Goal: Task Accomplishment & Management: Manage account settings

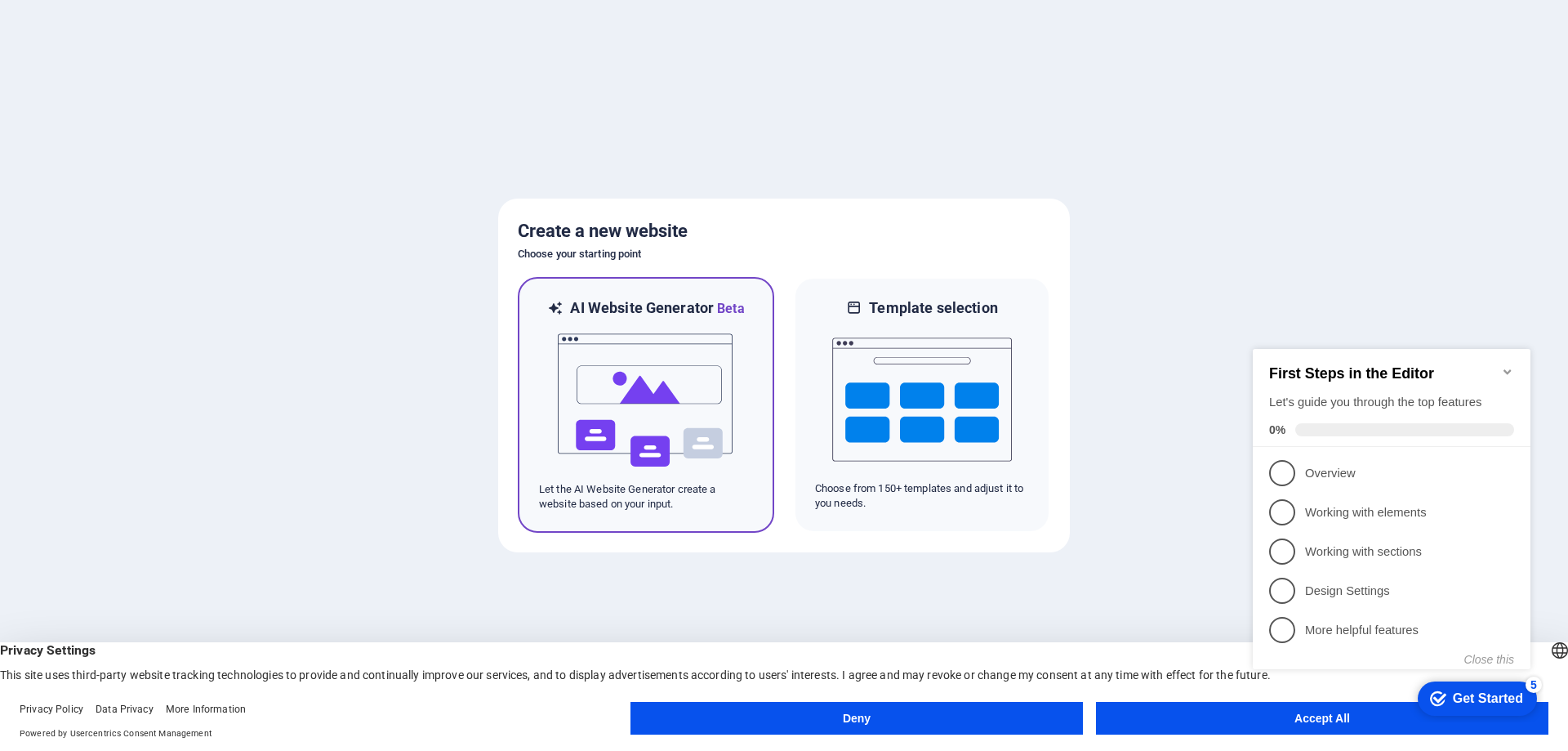
click at [599, 405] on img at bounding box center [645, 400] width 180 height 164
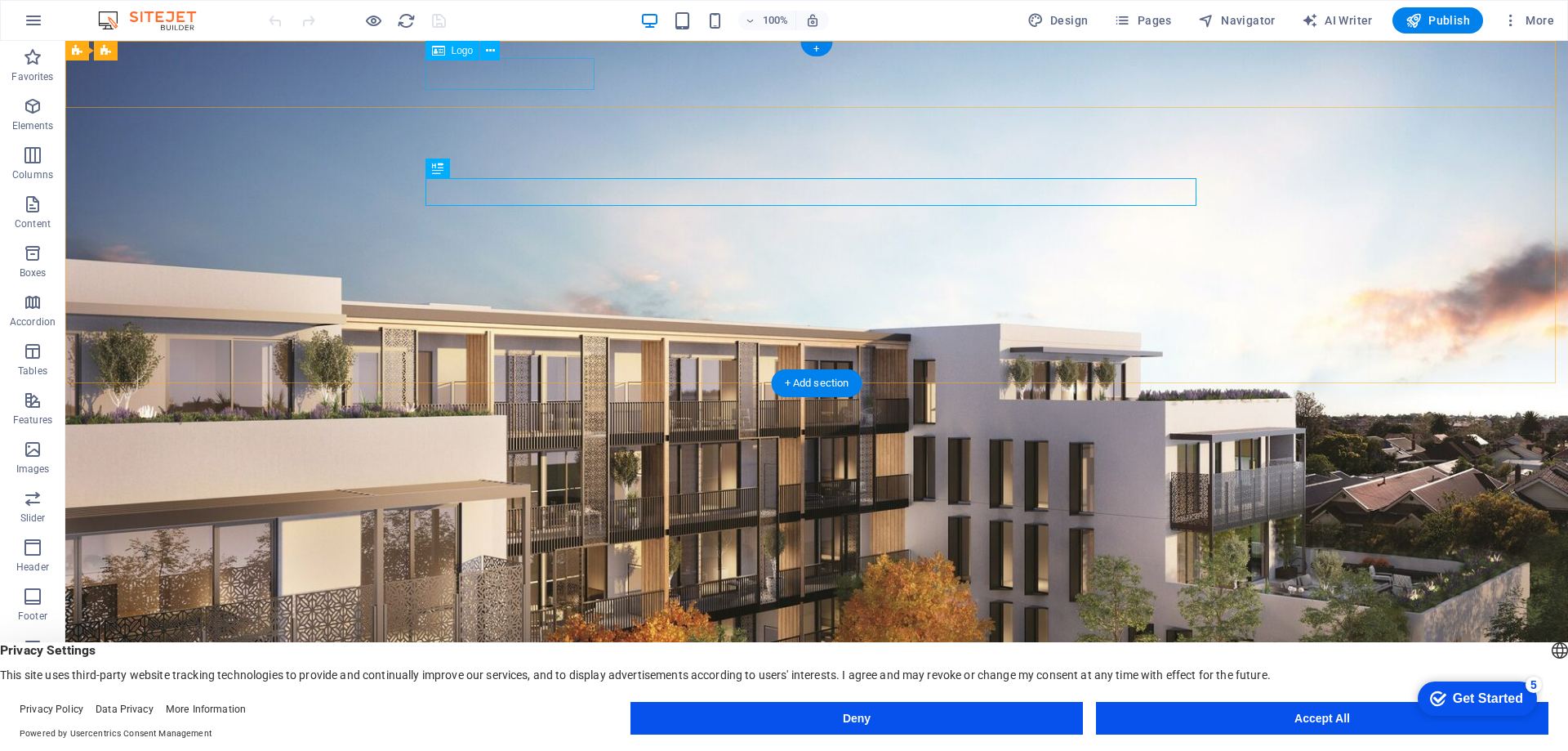
click at [512, 653] on div "IM Properties" at bounding box center [816, 669] width 771 height 32
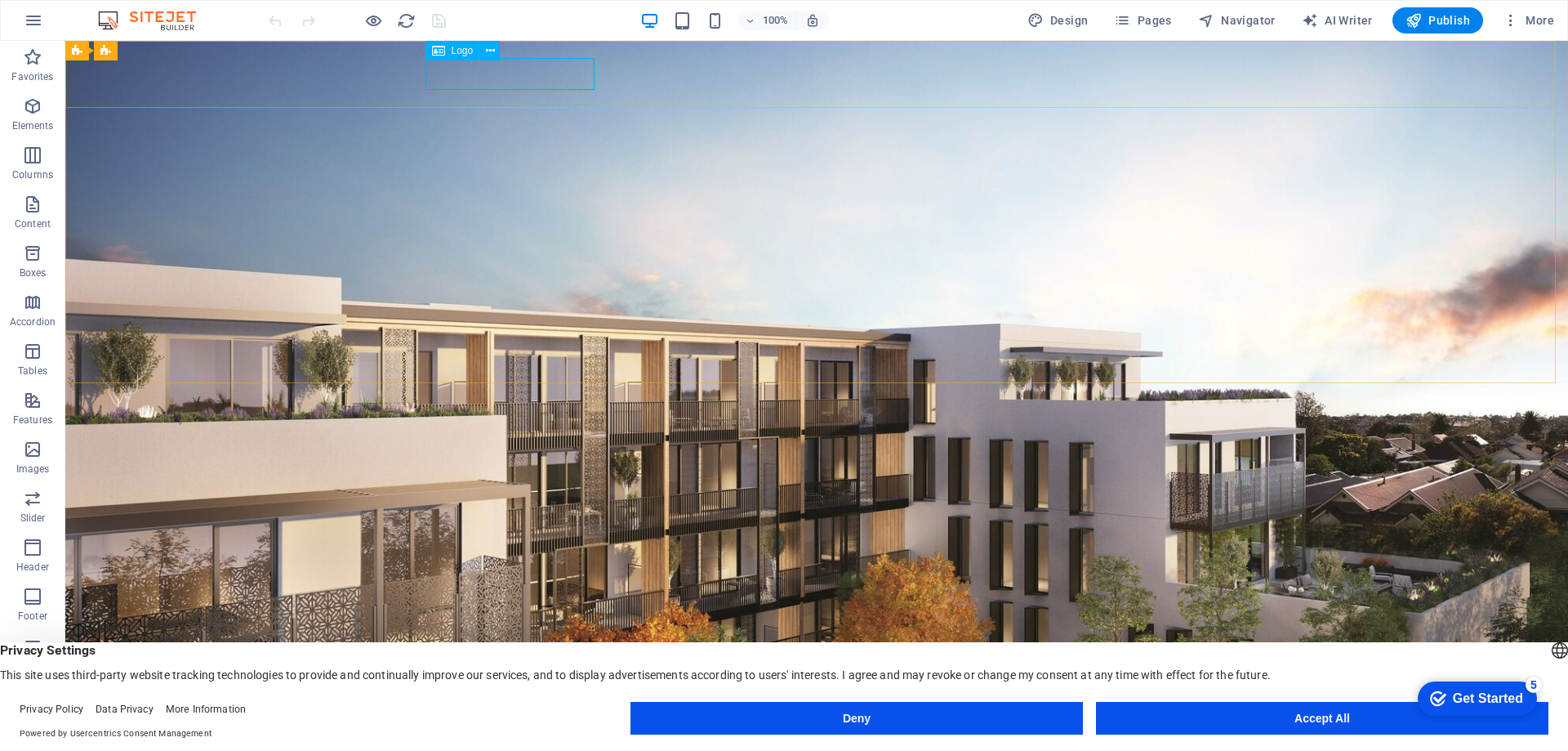
click at [459, 56] on span "Logo" at bounding box center [462, 50] width 22 height 10
click at [491, 51] on icon at bounding box center [490, 50] width 9 height 17
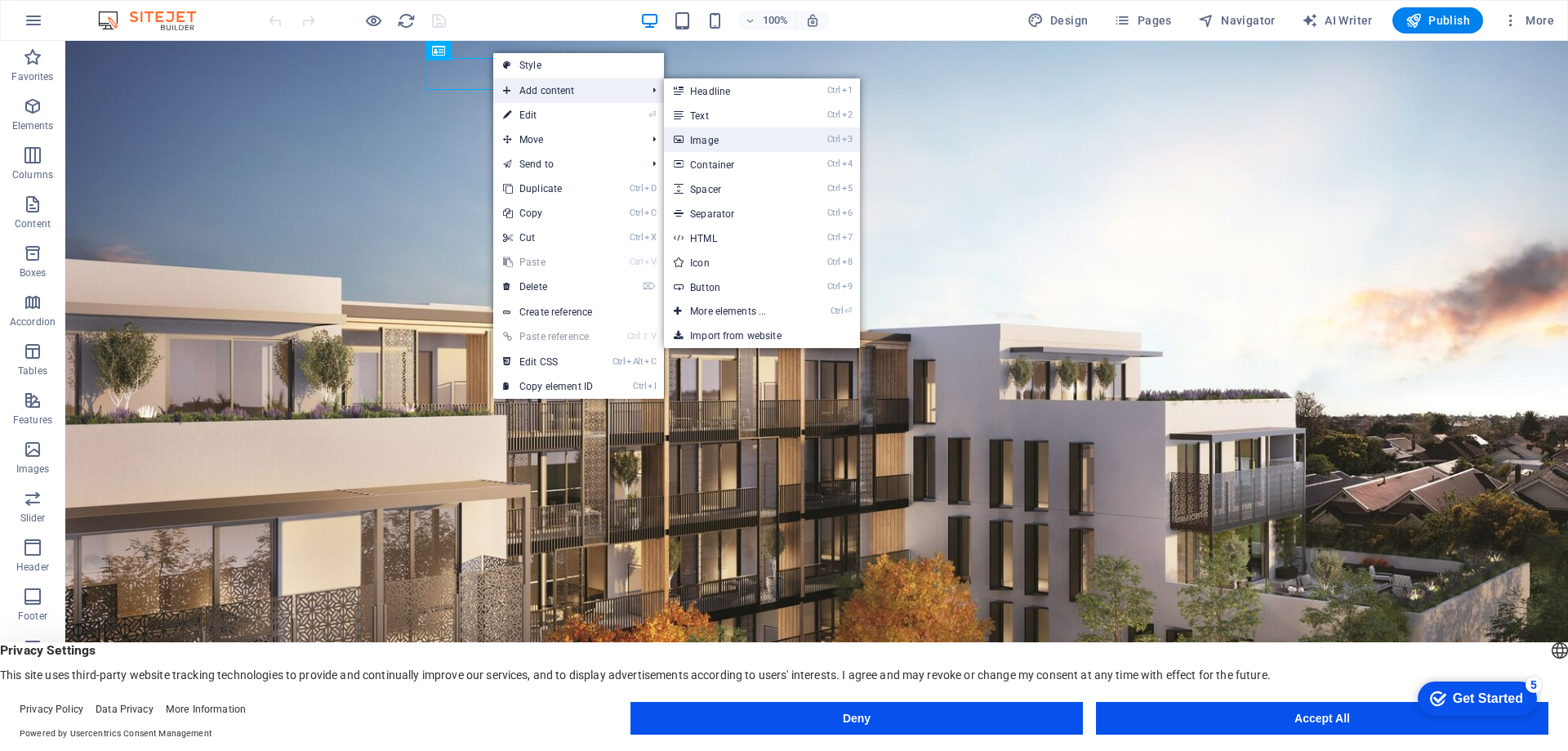
click at [715, 135] on link "Ctrl 3 Image" at bounding box center [731, 140] width 135 height 25
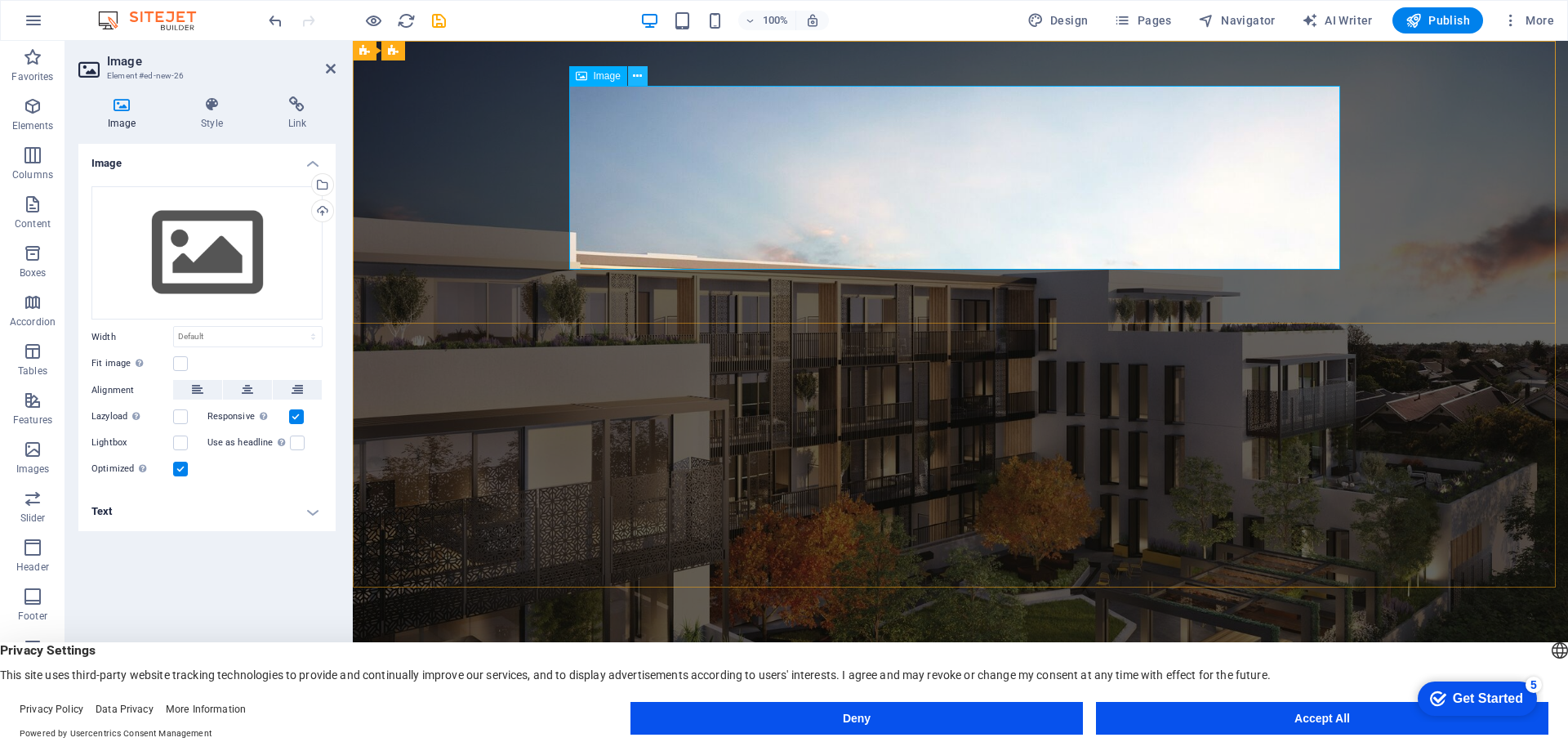
click at [634, 78] on icon at bounding box center [637, 76] width 9 height 17
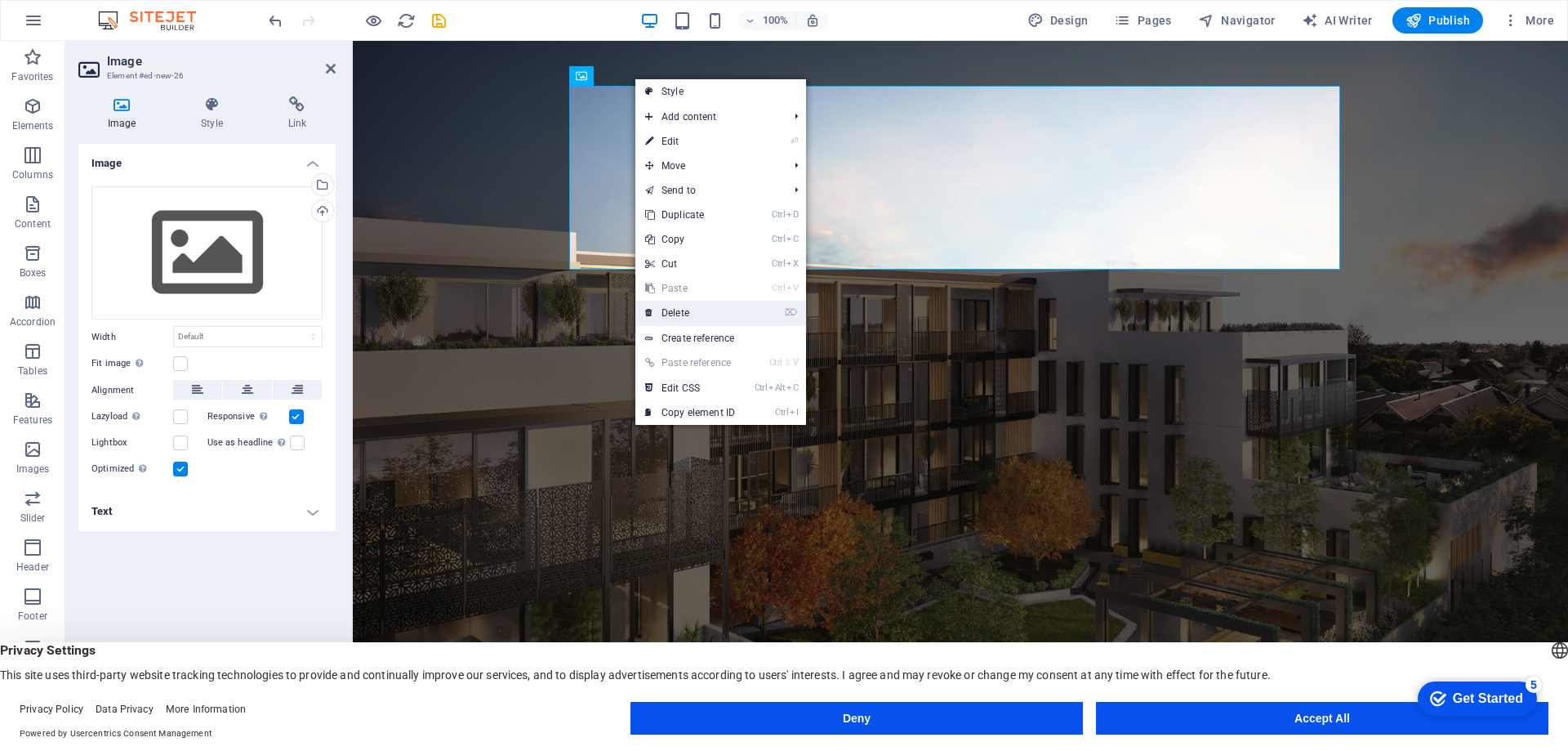
click at [682, 307] on link "⌦ Delete" at bounding box center [691, 313] width 110 height 25
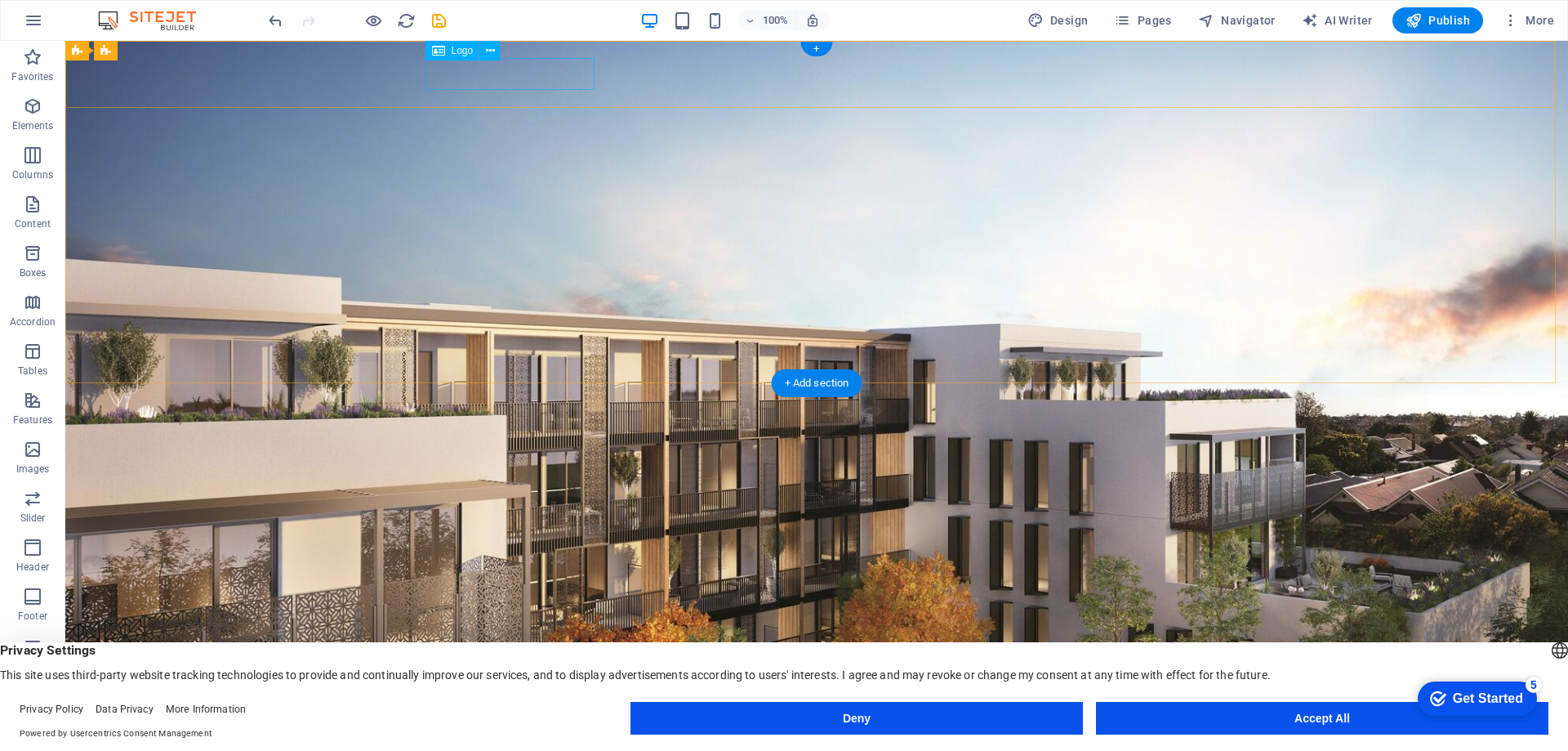
click at [457, 653] on div "IM Properties" at bounding box center [816, 669] width 771 height 32
click at [169, 639] on div "IM Properties Home About Values Services Contact" at bounding box center [816, 689] width 1502 height 99
select select "px"
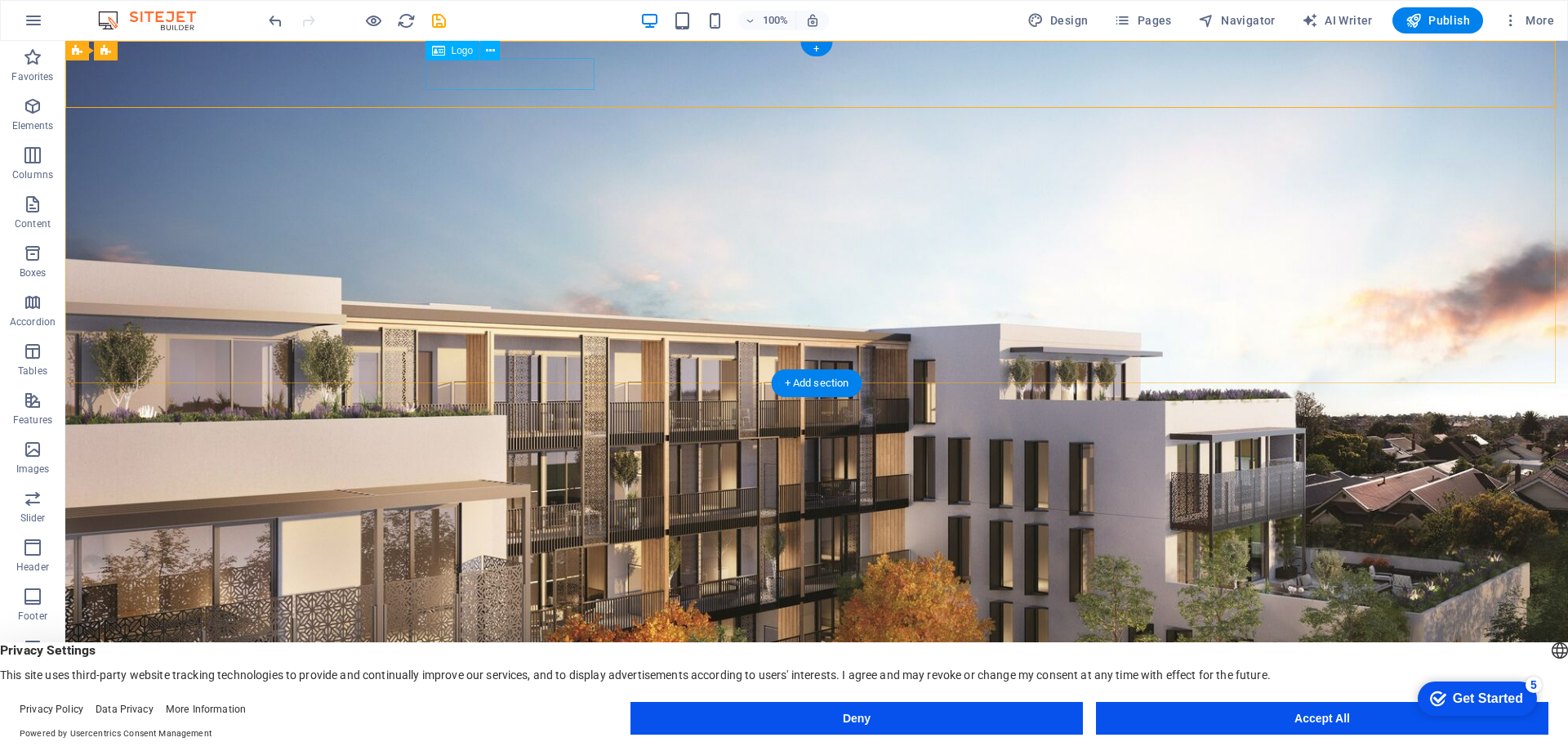
click at [457, 653] on div "IM Properties" at bounding box center [816, 669] width 771 height 32
select select "px"
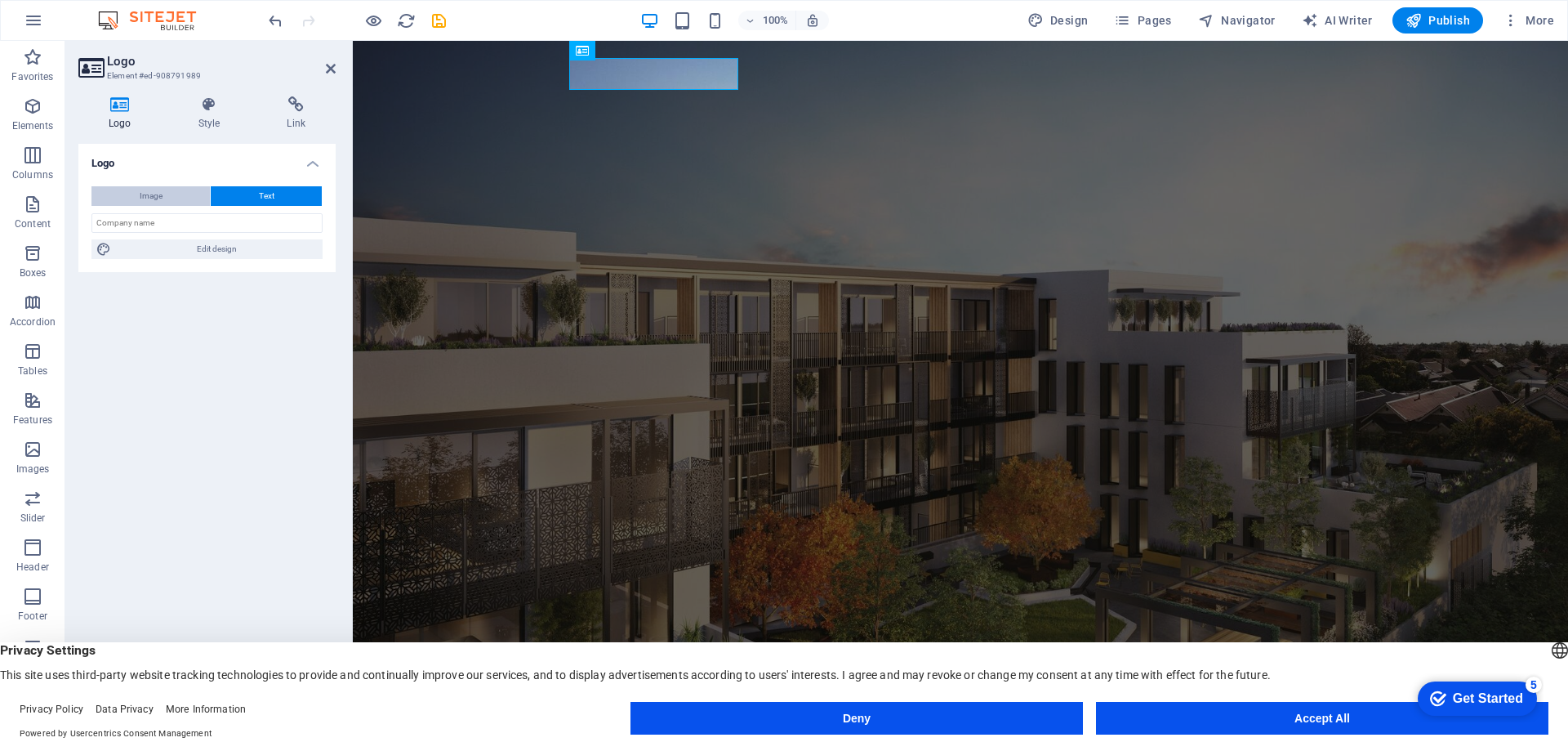
click at [154, 194] on span "Image" at bounding box center [151, 196] width 23 height 19
select select "DISABLED_OPTION_VALUE"
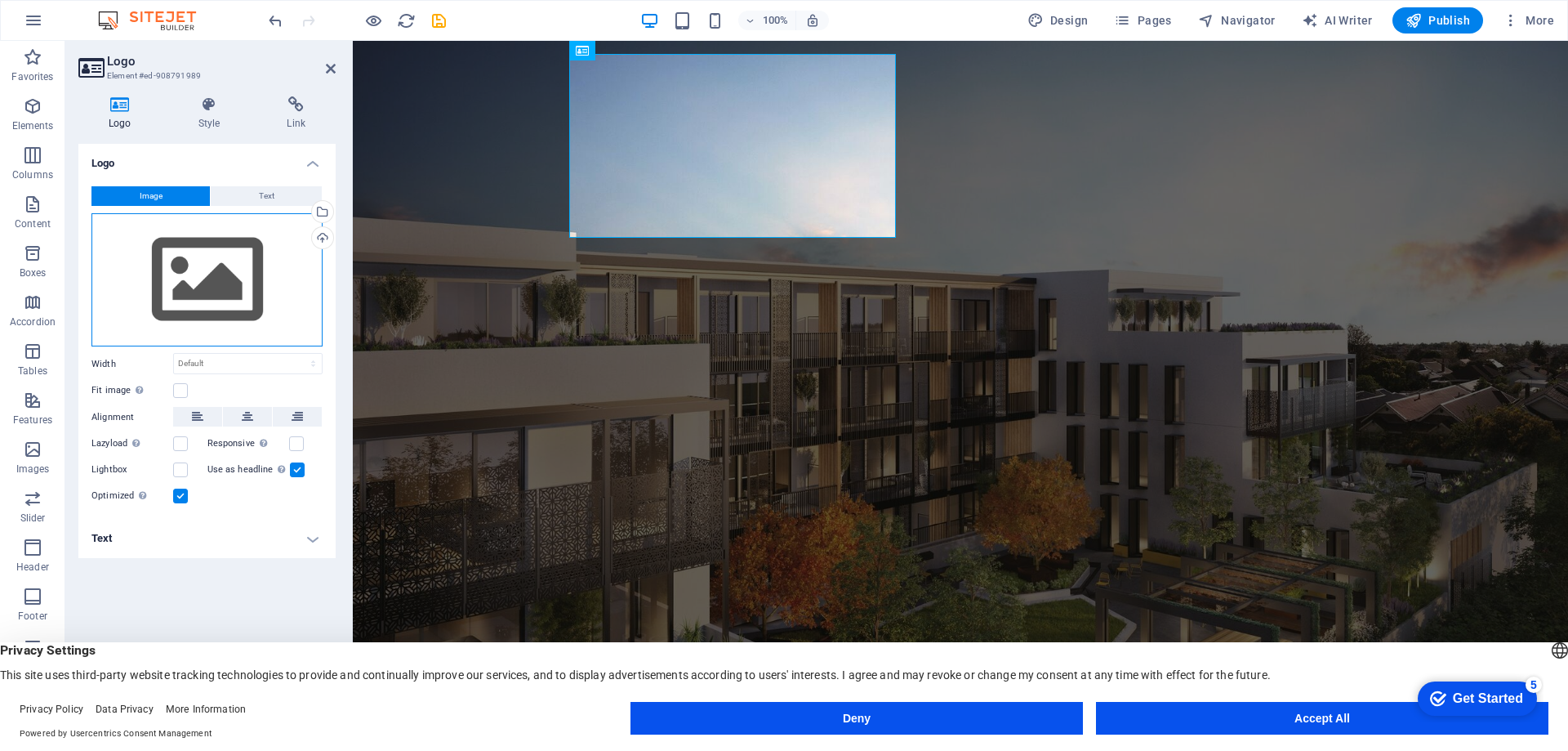
click at [183, 285] on div "Drag files here, click to choose files or select files from Files or our free s…" at bounding box center [206, 280] width 231 height 134
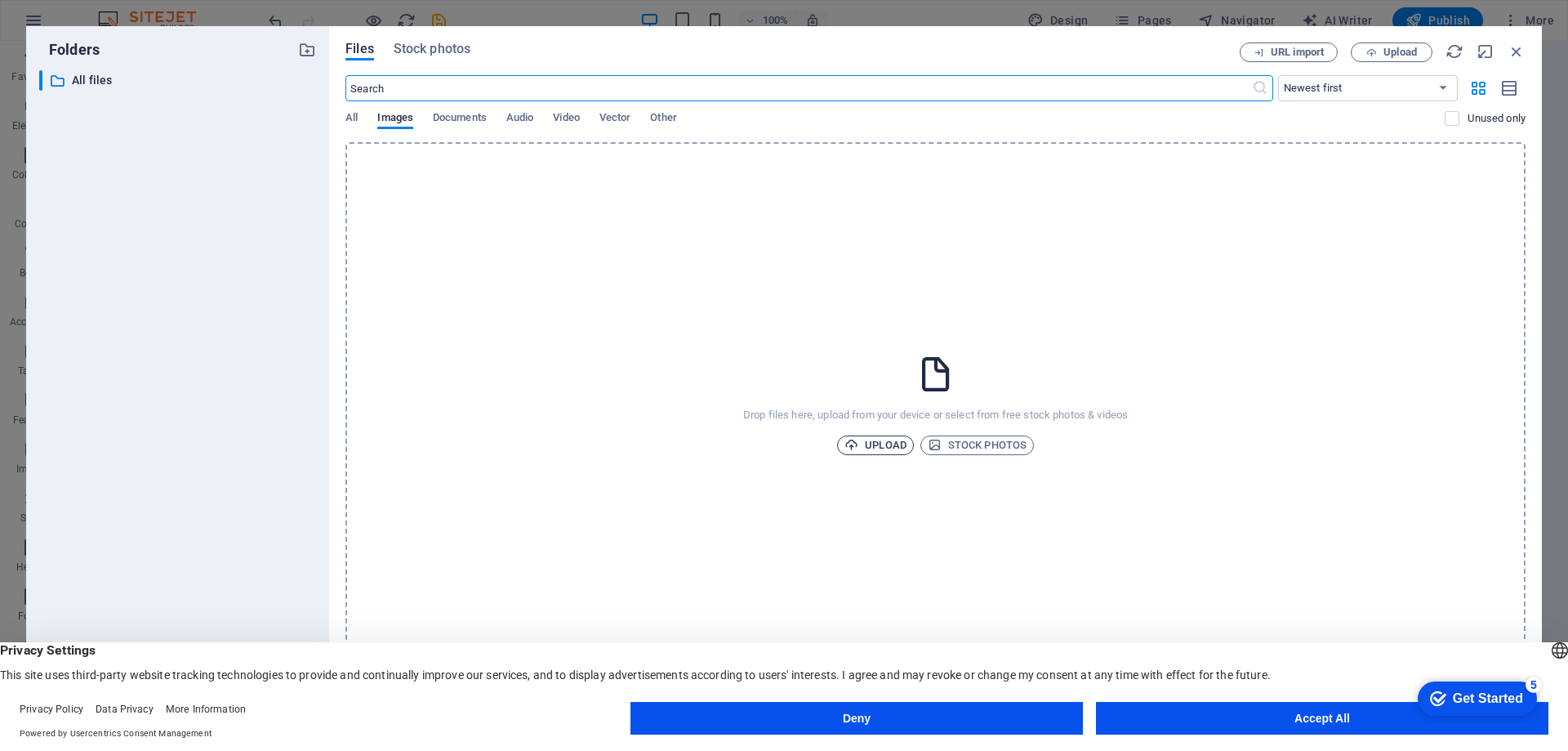
click at [875, 439] on span "Upload" at bounding box center [876, 445] width 62 height 19
click at [858, 442] on icon "button" at bounding box center [852, 445] width 14 height 14
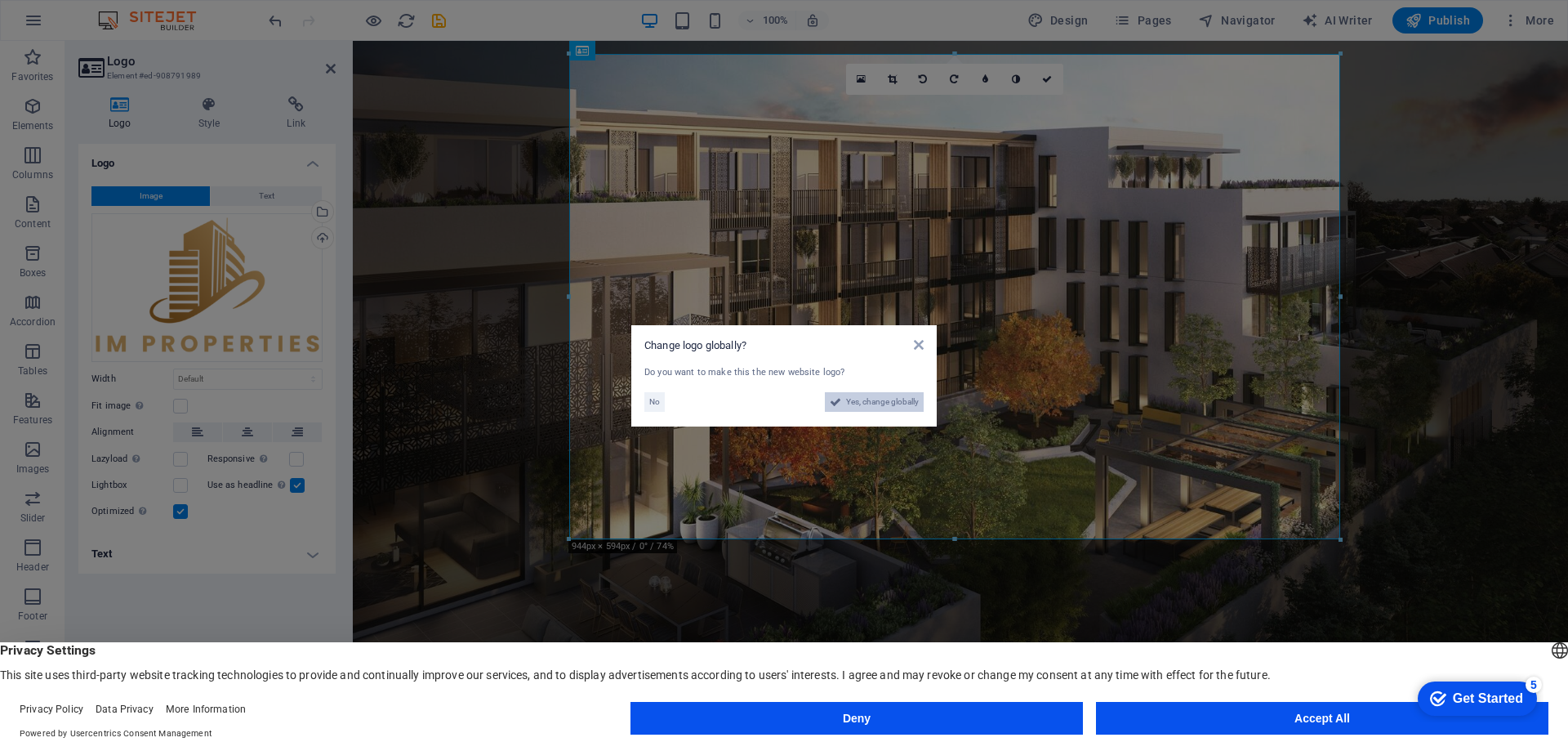
click at [869, 406] on span "Yes, change globally" at bounding box center [883, 402] width 73 height 19
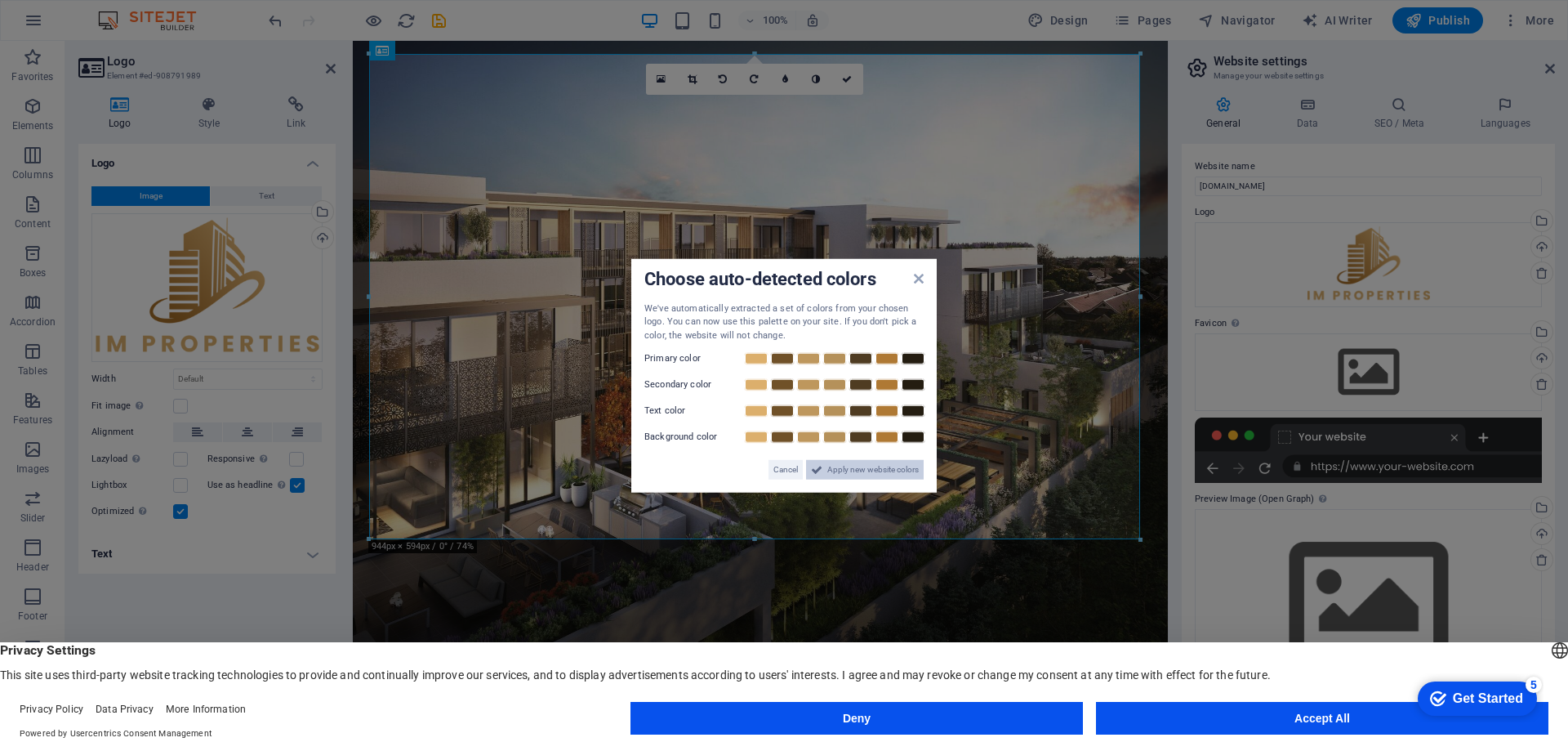
click at [834, 473] on span "Apply new website colors" at bounding box center [873, 469] width 91 height 19
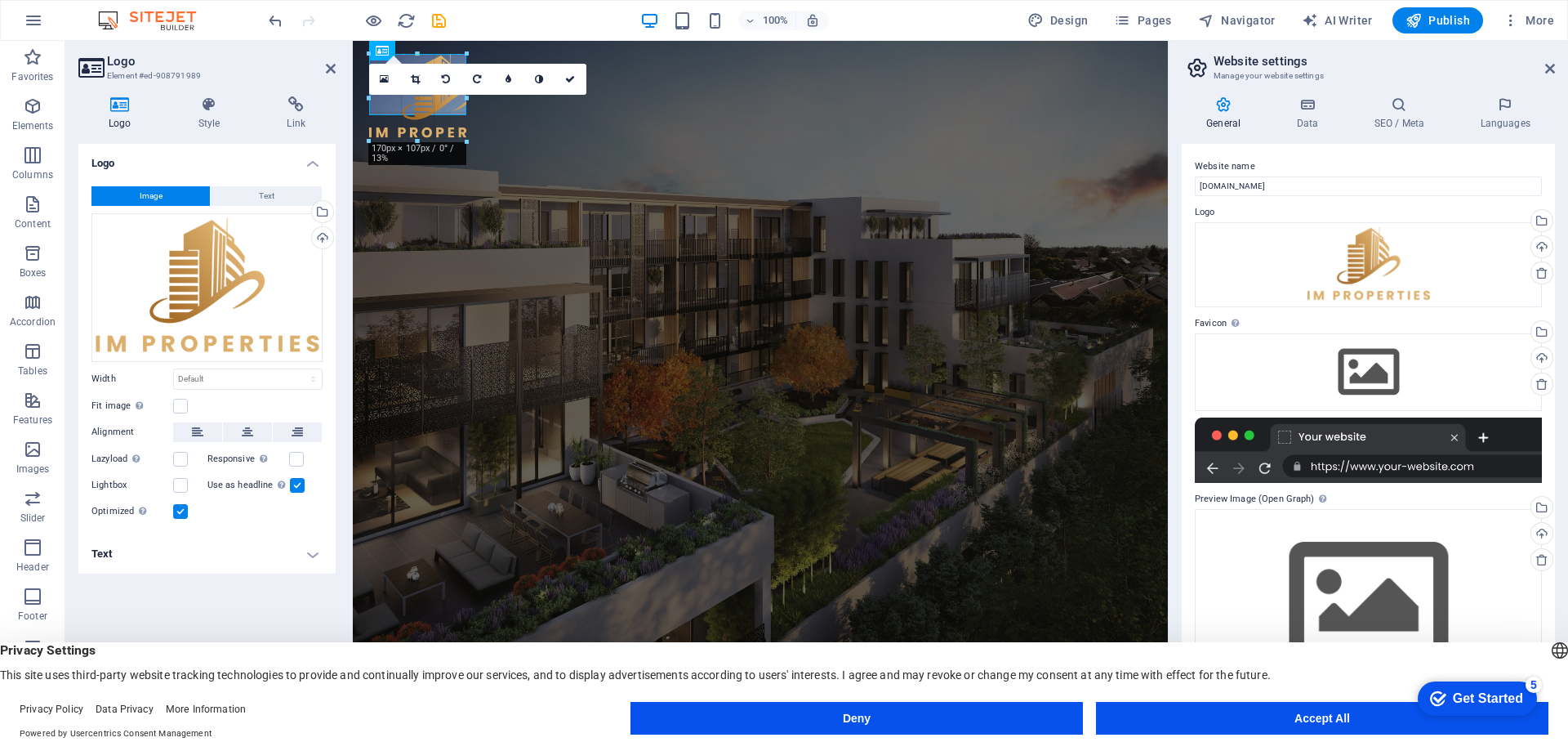
drag, startPoint x: 1133, startPoint y: 542, endPoint x: 199, endPoint y: 79, distance: 1042.5
type input "119"
select select "px"
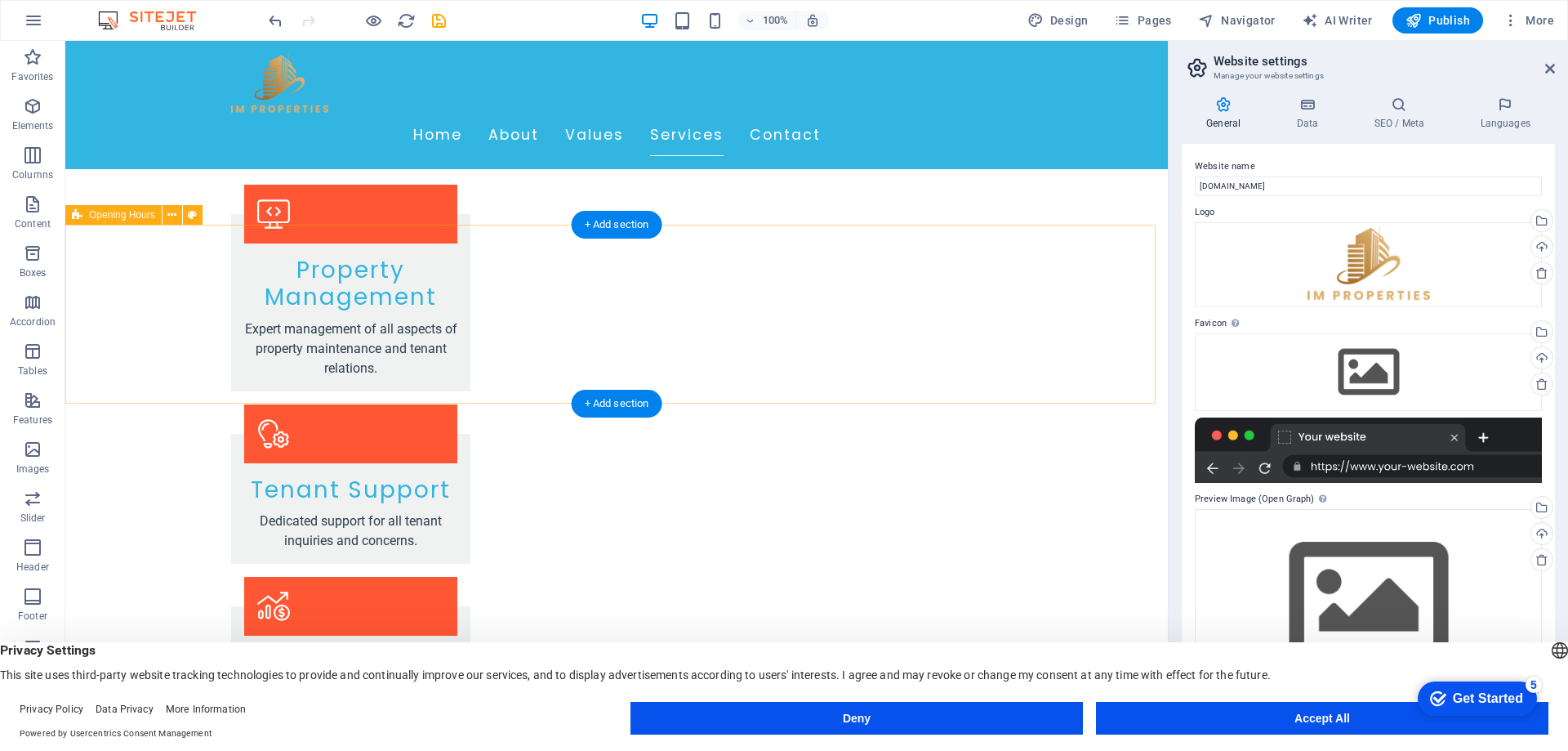
scroll to position [2533, 0]
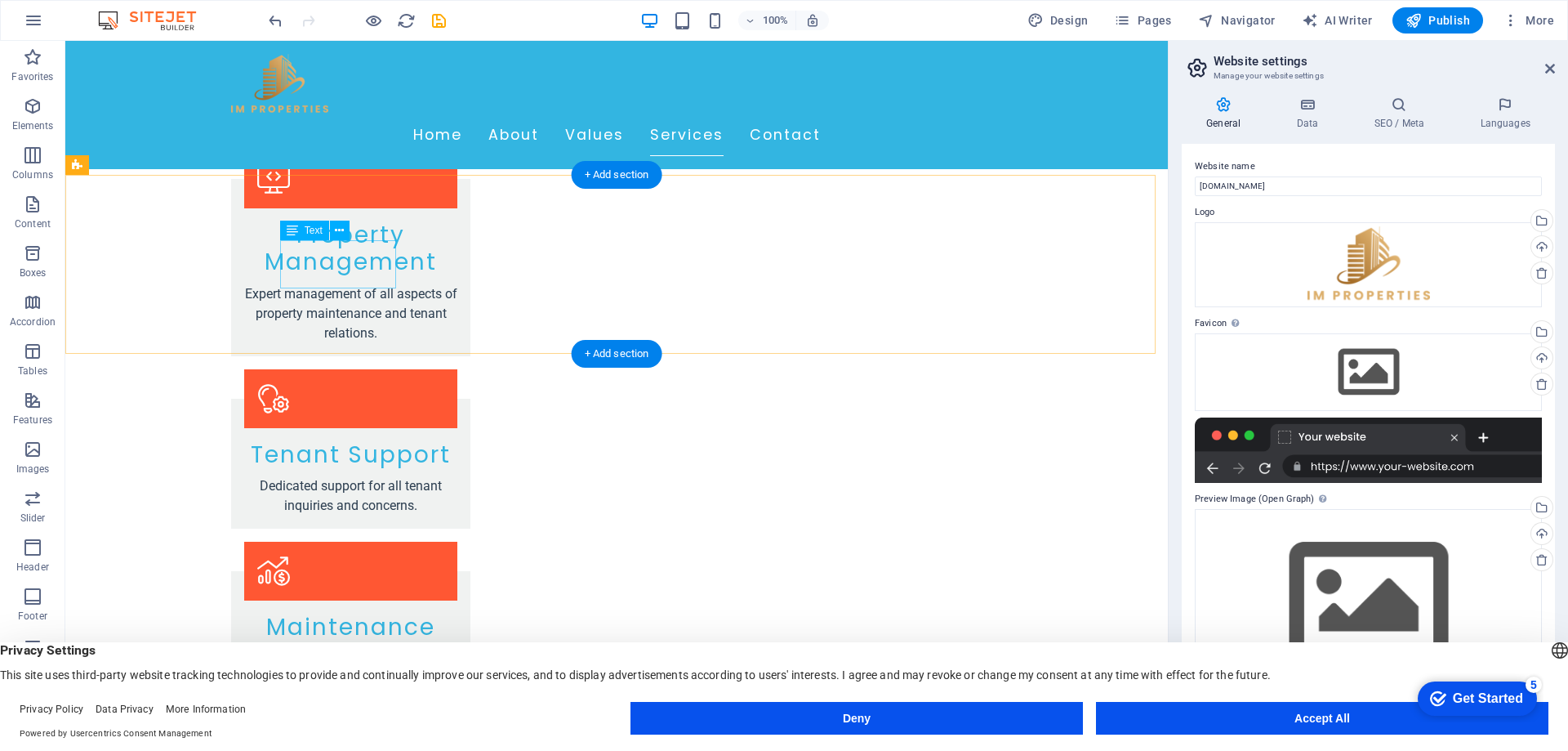
click at [309, 236] on span "Text" at bounding box center [313, 230] width 18 height 10
click at [312, 230] on span "Text" at bounding box center [313, 230] width 18 height 10
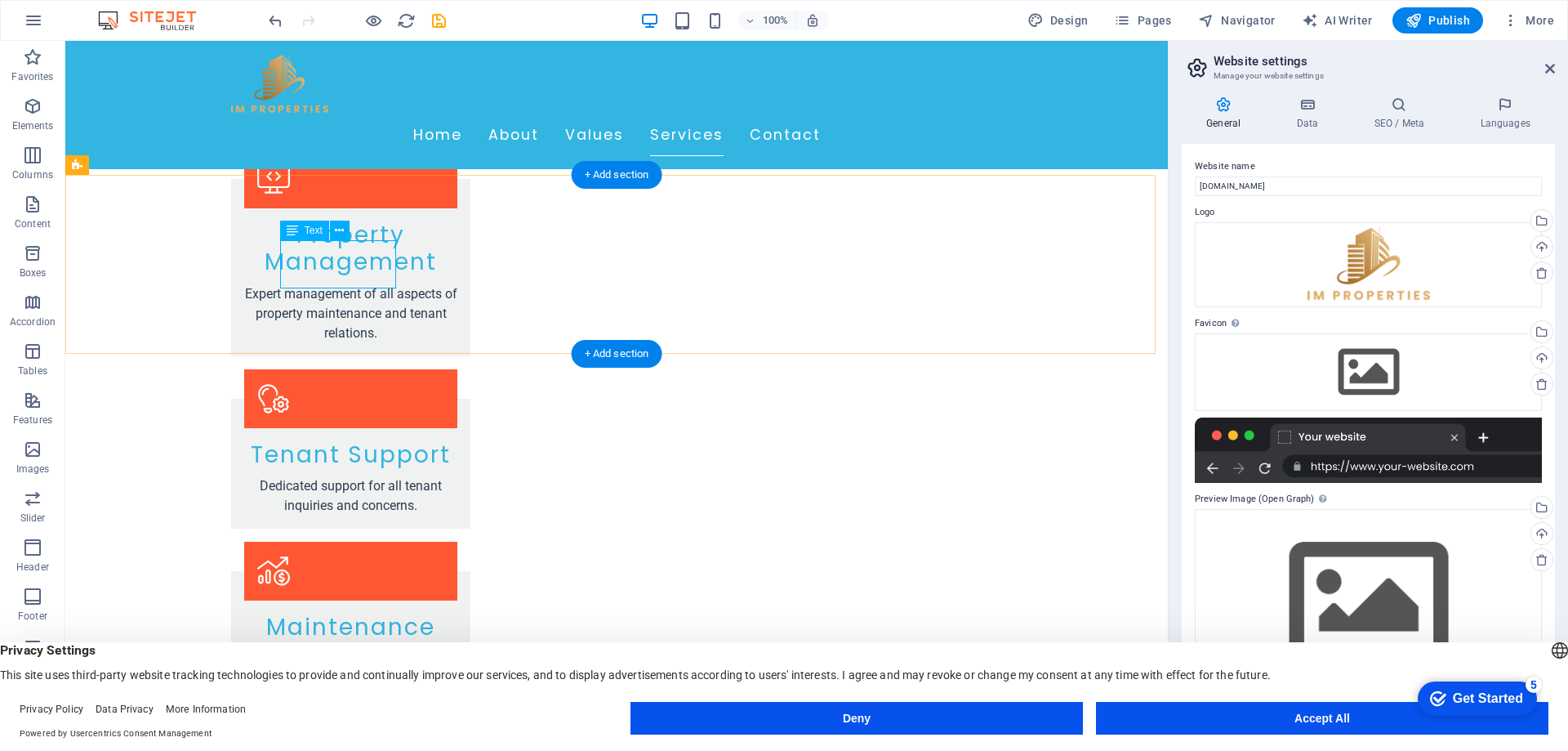
click at [324, 260] on div "H2 Banner Container Preset Spacer H3 Spacer Banner Menu Bar Banner Logo Image M…" at bounding box center [616, 383] width 1102 height 684
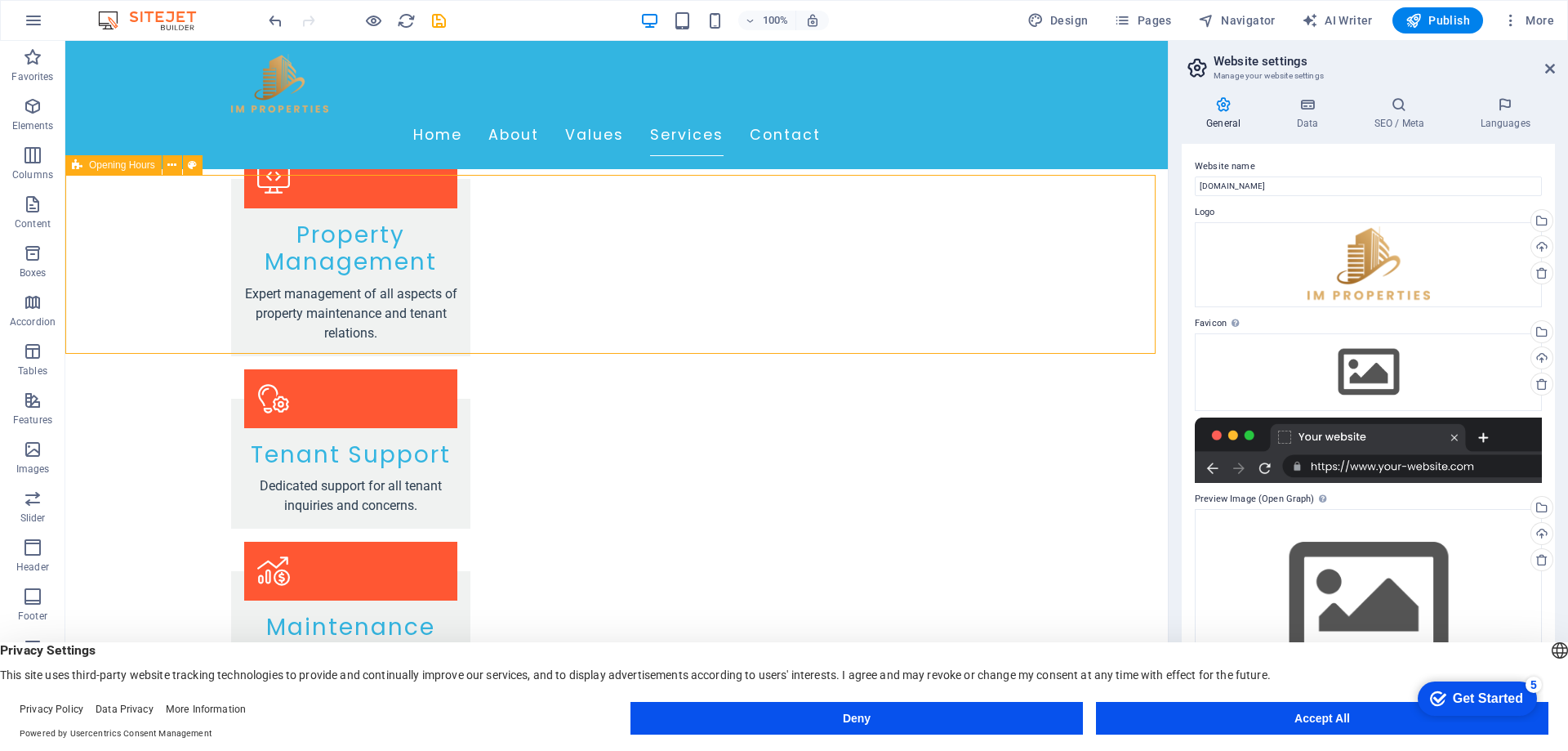
click at [298, 229] on div "Text" at bounding box center [304, 230] width 49 height 19
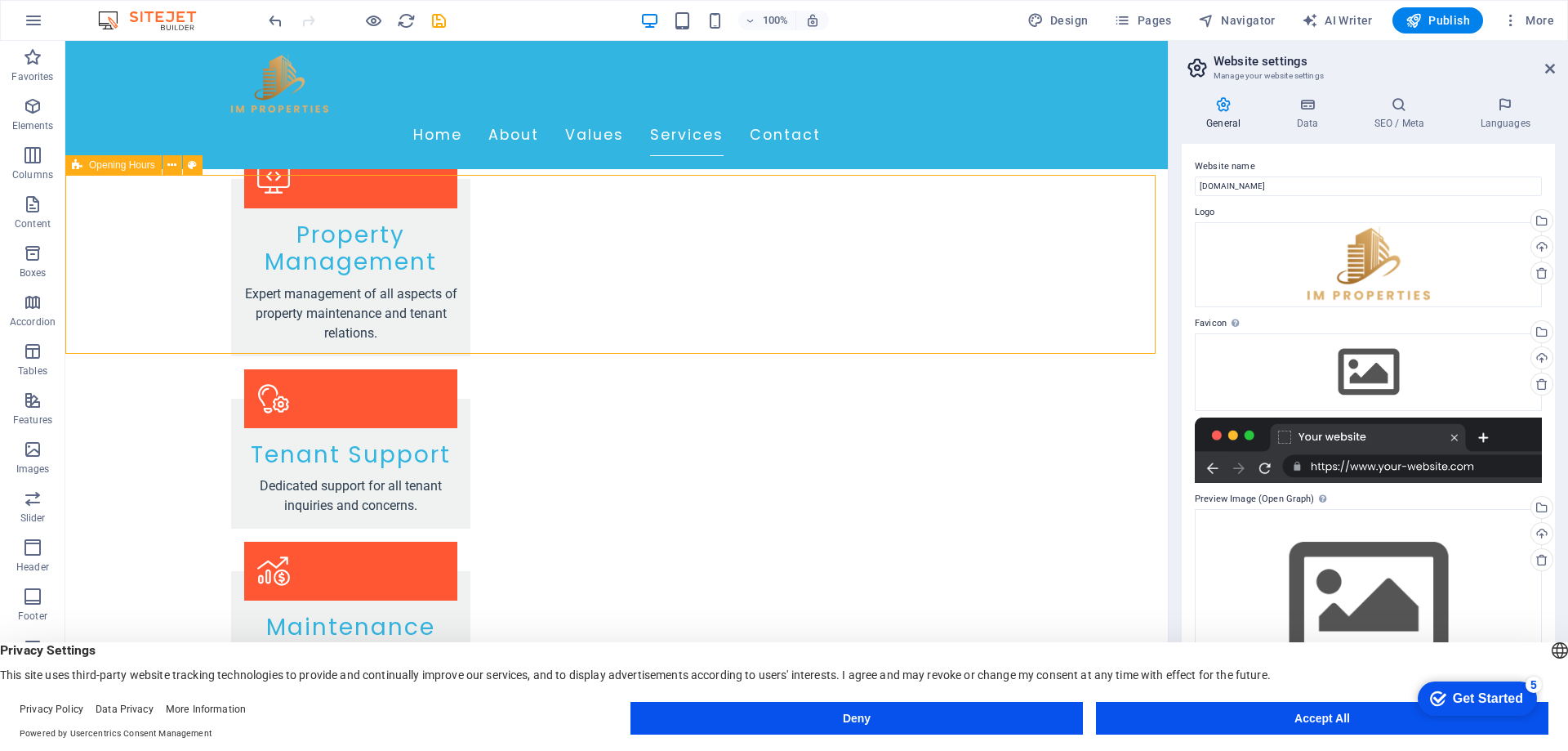
drag, startPoint x: 607, startPoint y: 319, endPoint x: 892, endPoint y: 320, distance: 285.0
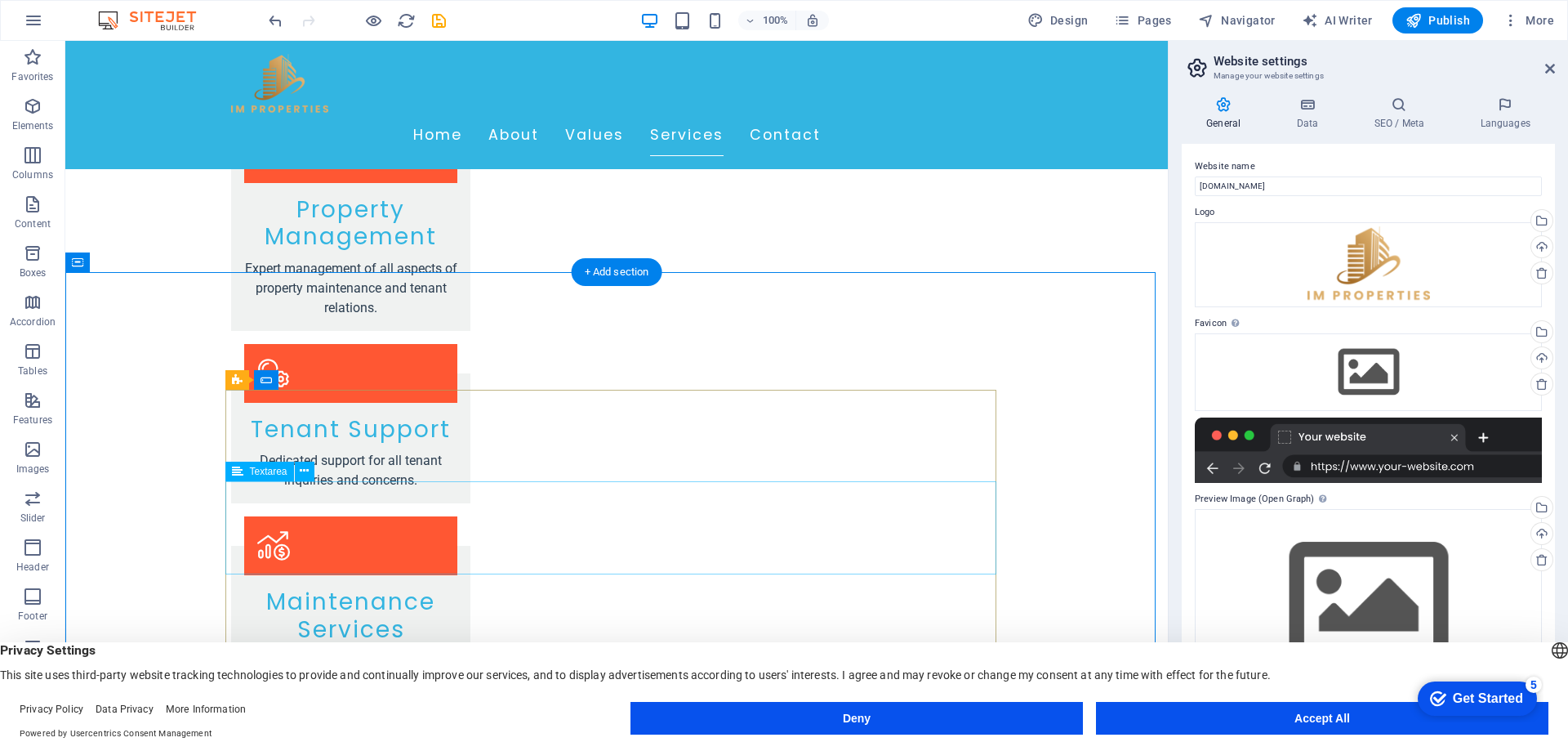
scroll to position [2614, 0]
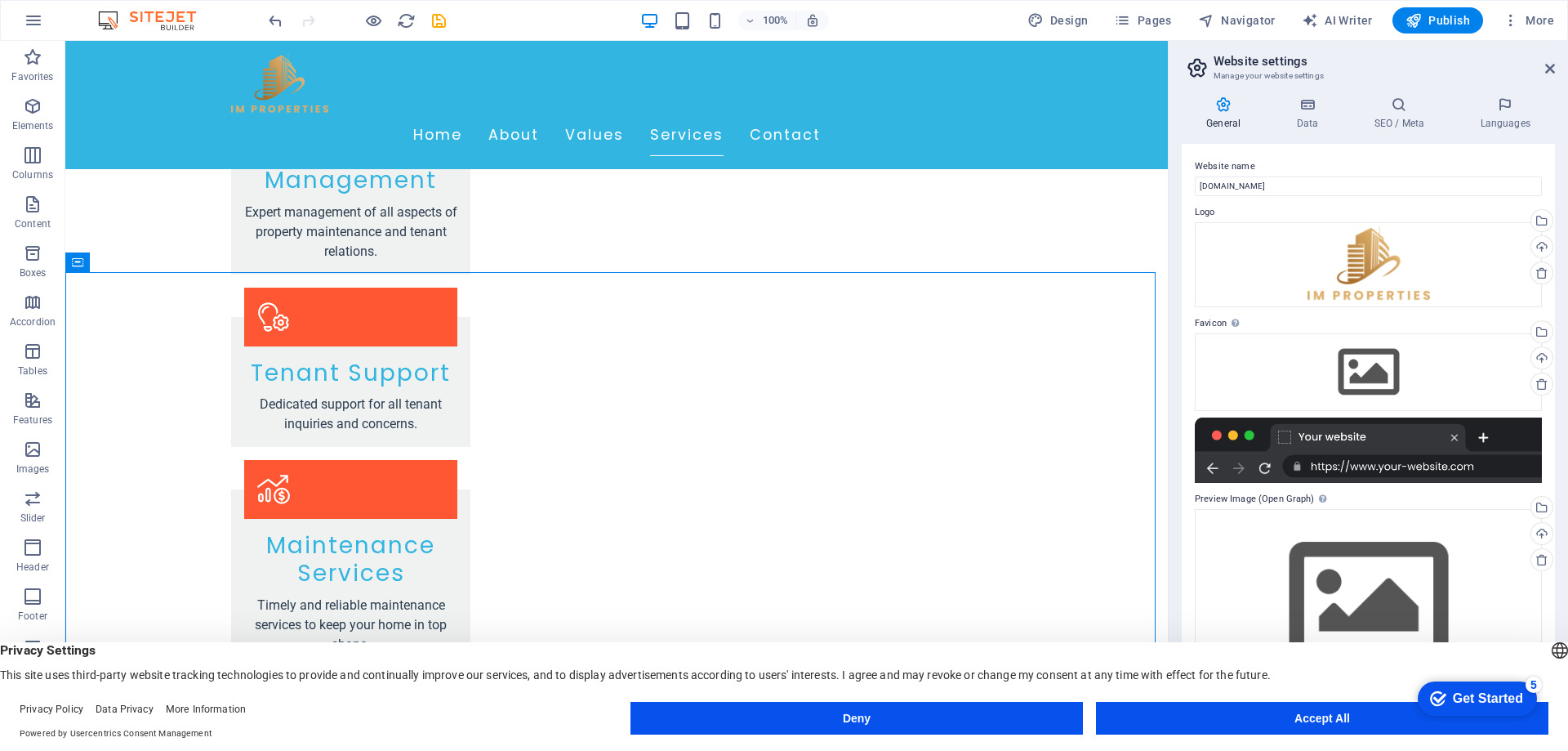
click at [1343, 435] on div at bounding box center [1369, 450] width 347 height 66
drag, startPoint x: 1305, startPoint y: 227, endPoint x: 1134, endPoint y: 178, distance: 177.9
click at [1327, 180] on input "weichert.ie" at bounding box center [1369, 186] width 347 height 19
type input "IM Properties"
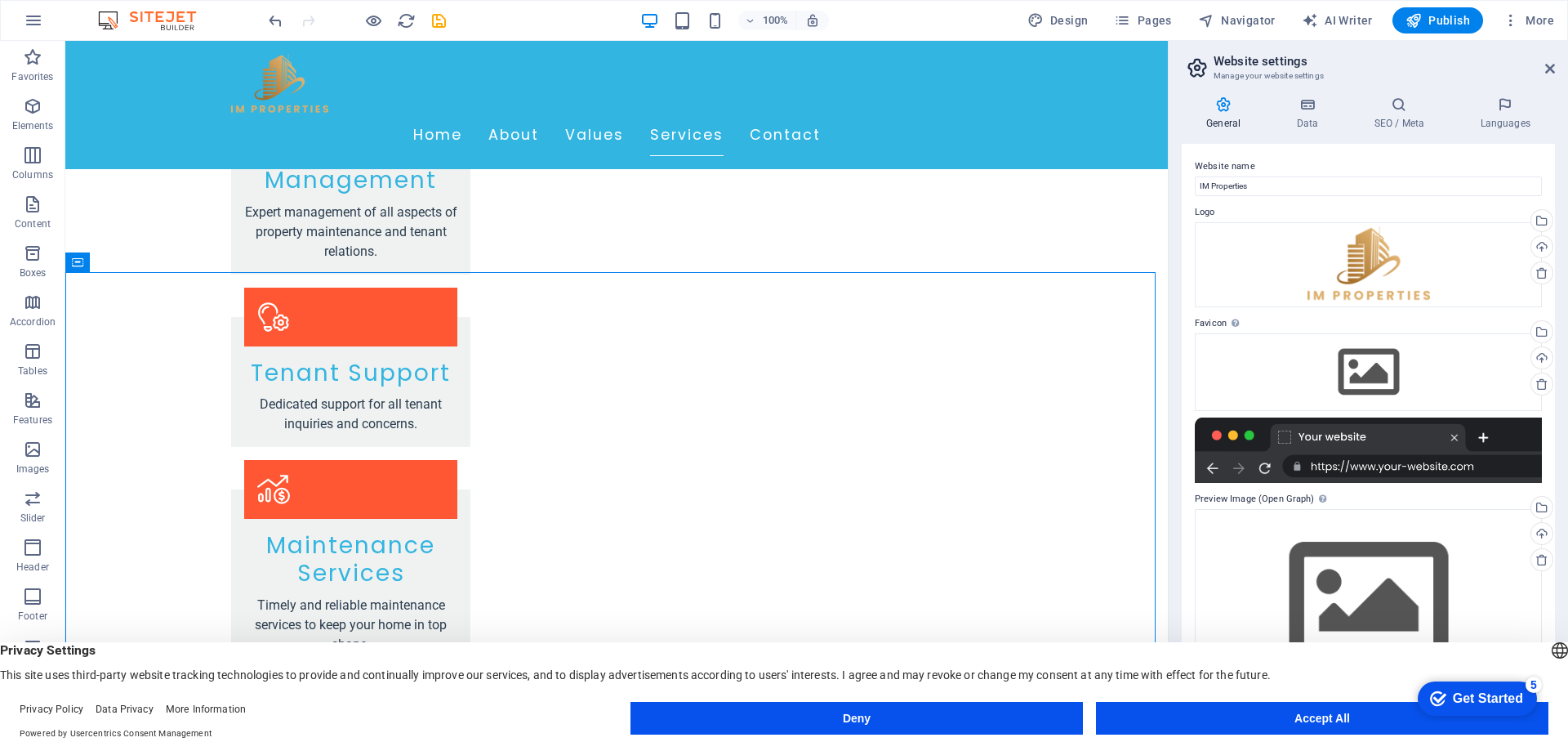
click at [1195, 207] on label "Logo" at bounding box center [1369, 213] width 347 height 19
click at [937, 27] on button "Accept All" at bounding box center [551, 15] width 771 height 25
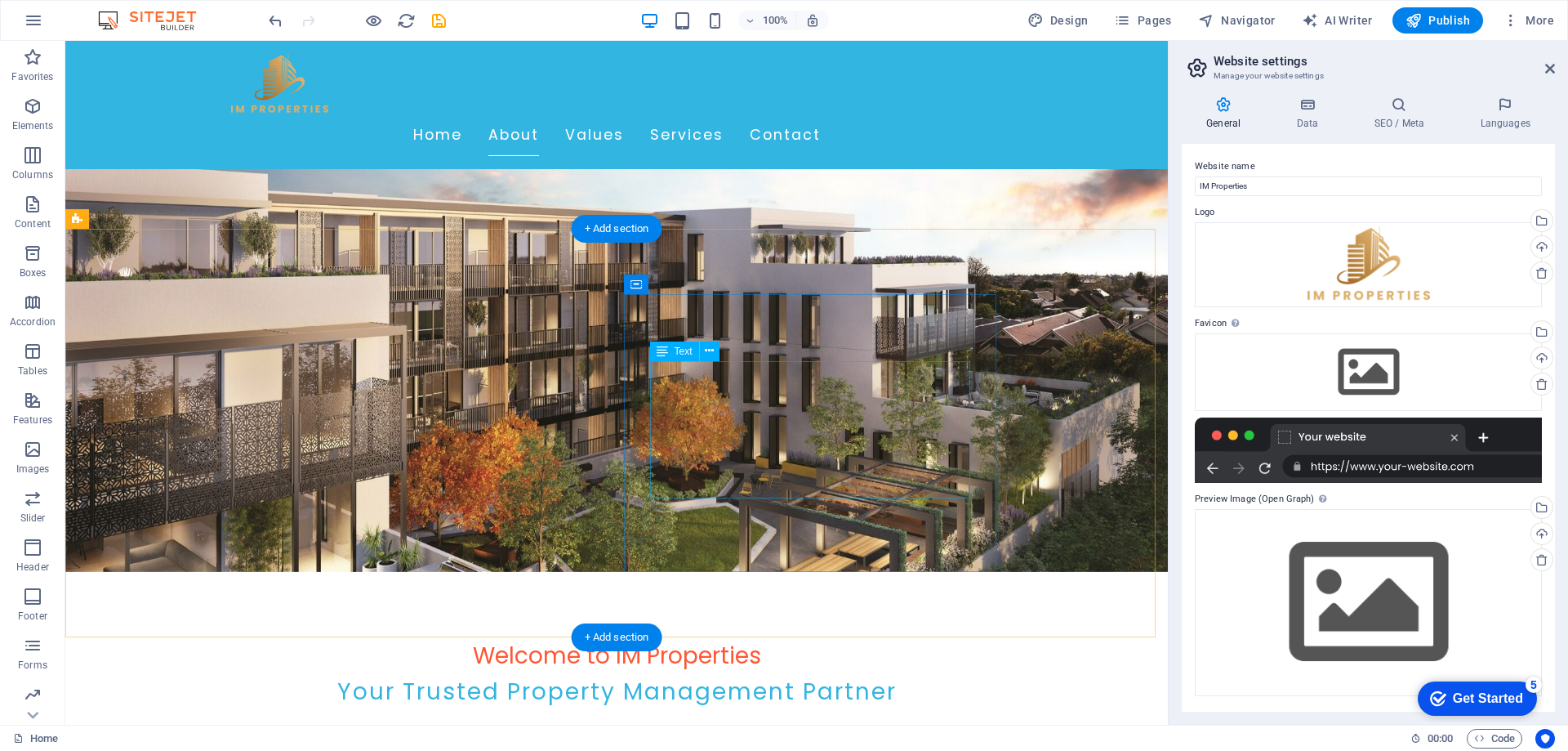
scroll to position [164, 0]
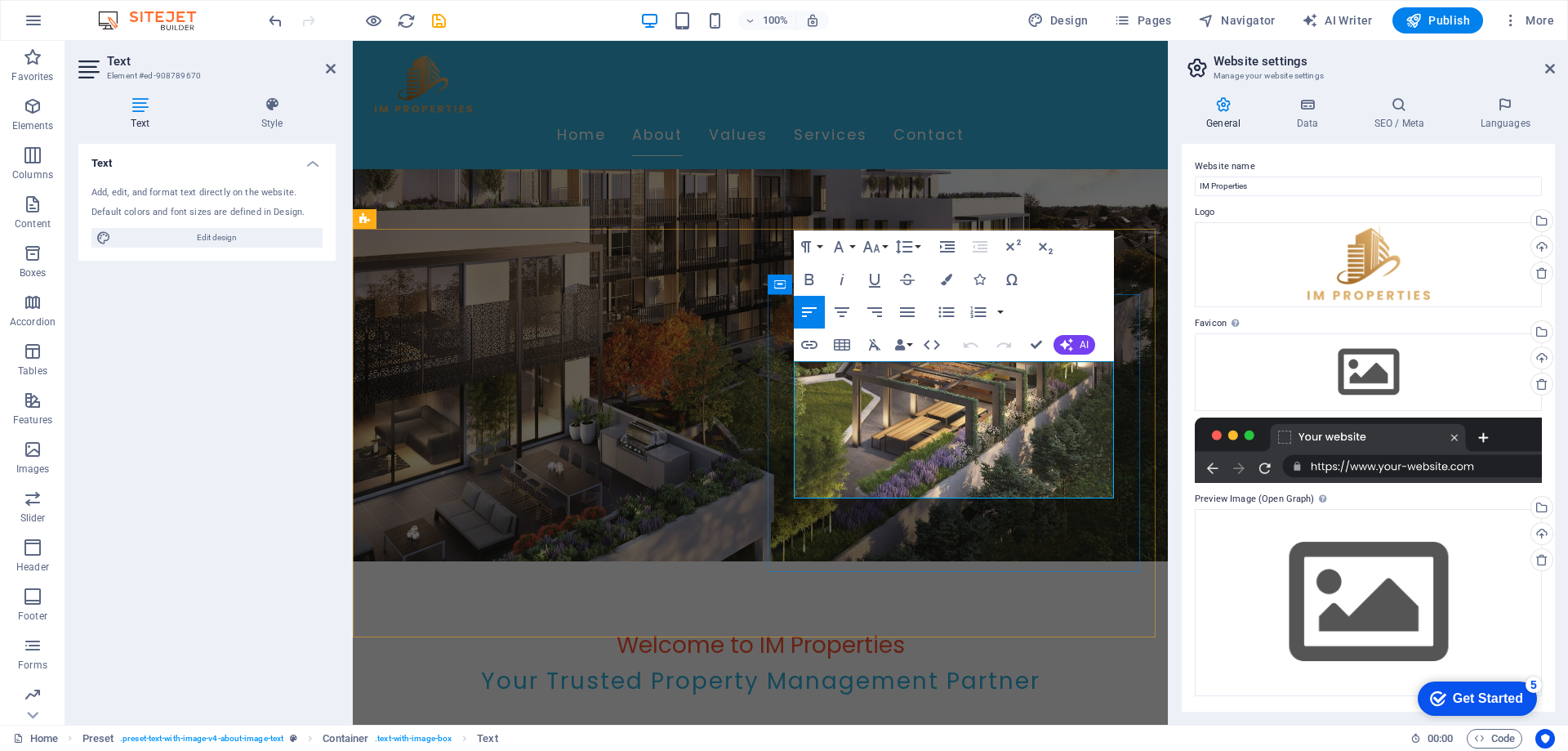
click at [1068, 345] on icon "button" at bounding box center [1066, 345] width 13 height 13
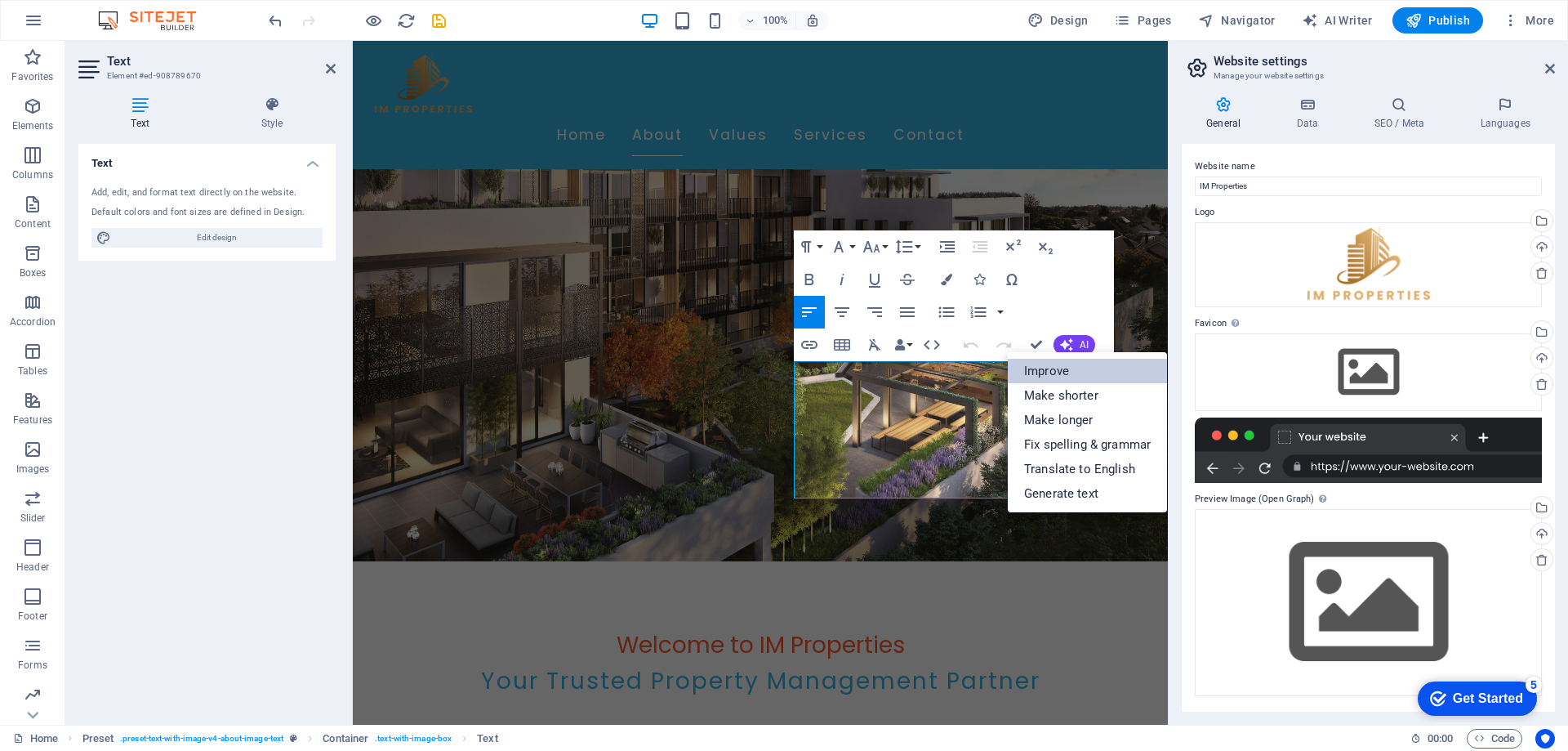
click at [1080, 373] on link "Improve" at bounding box center [1087, 371] width 159 height 25
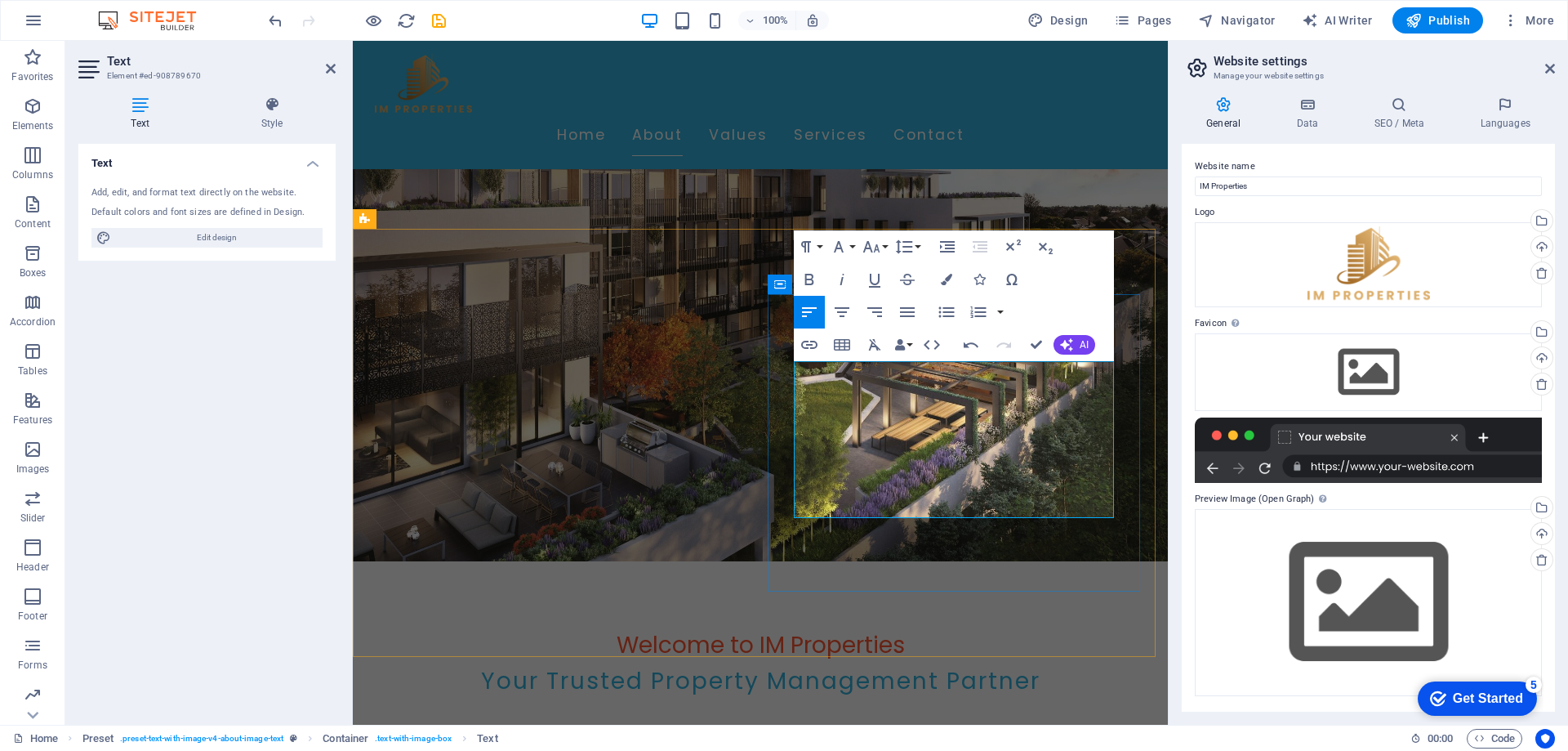
click at [1059, 347] on button "AI" at bounding box center [1074, 345] width 42 height 19
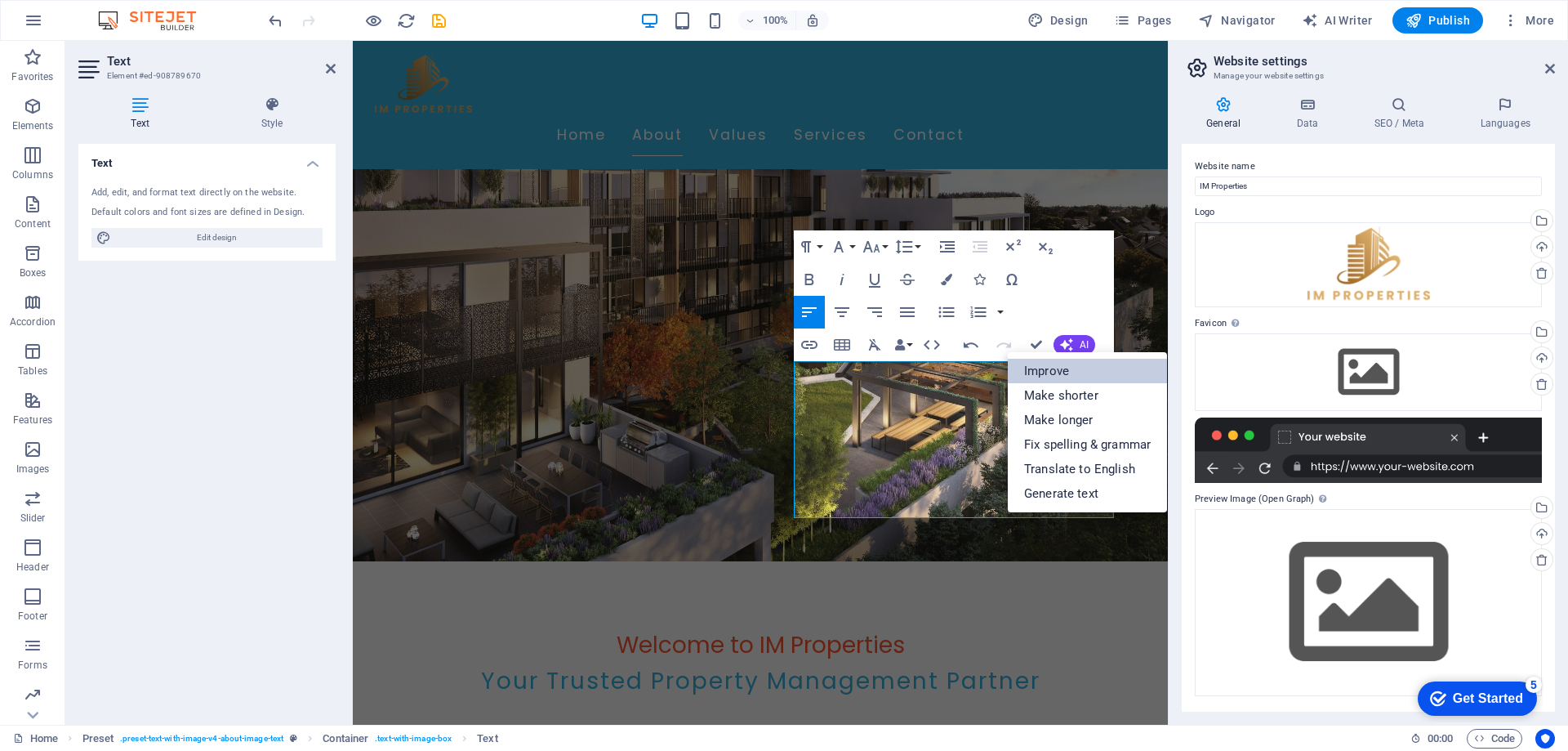
click at [1046, 370] on link "Improve" at bounding box center [1087, 371] width 159 height 25
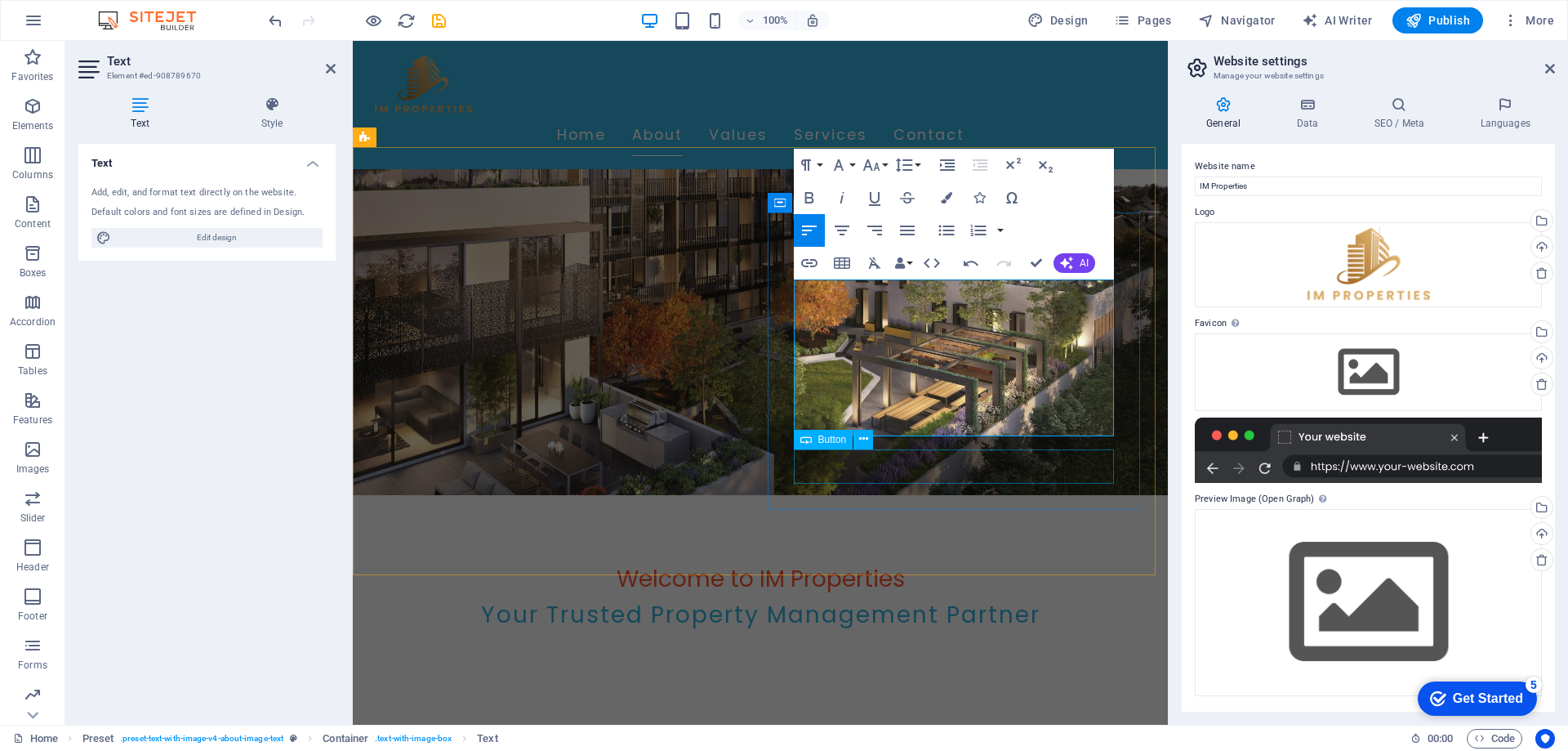
scroll to position [245, 0]
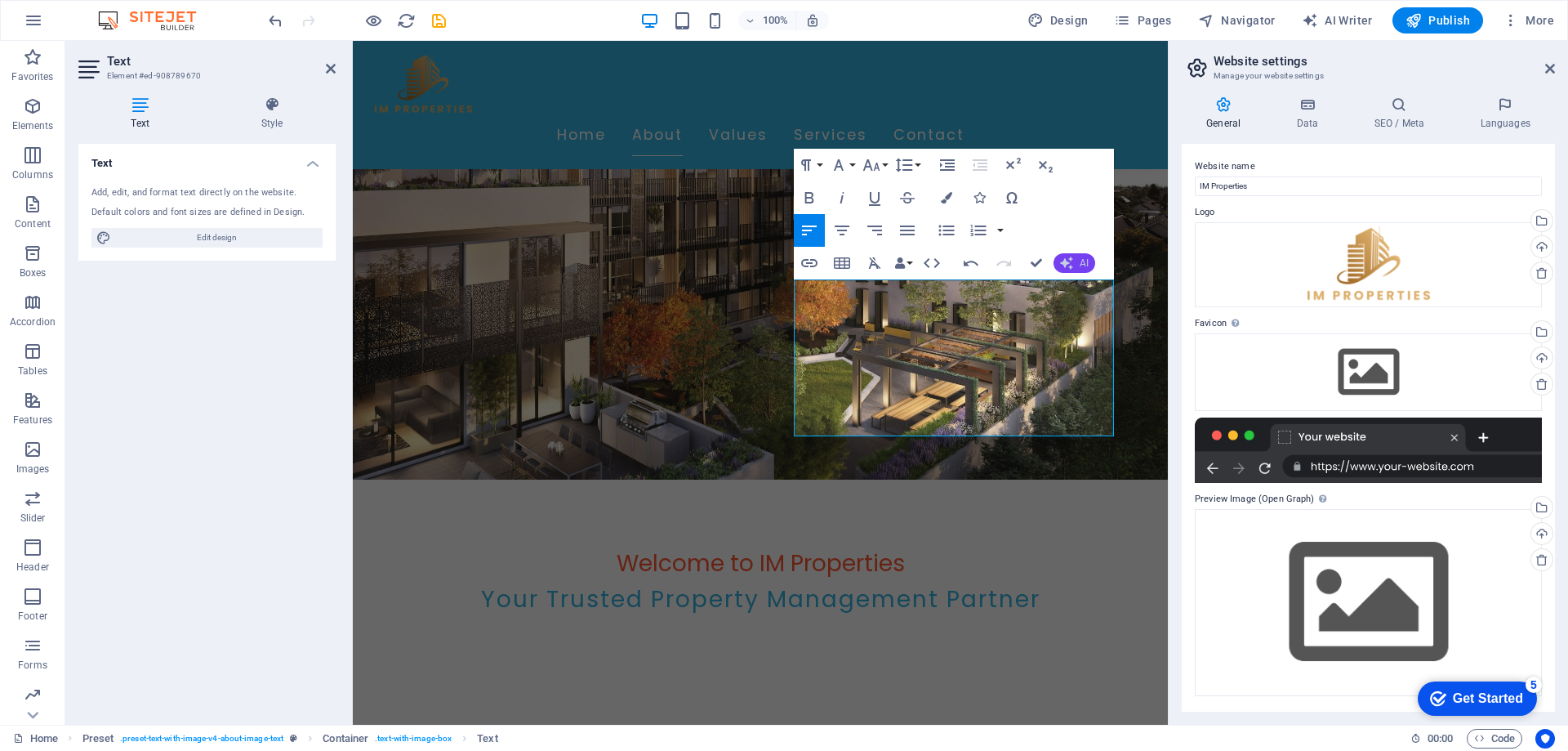
click at [1059, 267] on button "AI" at bounding box center [1074, 263] width 42 height 19
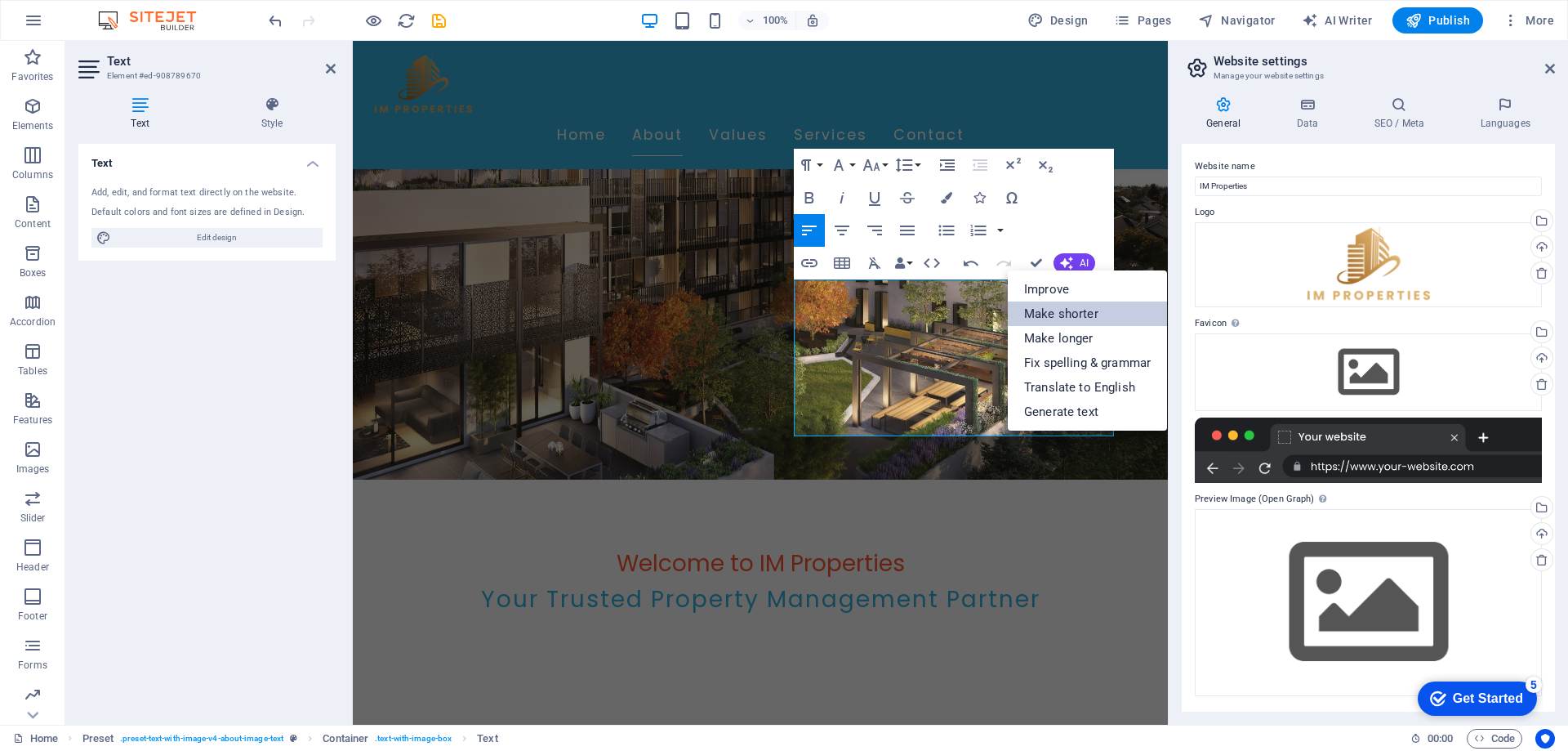
click at [1095, 306] on link "Make shorter" at bounding box center [1087, 314] width 159 height 25
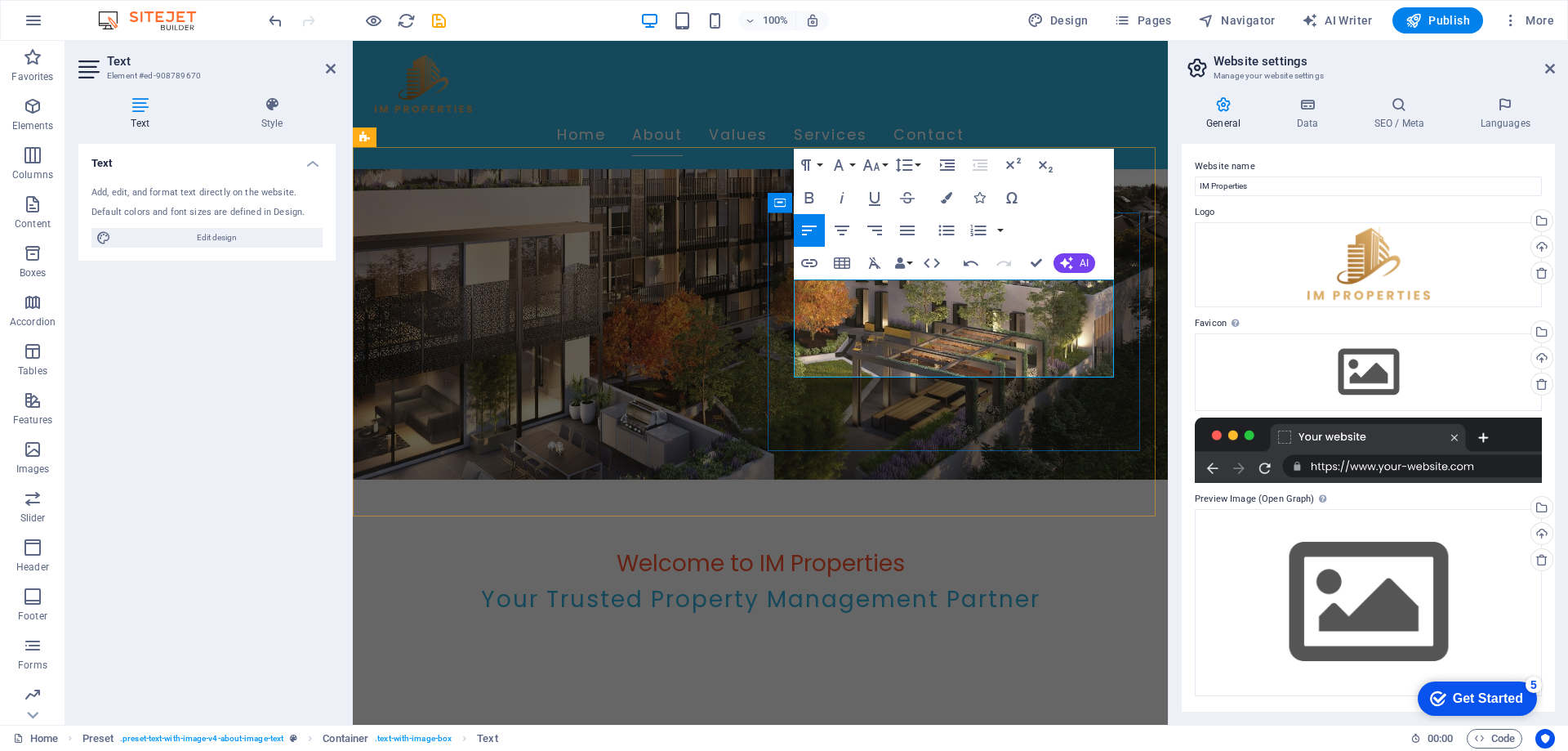
click at [1073, 265] on button "AI" at bounding box center [1074, 263] width 42 height 19
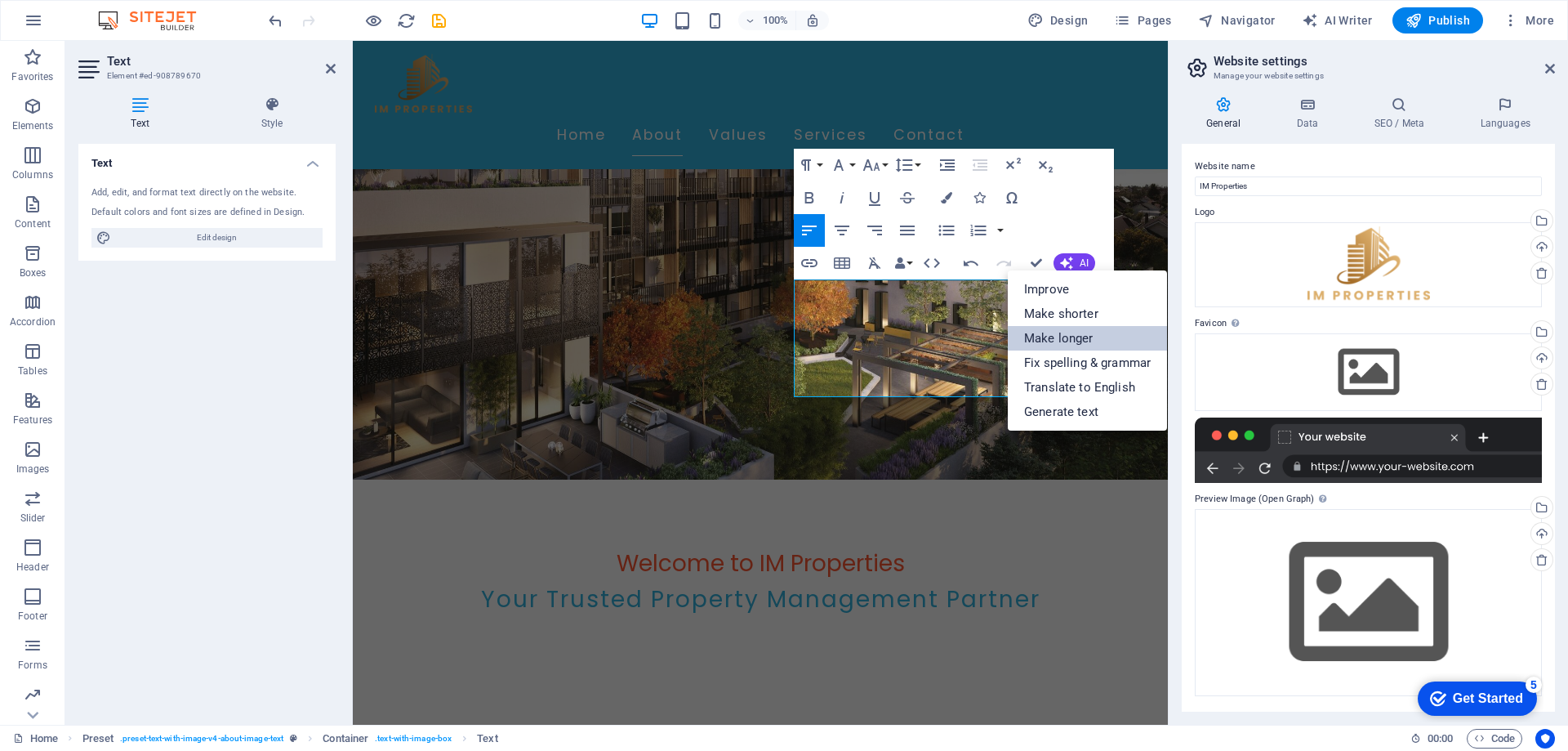
click at [1132, 337] on link "Make longer" at bounding box center [1087, 338] width 159 height 25
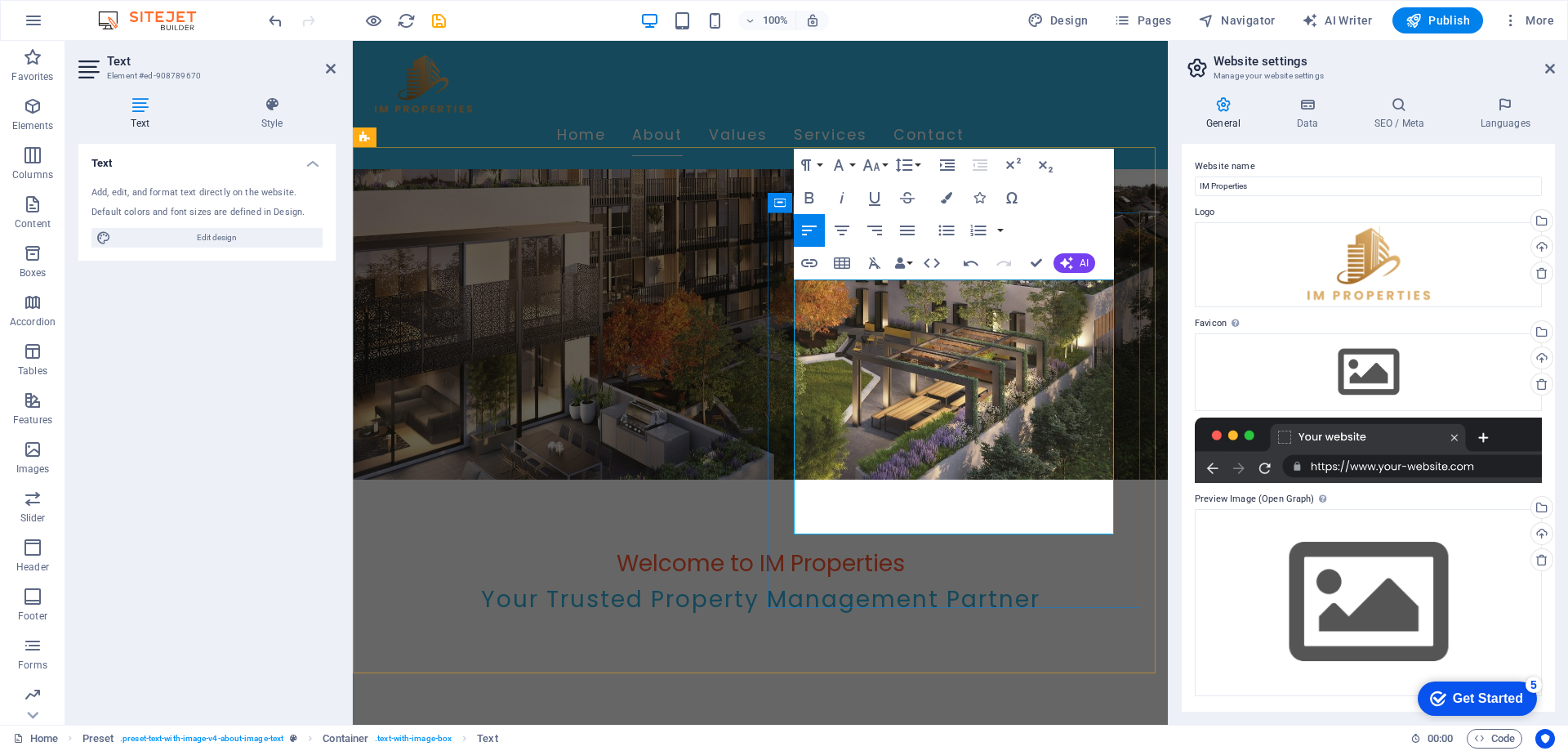
click at [1068, 266] on icon "button" at bounding box center [1067, 263] width 15 height 15
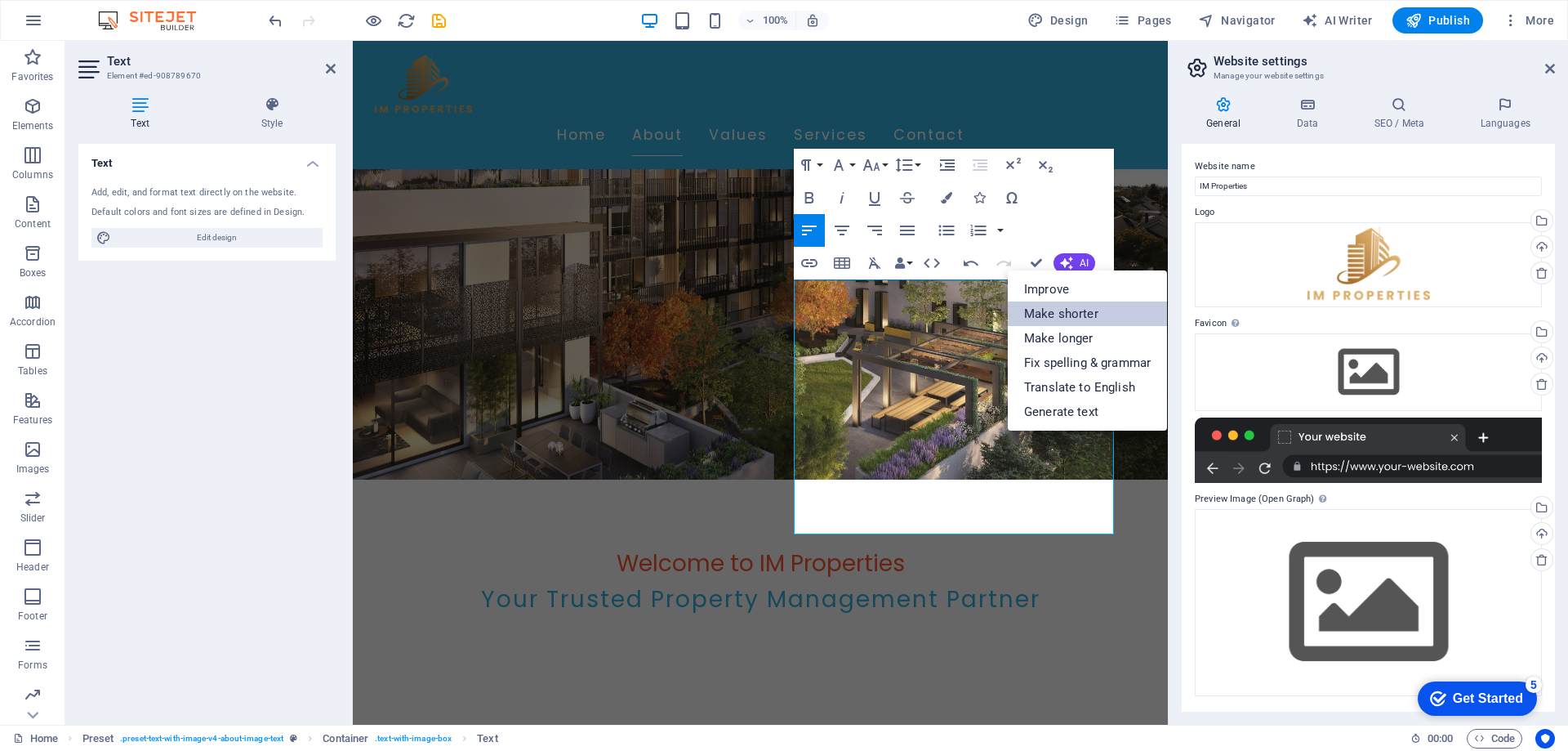
click at [1036, 319] on link "Make shorter" at bounding box center [1087, 314] width 159 height 25
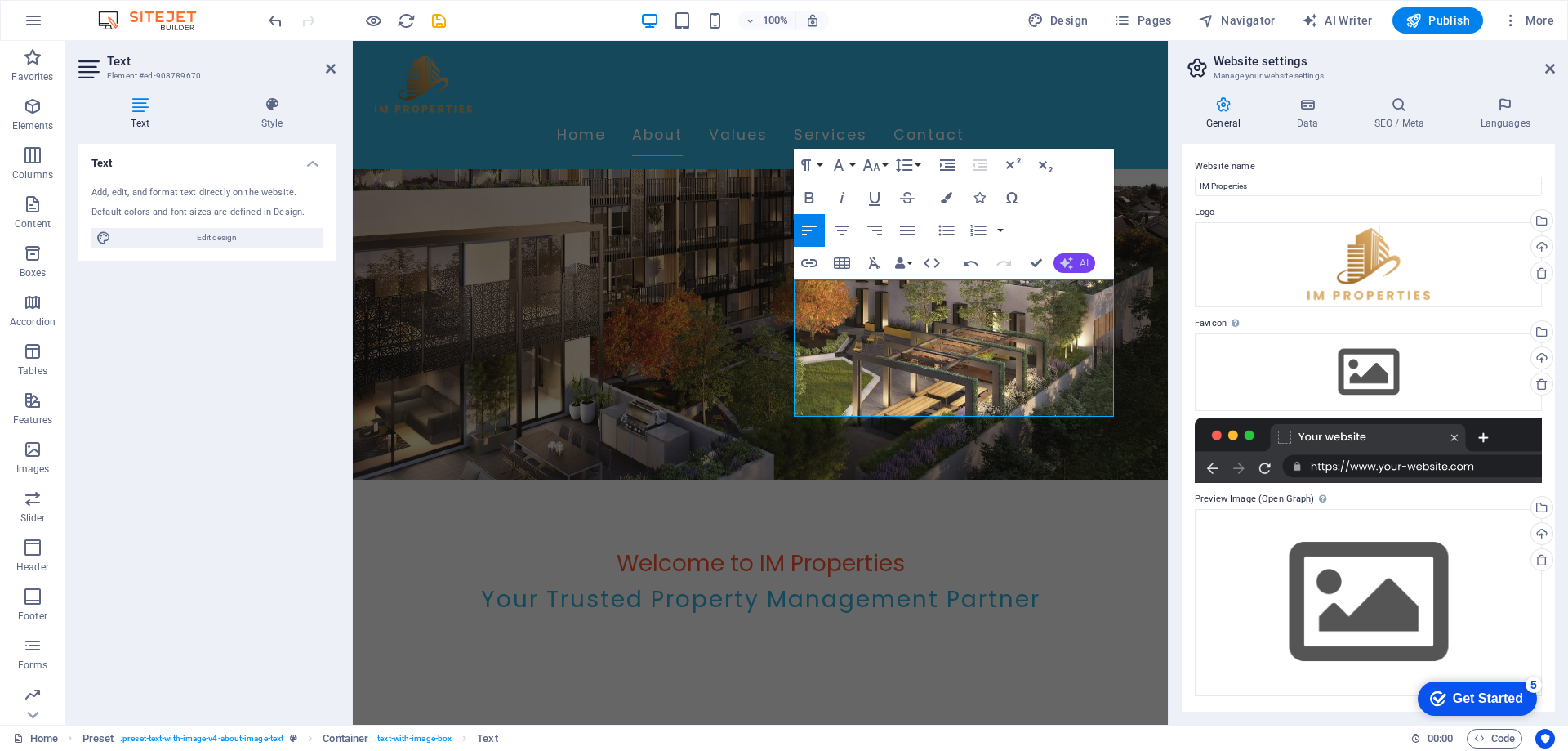
click at [1070, 267] on icon "button" at bounding box center [1066, 262] width 19 height 19
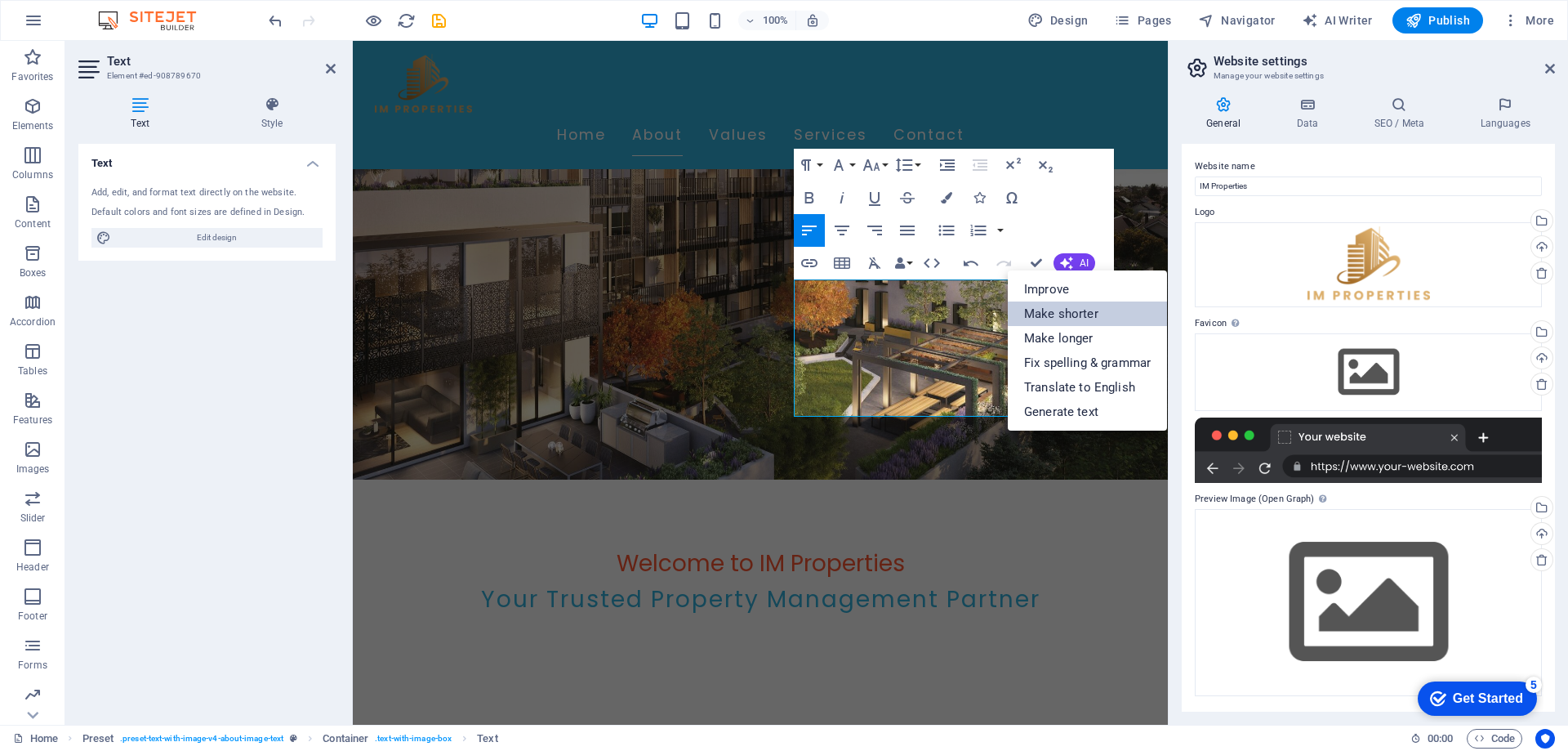
click at [1079, 315] on link "Make shorter" at bounding box center [1087, 314] width 159 height 25
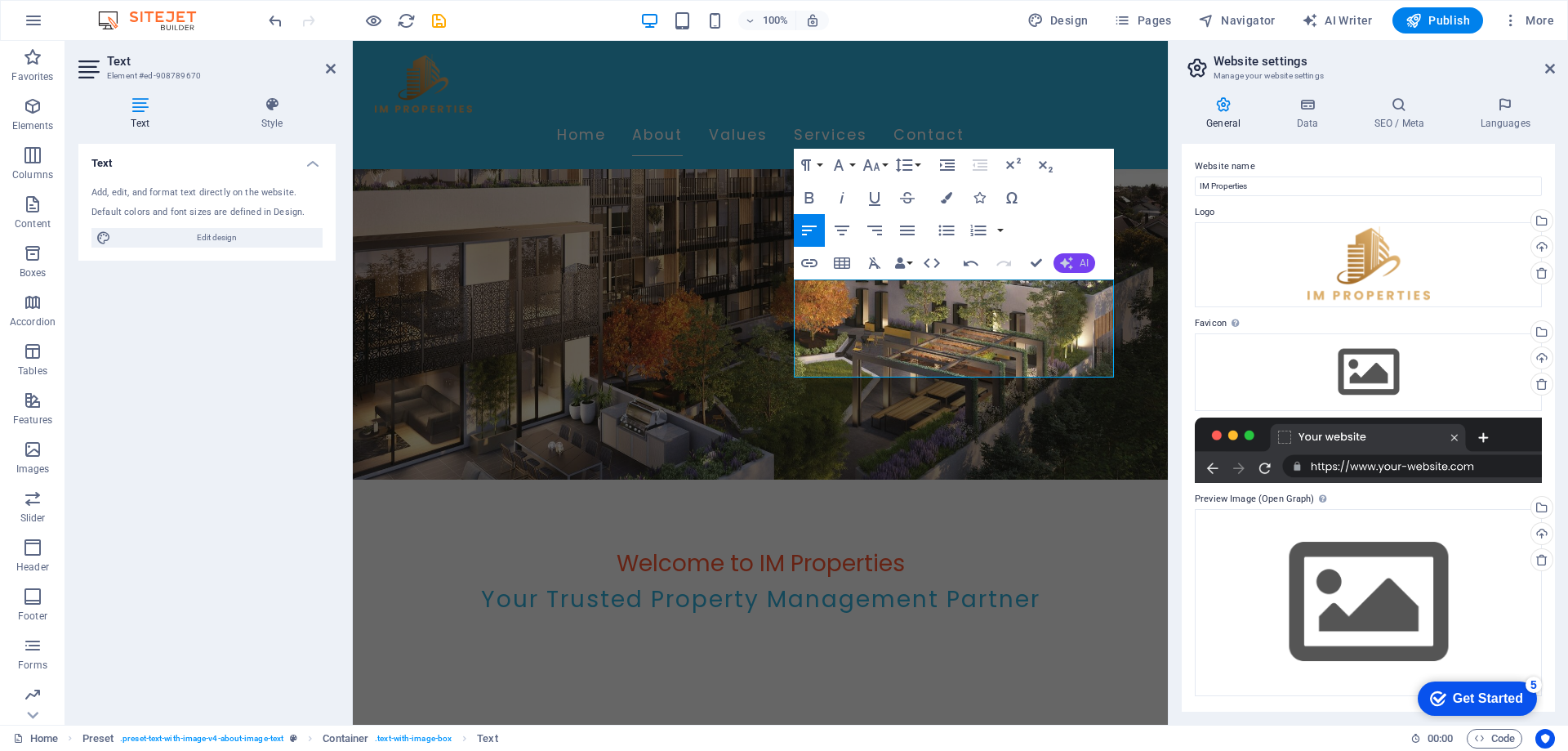
click at [1067, 267] on icon "button" at bounding box center [1066, 263] width 16 height 16
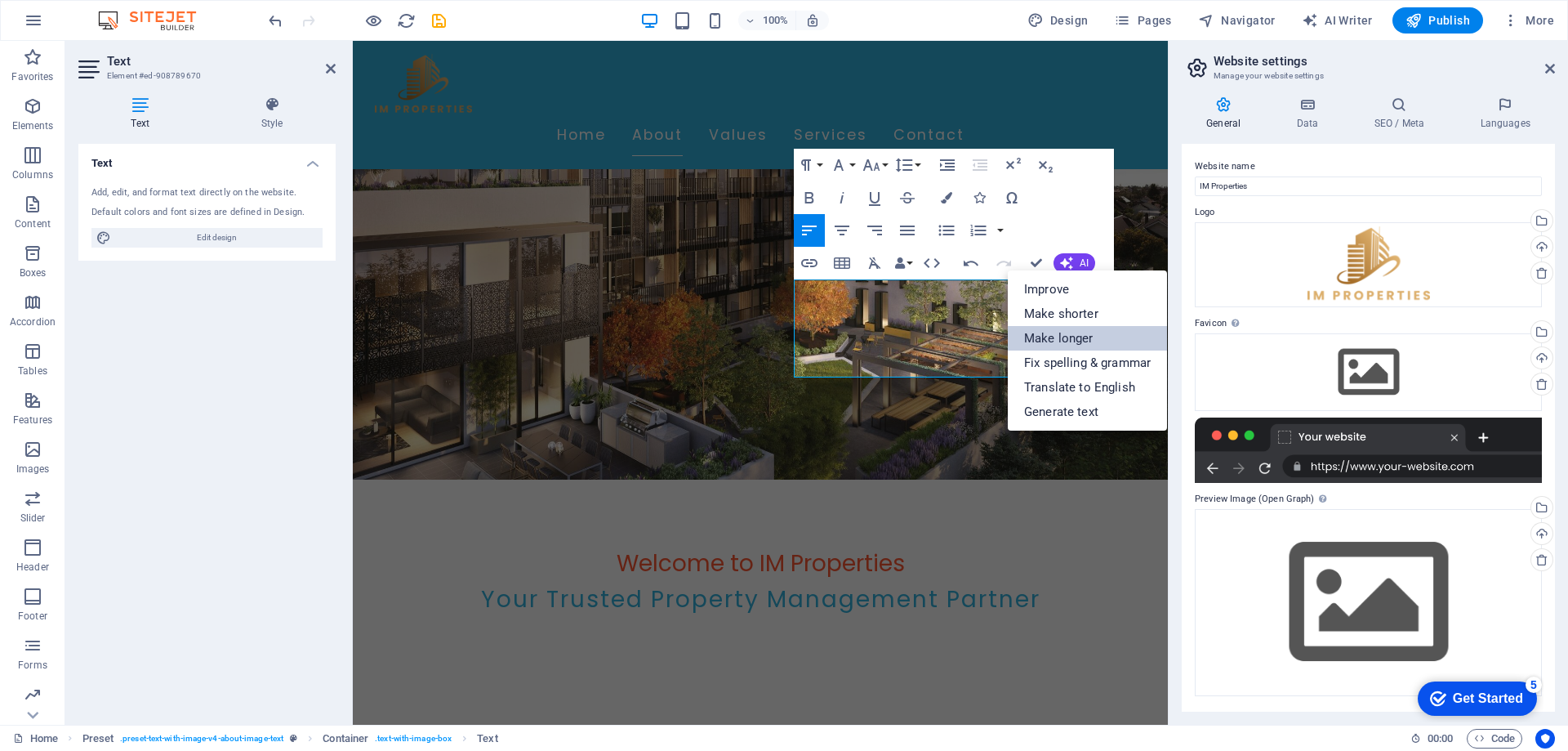
click at [1055, 342] on link "Make longer" at bounding box center [1087, 338] width 159 height 25
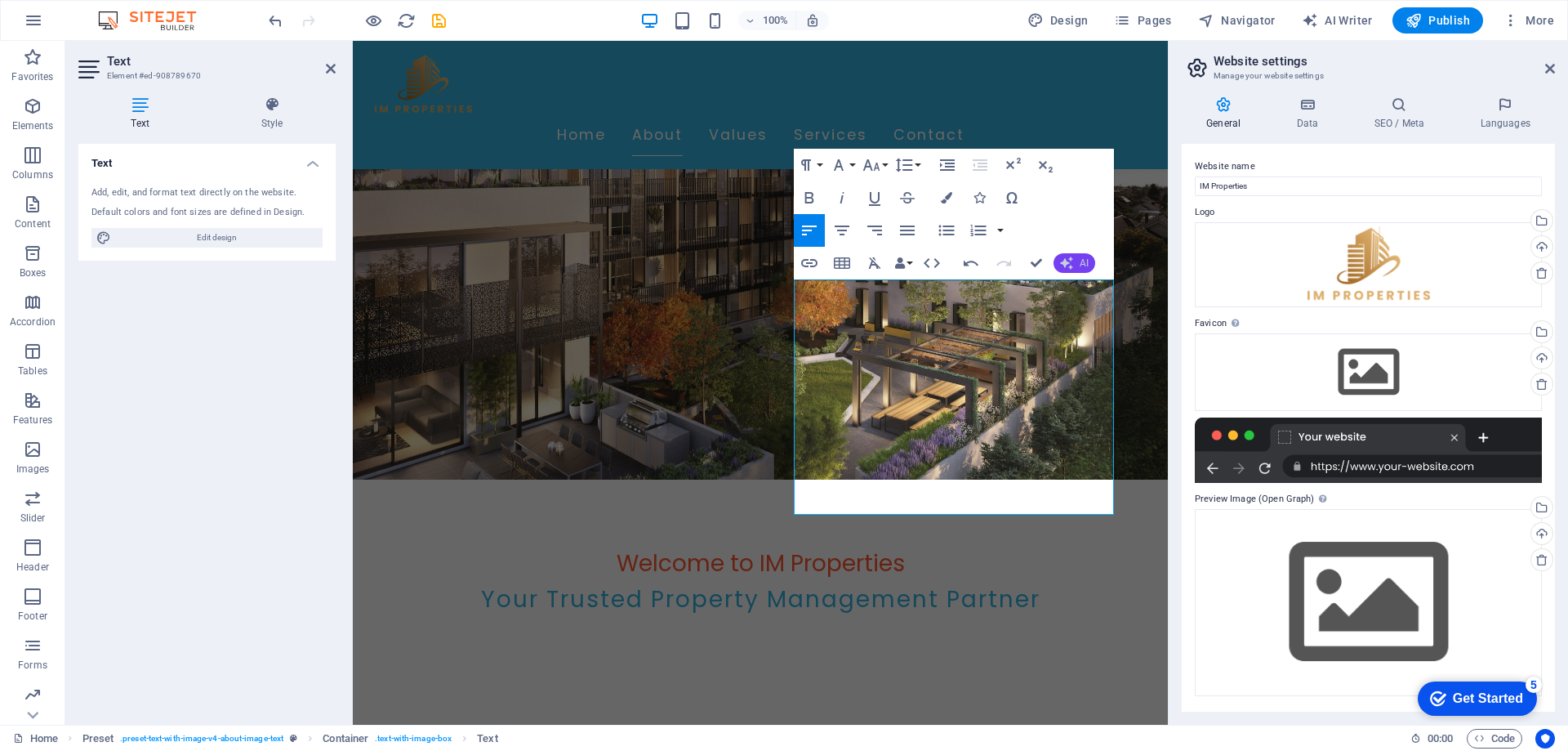
click at [1062, 268] on icon "button" at bounding box center [1066, 263] width 16 height 16
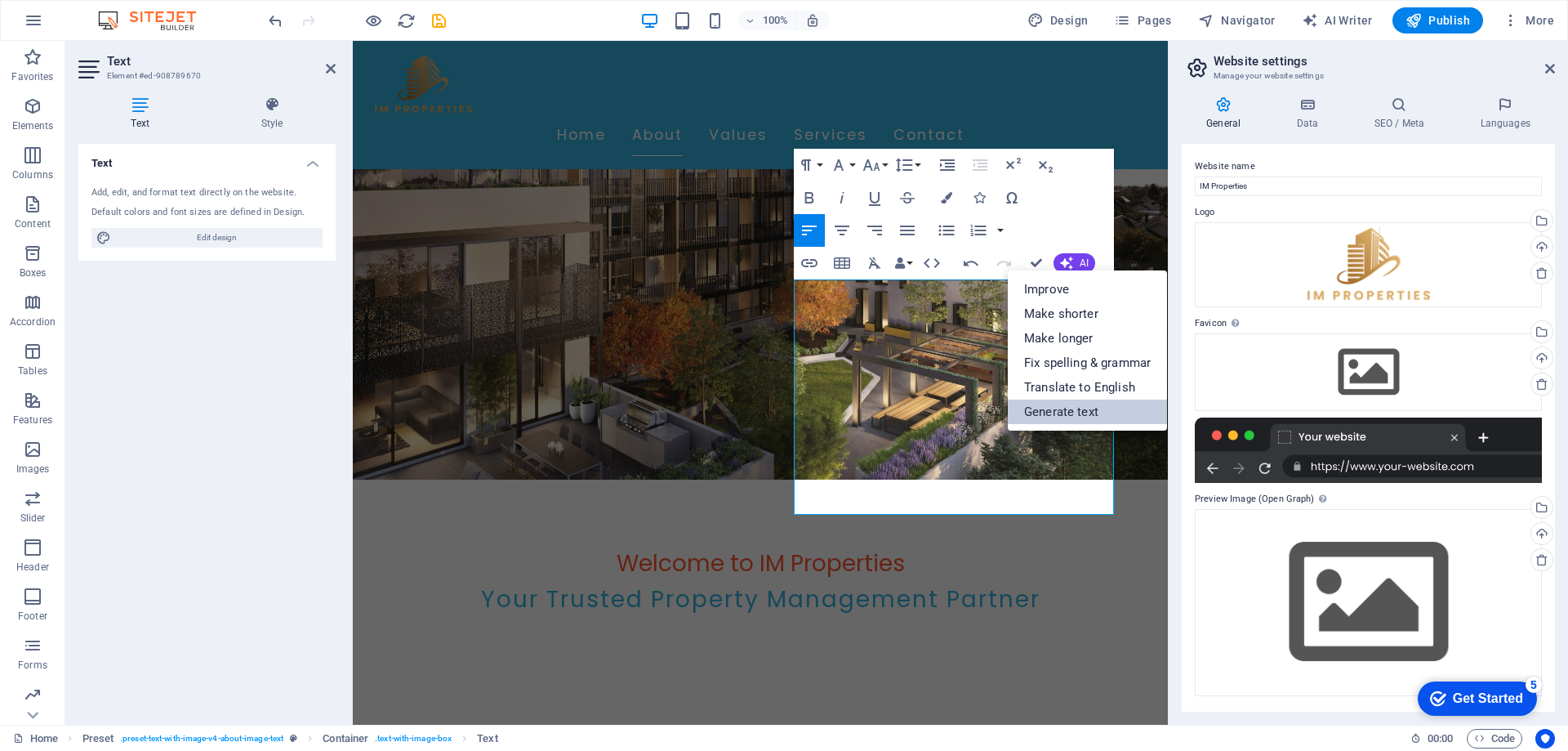
click at [1029, 402] on link "Generate text" at bounding box center [1087, 412] width 159 height 25
select select "English"
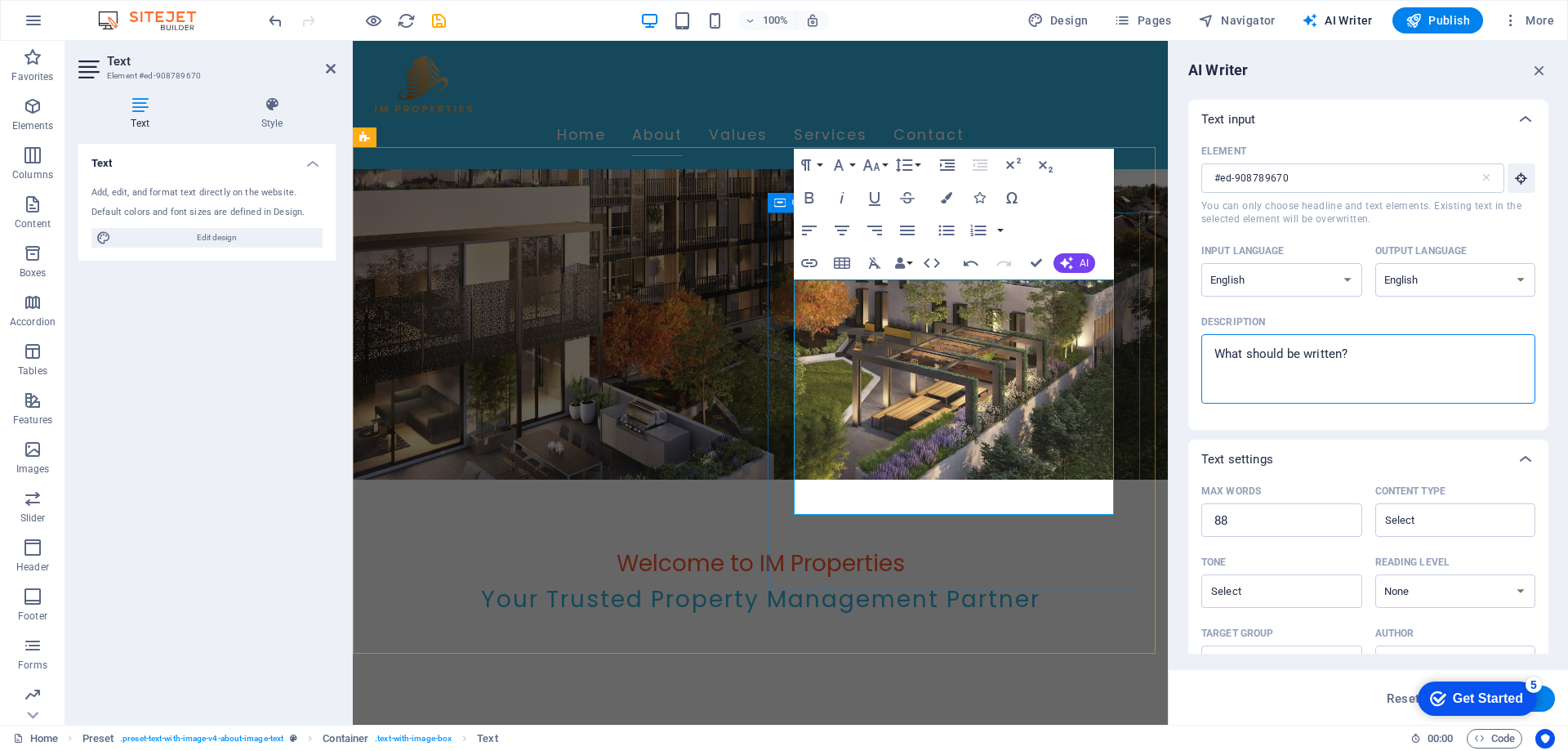
drag, startPoint x: 1751, startPoint y: 398, endPoint x: 1137, endPoint y: 316, distance: 619.5
type textarea "x"
click at [1373, 363] on textarea "Description x ​" at bounding box center [1368, 369] width 318 height 53
click at [1377, 363] on textarea "Description x ​" at bounding box center [1368, 369] width 318 height 53
type textarea "A"
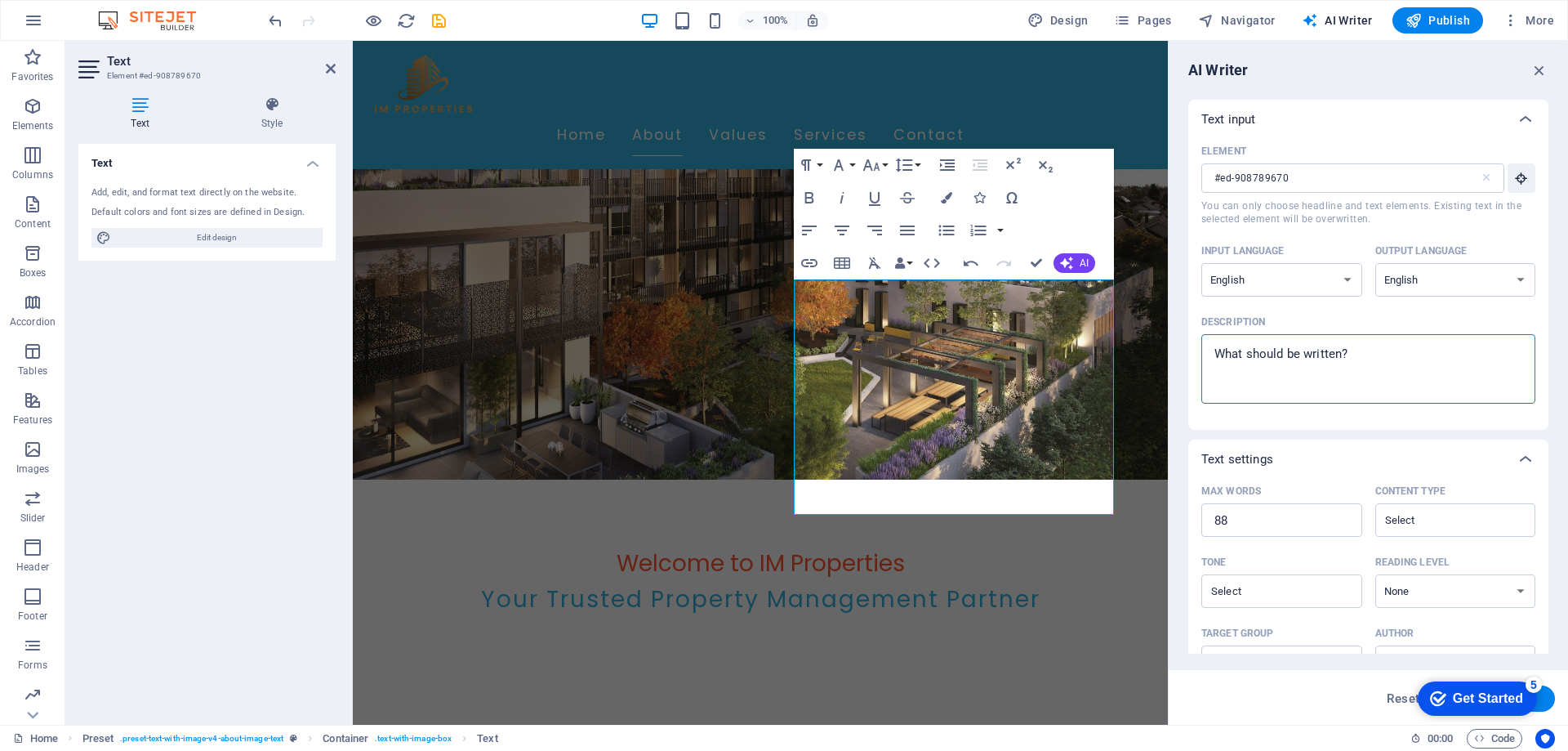
type textarea "x"
type textarea "An"
type textarea "x"
type textarea "Any"
type textarea "x"
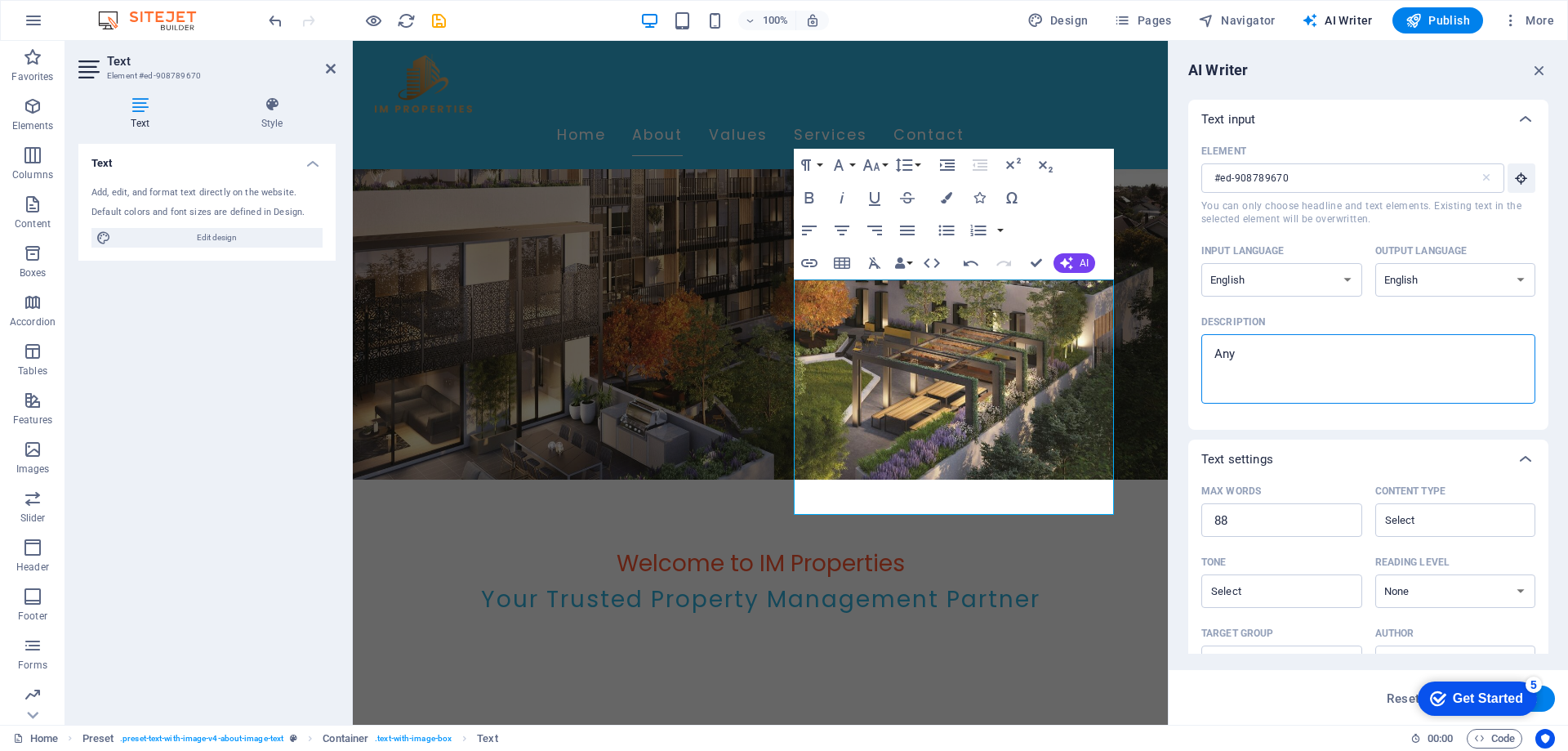
type textarea "Anyt"
type textarea "x"
type textarea "Anyth"
type textarea "x"
type textarea "Anythi"
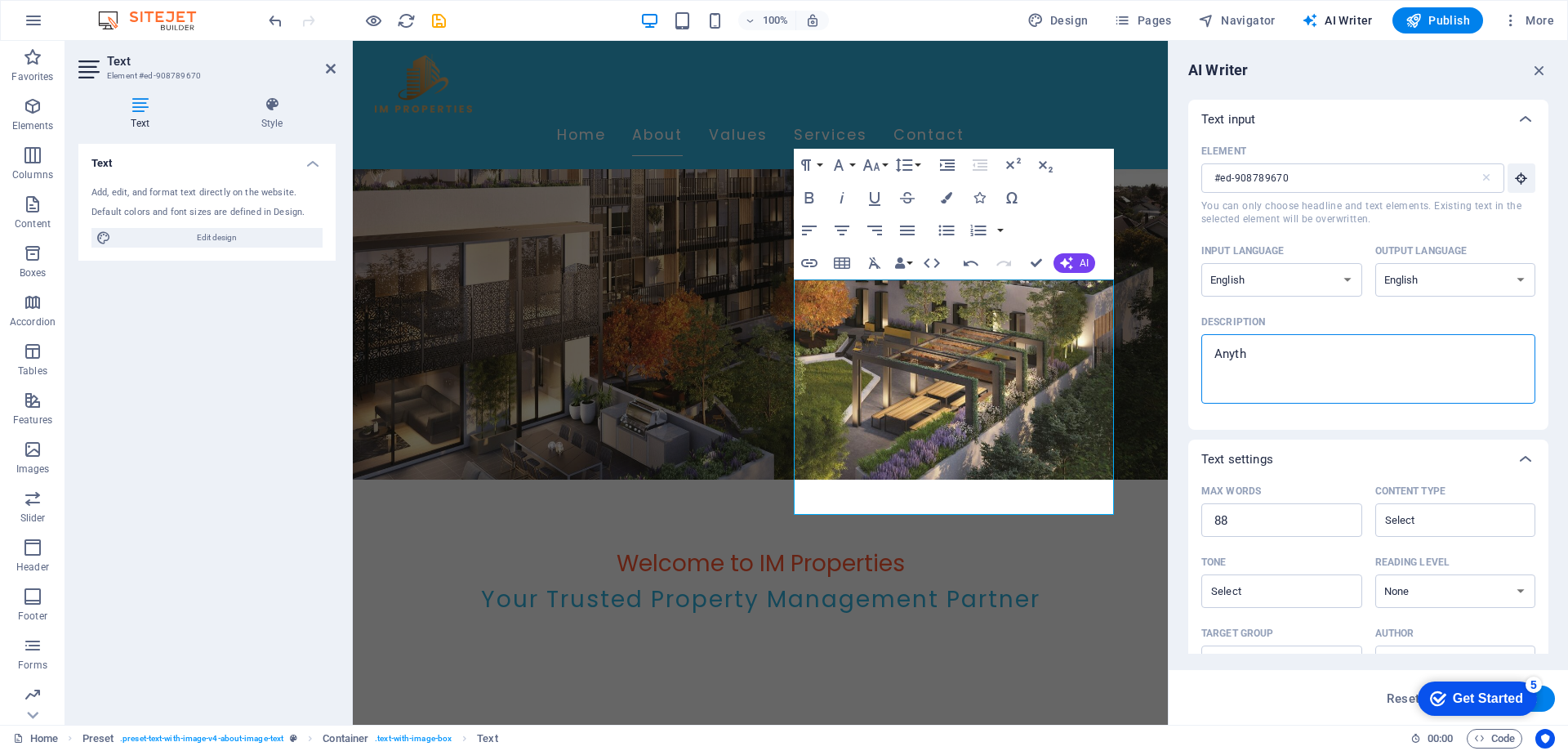
type textarea "x"
type textarea "Anyth"
type textarea "x"
type textarea "Anyt"
type textarea "x"
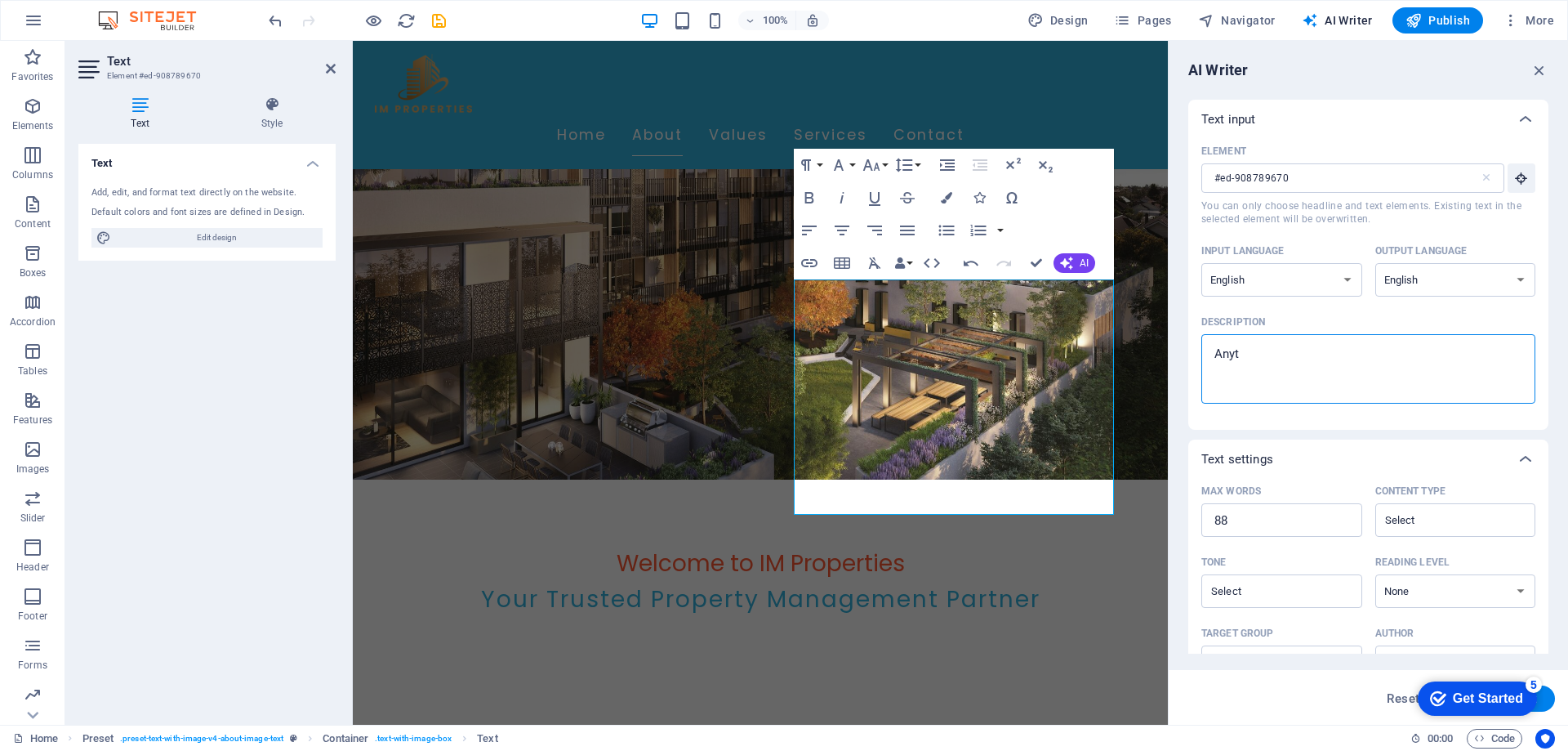
type textarea "Any"
type textarea "x"
type textarea "An"
type textarea "x"
type textarea "A"
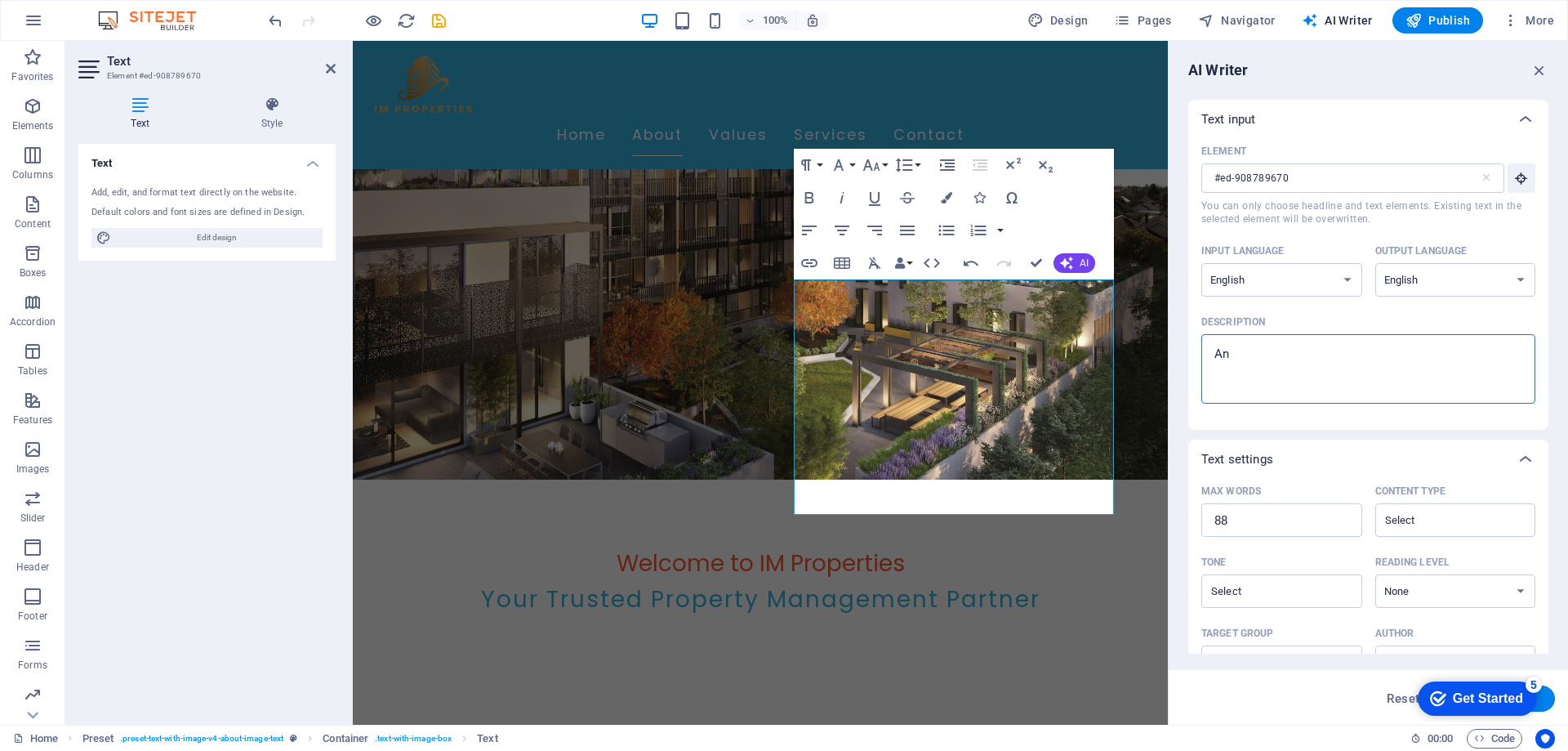
type textarea "x"
drag, startPoint x: 796, startPoint y: 286, endPoint x: 1116, endPoint y: 562, distance: 422.6
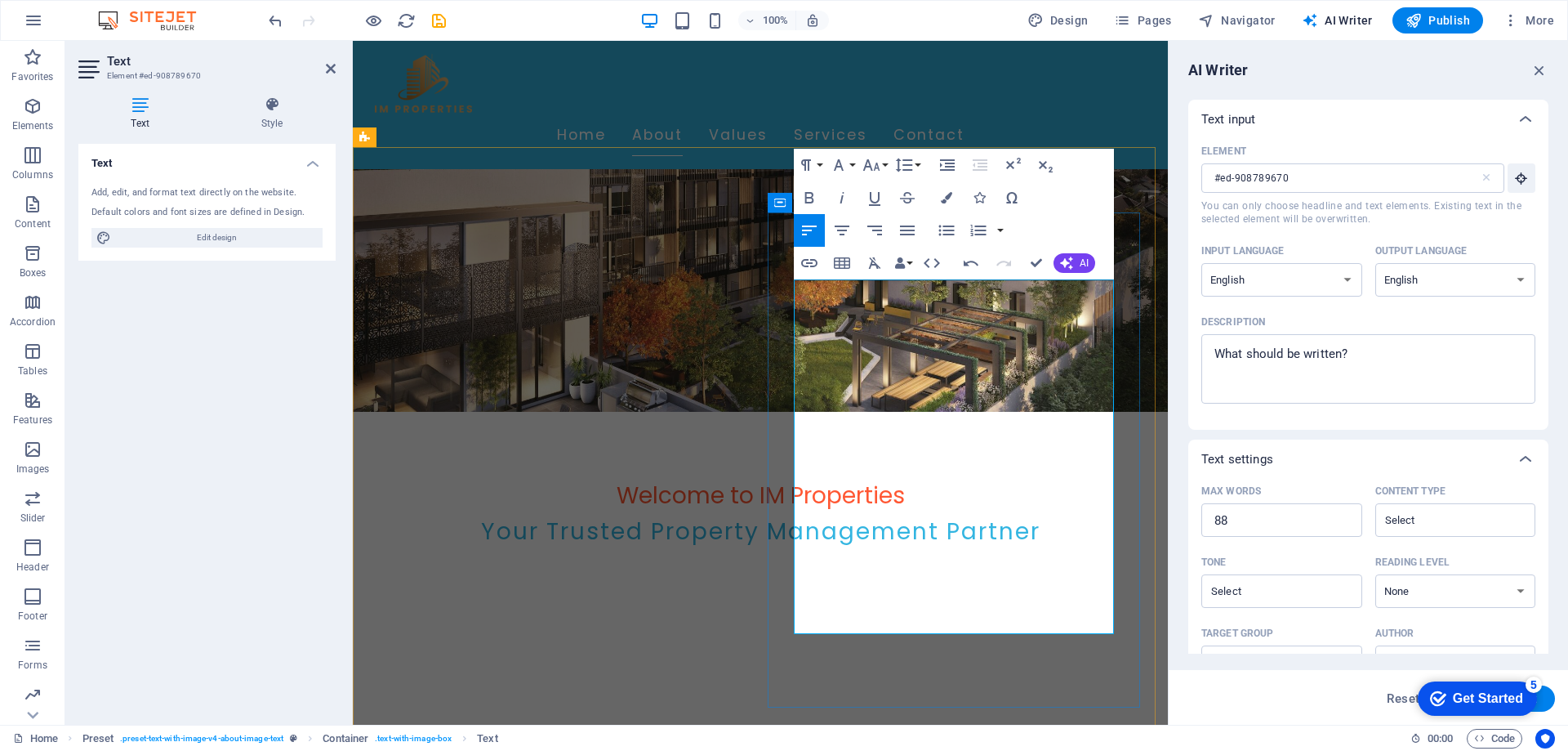
scroll to position [327, 0]
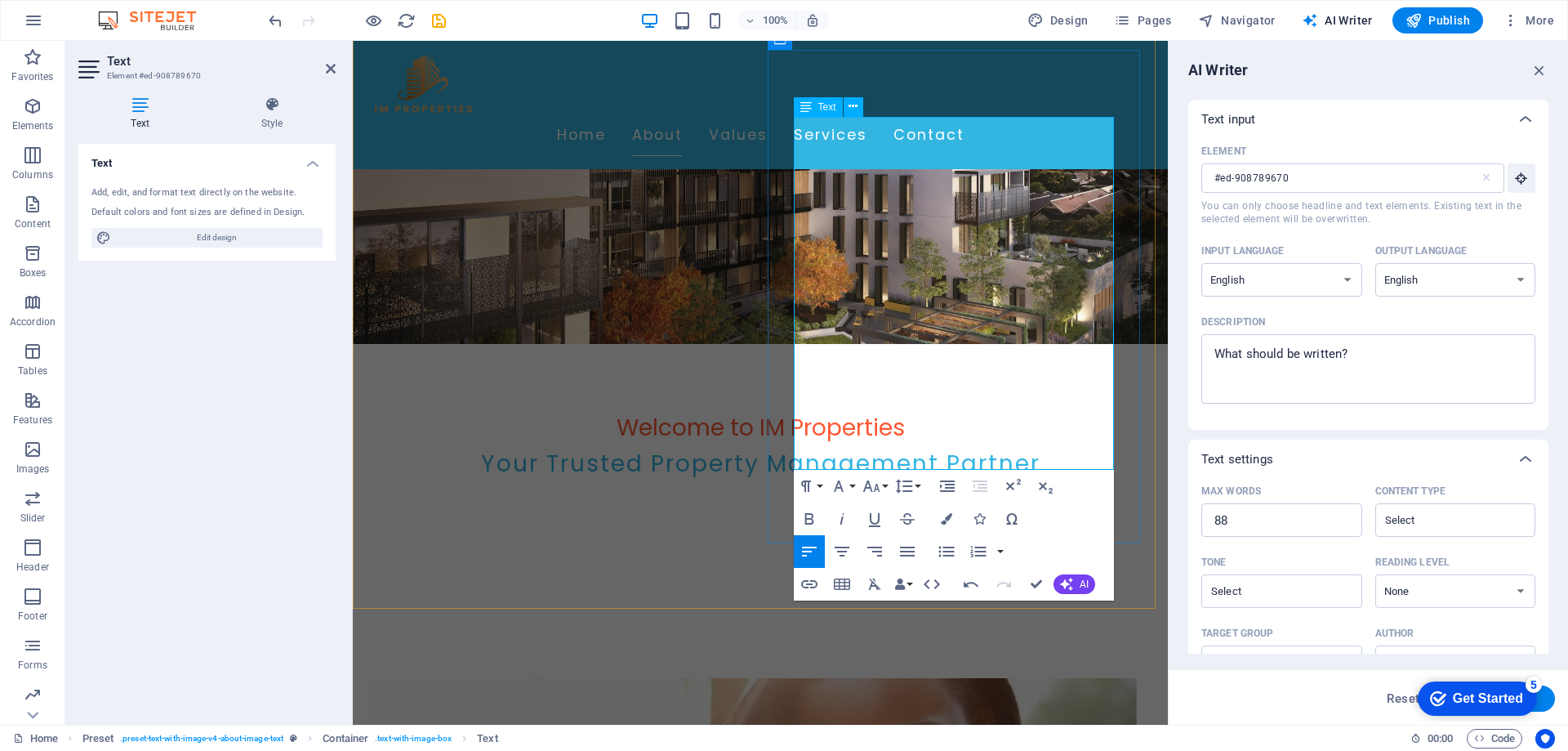
scroll to position [408, 0]
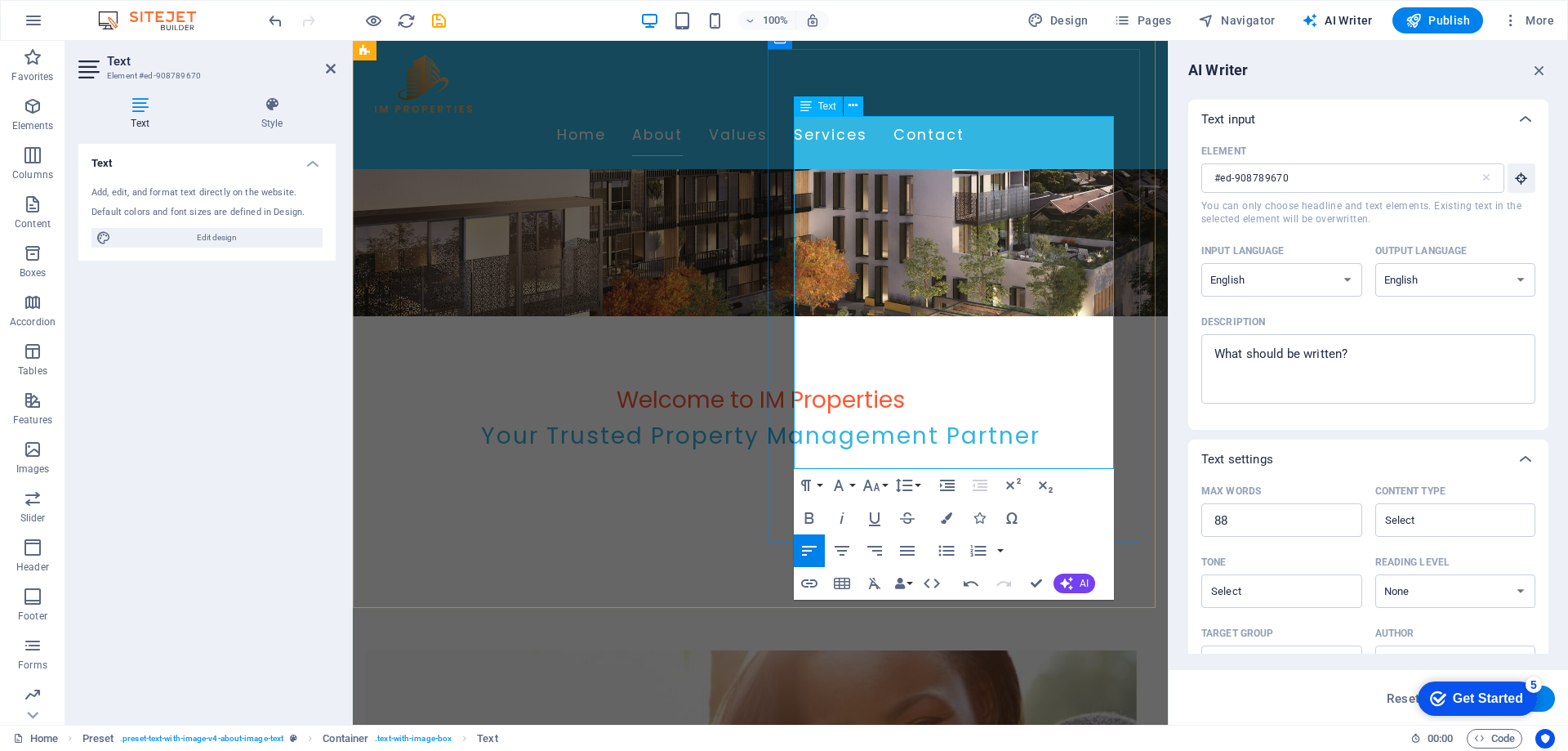
drag, startPoint x: 971, startPoint y: 458, endPoint x: 973, endPoint y: 343, distance: 115.0
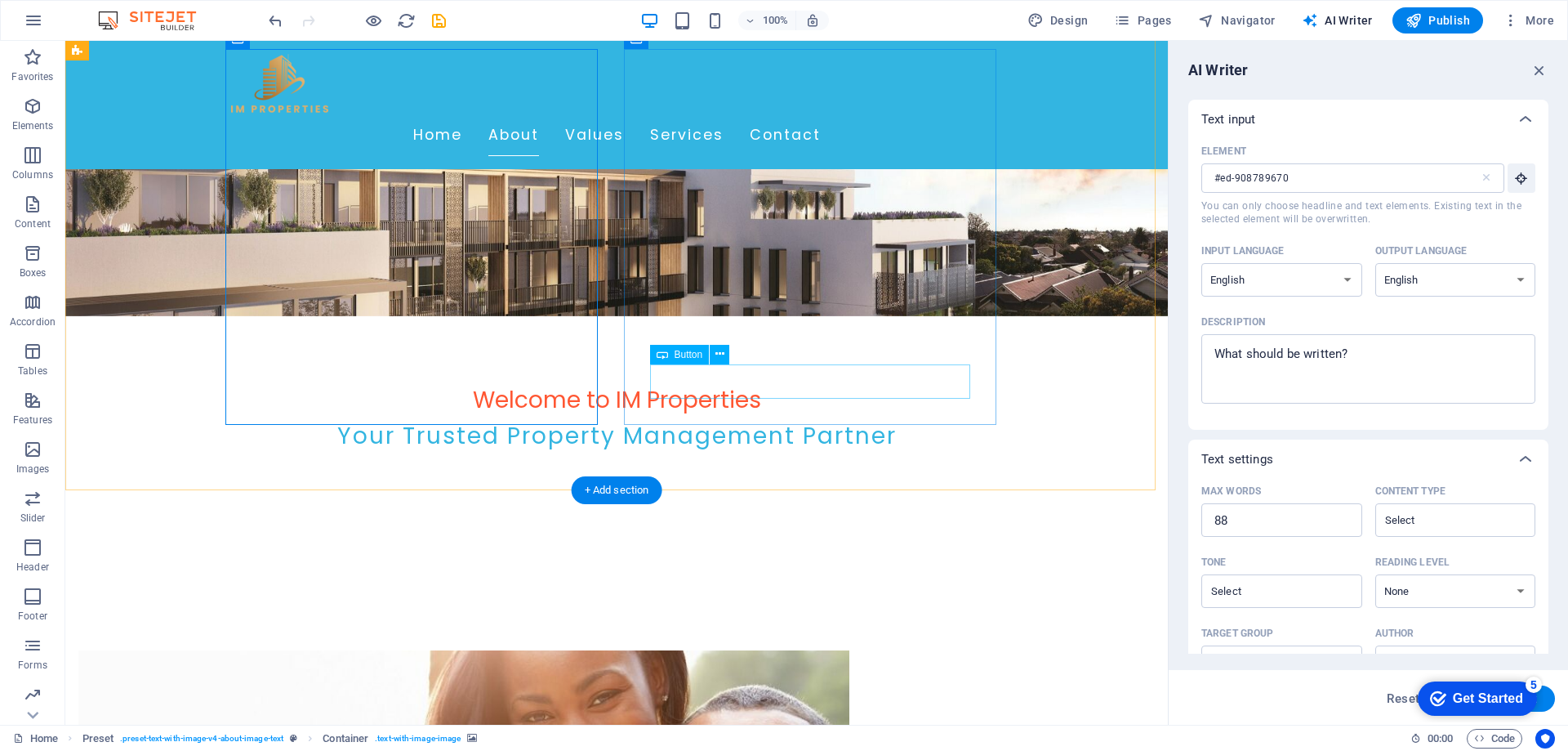
click at [727, 396] on div "Learn More" at bounding box center [682, 423] width 1102 height 684
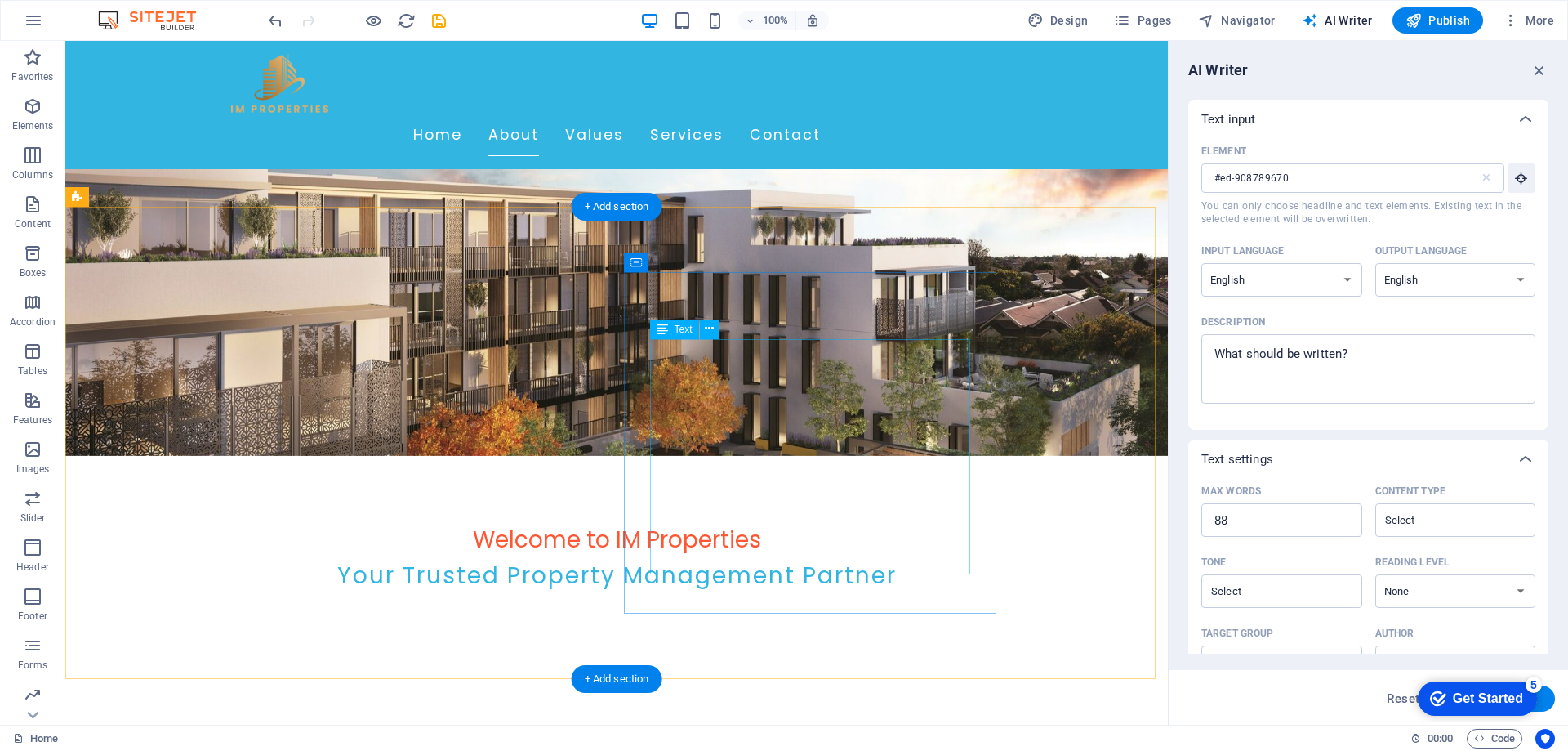
scroll to position [164, 0]
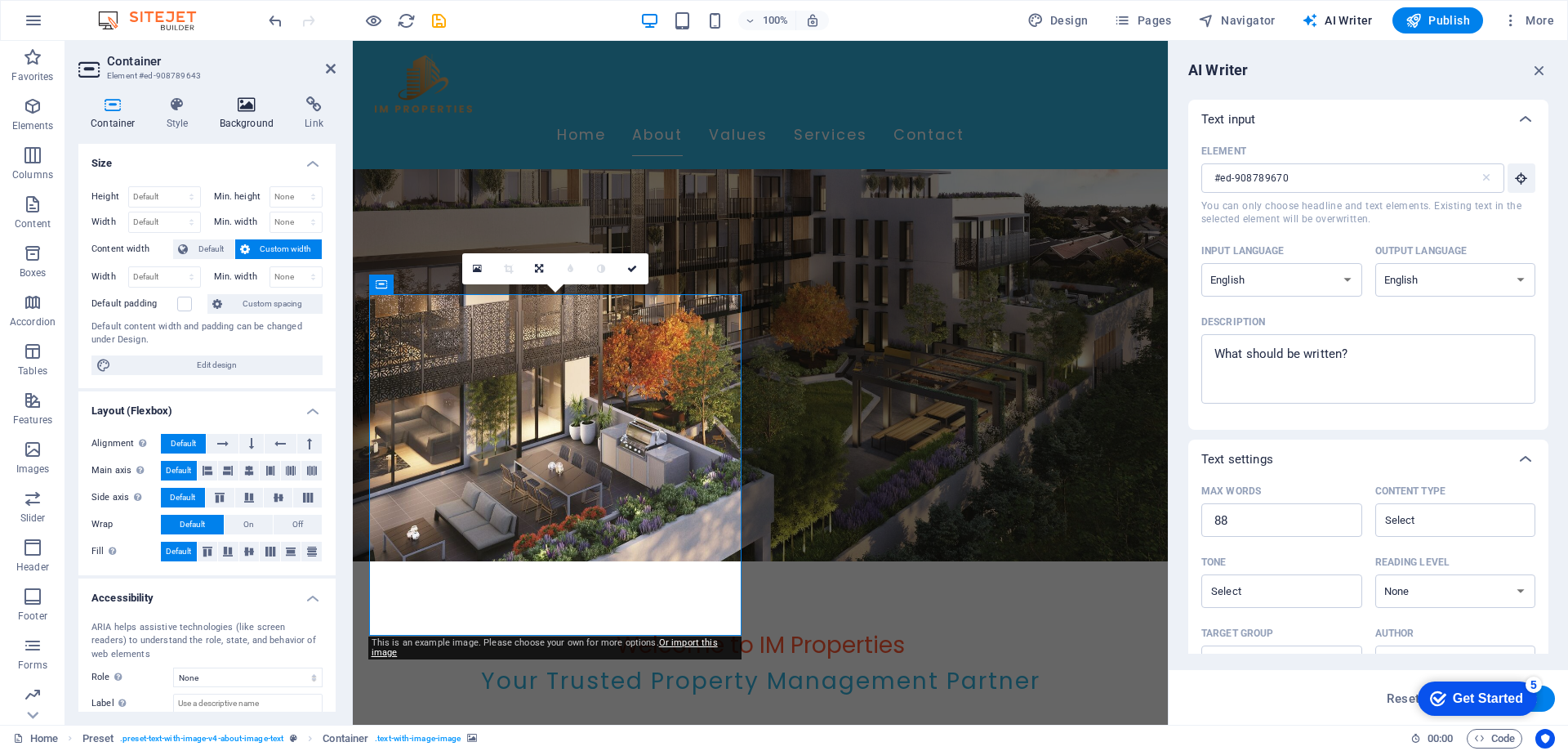
click at [251, 106] on icon at bounding box center [246, 105] width 79 height 16
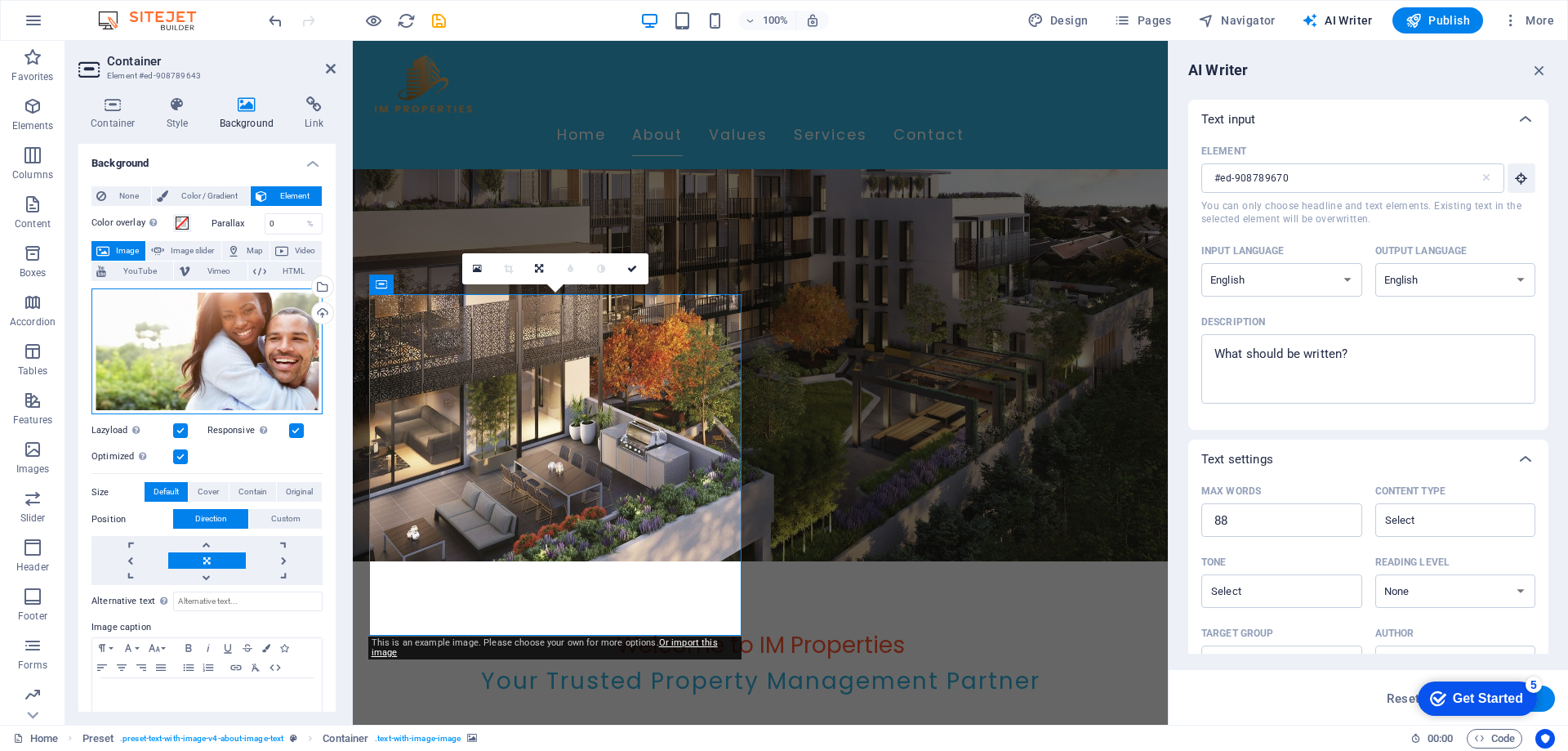
click at [191, 375] on div "Drag files here, click to choose files or select files from Files or our free s…" at bounding box center [206, 352] width 231 height 127
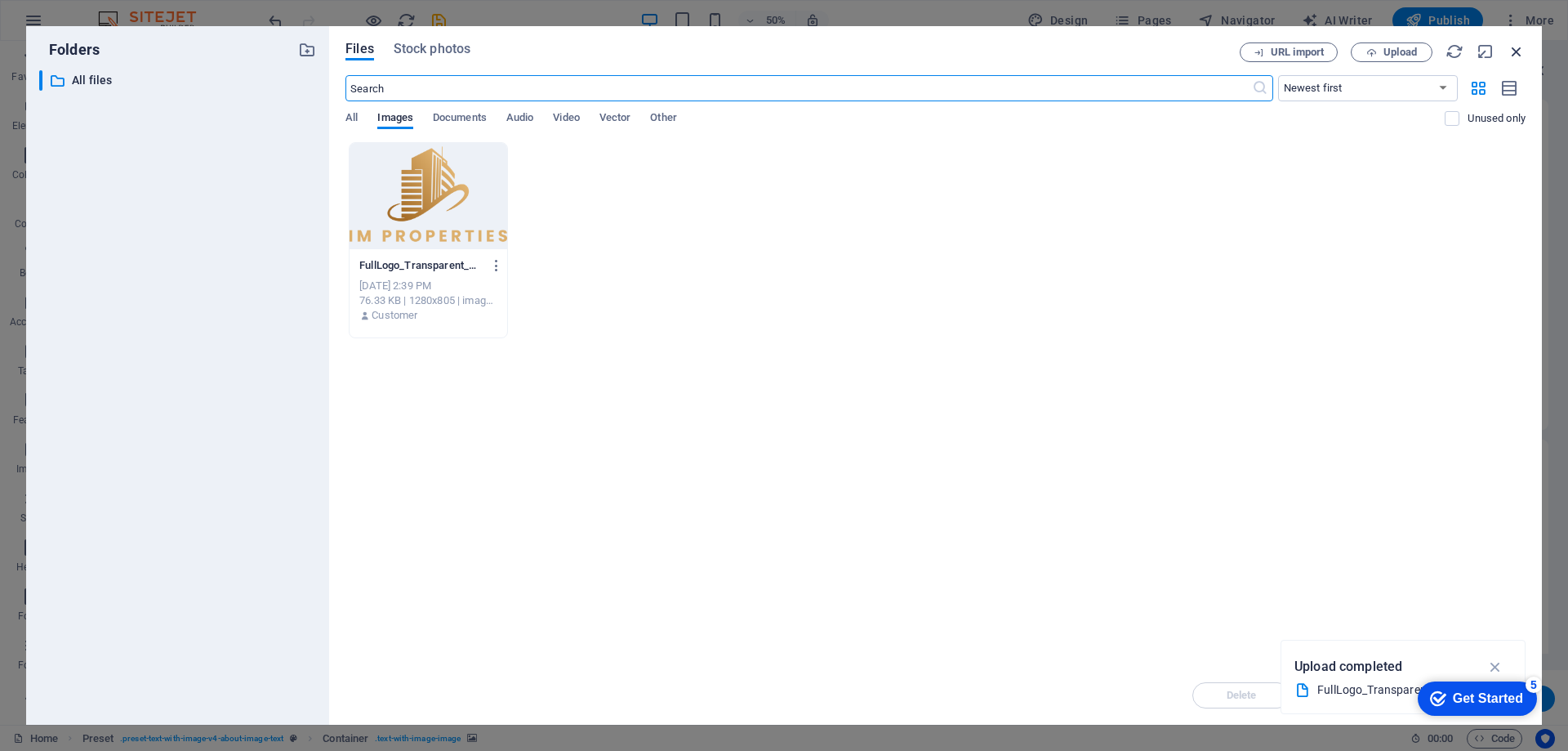
click at [1522, 47] on icon "button" at bounding box center [1517, 51] width 18 height 18
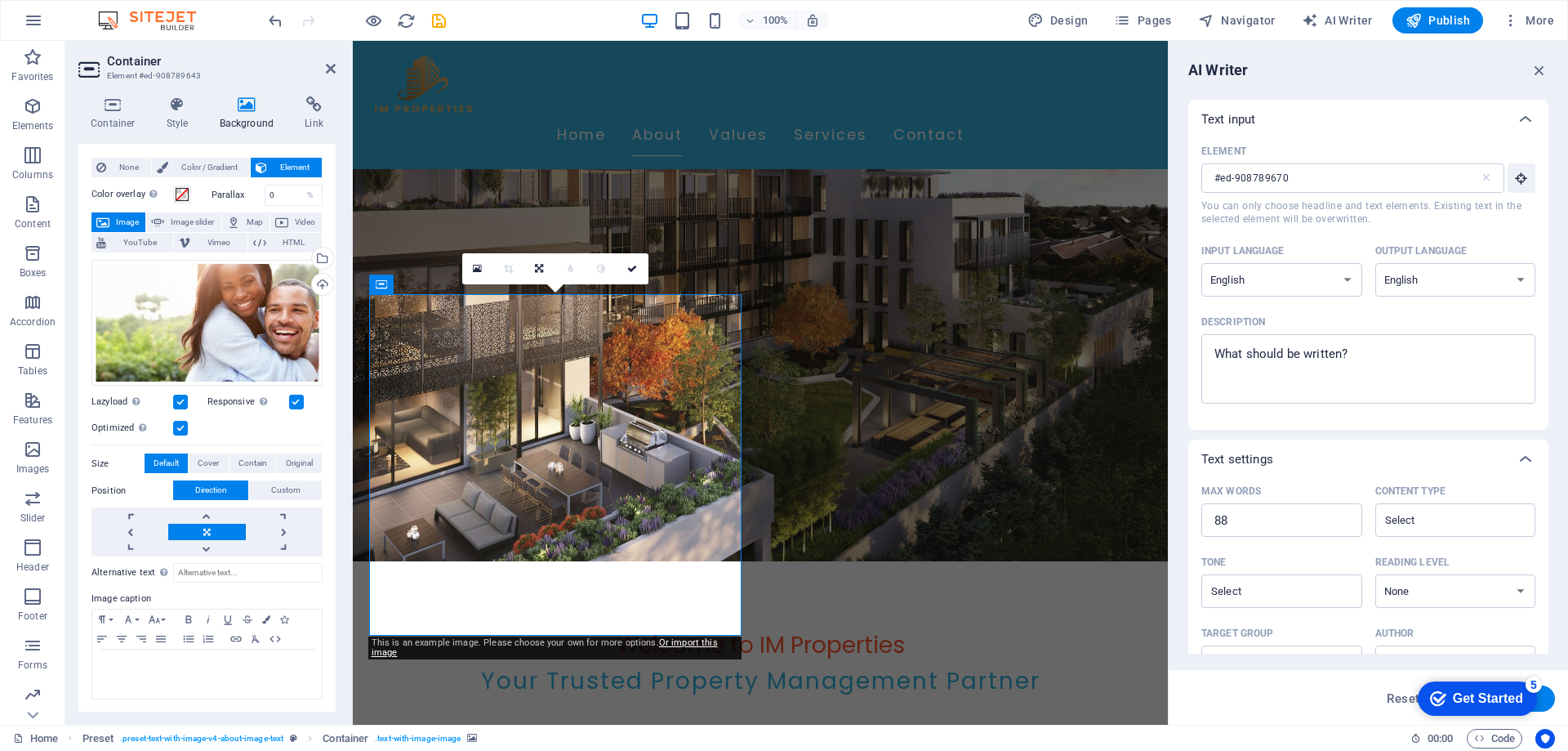
scroll to position [0, 0]
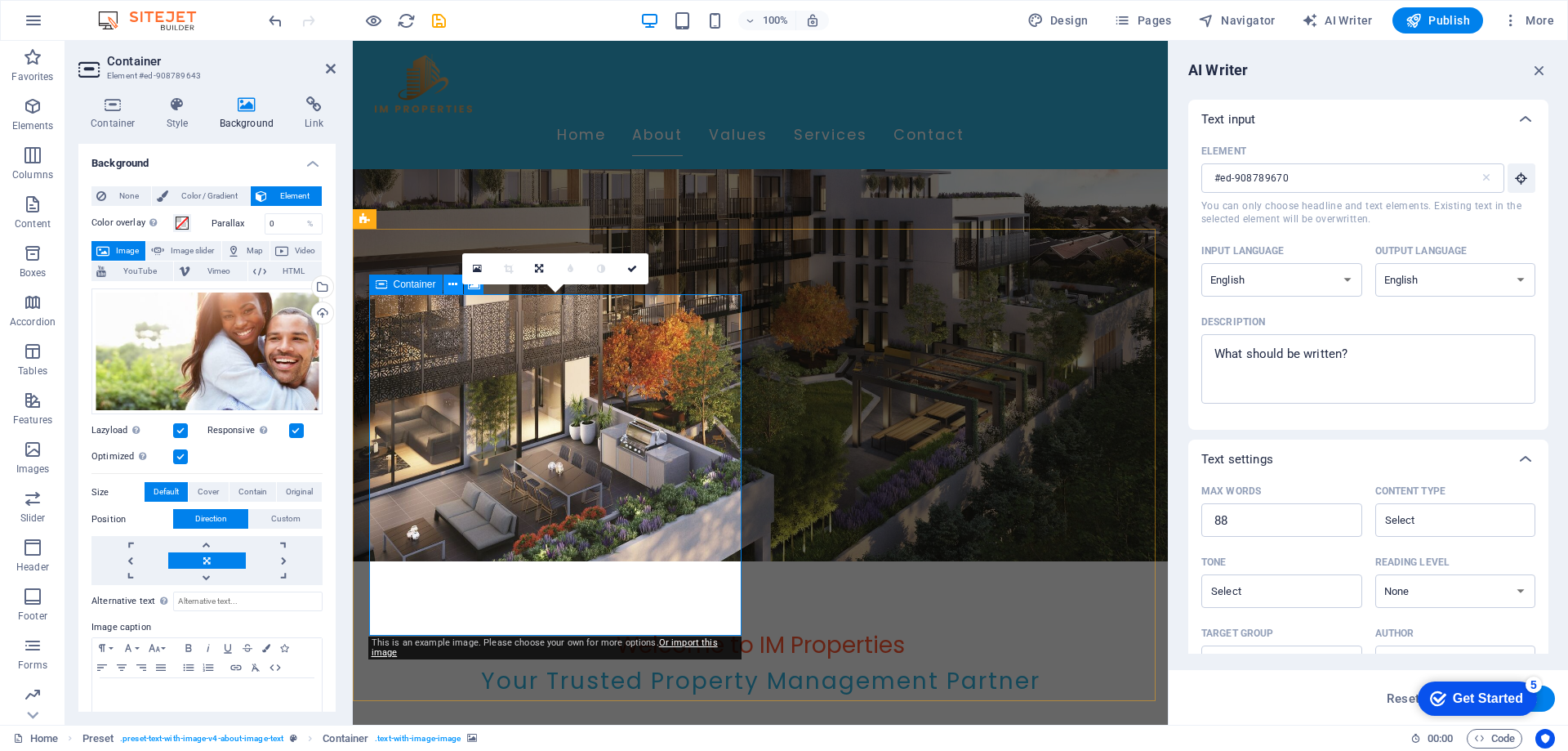
click at [447, 284] on button at bounding box center [453, 284] width 19 height 19
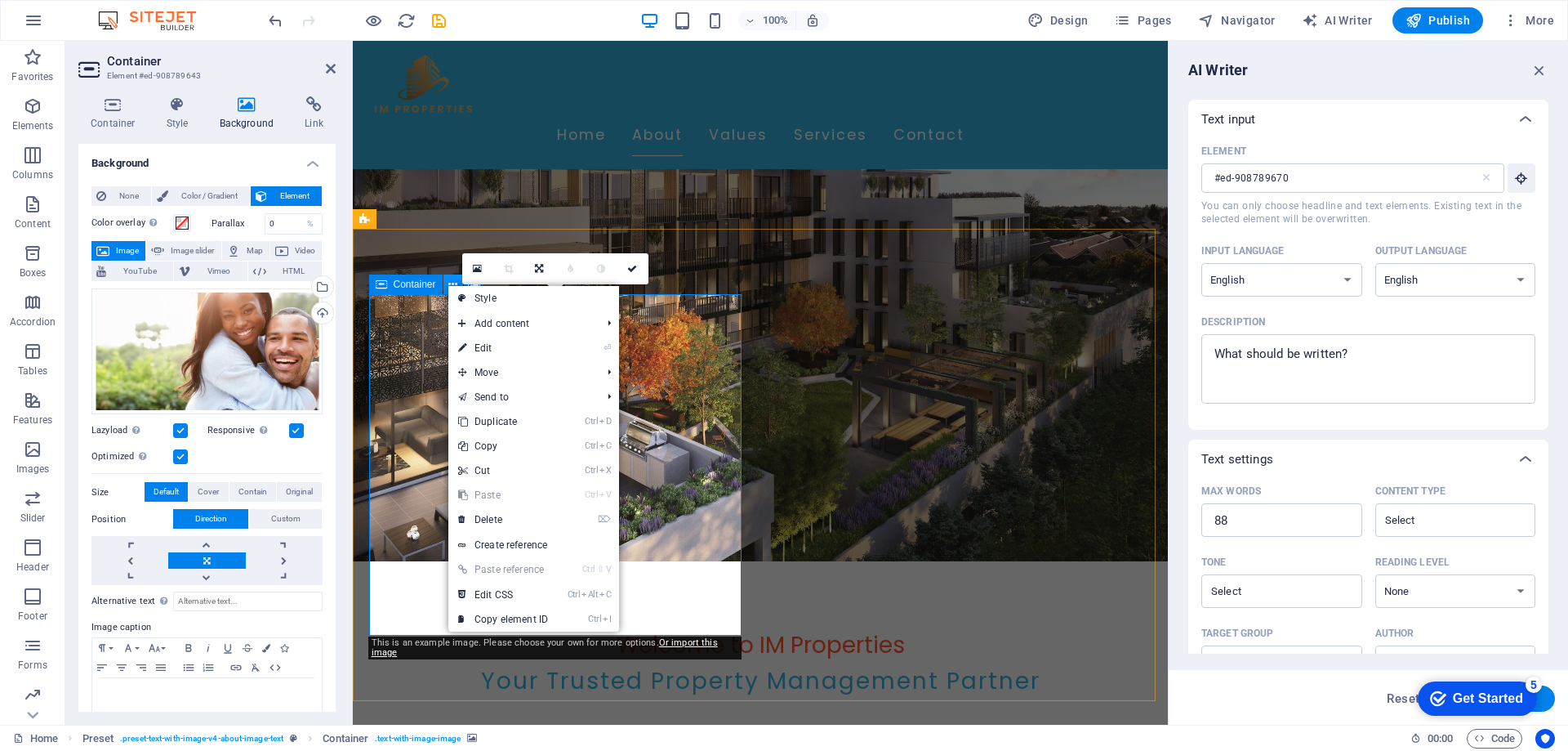
click at [447, 284] on button at bounding box center [453, 284] width 19 height 19
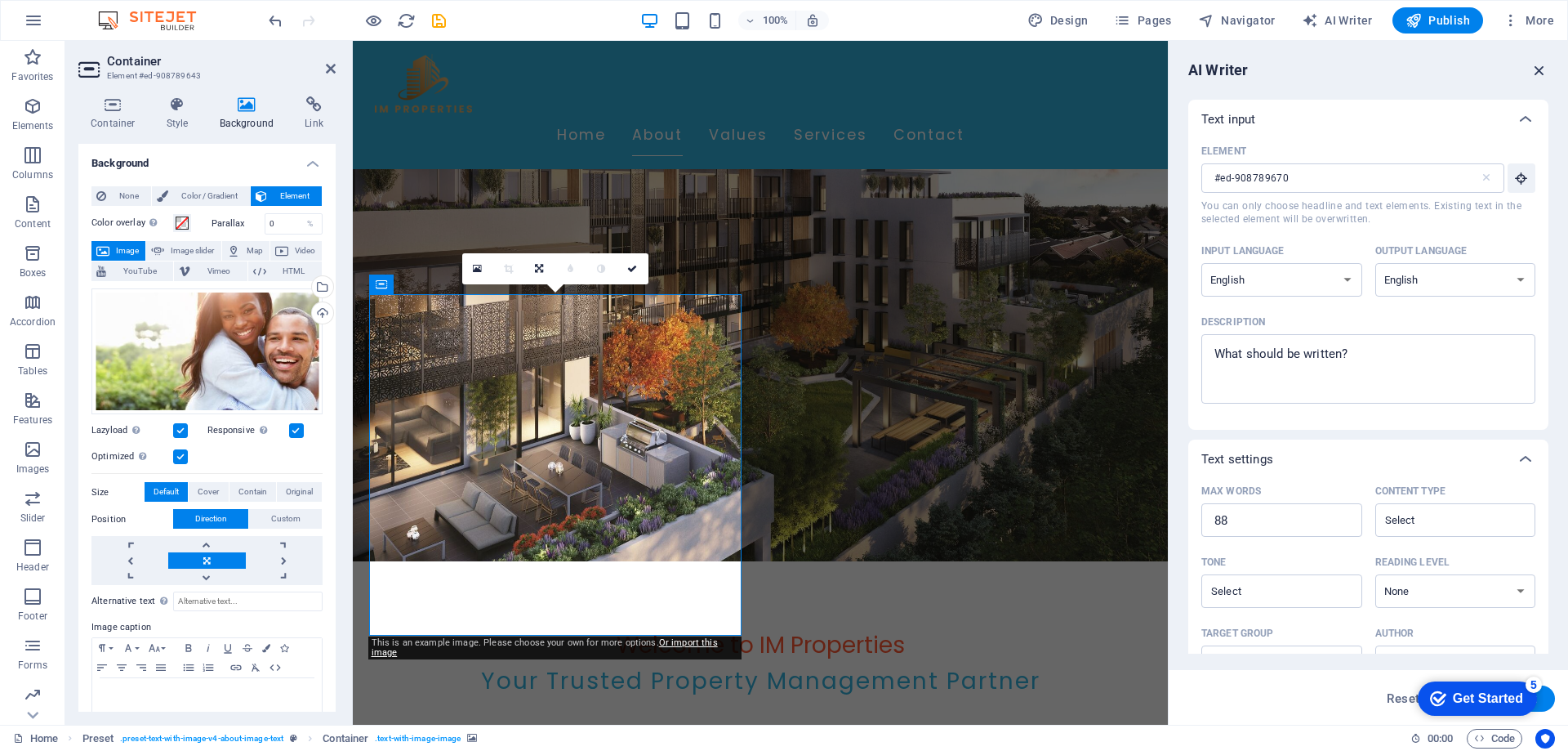
drag, startPoint x: 1538, startPoint y: 67, endPoint x: 1184, endPoint y: 27, distance: 356.3
click at [1538, 67] on icon "button" at bounding box center [1540, 70] width 18 height 18
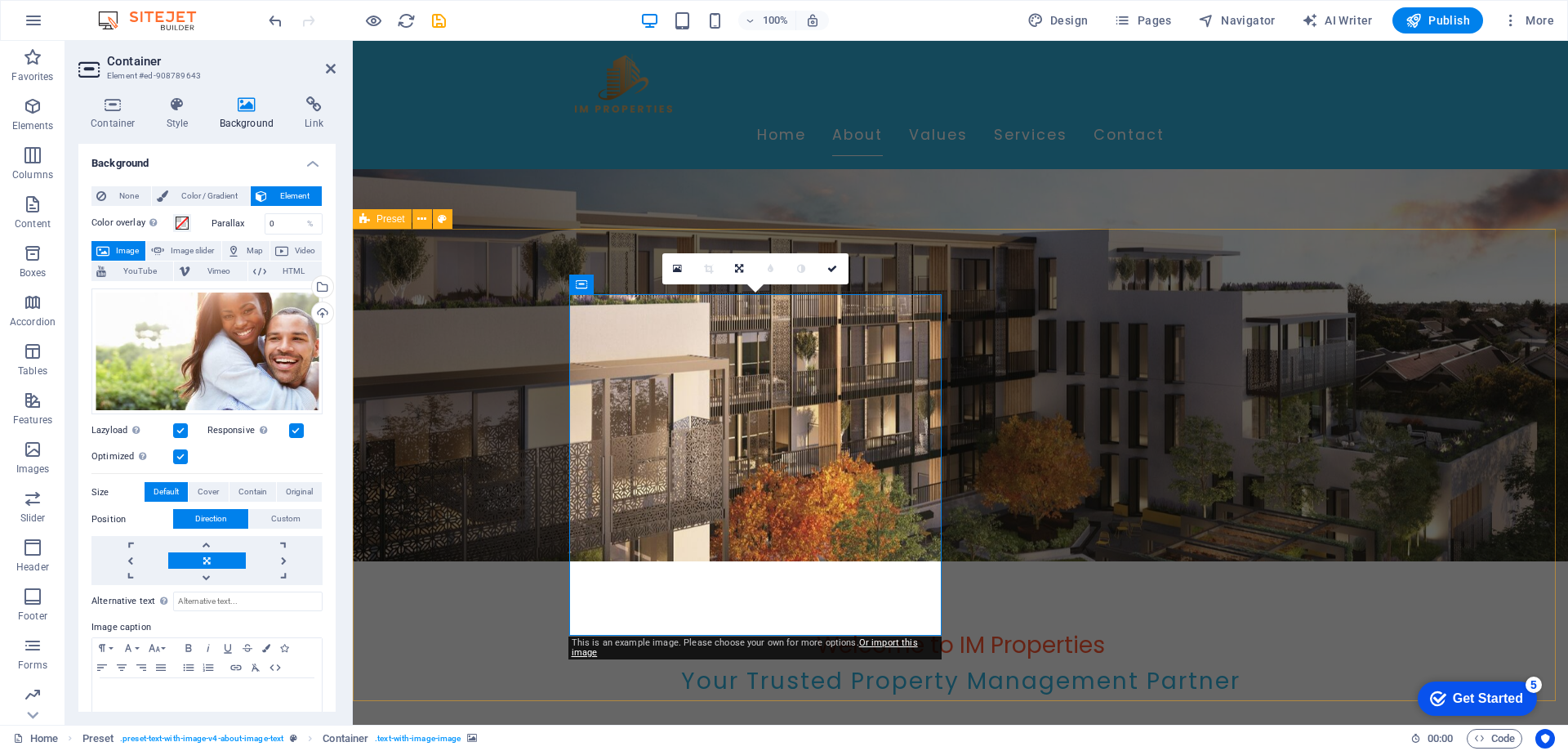
click at [241, 325] on div "Drag files here, click to choose files or select files from Files or our free s…" at bounding box center [206, 352] width 231 height 127
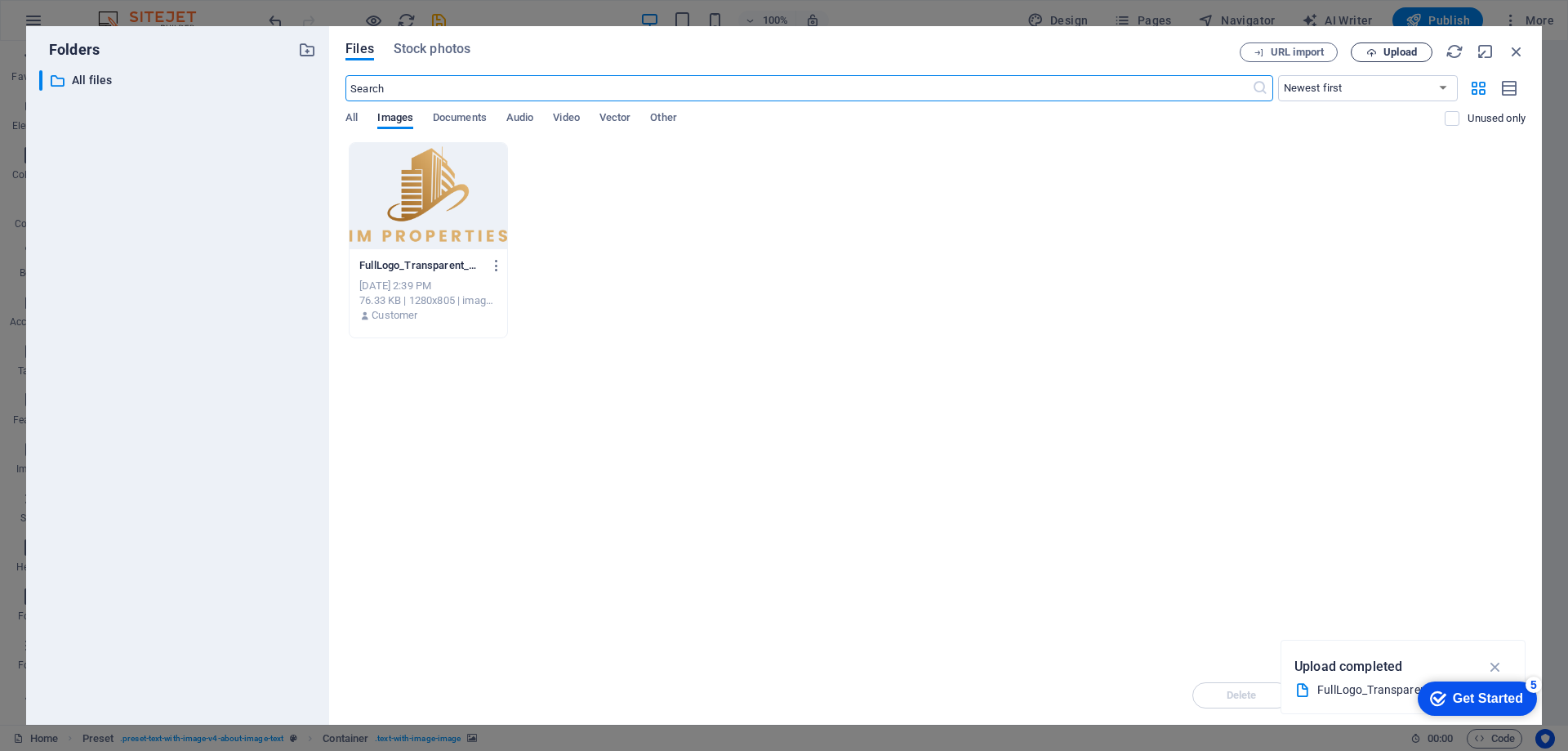
click at [1383, 59] on button "Upload" at bounding box center [1392, 52] width 81 height 19
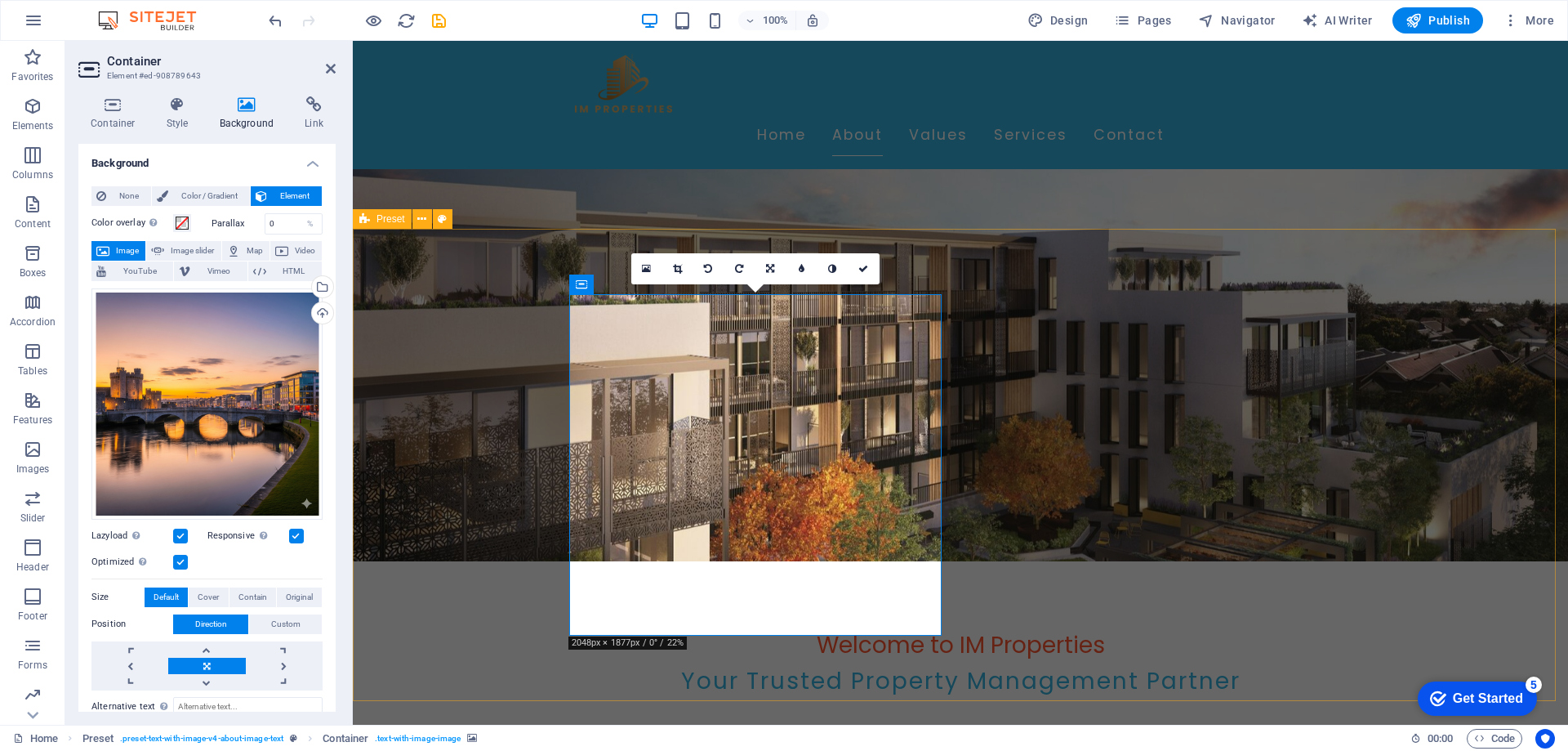
click at [334, 70] on icon at bounding box center [330, 68] width 10 height 13
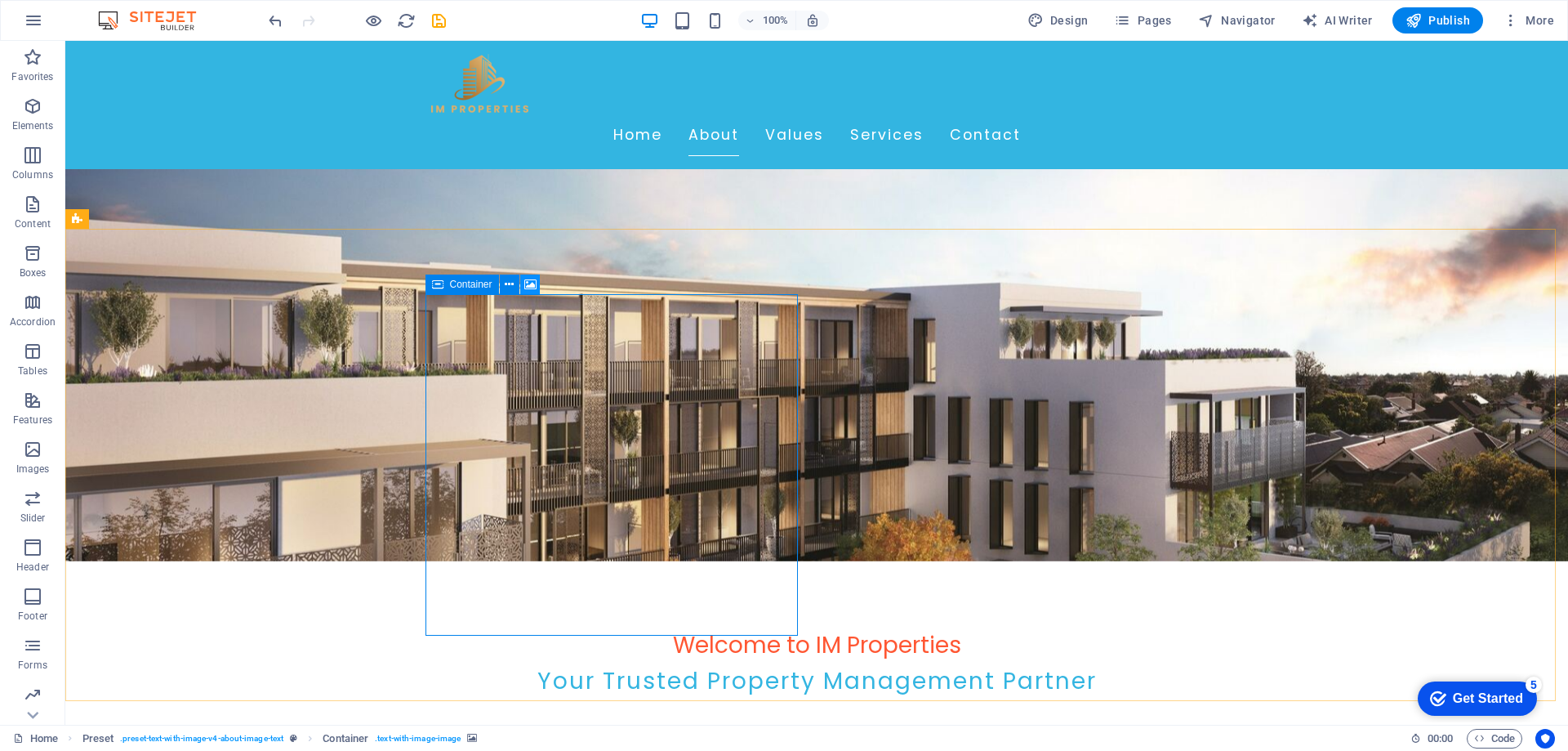
click at [529, 288] on icon at bounding box center [530, 284] width 12 height 17
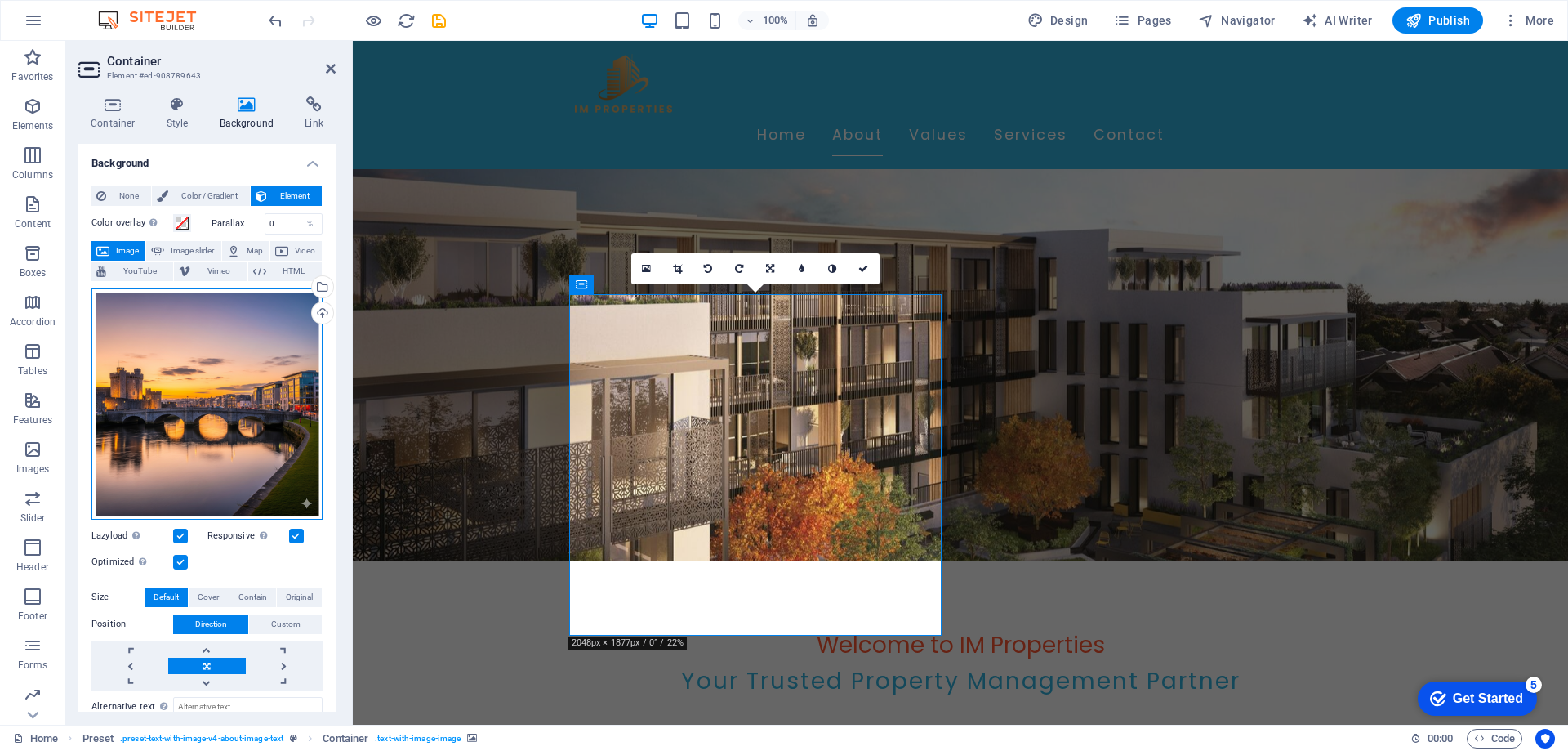
click at [227, 379] on div "Drag files here, click to choose files or select files from Files or our free s…" at bounding box center [206, 404] width 231 height 231
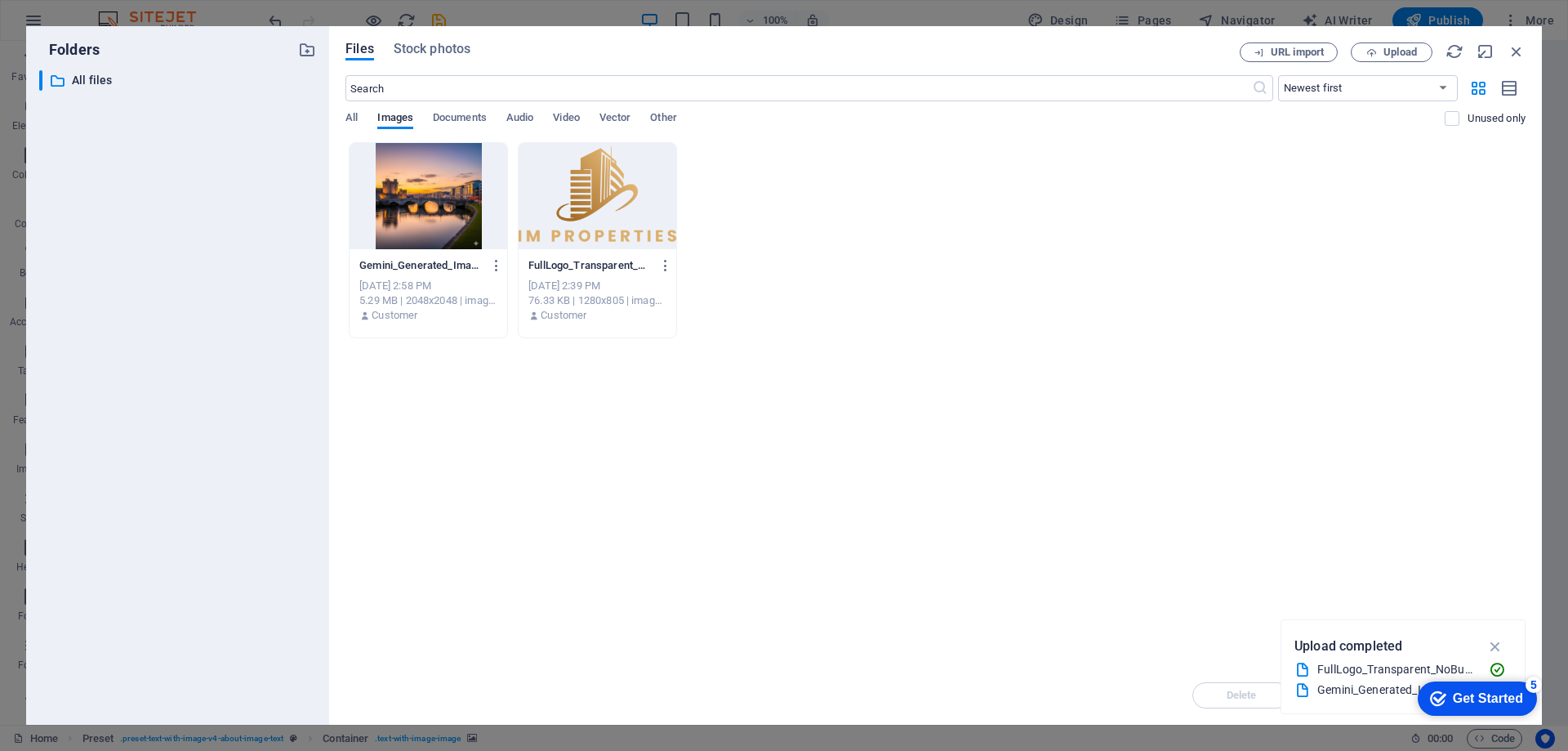
click at [374, 201] on div at bounding box center [429, 196] width 158 height 106
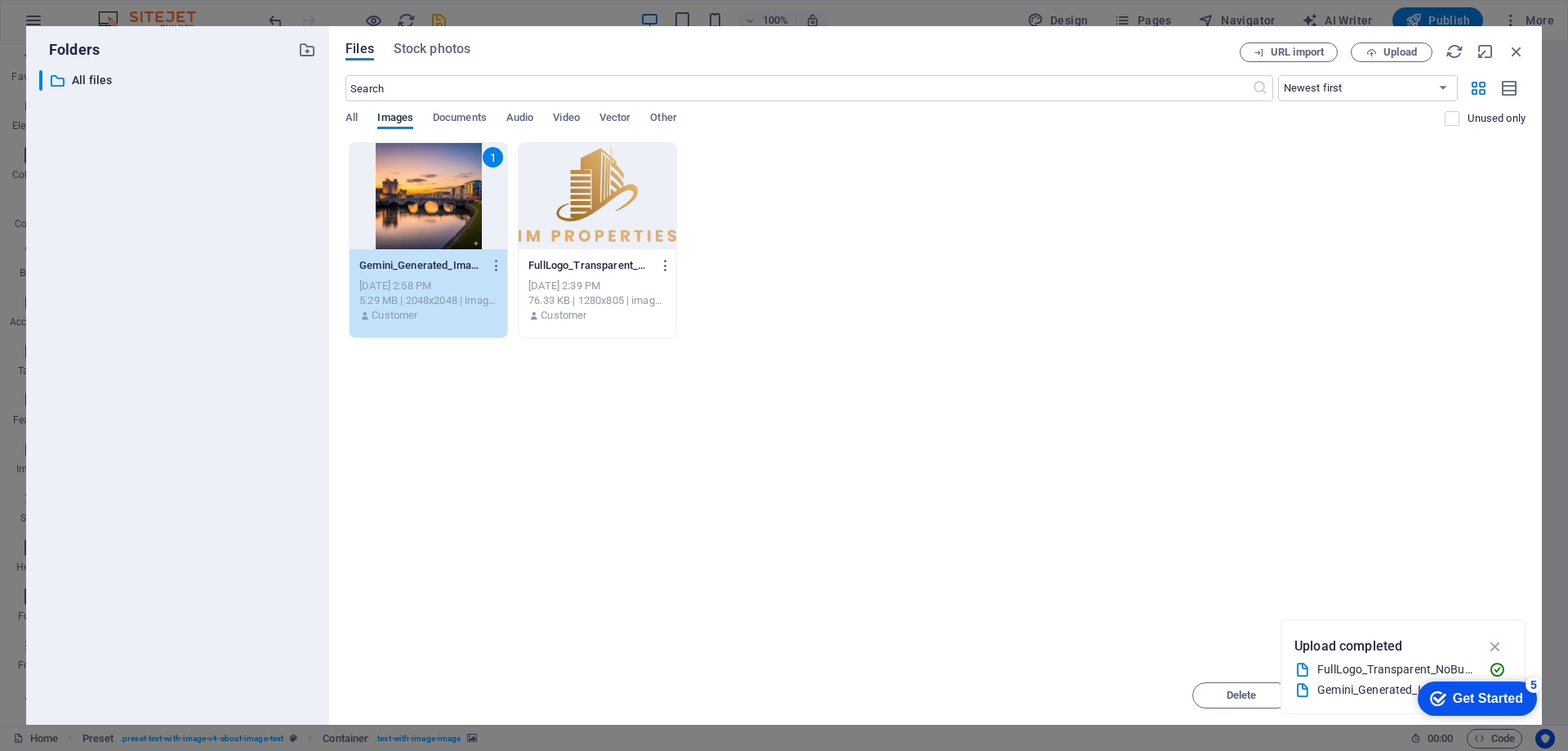
click at [1492, 648] on icon "button" at bounding box center [1495, 646] width 19 height 18
click at [1346, 701] on button "Move" at bounding box center [1359, 695] width 98 height 27
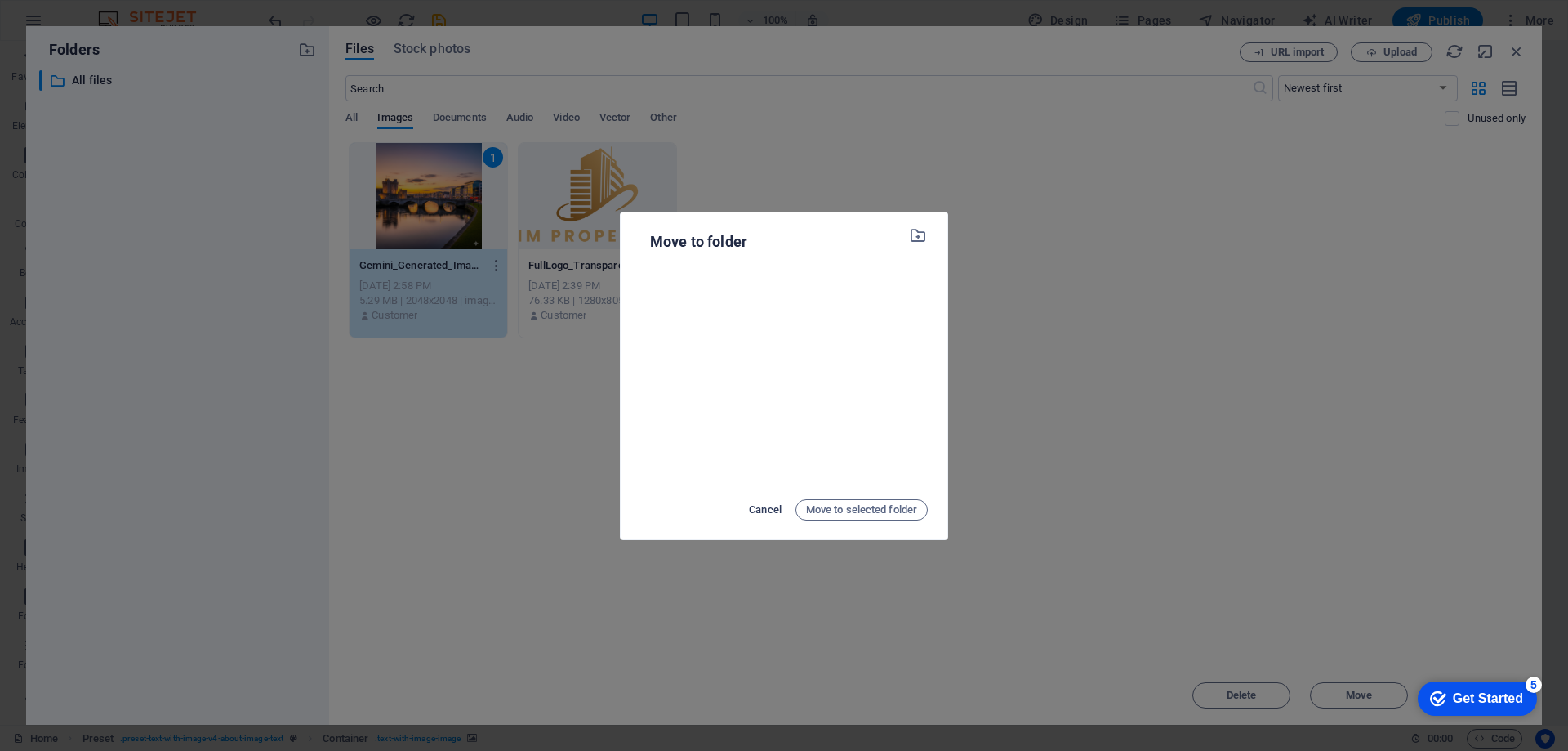
click at [754, 506] on span "Cancel" at bounding box center [765, 510] width 33 height 19
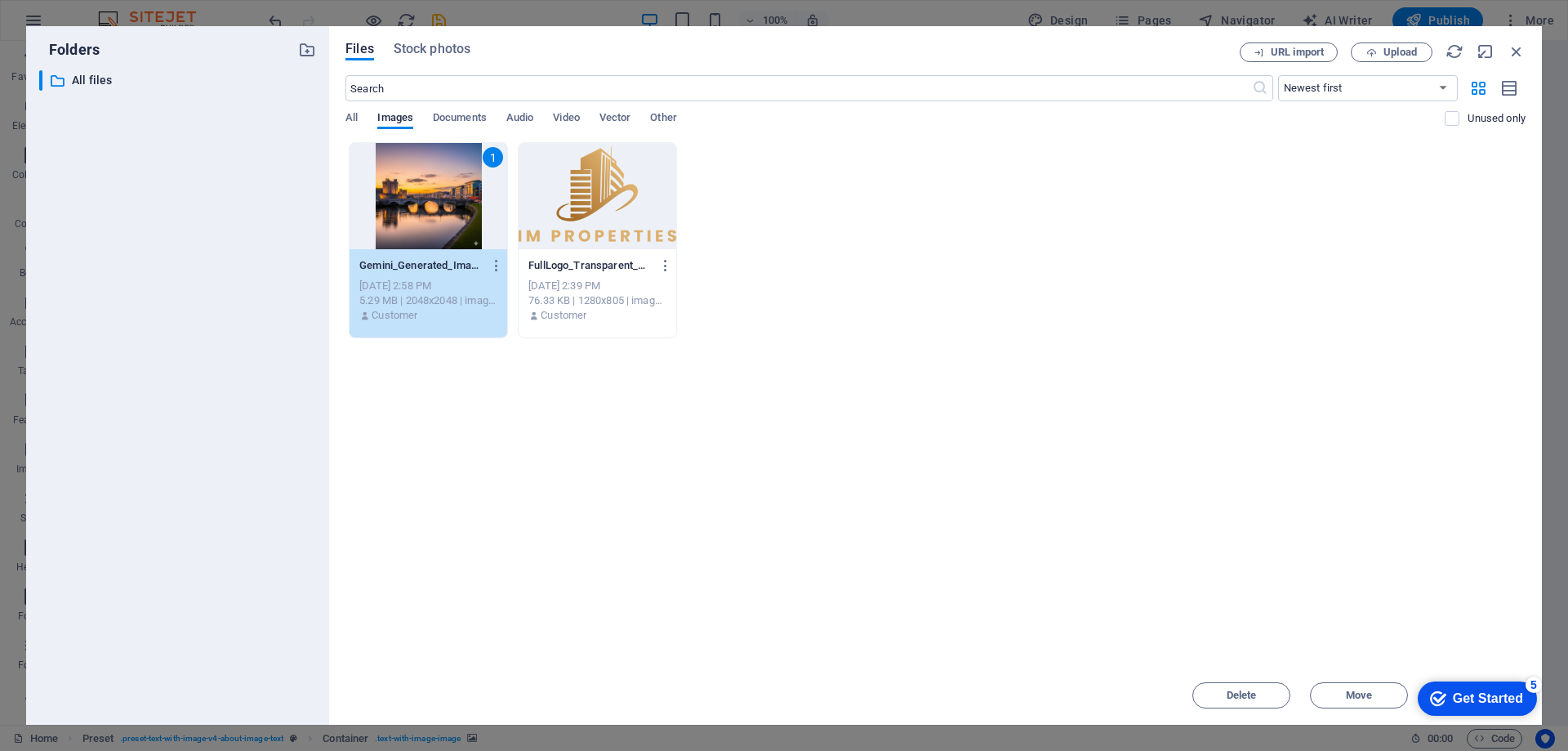
click at [1312, 601] on div "Drop files here to upload them instantly 1 Gemini_Generated_Image_md3pxtmd3pxtm…" at bounding box center [935, 404] width 1180 height 523
click at [410, 227] on div "1" at bounding box center [429, 196] width 158 height 106
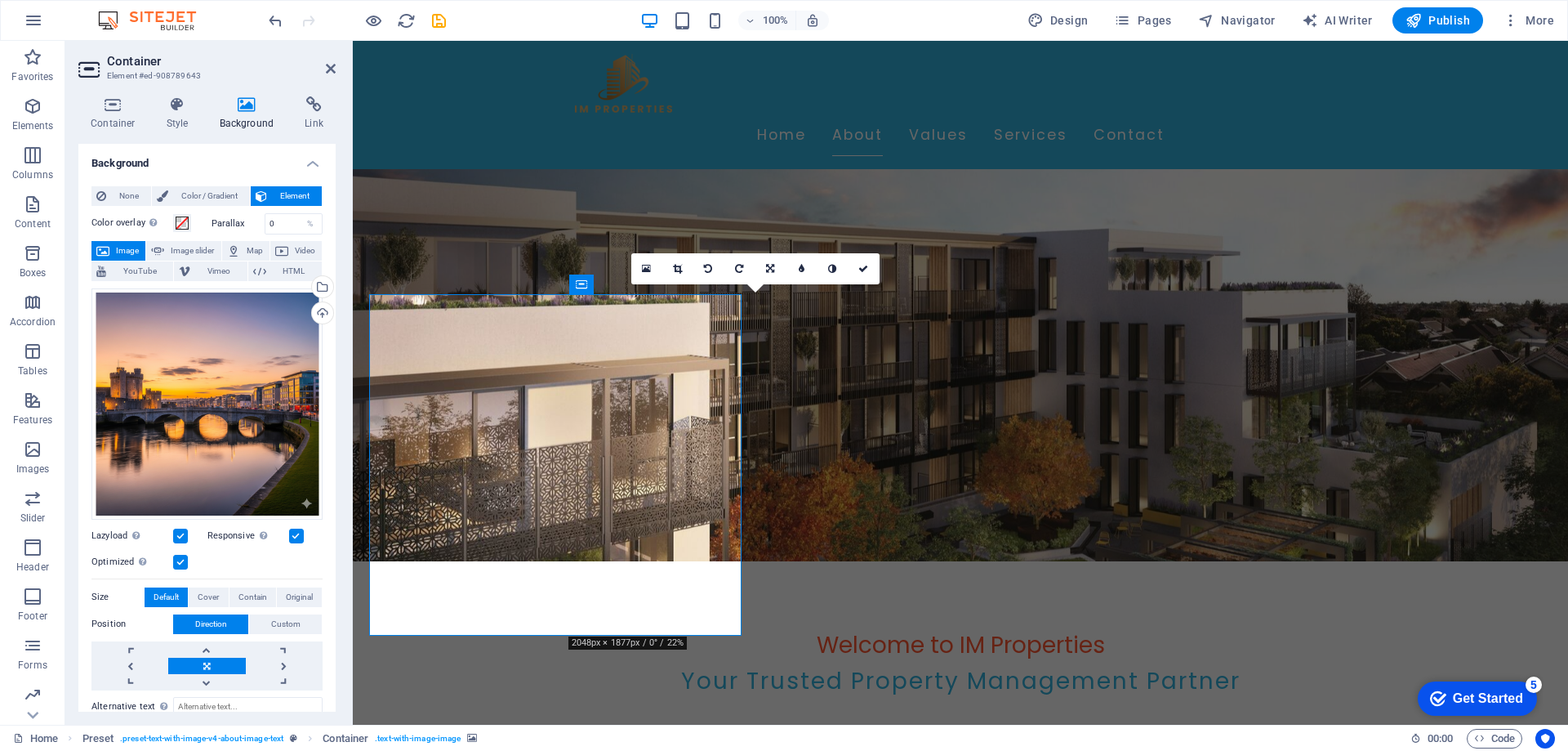
click at [410, 227] on figure at bounding box center [961, 220] width 1216 height 684
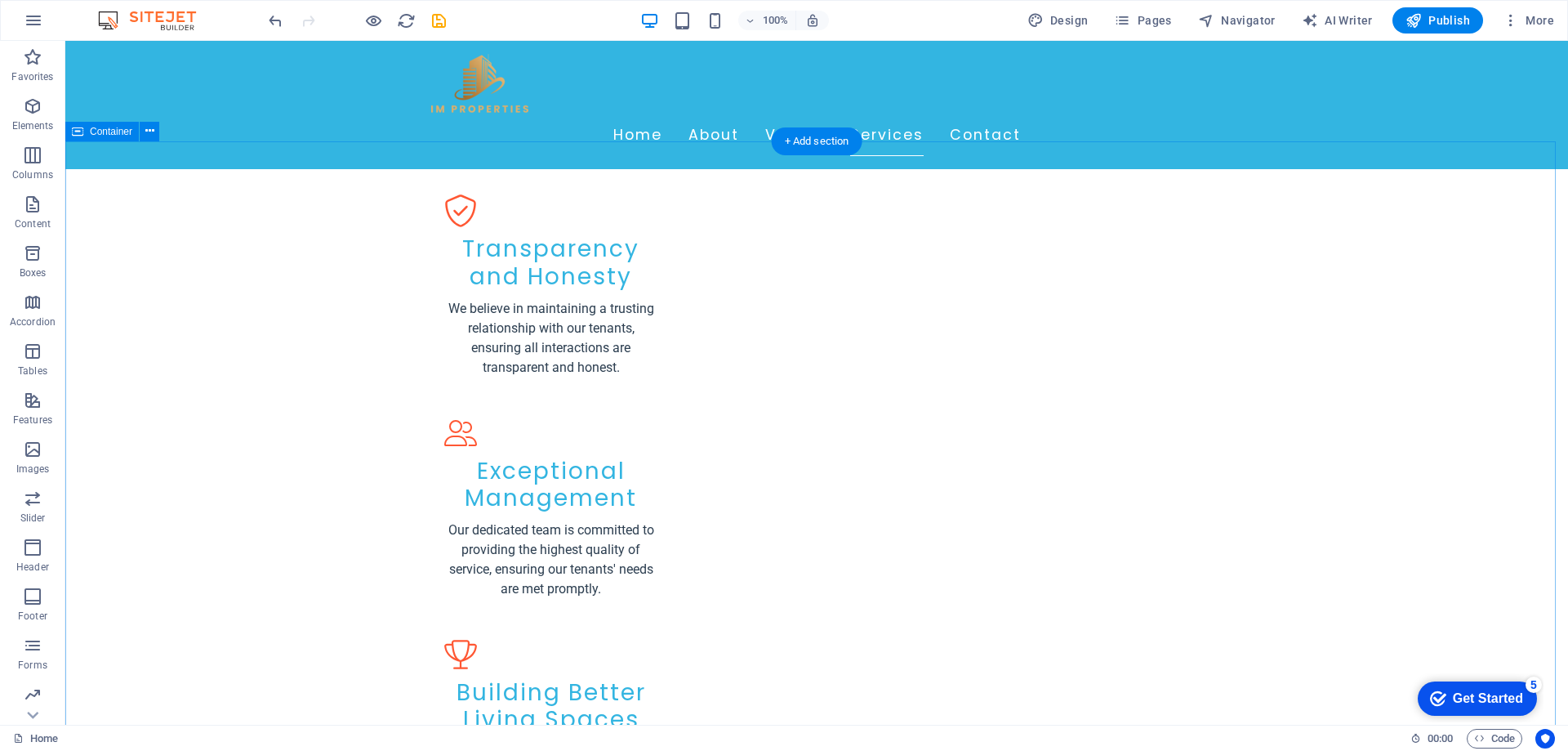
scroll to position [1798, 0]
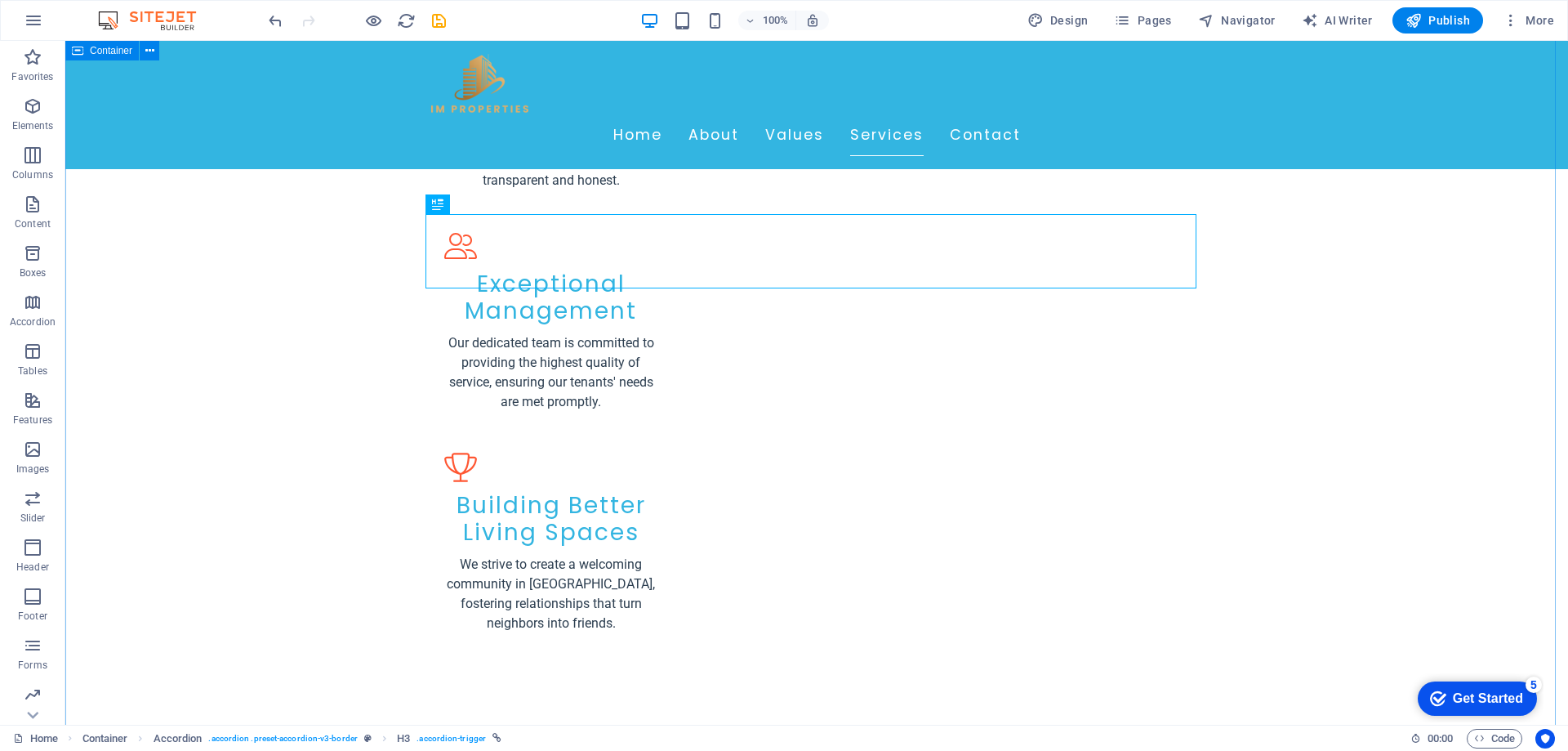
scroll to position [2042, 0]
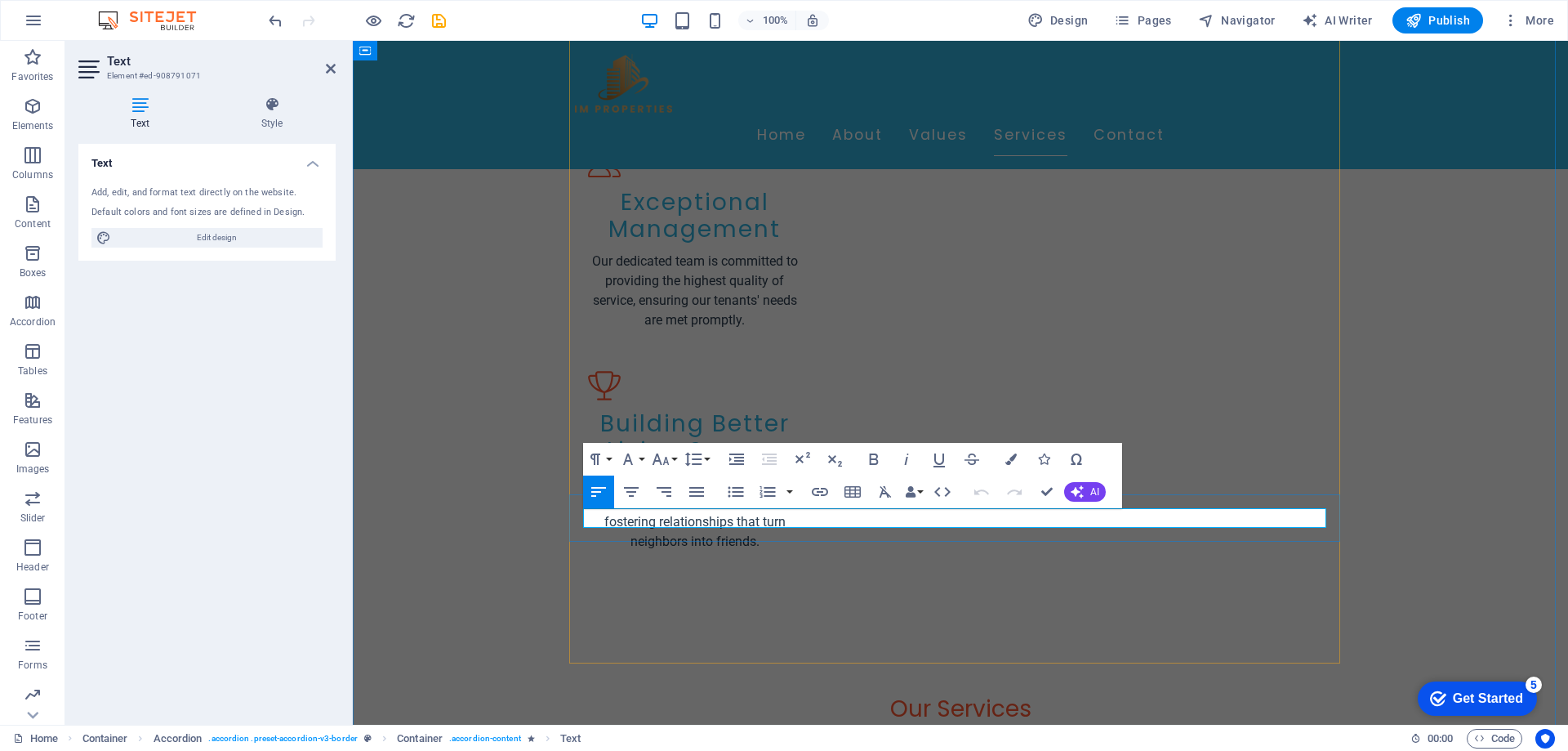
drag, startPoint x: 1007, startPoint y: 523, endPoint x: 849, endPoint y: 527, distance: 158.1
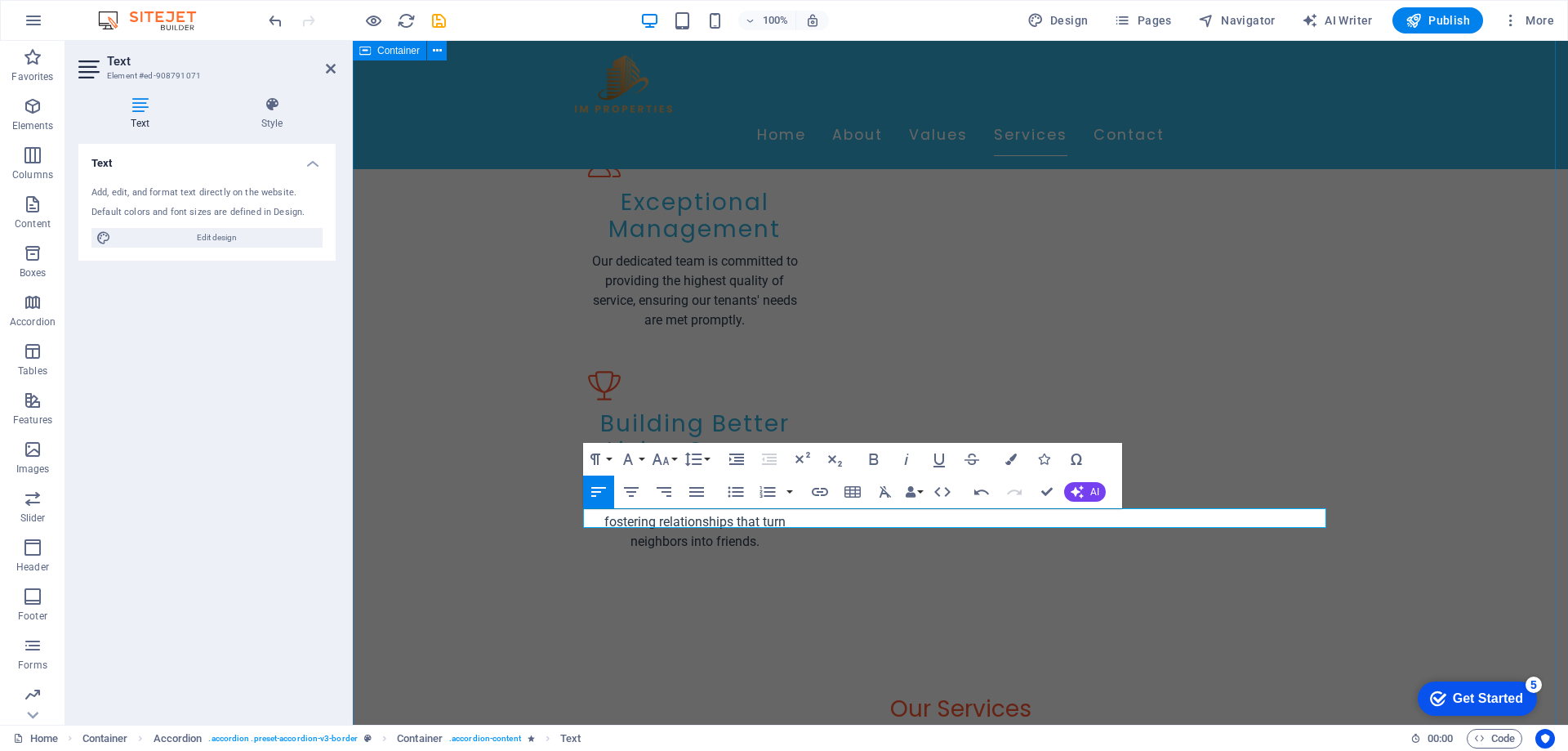
drag, startPoint x: 456, startPoint y: 494, endPoint x: 745, endPoint y: 494, distance: 289.0
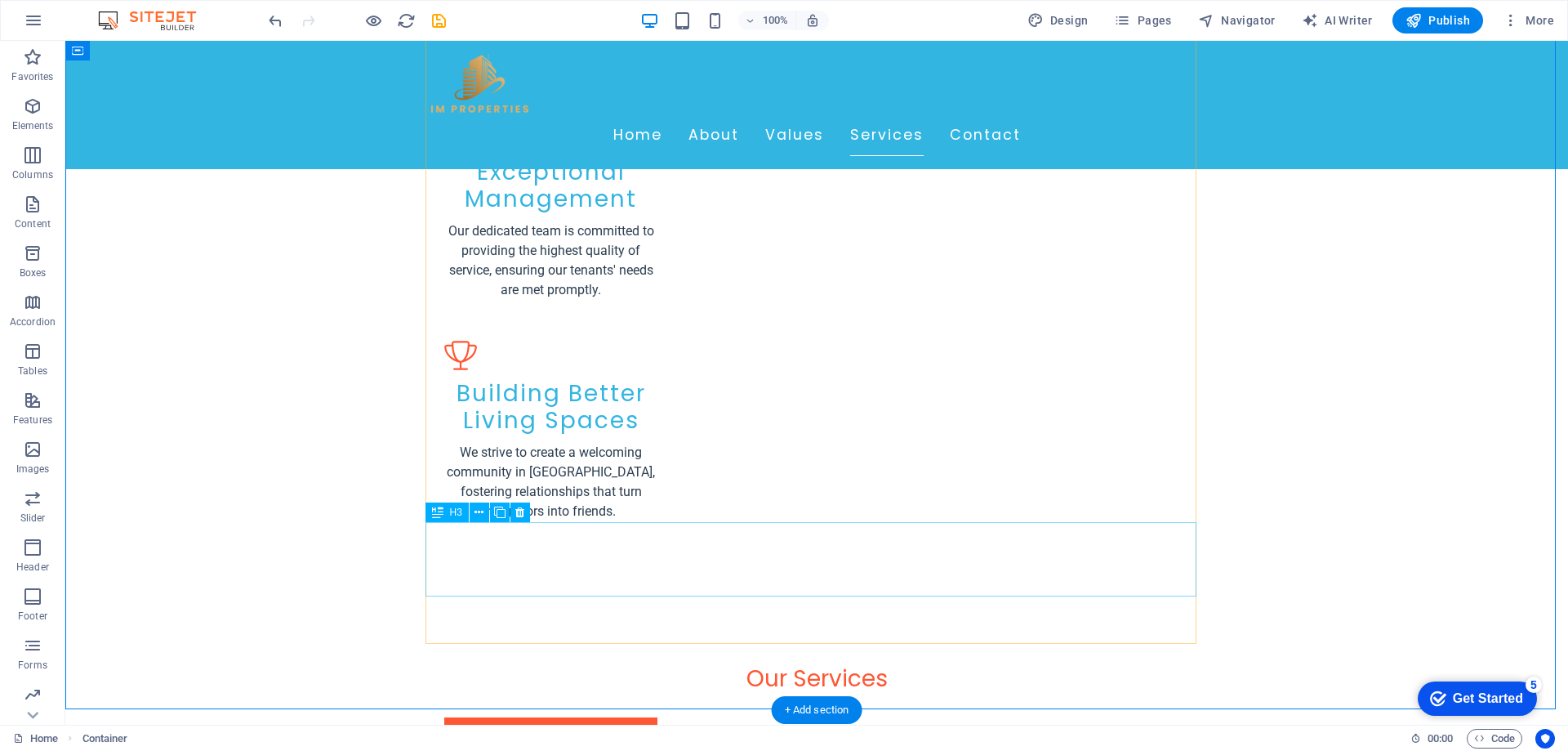
scroll to position [2125, 0]
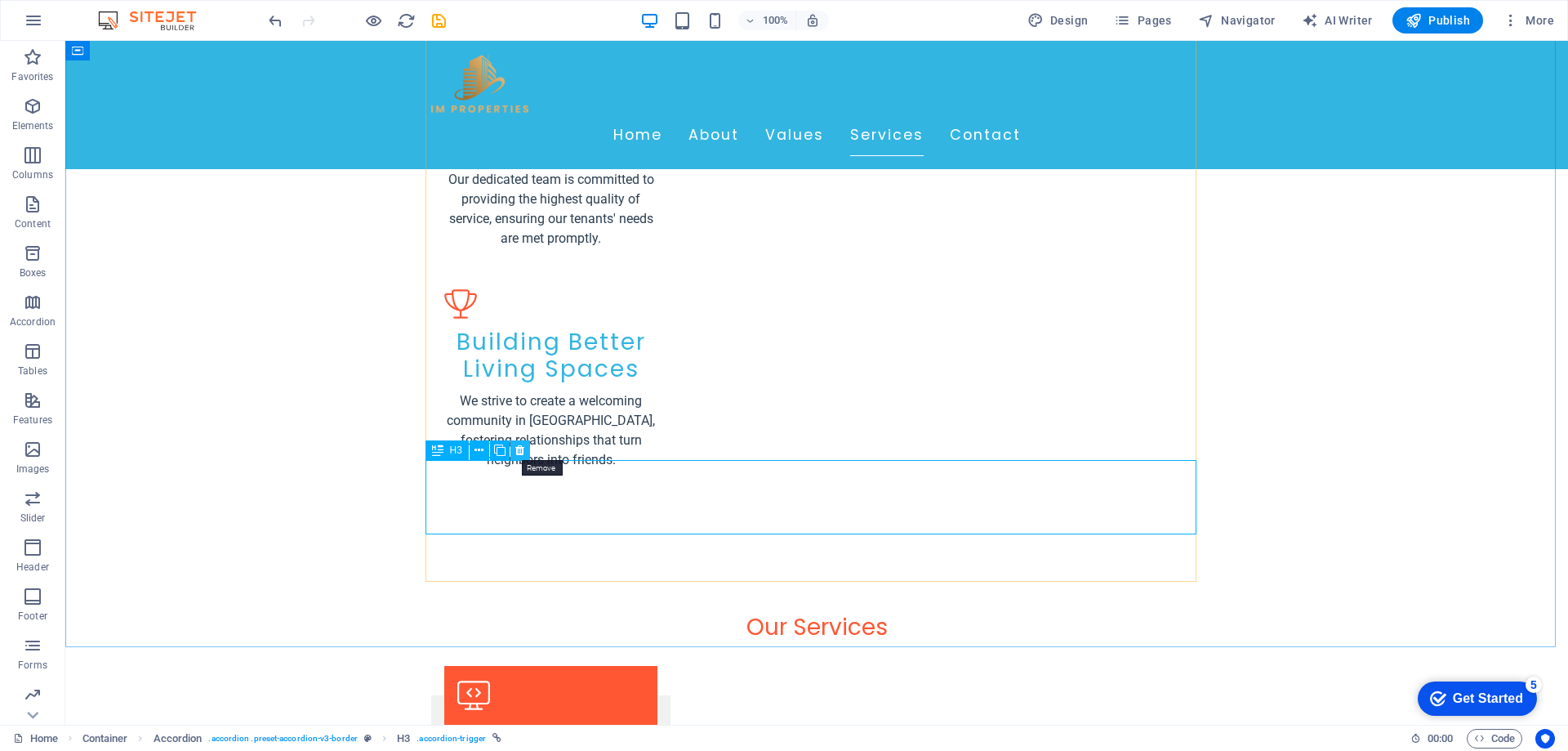
click at [521, 457] on icon at bounding box center [520, 450] width 9 height 17
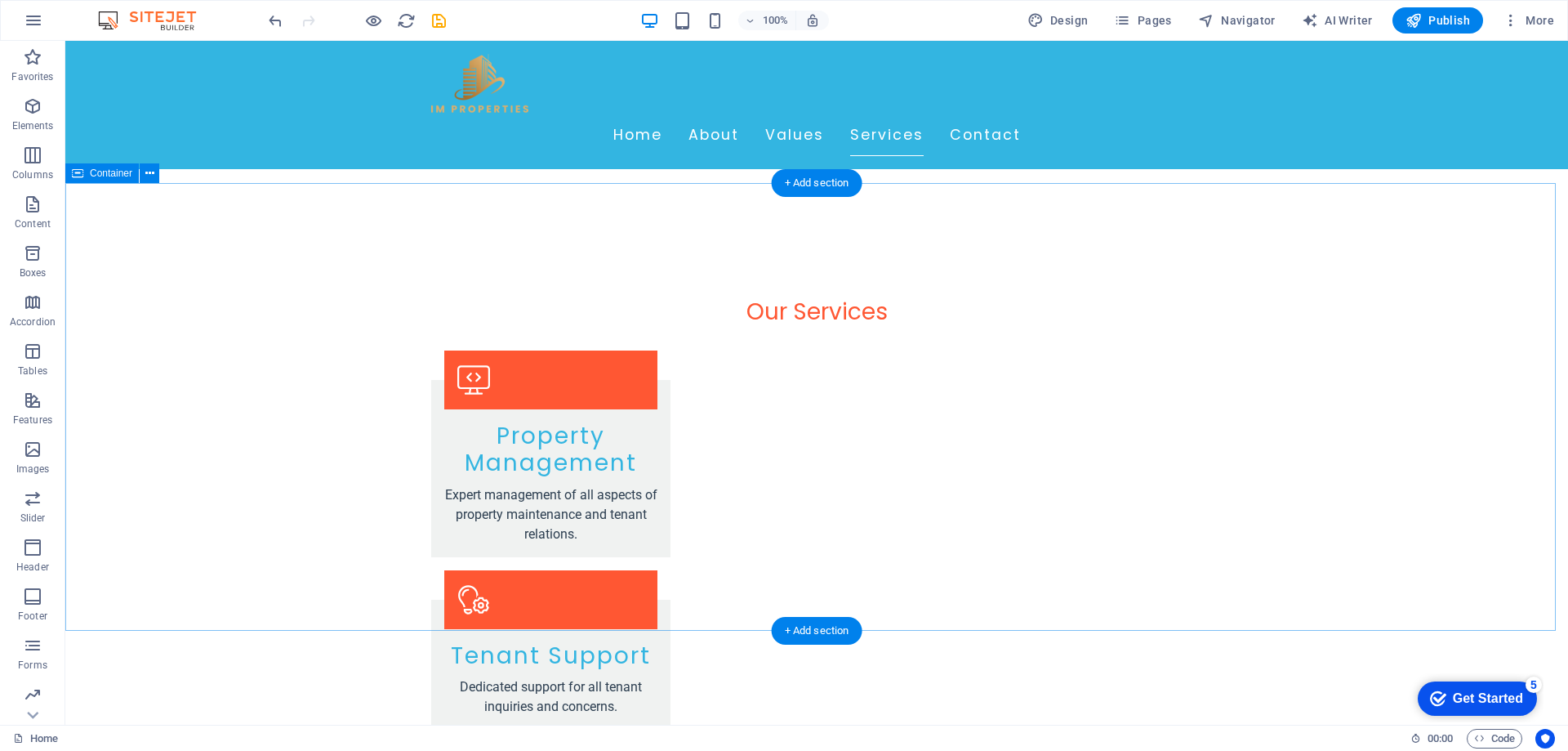
scroll to position [2419, 0]
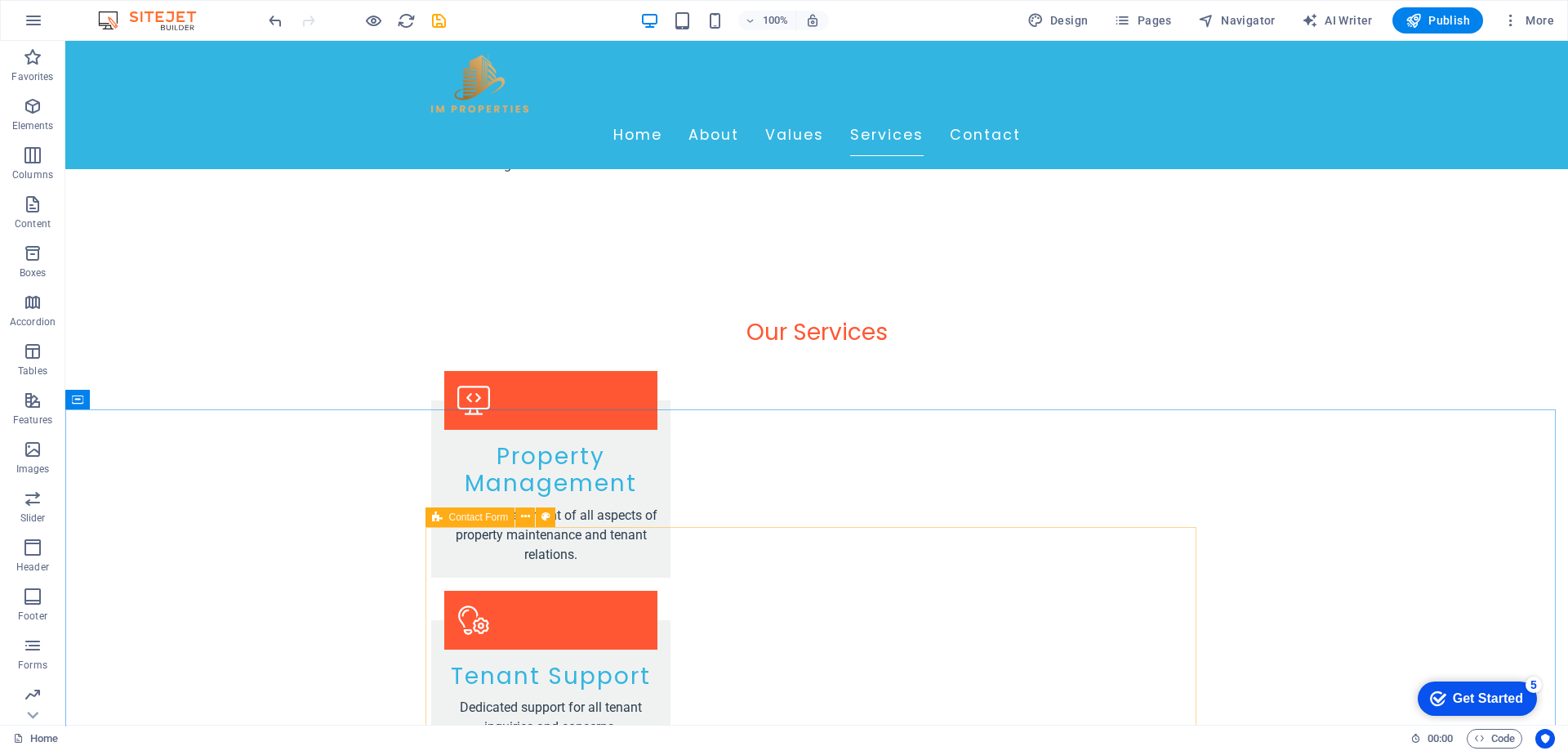
click at [436, 523] on icon at bounding box center [437, 517] width 11 height 19
click at [452, 517] on span "Contact Form" at bounding box center [478, 516] width 59 height 10
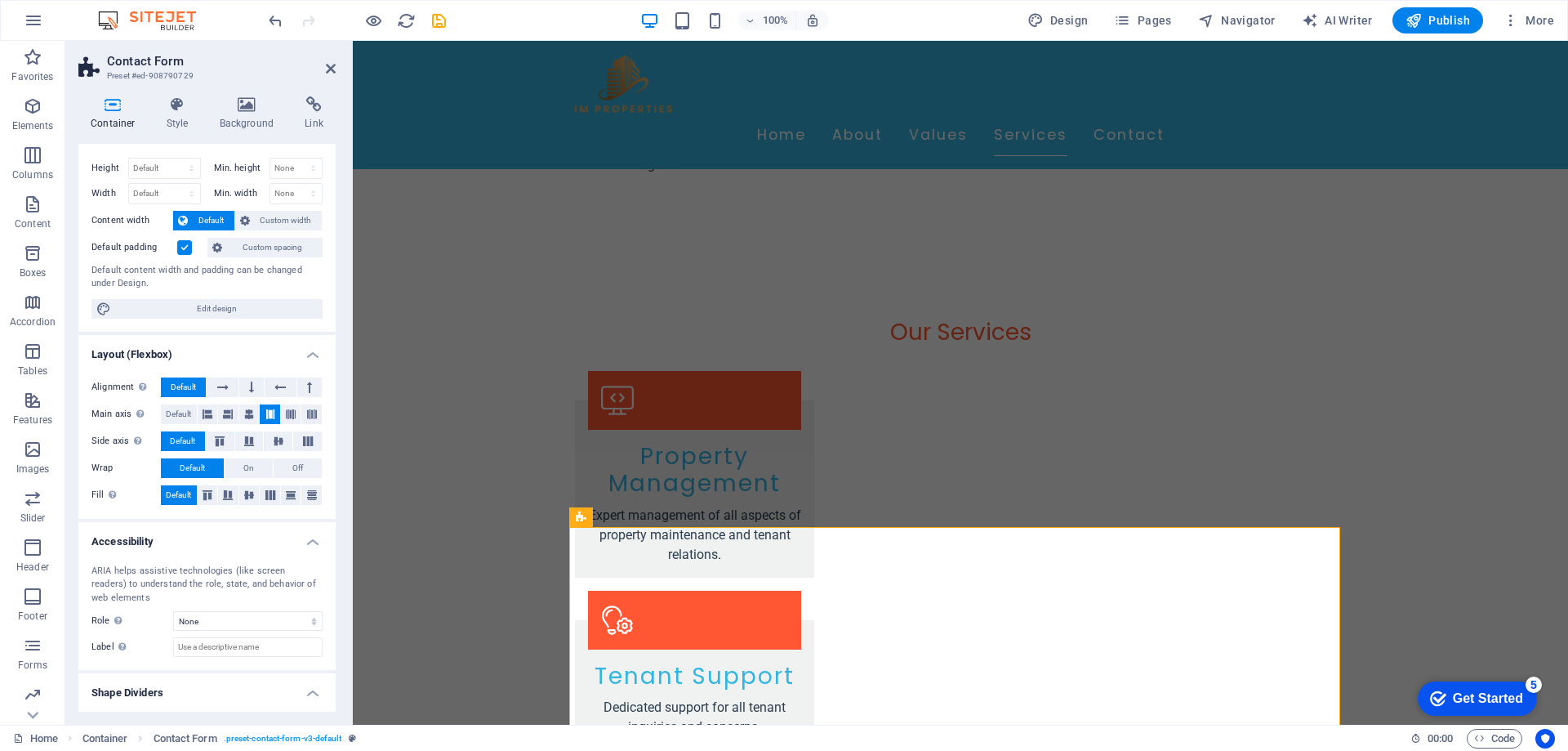
scroll to position [0, 0]
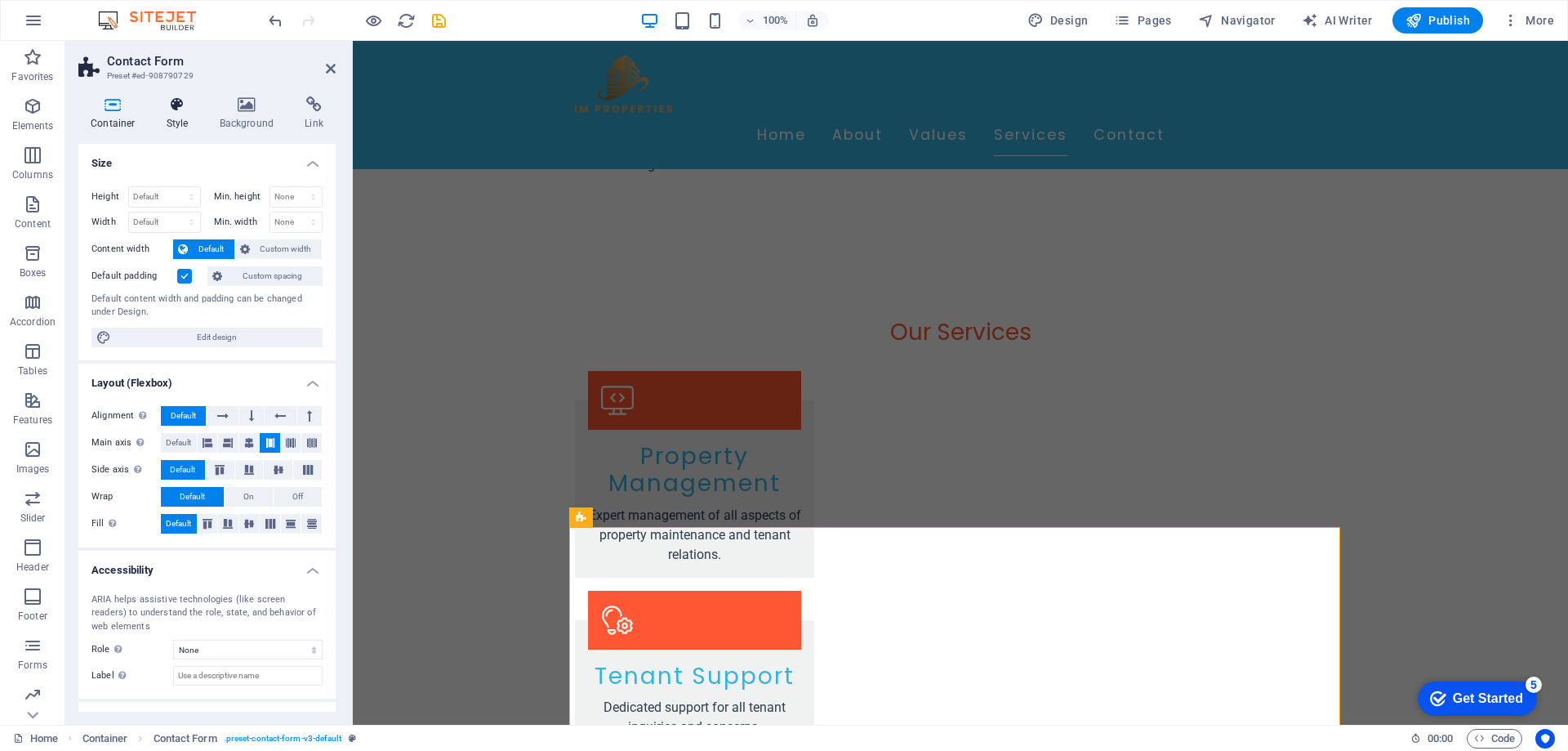
click at [166, 119] on h4 "Style" at bounding box center [181, 113] width 53 height 35
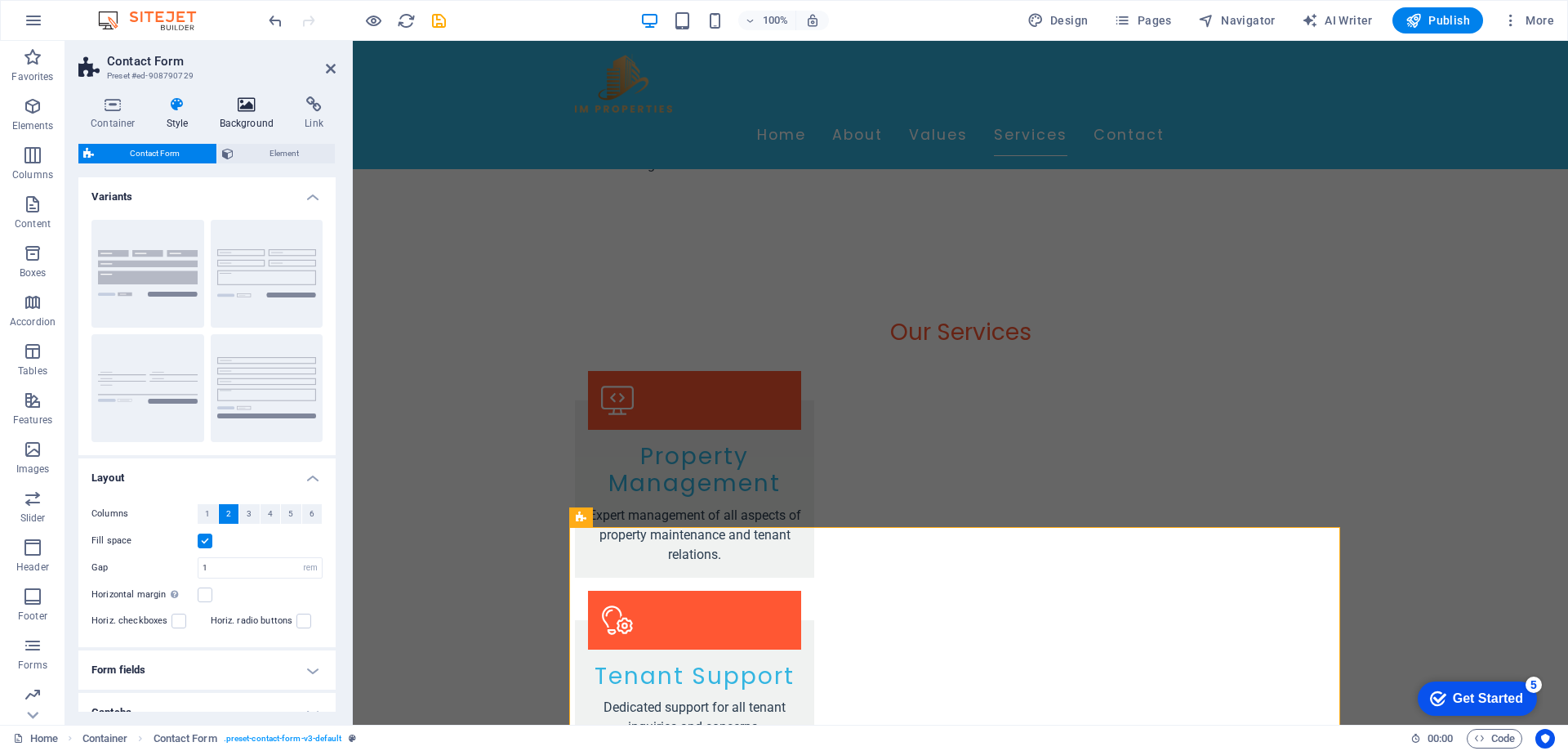
click at [249, 119] on h4 "Background" at bounding box center [250, 113] width 86 height 35
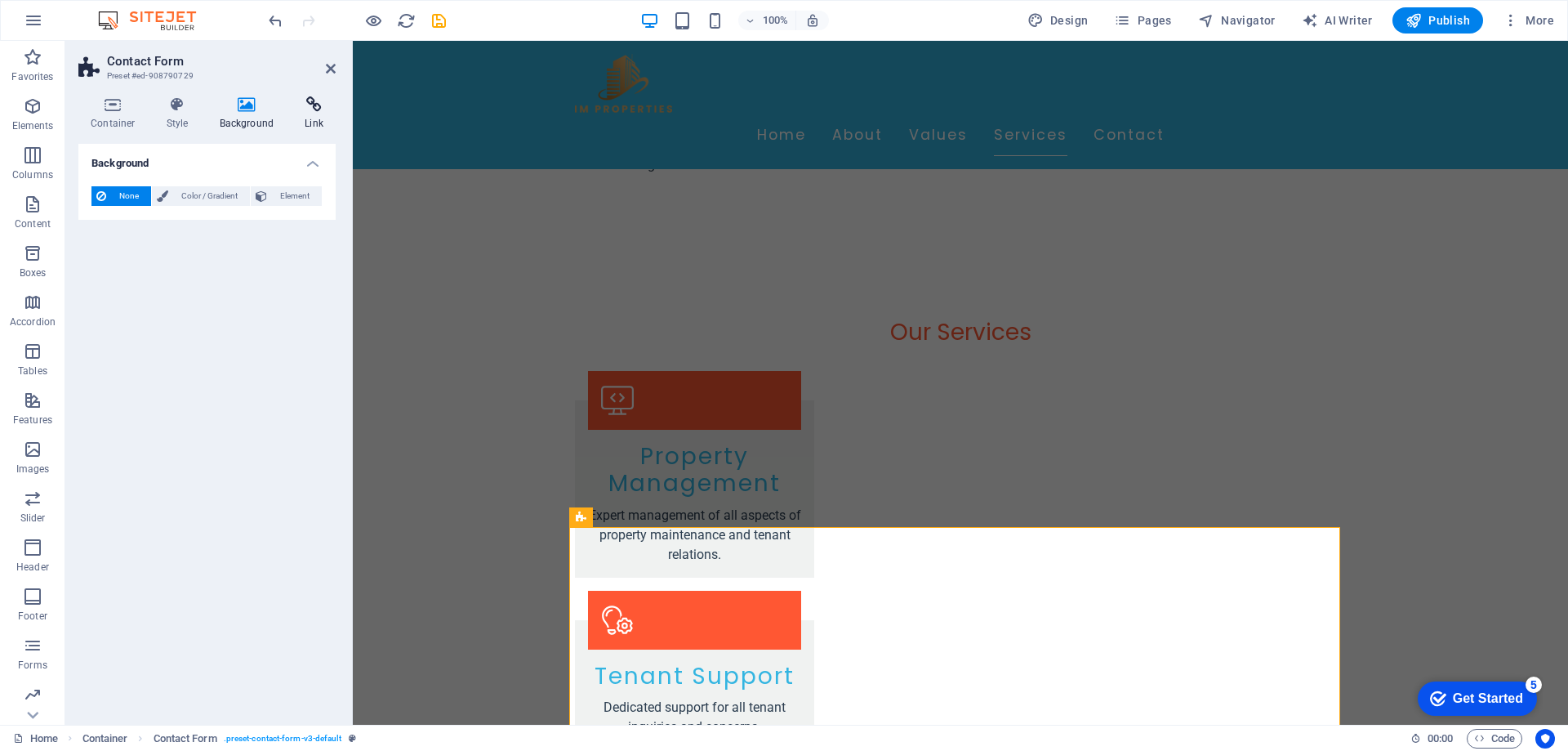
click at [317, 119] on h4 "Link" at bounding box center [313, 113] width 43 height 35
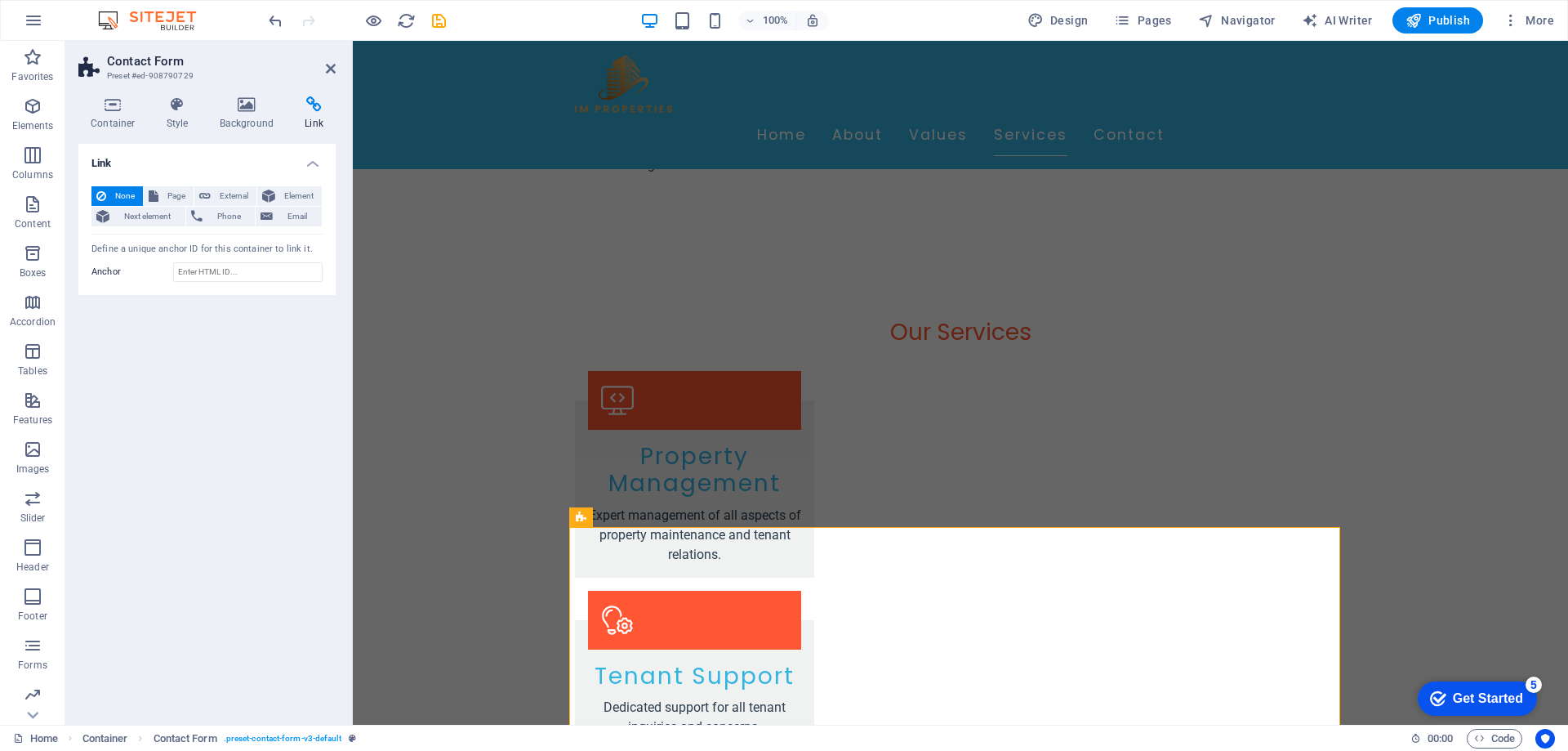
click at [271, 412] on div "Link None Page External Element Next element Phone Email Page Home Subpage Lega…" at bounding box center [207, 427] width 258 height 568
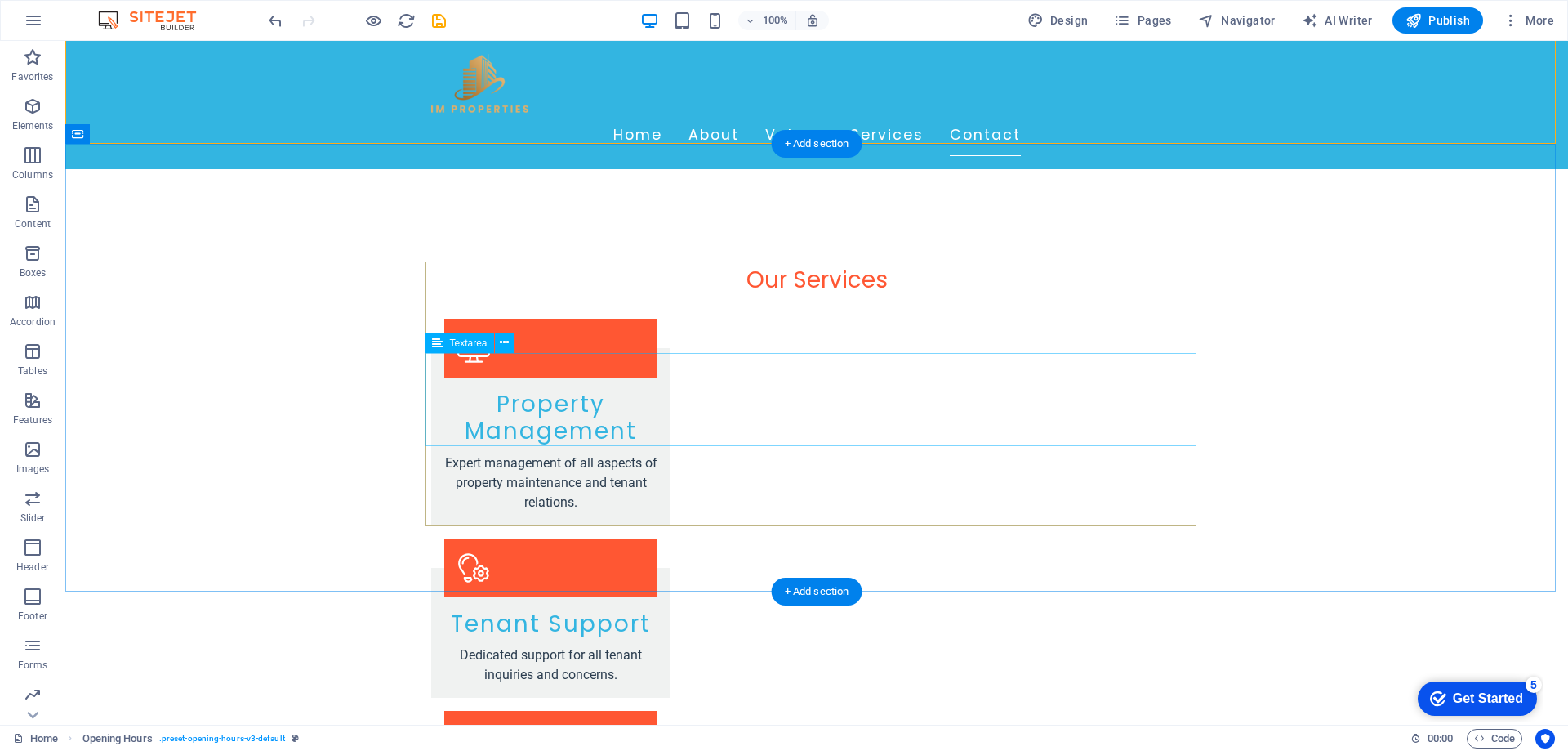
scroll to position [2746, 0]
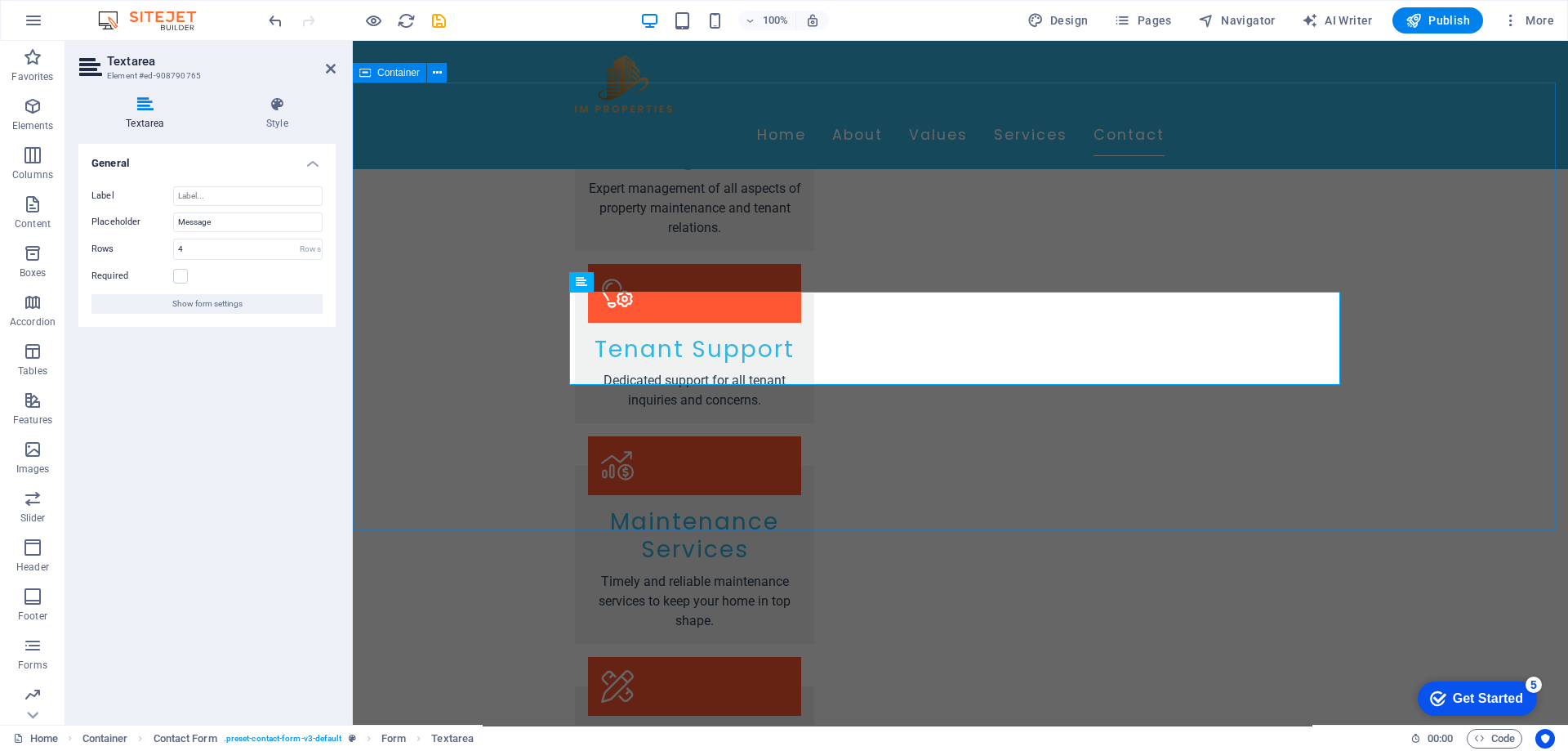
drag, startPoint x: 480, startPoint y: 330, endPoint x: 764, endPoint y: 332, distance: 284.0
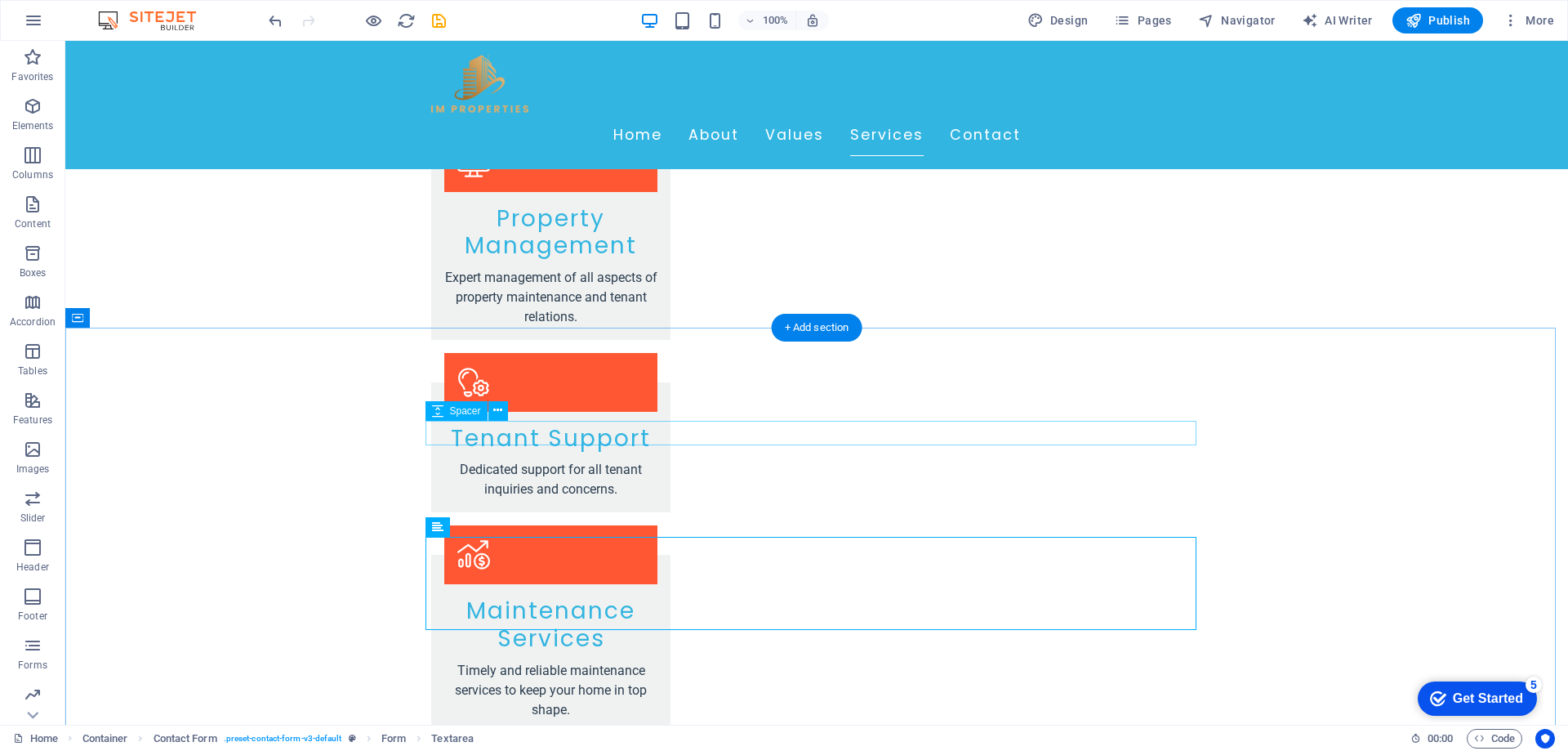
scroll to position [2501, 0]
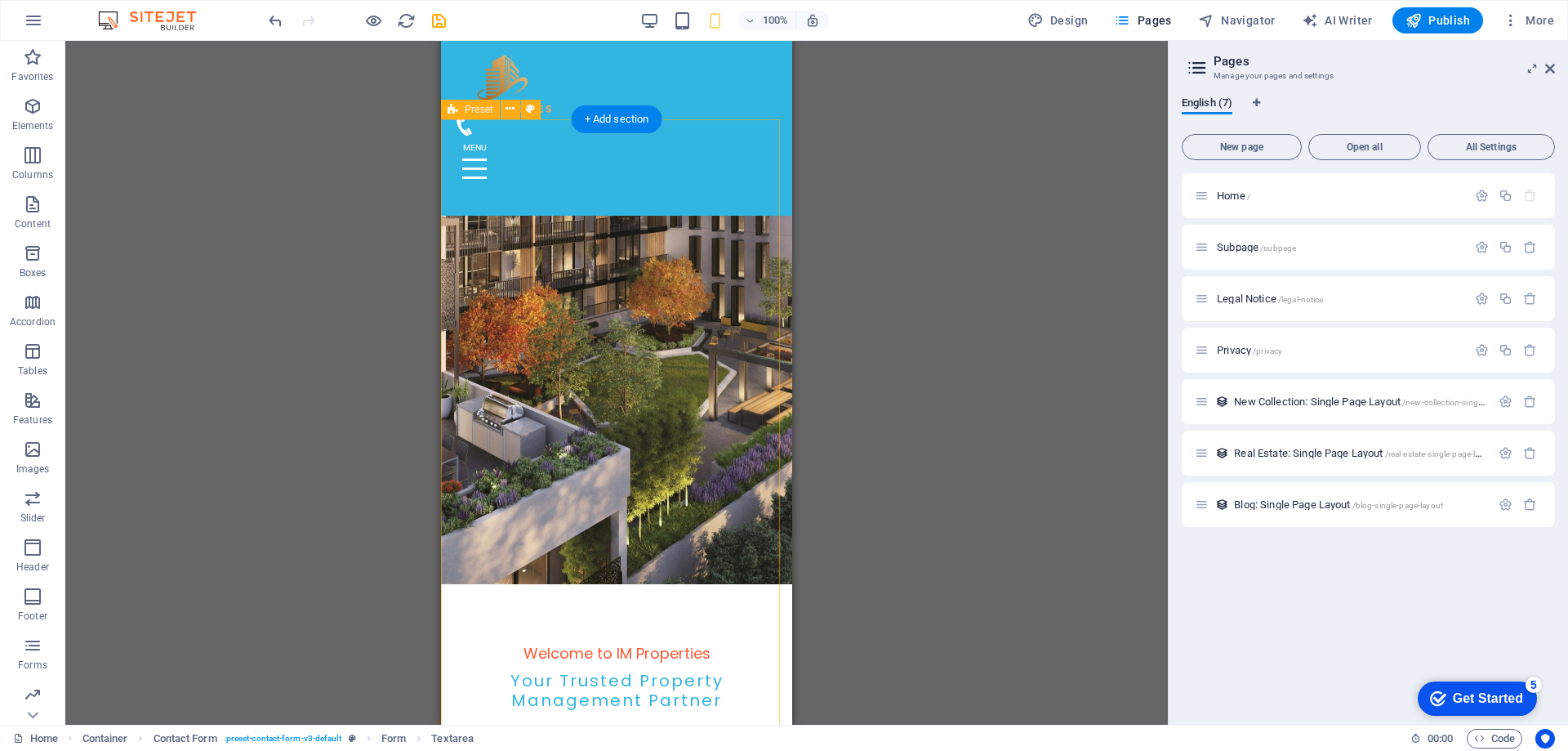
scroll to position [0, 0]
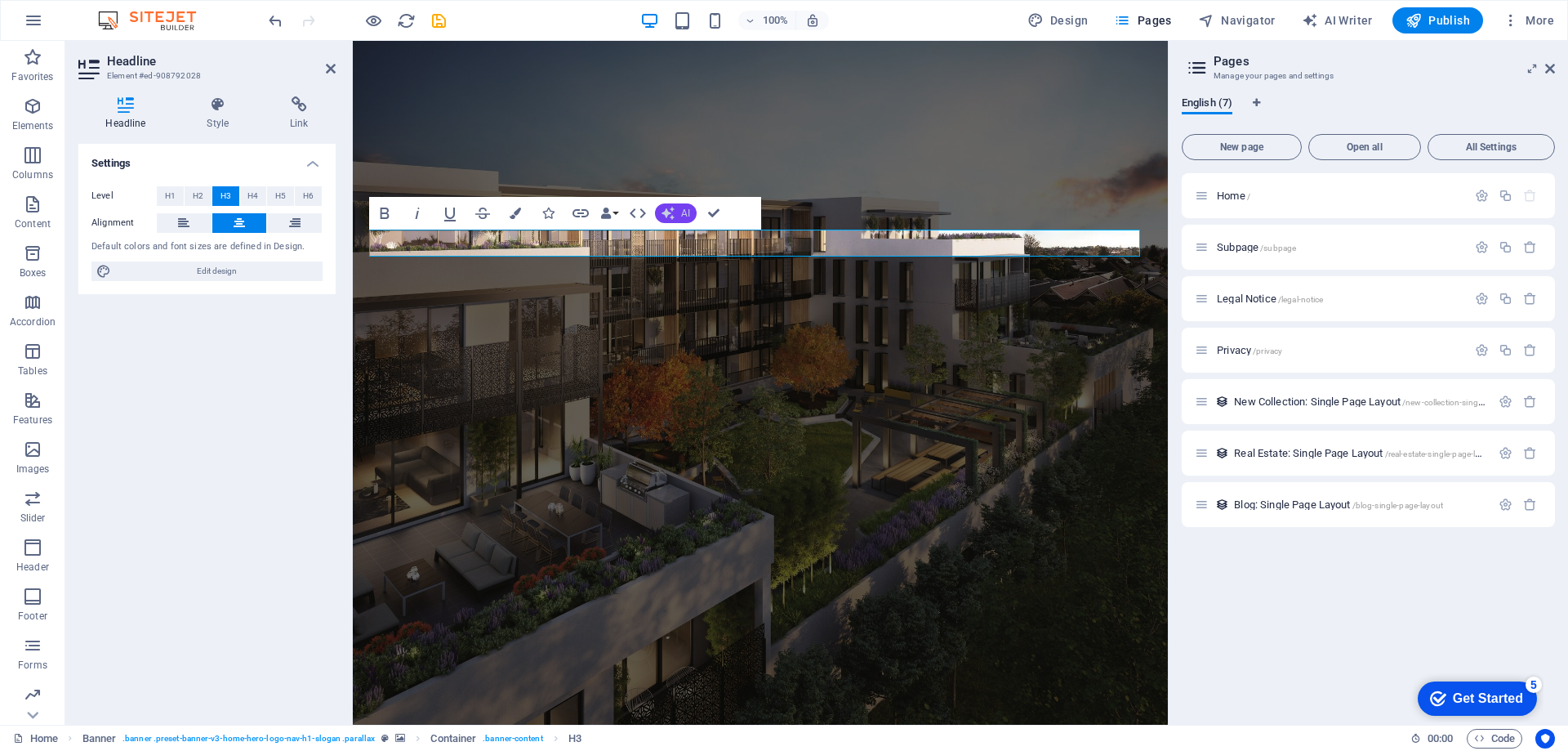
click at [690, 213] on span "AI" at bounding box center [685, 213] width 9 height 10
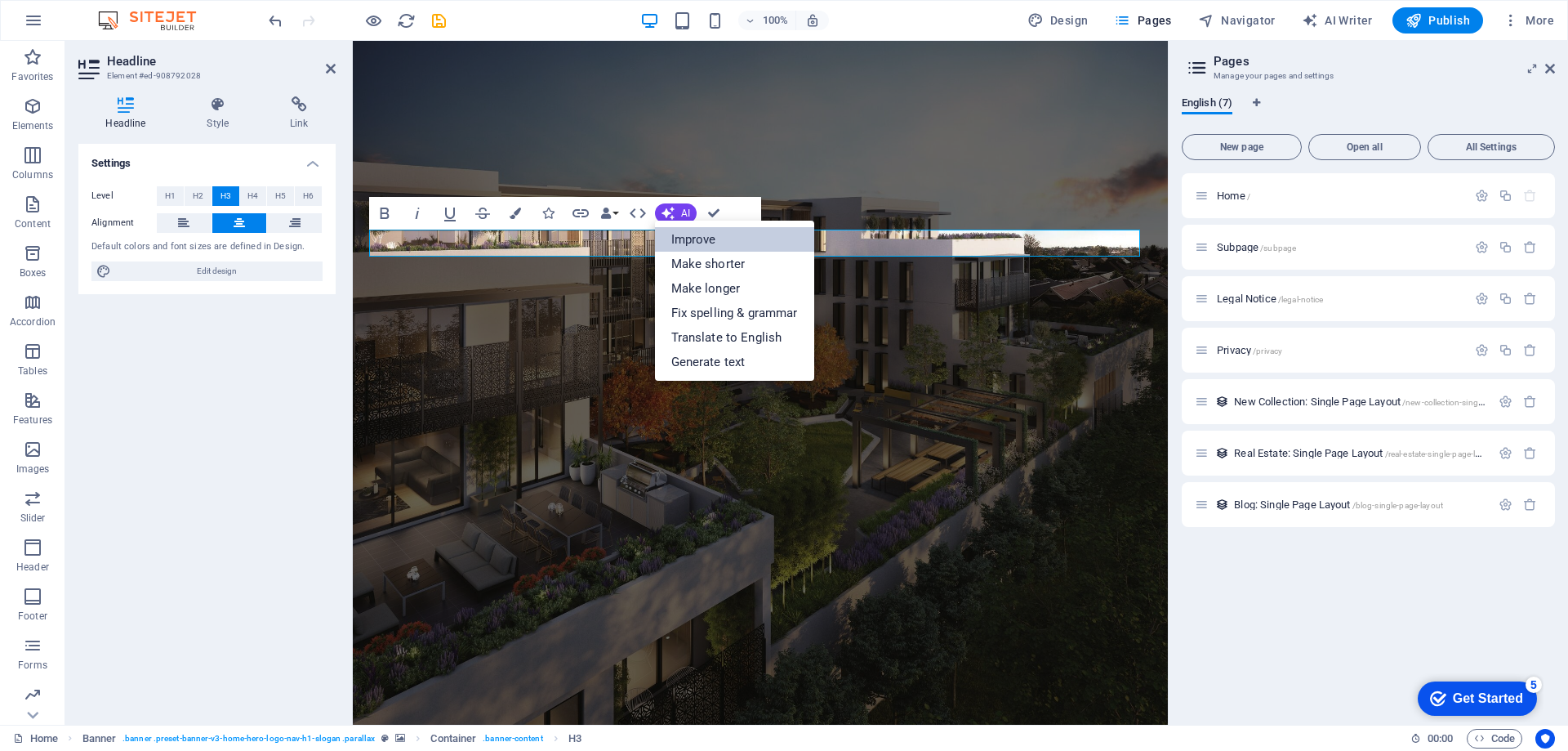
click at [684, 237] on link "Improve" at bounding box center [735, 239] width 159 height 25
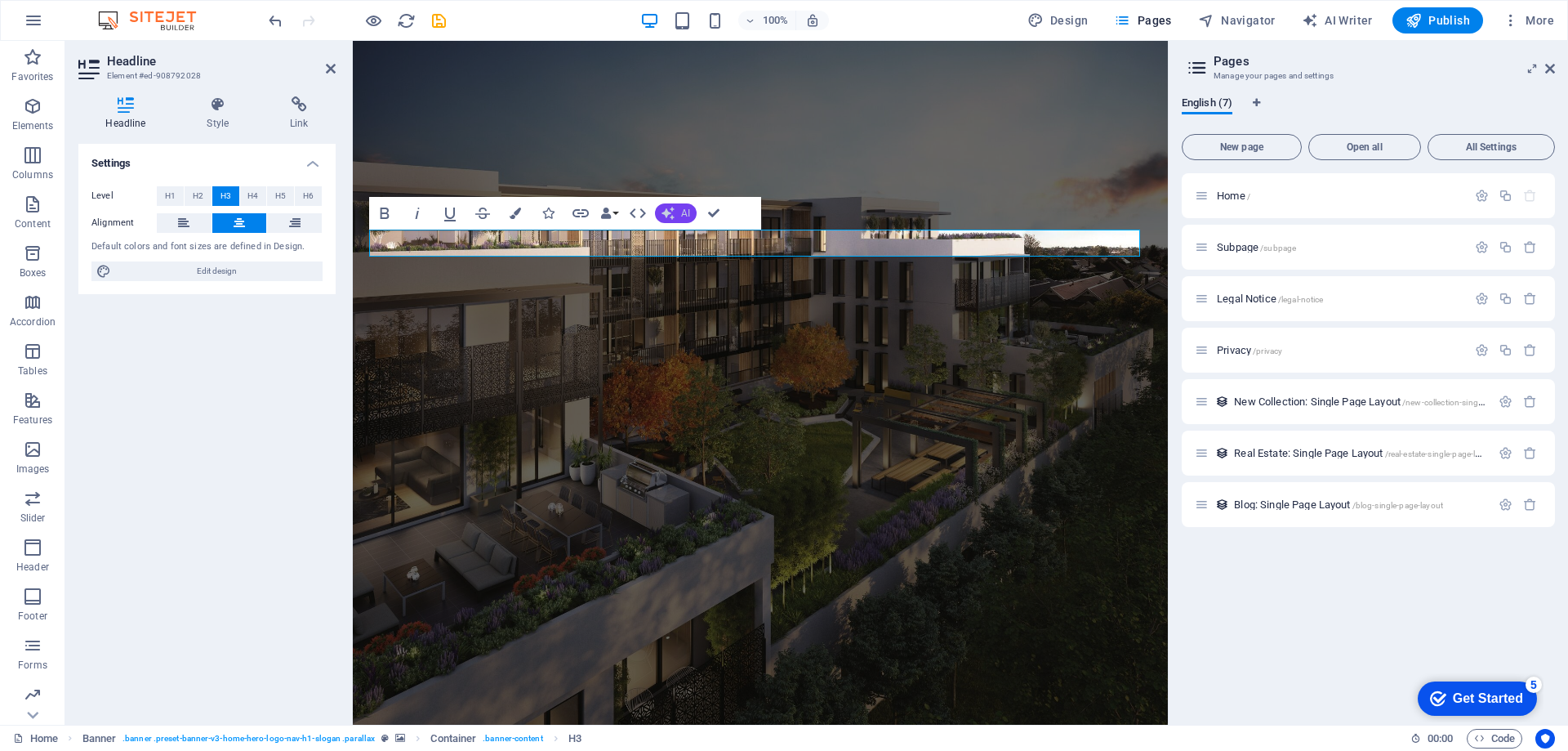
click at [669, 220] on button "AI" at bounding box center [676, 213] width 42 height 19
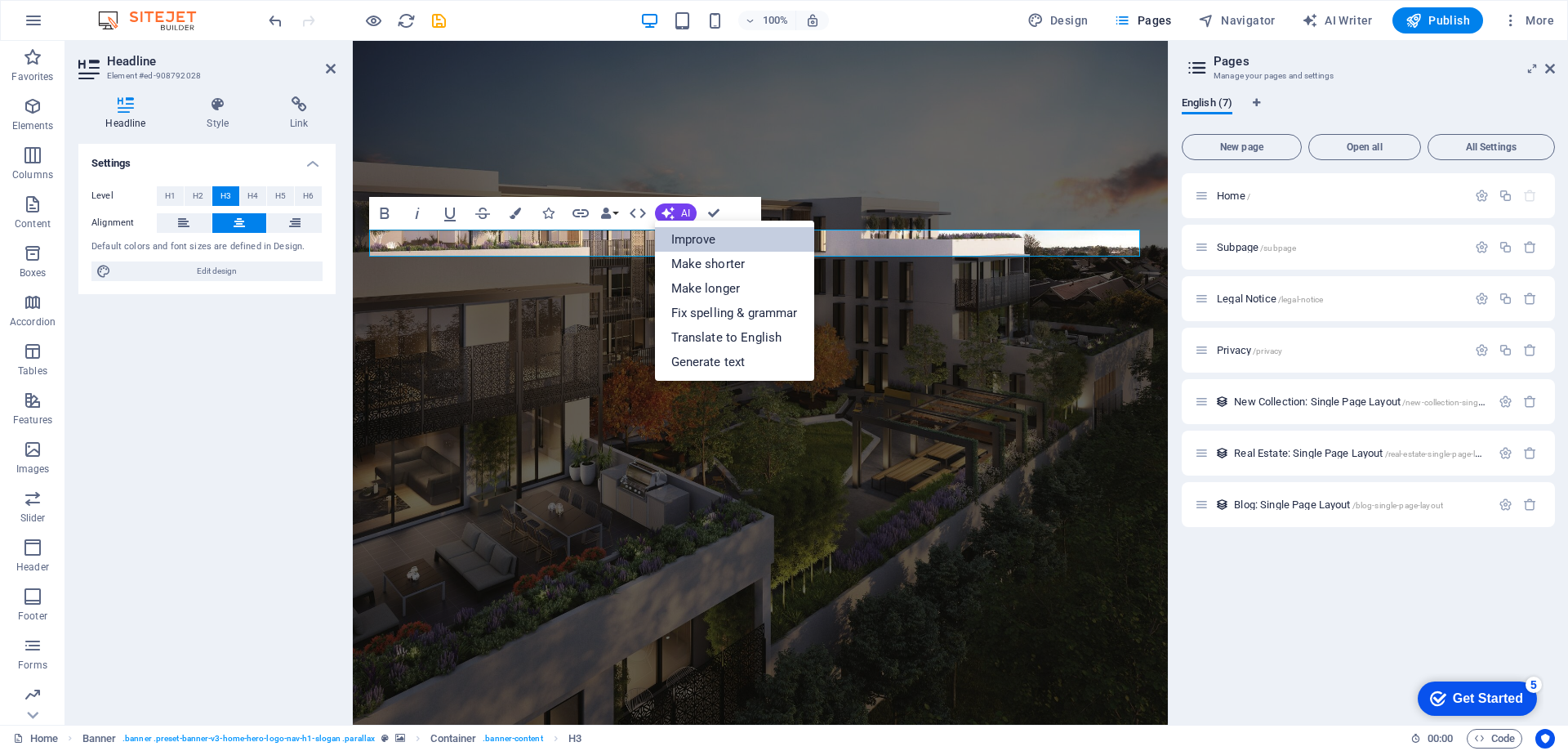
click at [681, 239] on link "Improve" at bounding box center [735, 239] width 159 height 25
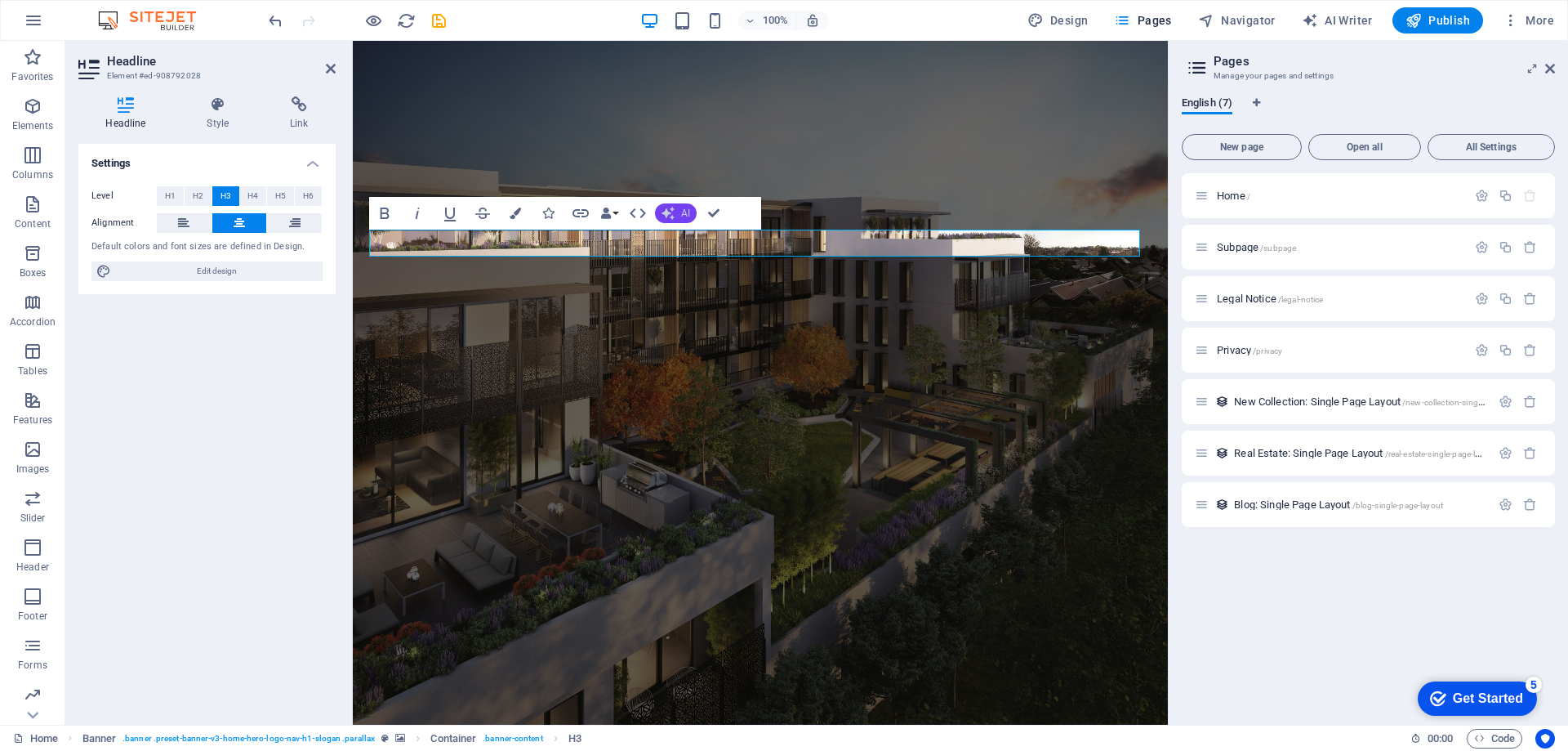
click at [669, 218] on icon "button" at bounding box center [667, 213] width 16 height 16
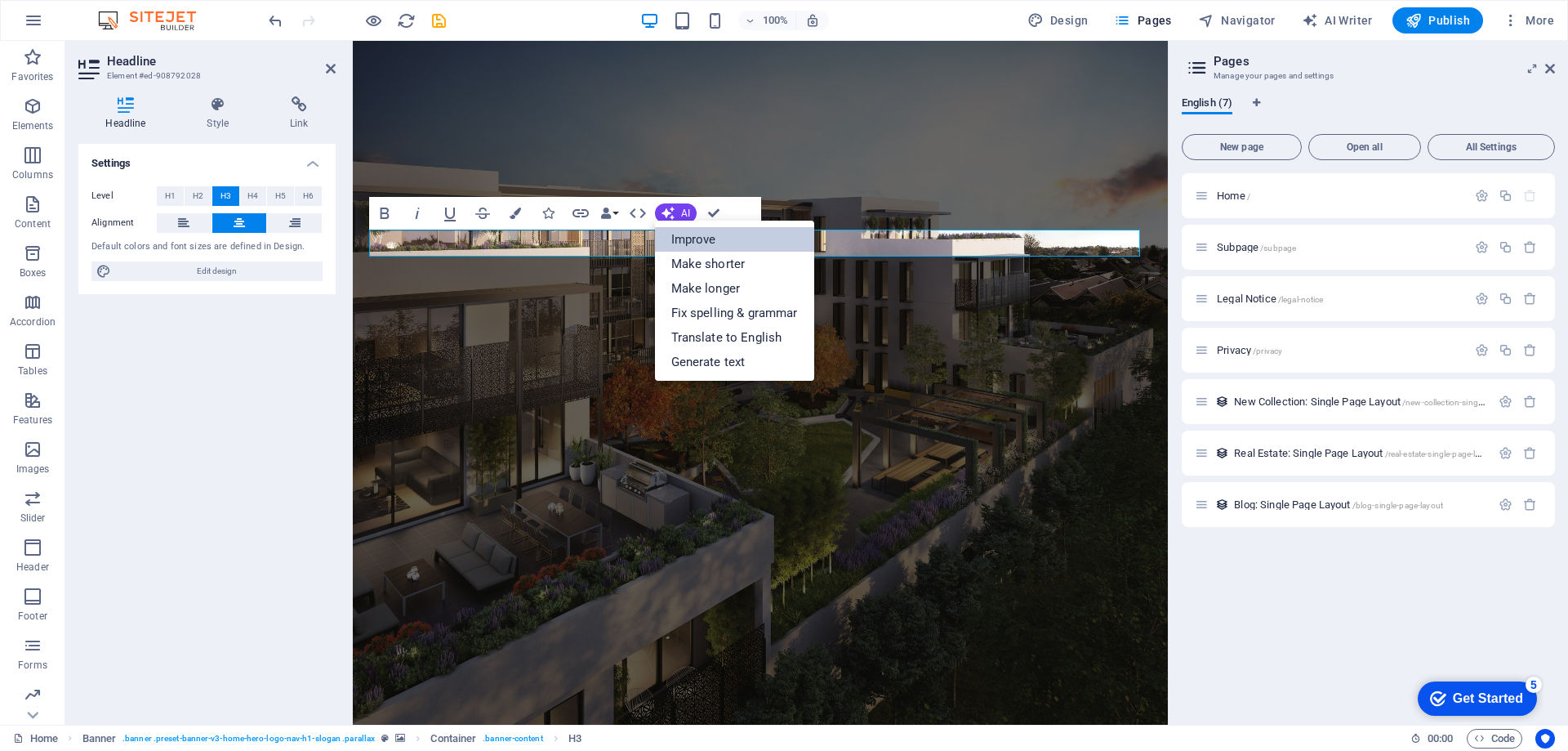
click at [664, 240] on link "Improve" at bounding box center [735, 239] width 159 height 25
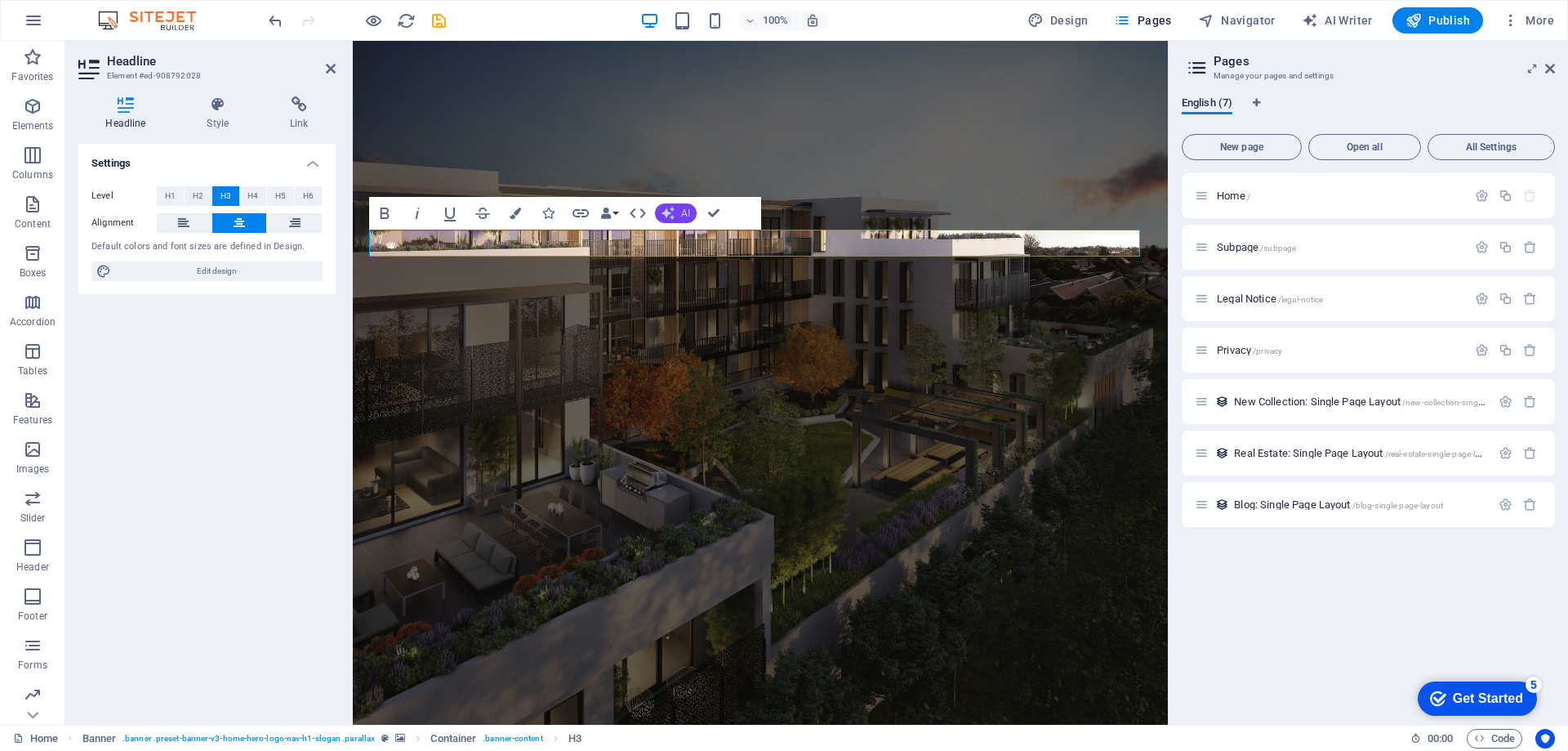
click at [673, 216] on icon "button" at bounding box center [668, 213] width 16 height 16
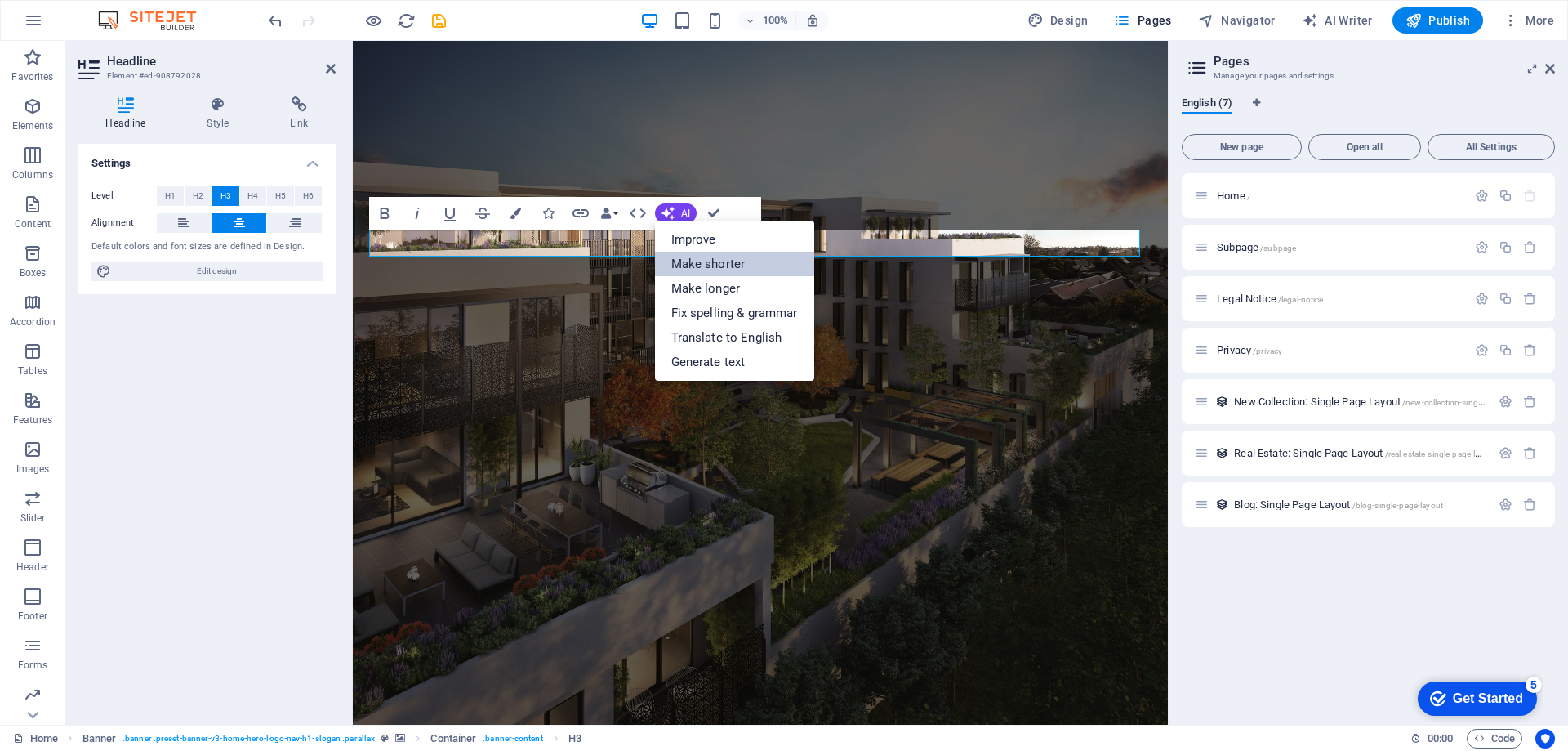
click at [679, 261] on link "Make shorter" at bounding box center [735, 264] width 159 height 25
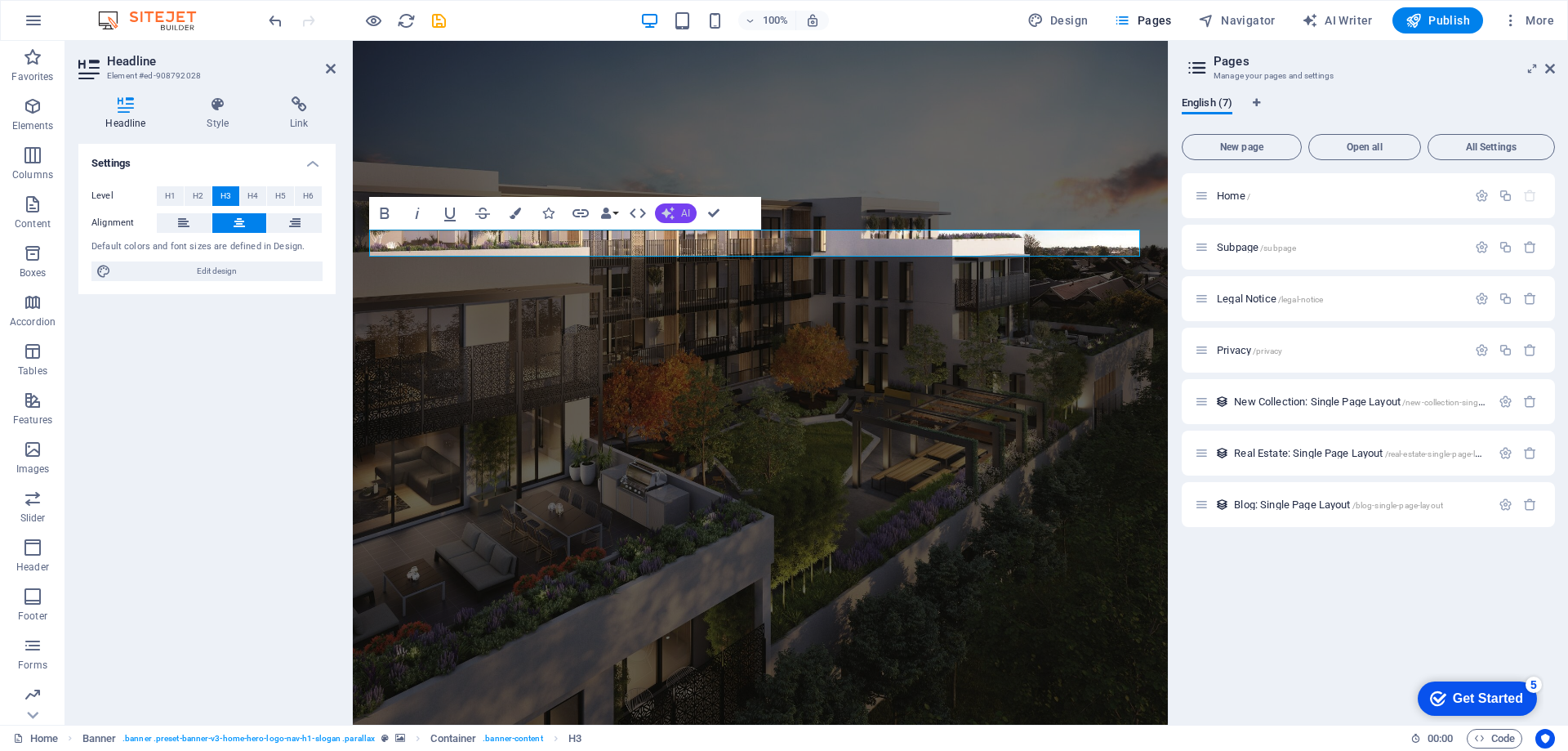
click at [676, 218] on button "AI" at bounding box center [676, 213] width 42 height 19
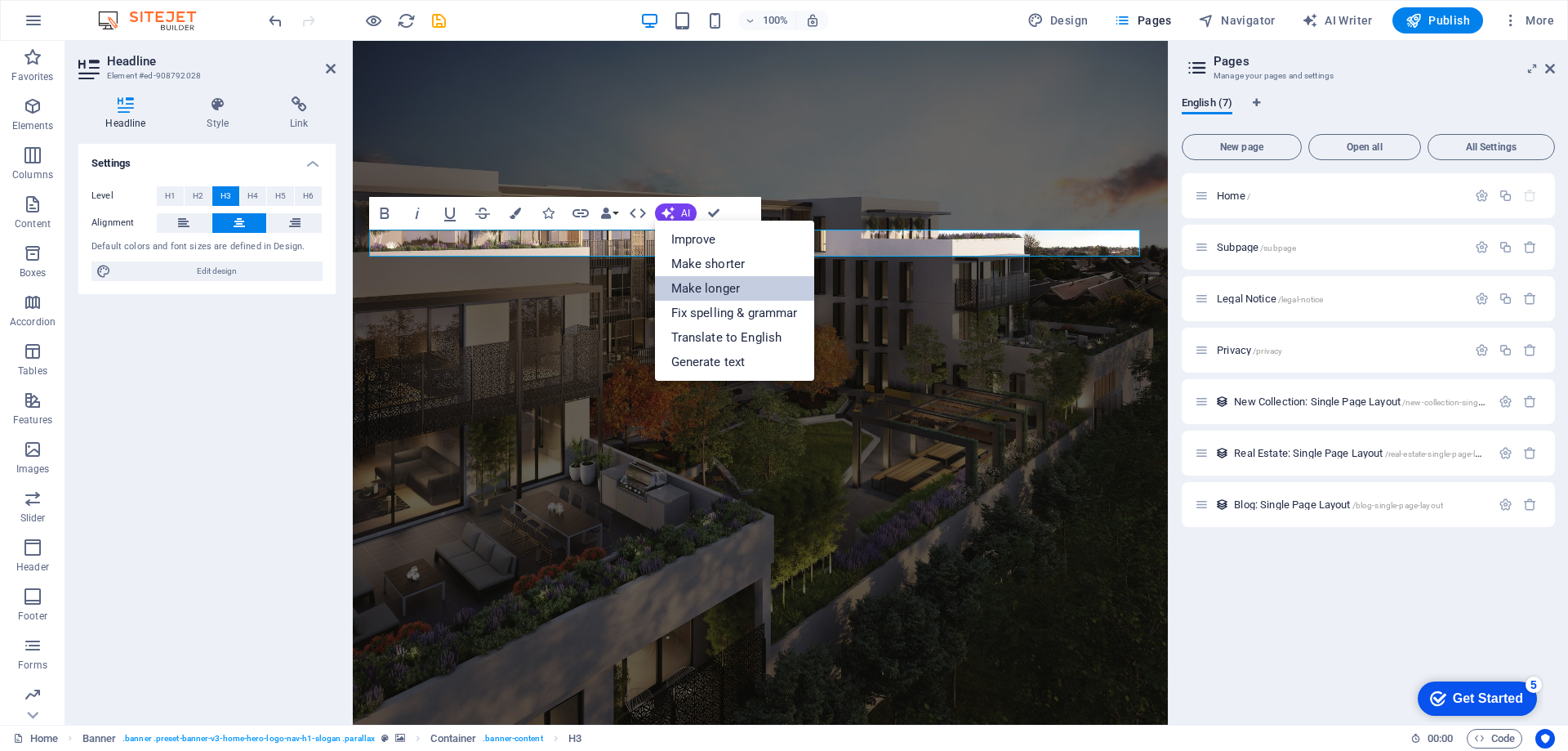
click at [670, 279] on link "Make longer" at bounding box center [735, 289] width 159 height 25
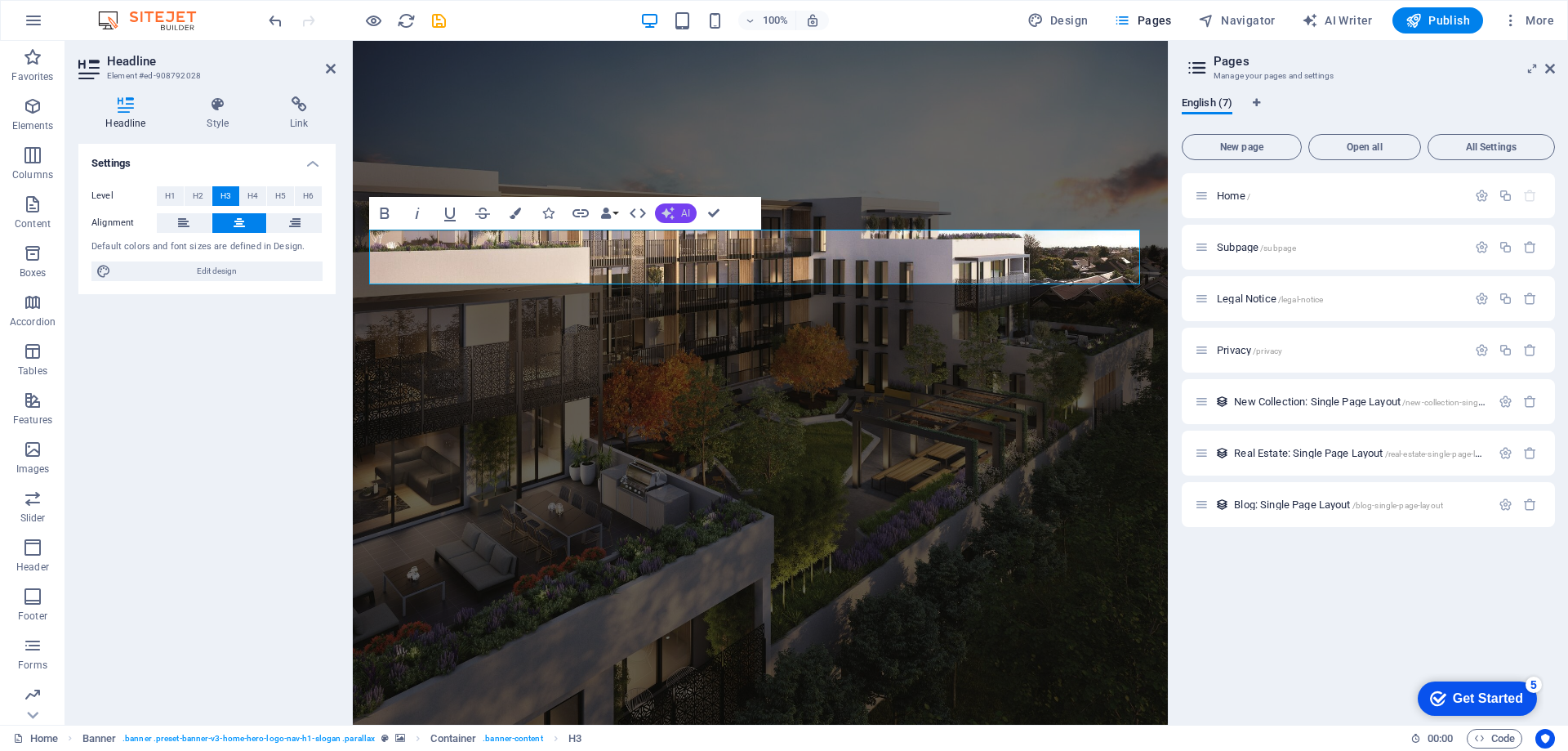
click at [682, 220] on button "AI" at bounding box center [676, 213] width 42 height 19
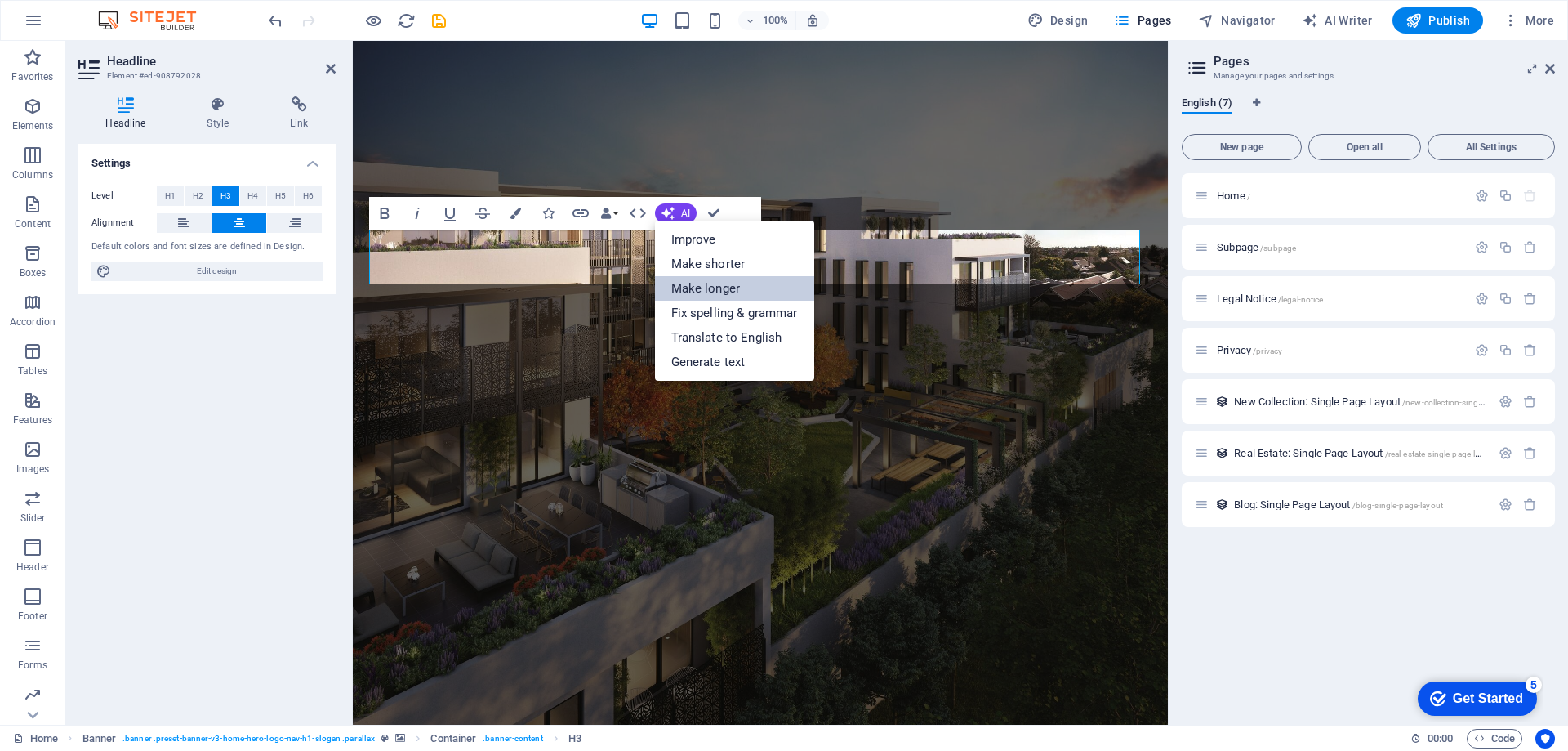
click at [680, 283] on link "Make longer" at bounding box center [735, 289] width 159 height 25
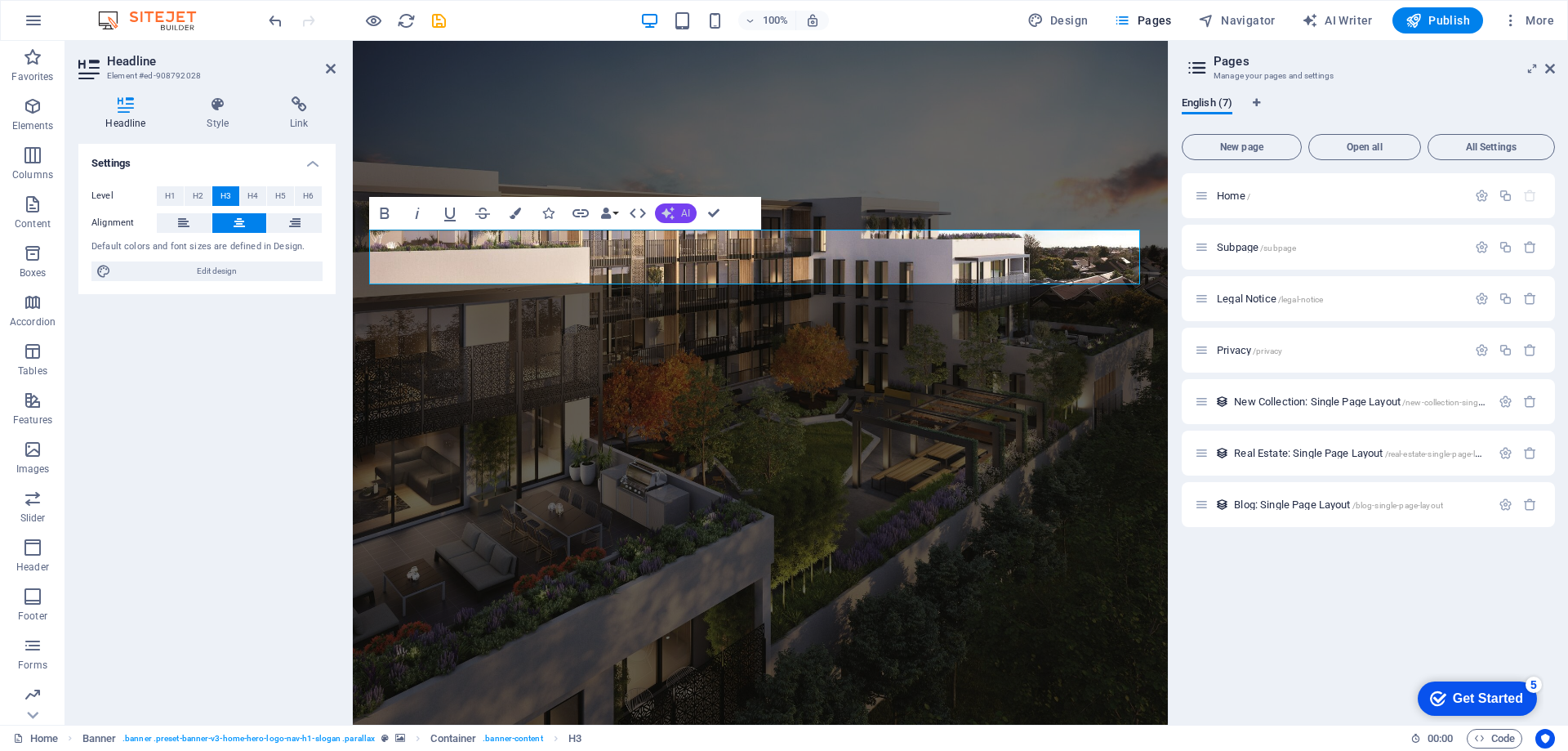
click at [665, 209] on icon "button" at bounding box center [668, 213] width 16 height 16
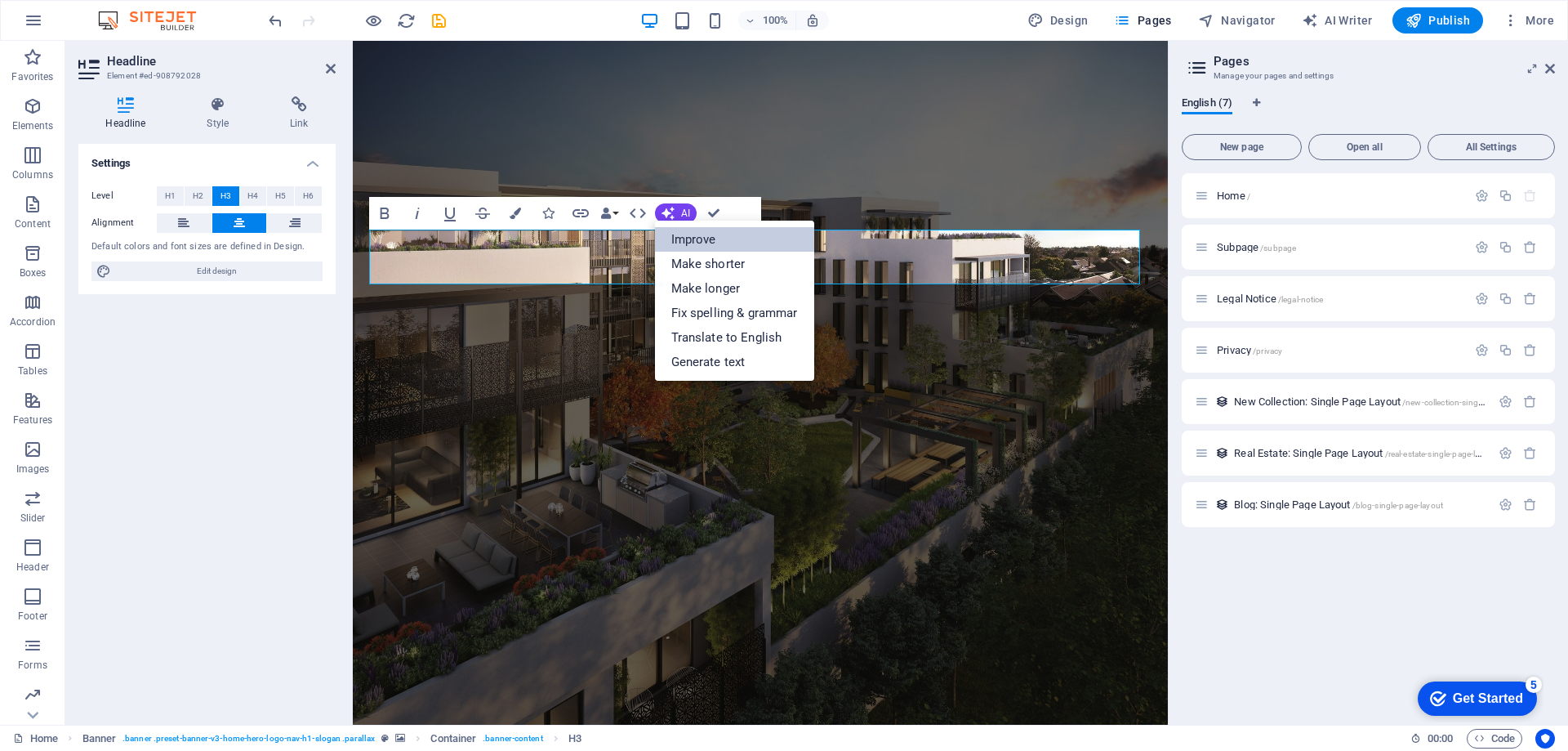
click at [666, 248] on link "Improve" at bounding box center [735, 239] width 159 height 25
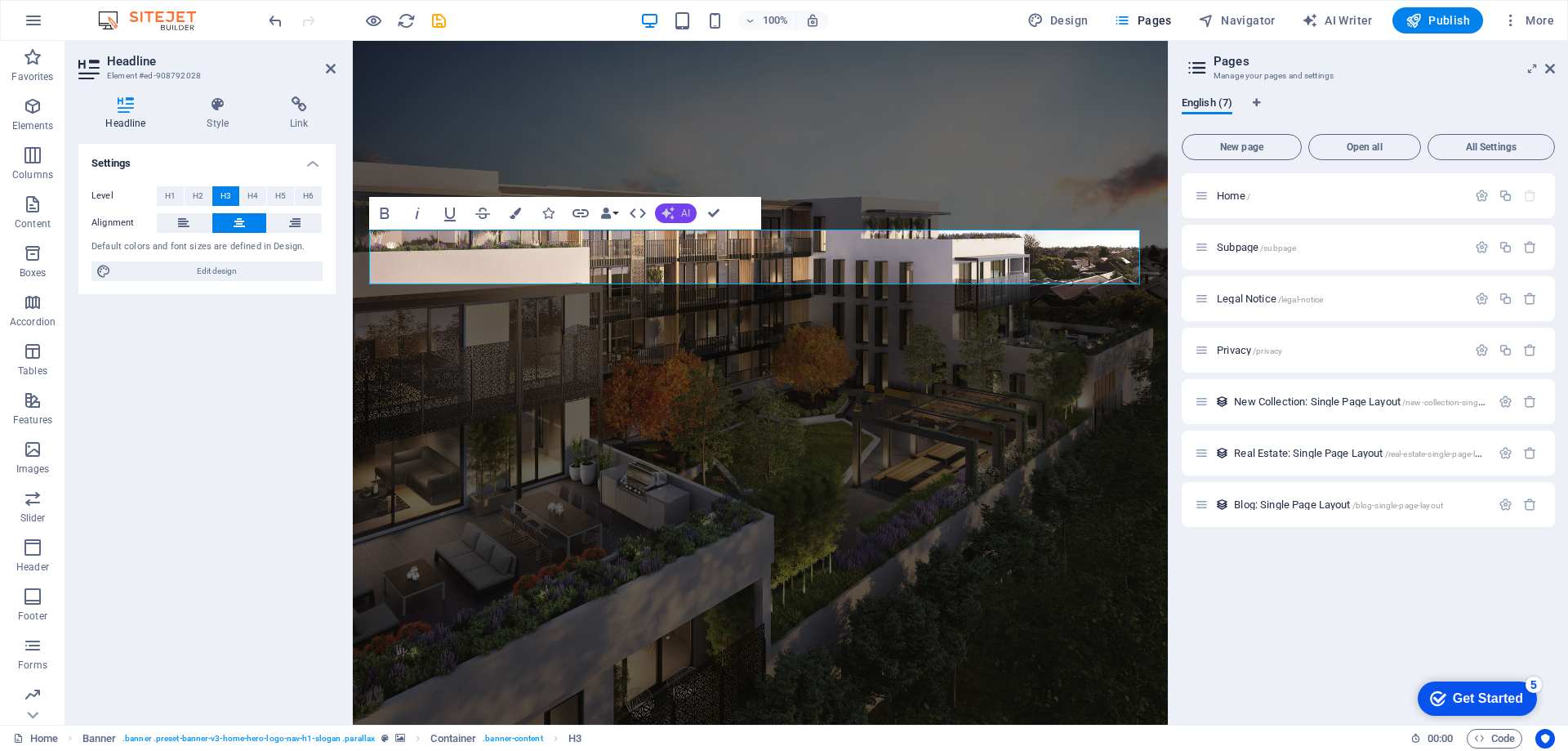
click at [676, 216] on button "AI" at bounding box center [676, 213] width 42 height 19
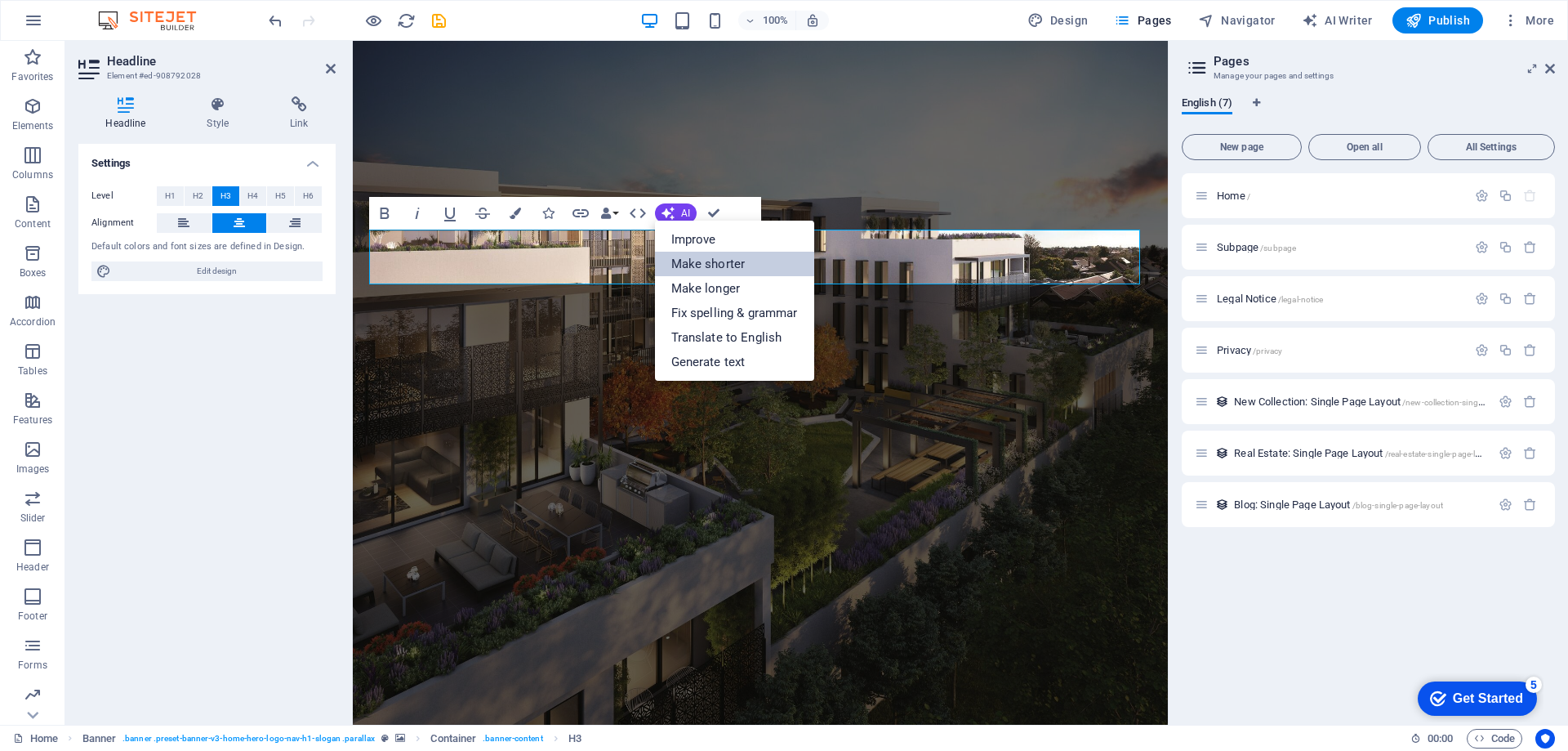
click at [676, 256] on link "Make shorter" at bounding box center [735, 264] width 159 height 25
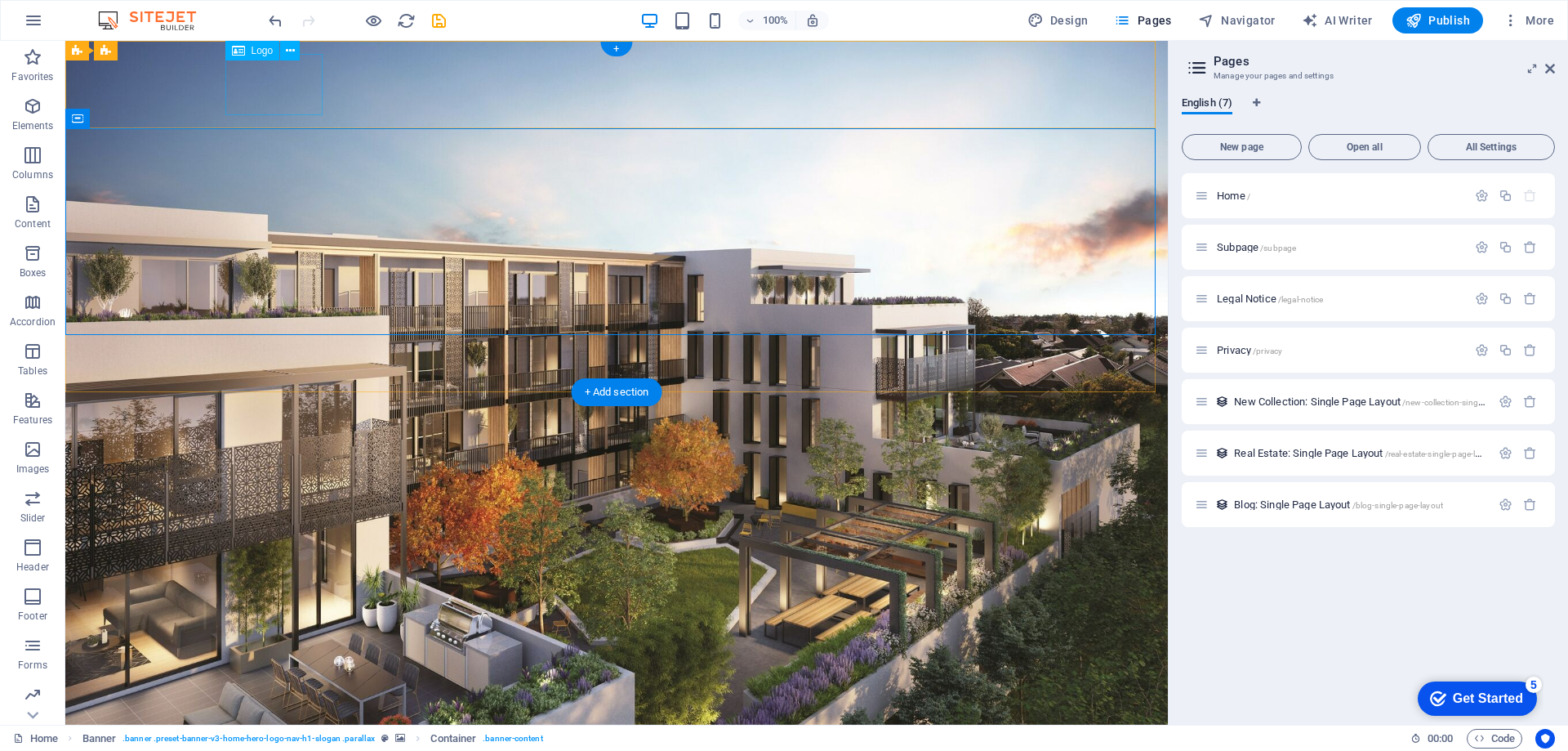
click at [275, 655] on div at bounding box center [616, 685] width 771 height 61
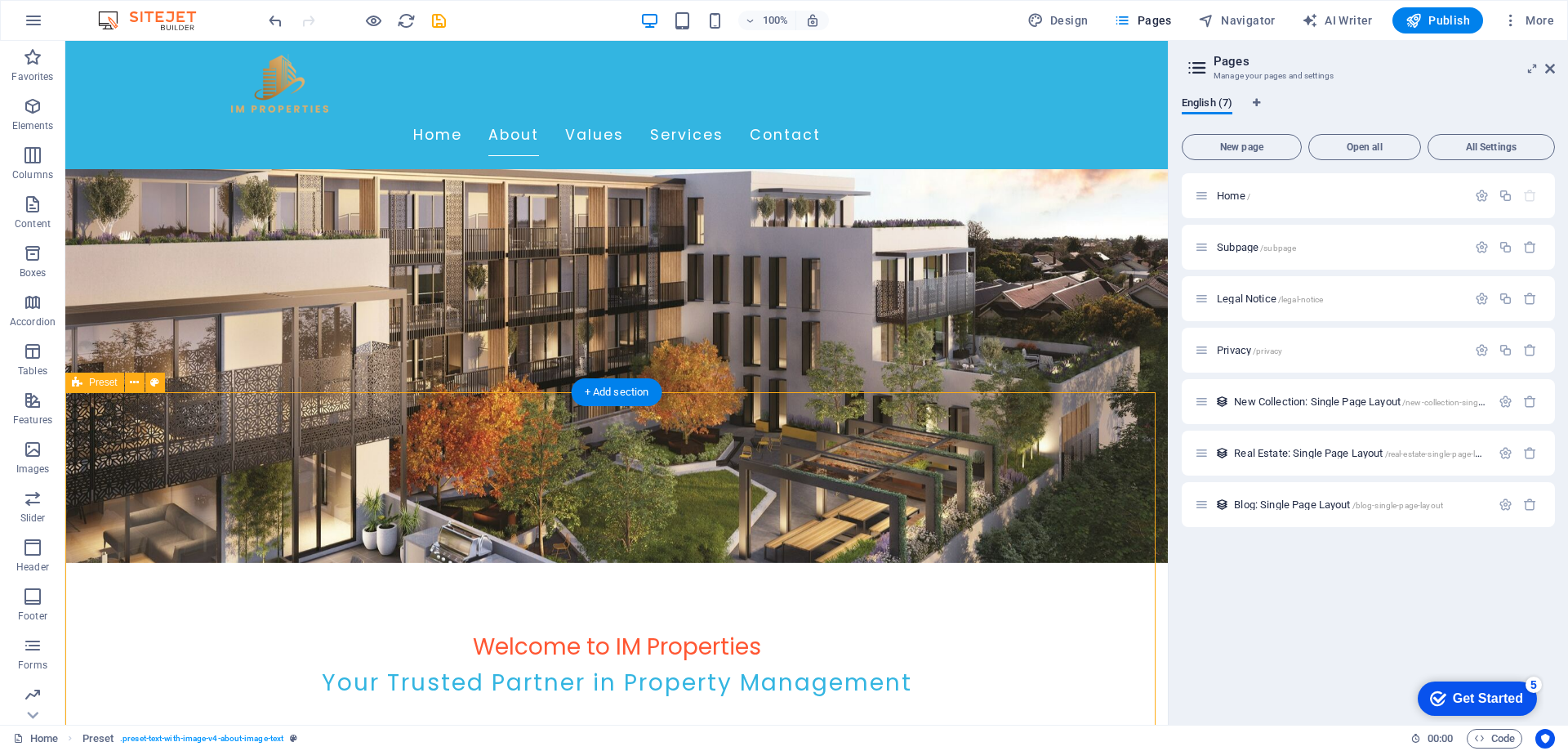
scroll to position [408, 0]
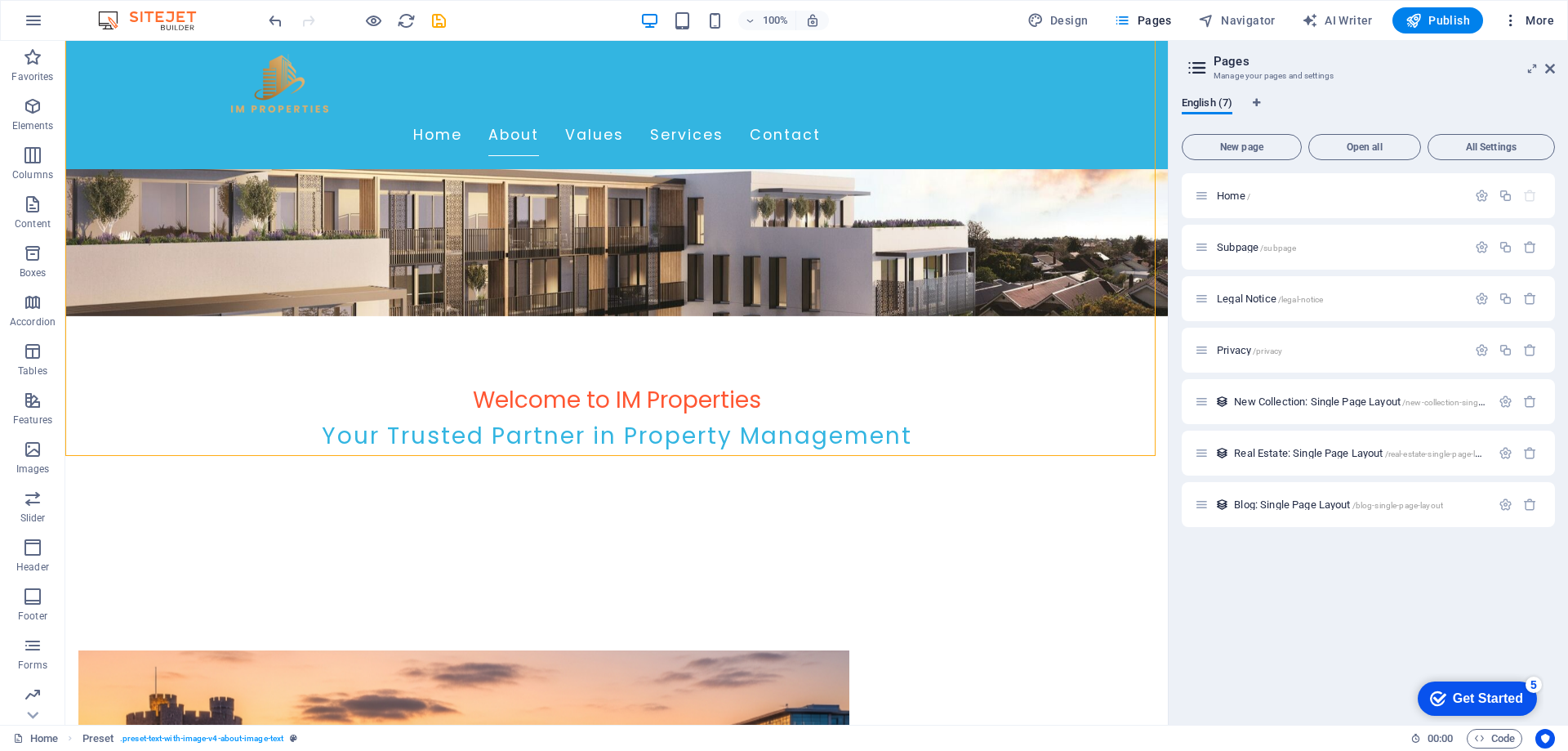
click at [1545, 15] on span "More" at bounding box center [1528, 20] width 51 height 16
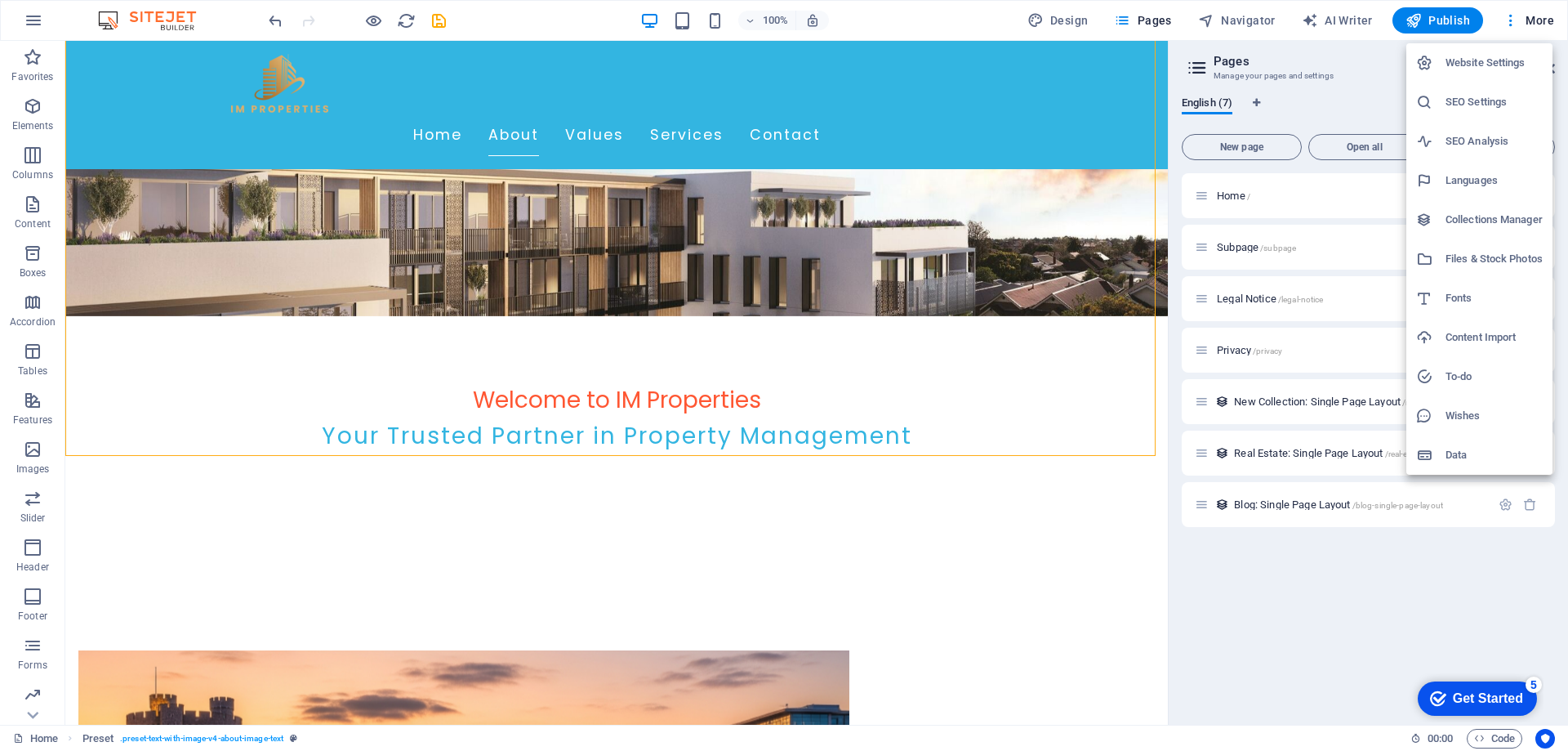
click at [1052, 16] on div at bounding box center [784, 376] width 1568 height 751
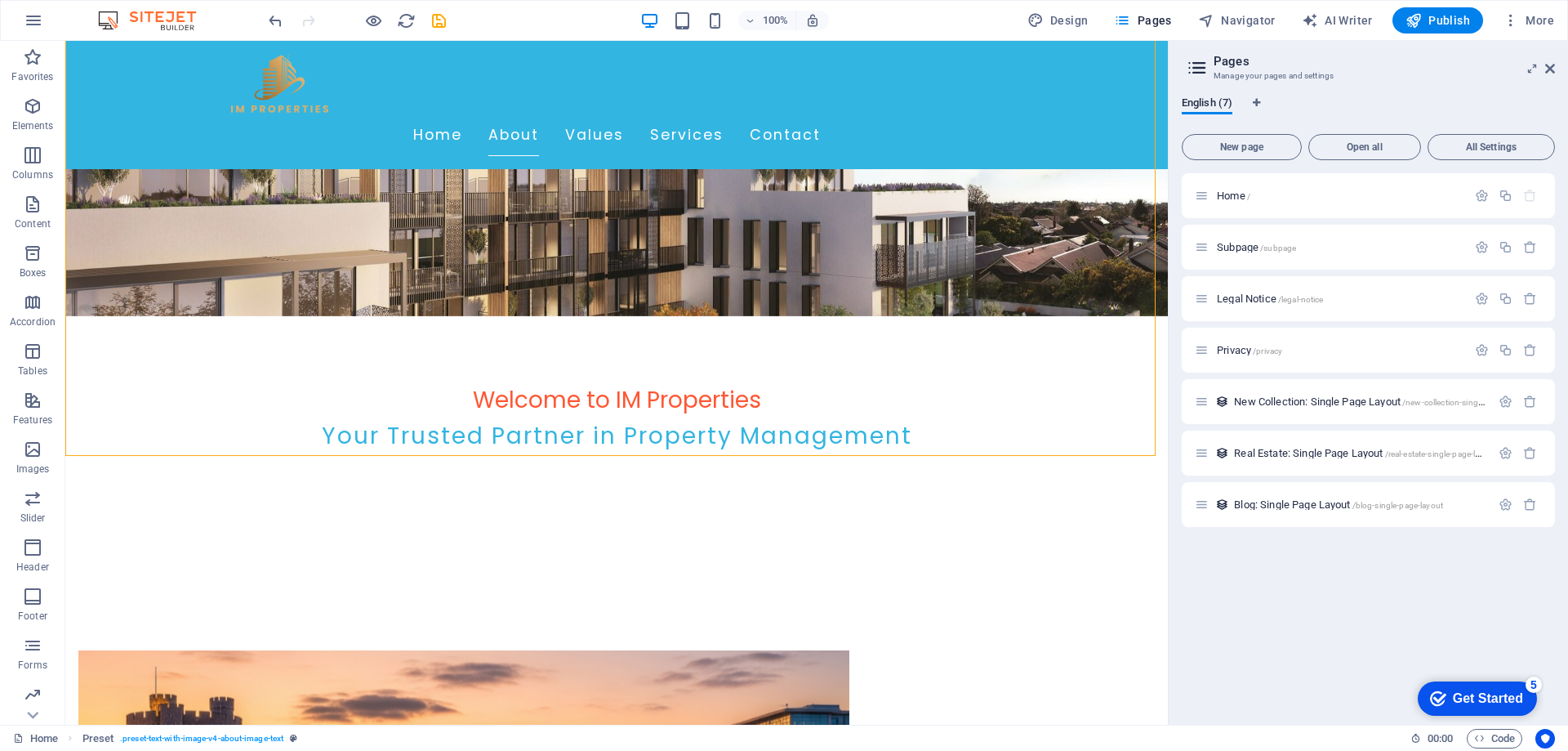
select select "px"
select select "200"
select select "px"
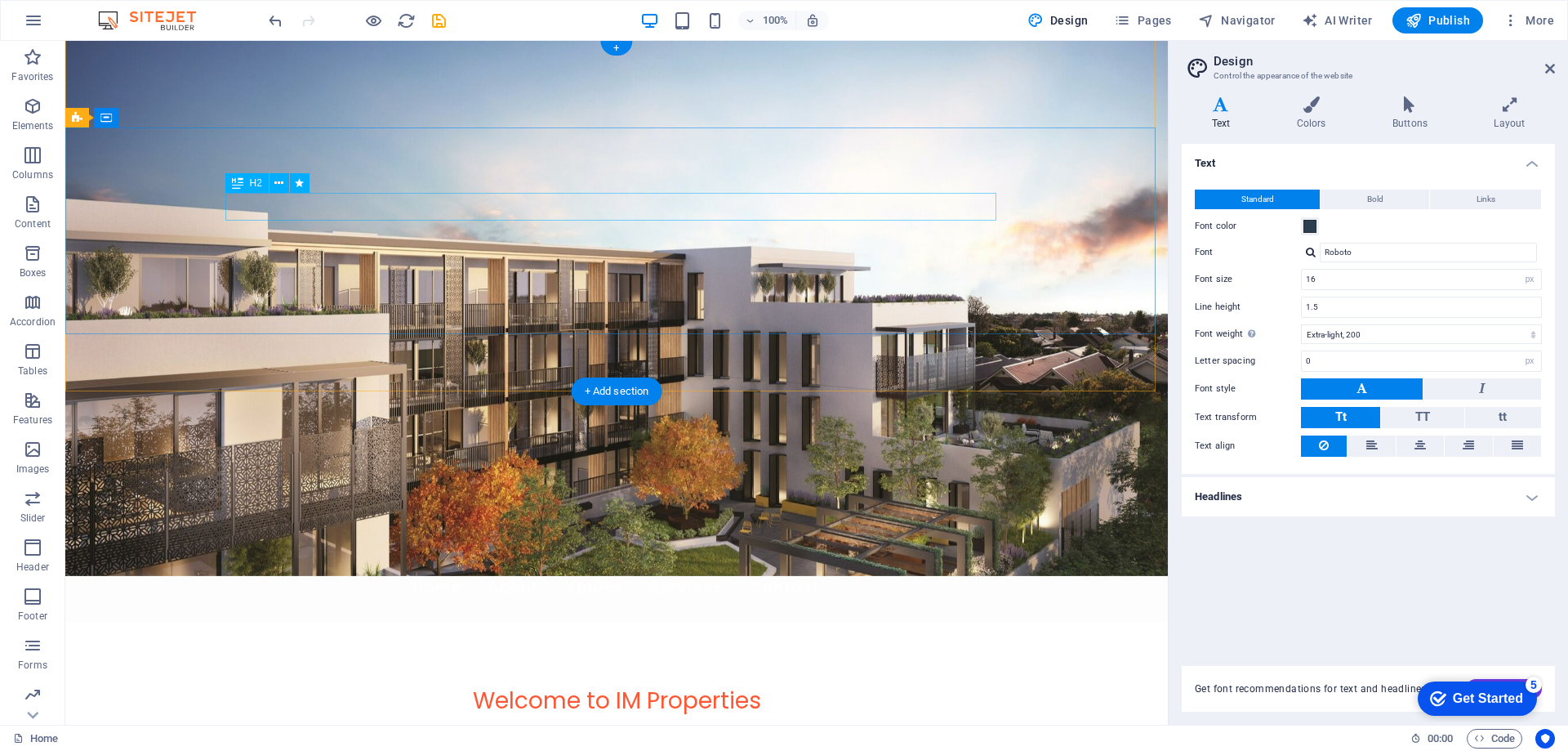
scroll to position [0, 0]
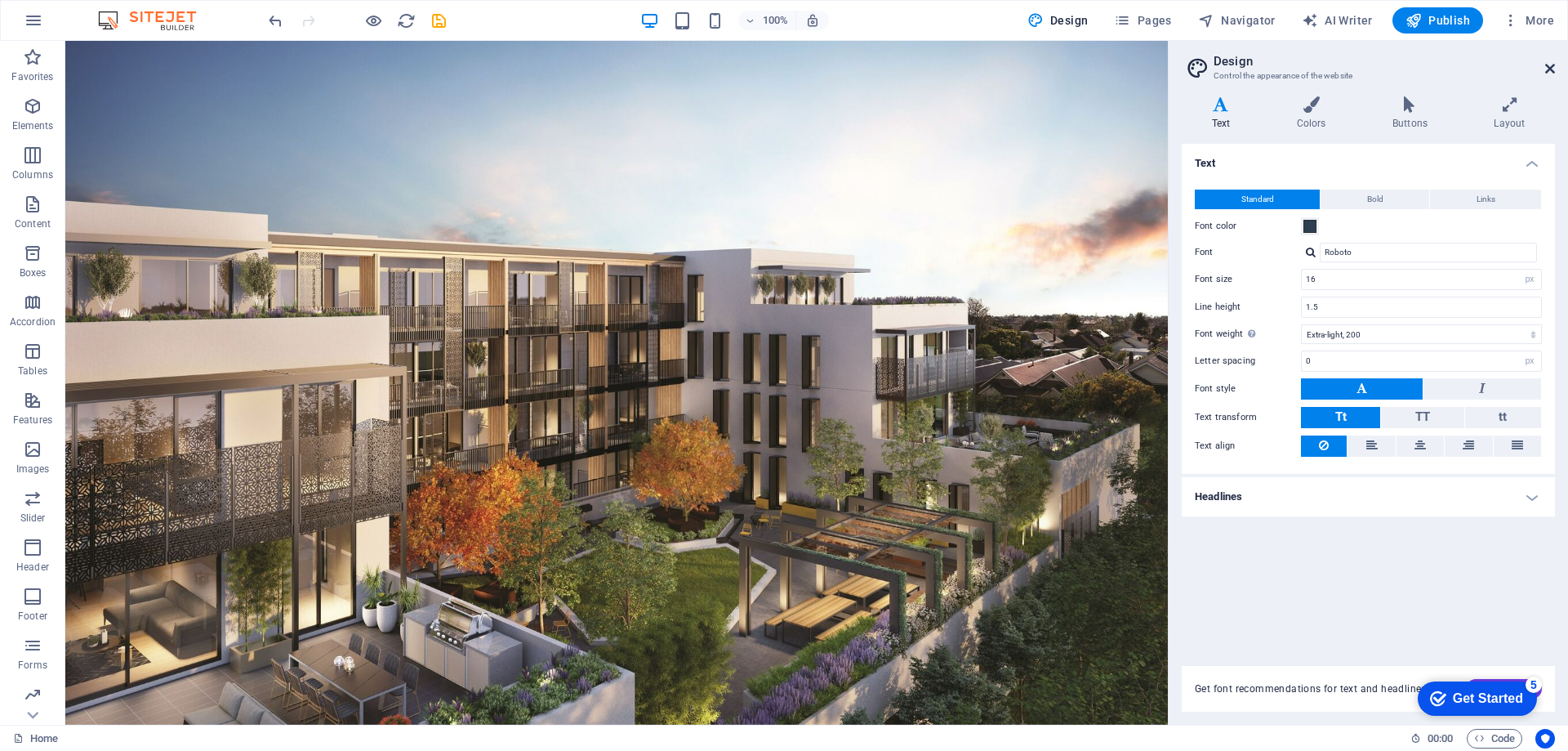
click at [1546, 73] on icon at bounding box center [1549, 68] width 10 height 13
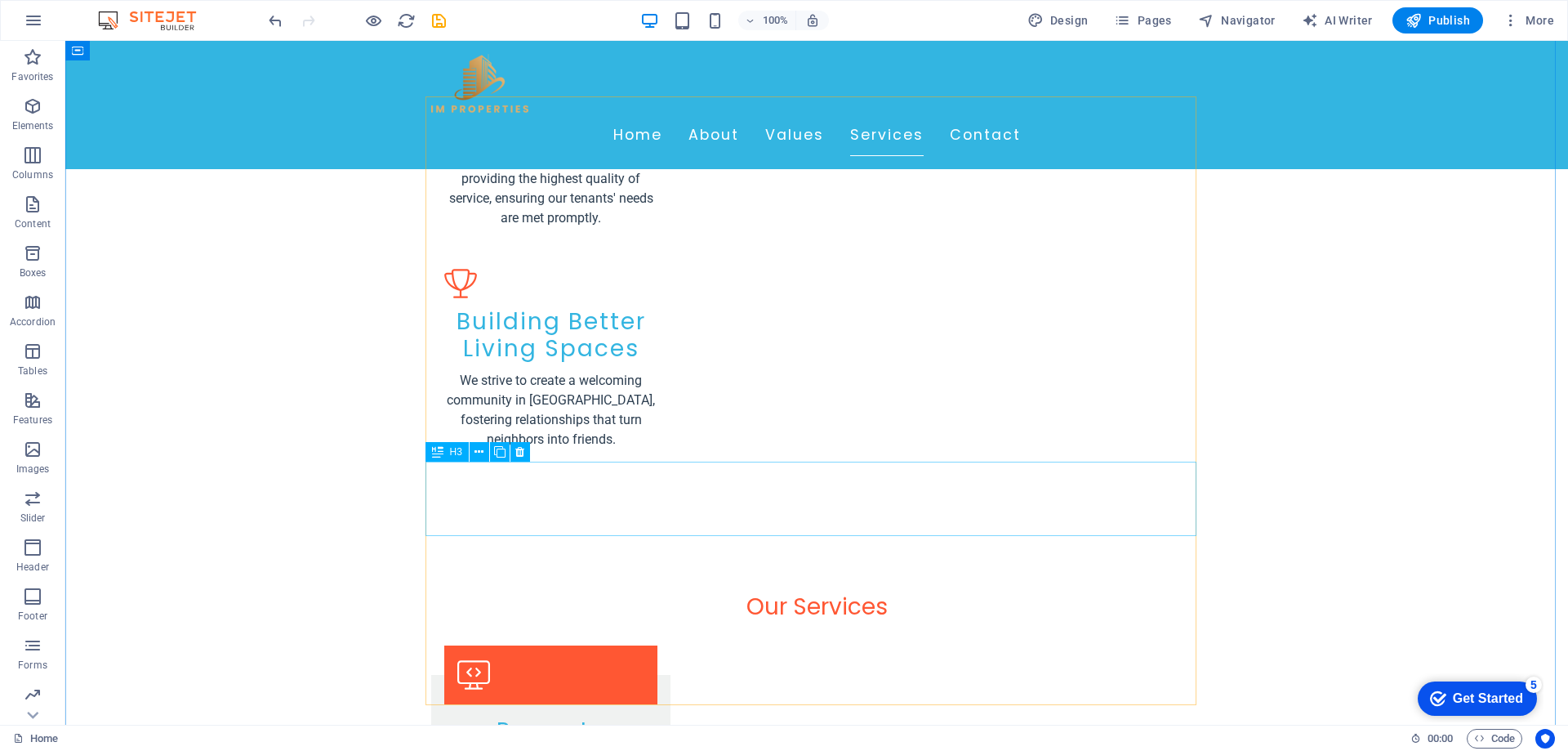
scroll to position [2369, 0]
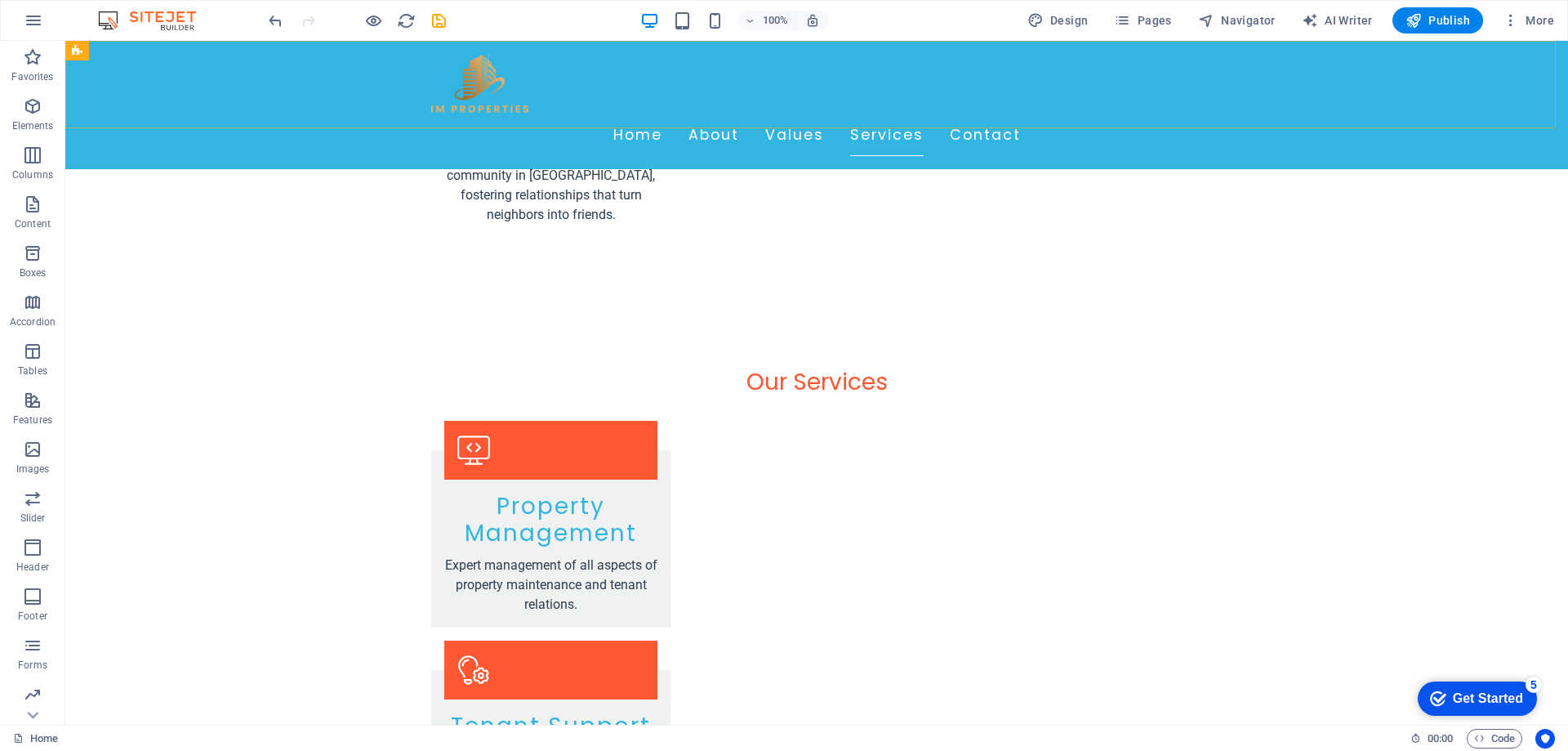
click at [356, 83] on div "Home About Values Services Contact" at bounding box center [816, 105] width 1502 height 128
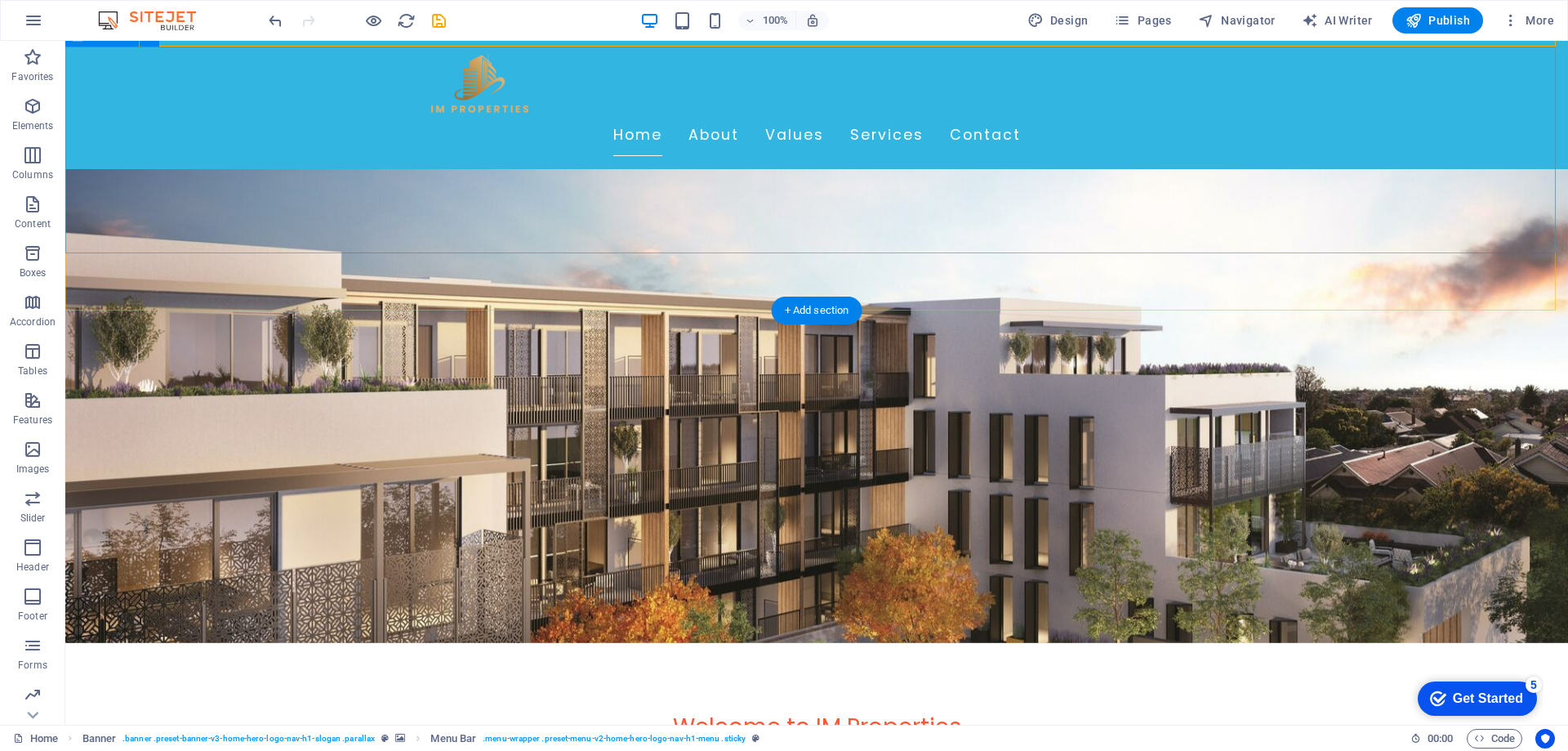
scroll to position [164, 0]
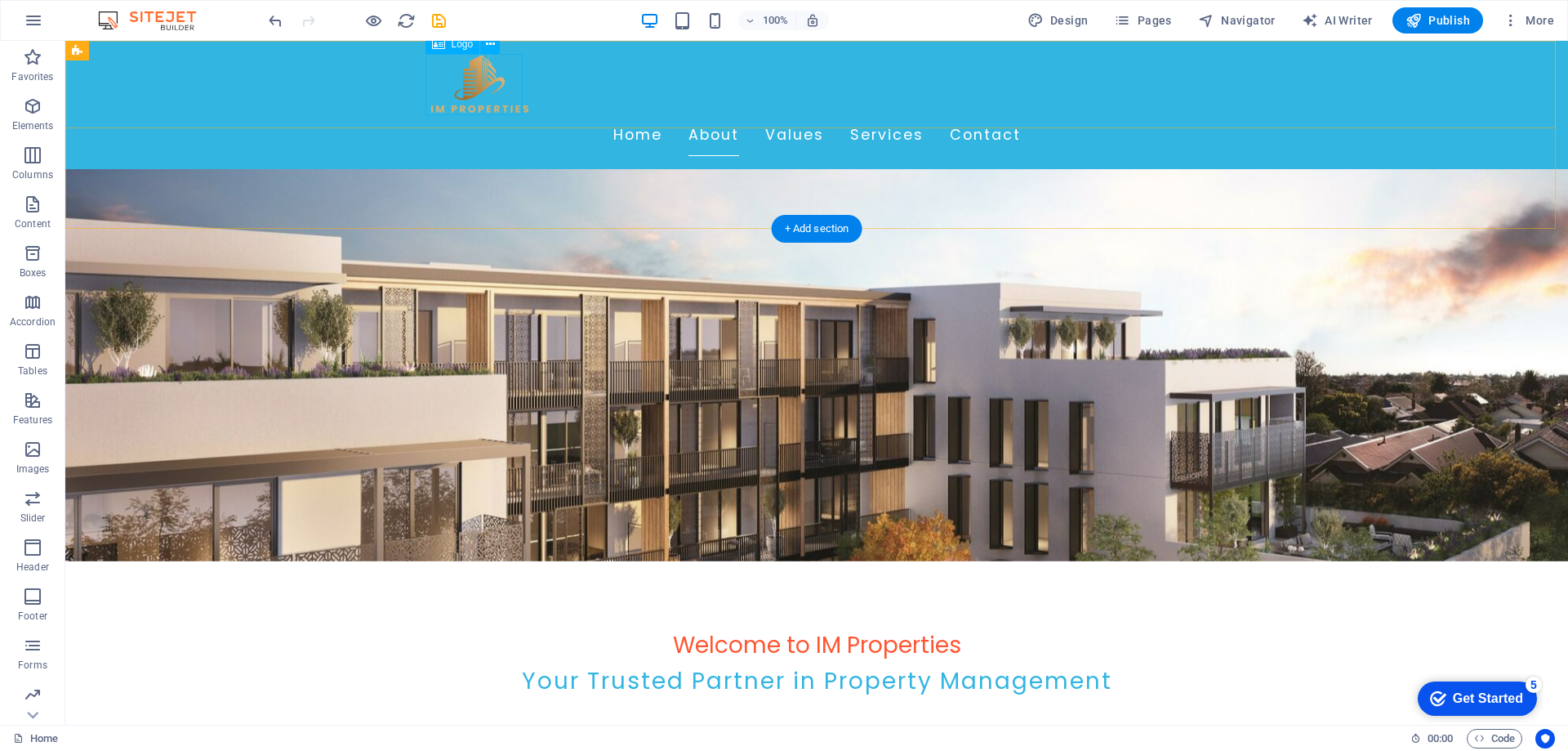
click at [457, 96] on div at bounding box center [816, 84] width 771 height 61
click at [467, 91] on div at bounding box center [816, 84] width 771 height 61
select select "px"
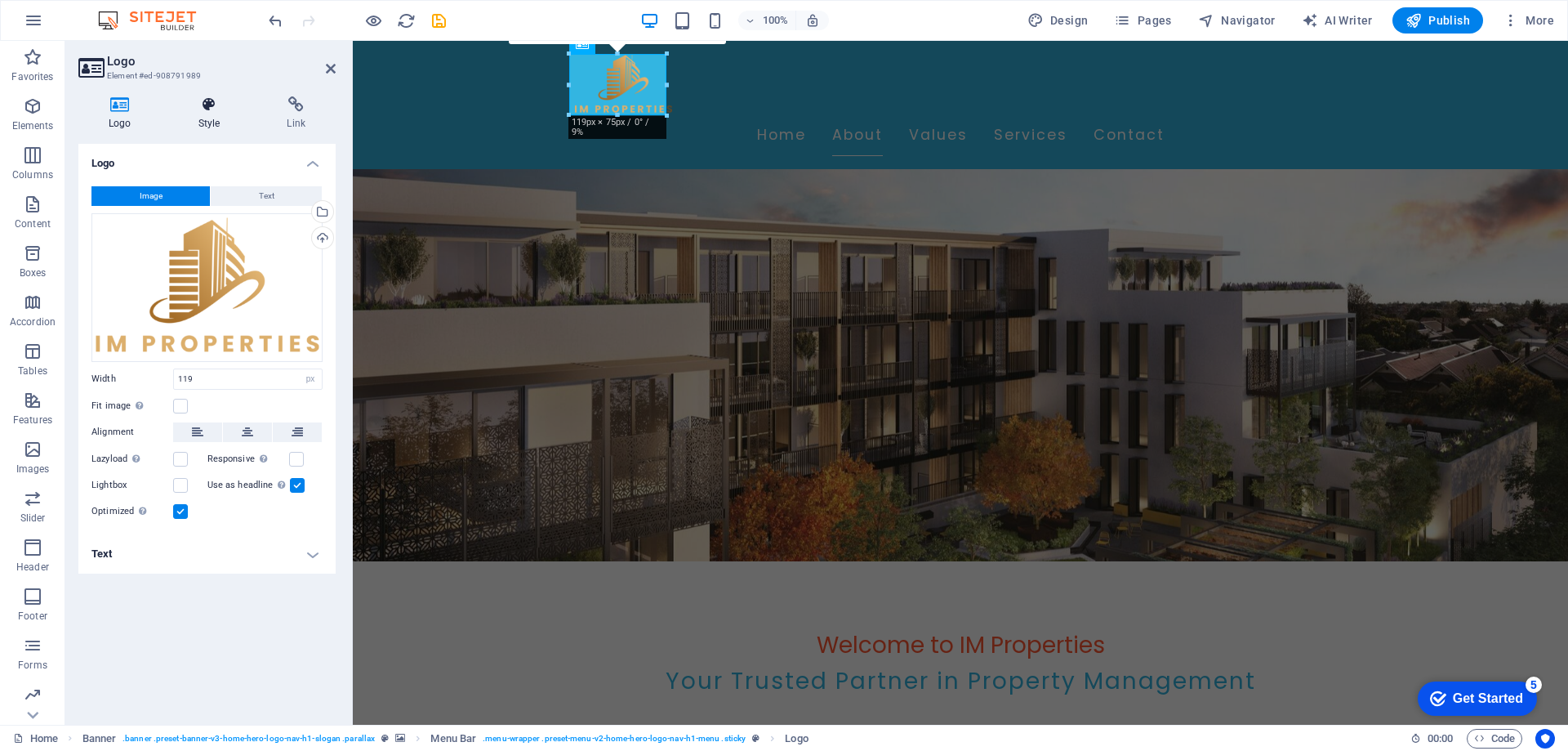
click at [197, 128] on h4 "Style" at bounding box center [212, 113] width 89 height 35
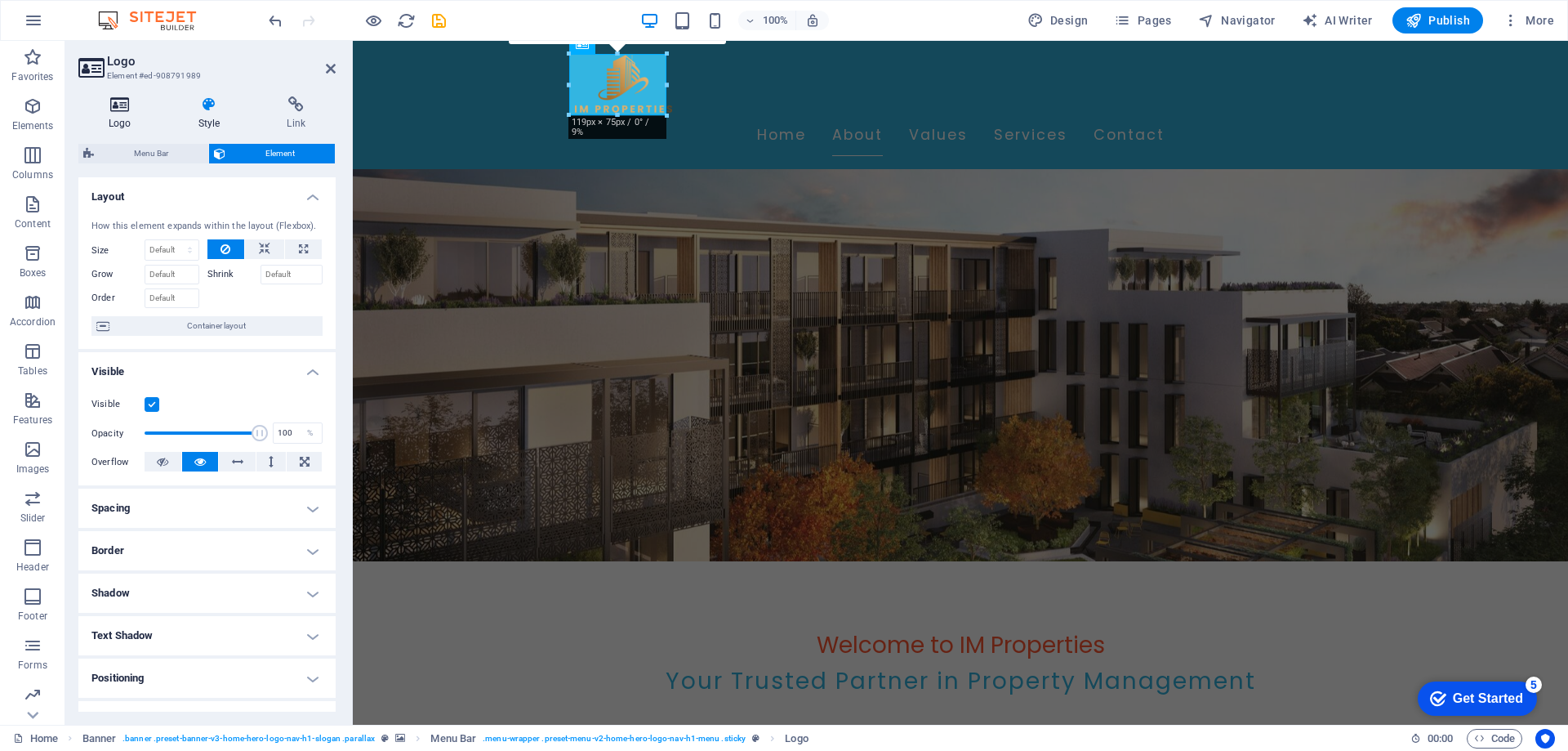
click at [101, 119] on h4 "Logo" at bounding box center [123, 113] width 89 height 35
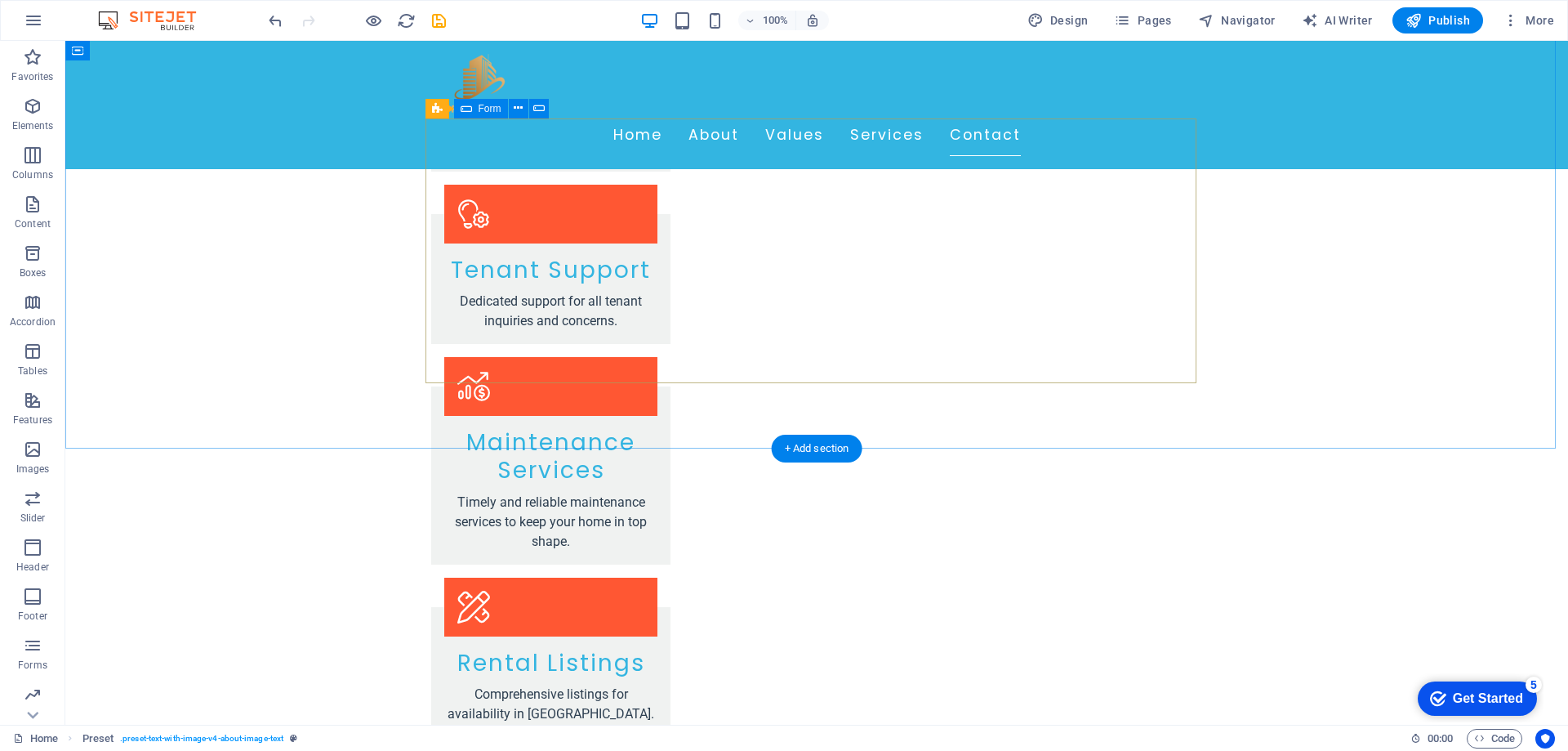
scroll to position [2828, 0]
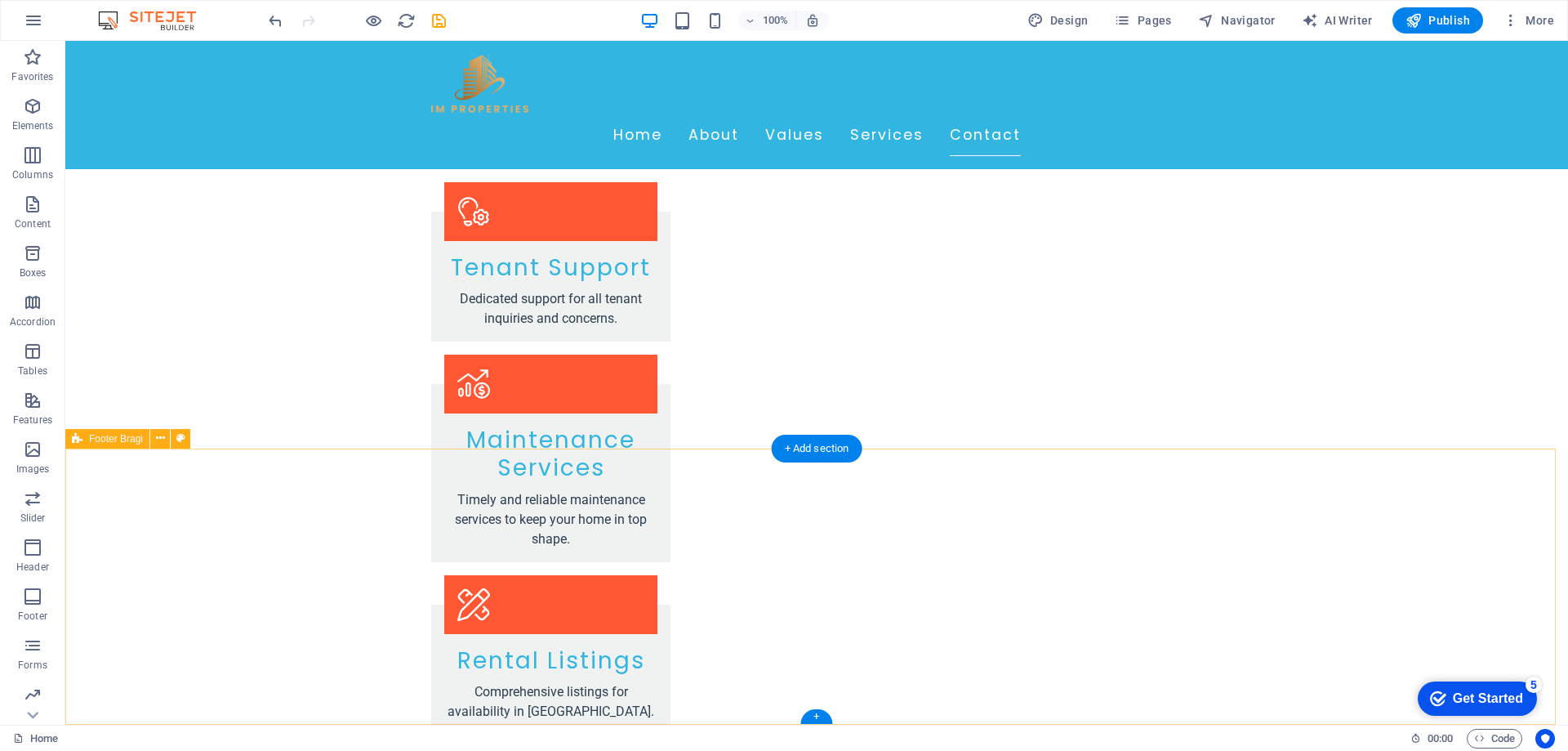
click at [1327, 22] on span "AI Writer" at bounding box center [1338, 20] width 71 height 16
select select "English"
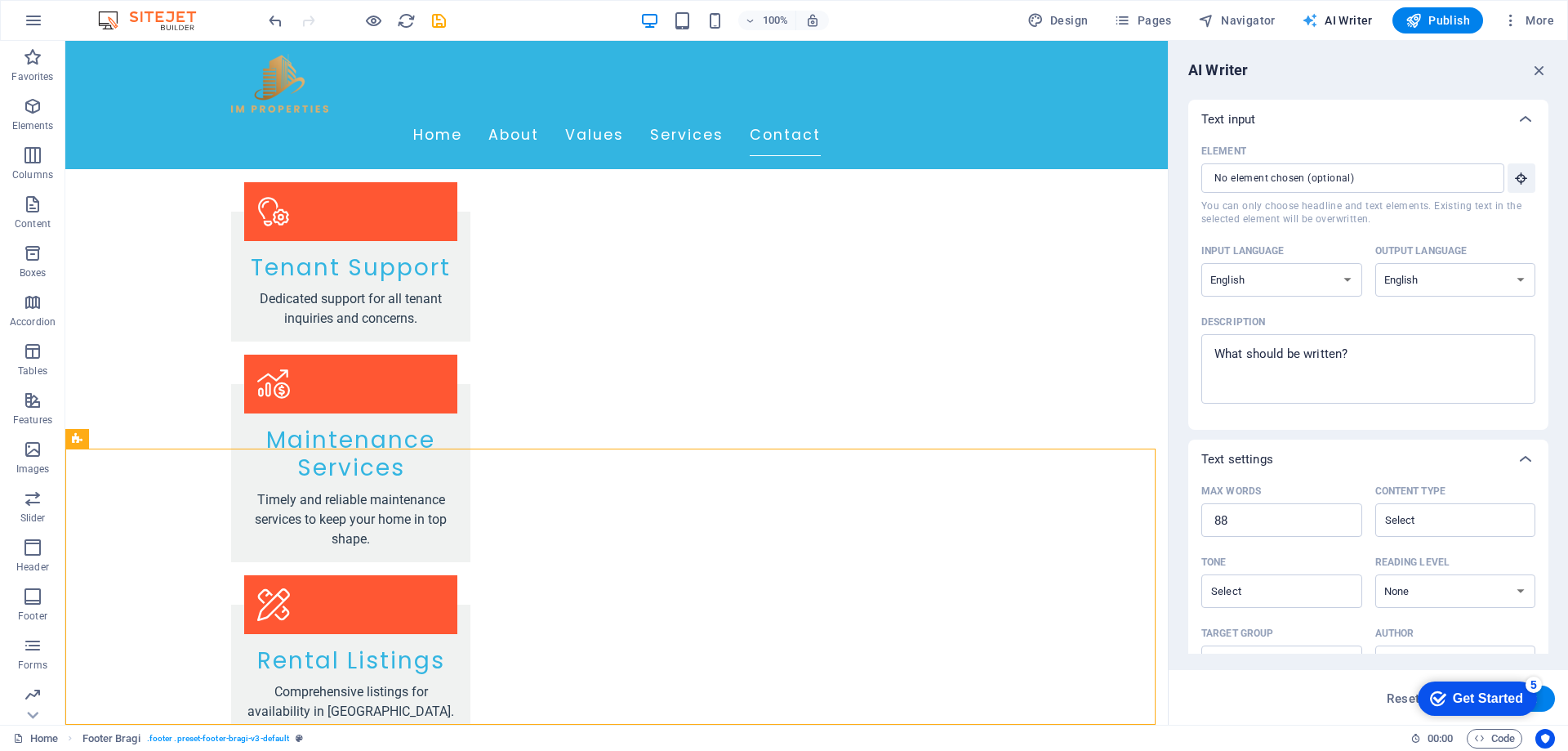
click at [1326, 19] on span "AI Writer" at bounding box center [1338, 20] width 71 height 16
click at [1245, 23] on span "Navigator" at bounding box center [1237, 20] width 78 height 16
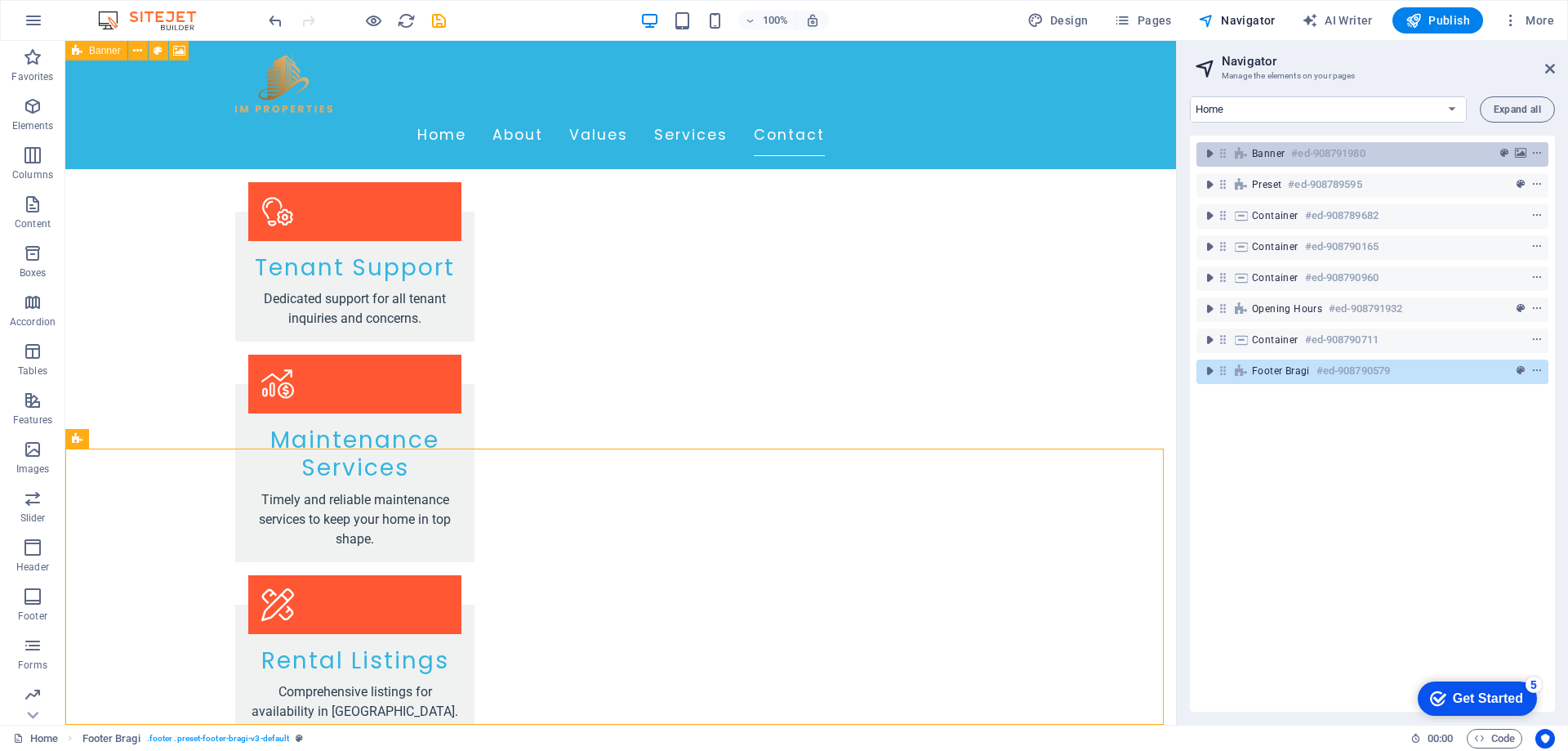
click at [1233, 158] on icon at bounding box center [1241, 153] width 18 height 13
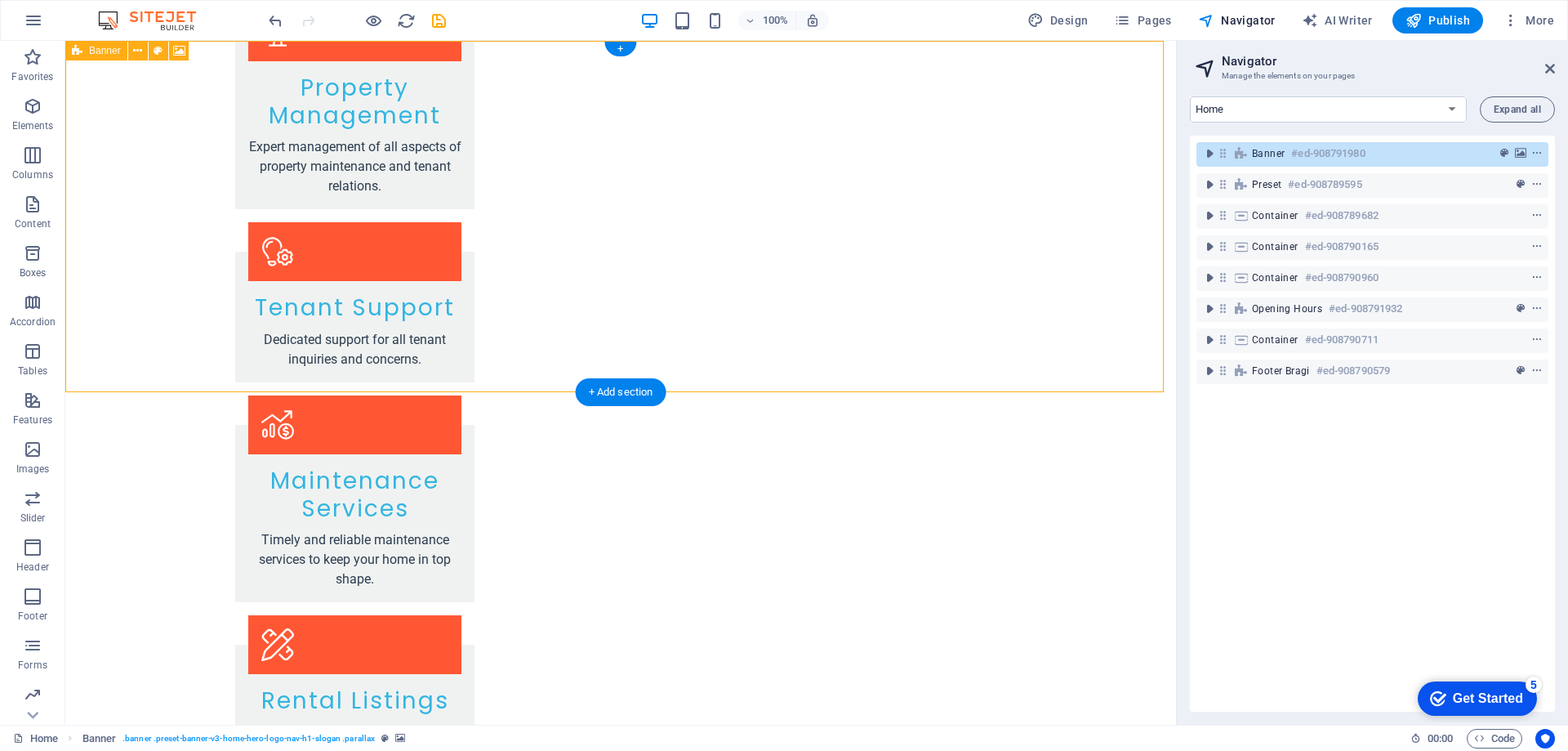
scroll to position [0, 0]
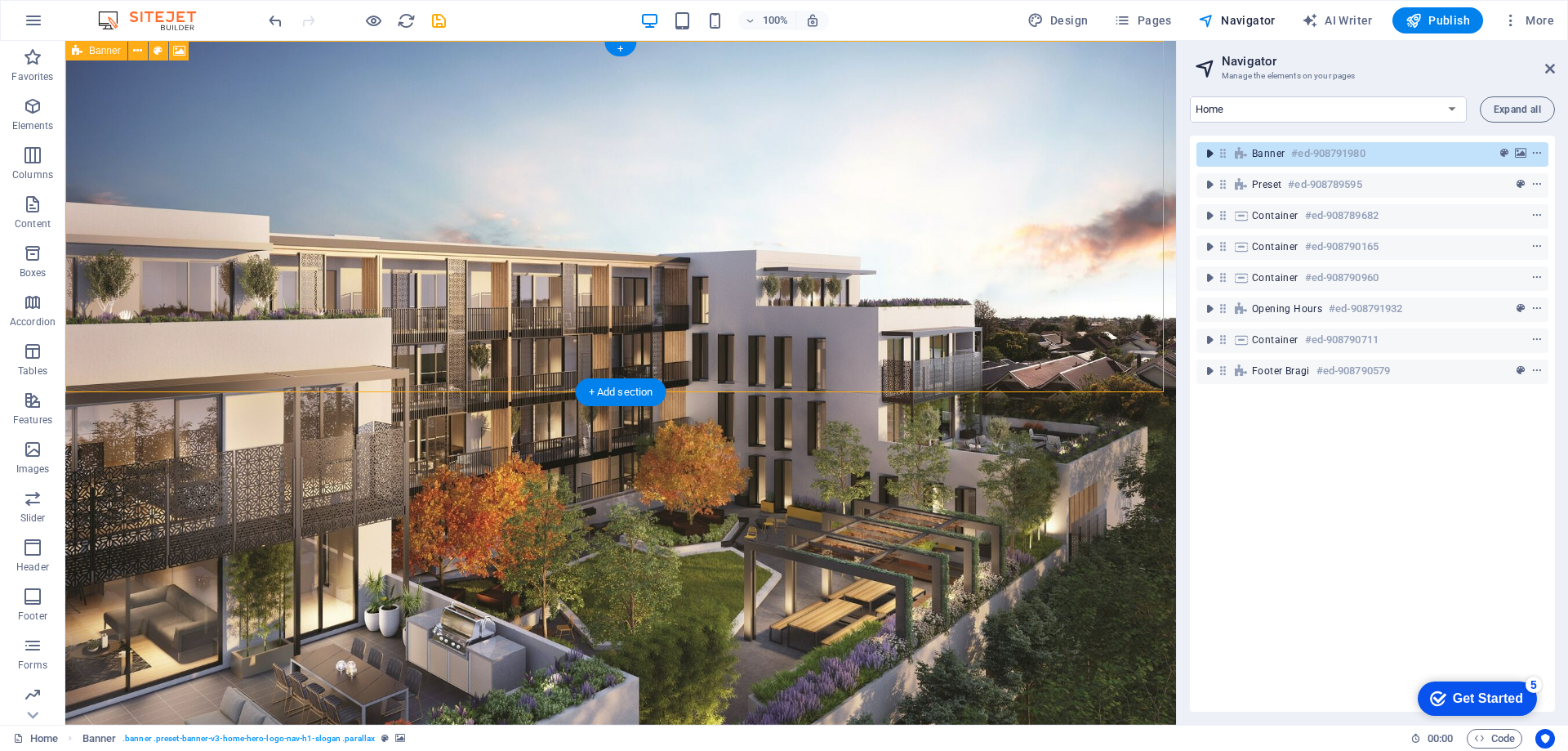
click at [1209, 155] on icon "toggle-expand" at bounding box center [1209, 153] width 16 height 16
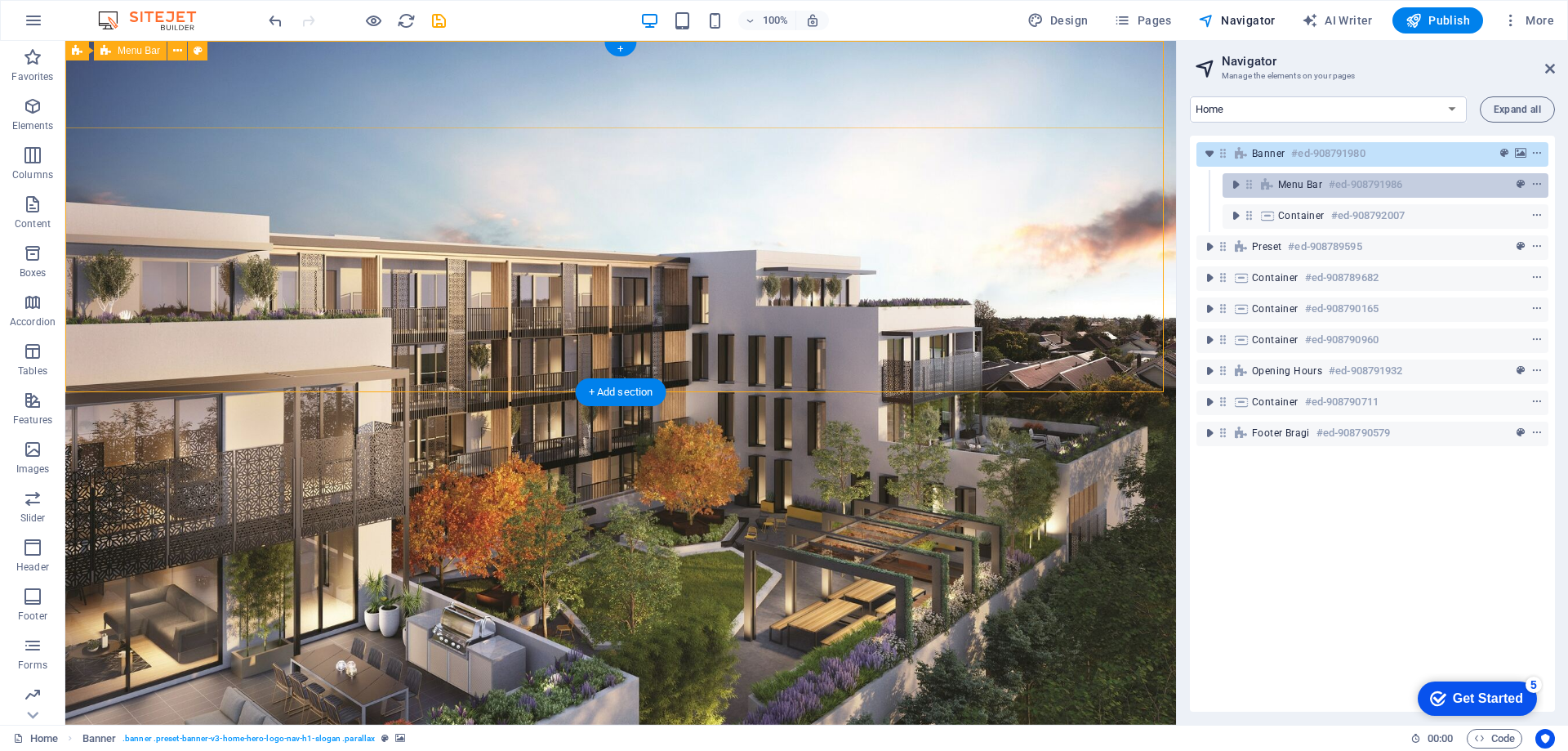
click at [1273, 183] on icon at bounding box center [1268, 184] width 18 height 13
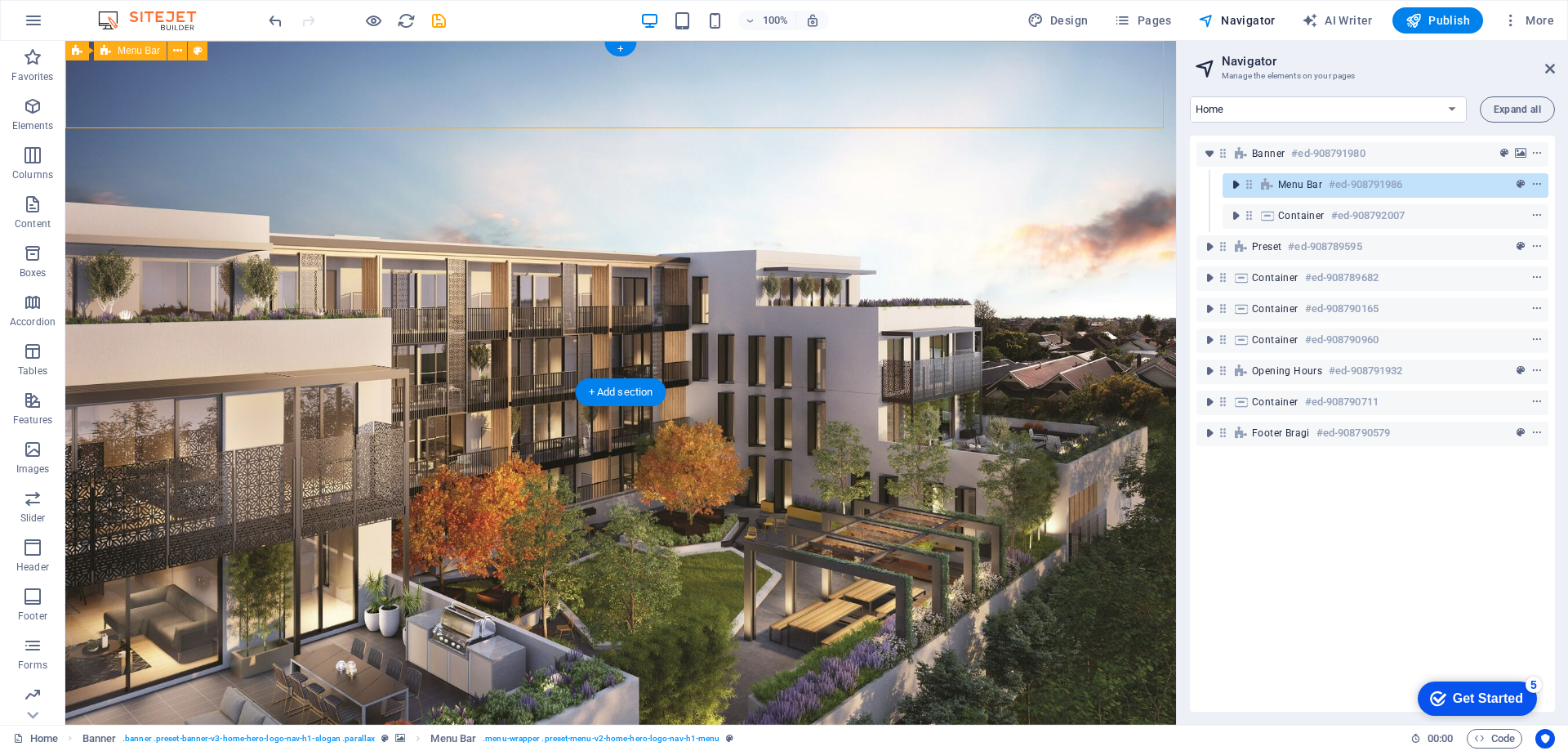
click at [1239, 185] on icon "toggle-expand" at bounding box center [1236, 184] width 16 height 16
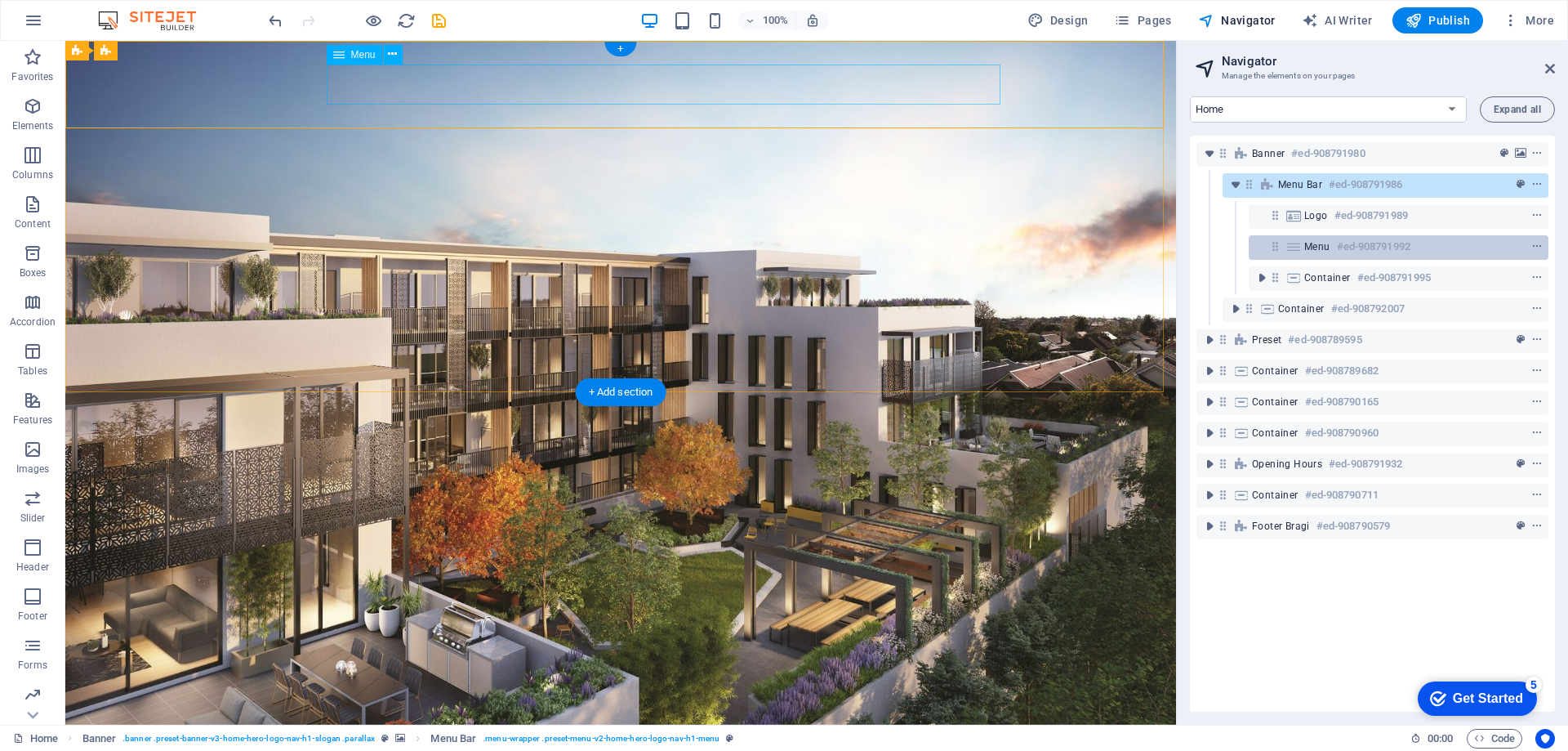
click at [1308, 258] on div "Menu #ed-908791992" at bounding box center [1399, 248] width 300 height 25
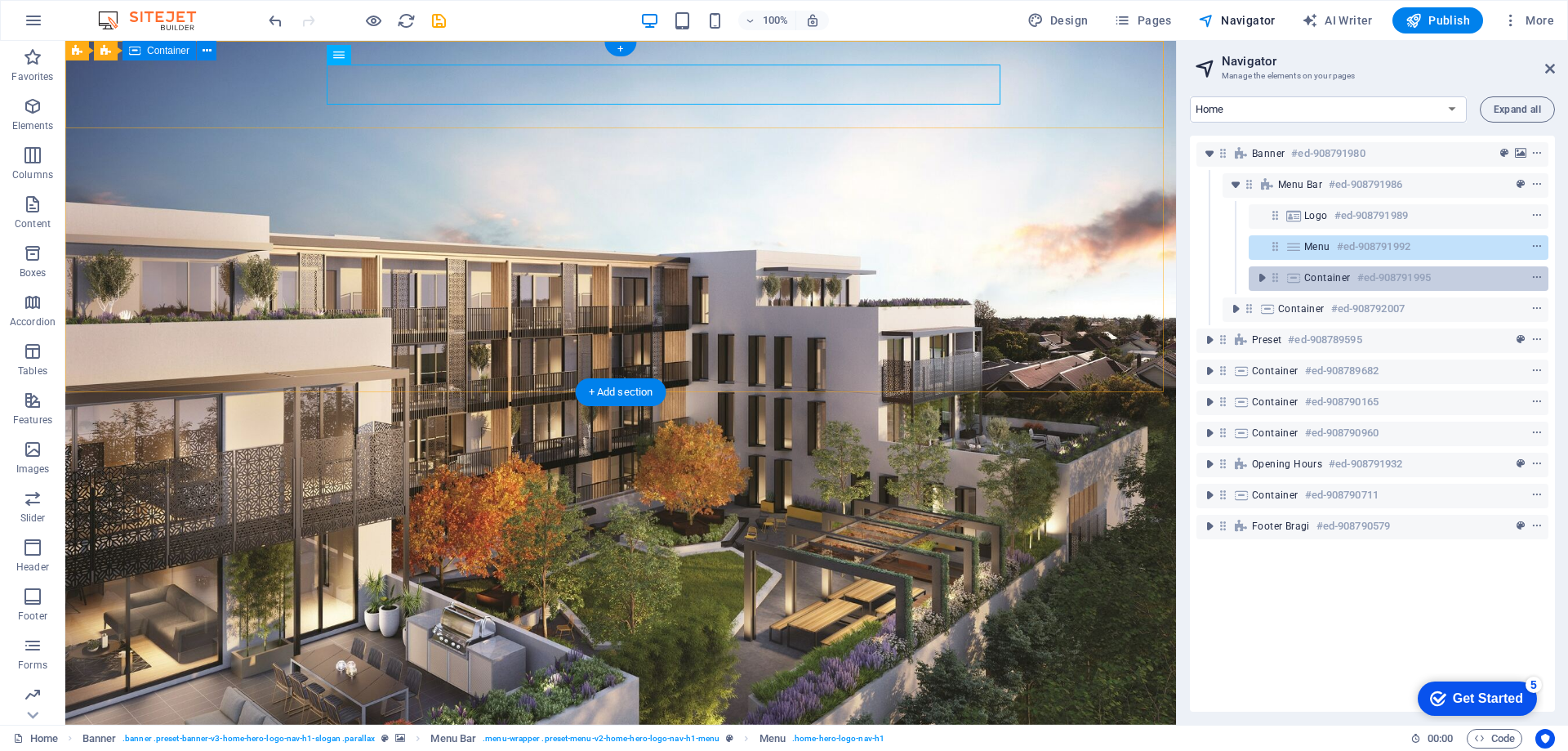
click at [1308, 281] on span "Container" at bounding box center [1327, 277] width 47 height 13
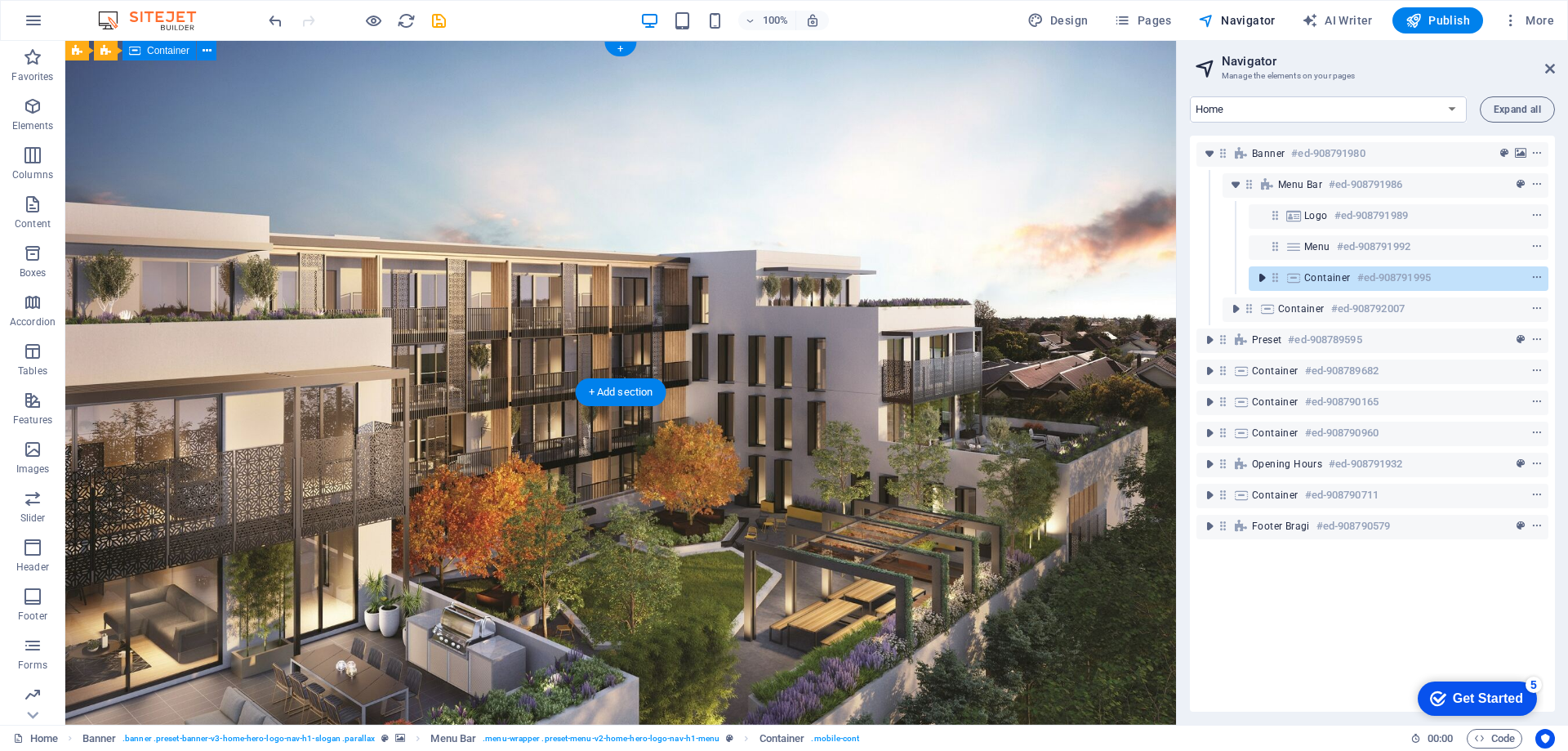
click at [1261, 283] on icon "toggle-expand" at bounding box center [1262, 277] width 16 height 16
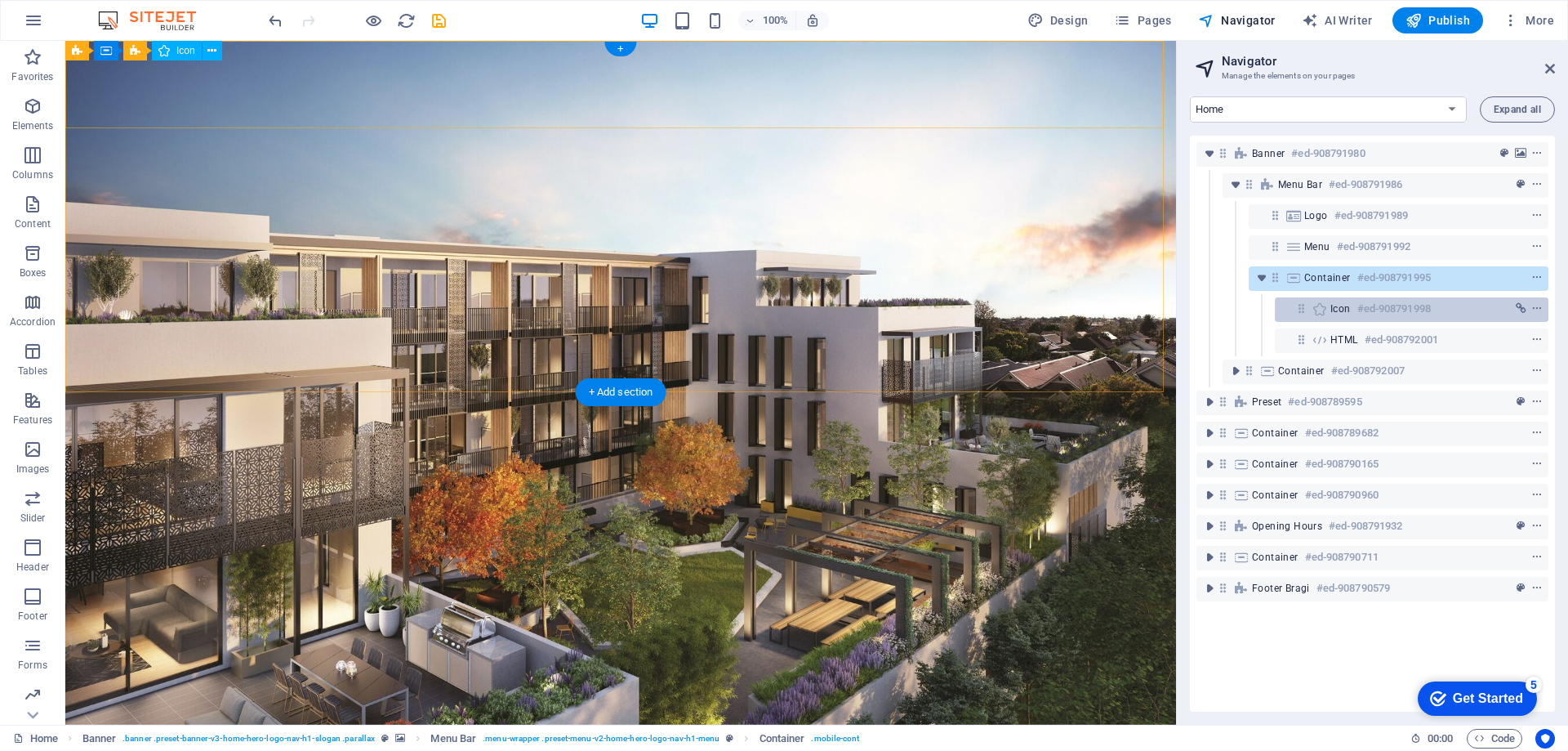
click at [1312, 311] on icon at bounding box center [1320, 308] width 18 height 13
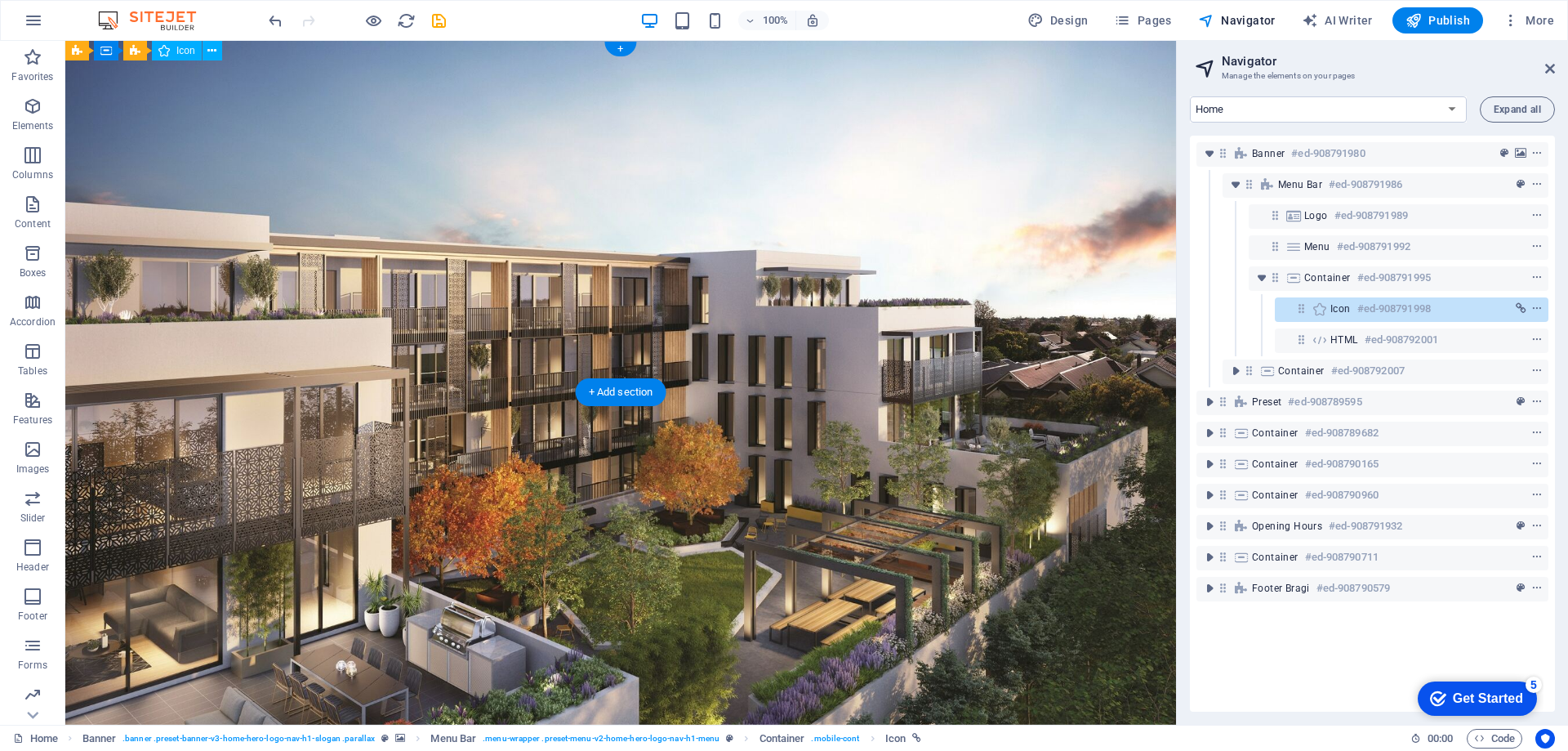
click at [1343, 306] on span "Icon" at bounding box center [1340, 308] width 20 height 13
click at [1336, 337] on span "HTML" at bounding box center [1344, 339] width 27 height 13
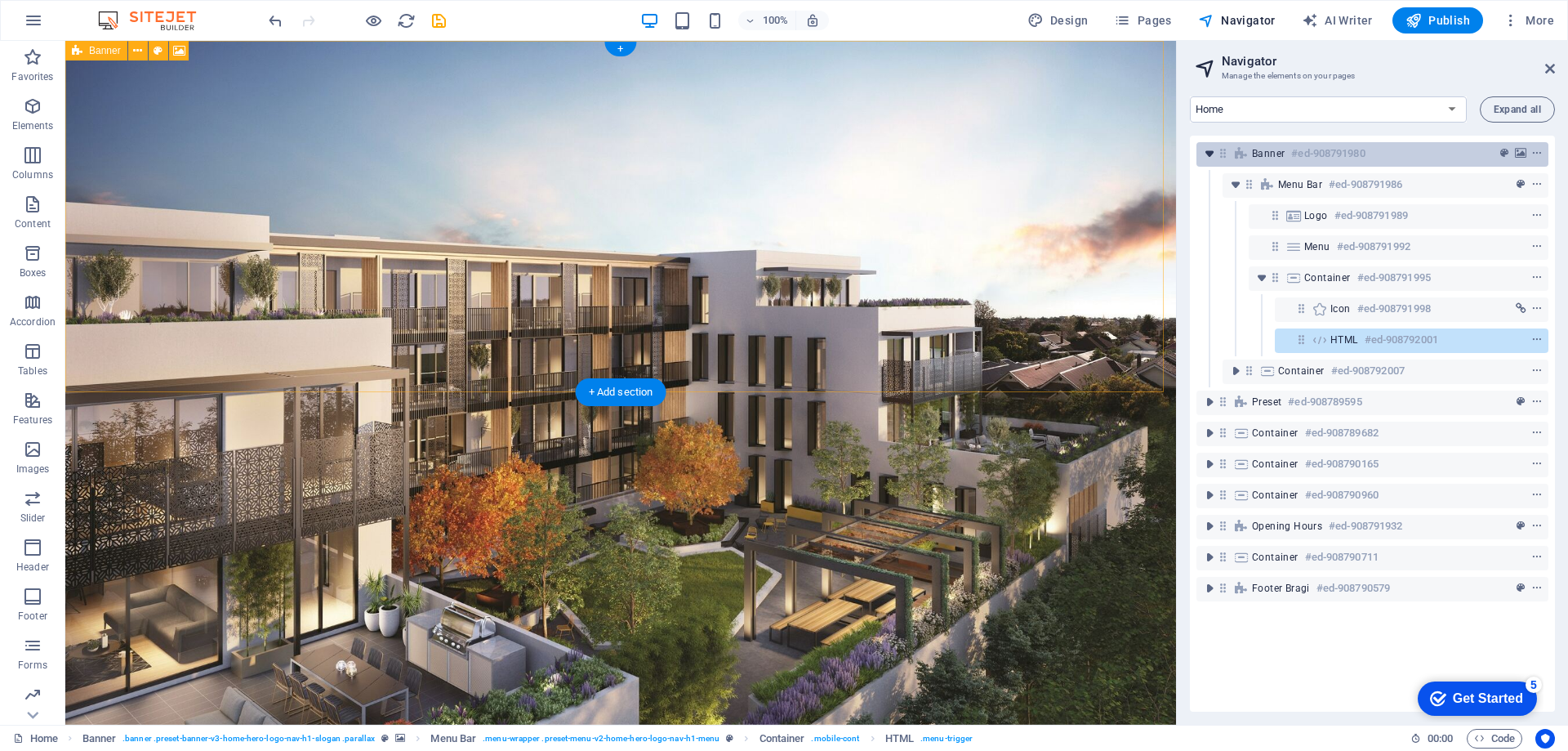
click at [1207, 157] on icon "toggle-expand" at bounding box center [1209, 153] width 16 height 16
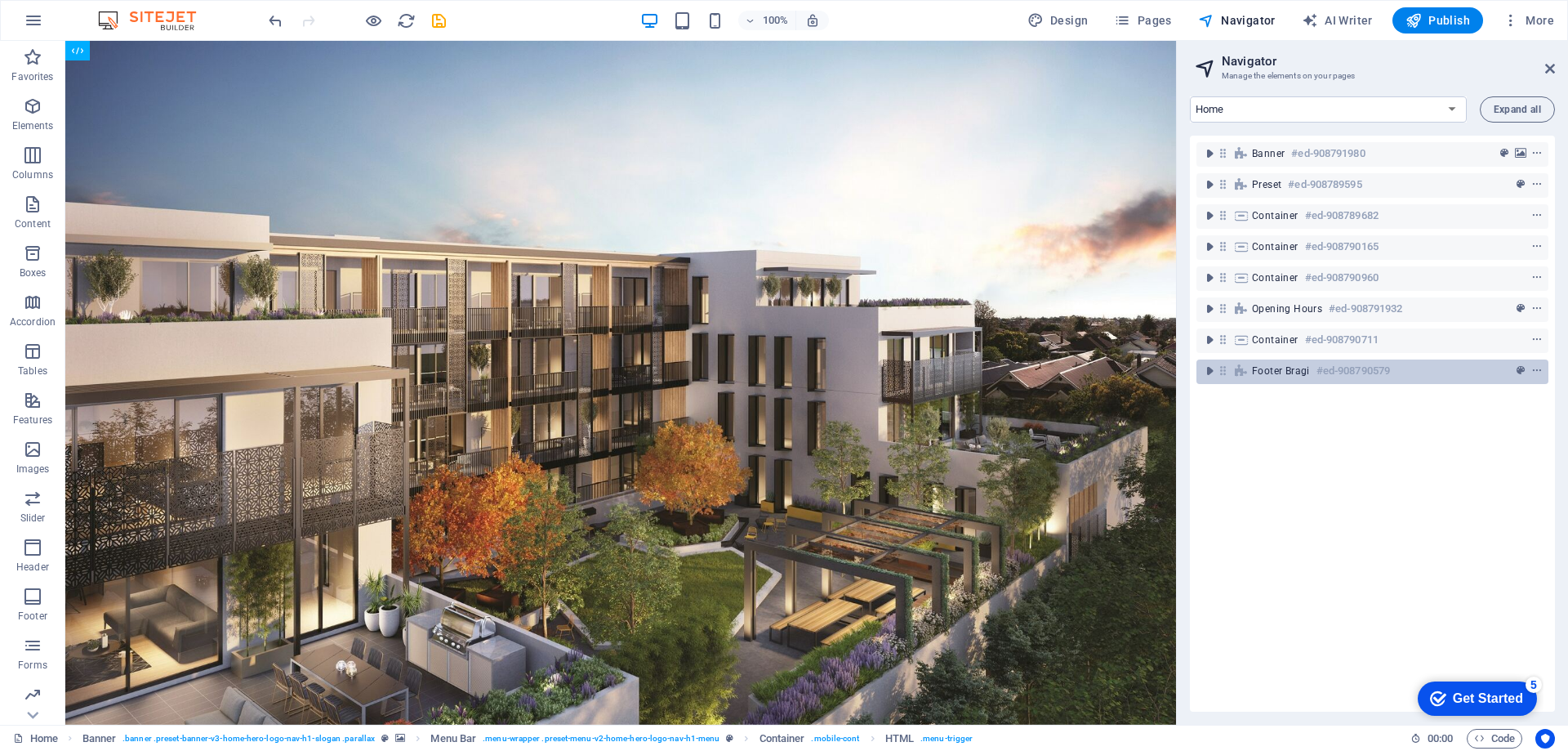
click at [1249, 369] on icon at bounding box center [1241, 370] width 18 height 13
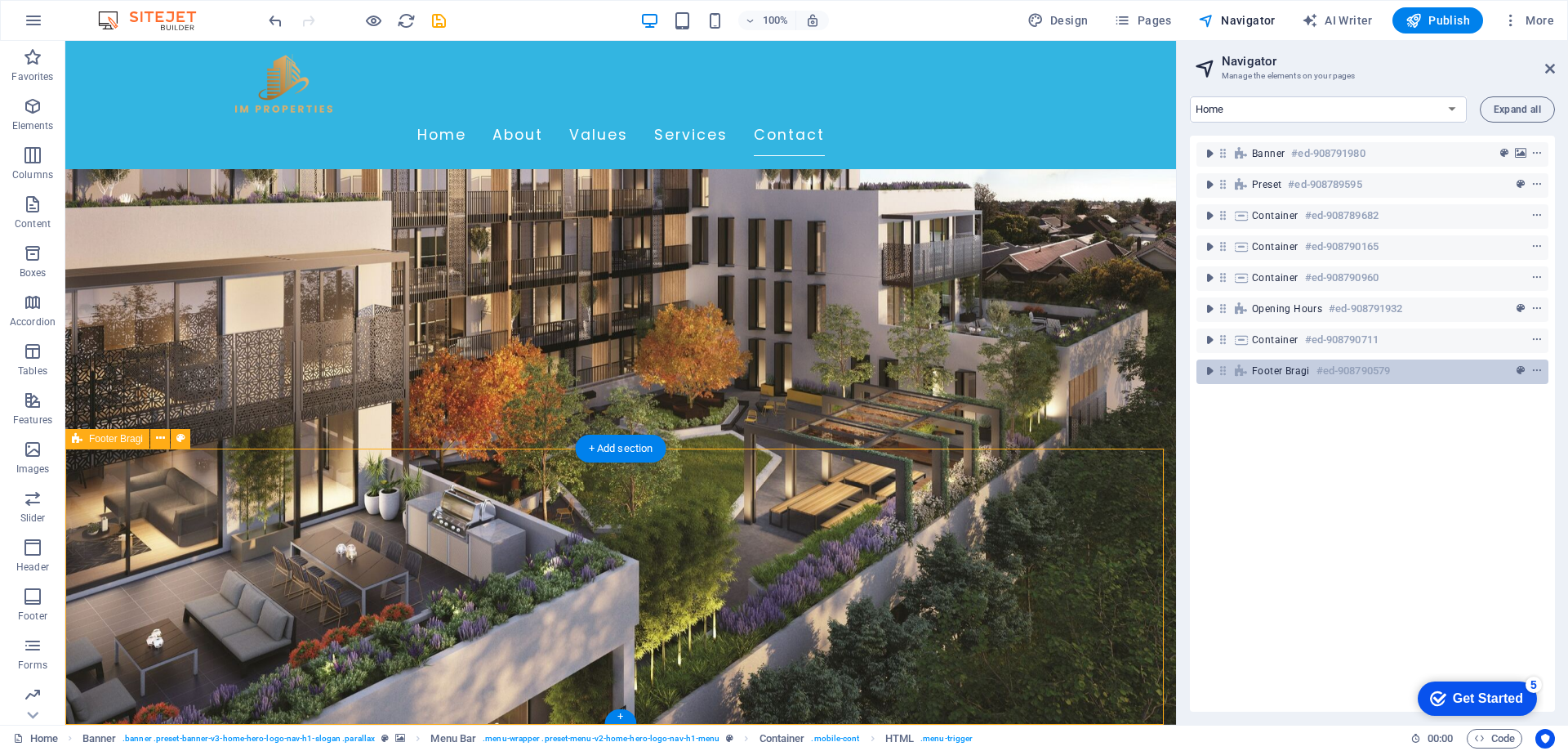
scroll to position [2828, 0]
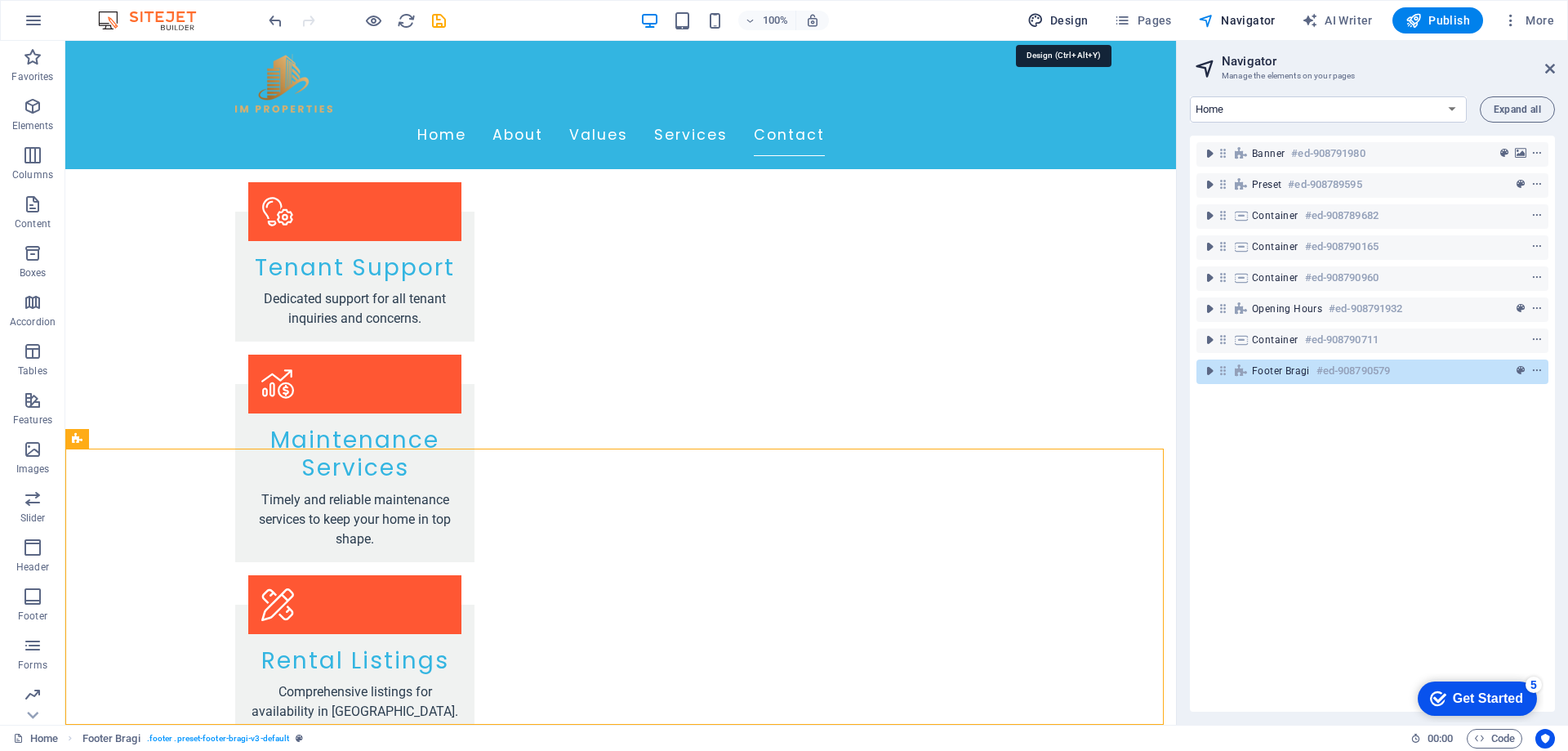
select select "px"
select select "200"
select select "px"
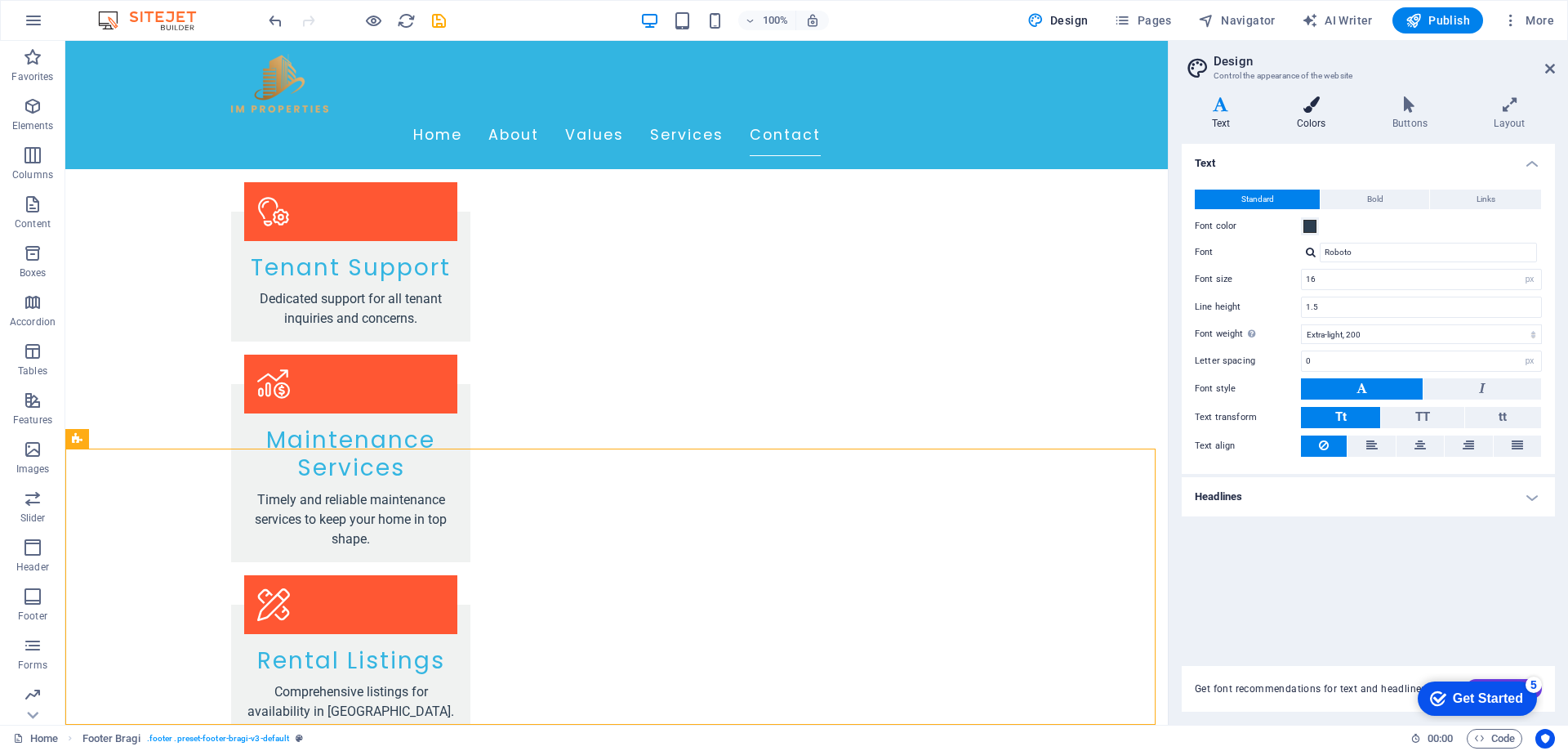
click at [1309, 112] on icon at bounding box center [1311, 105] width 89 height 16
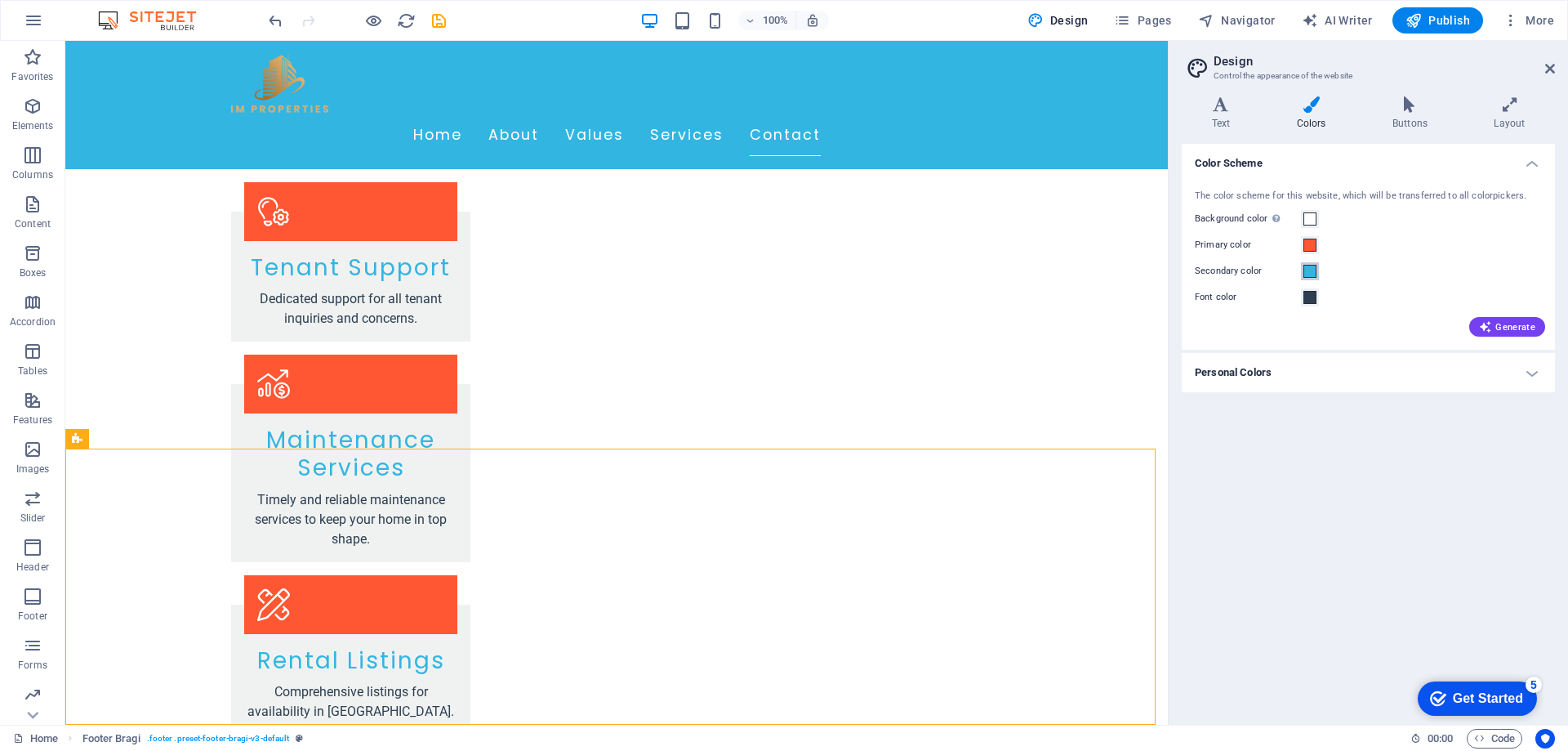
click at [1313, 275] on span at bounding box center [1309, 271] width 13 height 13
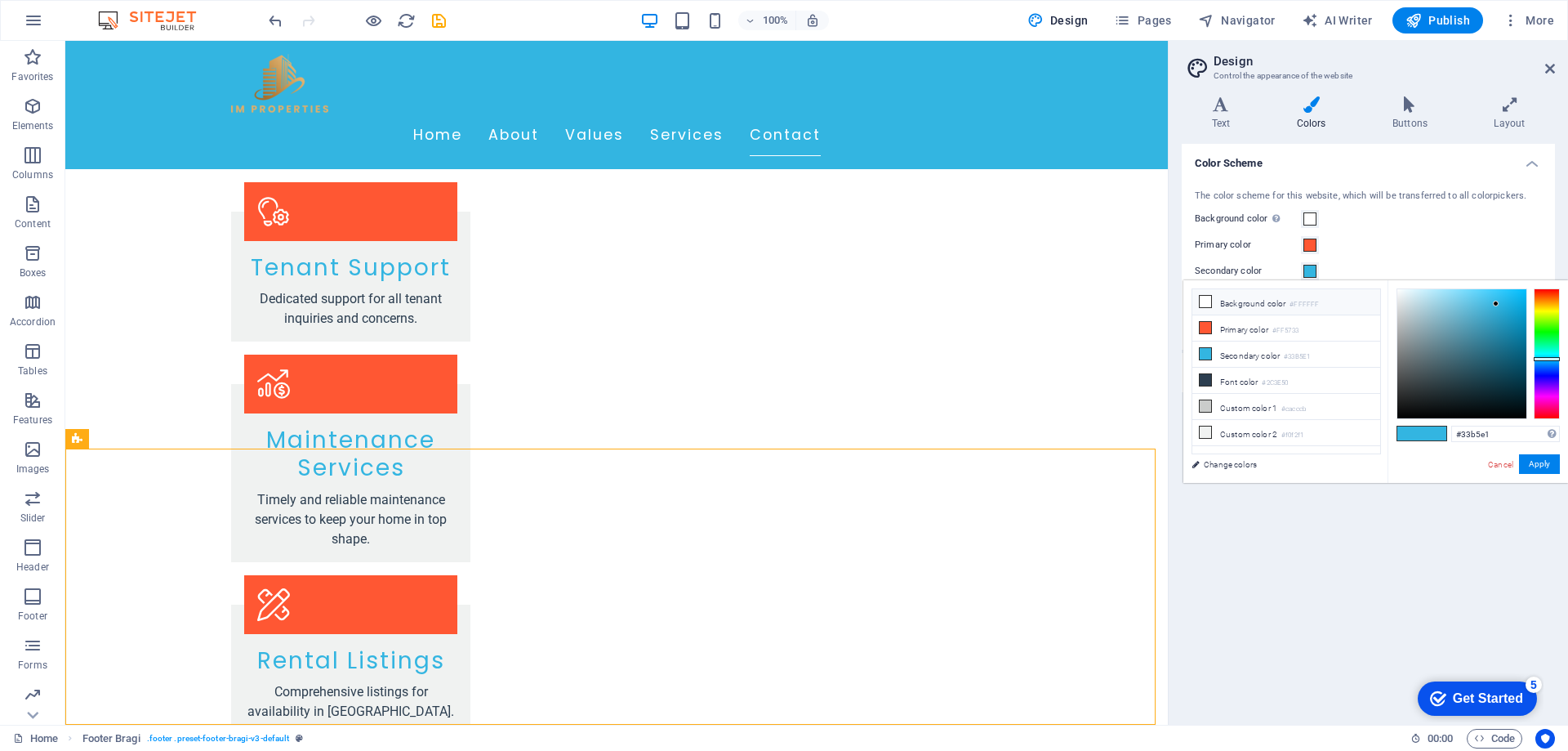
click at [1210, 298] on icon at bounding box center [1205, 301] width 12 height 12
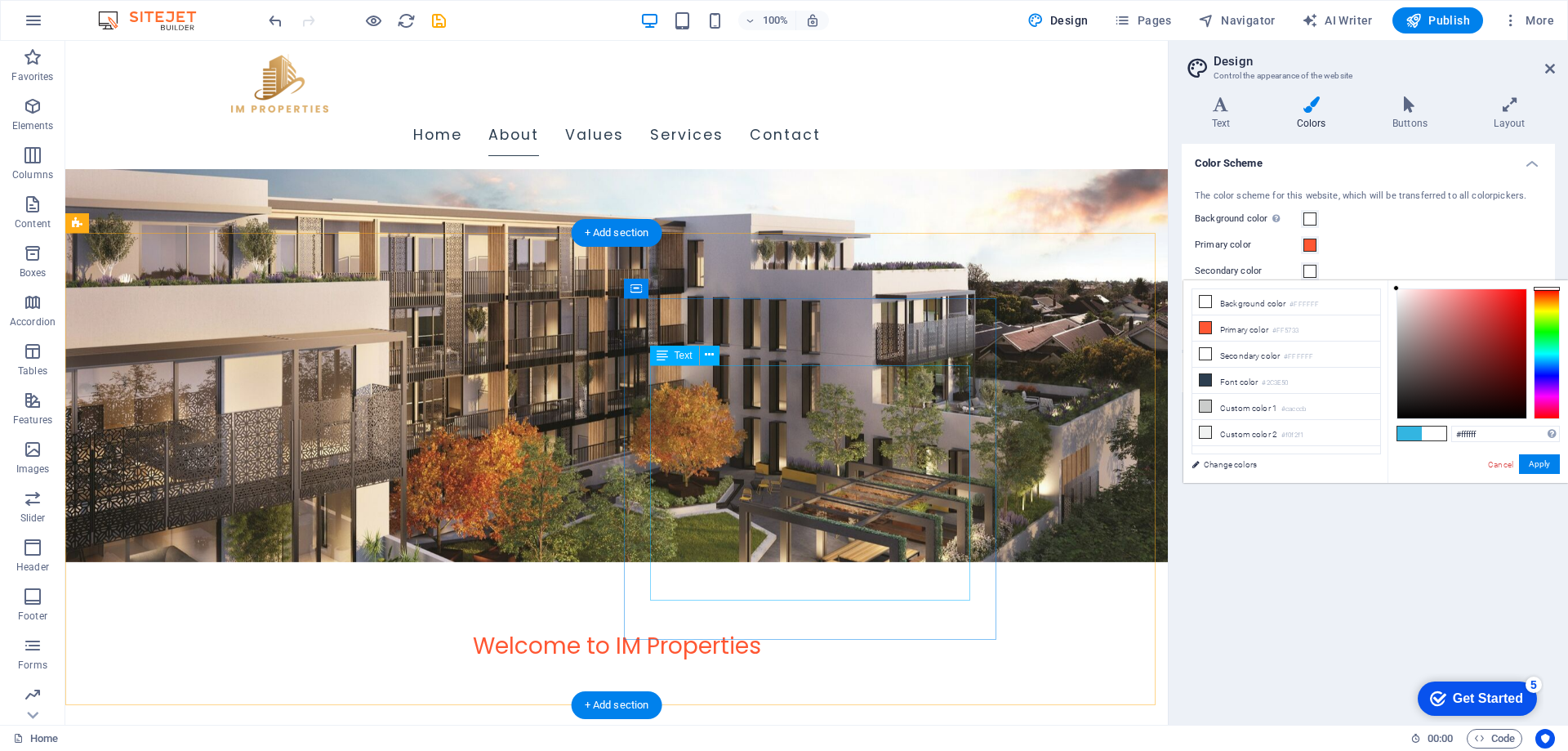
scroll to position [164, 0]
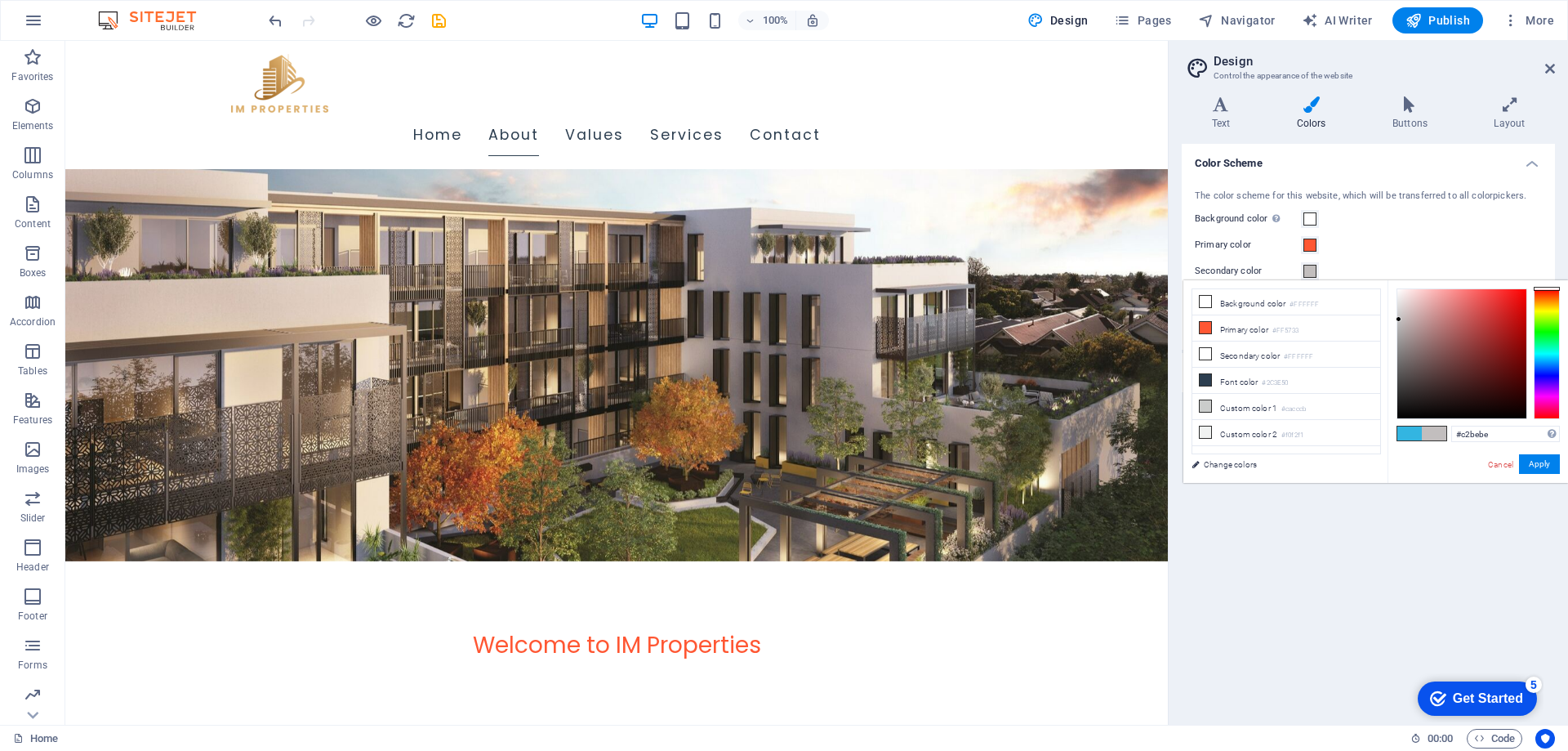
click at [1399, 320] on div at bounding box center [1462, 354] width 129 height 129
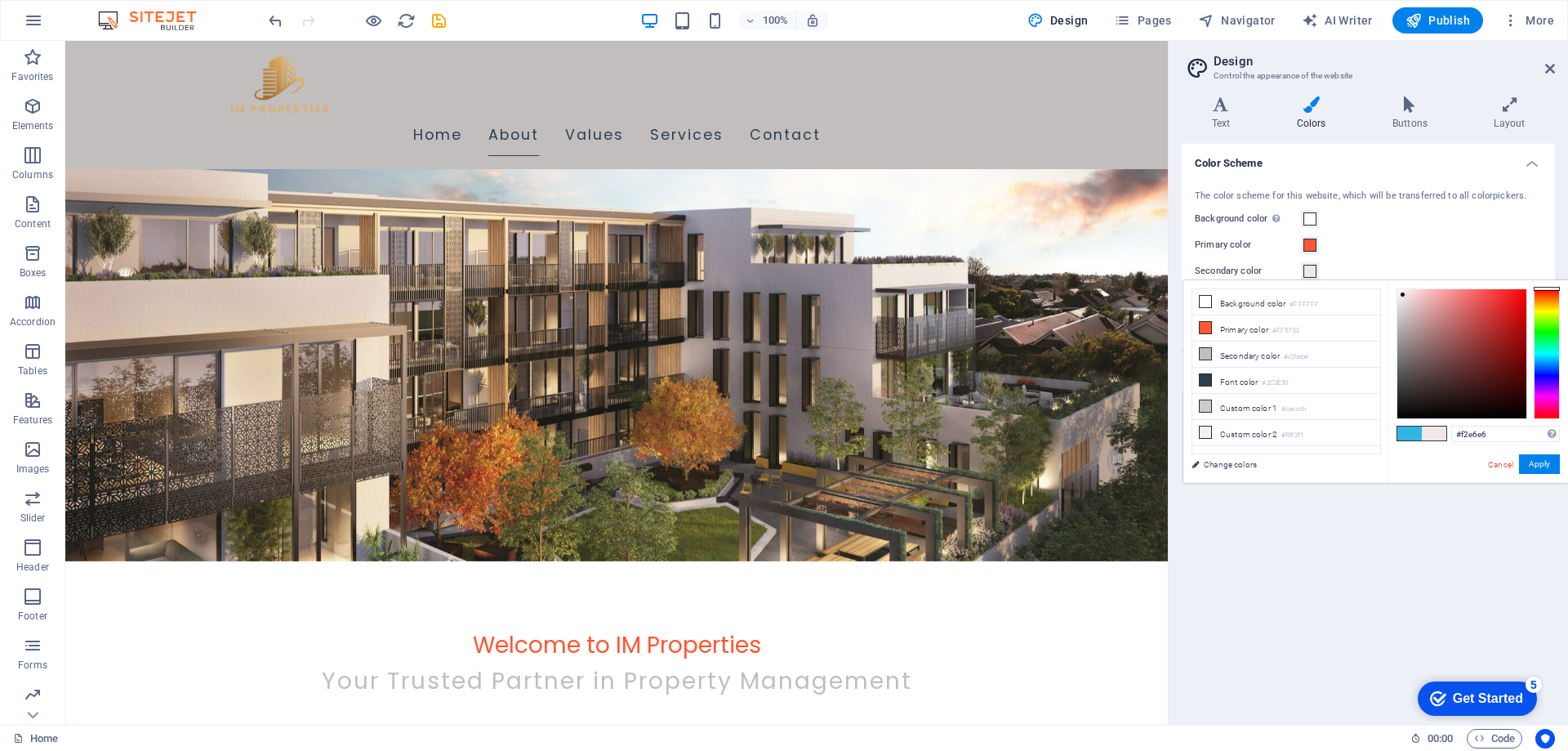
click at [1403, 295] on div at bounding box center [1462, 354] width 129 height 129
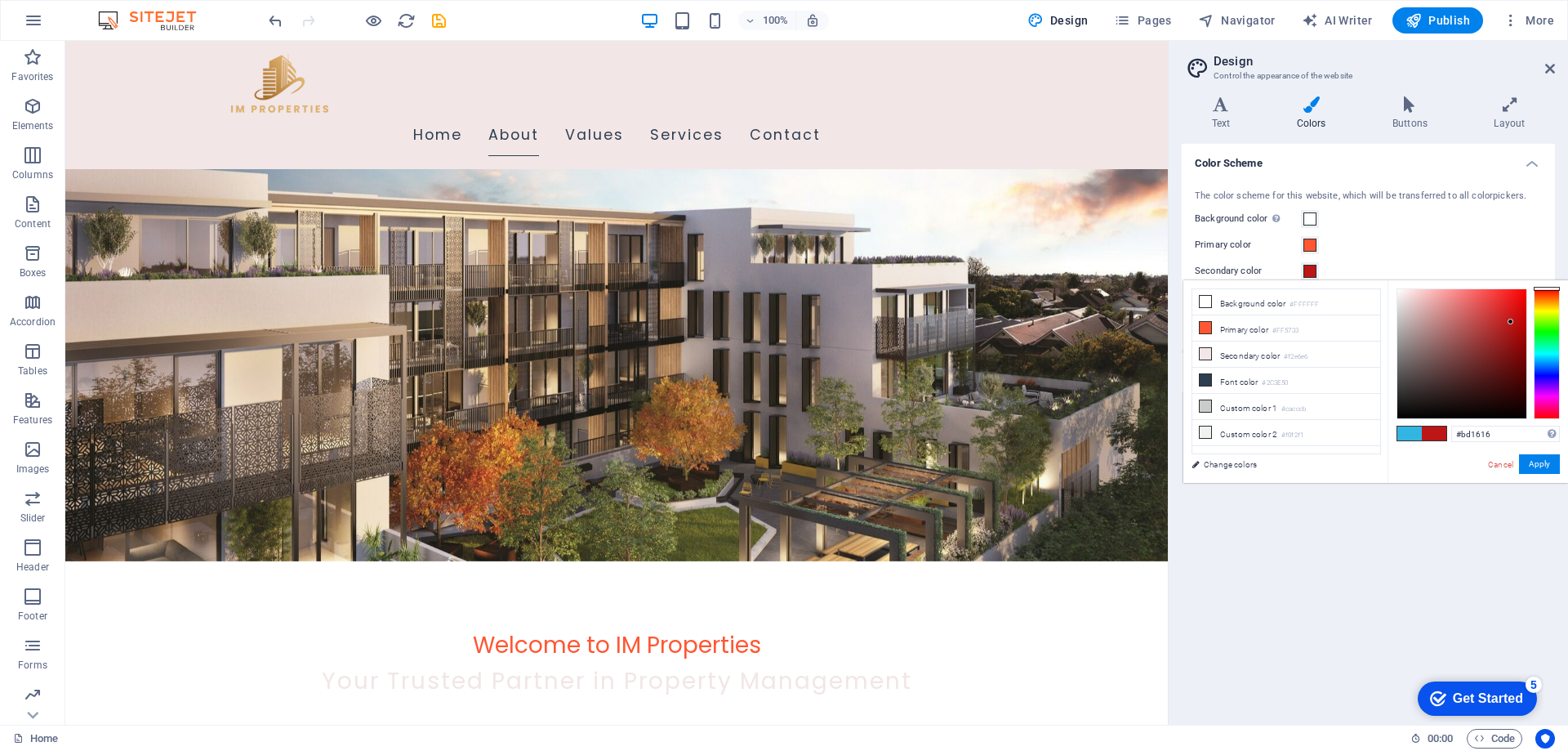
click at [1511, 321] on div at bounding box center [1462, 354] width 129 height 129
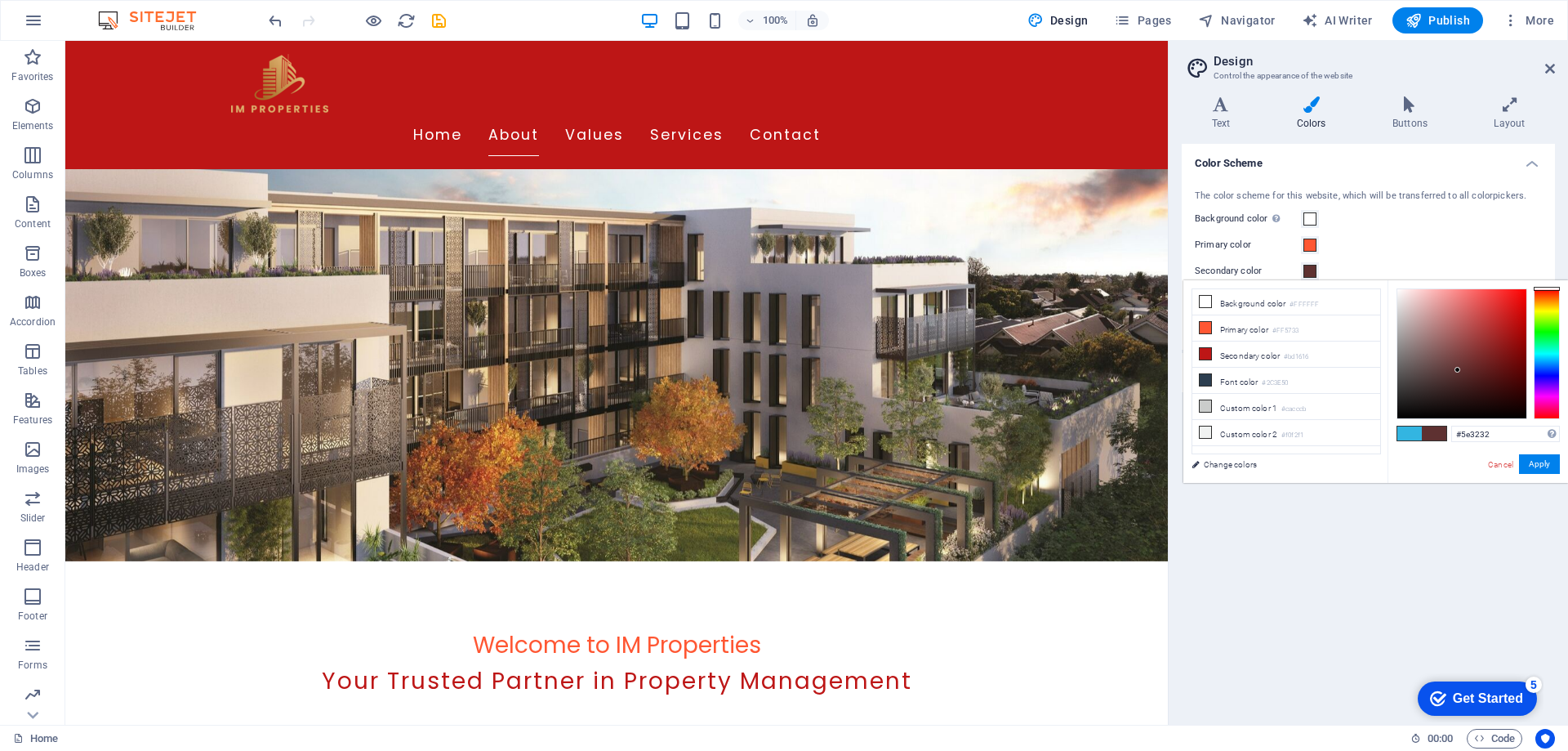
click at [1457, 370] on div at bounding box center [1462, 354] width 129 height 129
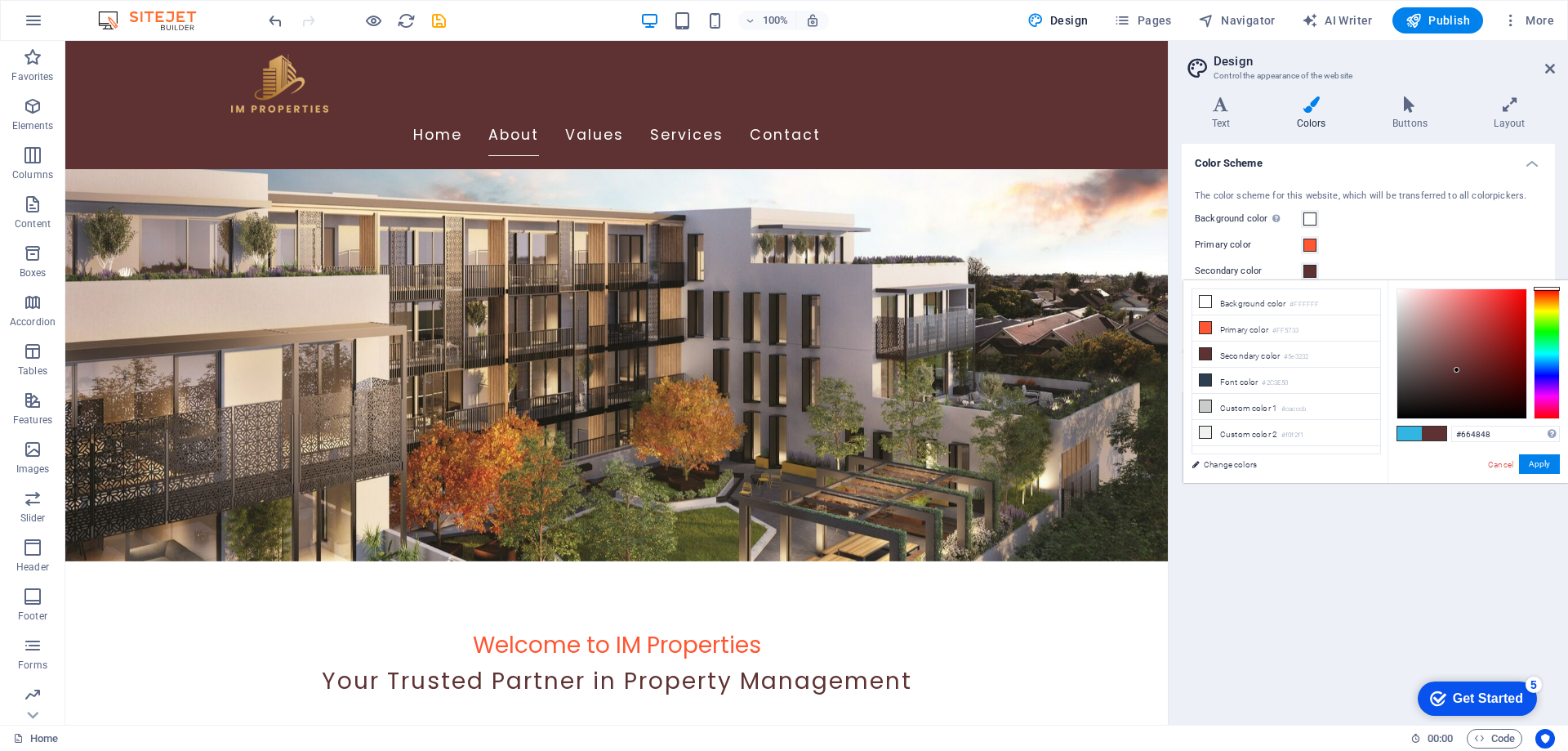
click at [1435, 366] on div at bounding box center [1462, 354] width 129 height 129
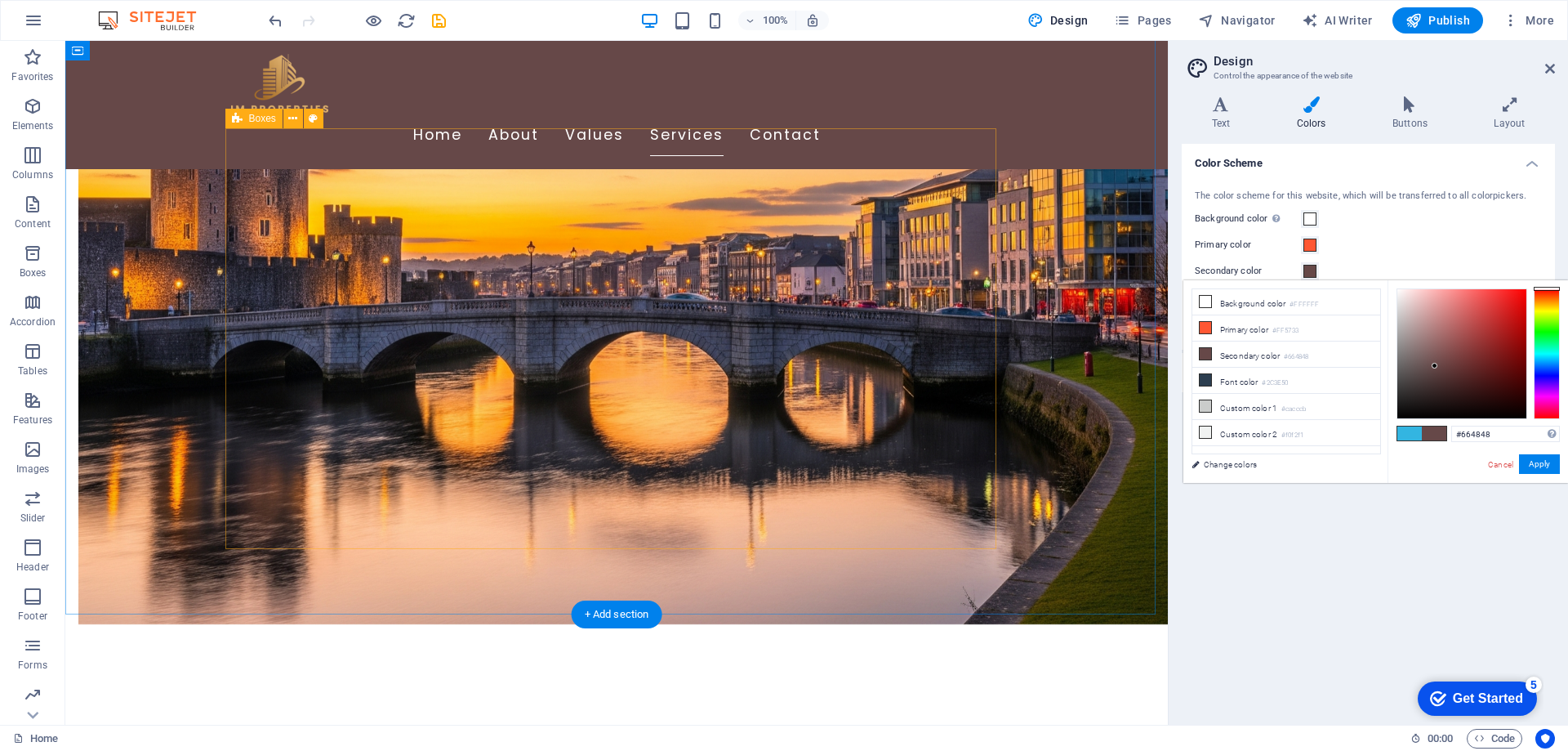
scroll to position [948, 0]
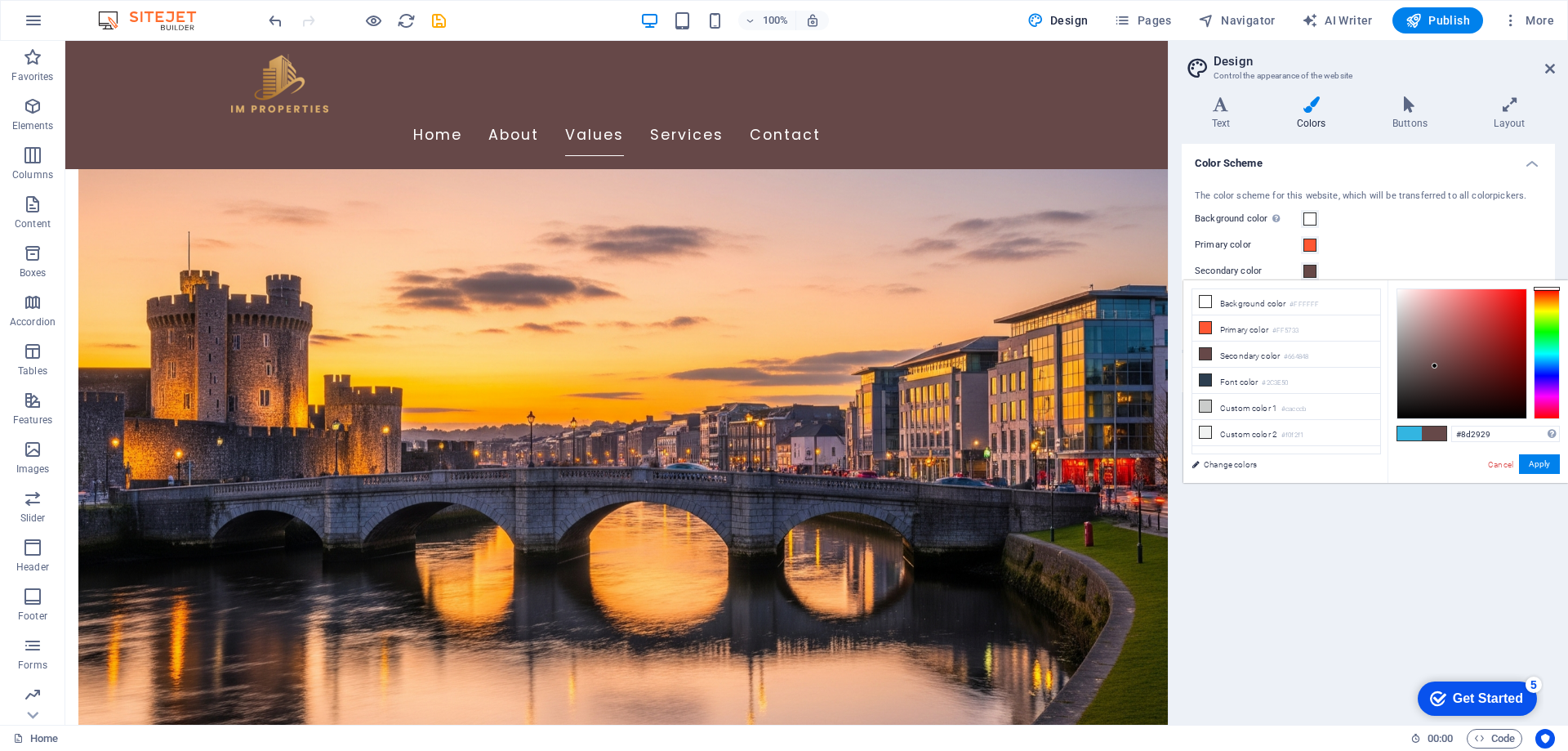
click at [1488, 346] on div at bounding box center [1462, 354] width 129 height 129
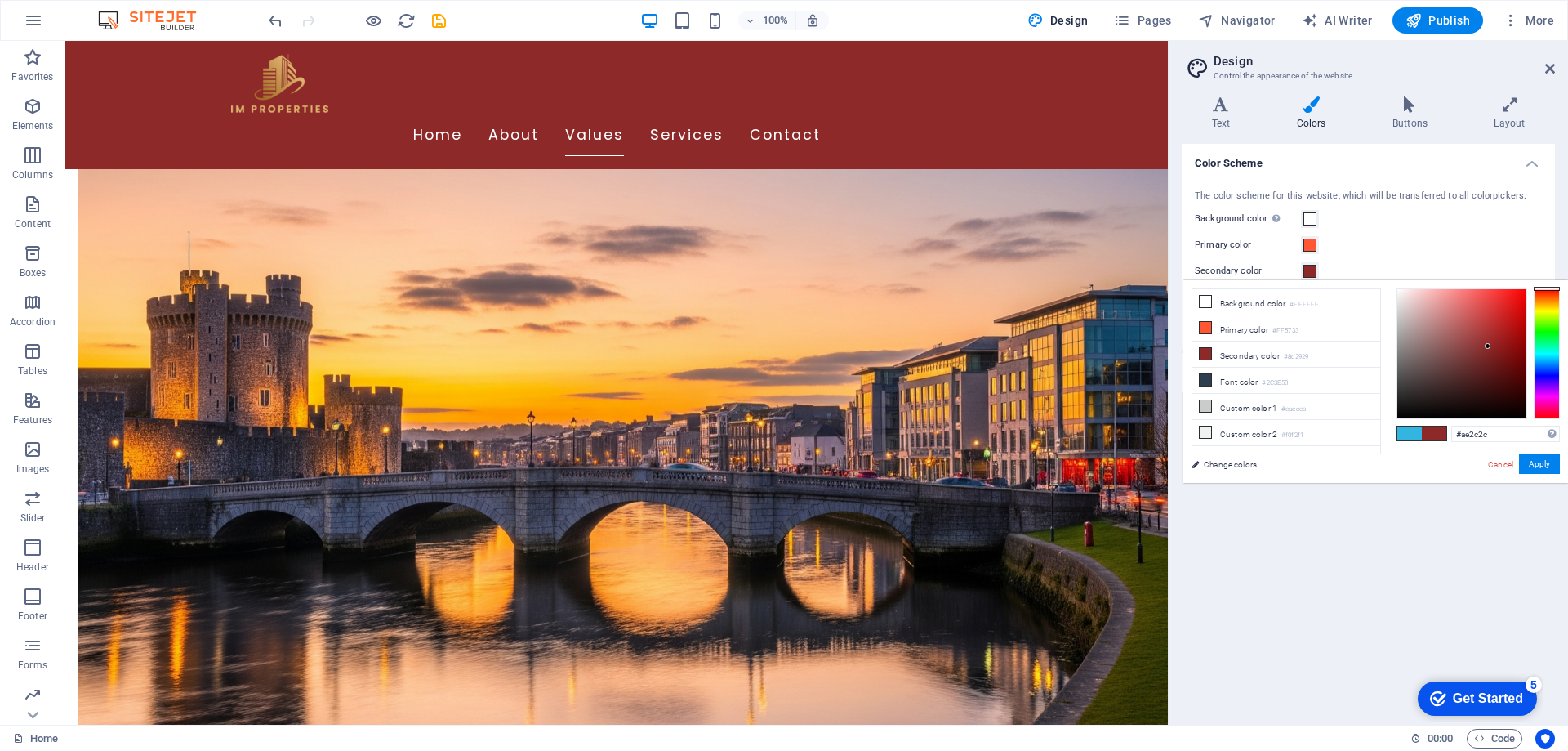
click at [1493, 329] on div at bounding box center [1462, 354] width 129 height 129
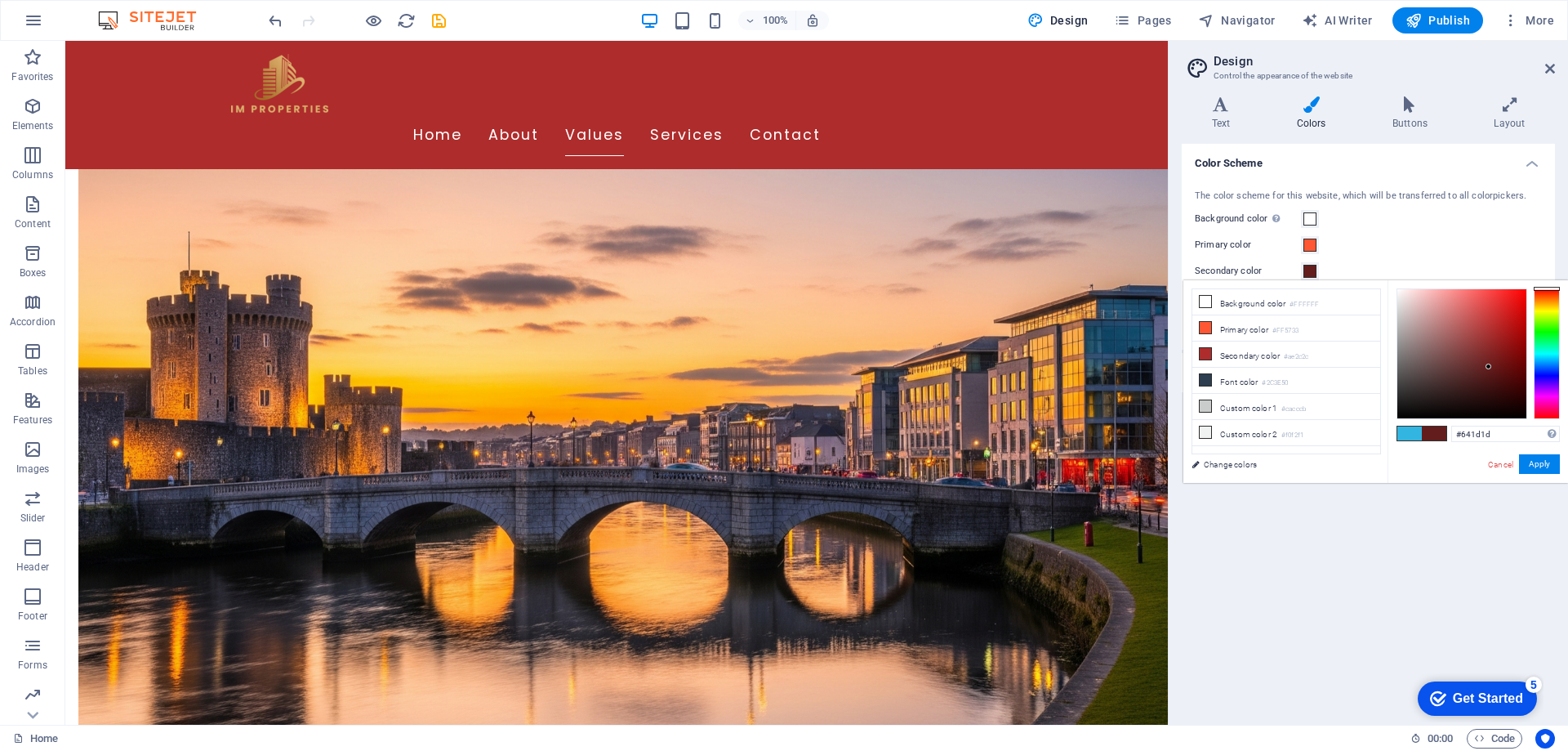
click at [1489, 367] on div at bounding box center [1462, 354] width 129 height 129
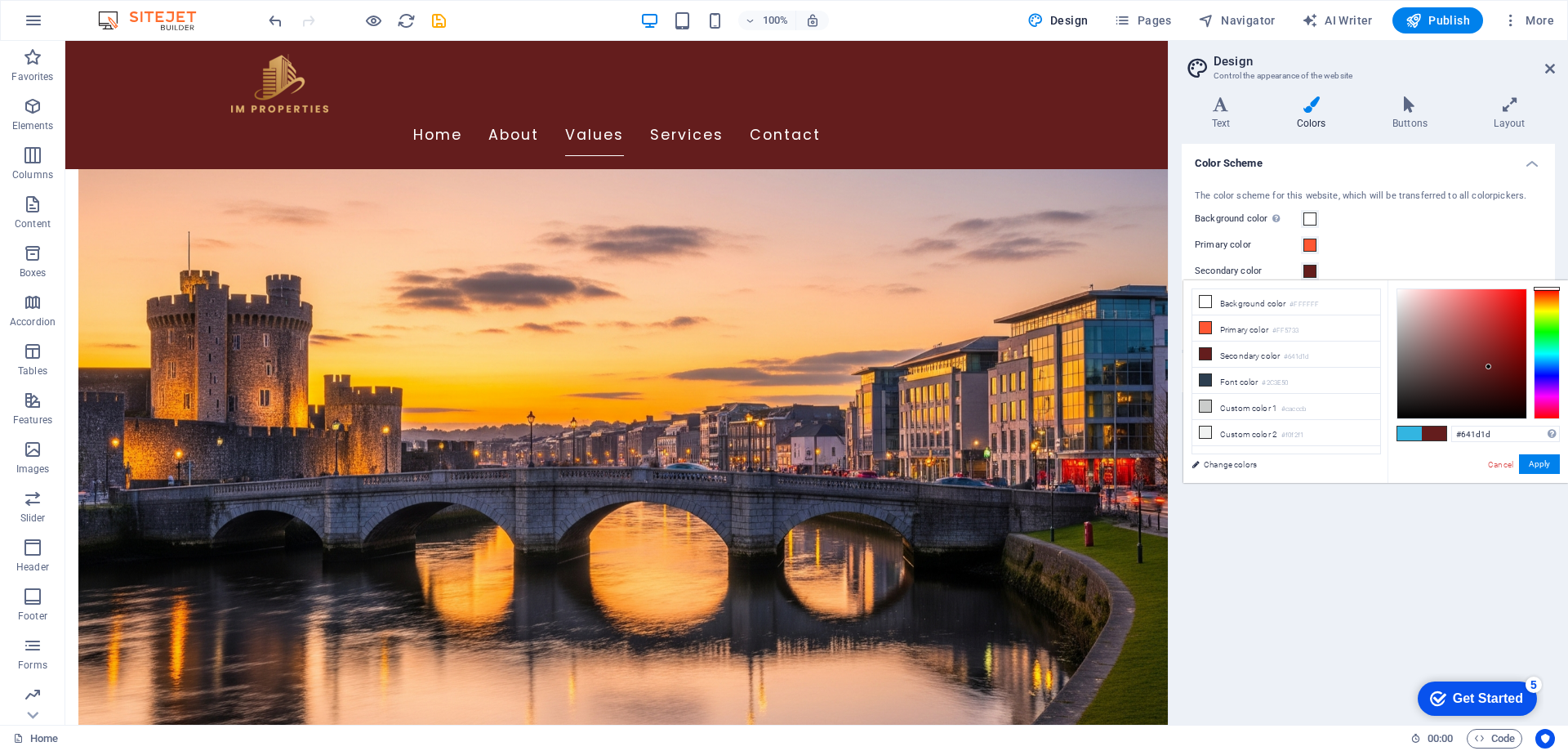
type input "#712b2b"
click at [1477, 360] on div at bounding box center [1462, 354] width 129 height 129
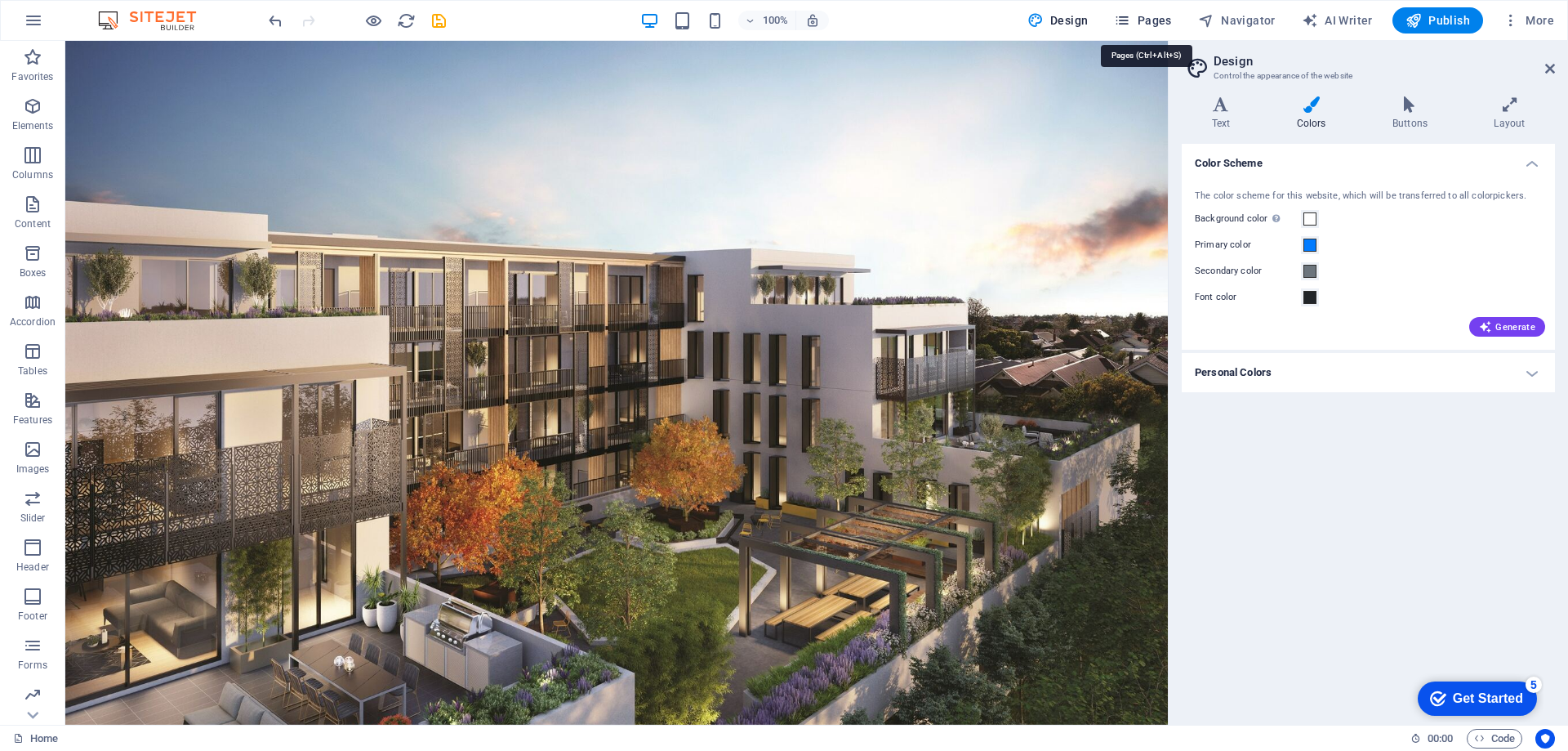
click at [1153, 21] on span "Pages" at bounding box center [1142, 20] width 58 height 16
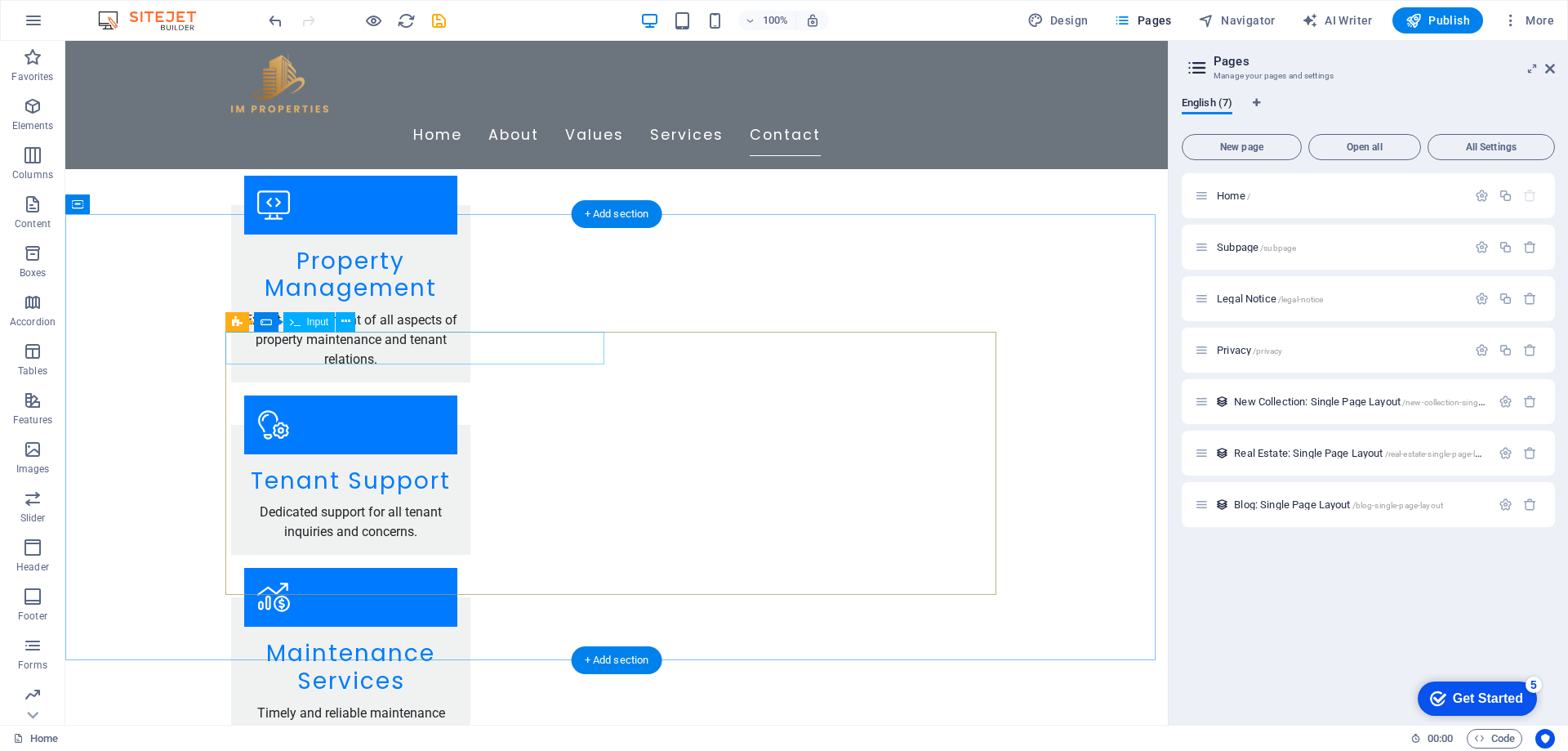
scroll to position [2826, 0]
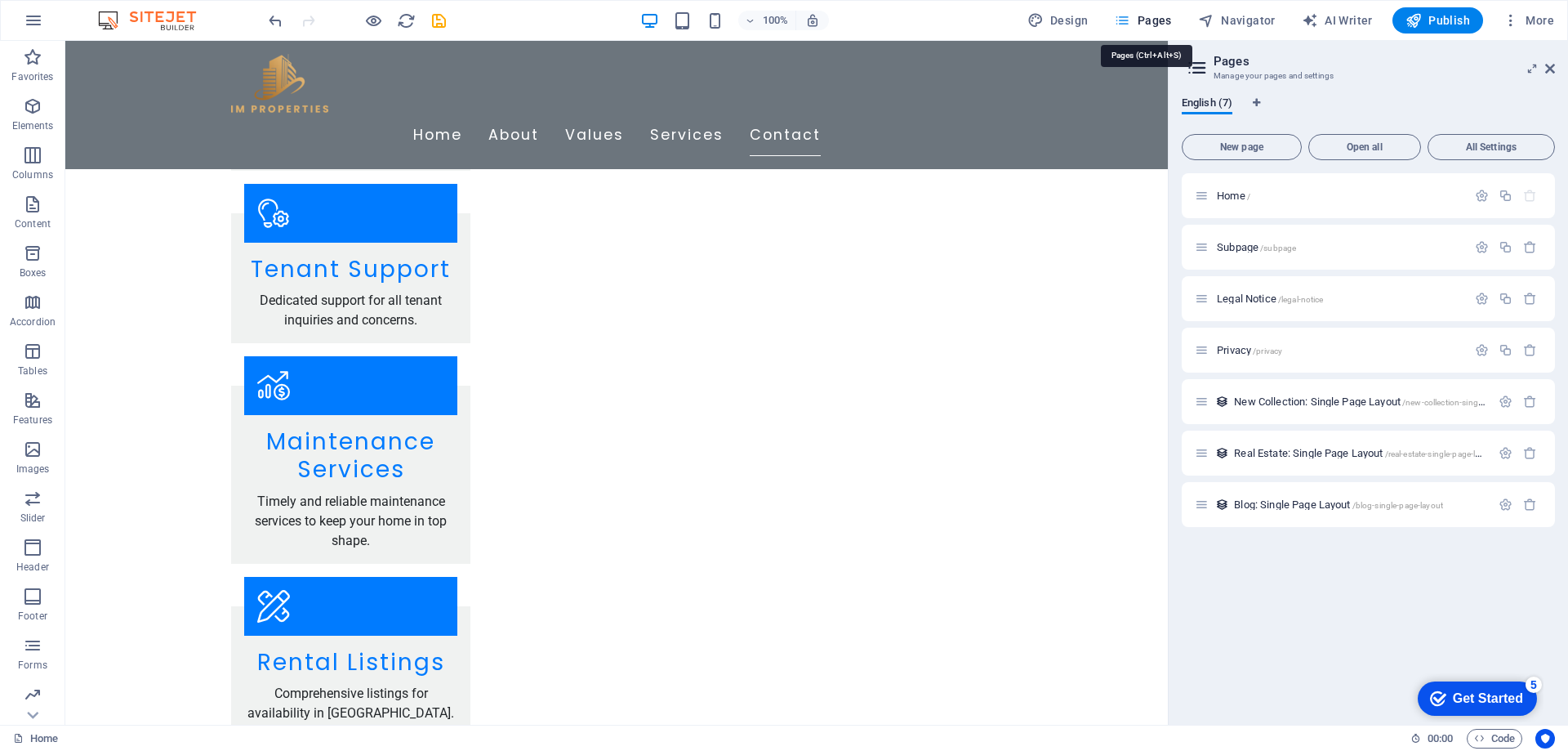
click at [1140, 28] on button "Pages" at bounding box center [1142, 20] width 70 height 27
click at [1196, 353] on icon at bounding box center [1202, 350] width 14 height 14
click at [1304, 298] on span "/legal-notice" at bounding box center [1302, 299] width 46 height 9
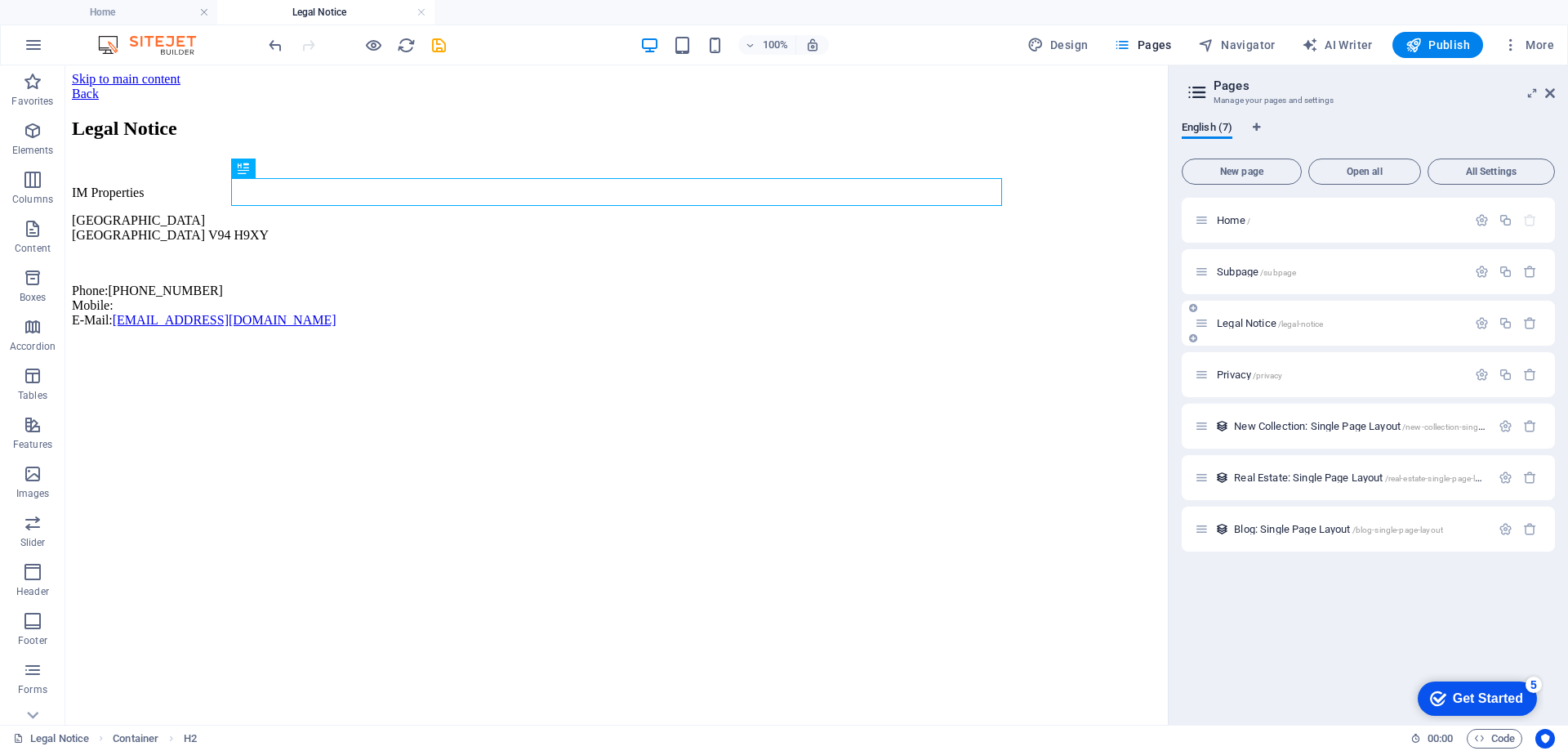
scroll to position [0, 0]
click at [454, 140] on div "Legal Notice" at bounding box center [616, 128] width 1090 height 22
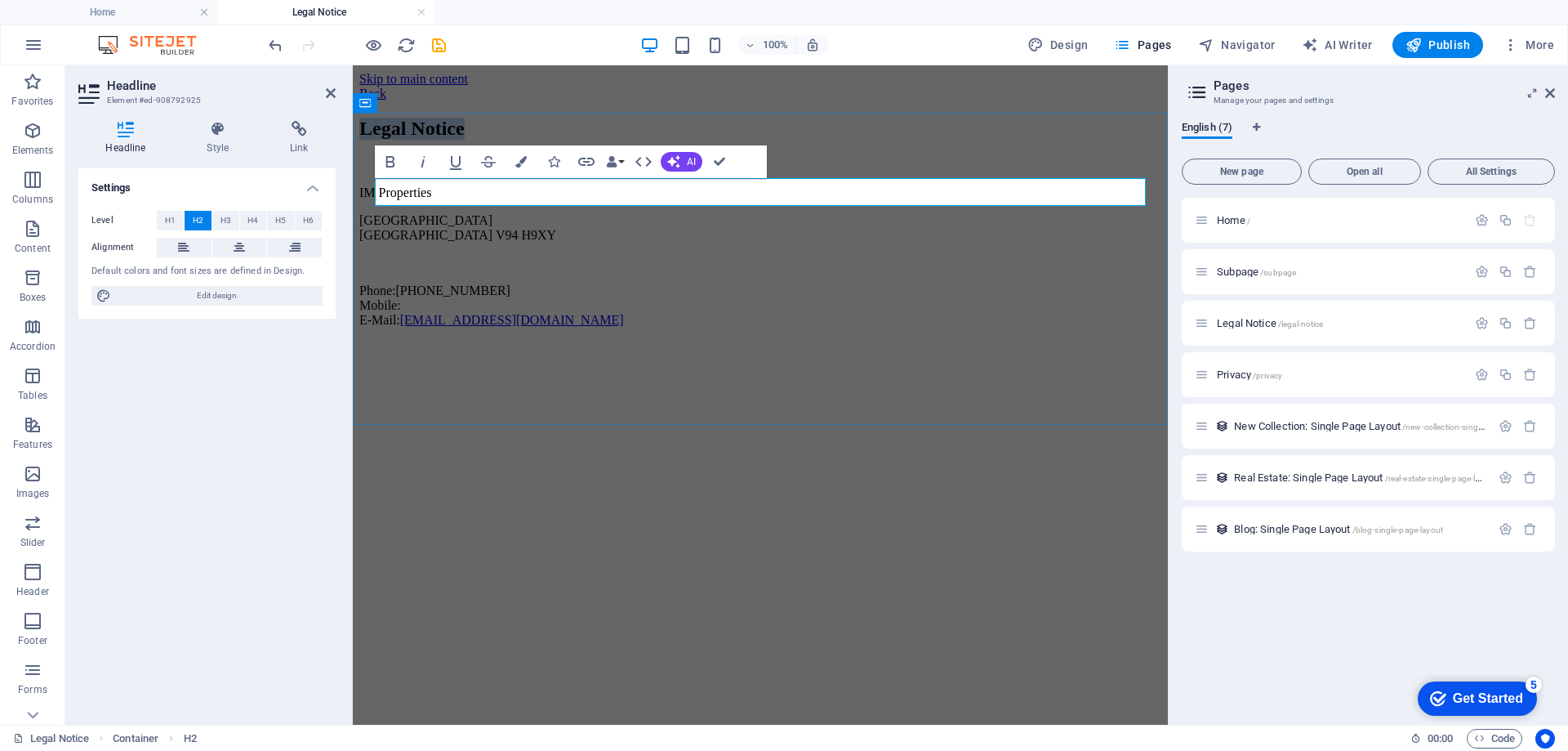
click at [454, 140] on h2 "Legal Notice" at bounding box center [761, 128] width 802 height 22
click at [459, 140] on h2 "Legal Notice" at bounding box center [761, 128] width 802 height 22
click at [515, 140] on h2 "Legal Notice" at bounding box center [761, 128] width 802 height 22
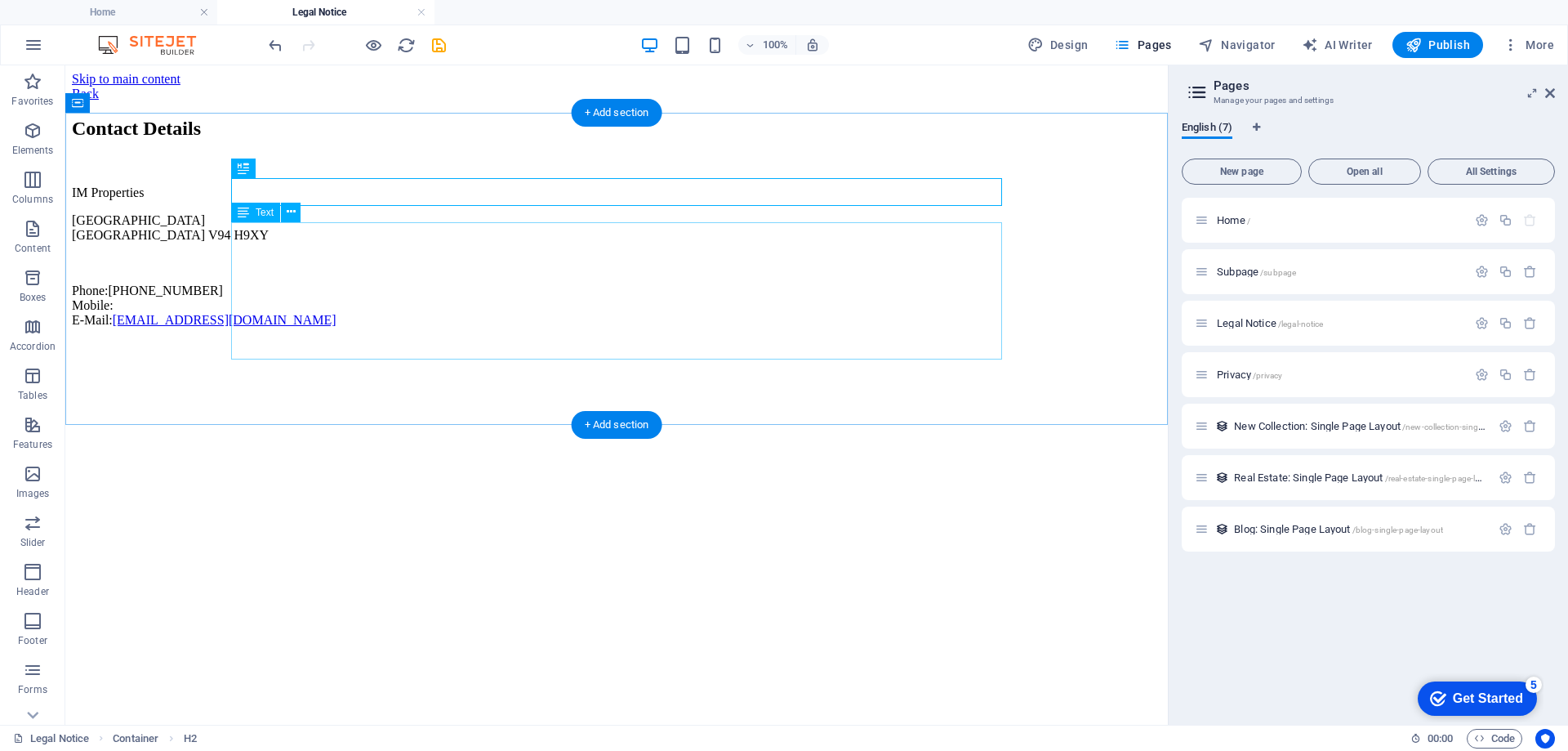
click at [367, 266] on div "IM Properties Greengate House Limerick V94 H9XY Phone: +353 61 123 456 Mobile: …" at bounding box center [616, 256] width 1090 height 143
click at [354, 245] on div "IM Properties Greengate House Limerick V94 H9XY Phone: +353 61 123 456 Mobile: …" at bounding box center [616, 256] width 1090 height 143
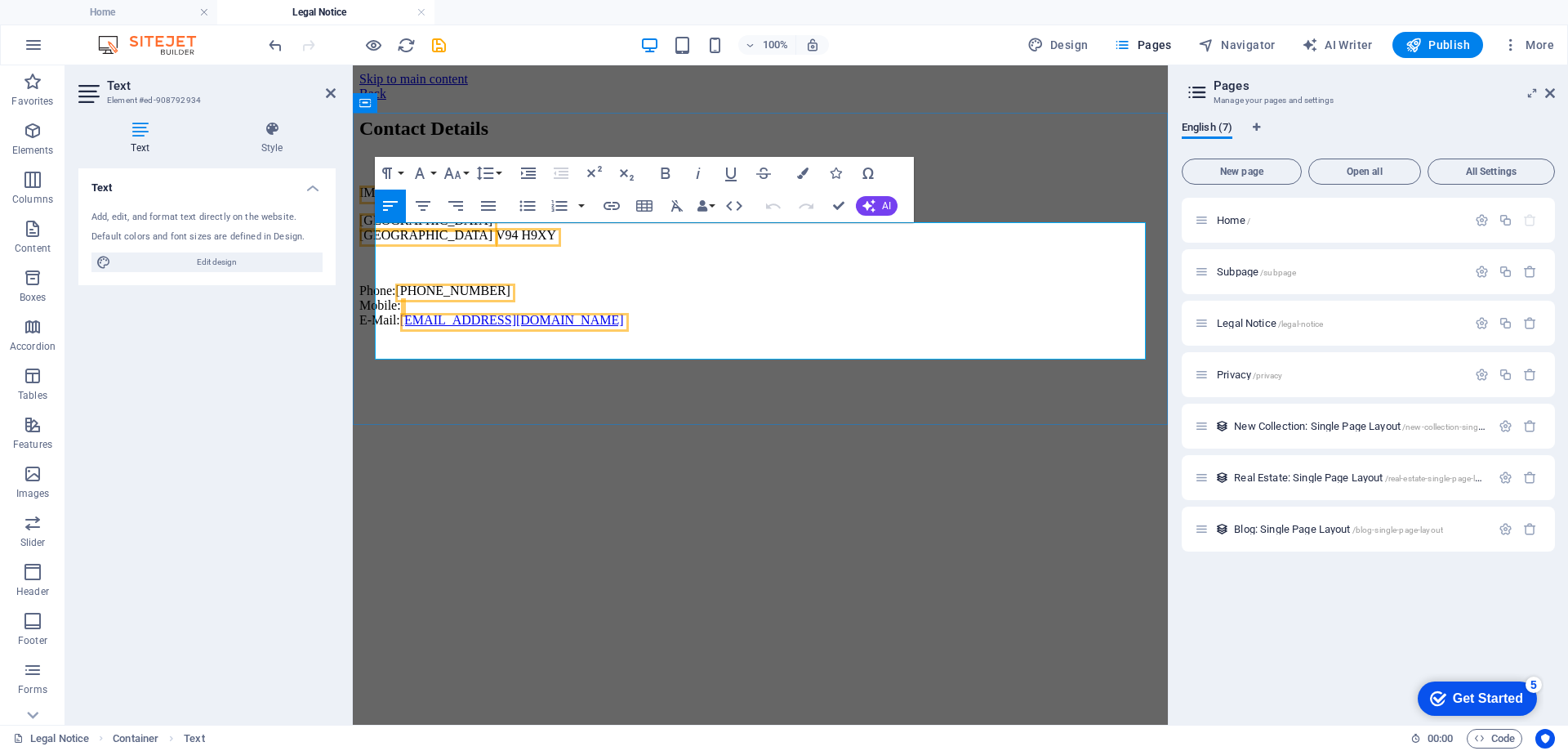
click at [459, 227] on span "[GEOGRAPHIC_DATA]" at bounding box center [426, 221] width 133 height 14
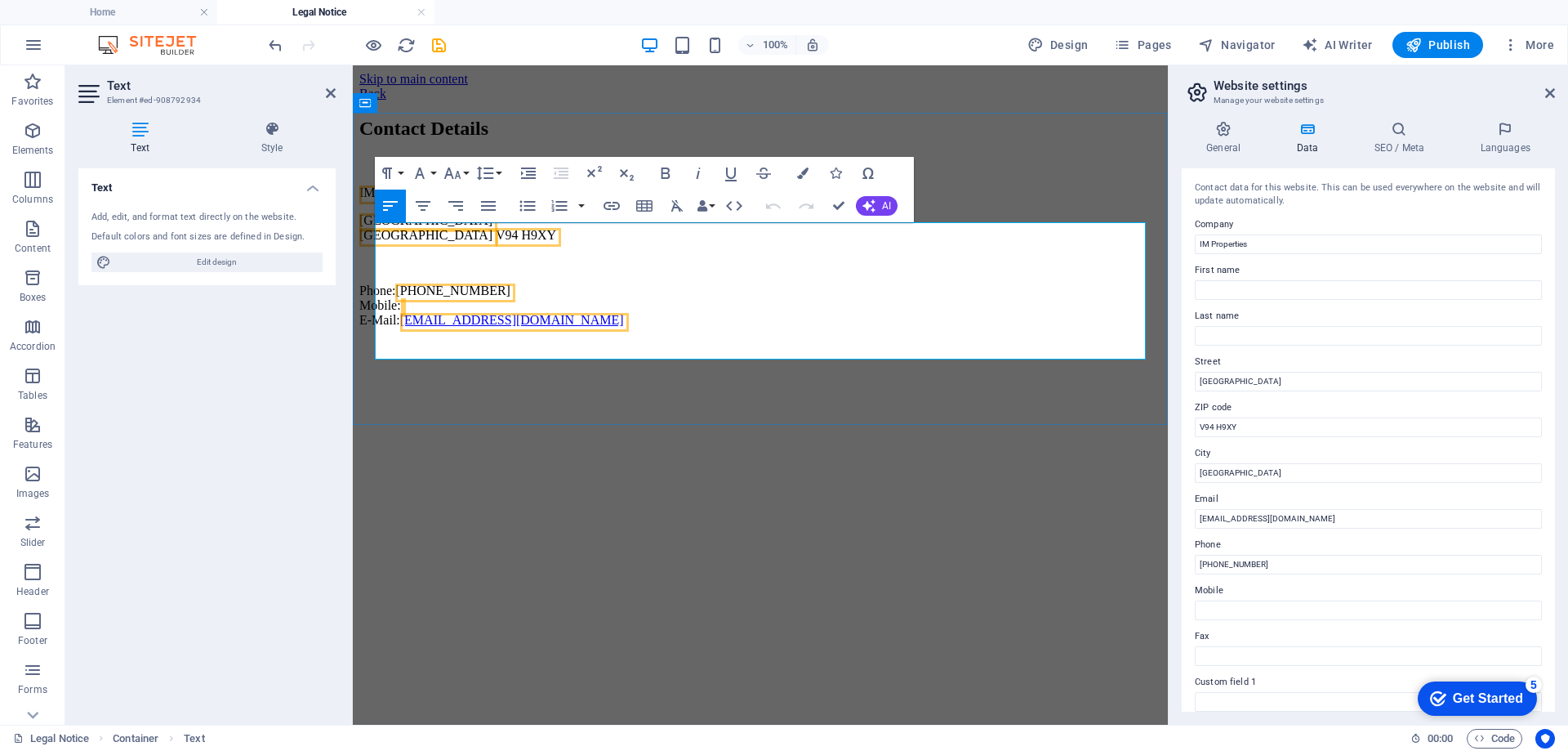
click at [496, 243] on p "Greengate House Limerick V94 H9XY" at bounding box center [761, 228] width 802 height 29
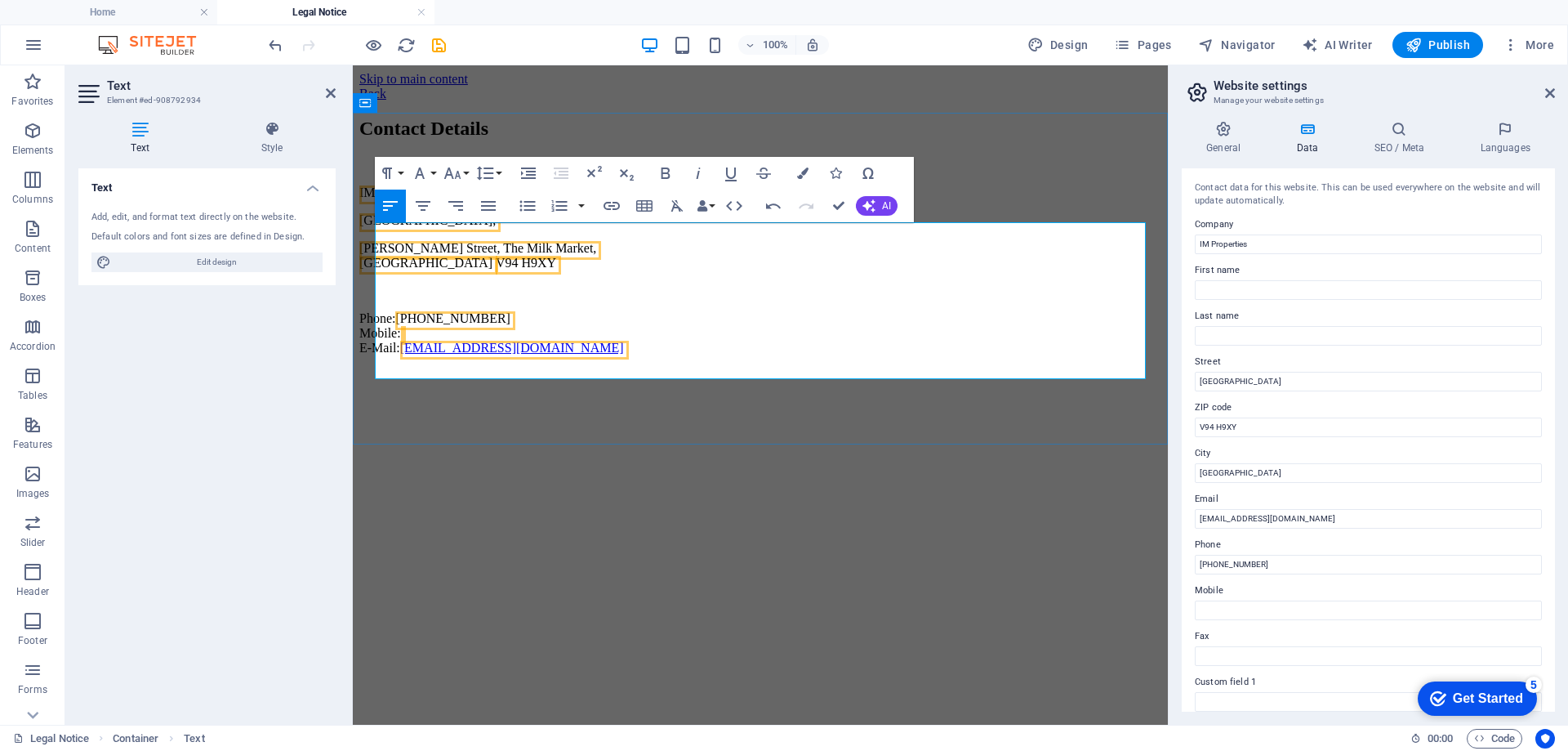
click at [560, 355] on p "Phone: +353 61 123 456 Mobile: E-Mail: info@improperties.ie" at bounding box center [761, 333] width 802 height 44
click at [1220, 513] on input "[EMAIL_ADDRESS][DOMAIN_NAME]" at bounding box center [1369, 519] width 347 height 19
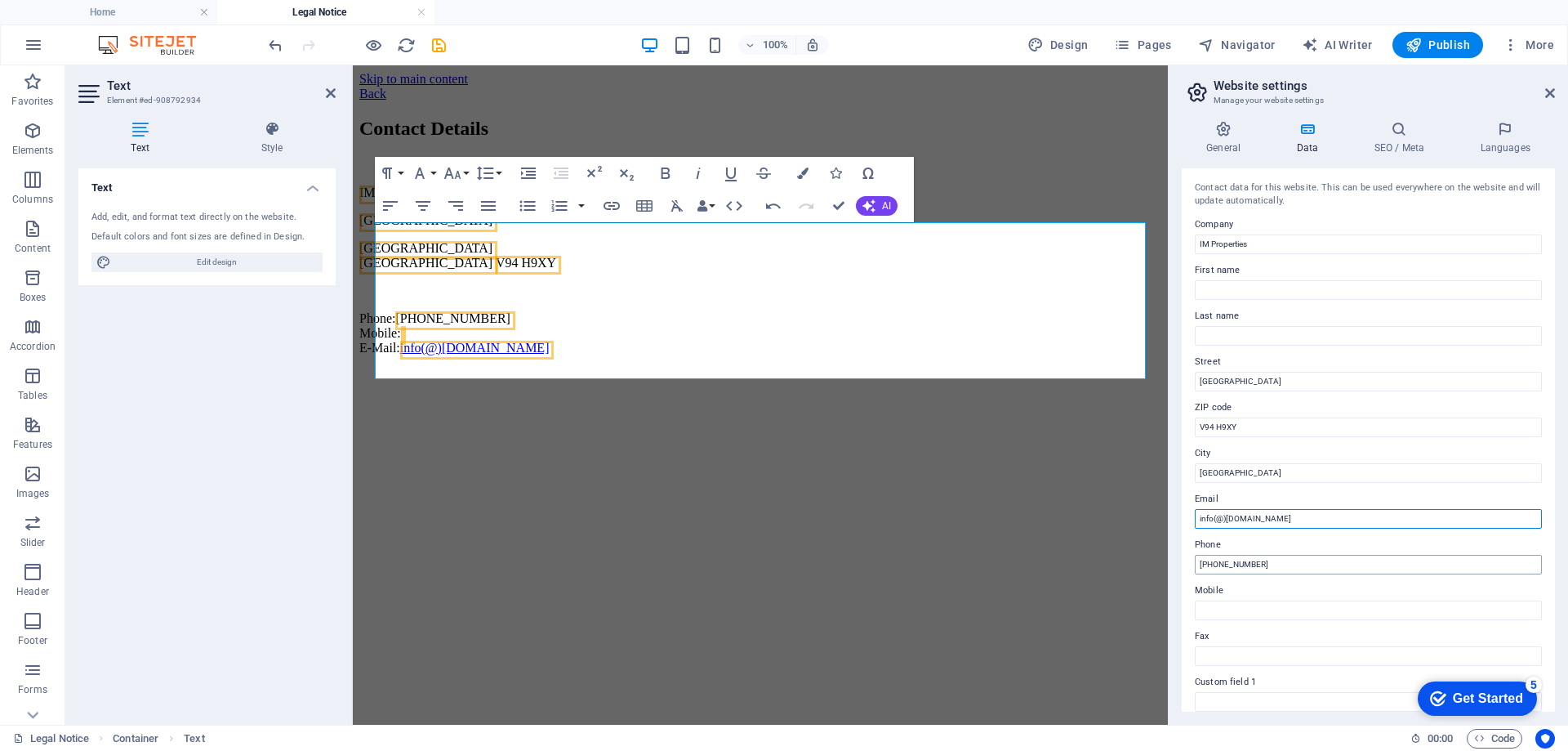
type input "info(@)improperties.ie"
drag, startPoint x: 1280, startPoint y: 561, endPoint x: 1199, endPoint y: 558, distance: 81.1
click at [1199, 558] on input "+353 61 123 456" at bounding box center [1369, 564] width 347 height 19
drag, startPoint x: 1249, startPoint y: 420, endPoint x: 1176, endPoint y: 421, distance: 73.0
click at [1176, 421] on div "General Data SEO / Meta Languages Website name IM Properties Logo Drag files he…" at bounding box center [1368, 416] width 399 height 617
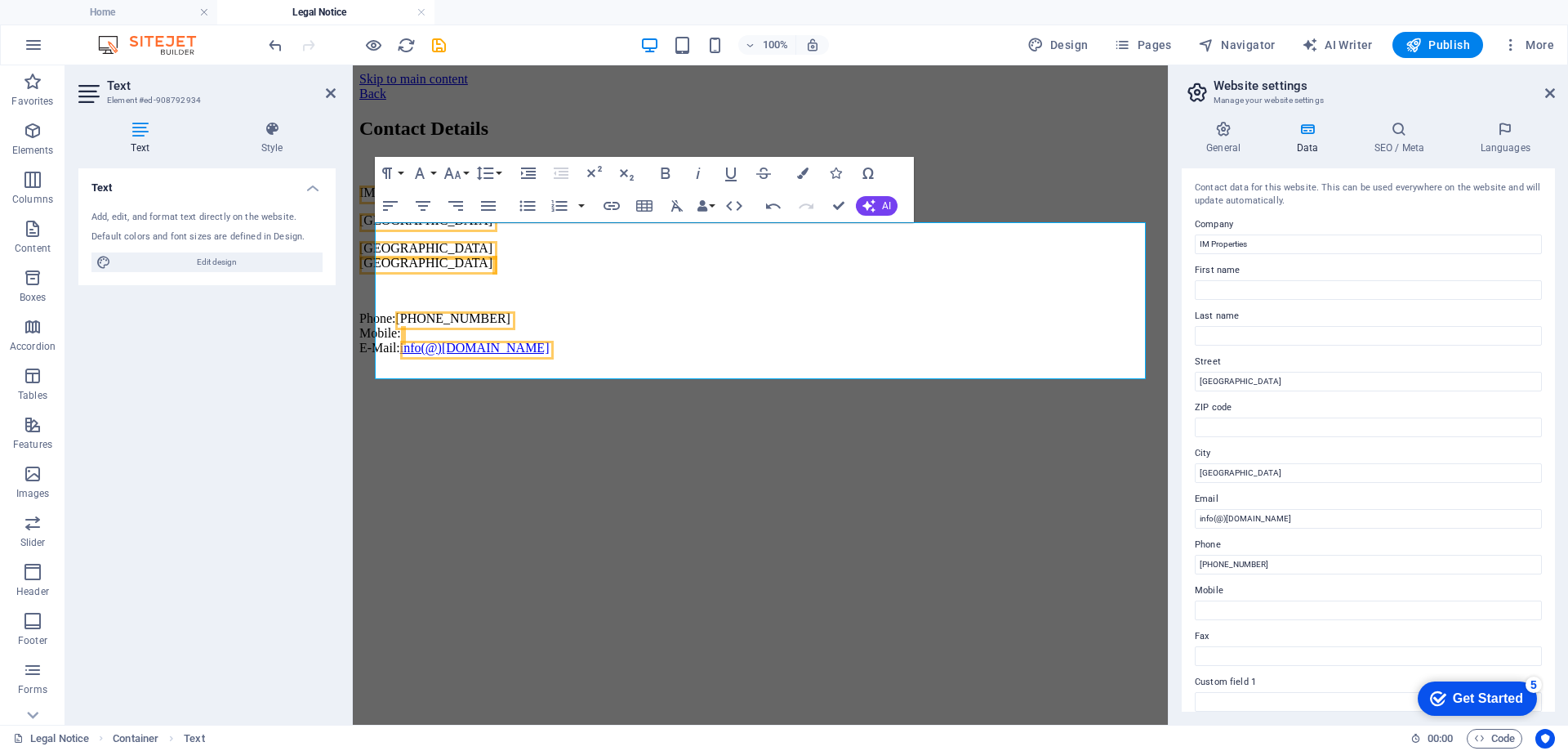
click at [1271, 442] on div "Contact data for this website. This can be used everywhere on the website and w…" at bounding box center [1369, 439] width 374 height 543
click at [1285, 383] on input "[GEOGRAPHIC_DATA]" at bounding box center [1369, 382] width 347 height 19
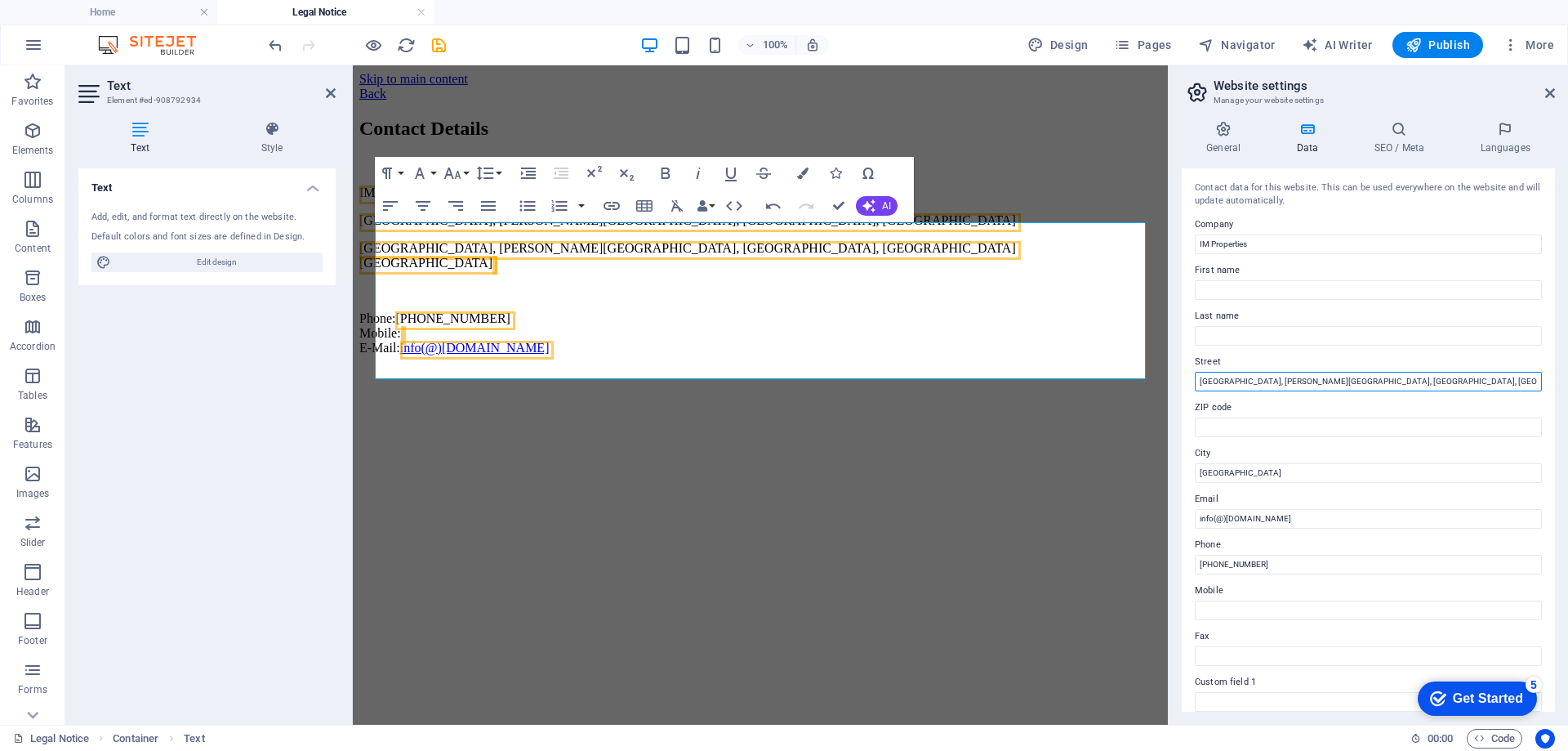
click at [1310, 376] on input "Greengate House, Carr Street, The Milk Market, Limerick" at bounding box center [1369, 382] width 347 height 19
drag, startPoint x: 1417, startPoint y: 376, endPoint x: 1367, endPoint y: 385, distance: 50.8
click at [1367, 385] on input "Greengate House, Carr Street, The Milk Market, Limerick" at bounding box center [1369, 382] width 347 height 19
type input "[GEOGRAPHIC_DATA], [PERSON_NAME][GEOGRAPHIC_DATA], The Milk Market"
click at [1340, 400] on label "ZIP code" at bounding box center [1369, 407] width 347 height 19
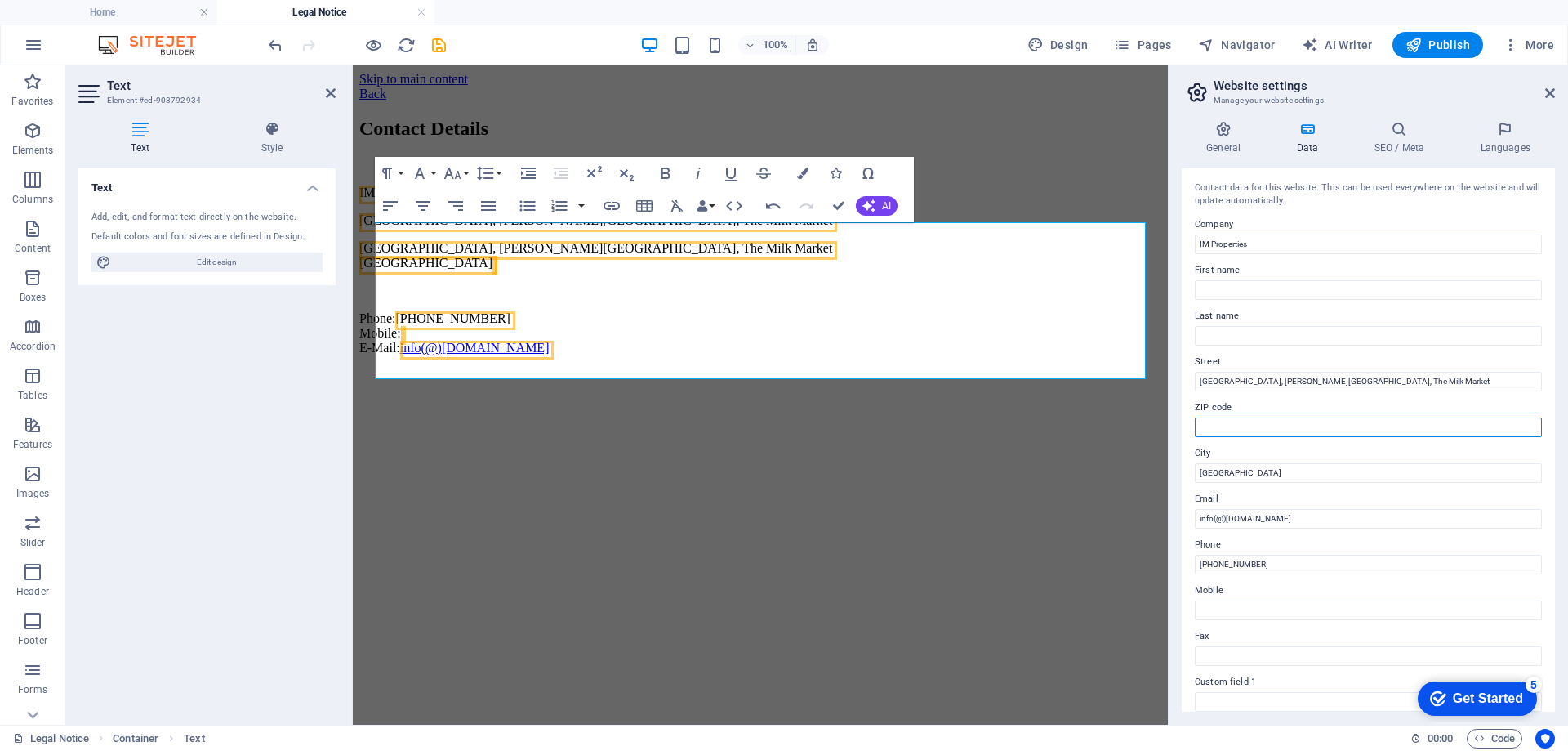
click at [1340, 417] on input "ZIP code" at bounding box center [1369, 427] width 347 height 19
click at [1315, 248] on input "IM Properties" at bounding box center [1369, 244] width 347 height 19
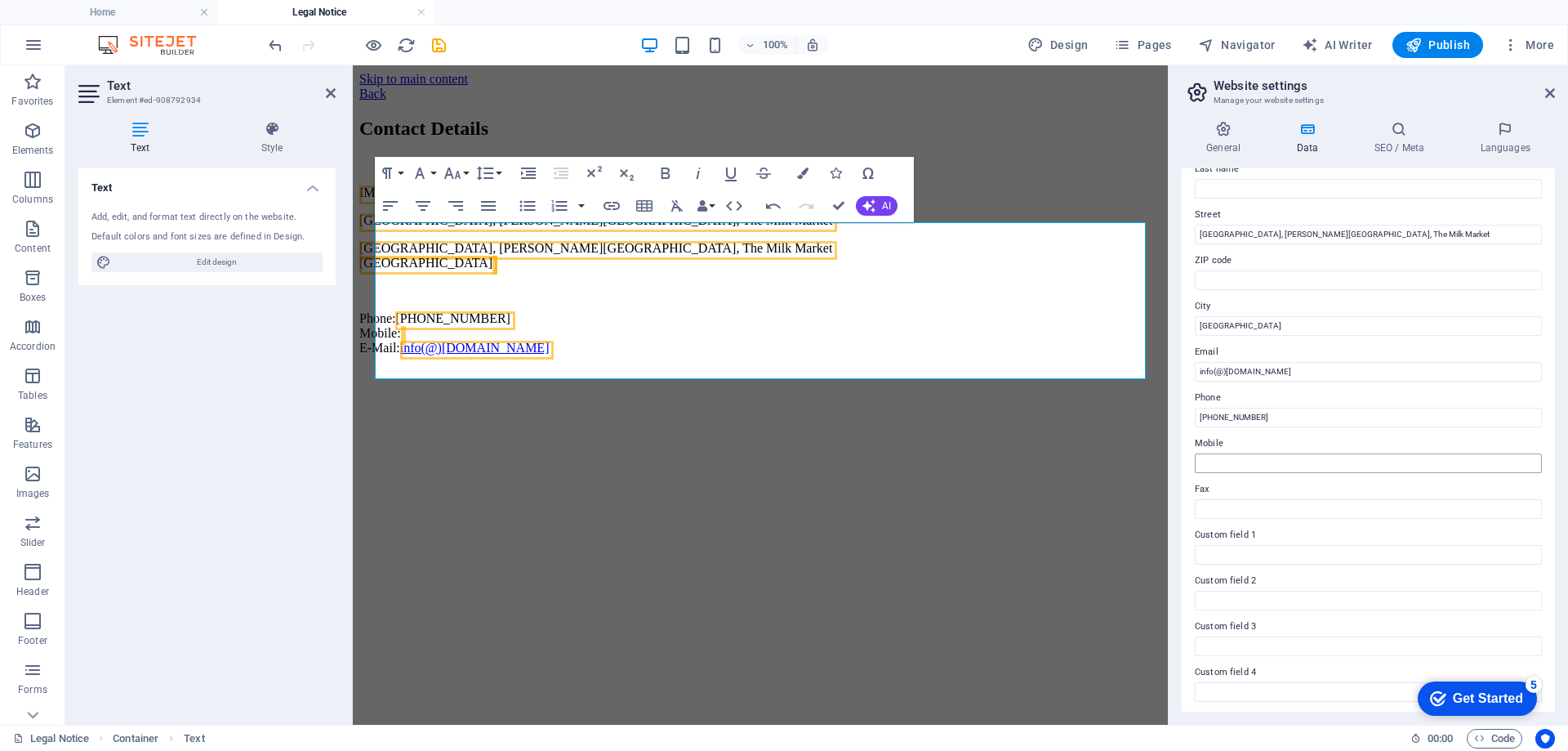
scroll to position [164, 0]
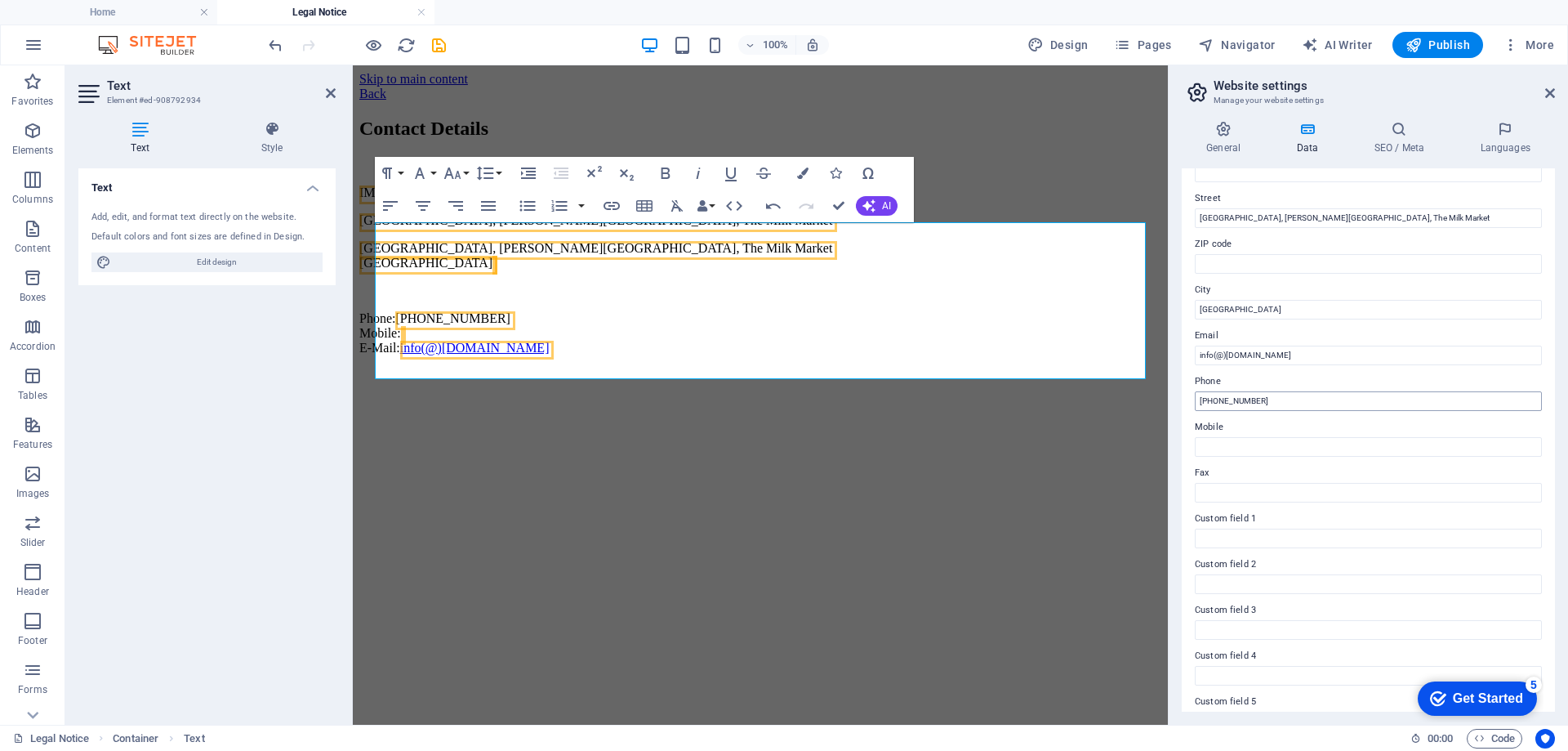
type input "IM Properties Ltd."
drag, startPoint x: 1632, startPoint y: 469, endPoint x: 1166, endPoint y: 394, distance: 472.0
click at [1310, 396] on input "+353 61 123 456" at bounding box center [1369, 401] width 347 height 19
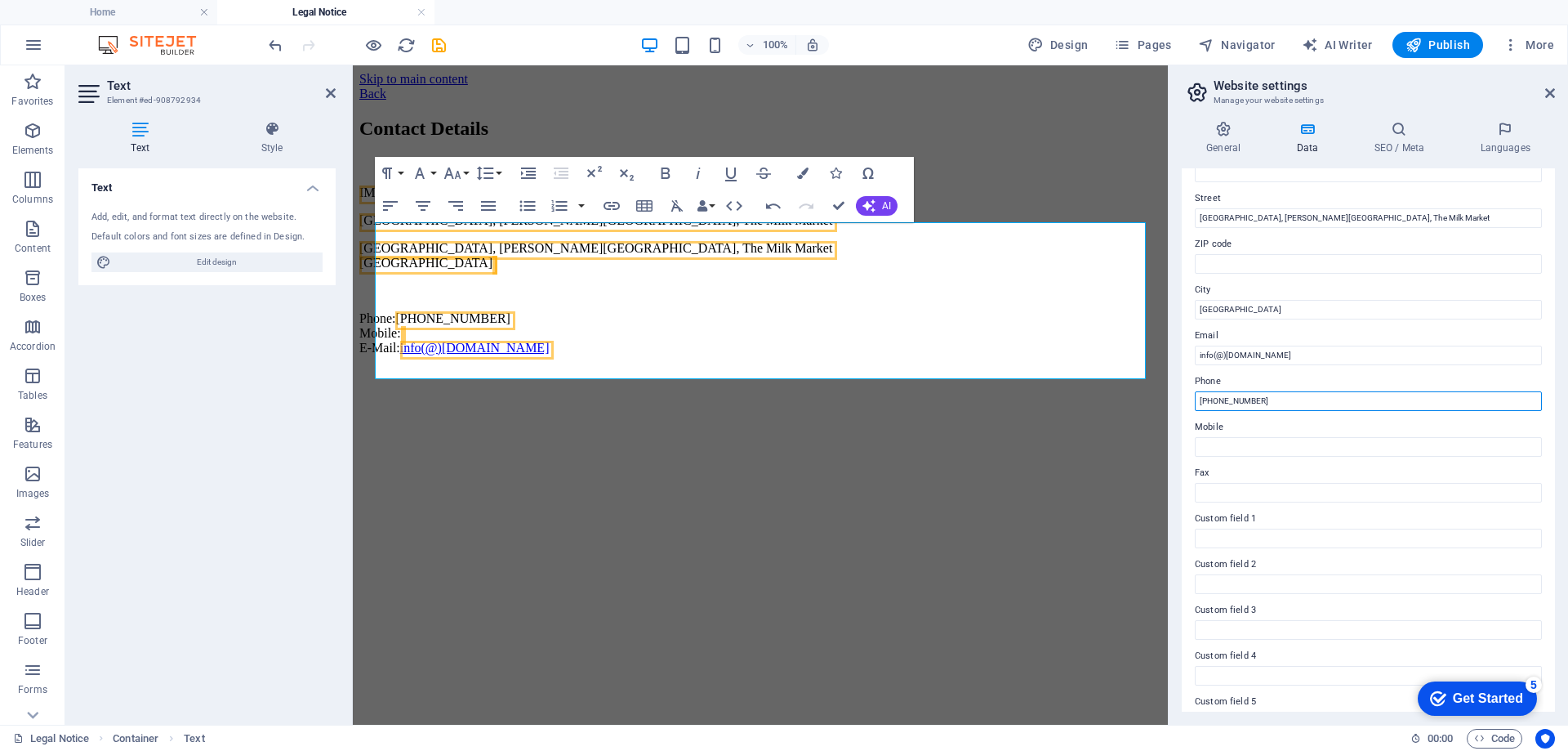
click at [1310, 396] on input "+353 61 123 456" at bounding box center [1369, 401] width 347 height 19
type input "089 488 2536"
click at [1257, 435] on label "Mobile" at bounding box center [1369, 427] width 347 height 19
click at [1257, 437] on input "Mobile" at bounding box center [1369, 447] width 347 height 19
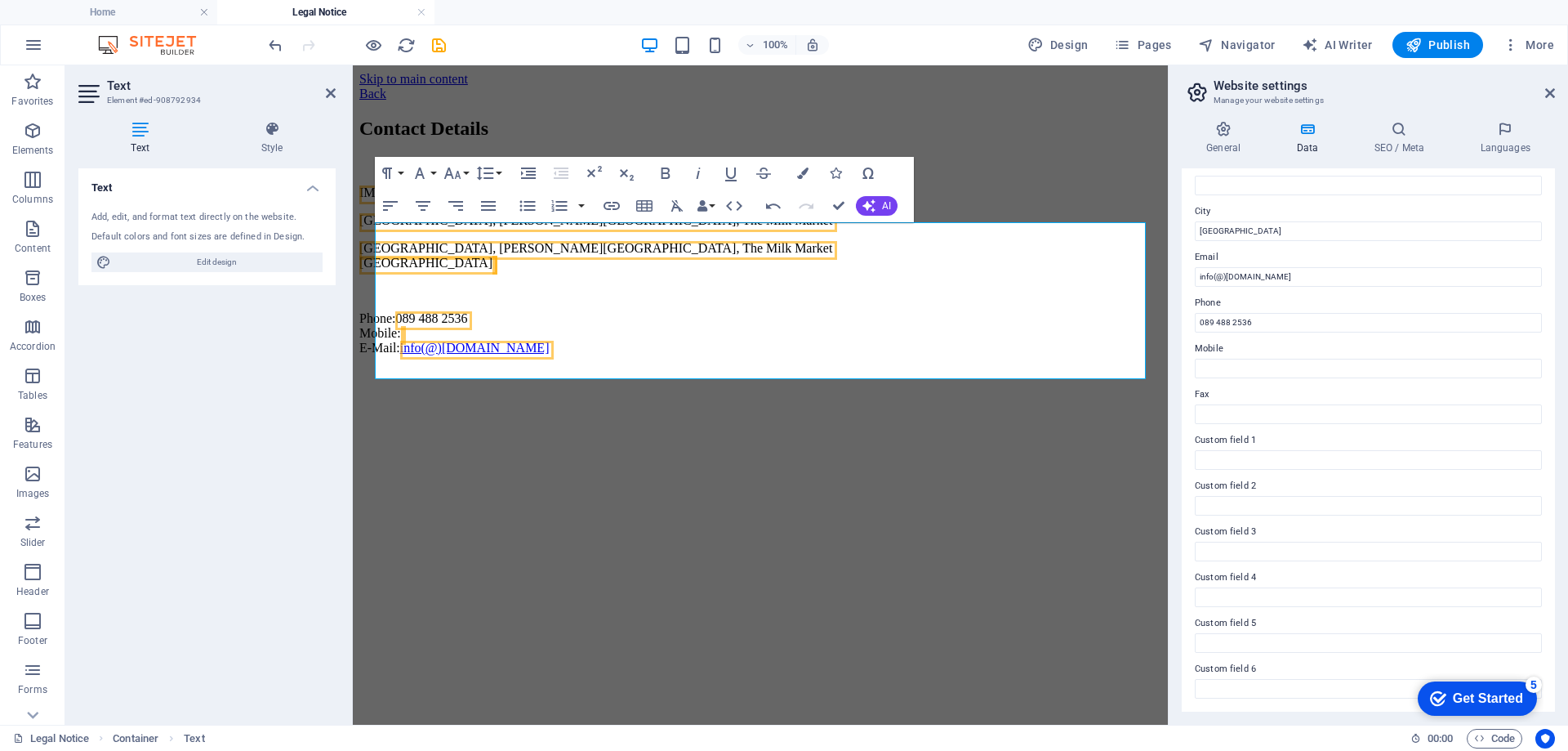
click at [859, 368] on html "Skip to main content Back Contact Details IM Properties Ltd. Greengate House, C…" at bounding box center [761, 217] width 815 height 303
click at [899, 368] on html "Skip to main content Back Contact Details IM Properties Ltd. Greengate House, C…" at bounding box center [761, 217] width 815 height 303
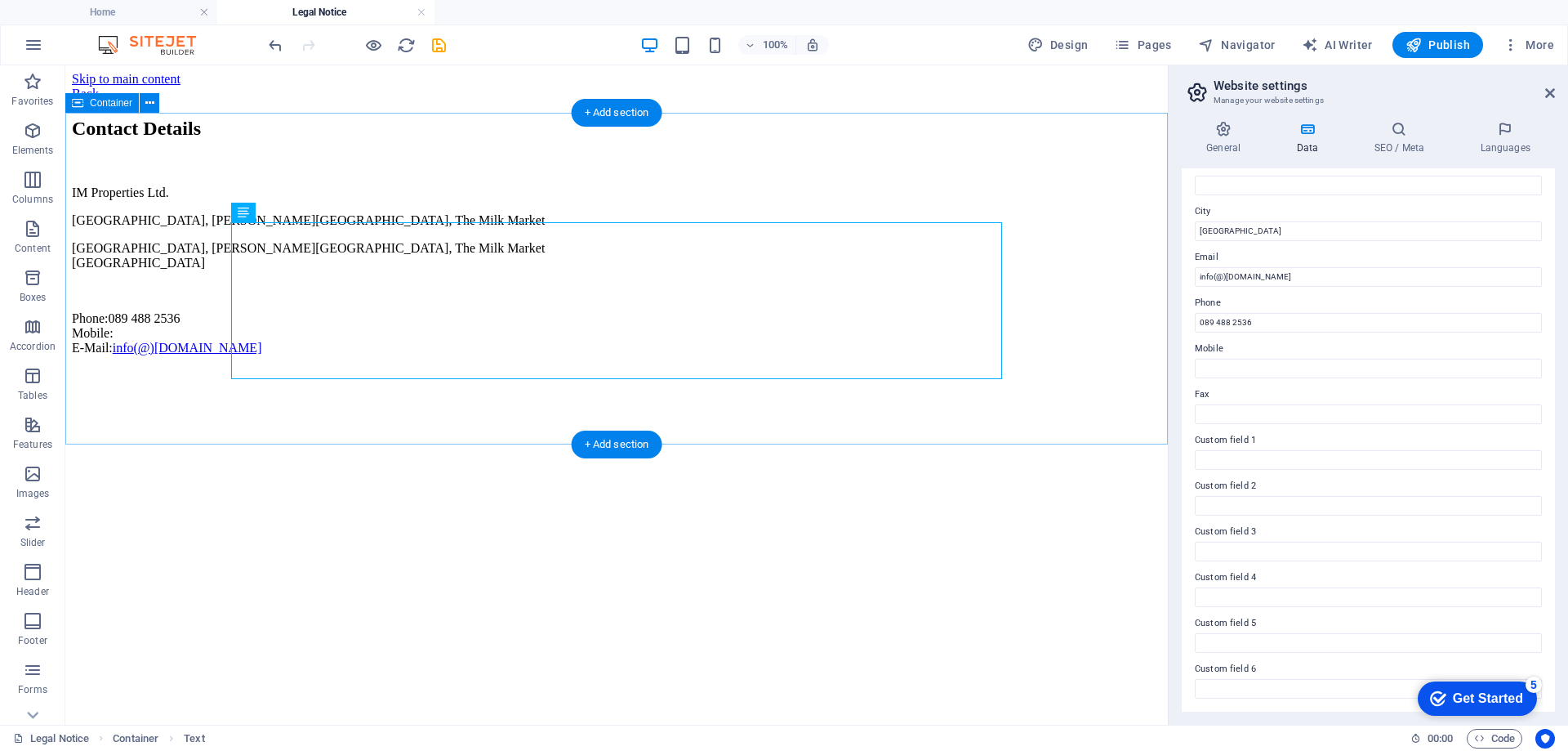
click at [1096, 306] on div "Contact Details IM Properties Ltd. Greengate House, Carr Street, The Milk Marke…" at bounding box center [616, 236] width 1090 height 237
click at [262, 347] on div "IM Properties Ltd. Greengate House, Carr Street, The Milk Market Greengate Hous…" at bounding box center [616, 270] width 1090 height 170
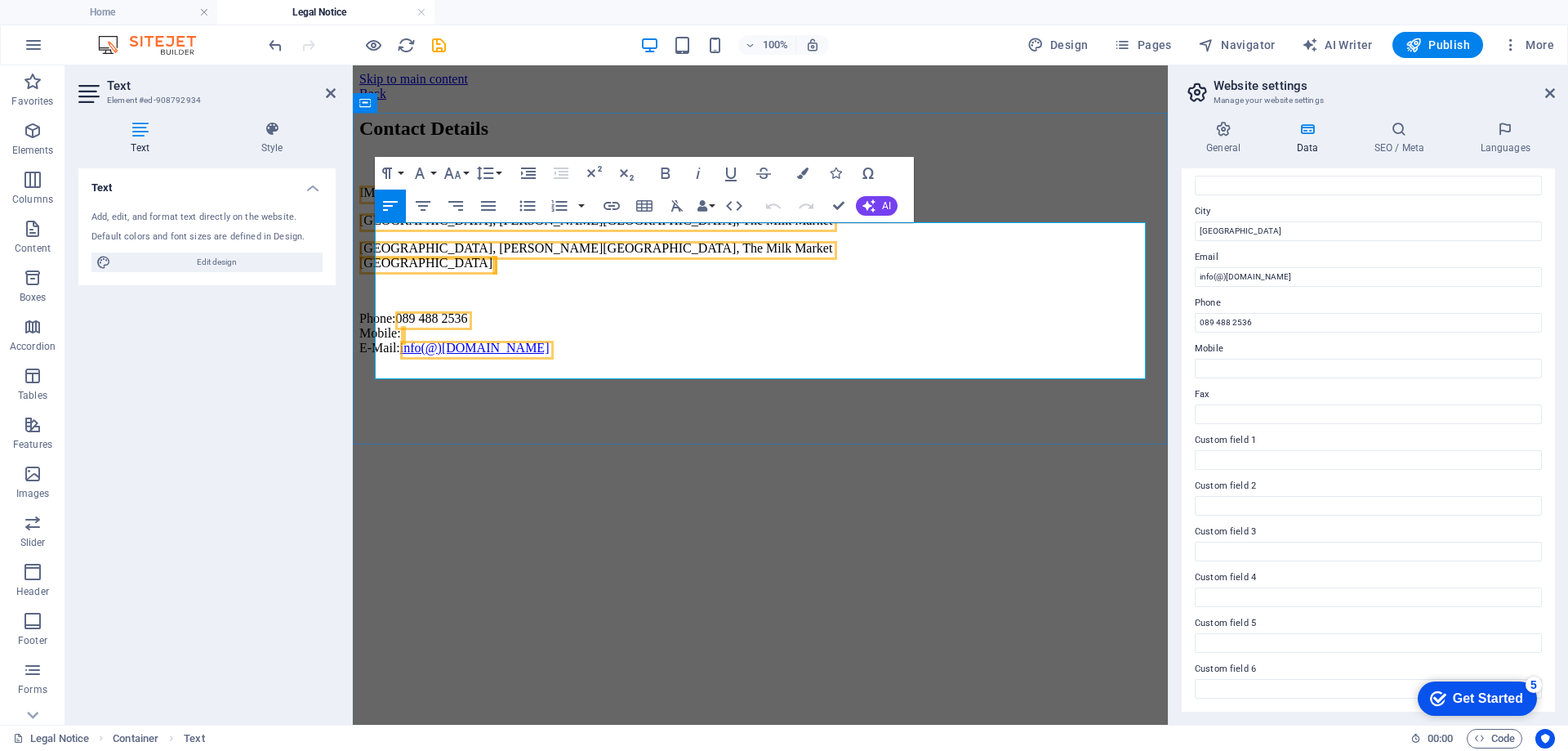
click at [431, 345] on p "Phone: 089 488 2536 Mobile: E-Mail: info(@)improperties.ie" at bounding box center [761, 333] width 802 height 44
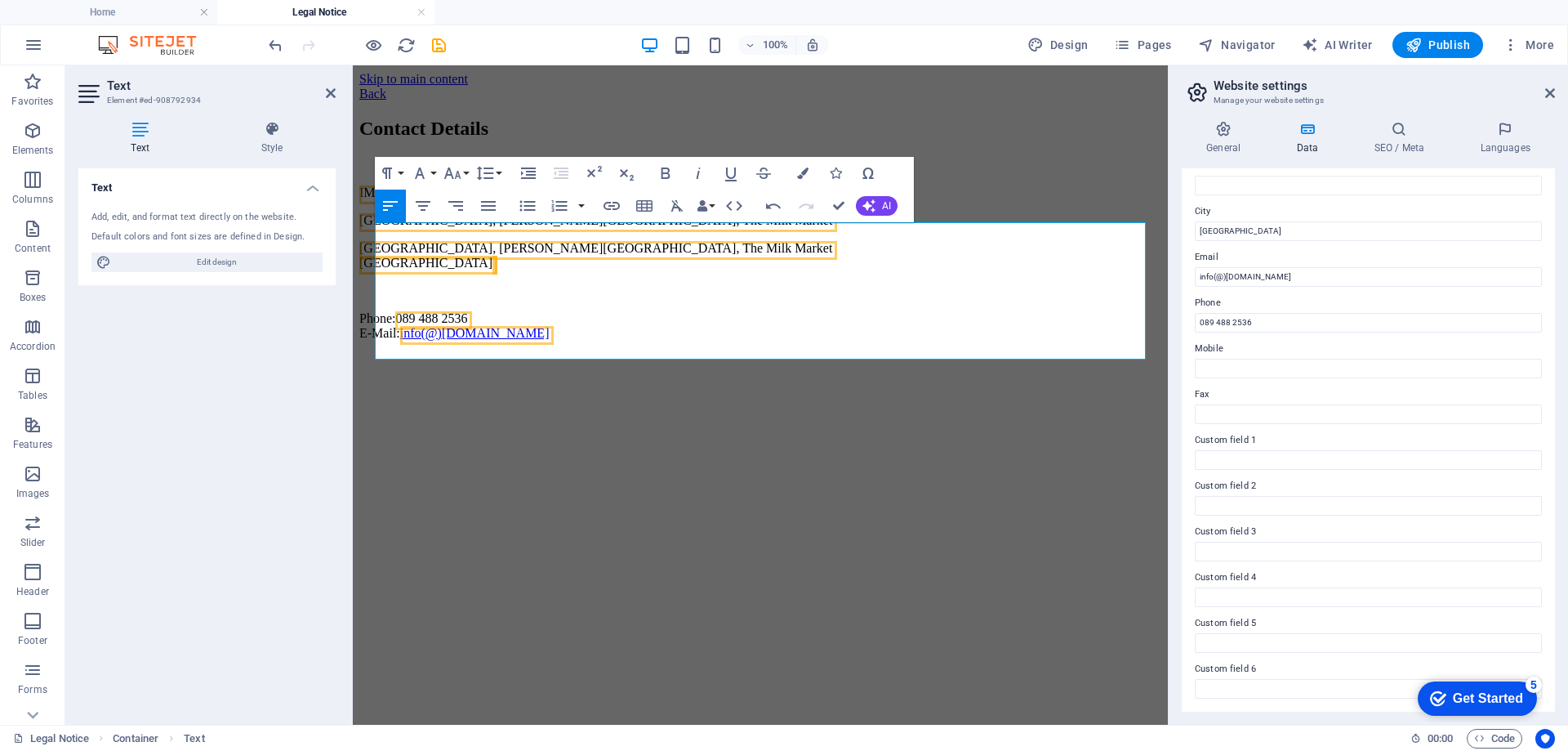
click at [466, 353] on html "Skip to main content Back Contact Details IM Properties Ltd. Greengate House, C…" at bounding box center [761, 210] width 815 height 289
click at [467, 353] on html "Skip to main content Back Contact Details IM Properties Ltd. Greengate House, C…" at bounding box center [761, 210] width 815 height 289
click at [642, 255] on span "[GEOGRAPHIC_DATA], [PERSON_NAME][GEOGRAPHIC_DATA], The Milk Market" at bounding box center [596, 248] width 473 height 14
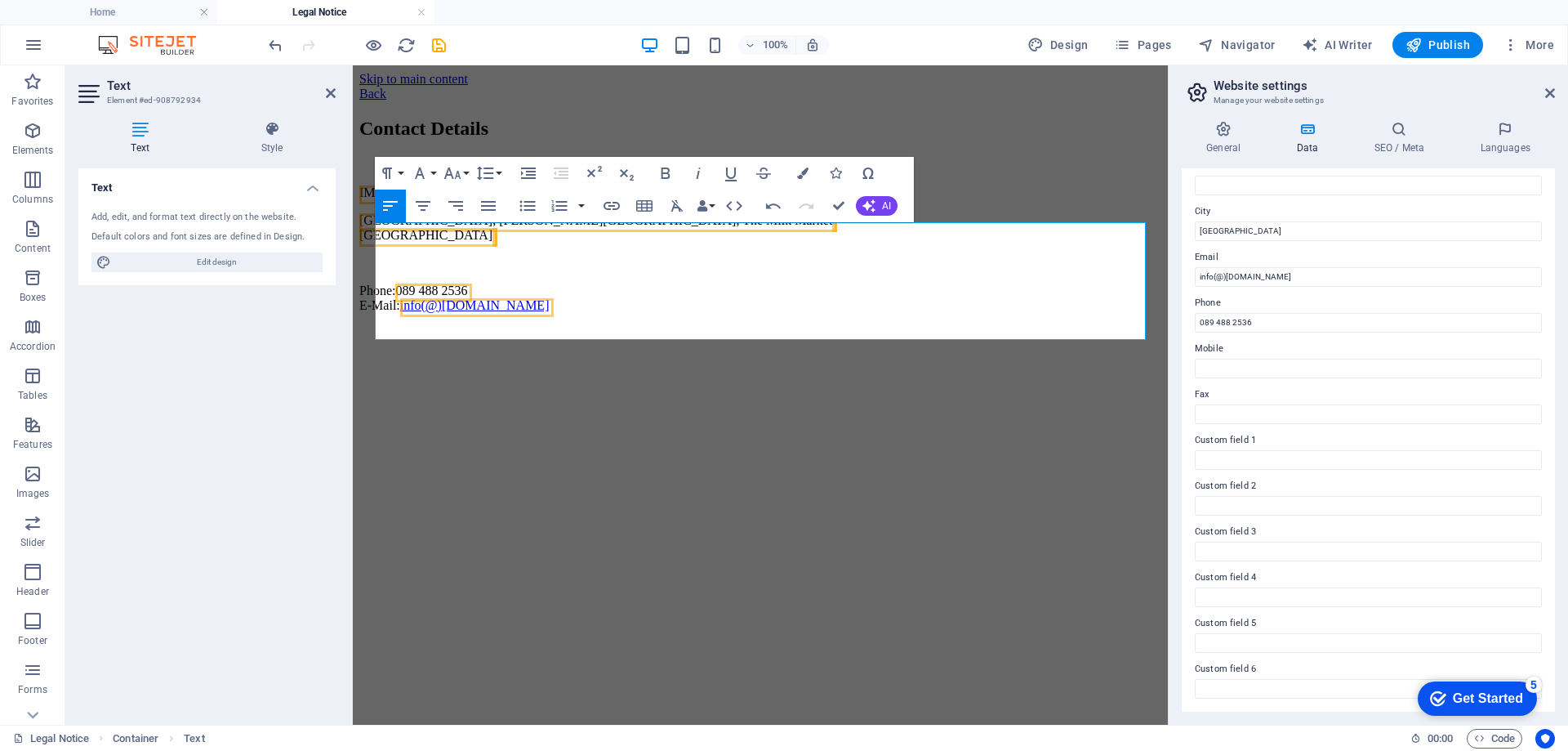
click at [490, 326] on html "Skip to main content Back Contact Details IM Properties Ltd. Greengate House, C…" at bounding box center [761, 196] width 815 height 260
drag, startPoint x: 834, startPoint y: 206, endPoint x: 769, endPoint y: 142, distance: 91.2
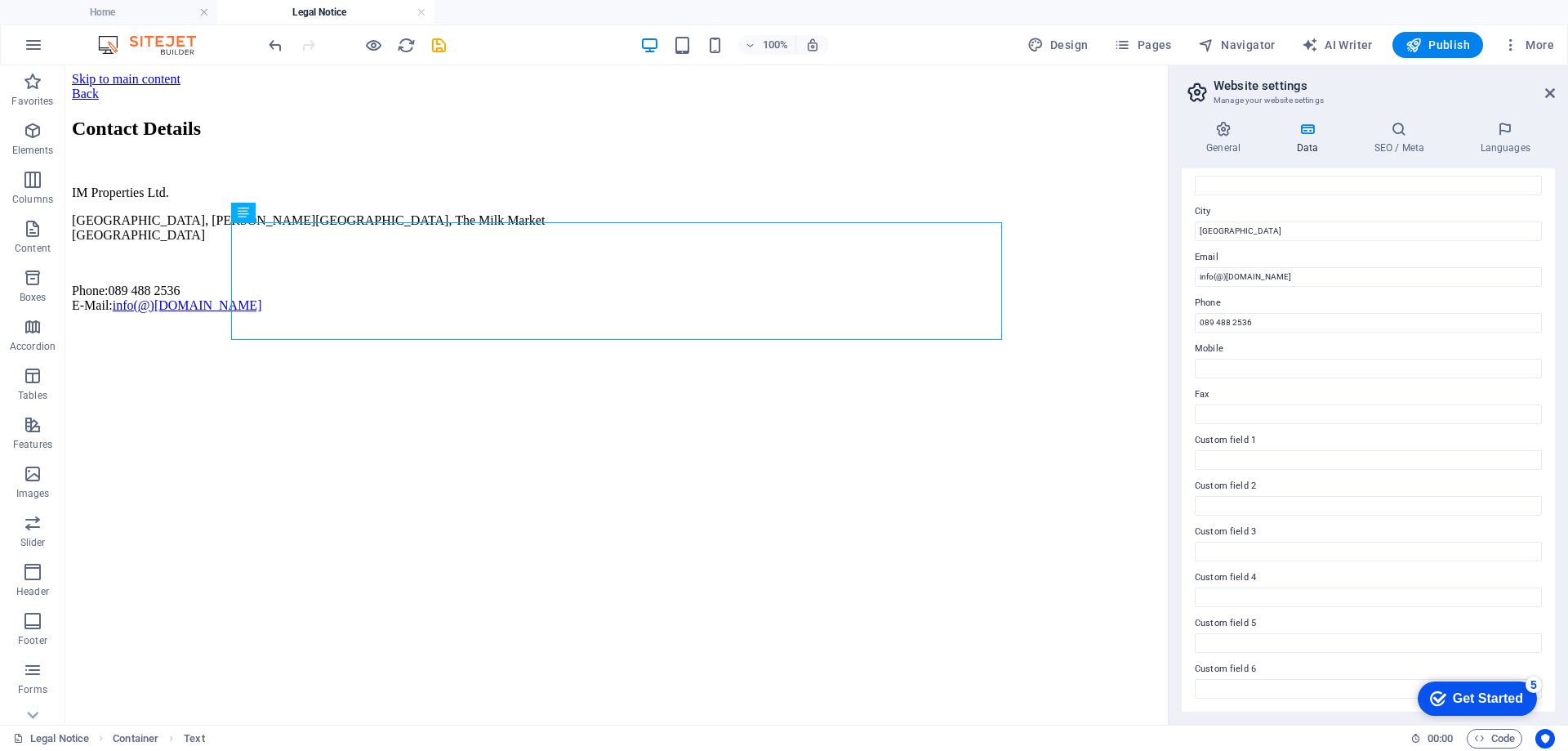
click at [358, 326] on html "Skip to main content Back Contact Details IM Properties Ltd. Greengate House, C…" at bounding box center [616, 196] width 1102 height 260
click at [1546, 90] on icon at bounding box center [1549, 93] width 10 height 13
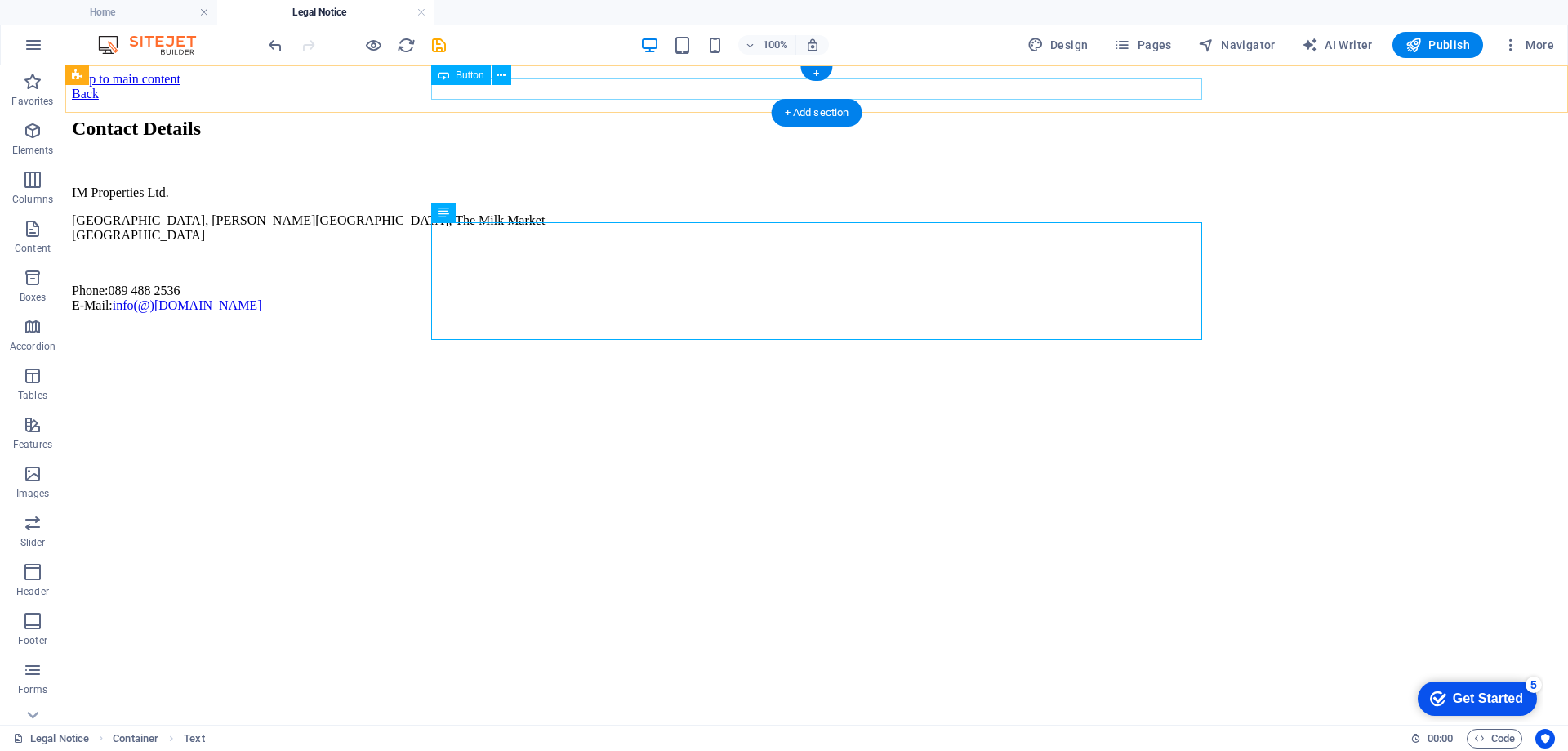
click at [479, 89] on div "Back" at bounding box center [816, 94] width 1490 height 15
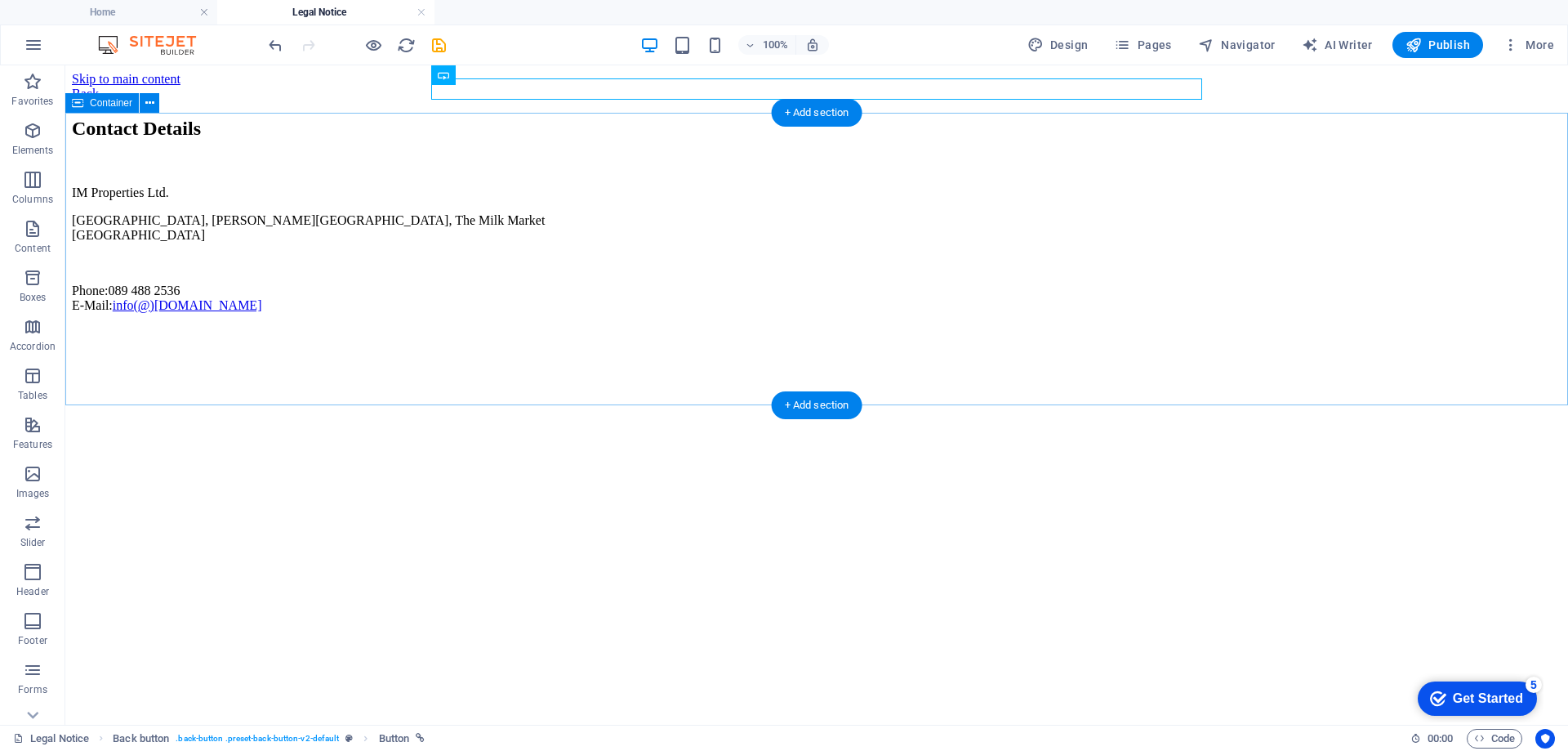
click at [338, 155] on div "Contact Details IM Properties Ltd. Greengate House, Carr Street, The Milk Marke…" at bounding box center [816, 215] width 1490 height 195
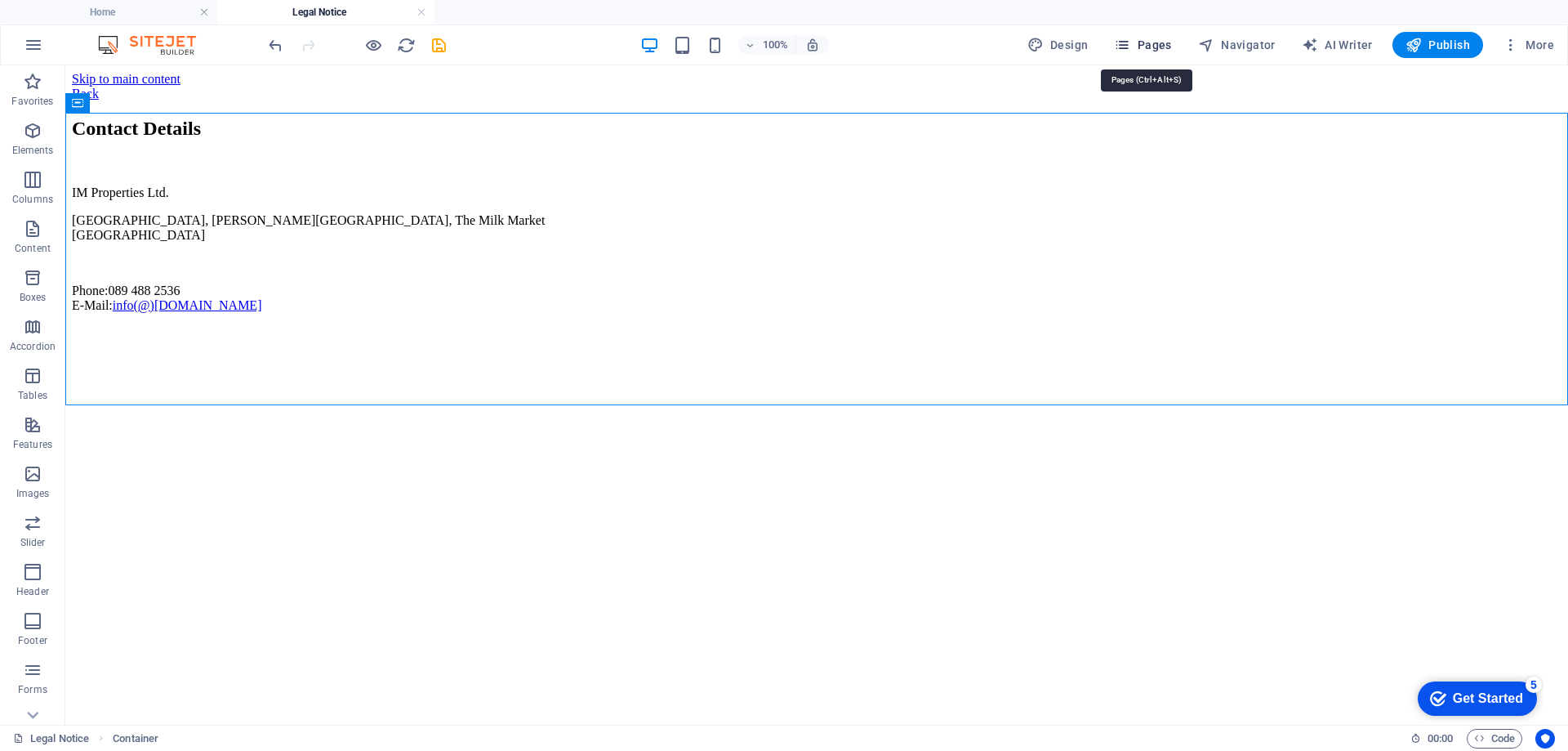
click at [1131, 47] on icon "button" at bounding box center [1122, 45] width 16 height 16
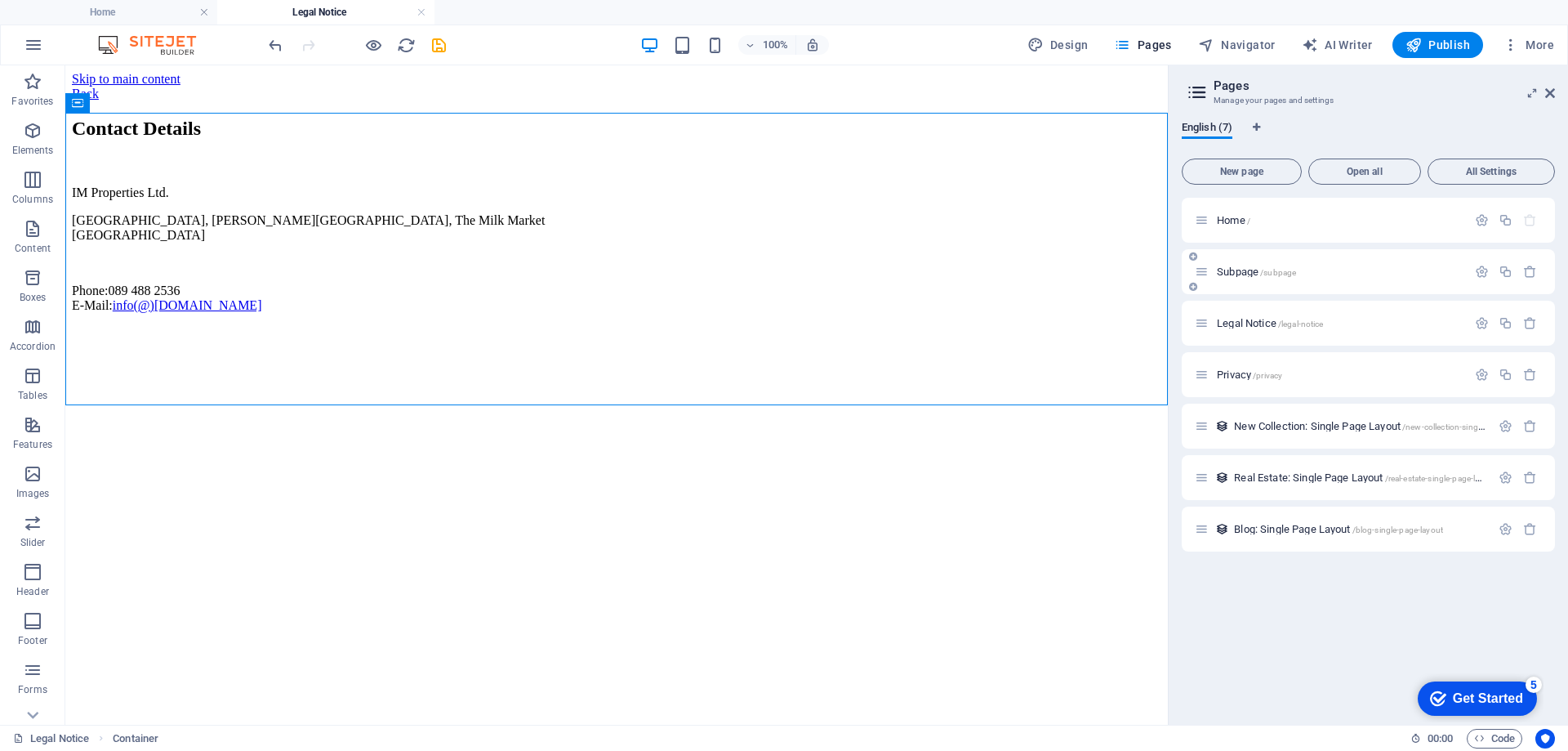
click at [1248, 265] on div "Subpage /subpage" at bounding box center [1331, 271] width 272 height 19
click at [1258, 321] on span "Legal Notice /legal-notice" at bounding box center [1271, 323] width 106 height 12
click at [1268, 423] on span "New Collection: Single Page Layout /new-collection-single-page-layout" at bounding box center [1382, 426] width 296 height 12
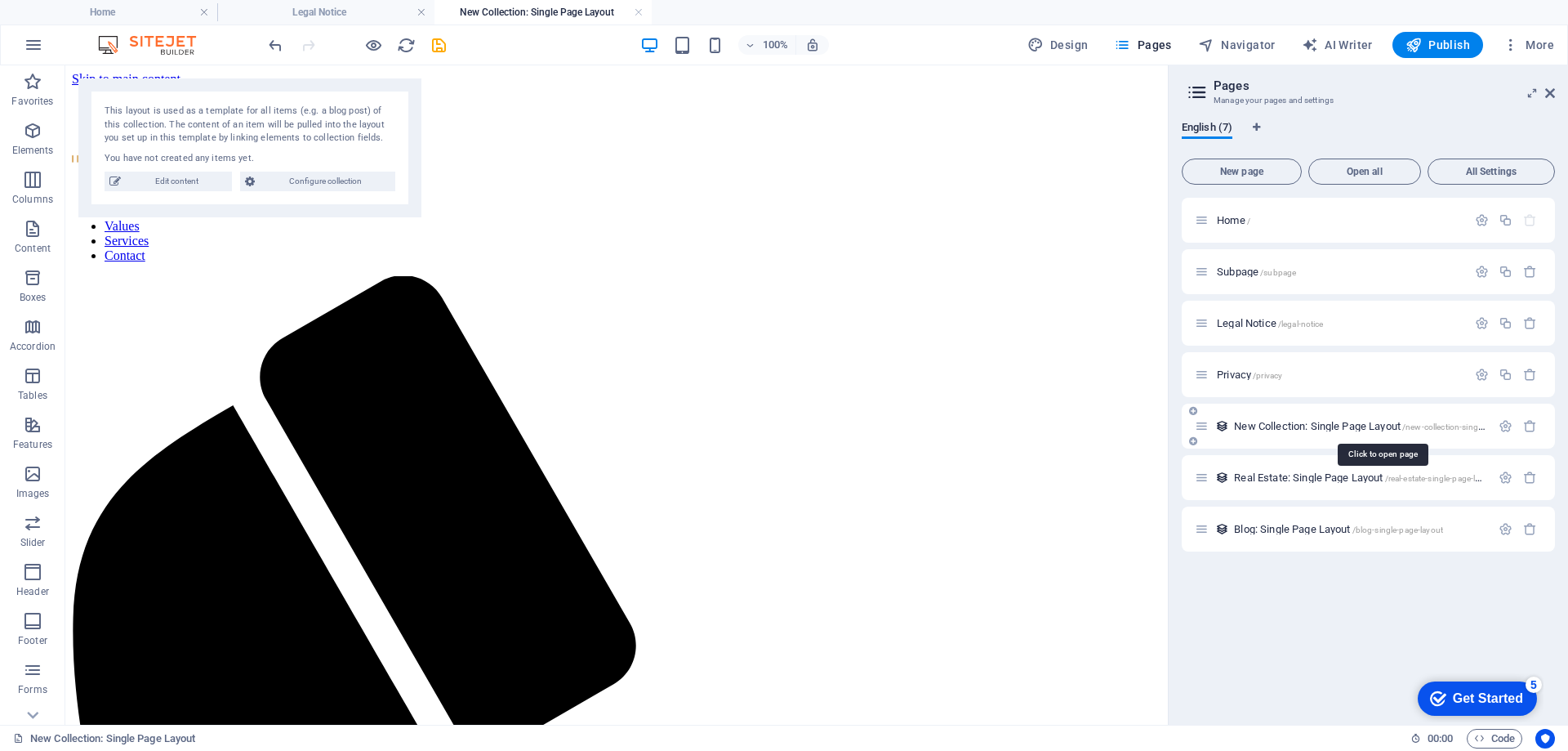
scroll to position [0, 0]
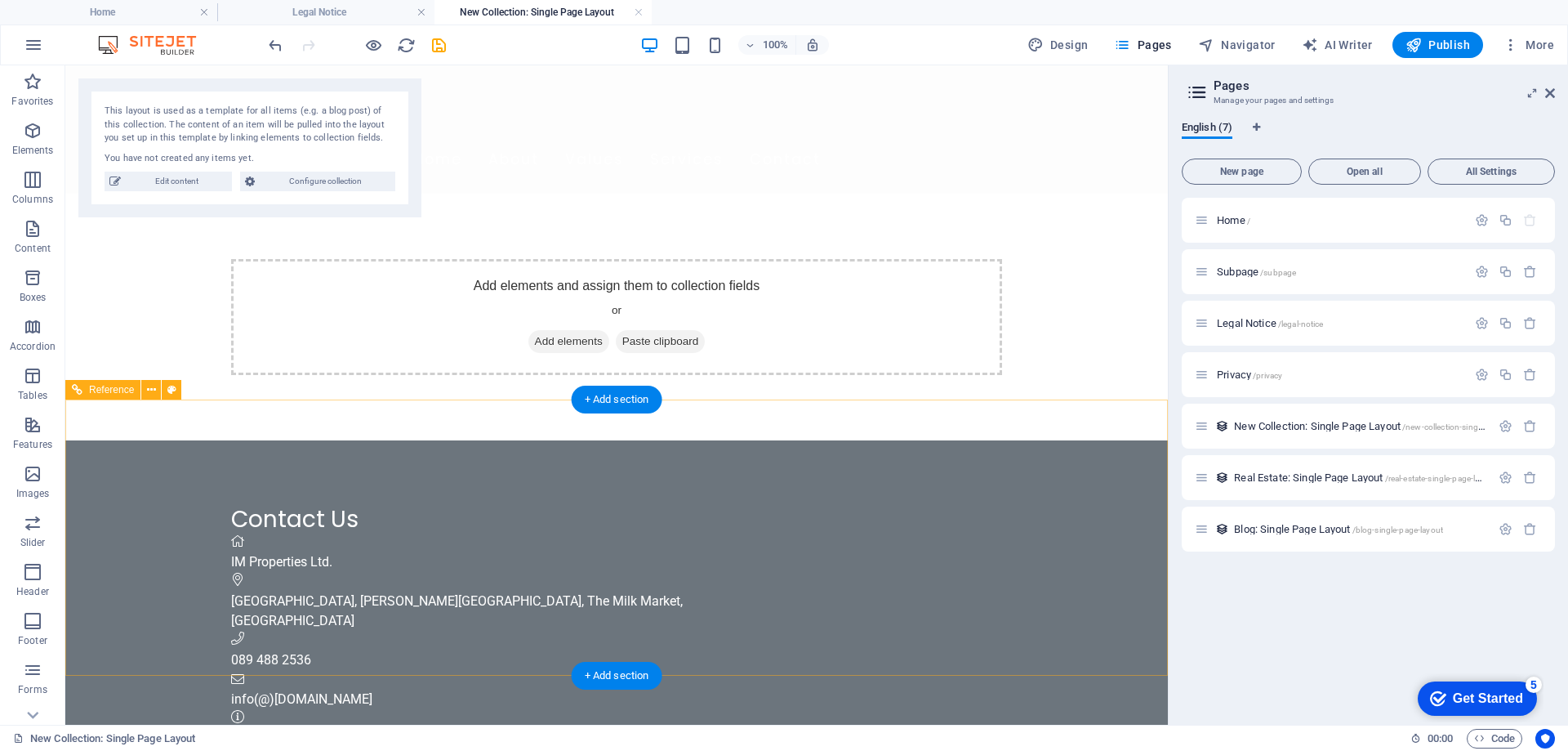
select select "%"
select select "rem"
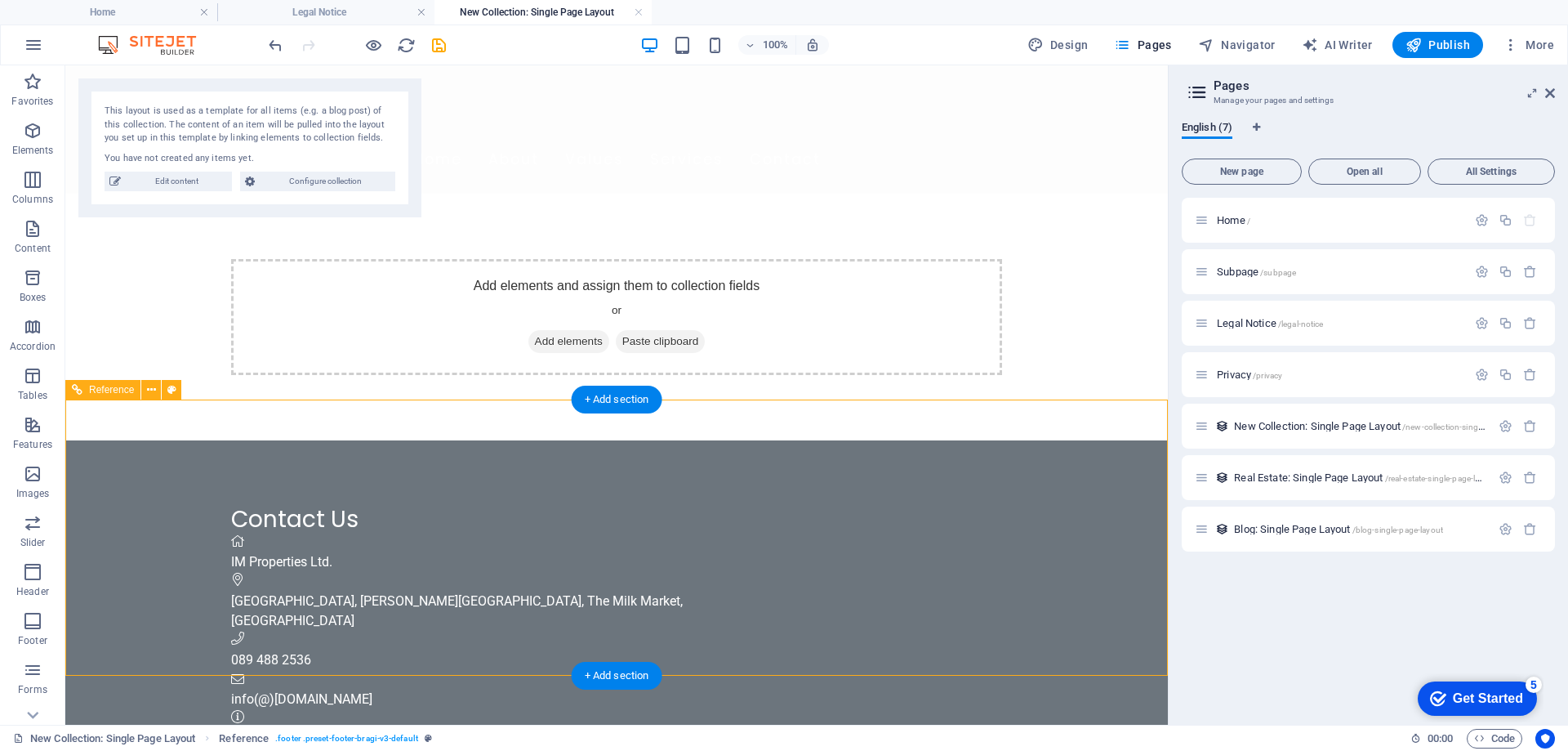
select select "px"
select select "rem"
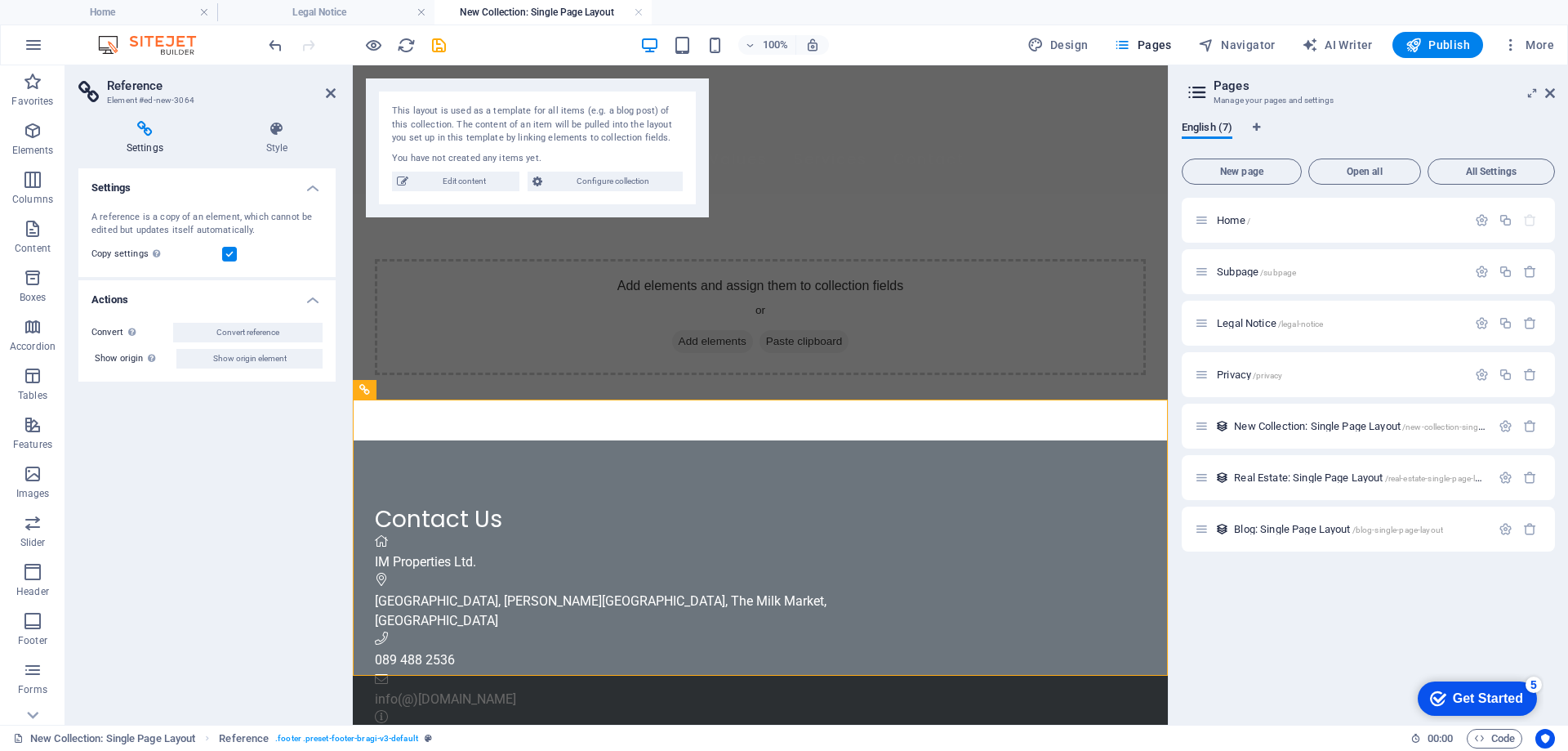
click at [143, 144] on h4 "Settings" at bounding box center [149, 138] width 140 height 35
click at [280, 133] on icon at bounding box center [276, 129] width 118 height 16
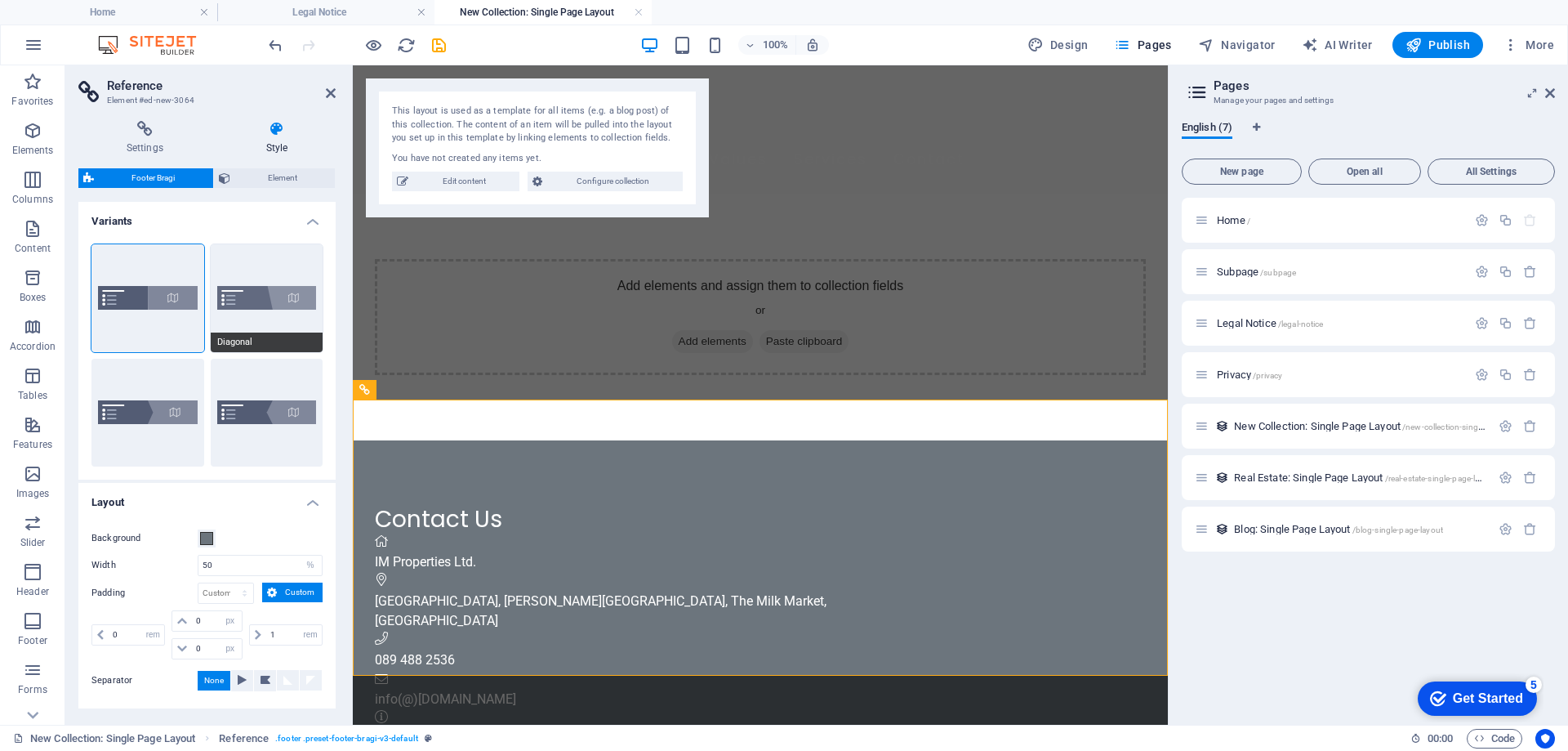
click at [243, 295] on button "Diagonal" at bounding box center [266, 298] width 112 height 108
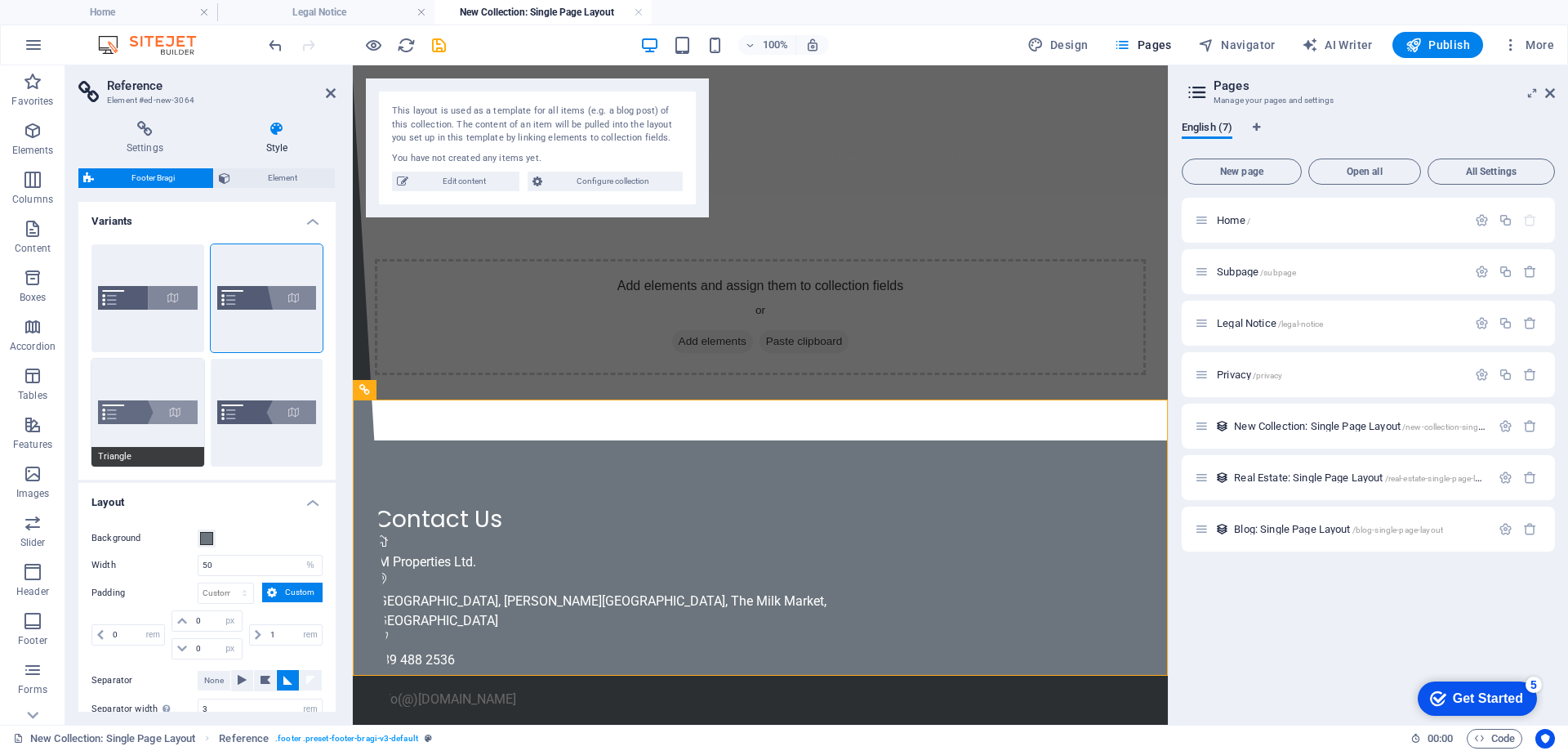
click at [132, 399] on button "Triangle" at bounding box center [147, 413] width 112 height 108
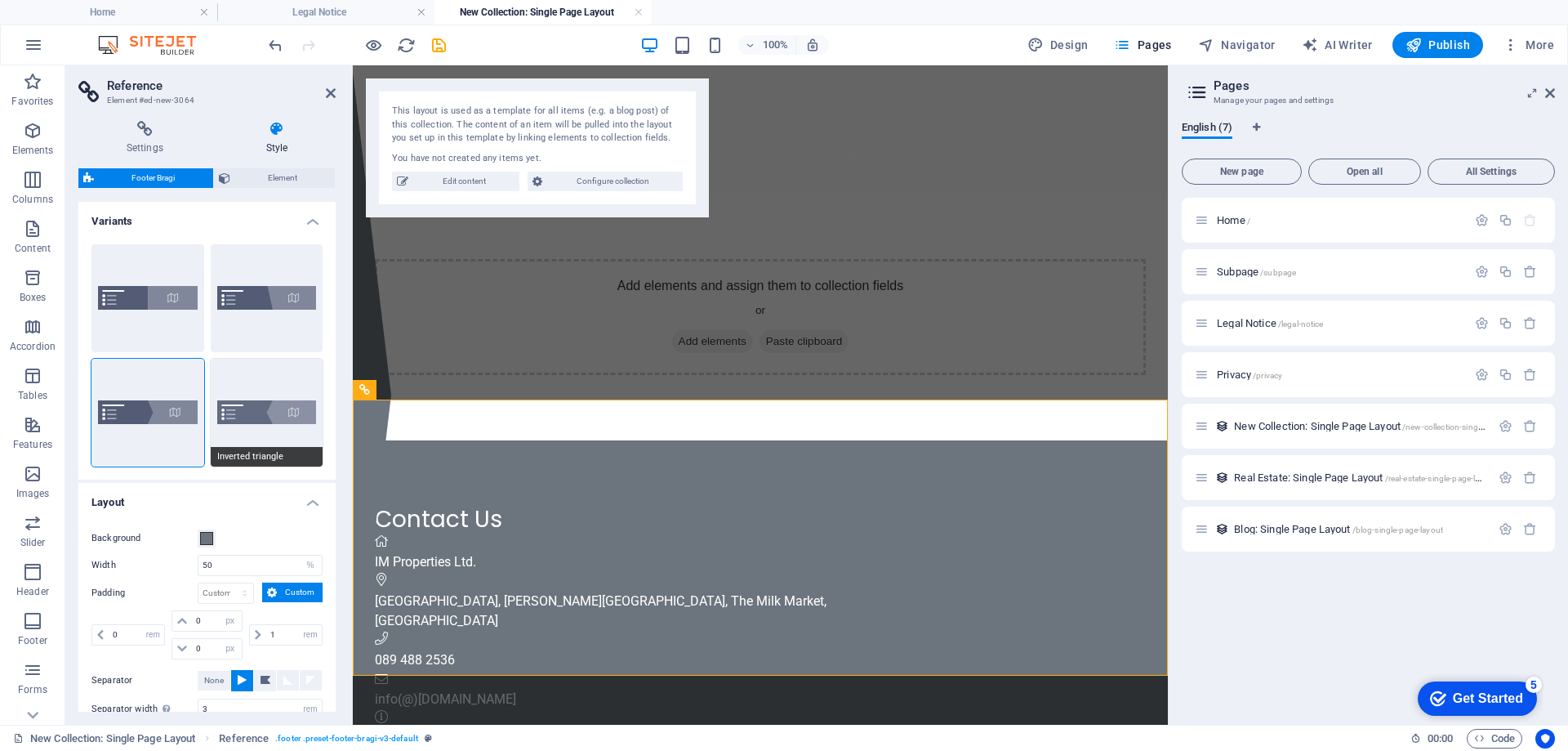
click at [239, 414] on button "Inverted triangle" at bounding box center [266, 413] width 112 height 108
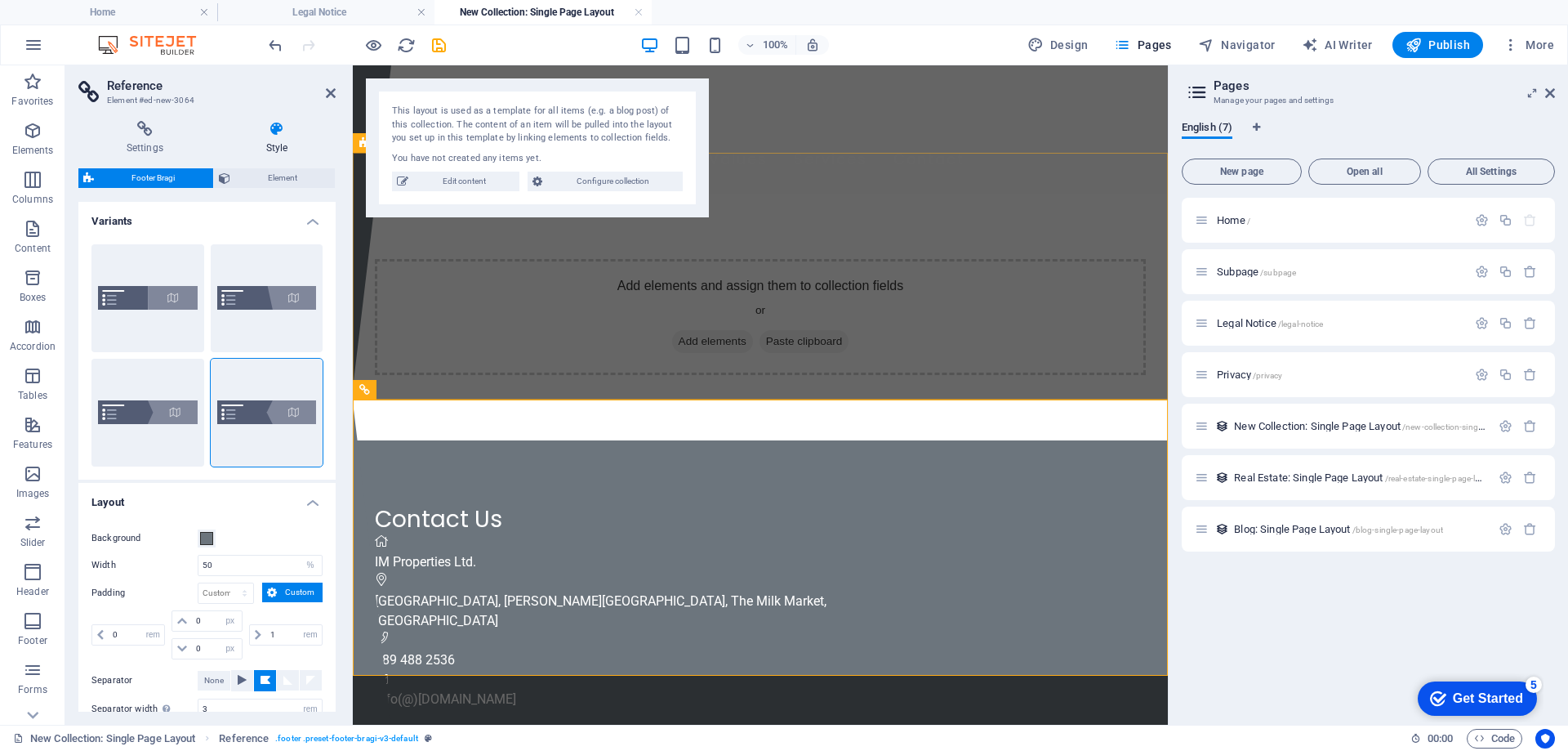
click at [477, 337] on div "Add elements and assign them to collection fields or Add elements Paste clipboa…" at bounding box center [761, 317] width 815 height 247
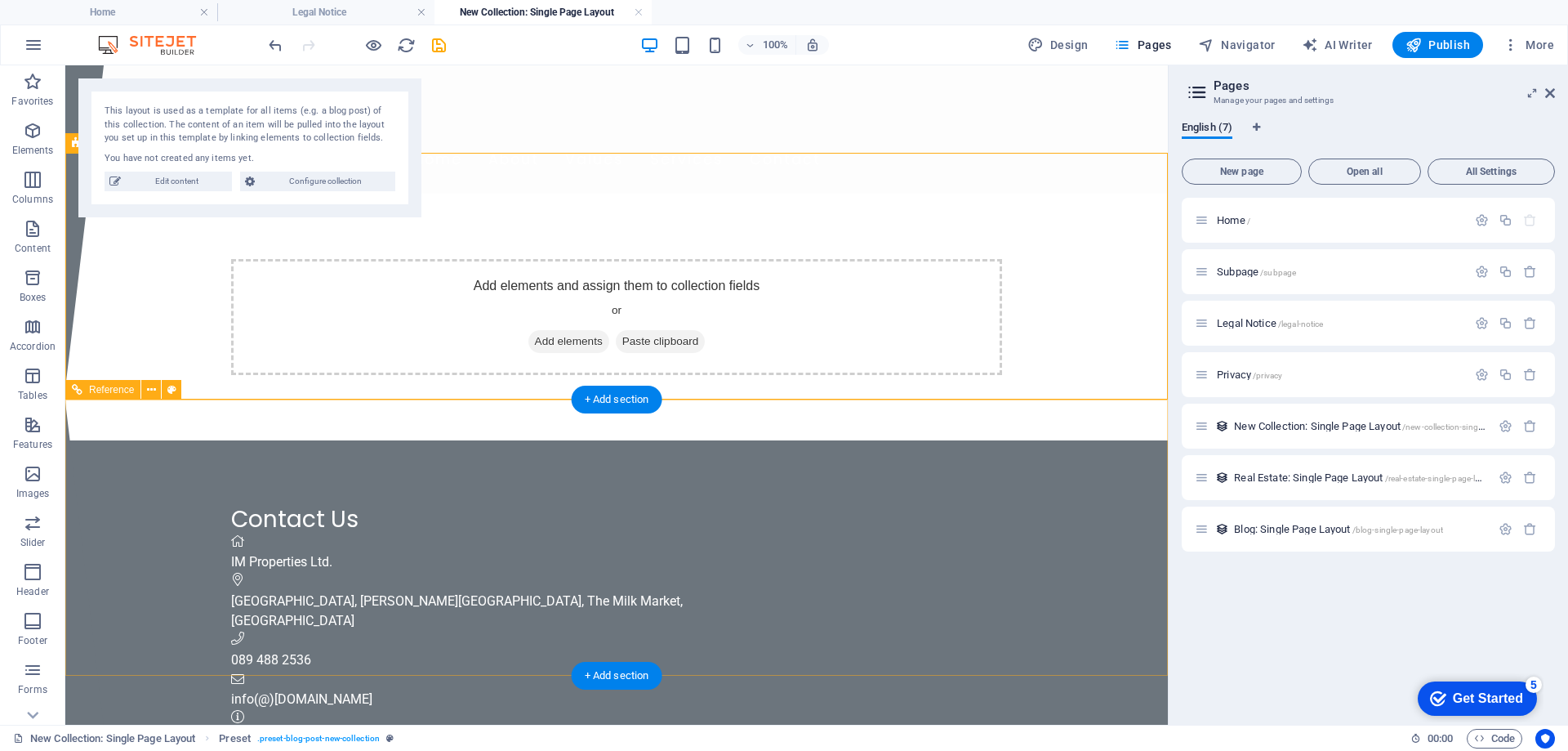
click at [338, 553] on div "IM Properties Ltd." at bounding box center [692, 562] width 923 height 19
select select "%"
select select "rem"
select select "px"
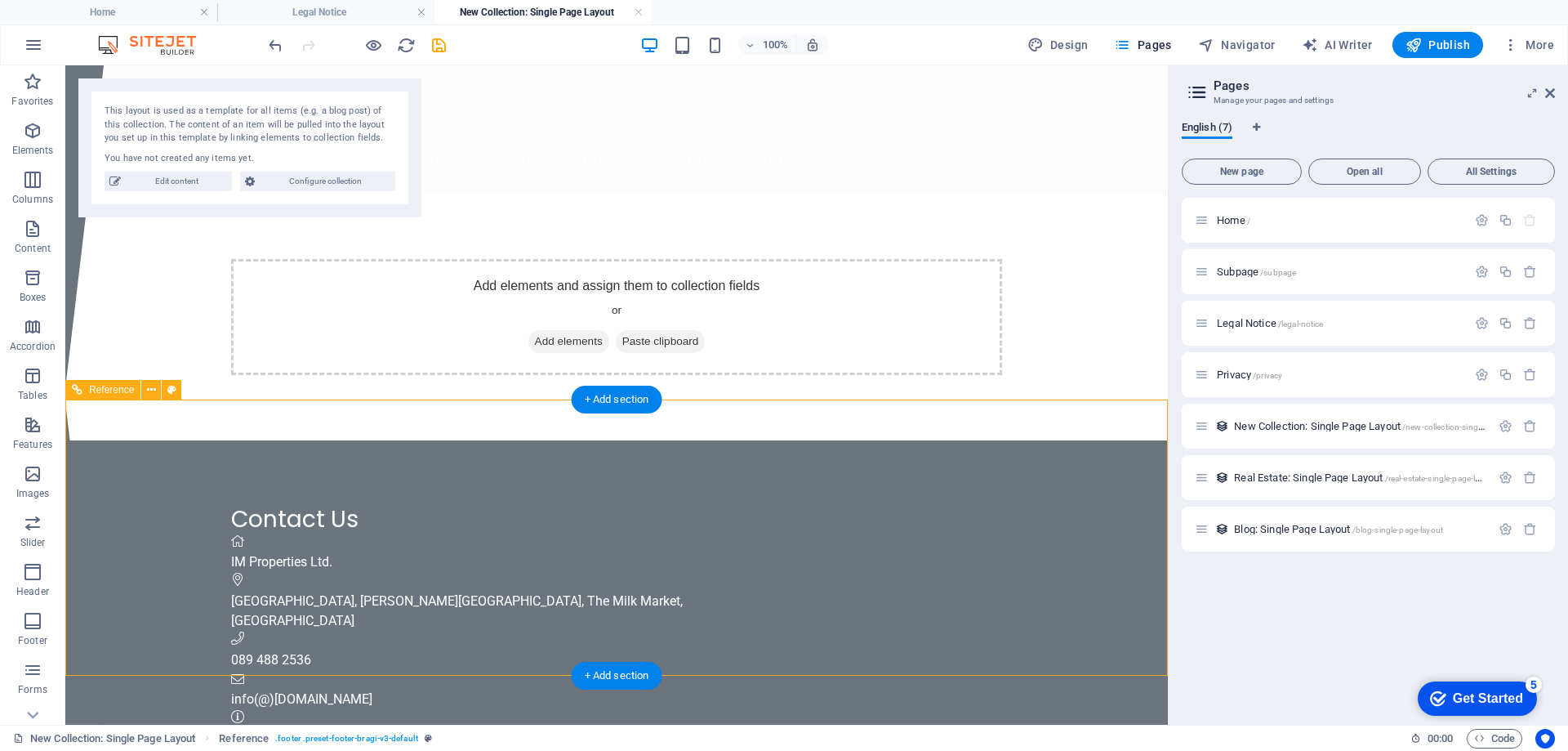
select select "px"
select select "rem"
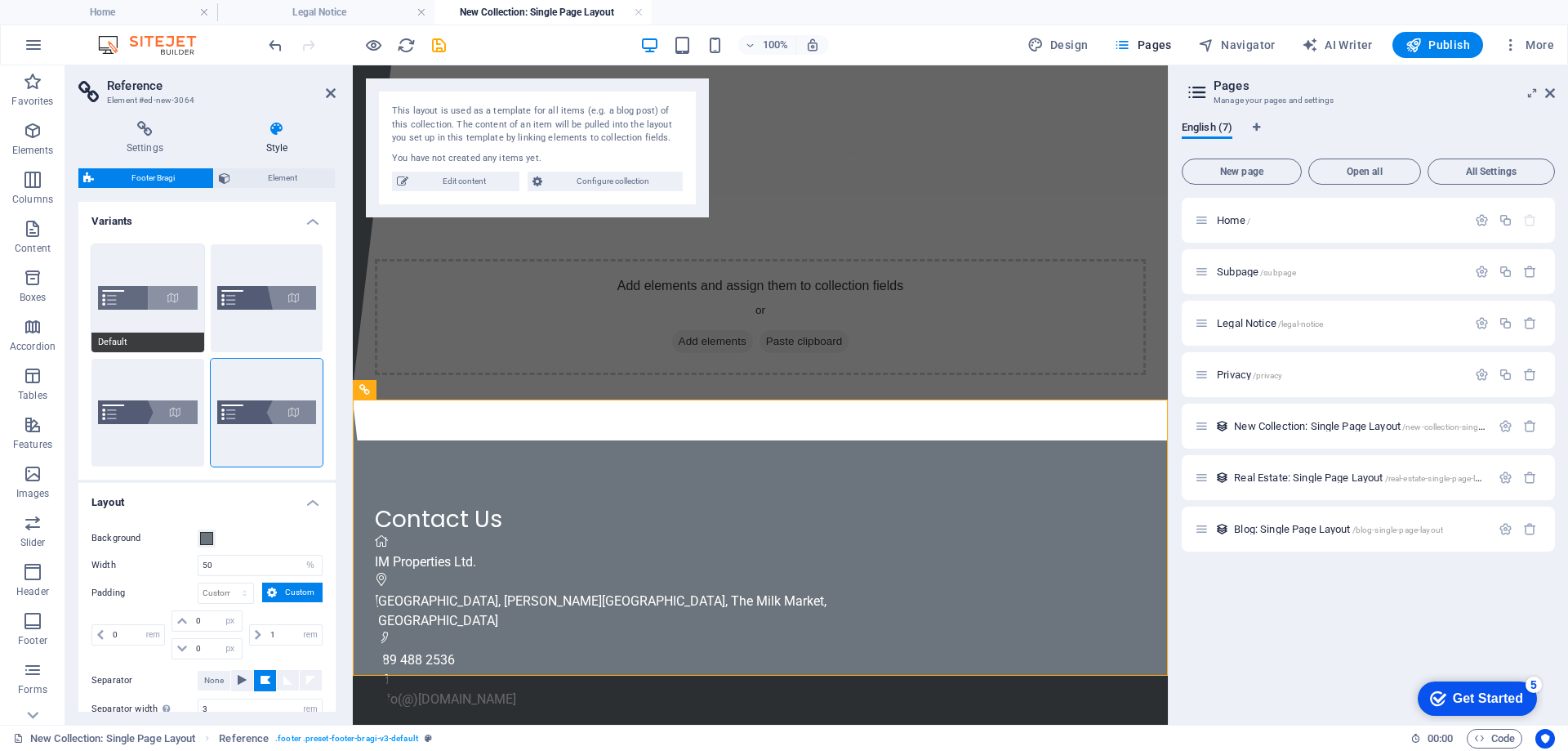
click at [135, 294] on button "Default" at bounding box center [147, 298] width 112 height 108
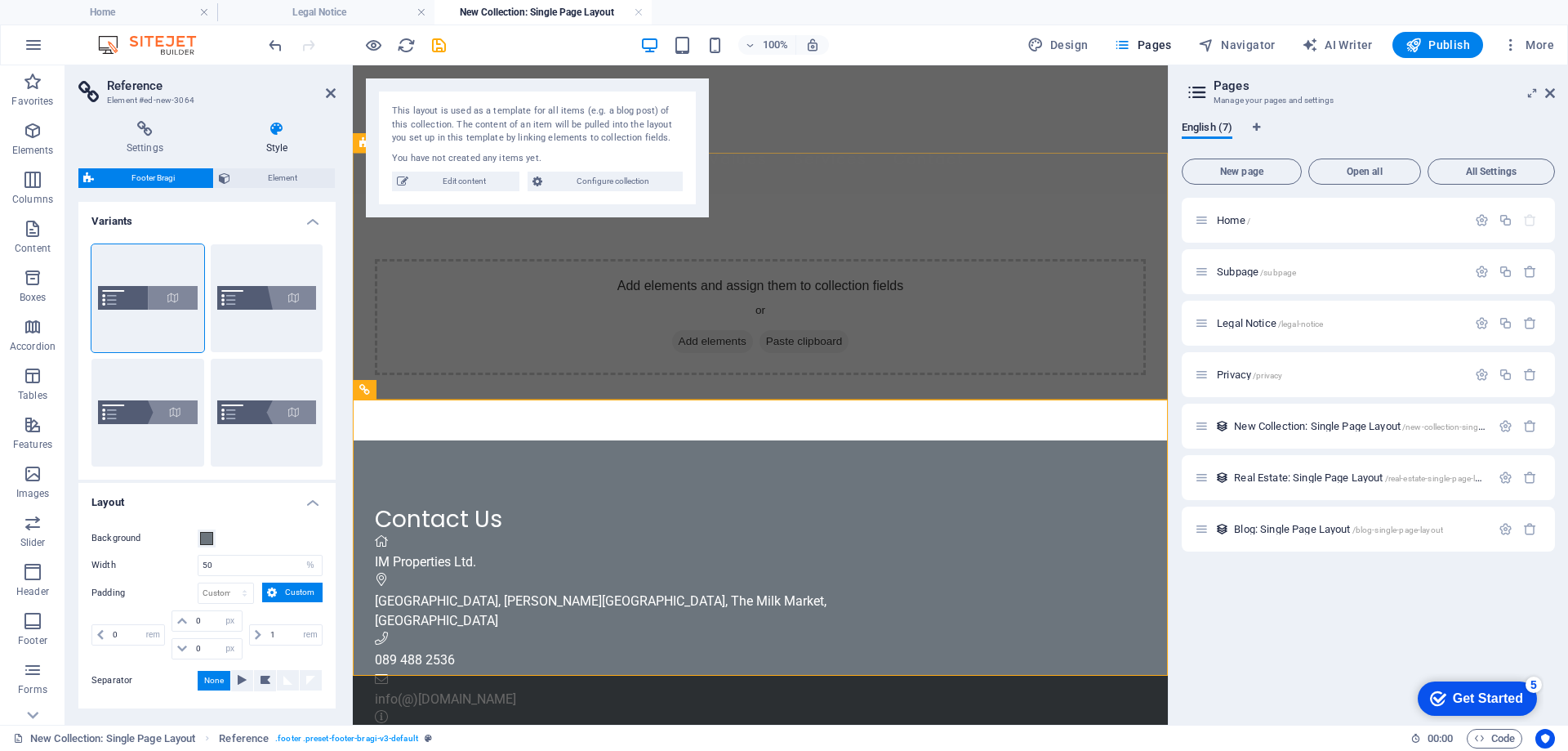
click at [468, 337] on div "Add elements and assign them to collection fields or Add elements Paste clipboa…" at bounding box center [761, 317] width 815 height 247
select select "68bad51d5773e9c493074694"
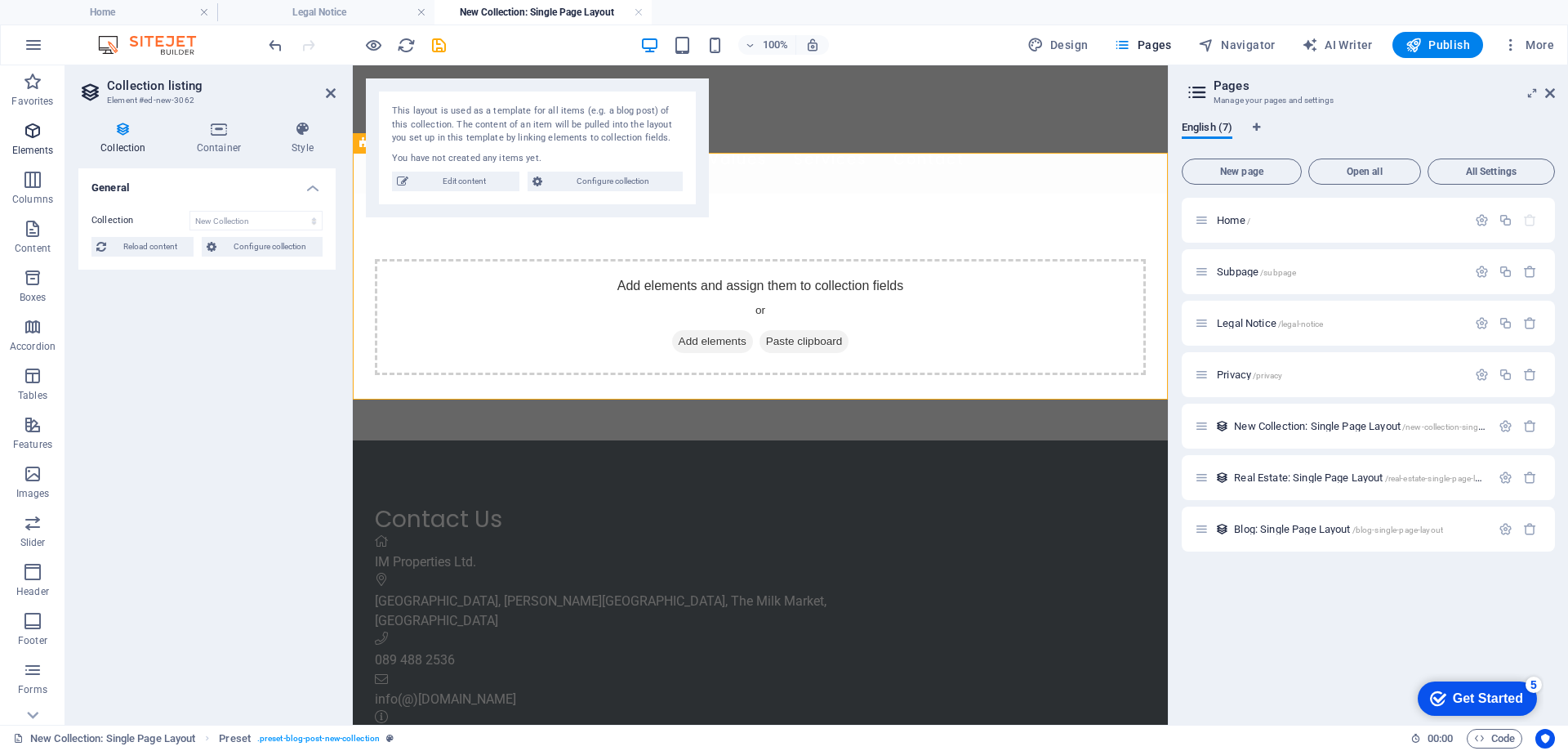
click at [27, 132] on icon "button" at bounding box center [33, 131] width 19 height 19
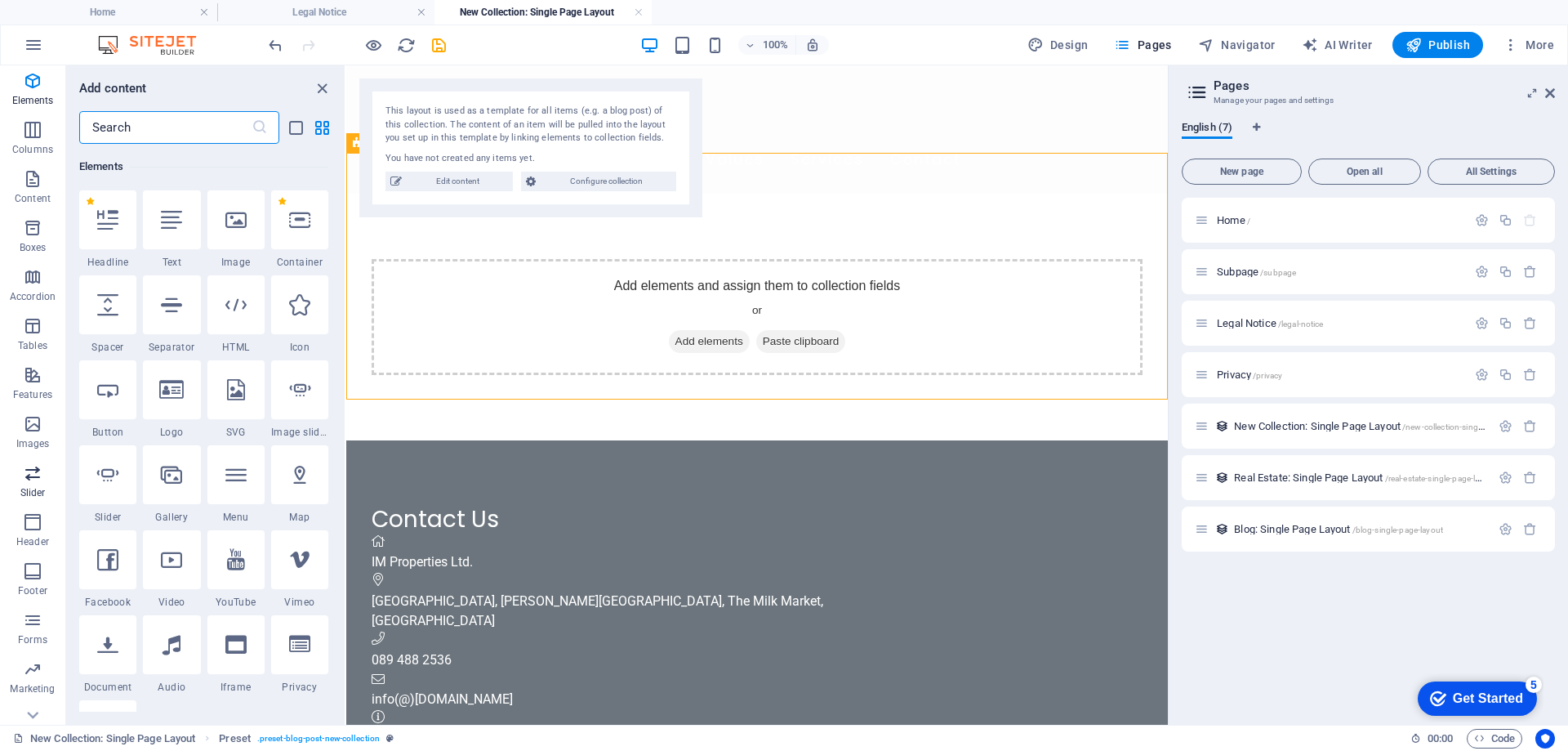
scroll to position [76, 0]
click at [21, 605] on span "Forms" at bounding box center [33, 604] width 66 height 39
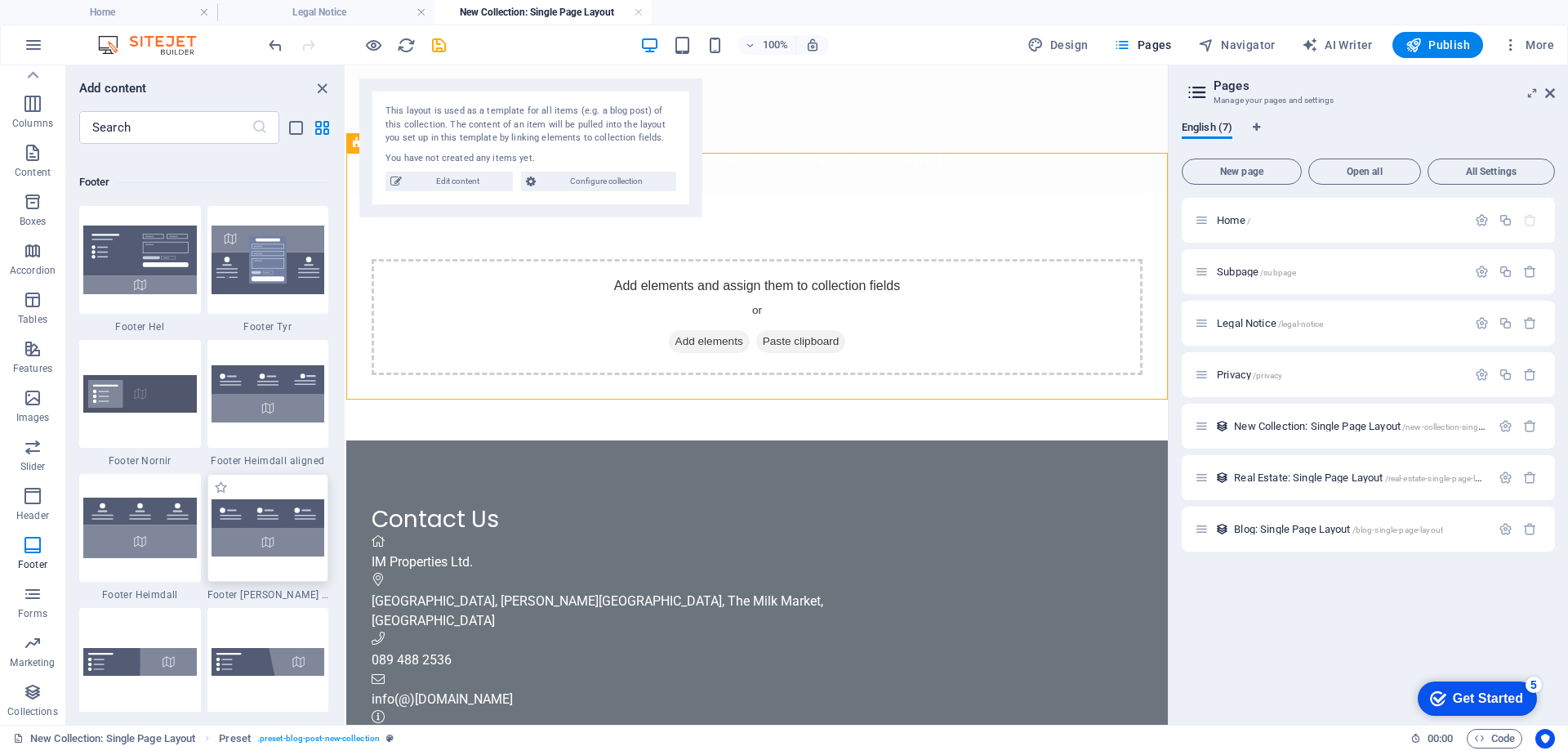
scroll to position [10785, 0]
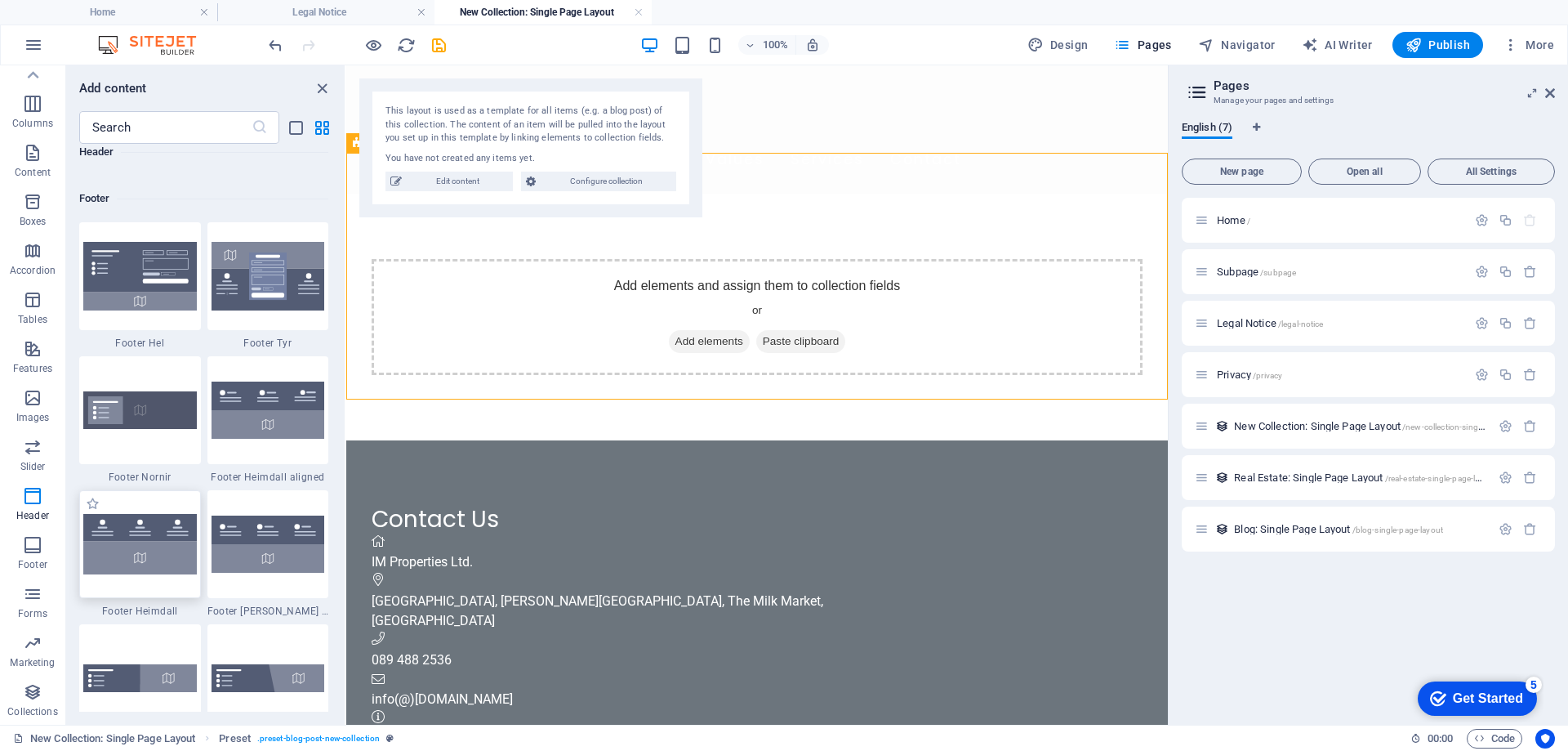
click at [172, 552] on img at bounding box center [140, 543] width 113 height 59
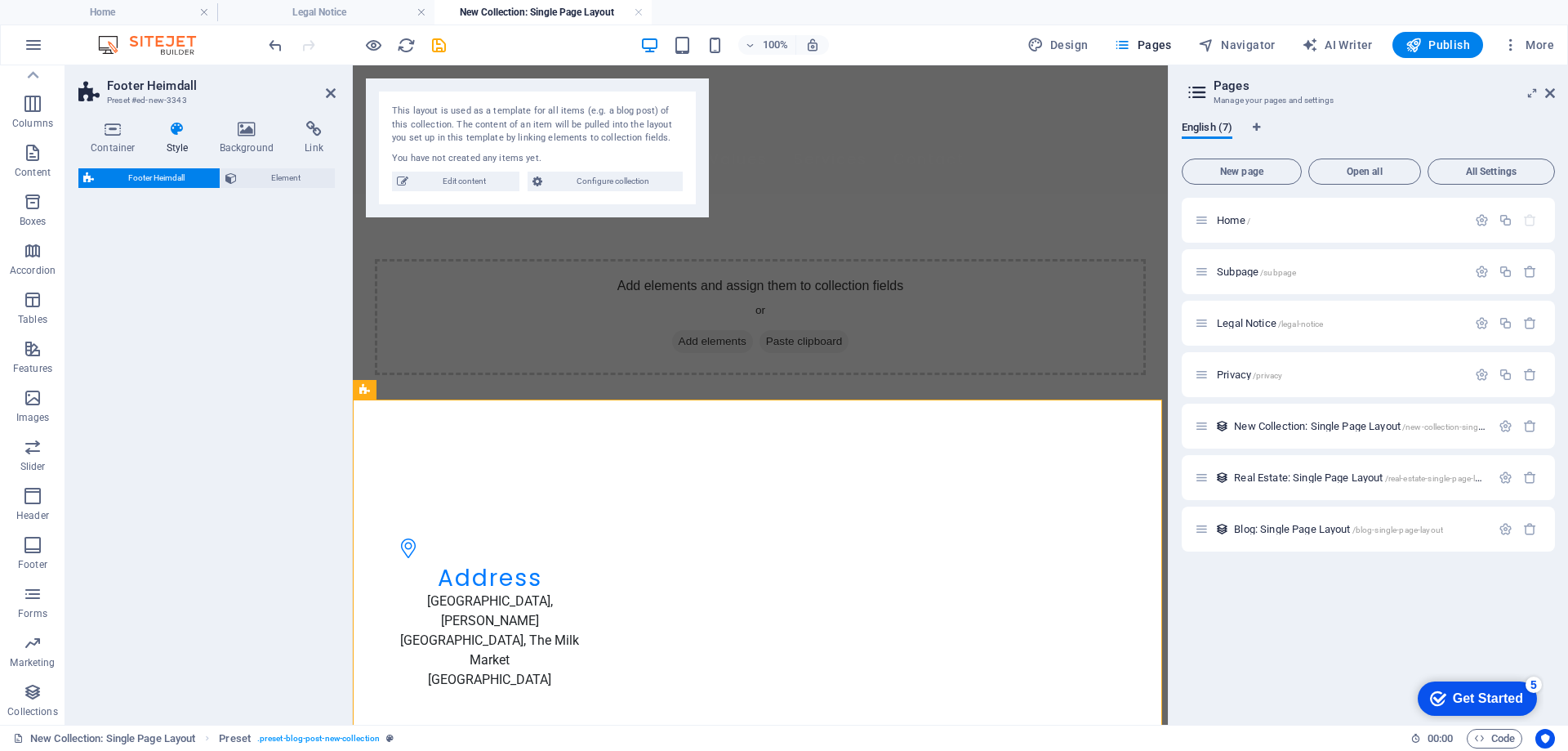
select select "rem"
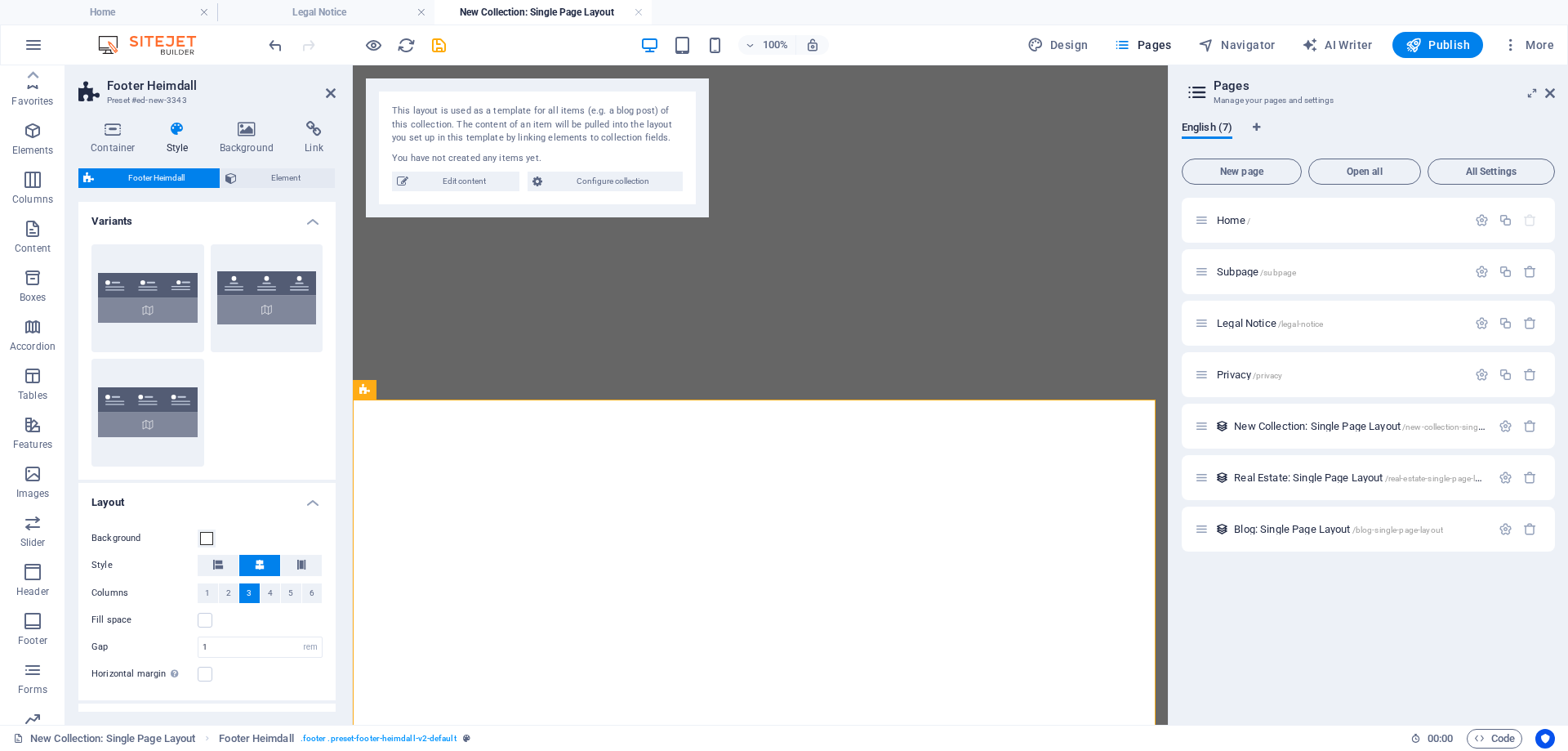
select select "rem"
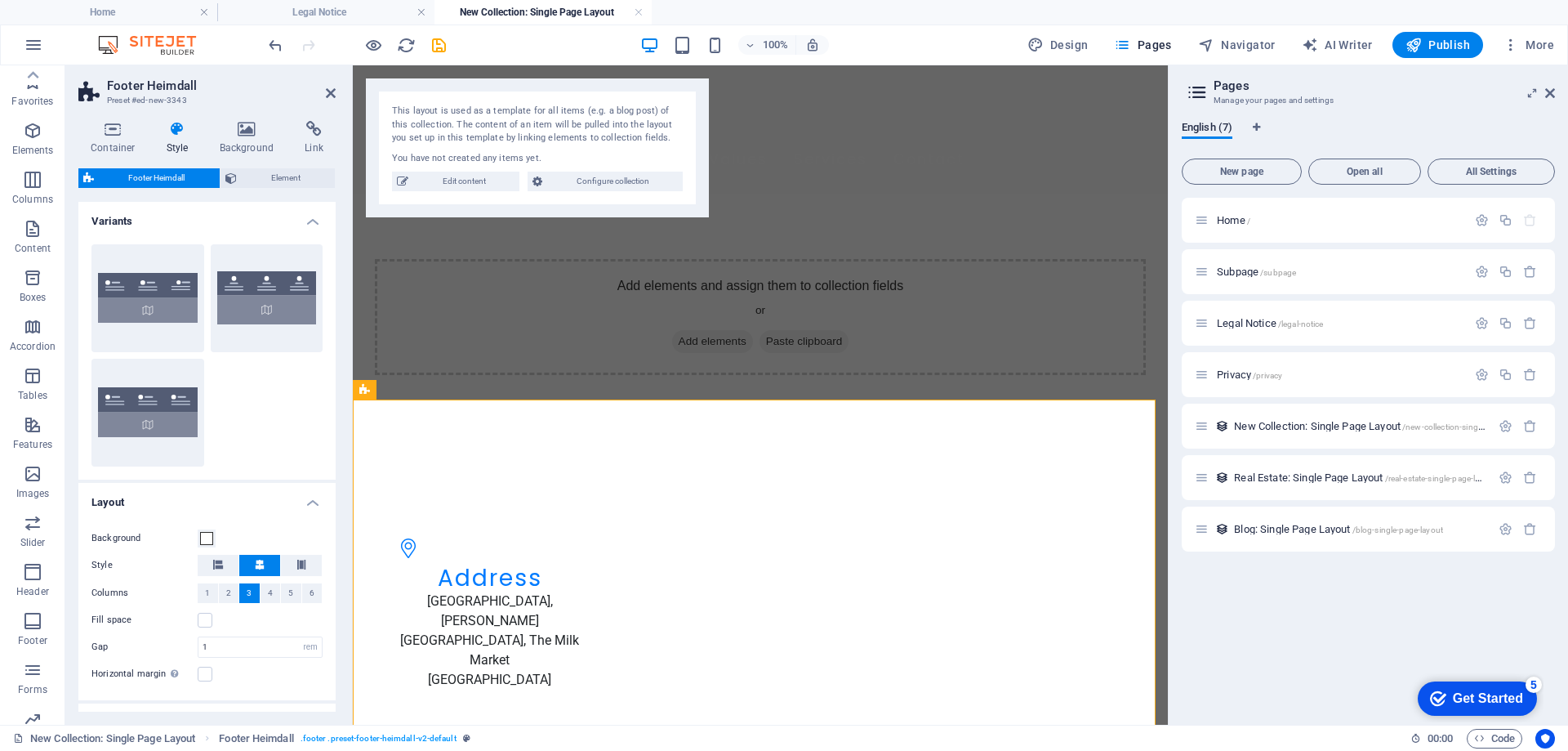
scroll to position [76, 0]
click at [1546, 58] on button "More" at bounding box center [1528, 45] width 65 height 27
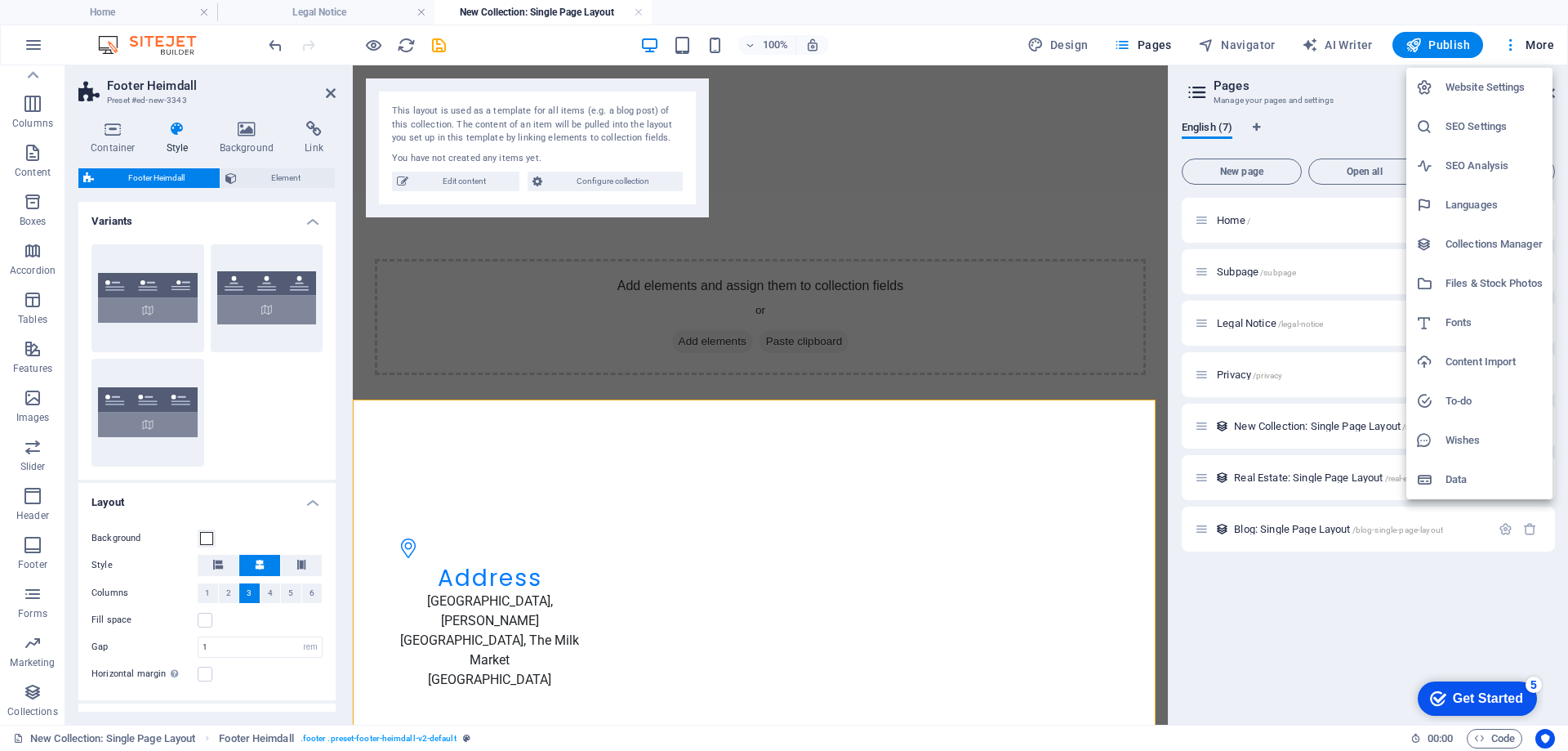
click at [1526, 87] on h6 "Website Settings" at bounding box center [1495, 88] width 97 height 19
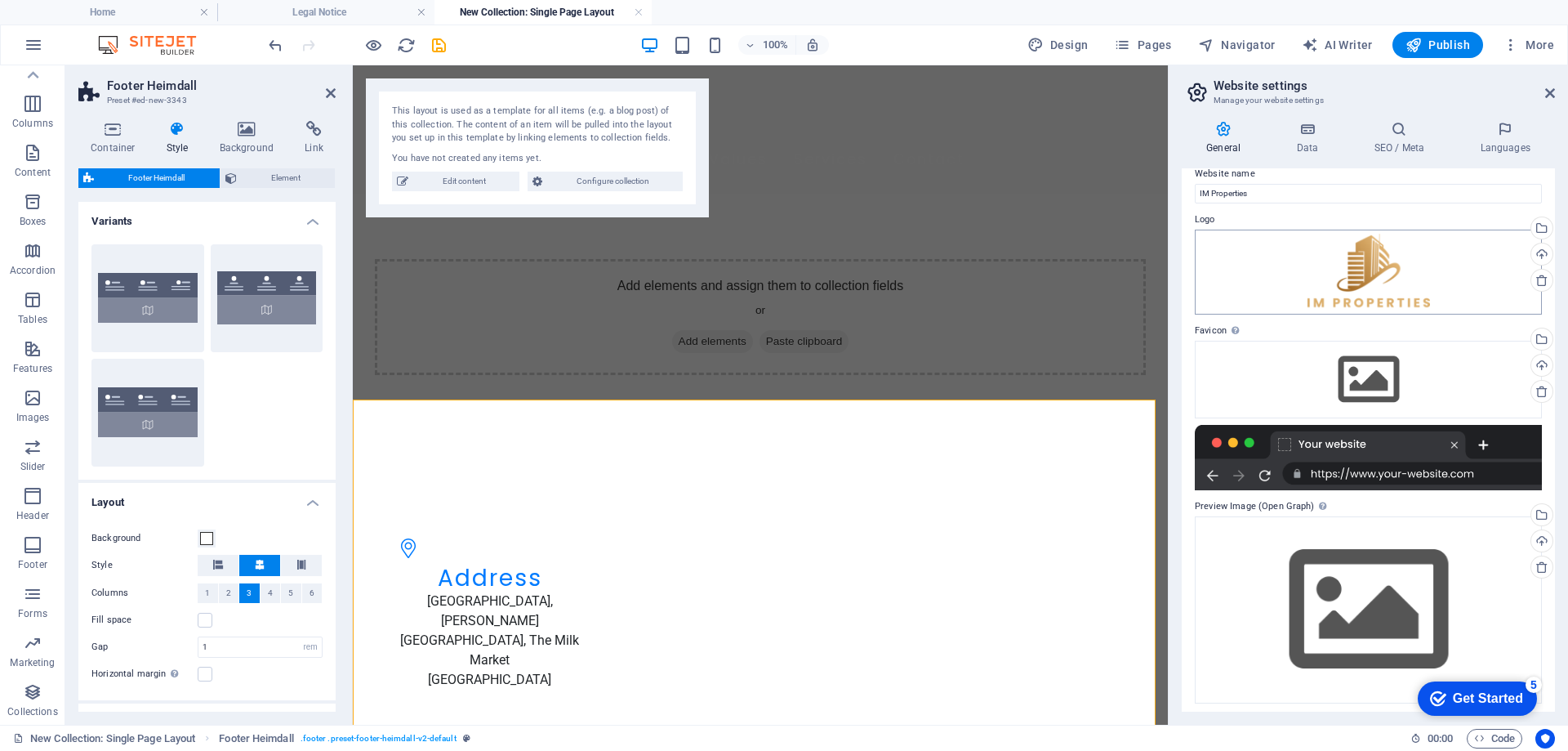
scroll to position [22, 0]
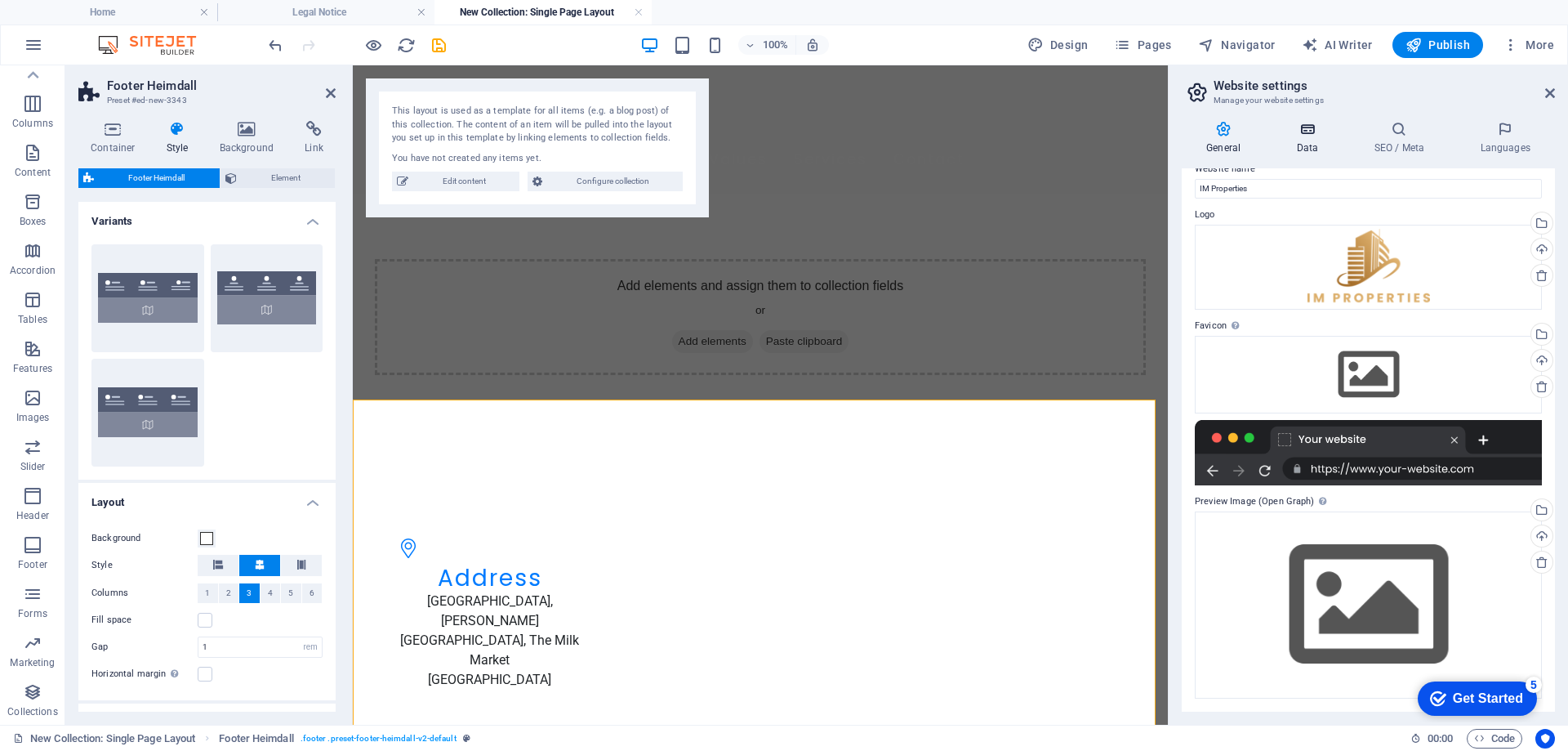
click at [1302, 132] on icon at bounding box center [1307, 129] width 71 height 16
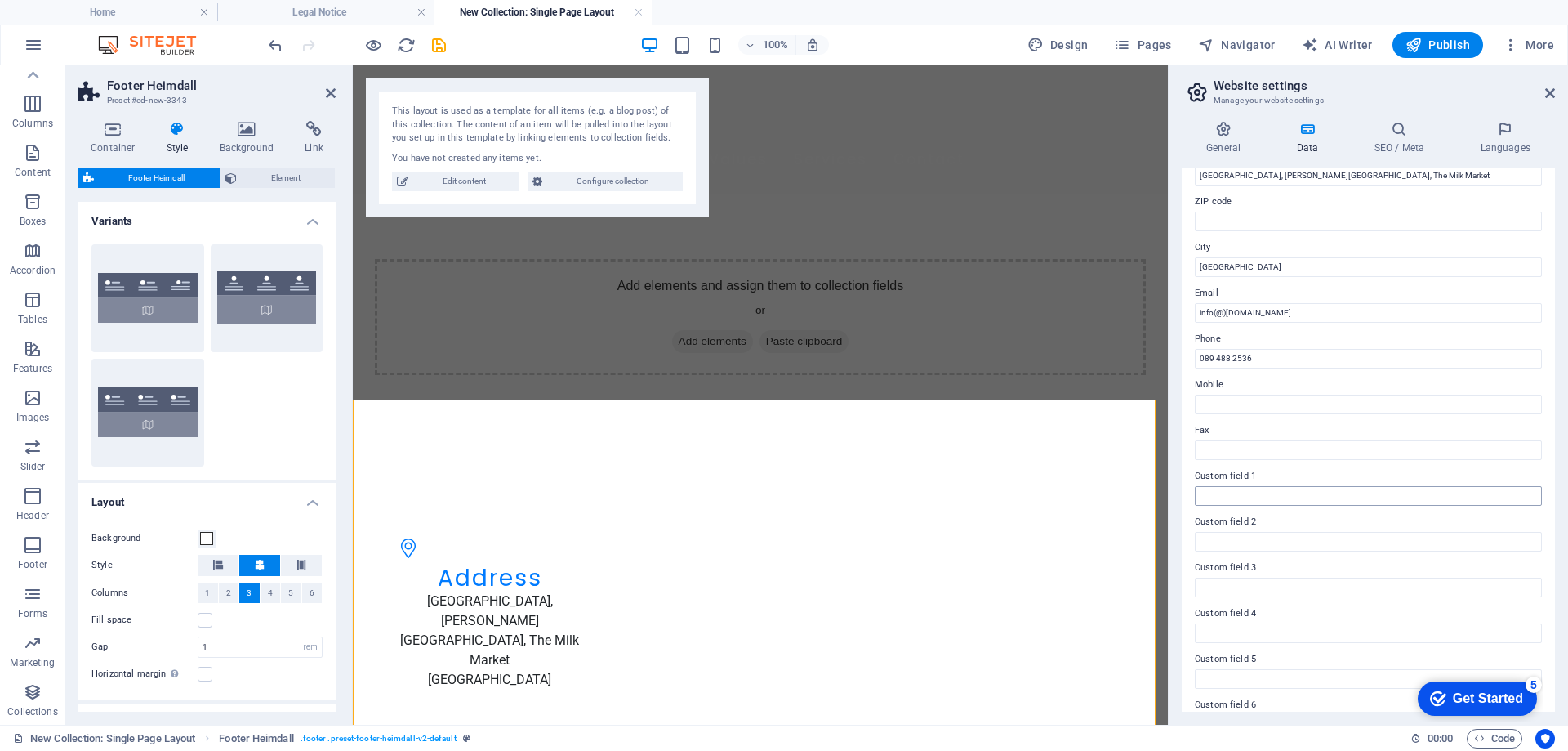
scroll to position [242, 0]
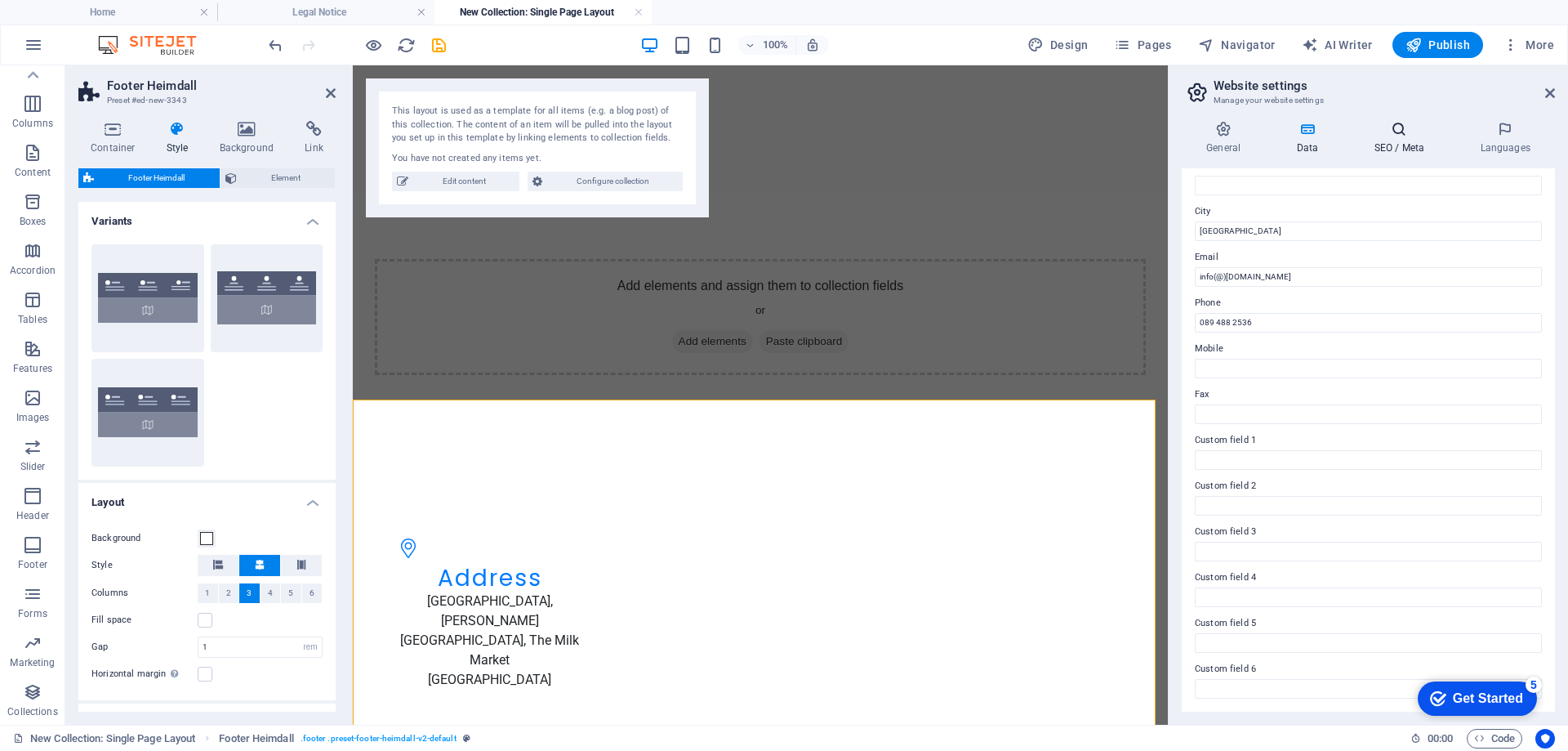
click at [1392, 147] on h4 "SEO / Meta" at bounding box center [1402, 138] width 106 height 35
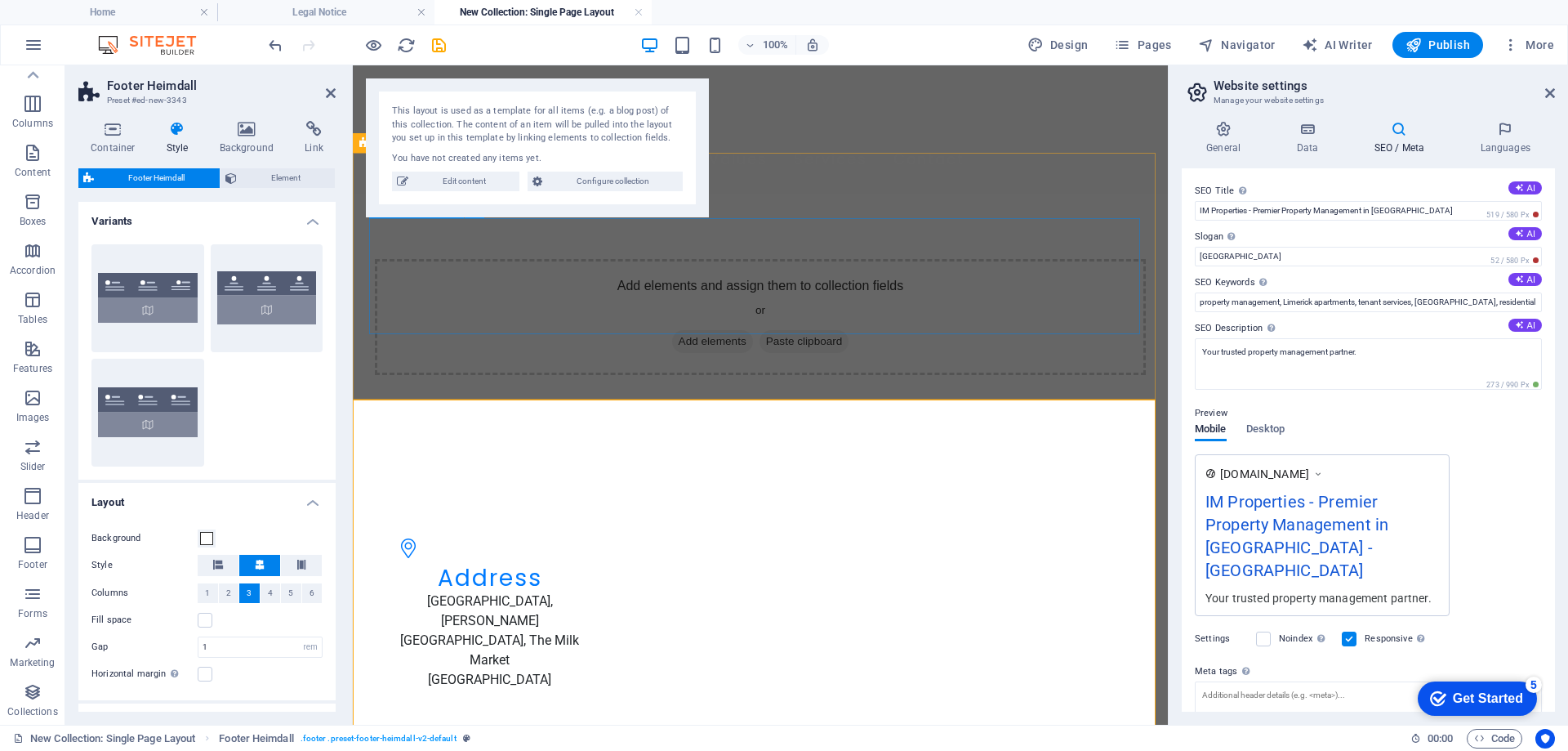
click at [873, 263] on div "Add elements and assign them to collection fields or Add elements Paste clipboa…" at bounding box center [760, 316] width 771 height 116
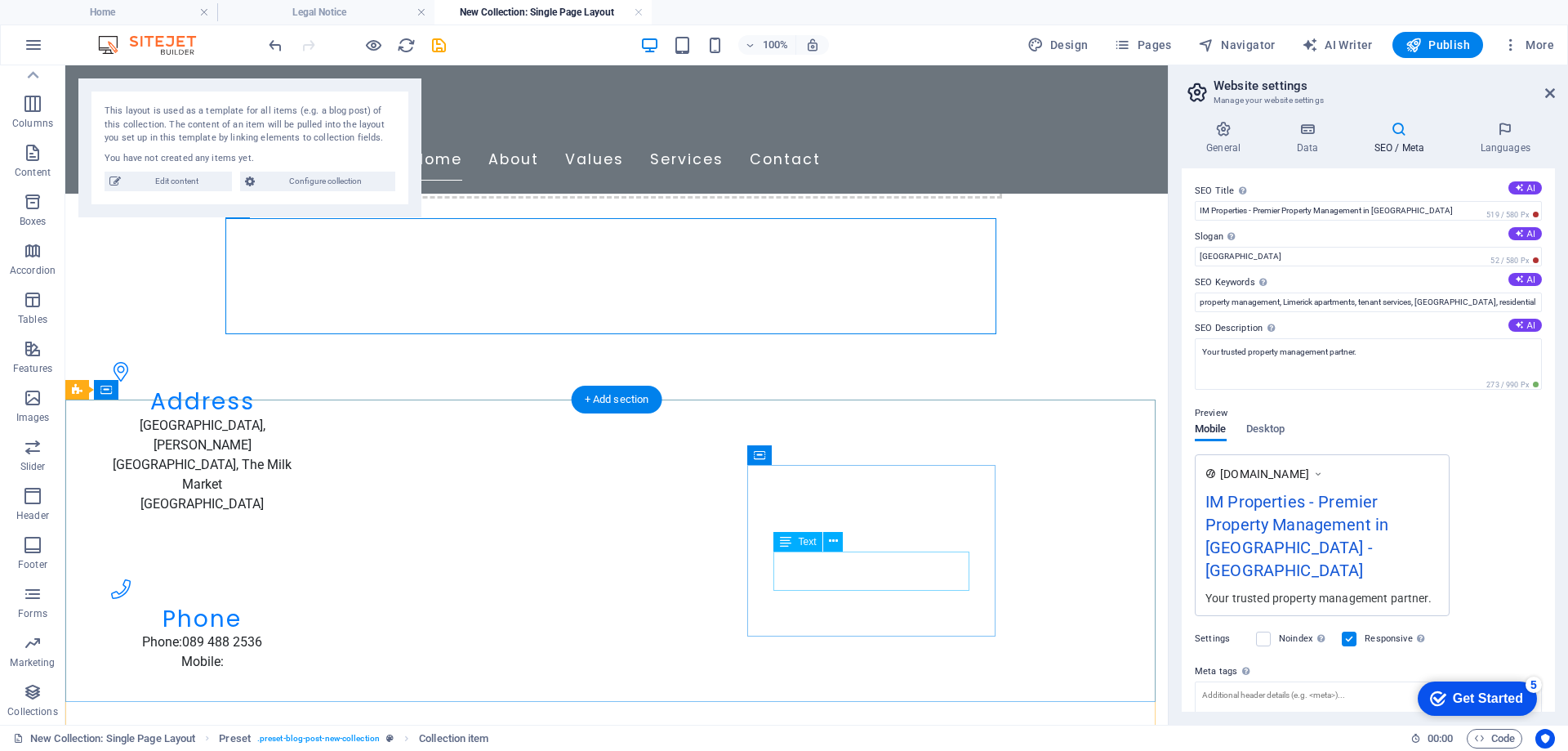
scroll to position [327, 0]
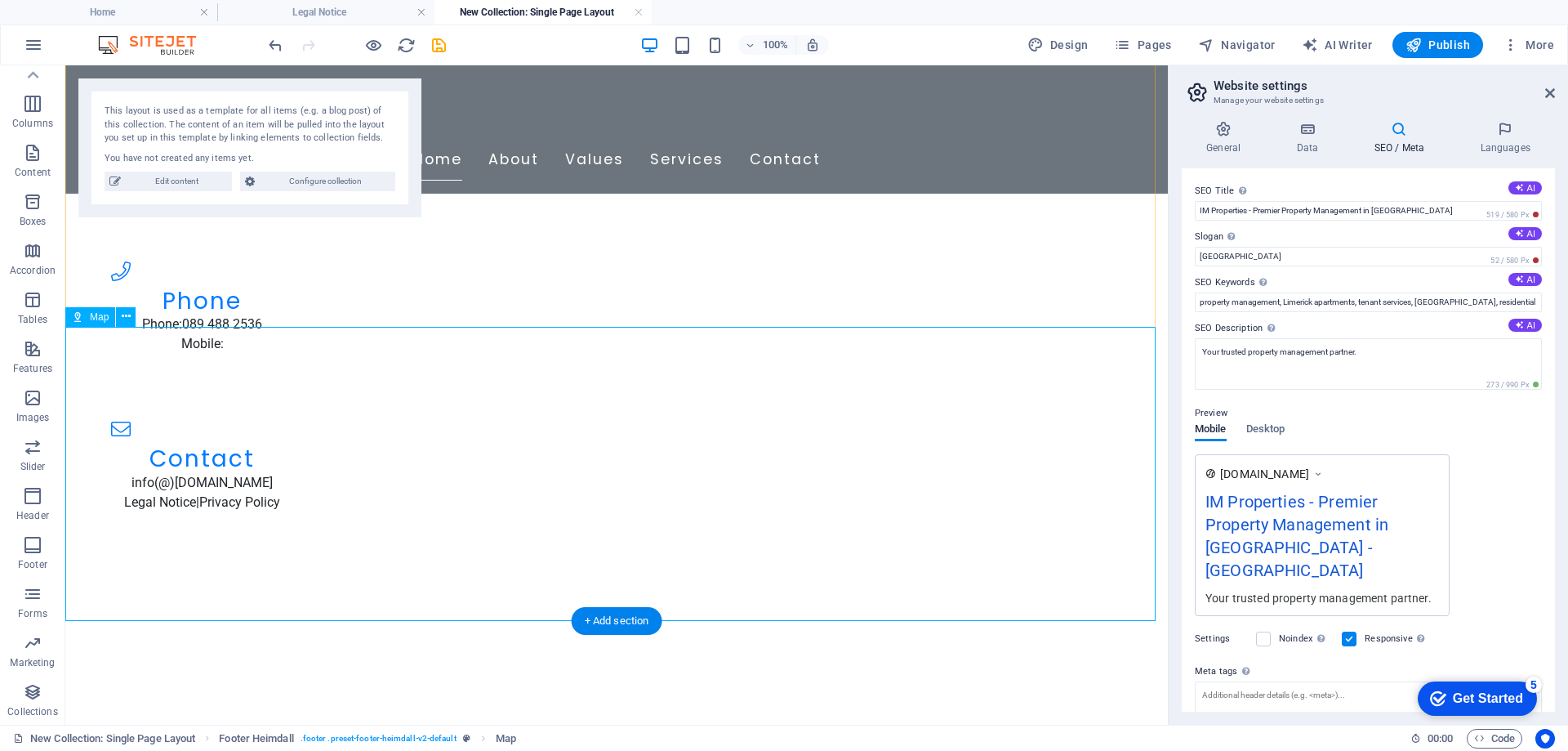
scroll to position [465, 0]
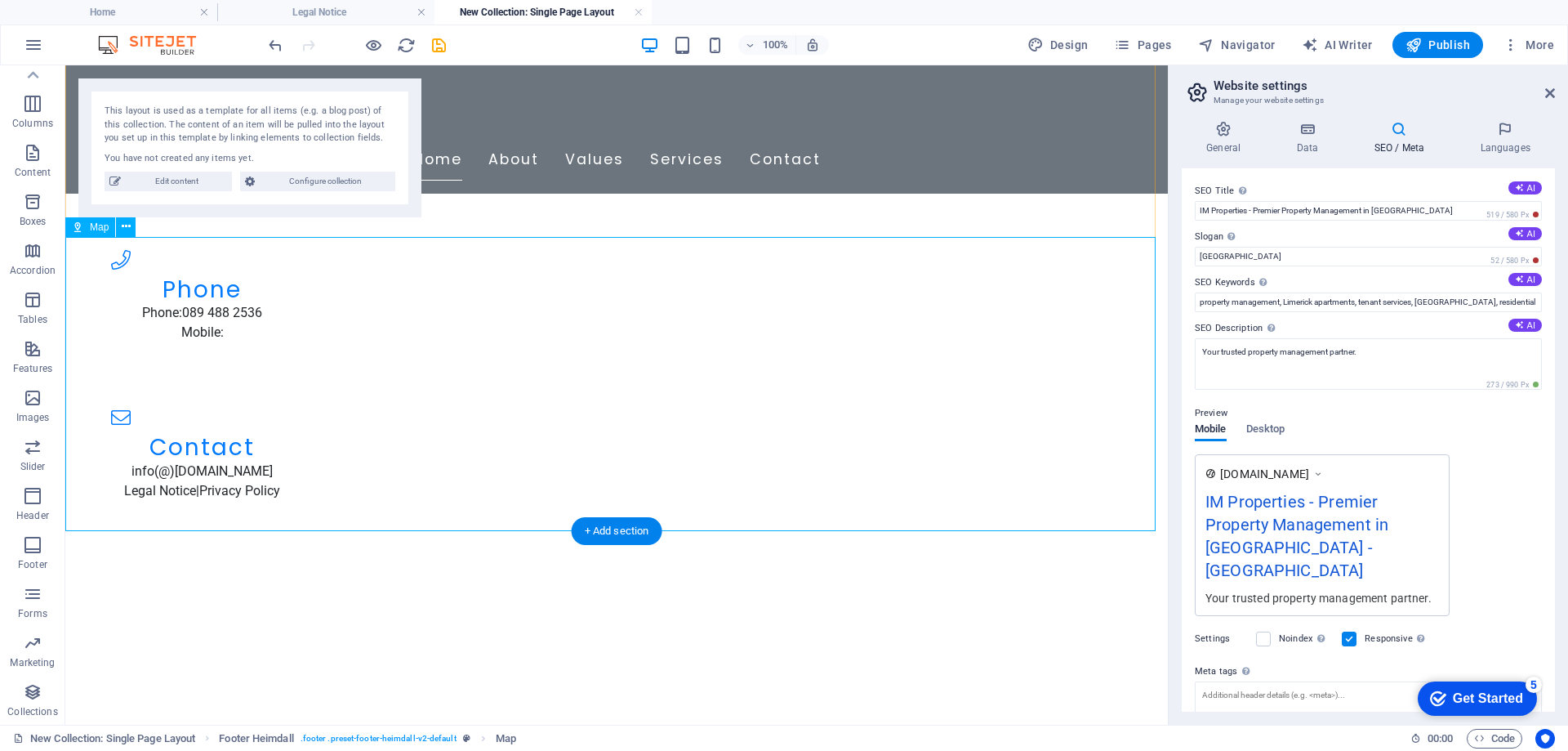
click at [555, 592] on div at bounding box center [616, 739] width 1102 height 294
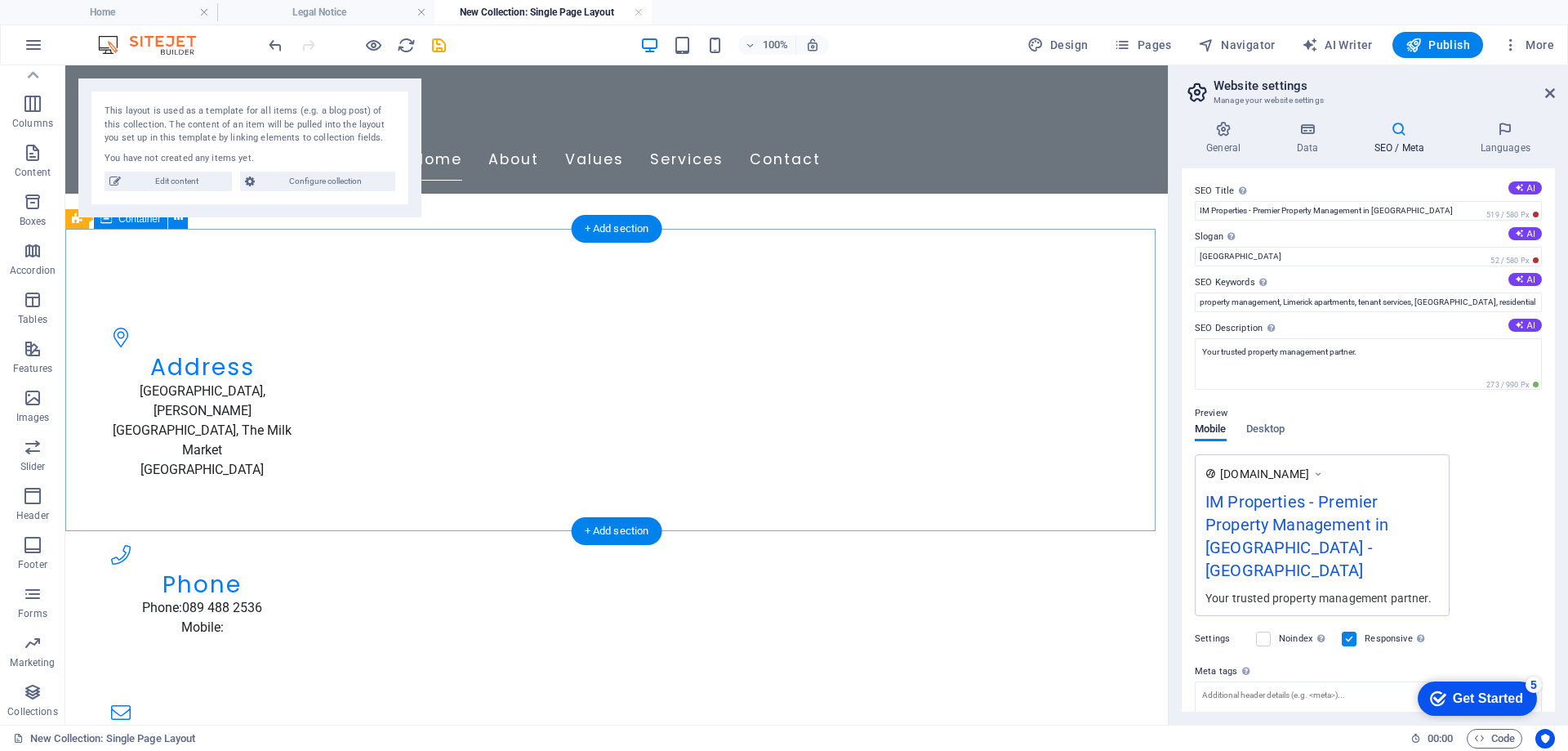
scroll to position [171, 0]
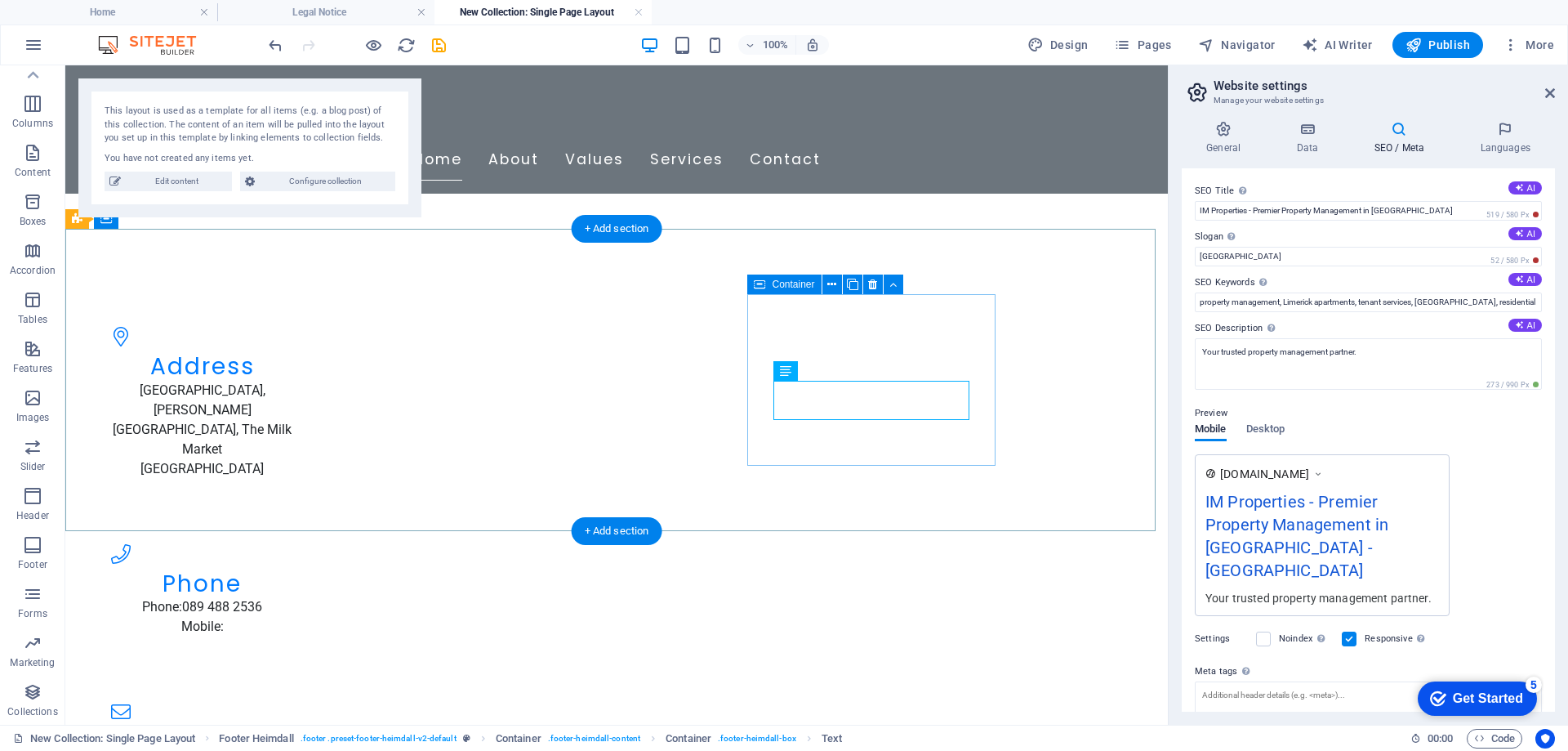
click at [327, 670] on div "Contact info(@)improperties.ie Legal Notice | Privacy Policy" at bounding box center [203, 746] width 248 height 152
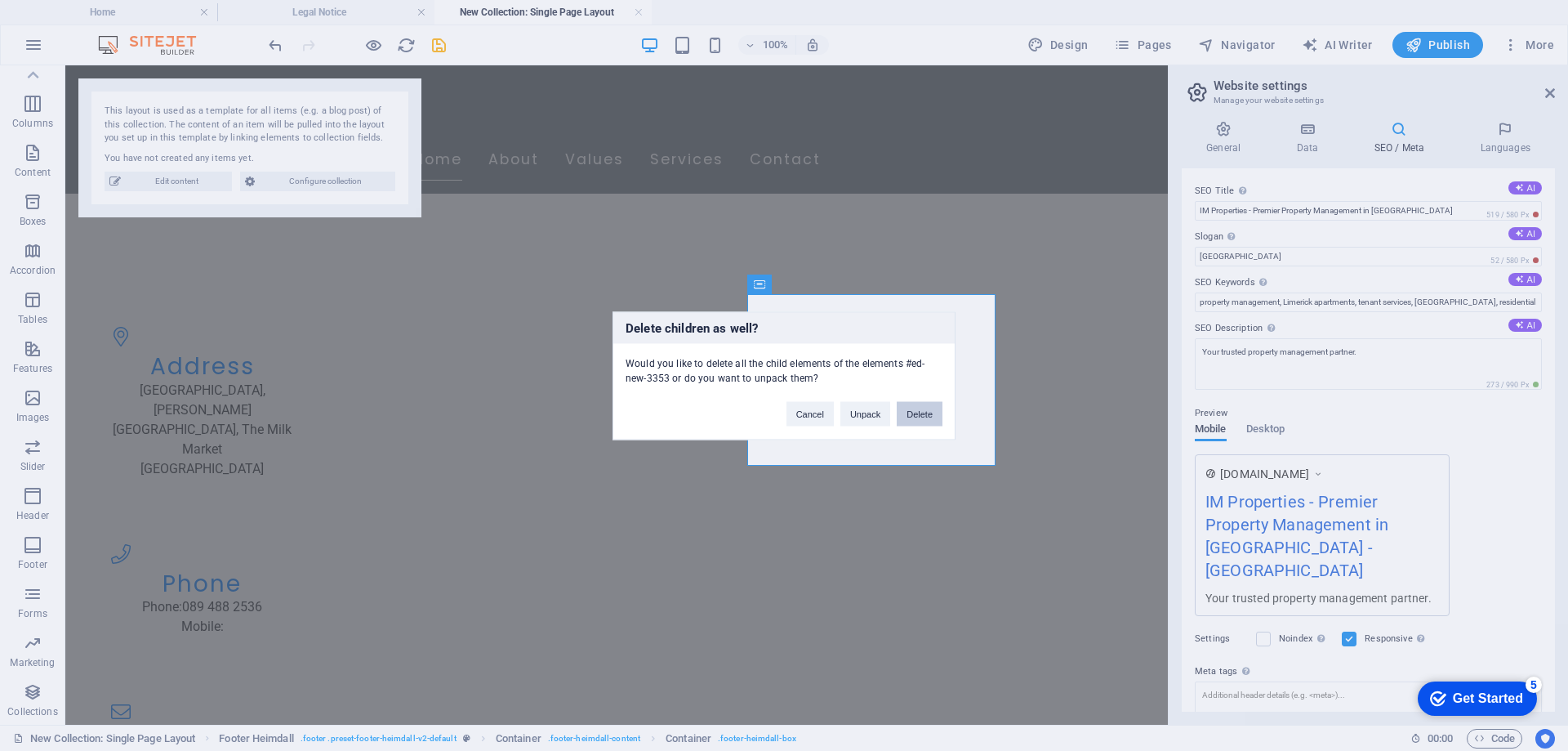
click at [928, 414] on button "Delete" at bounding box center [920, 414] width 46 height 25
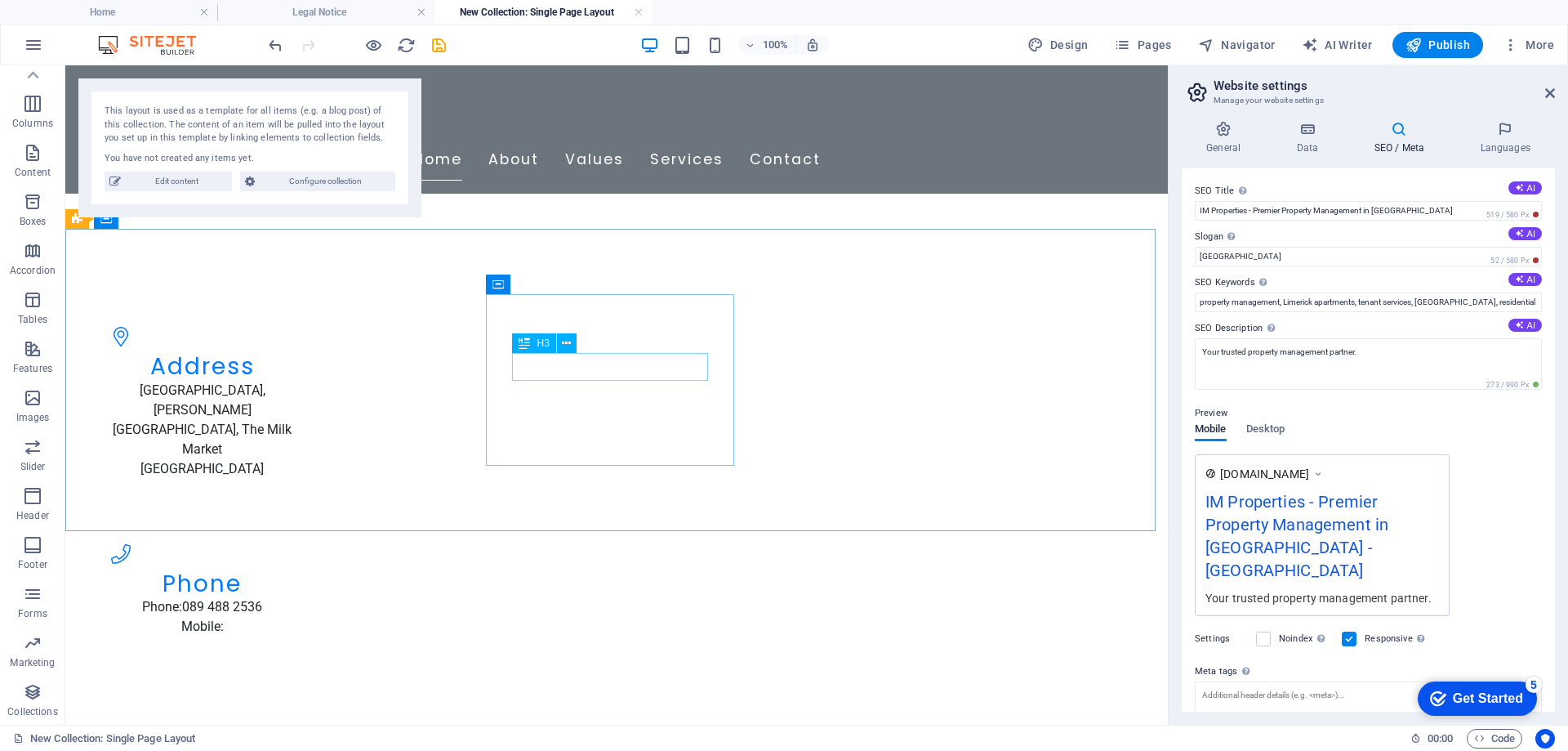
click at [578, 339] on div "H3" at bounding box center [549, 343] width 74 height 20
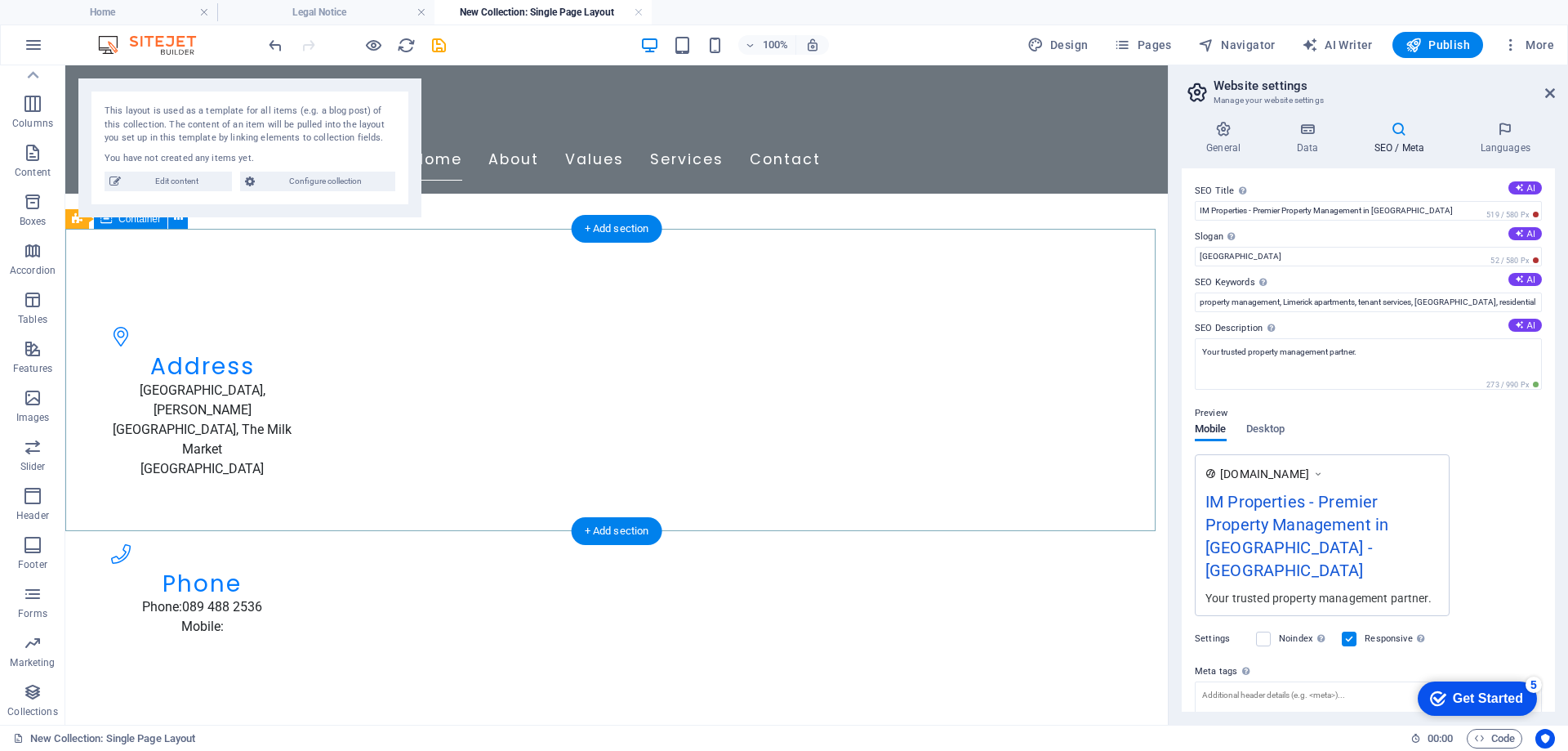
click at [460, 283] on div "Address Greengate House, Carr Street, The Milk Market Limerick Phone Phone: 089…" at bounding box center [616, 478] width 1102 height 499
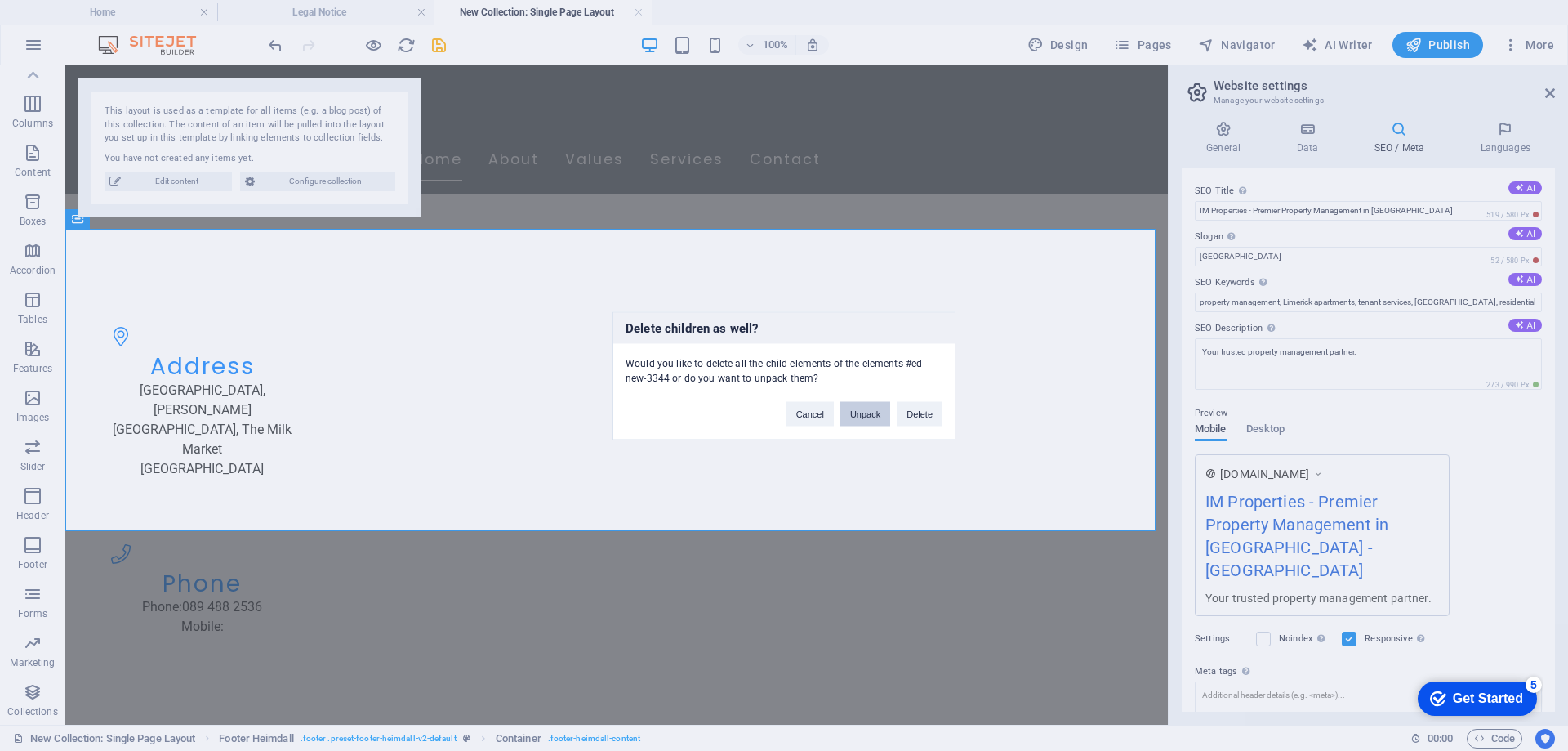
click at [868, 420] on button "Unpack" at bounding box center [865, 414] width 50 height 25
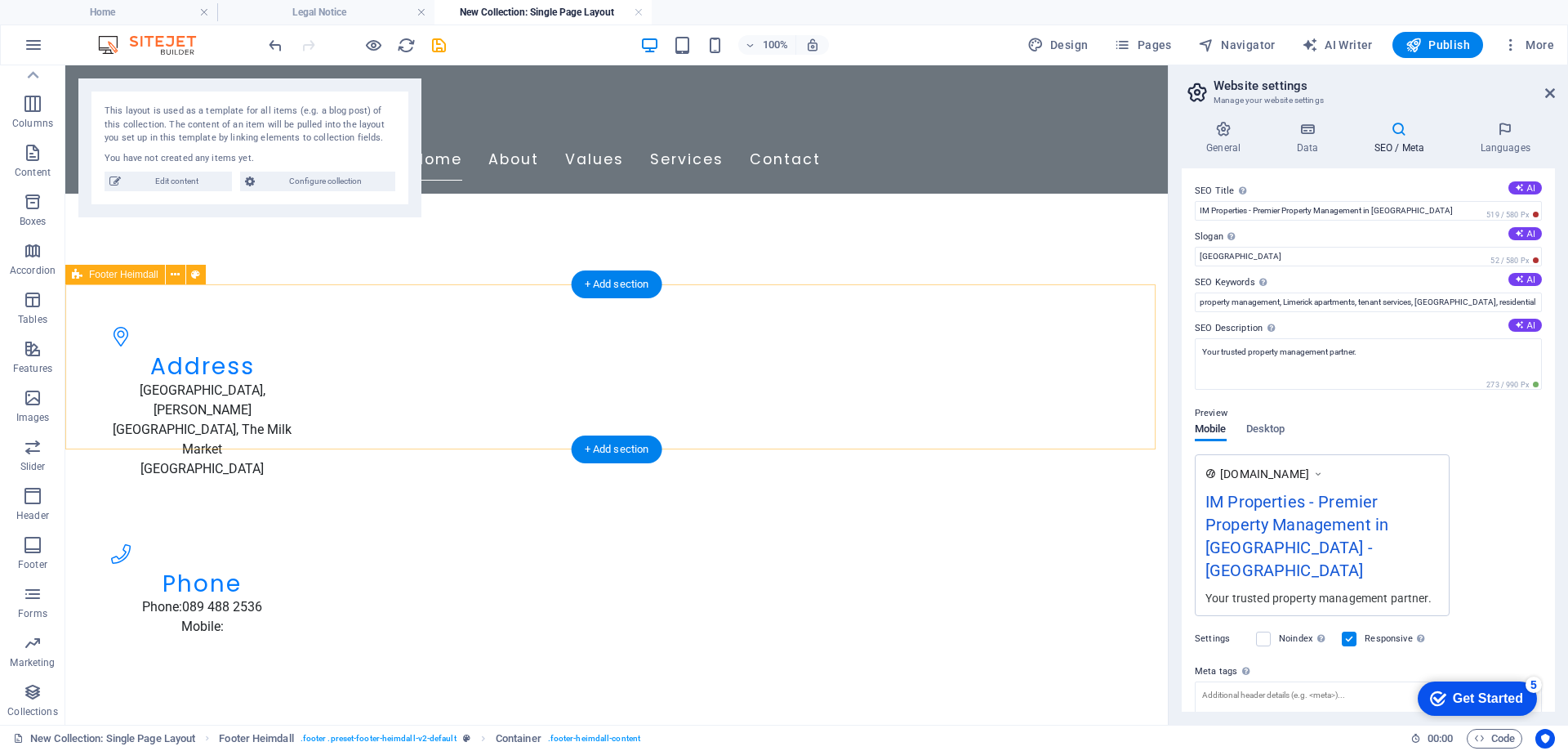
scroll to position [115, 0]
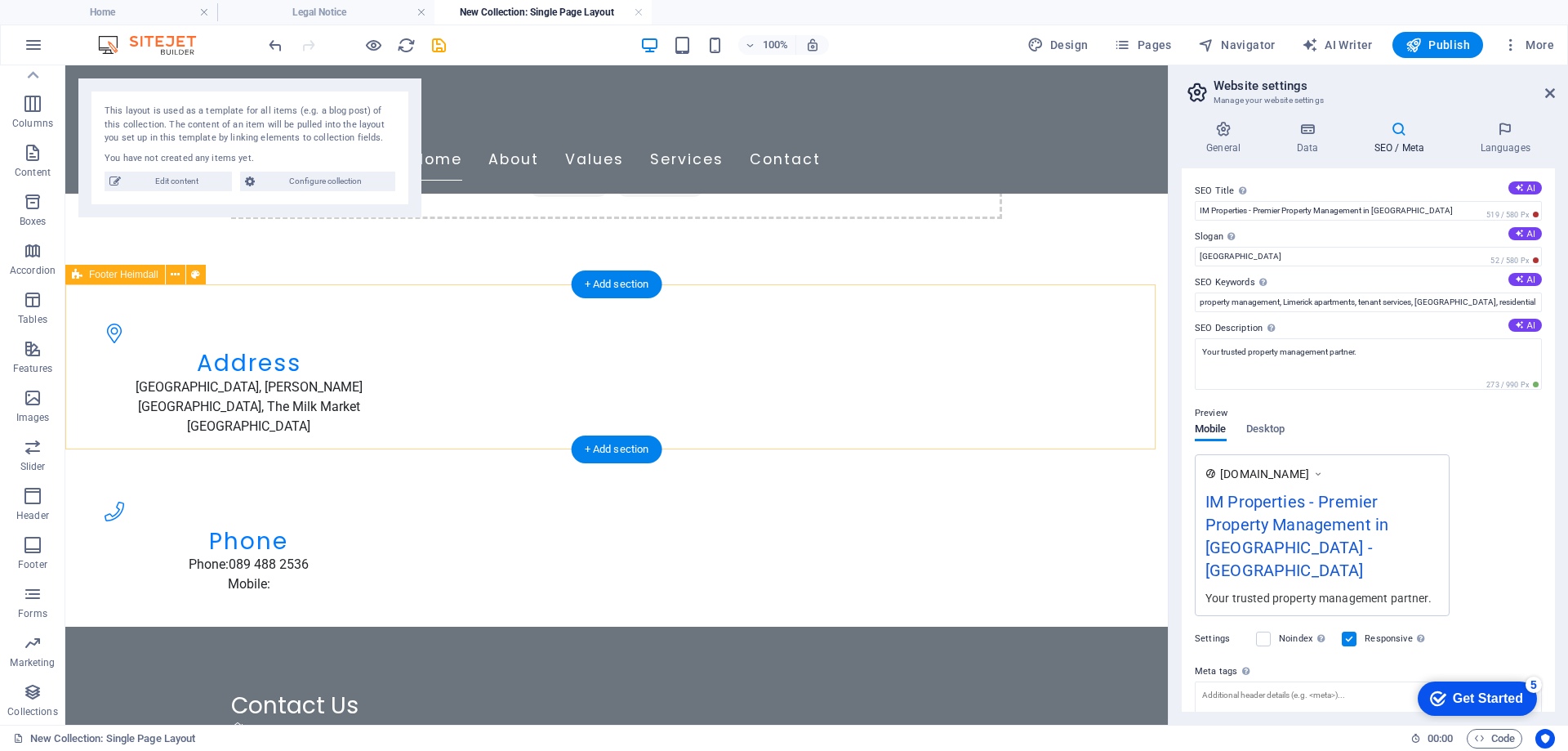
click at [877, 337] on div "Address Greengate House, Carr Street, The Milk Market Limerick Phone Phone: 089…" at bounding box center [616, 455] width 1102 height 329
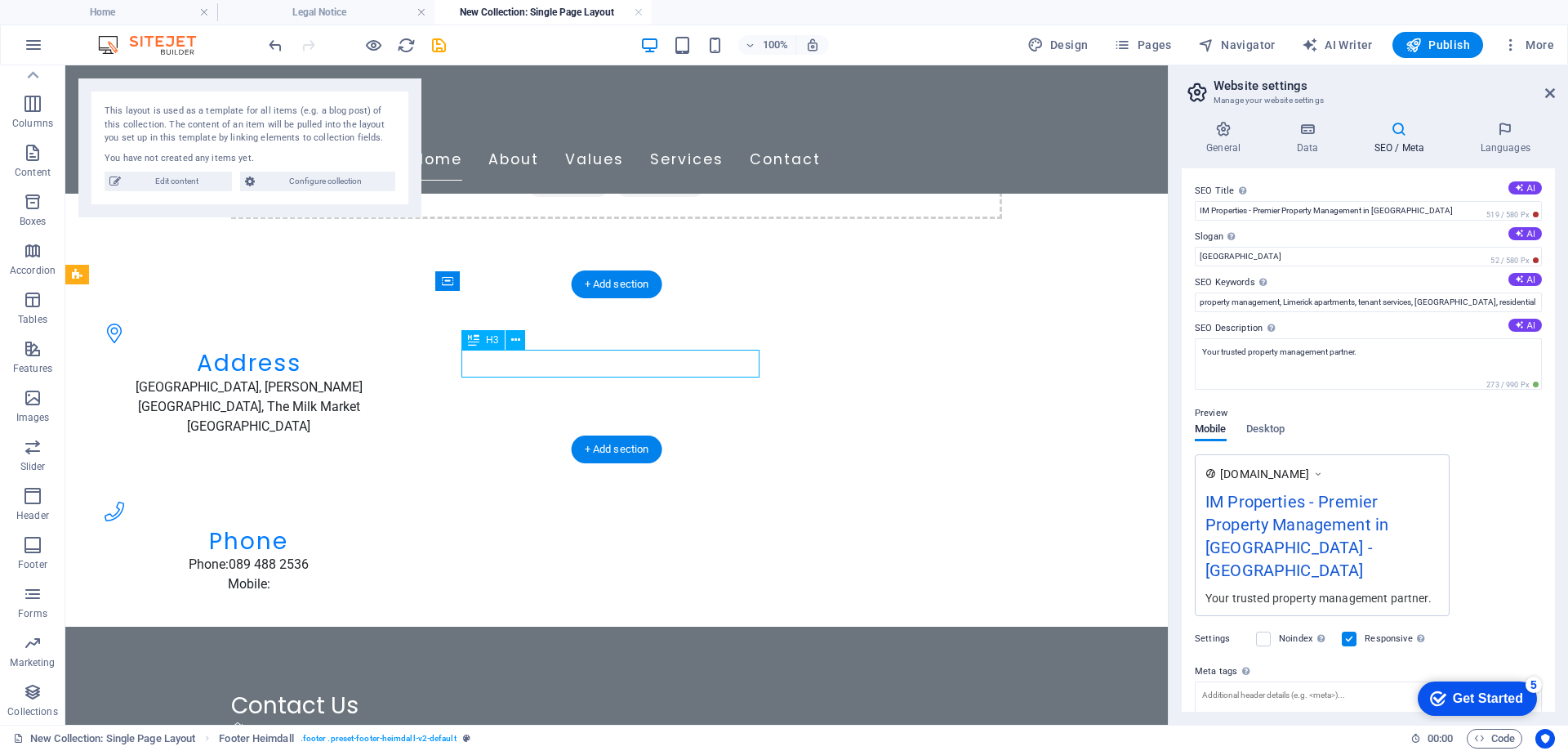
click at [400, 528] on div "Phone" at bounding box center [249, 541] width 302 height 27
click at [427, 469] on div "Phone Phone: 089 488 2536 Mobile:" at bounding box center [249, 546] width 354 height 152
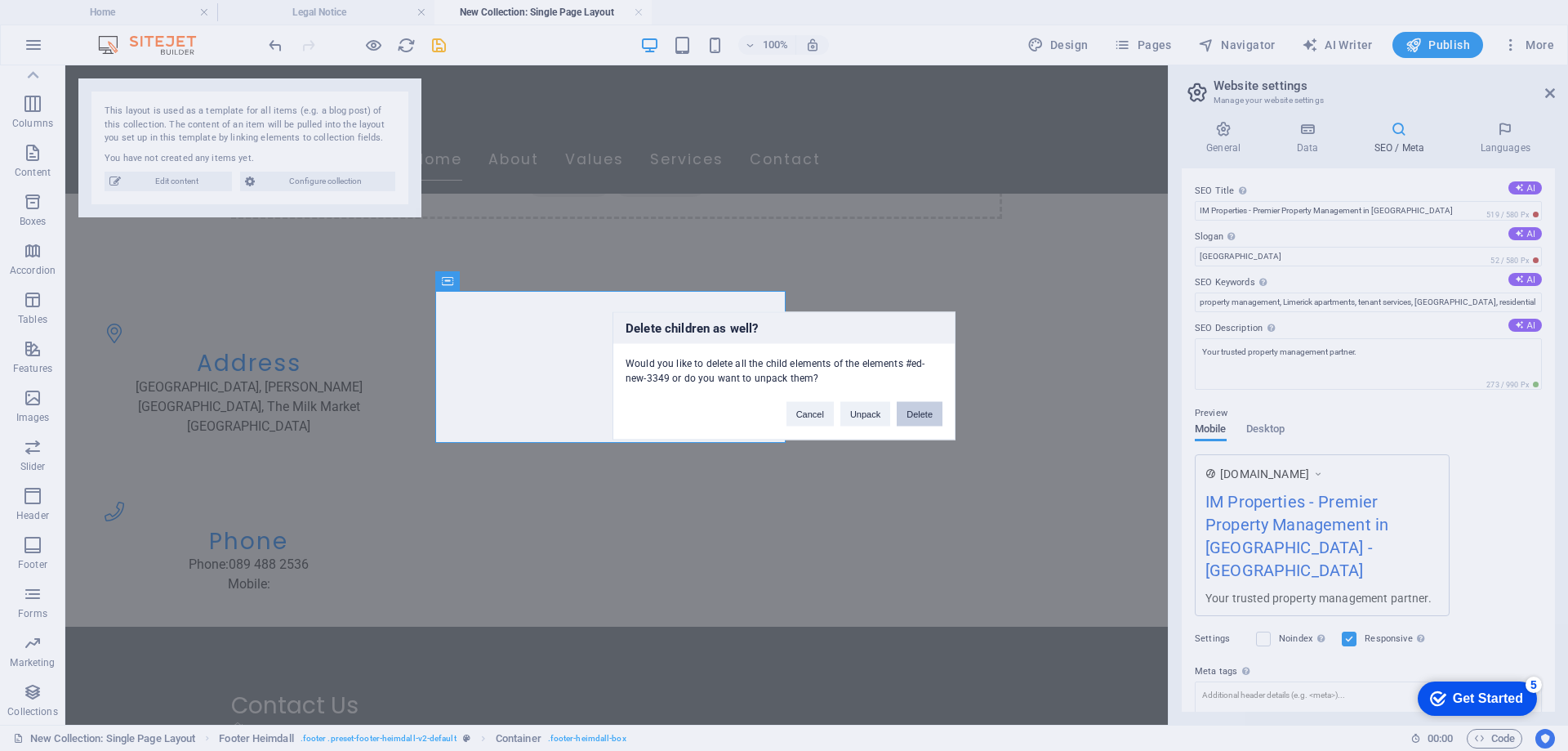
click at [915, 414] on button "Delete" at bounding box center [920, 414] width 46 height 25
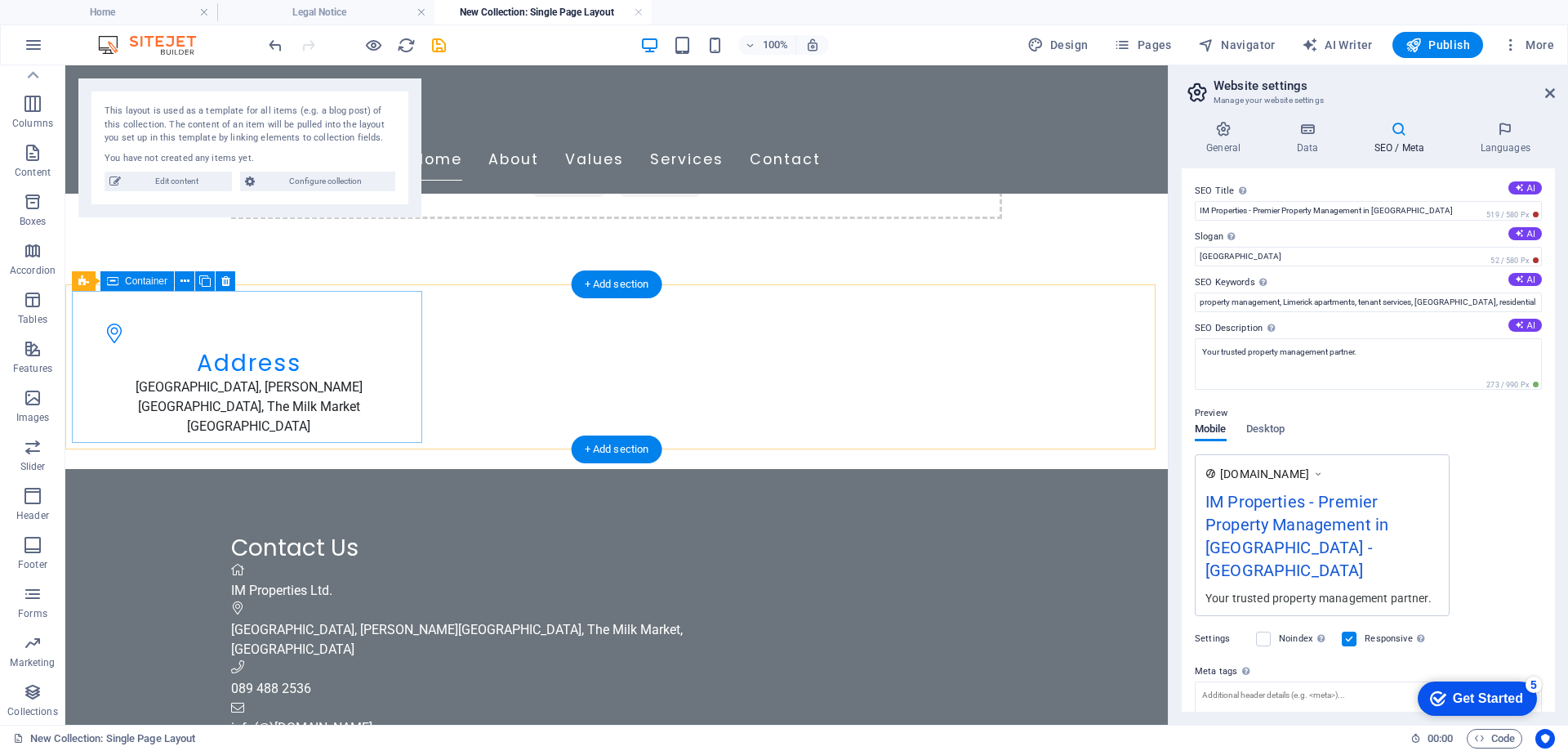
click at [301, 340] on div "Address Greengate House, Carr Street, The Milk Market Limerick" at bounding box center [249, 376] width 354 height 172
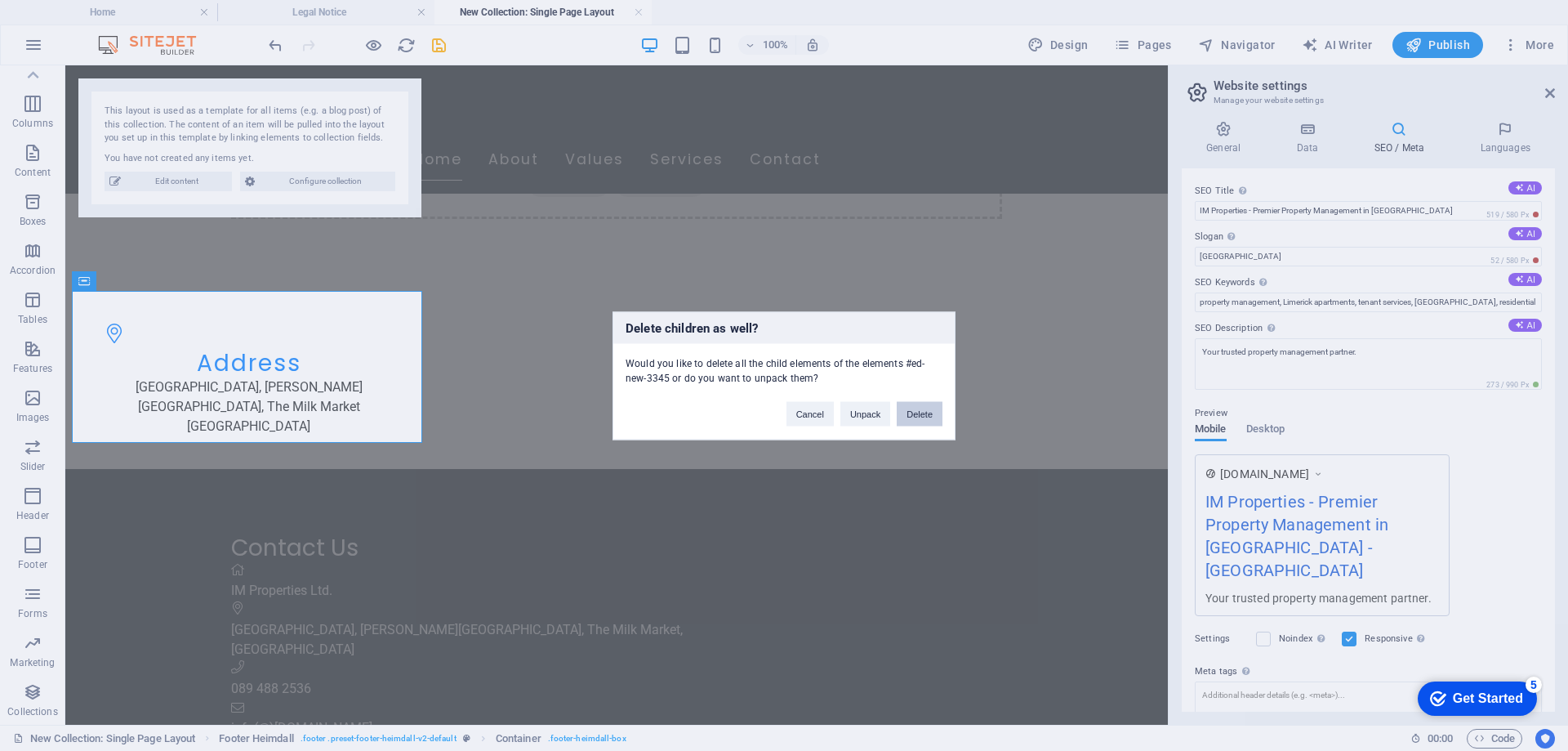
click at [901, 417] on button "Delete" at bounding box center [920, 414] width 46 height 25
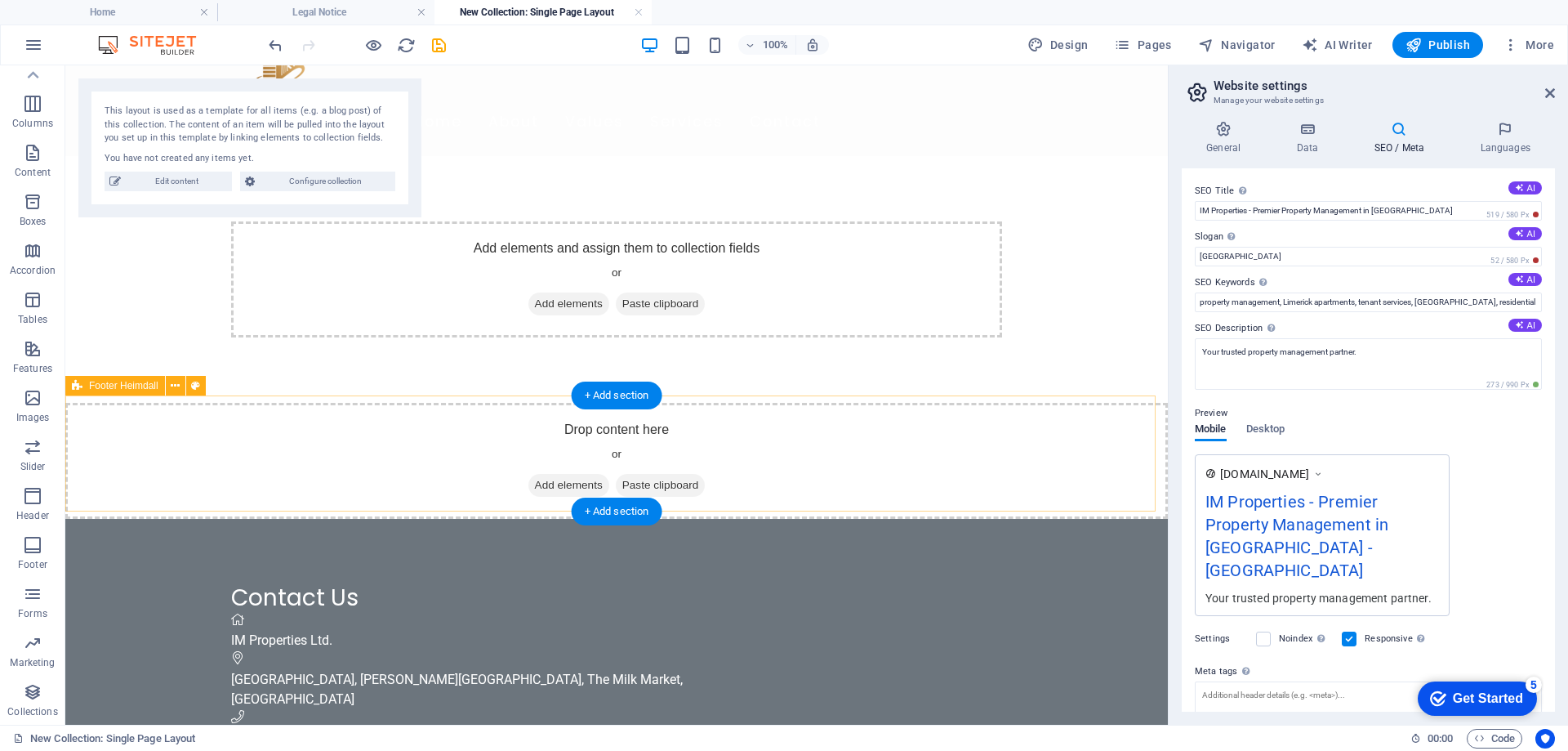
scroll to position [67, 0]
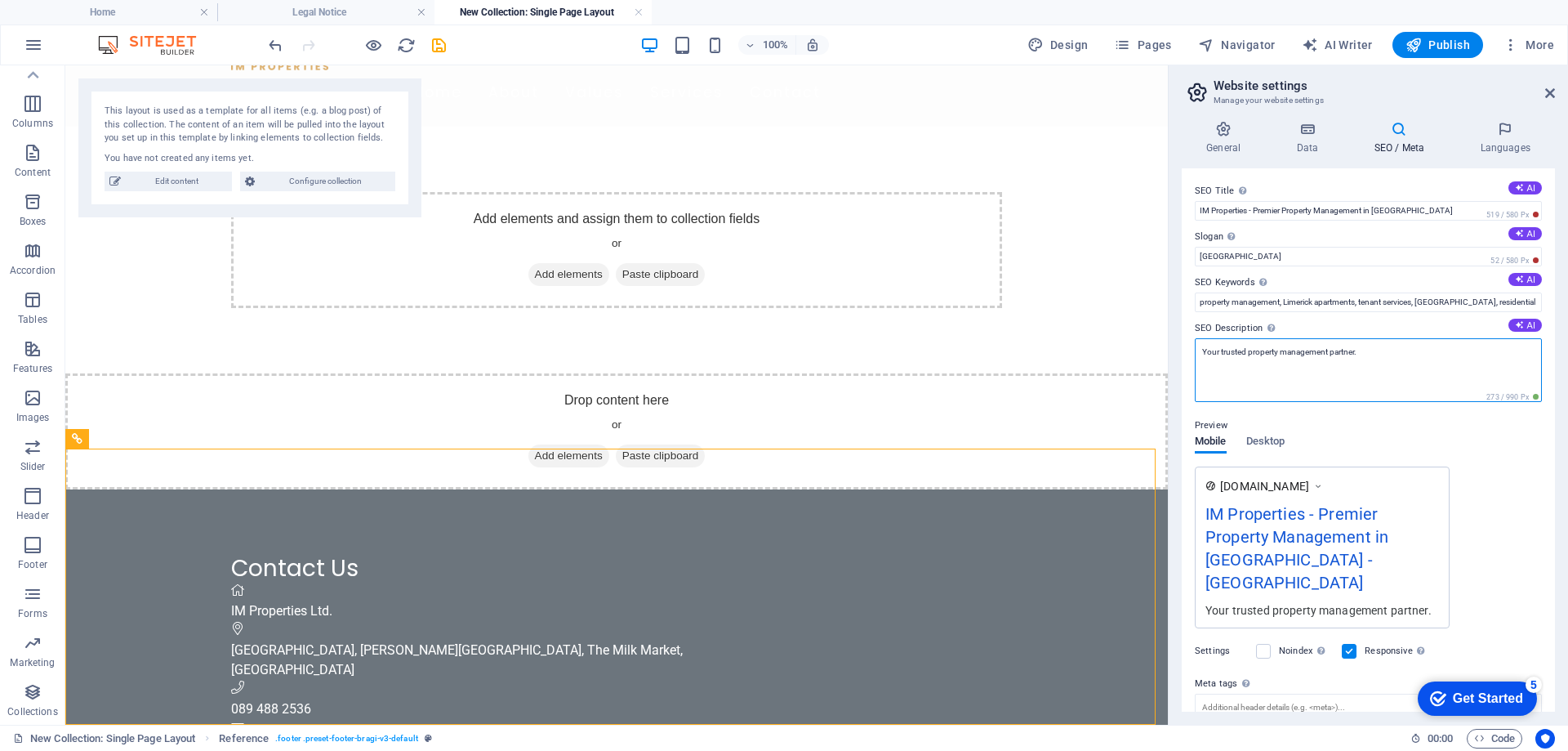
click at [1386, 359] on textarea "Your trusted property management partner." at bounding box center [1369, 370] width 347 height 64
click at [1200, 356] on textarea "Your trusted property management partner." at bounding box center [1369, 370] width 347 height 64
type textarea "IM Properties Ltd, Your trusted property management partner."
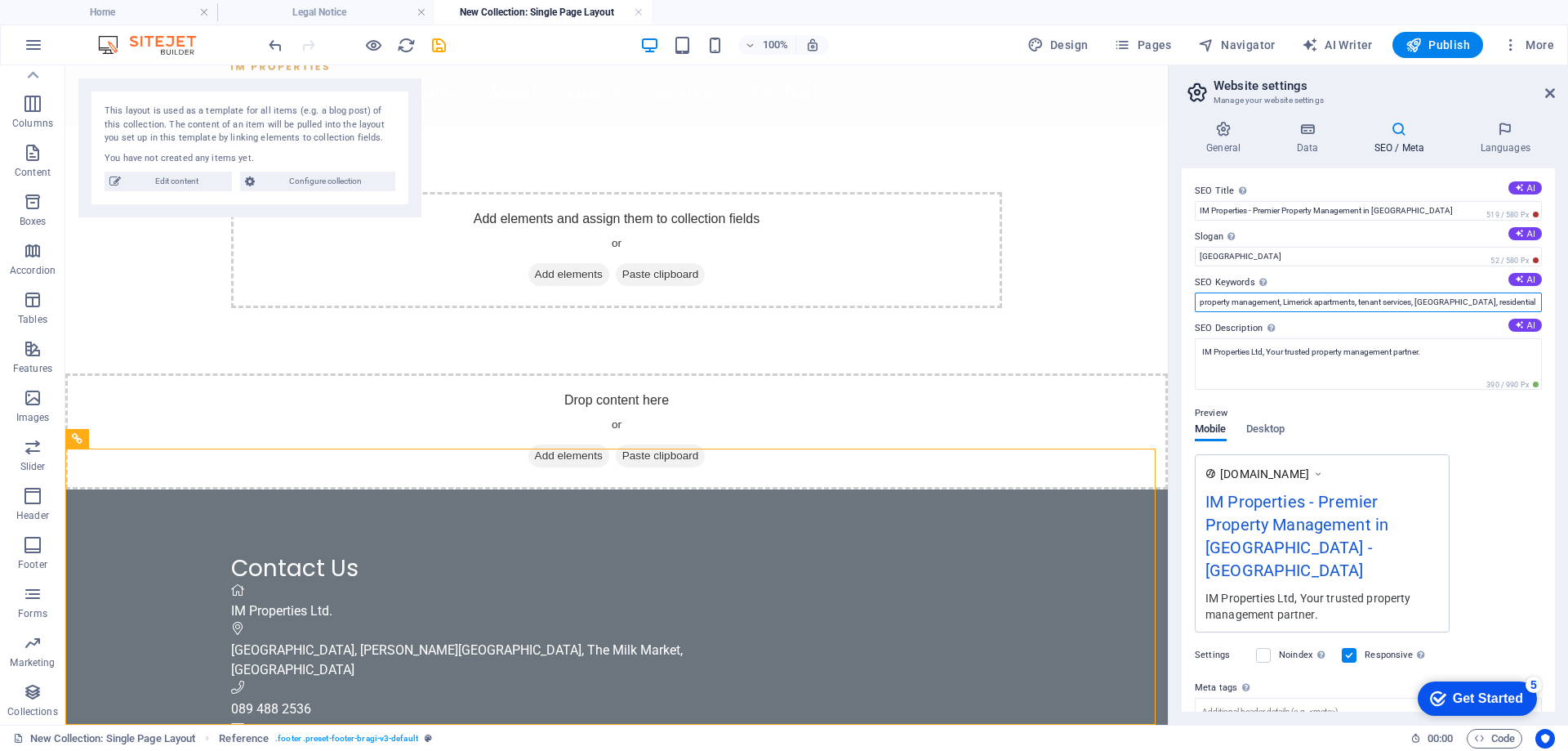
scroll to position [0, 212]
drag, startPoint x: 1433, startPoint y: 298, endPoint x: 1563, endPoint y: 292, distance: 130.1
click at [1563, 292] on div "General Data SEO / Meta Languages Website name IM Properties Logo Drag files he…" at bounding box center [1368, 416] width 399 height 617
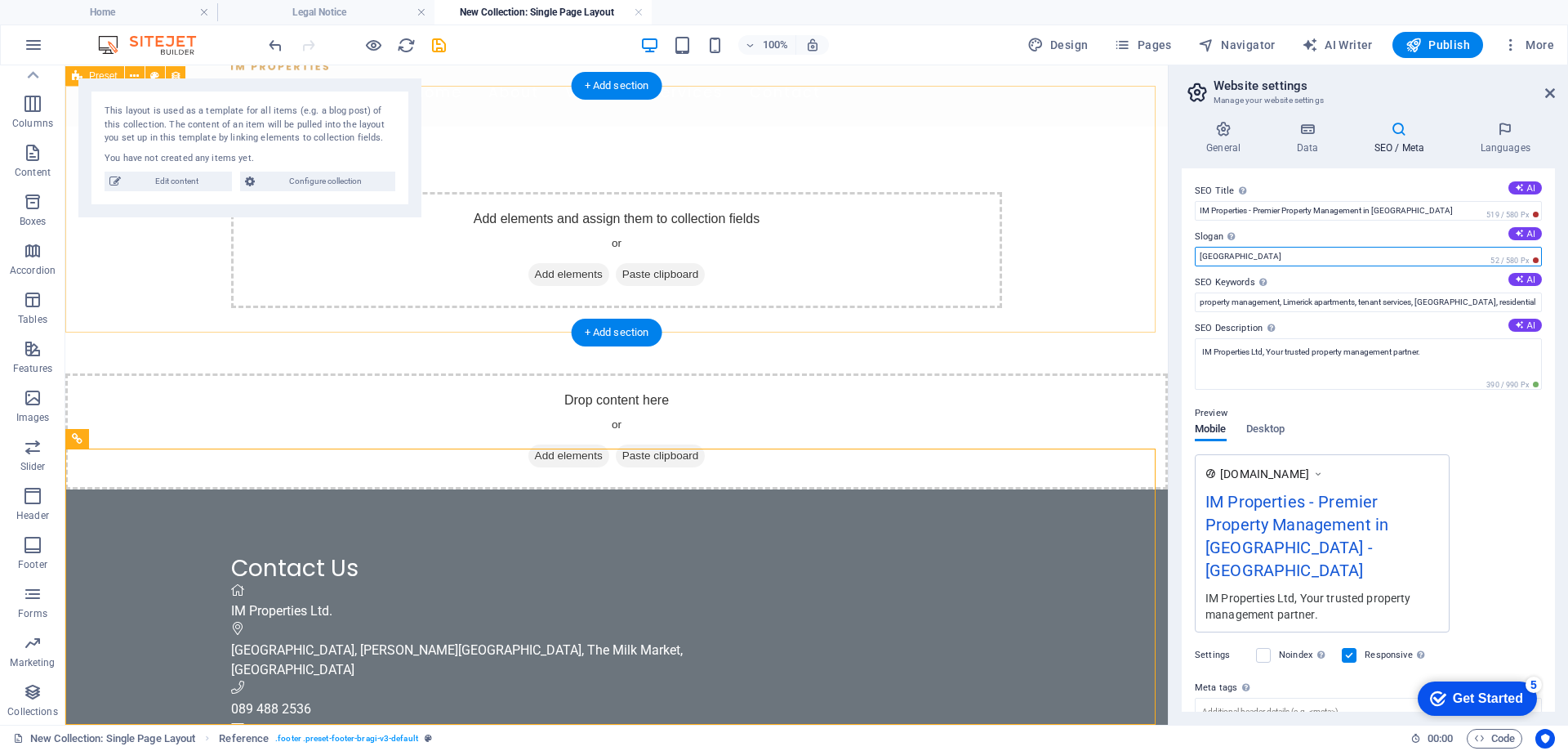
drag, startPoint x: 1359, startPoint y: 321, endPoint x: 1135, endPoint y: 252, distance: 234.4
click at [1243, 247] on input "[GEOGRAPHIC_DATA]" at bounding box center [1369, 257] width 347 height 19
click at [1243, 248] on input "[GEOGRAPHIC_DATA]" at bounding box center [1369, 257] width 347 height 19
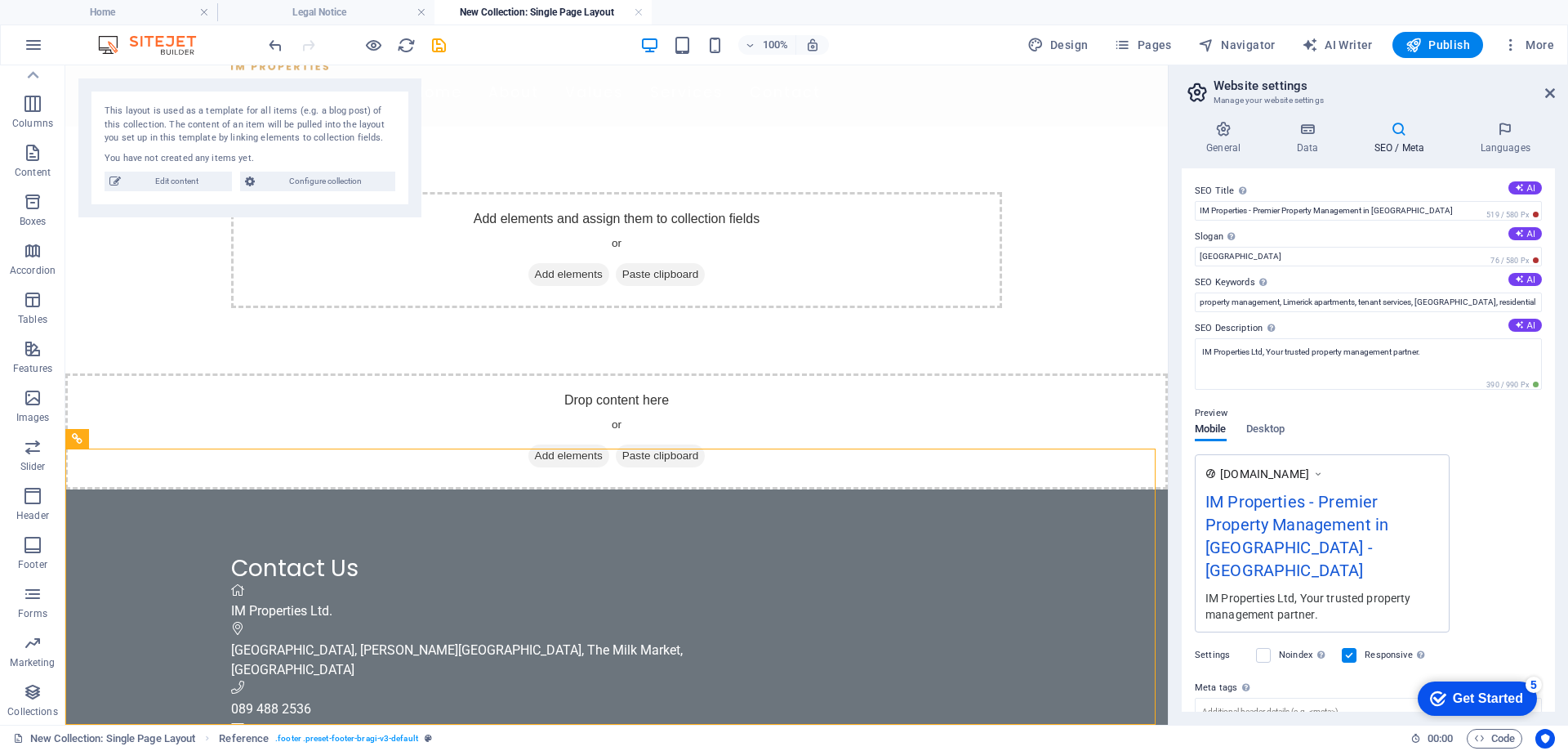
click at [1254, 232] on label "Slogan The slogan of your website. AI" at bounding box center [1369, 236] width 347 height 19
click at [1254, 247] on input "Limerick" at bounding box center [1369, 257] width 347 height 19
click at [1533, 233] on button "AI" at bounding box center [1526, 233] width 34 height 13
type input "Exceptional Living, Transparent Management in [GEOGRAPHIC_DATA]"
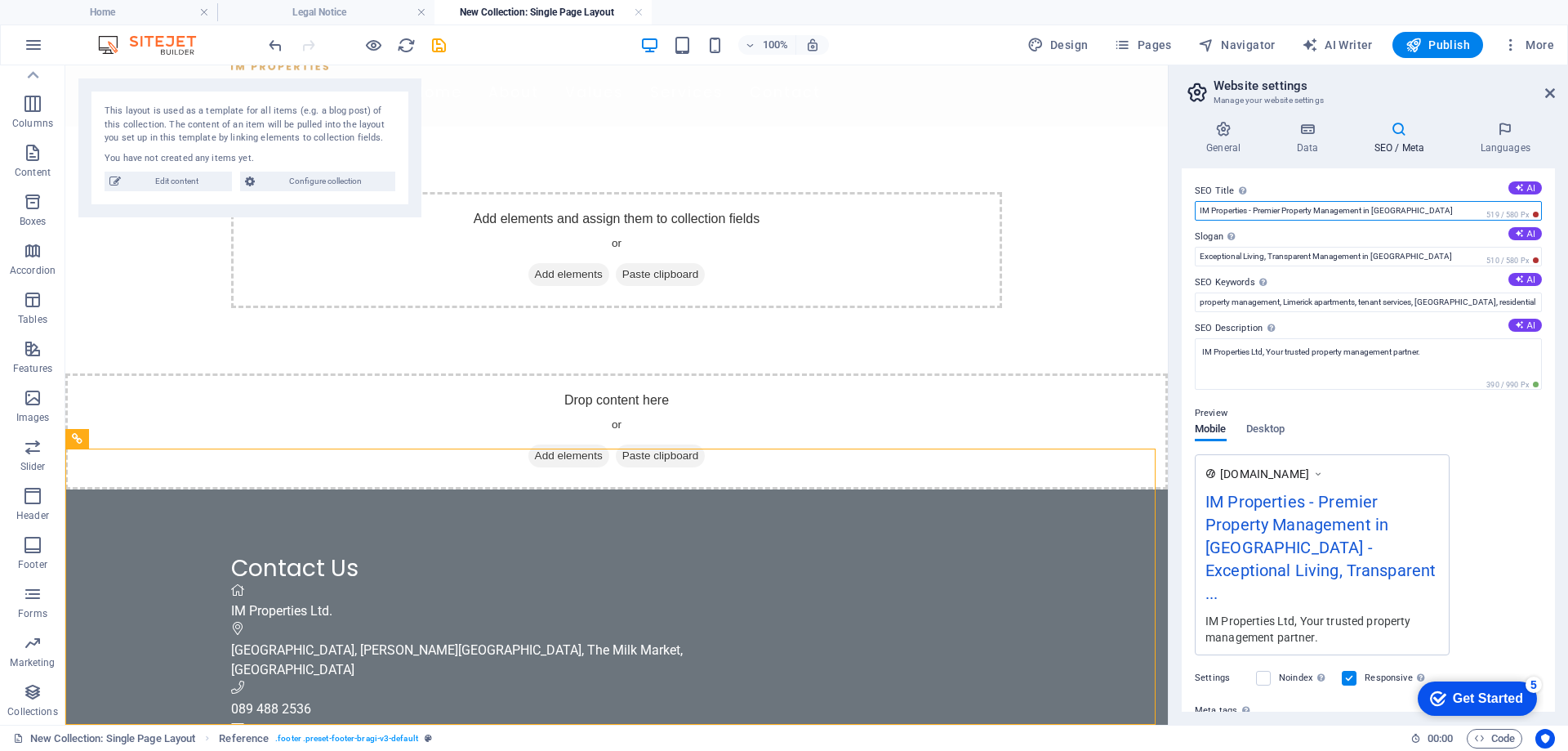
click at [1286, 215] on input "IM Properties - Premier Property Management in Limerick" at bounding box center [1369, 211] width 347 height 19
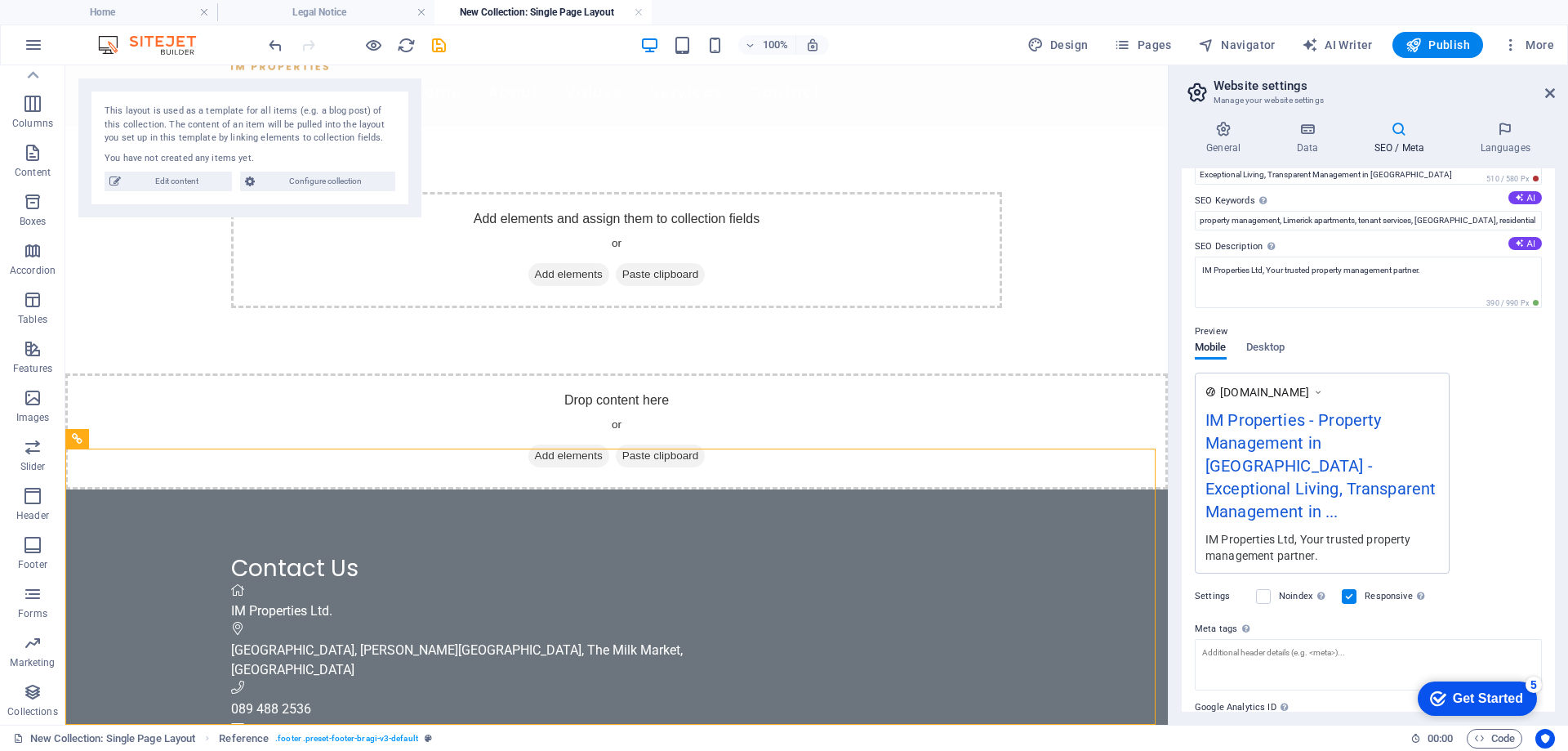
scroll to position [143, 0]
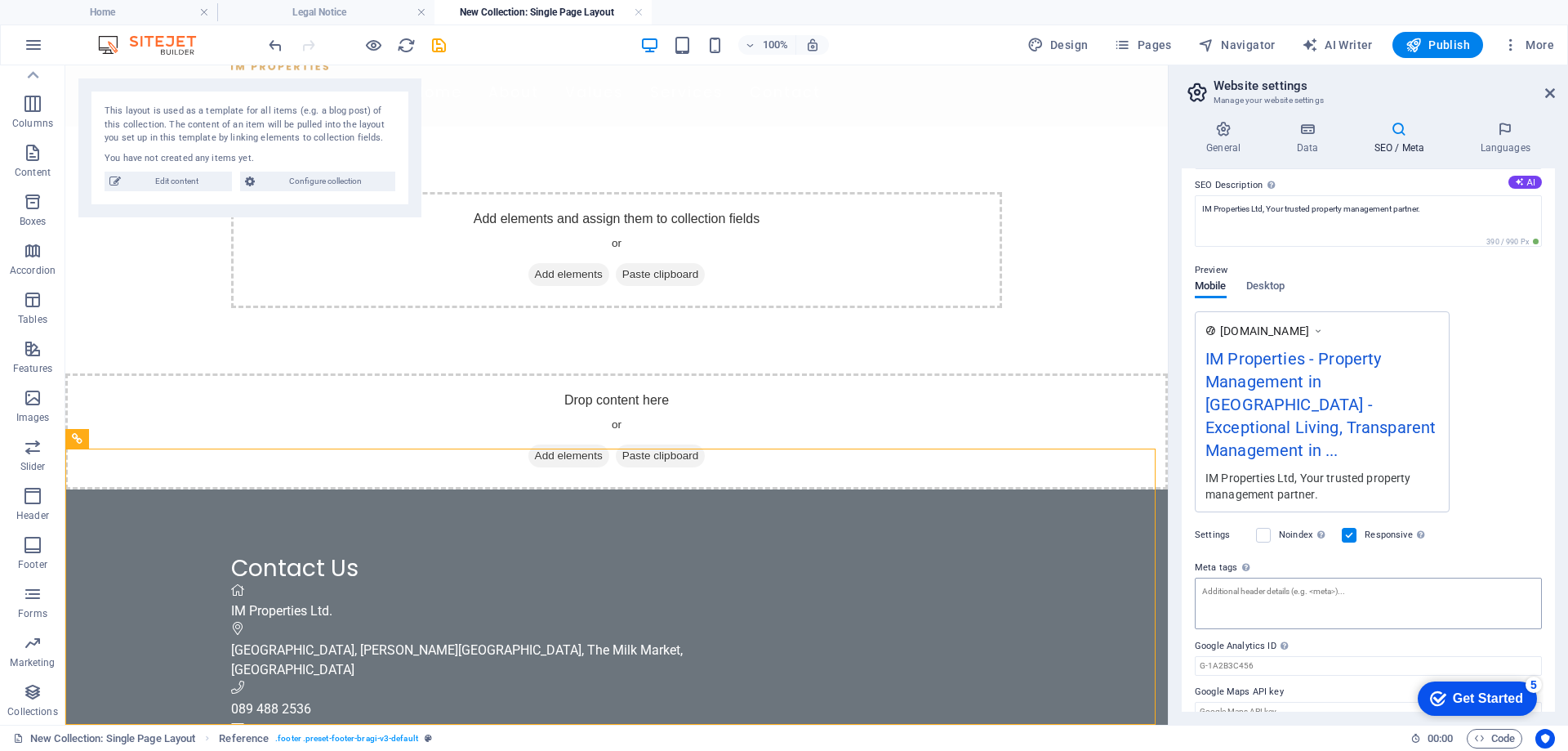
type input "IM Properties - Property Management in [GEOGRAPHIC_DATA]"
click at [1372, 577] on textarea "Meta tags Enter HTML code here that will be placed inside the tags of your webs…" at bounding box center [1369, 609] width 347 height 64
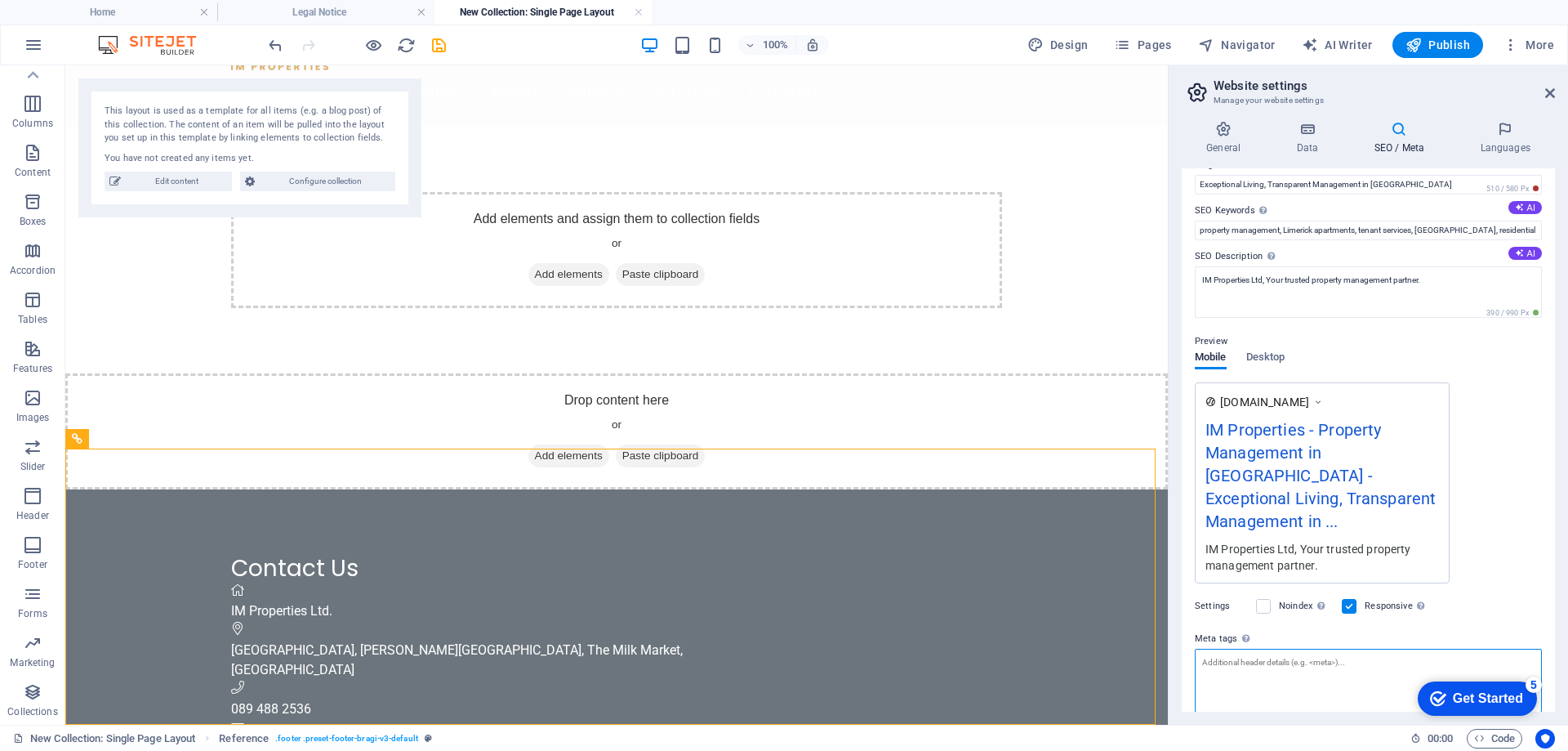
scroll to position [0, 0]
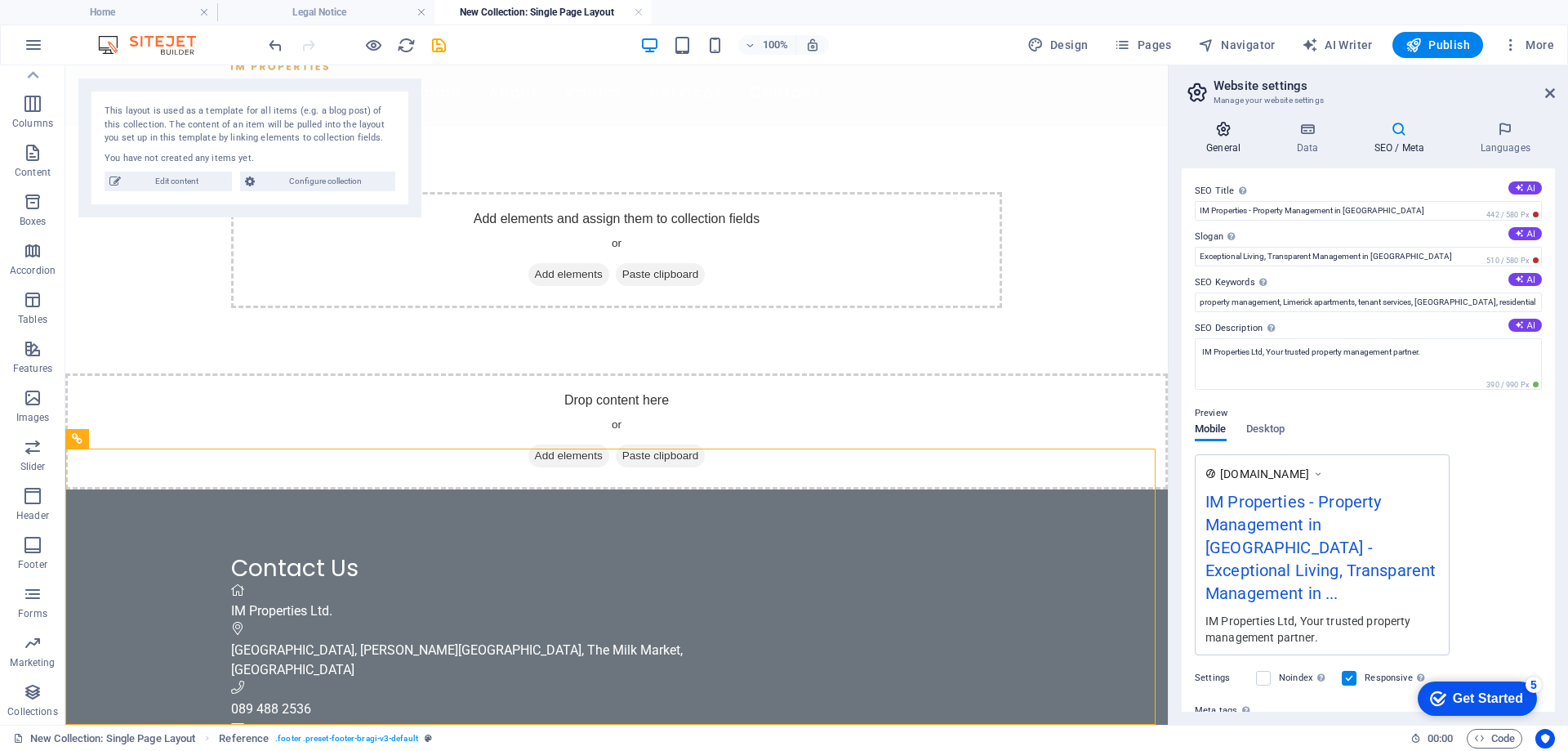
click at [1217, 142] on h4 "General" at bounding box center [1226, 138] width 89 height 35
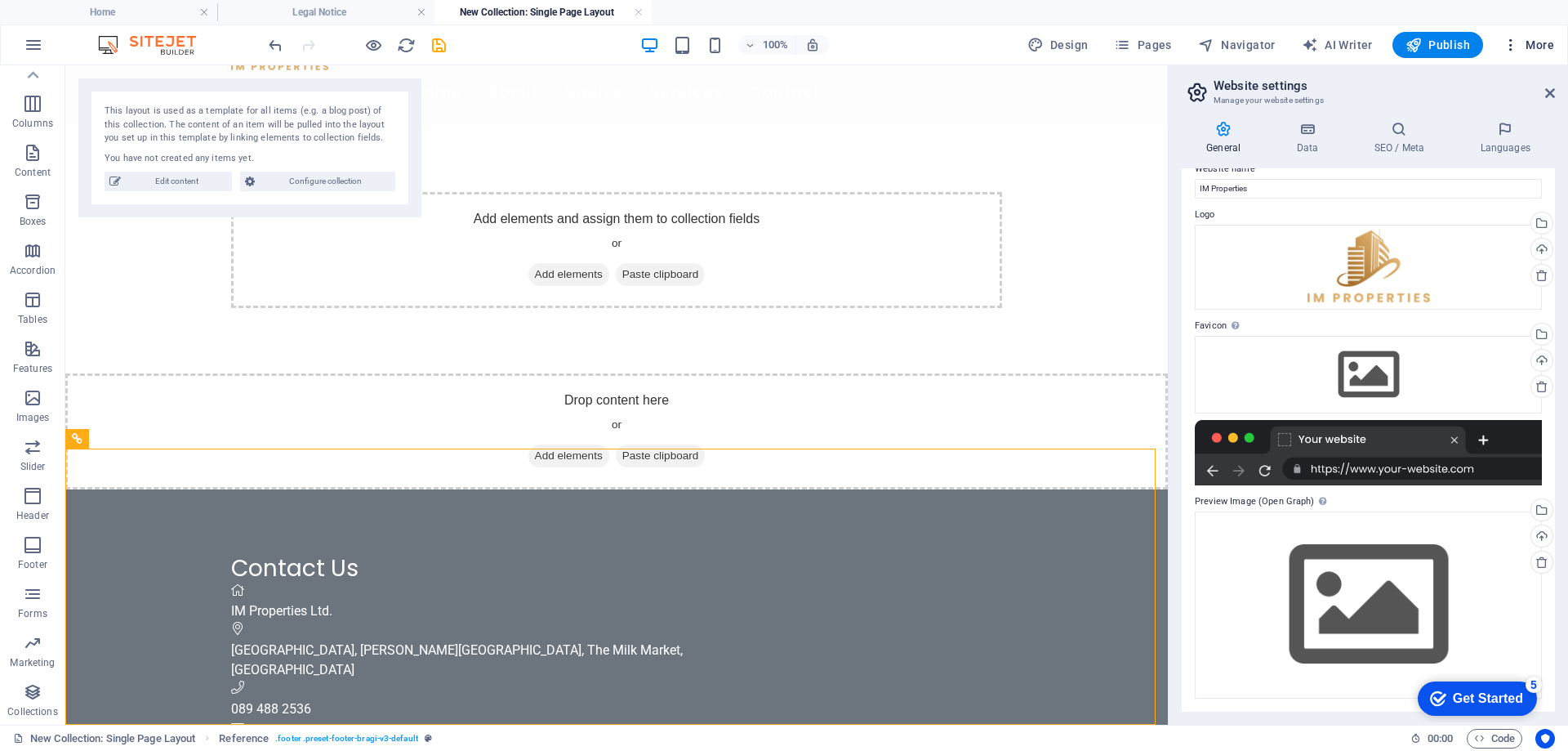
click at [1538, 43] on span "More" at bounding box center [1528, 45] width 51 height 16
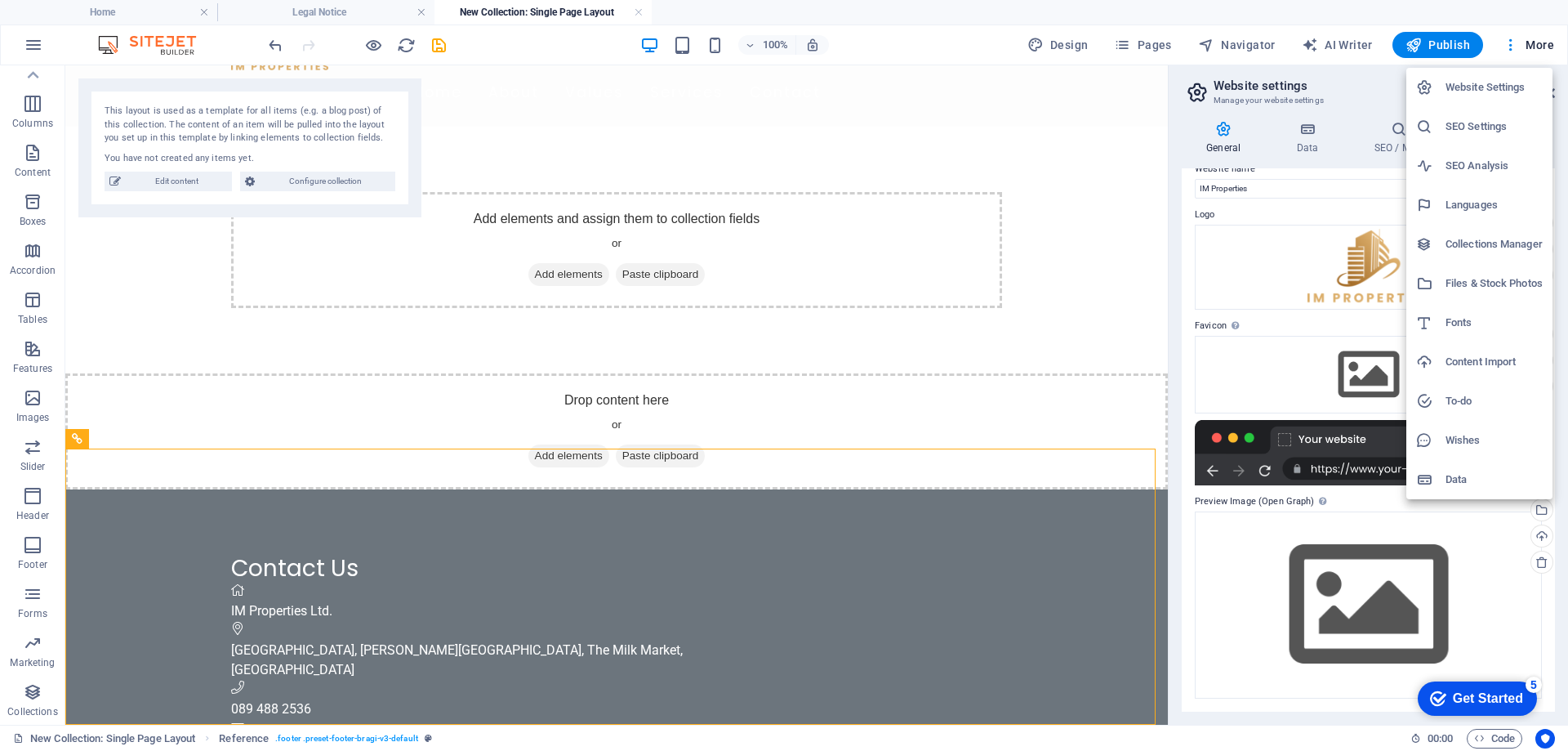
click at [1519, 89] on h6 "Website Settings" at bounding box center [1495, 88] width 97 height 19
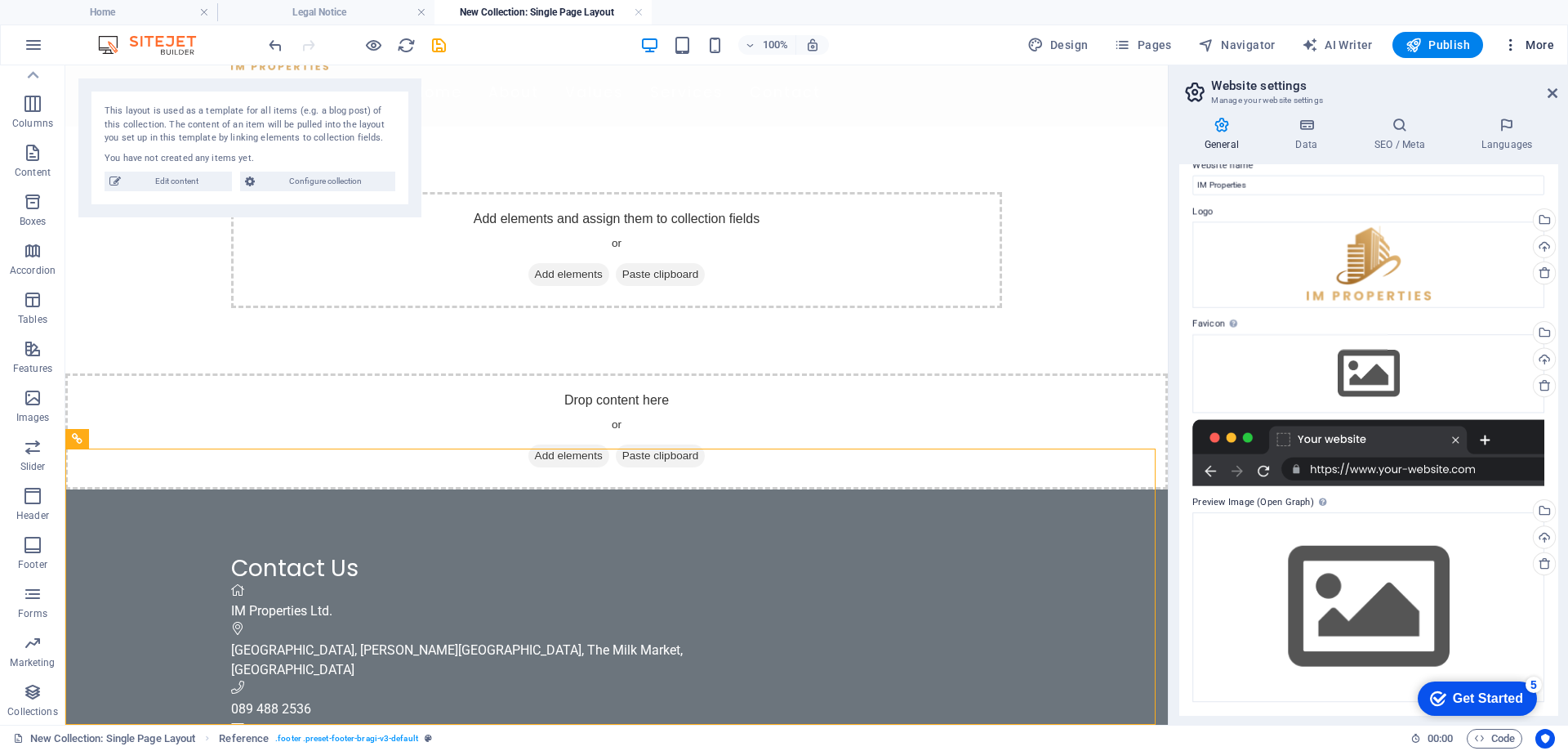
click at [1546, 50] on span "More" at bounding box center [1528, 45] width 51 height 16
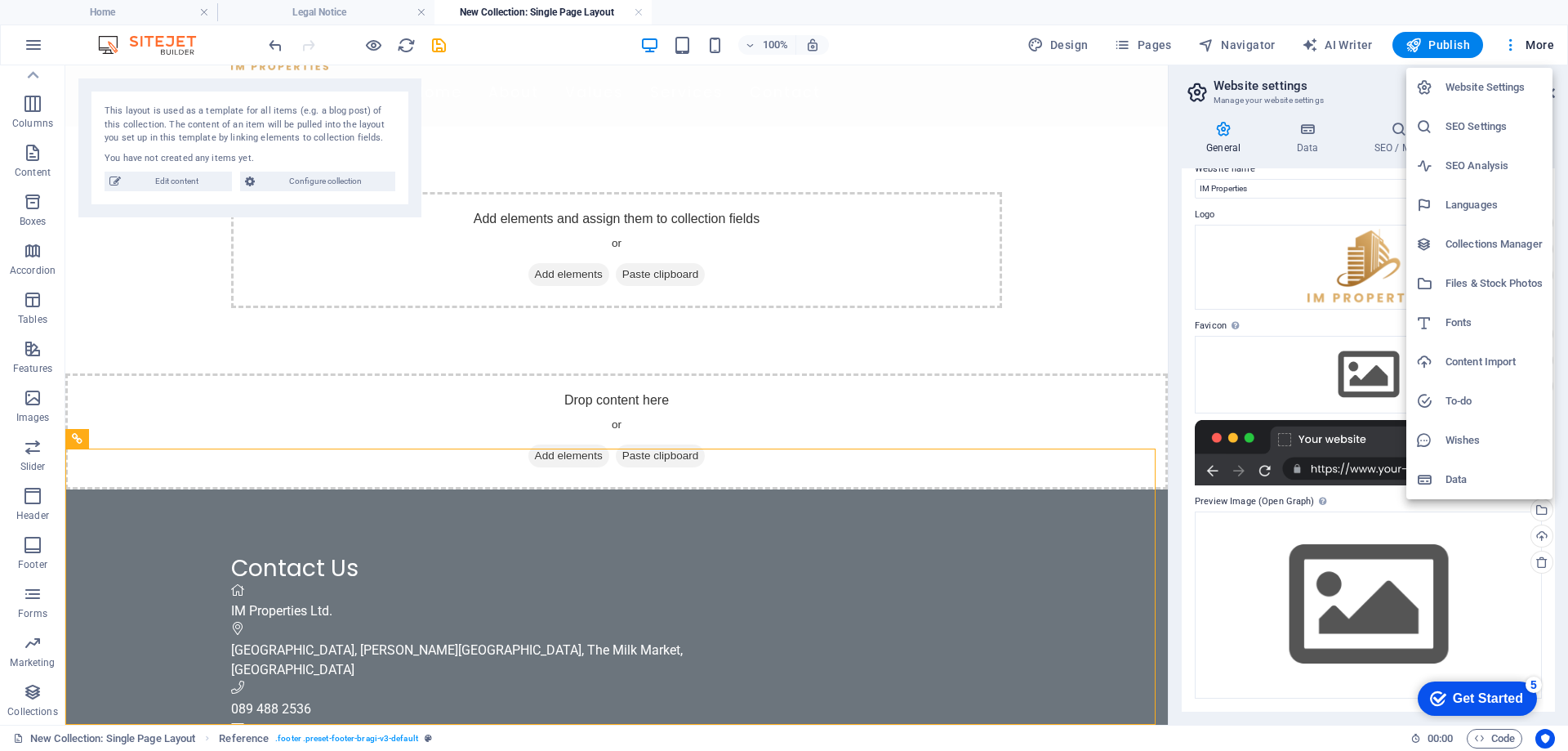
click at [1487, 123] on h6 "SEO Settings" at bounding box center [1495, 127] width 97 height 19
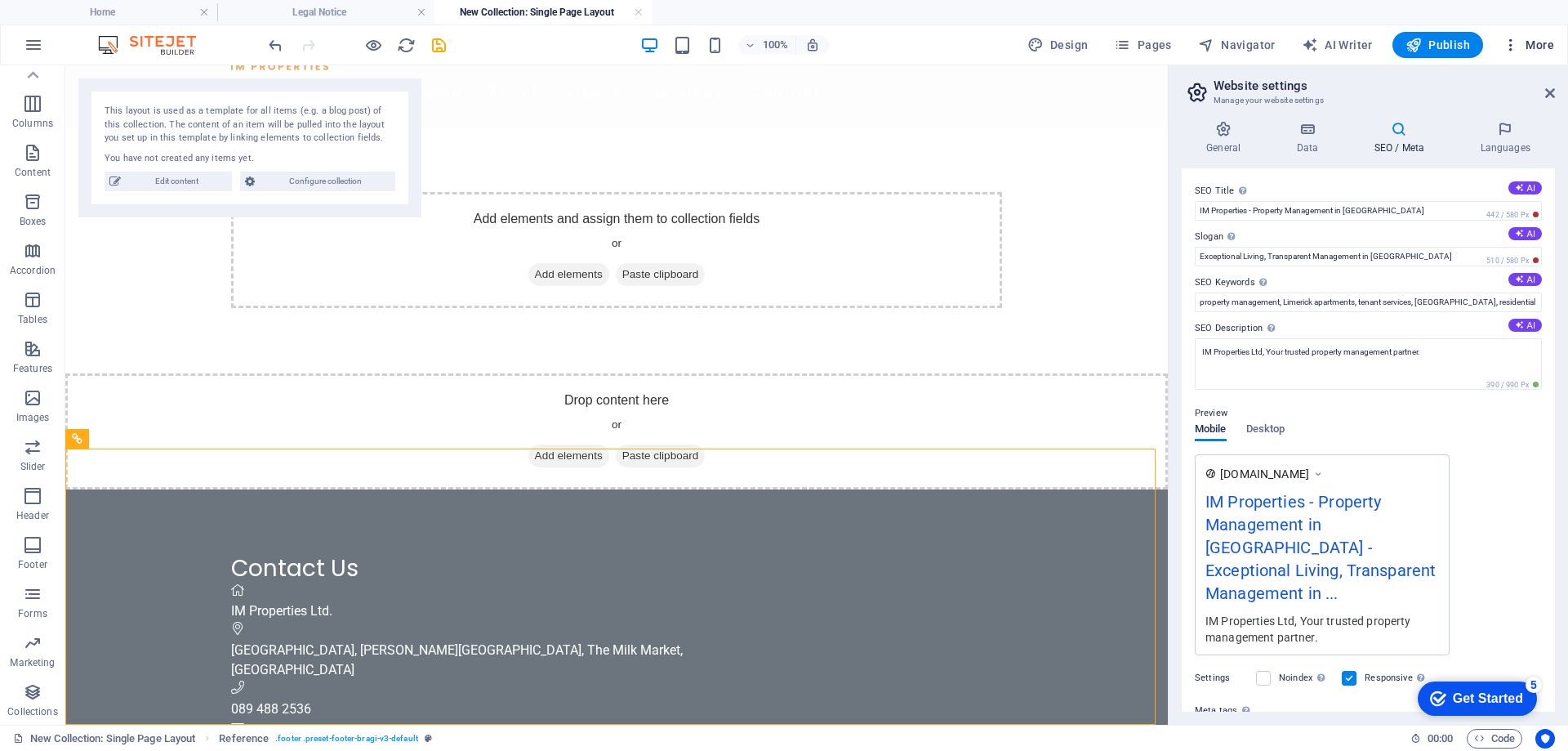
click at [1529, 38] on span "More" at bounding box center [1528, 45] width 51 height 16
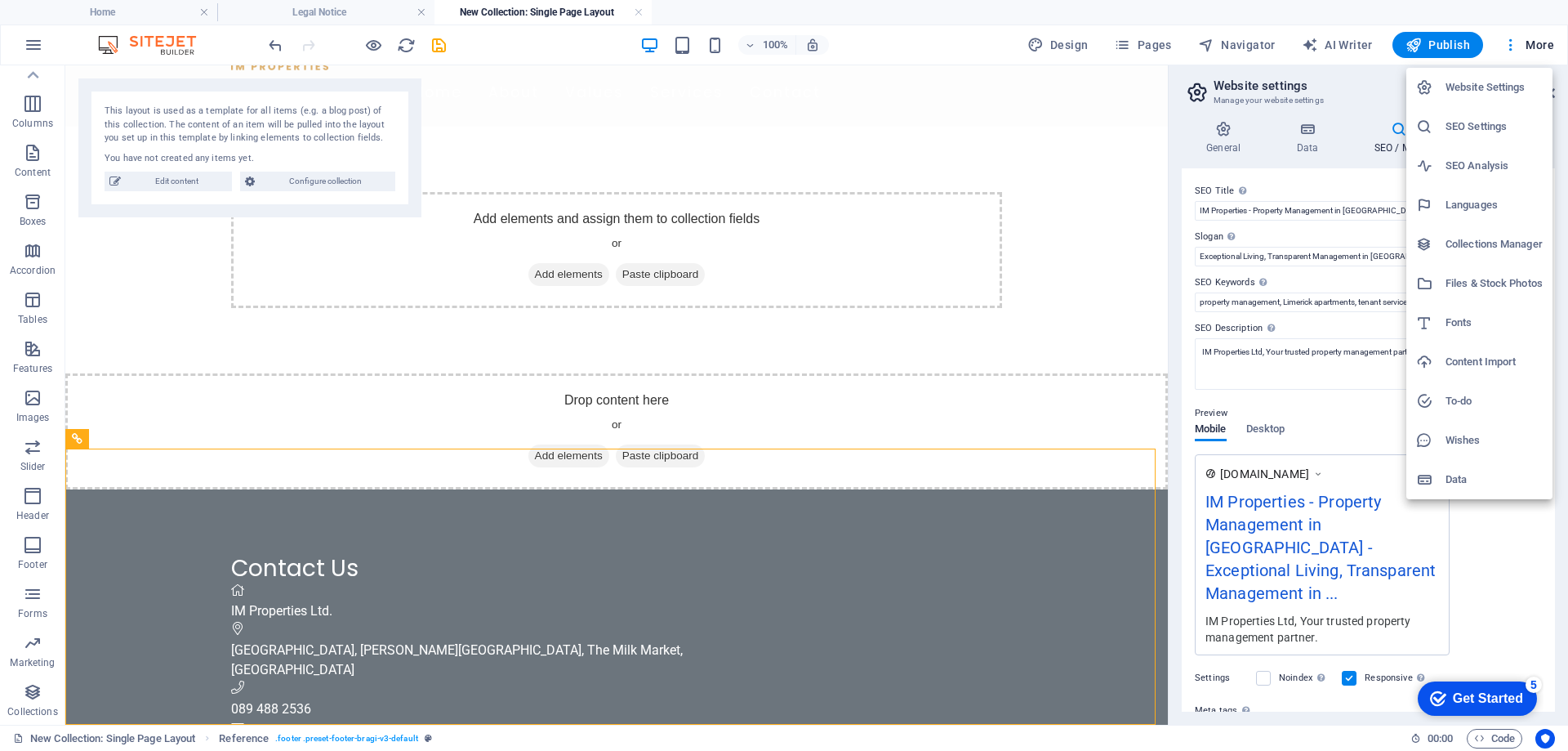
click at [1511, 171] on h6 "SEO Analysis" at bounding box center [1495, 166] width 97 height 19
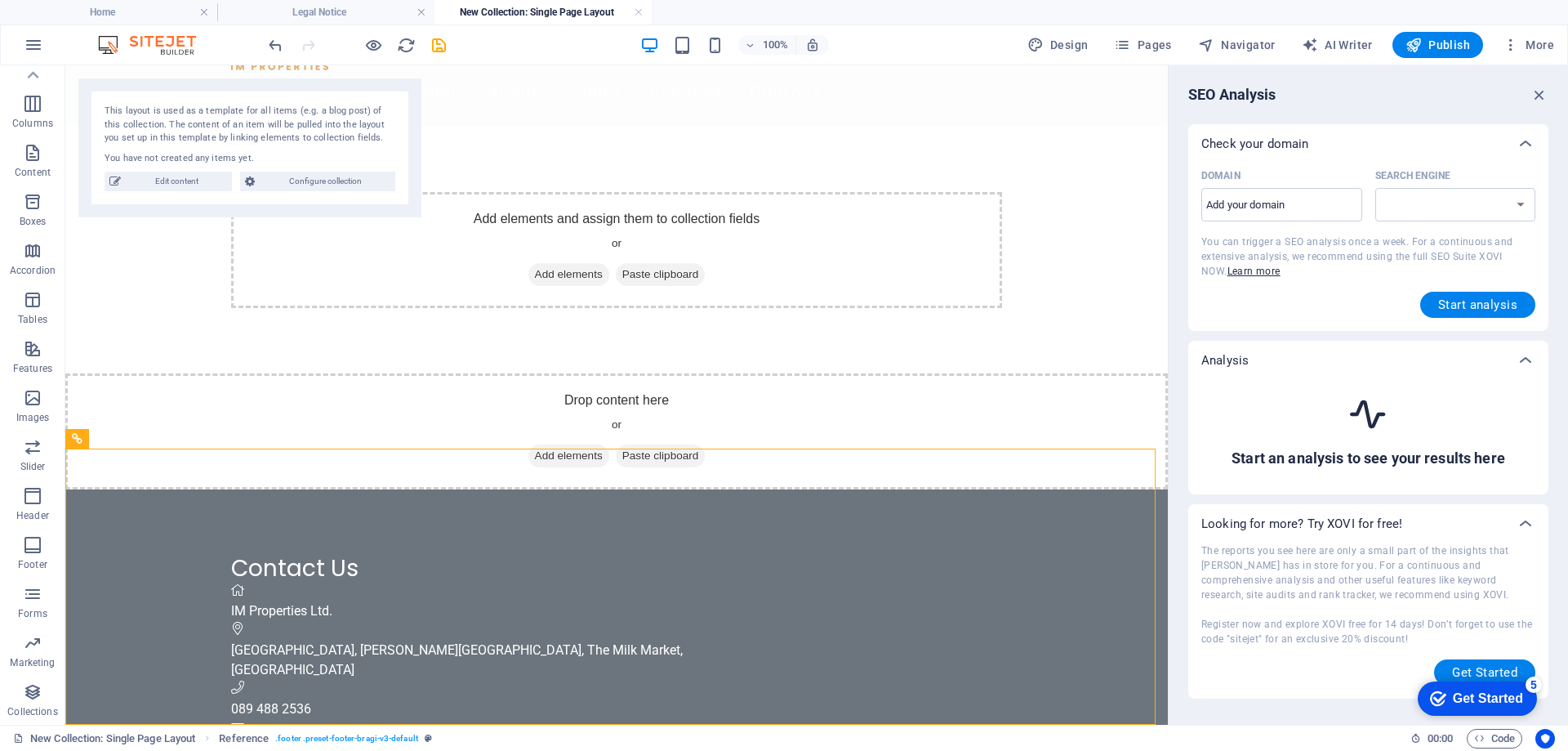
select select "google.com"
click at [1315, 198] on input "Domain ​" at bounding box center [1282, 205] width 161 height 27
click at [1533, 47] on span "More" at bounding box center [1528, 45] width 51 height 16
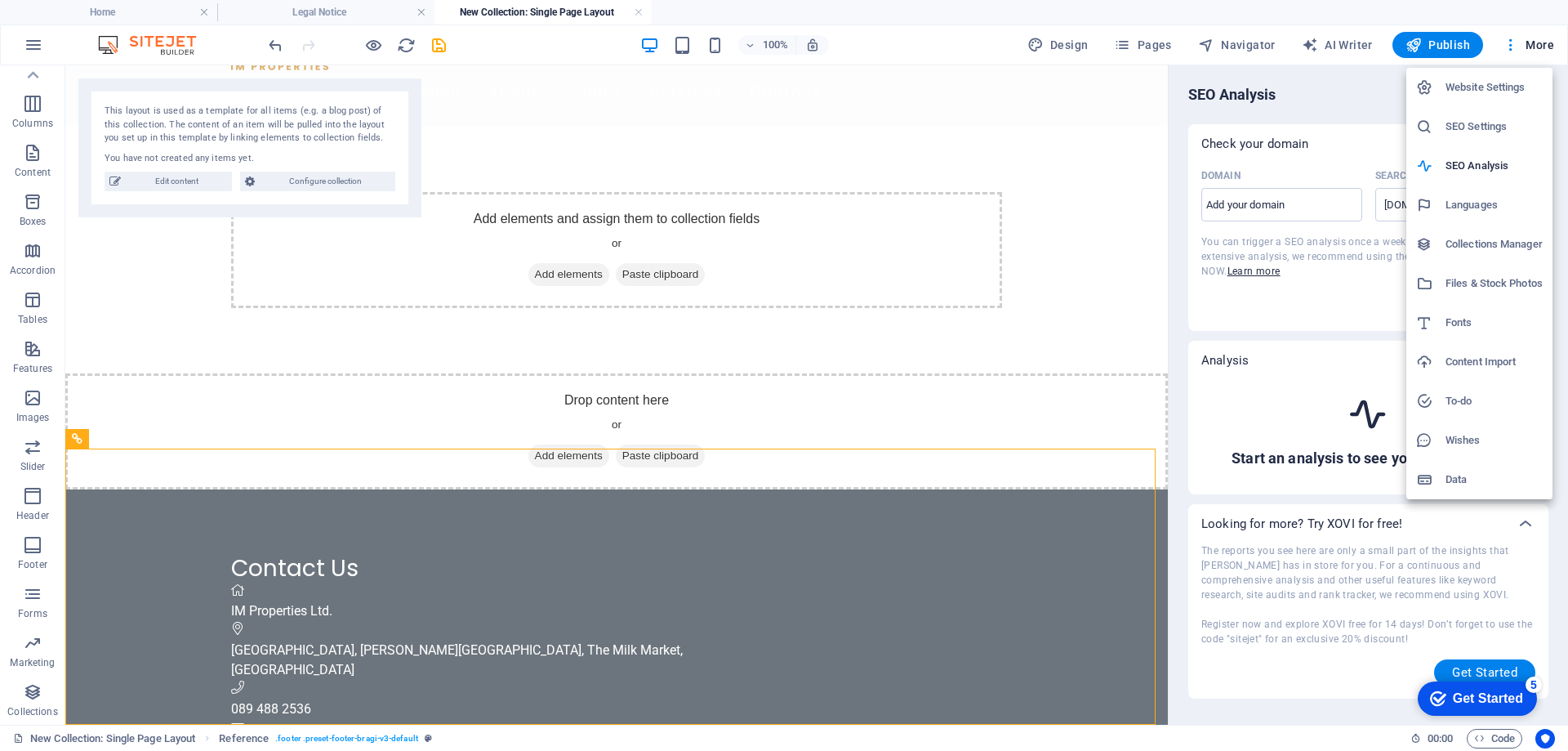
click at [1530, 248] on h6 "Collections Manager" at bounding box center [1495, 244] width 97 height 19
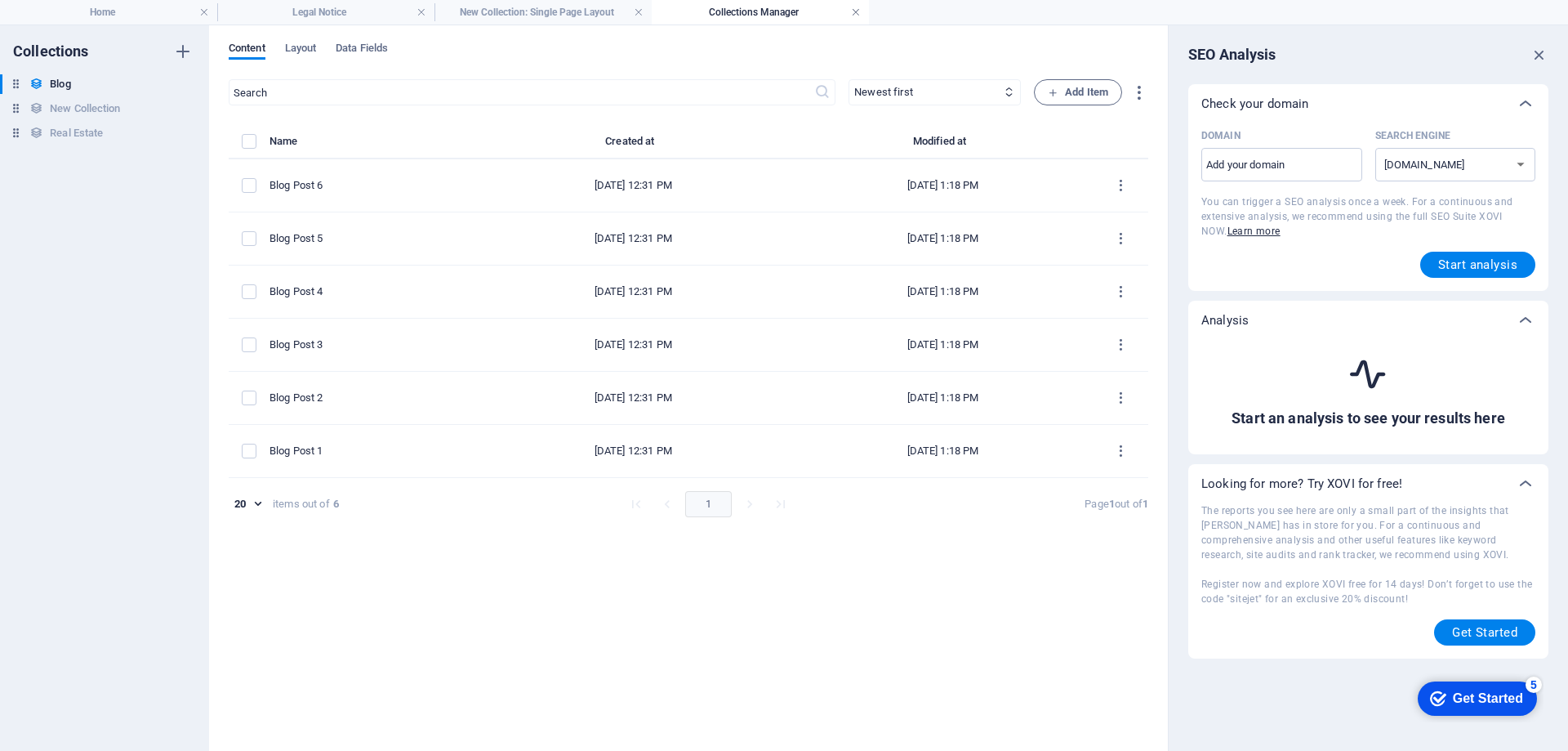
click at [856, 12] on link at bounding box center [855, 13] width 10 height 16
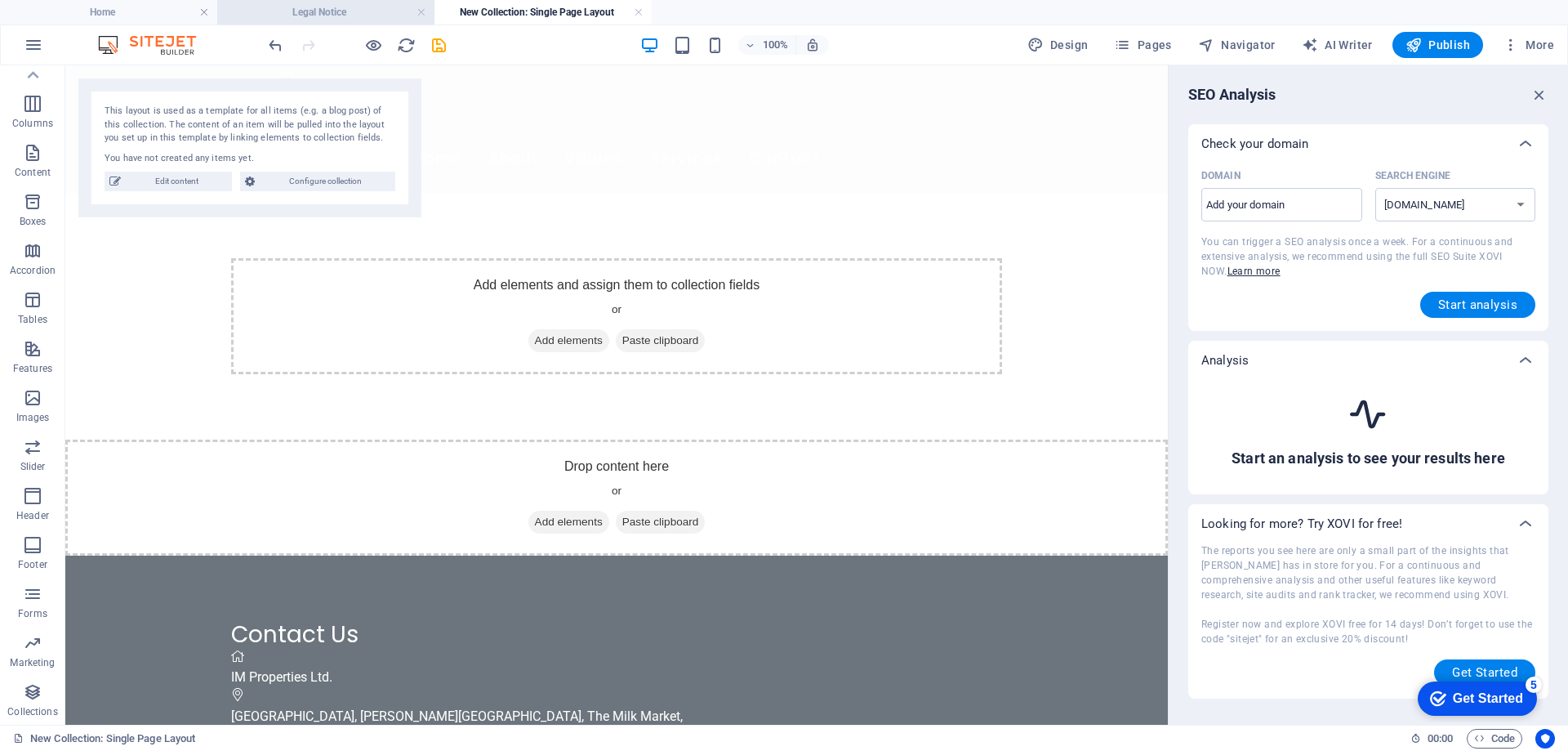
click at [352, 10] on h4 "Legal Notice" at bounding box center [325, 12] width 217 height 18
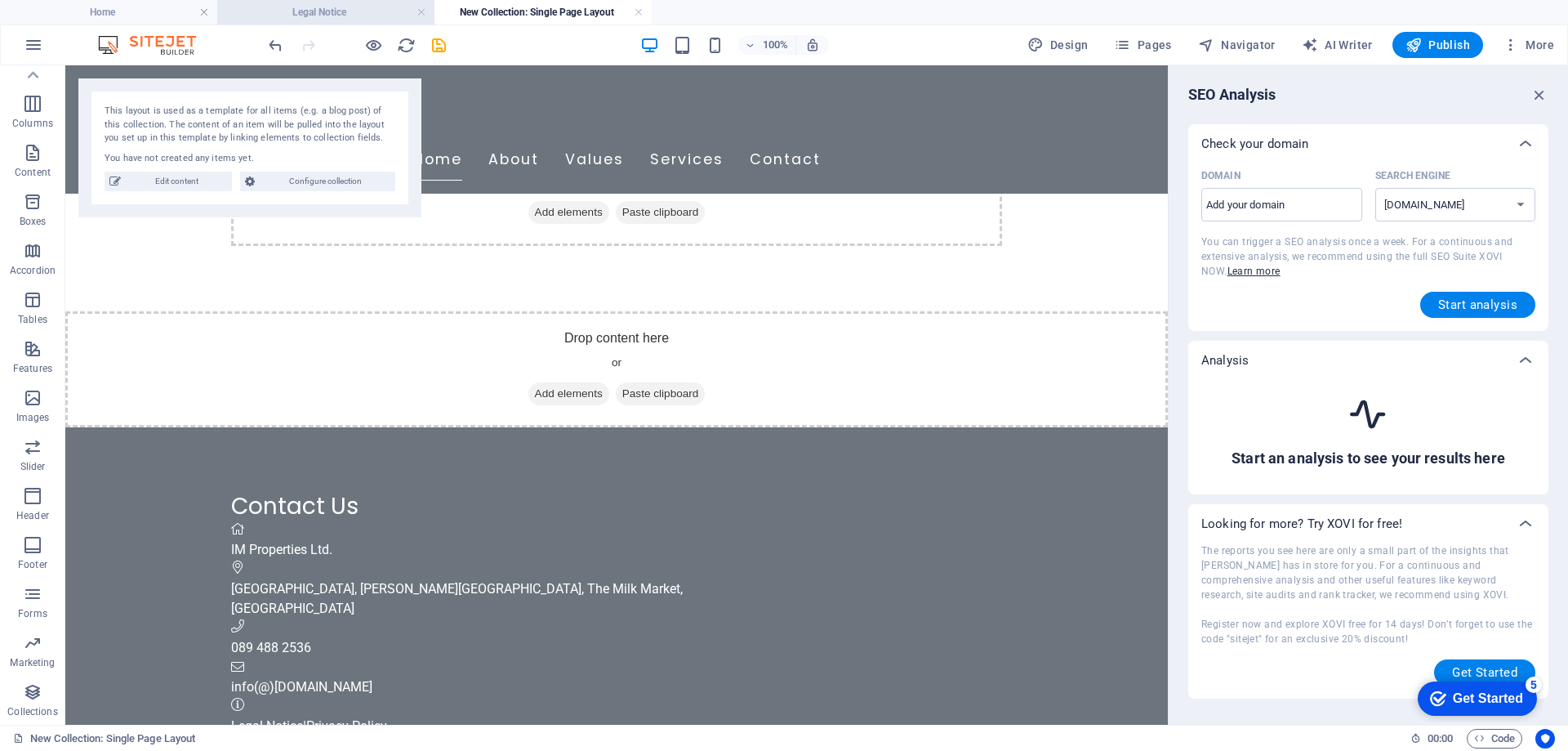
scroll to position [0, 0]
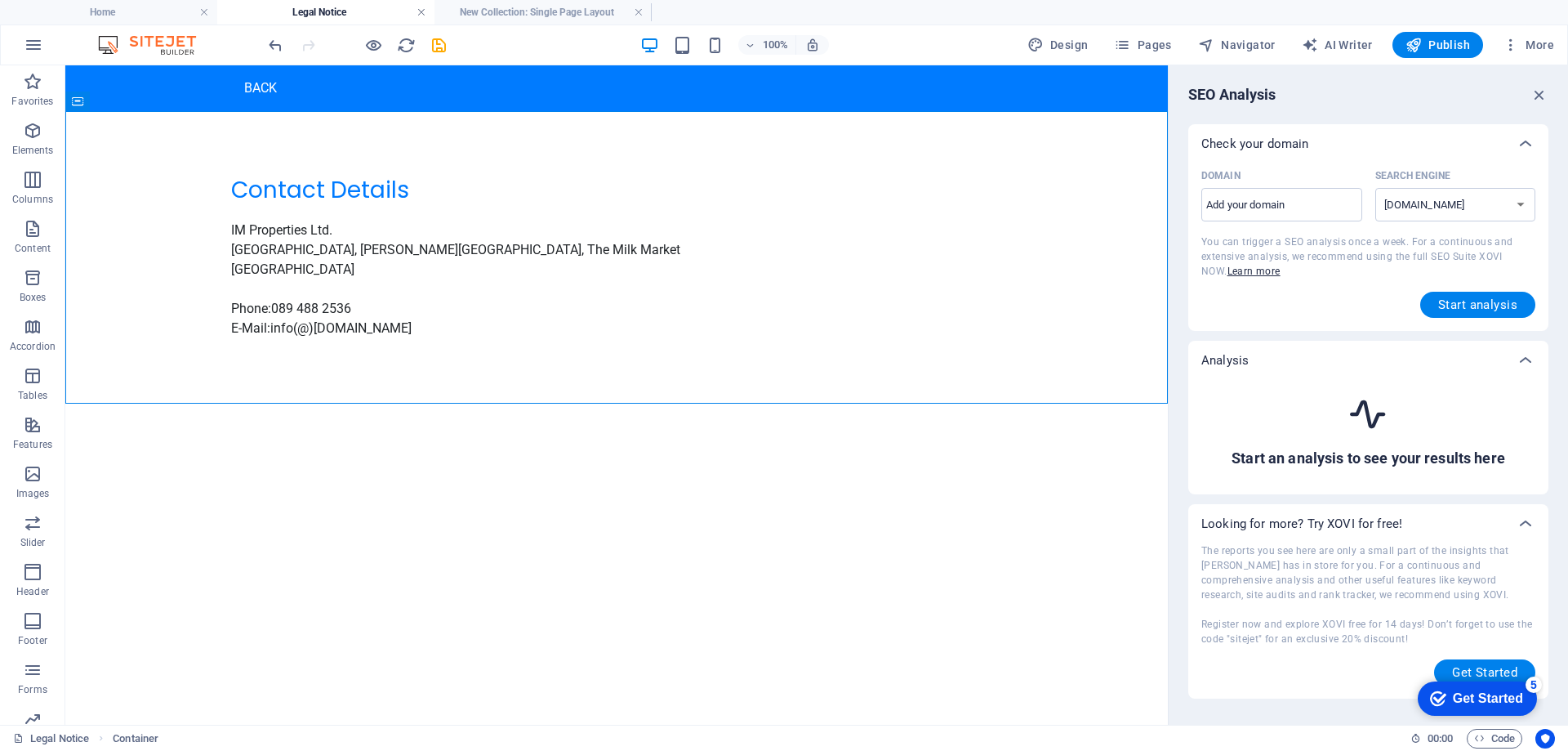
click at [421, 10] on link at bounding box center [421, 13] width 10 height 16
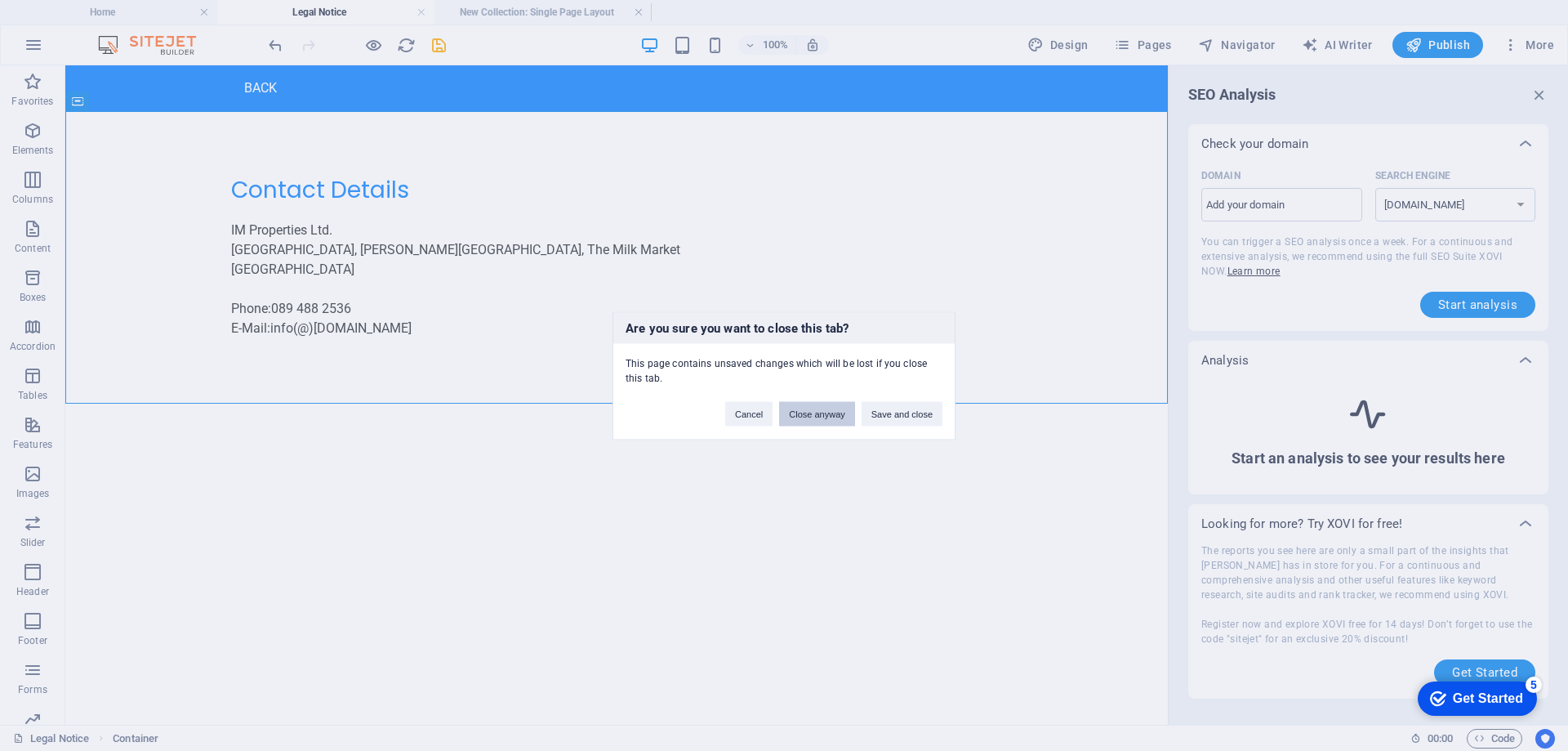
click at [842, 421] on button "Close anyway" at bounding box center [816, 414] width 75 height 25
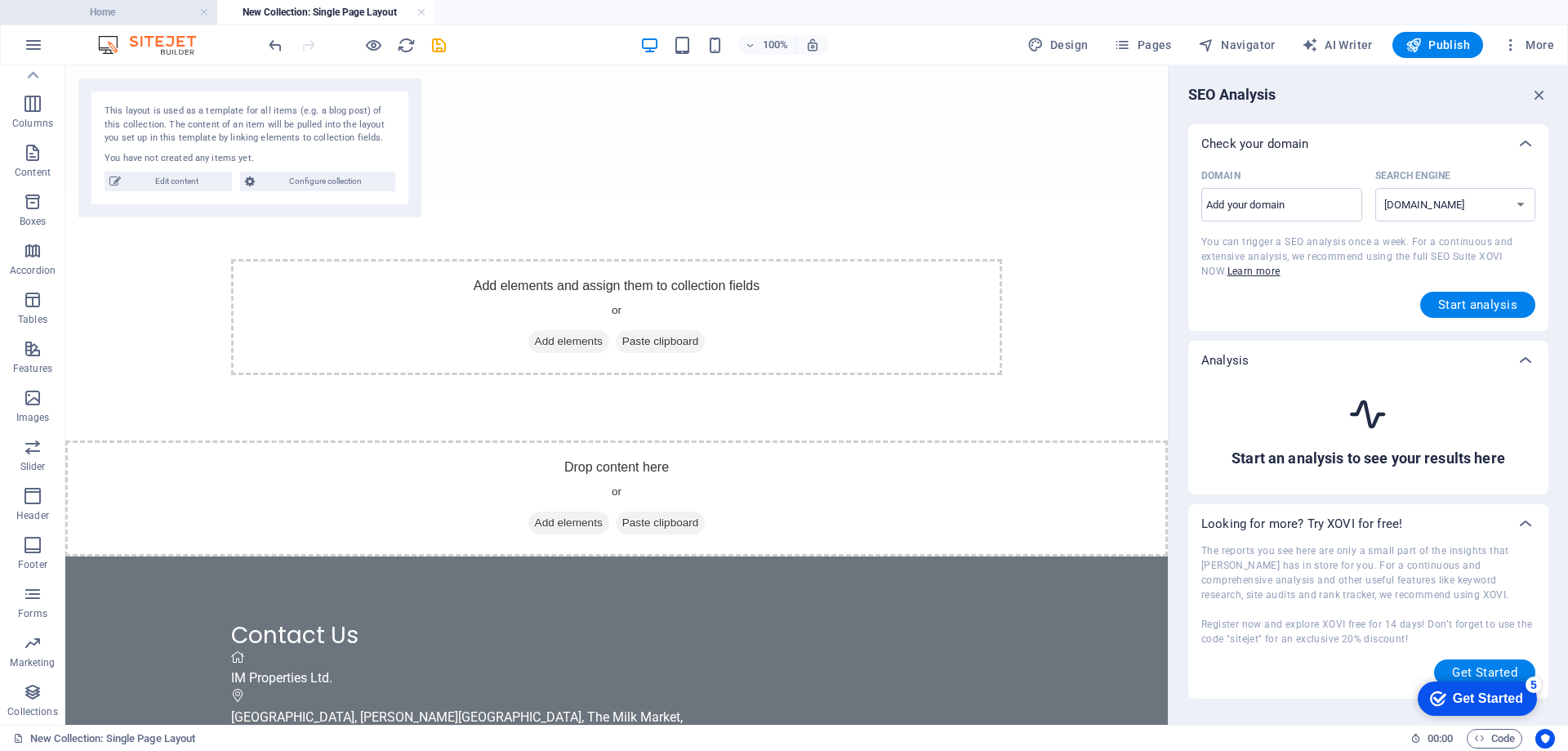
click at [136, 14] on h4 "Home" at bounding box center [108, 12] width 217 height 18
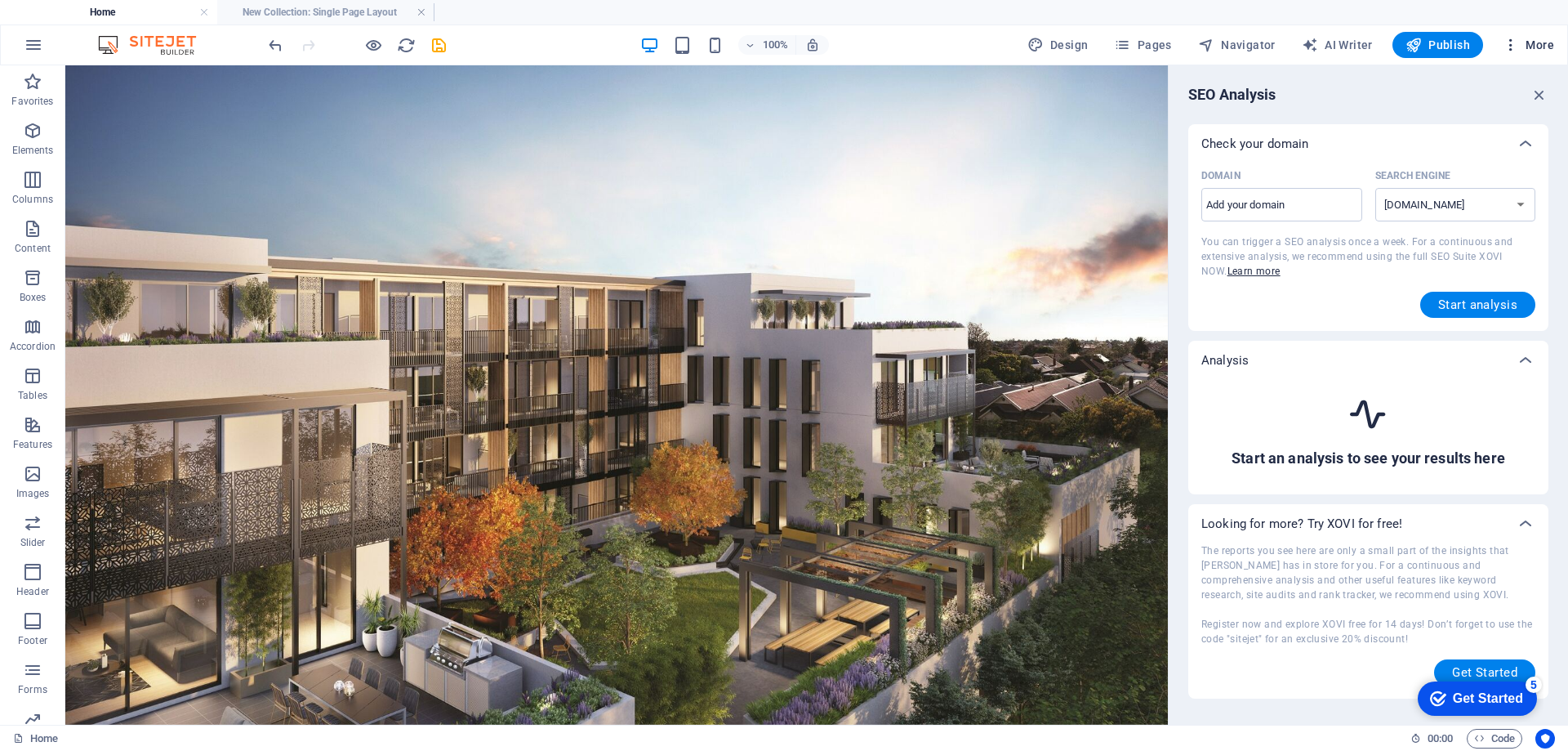
click at [1524, 50] on span "More" at bounding box center [1528, 45] width 51 height 16
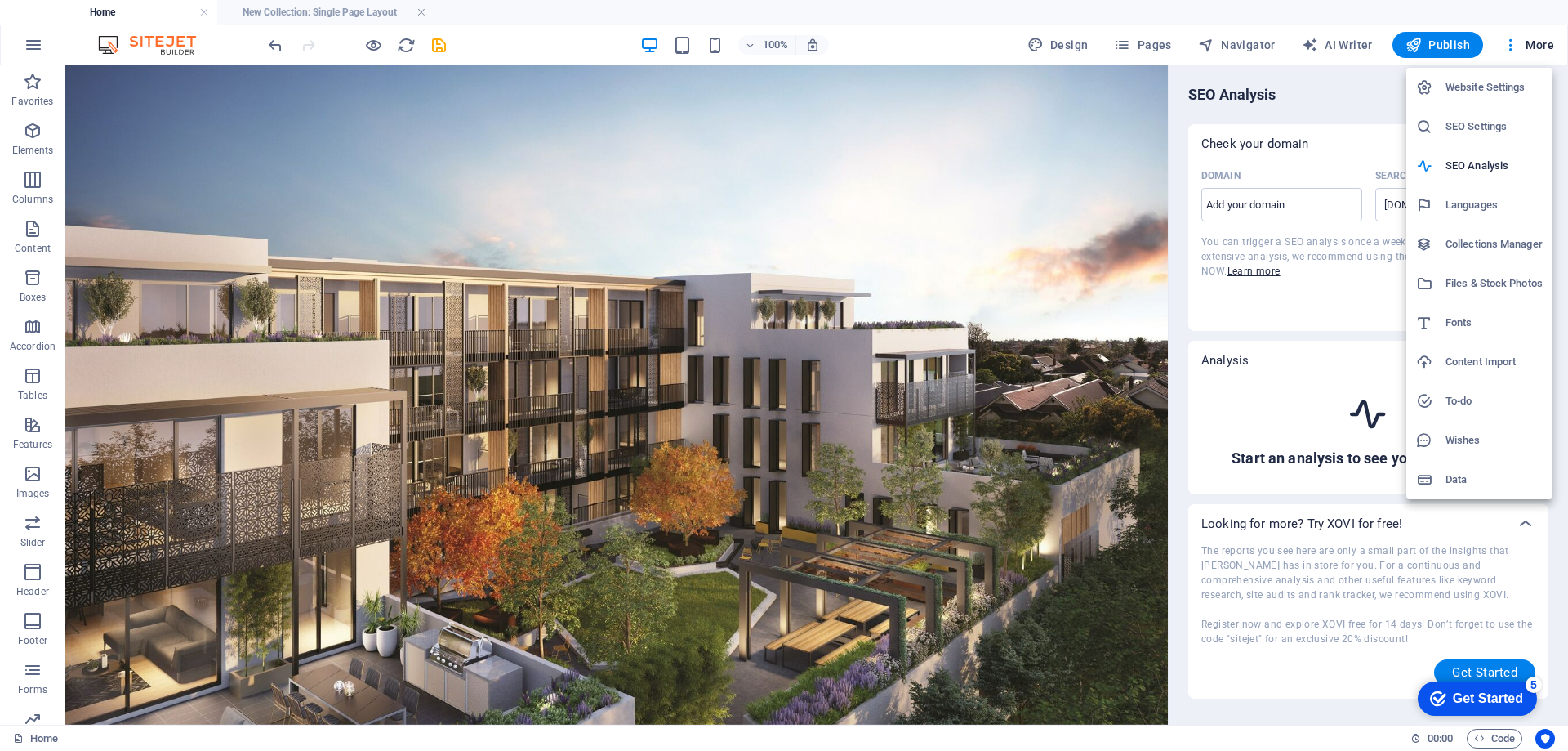
drag, startPoint x: 1513, startPoint y: 304, endPoint x: 1511, endPoint y: 284, distance: 20.1
click at [1511, 284] on ul "Website Settings SEO Settings SEO Analysis Languages Collections Manager Files …" at bounding box center [1479, 283] width 146 height 431
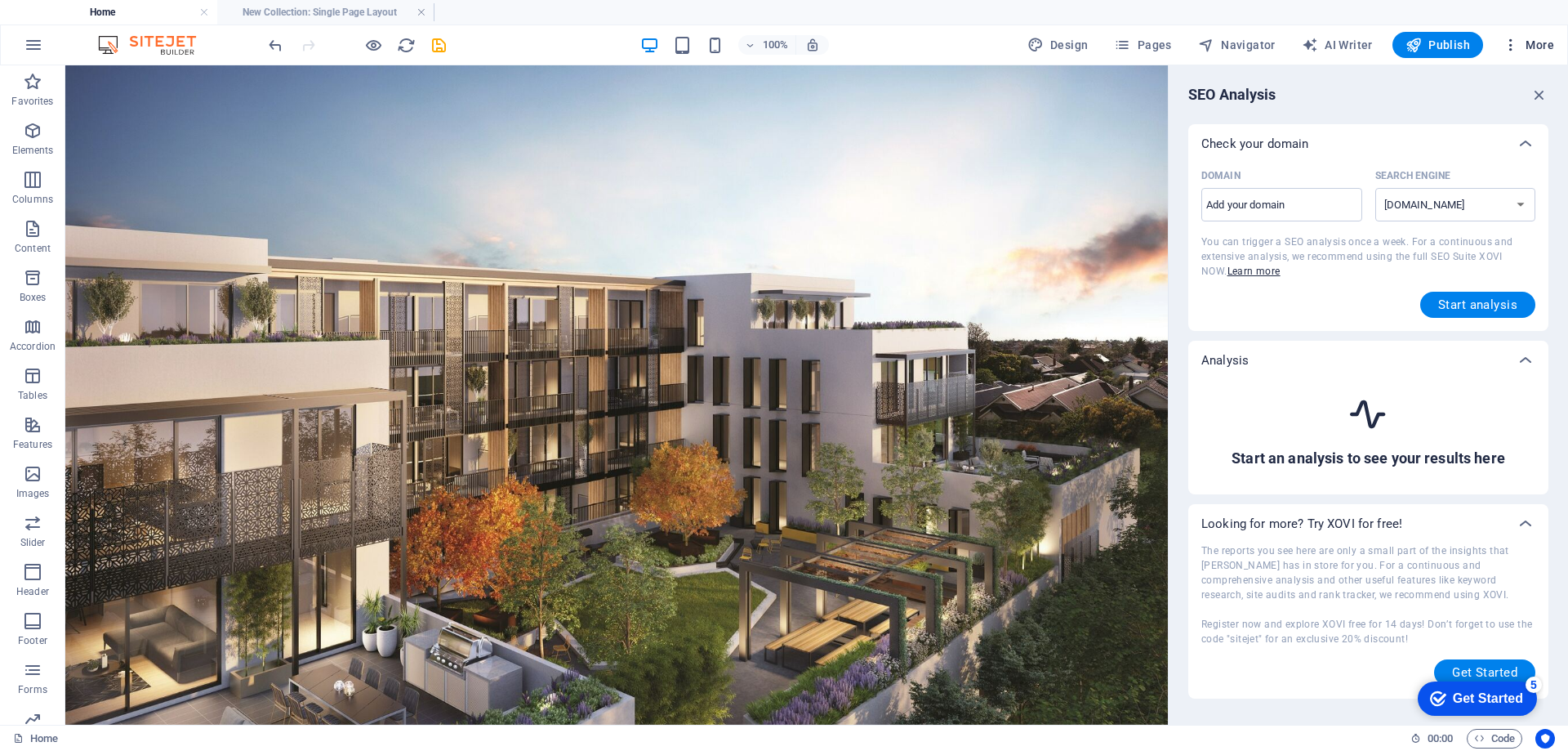
click at [1540, 37] on span "More" at bounding box center [1528, 45] width 51 height 16
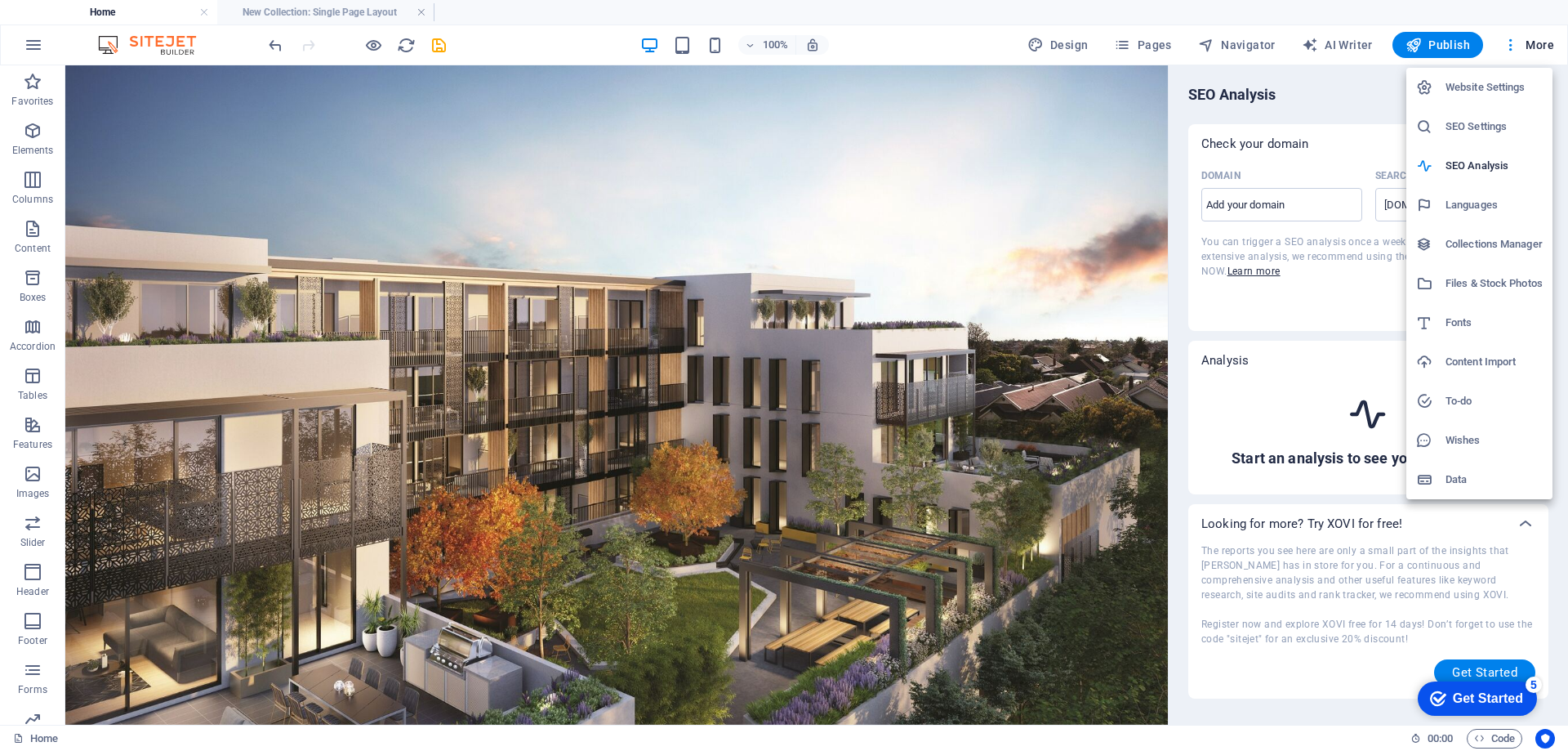
click at [1487, 476] on h6 "Data" at bounding box center [1495, 479] width 97 height 19
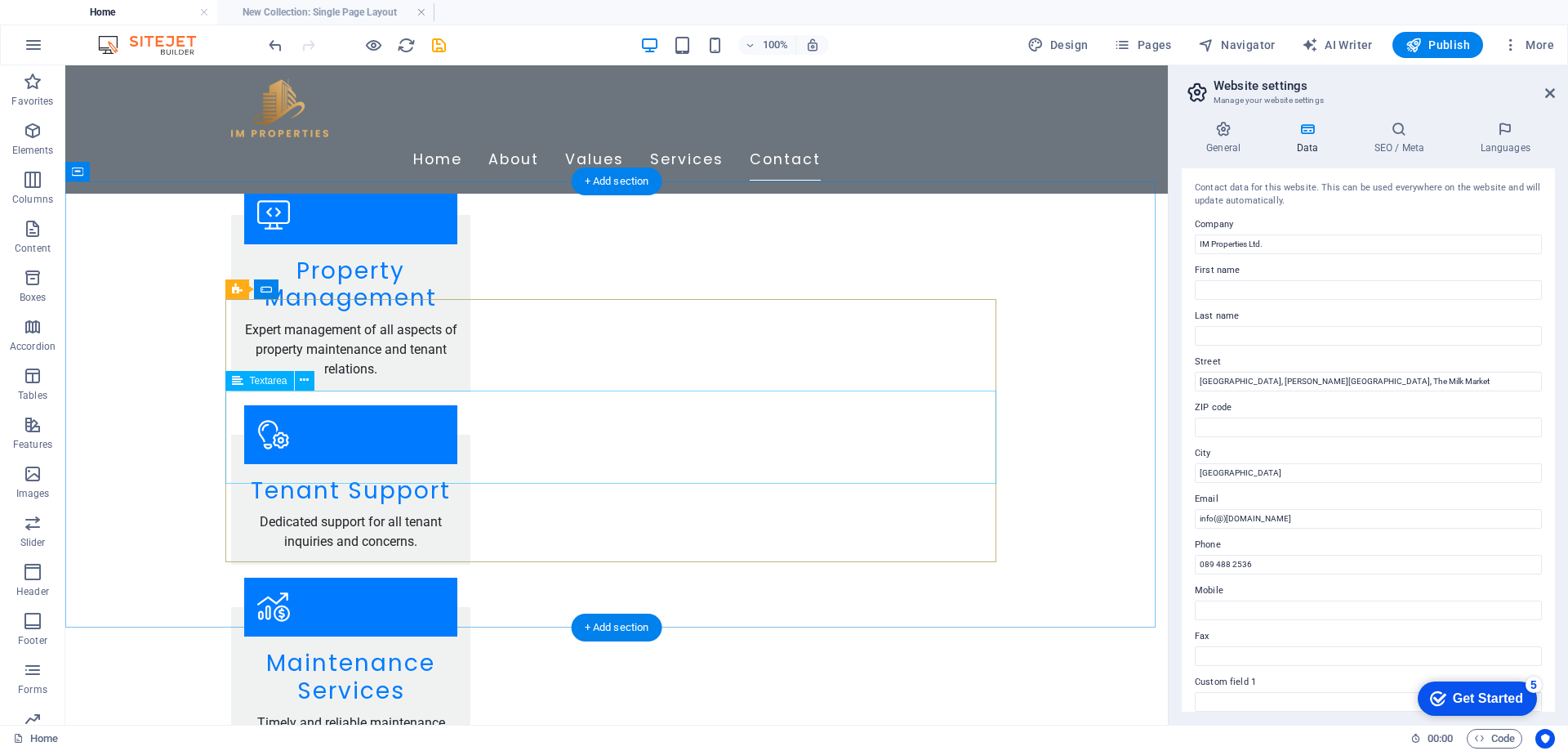
scroll to position [2605, 0]
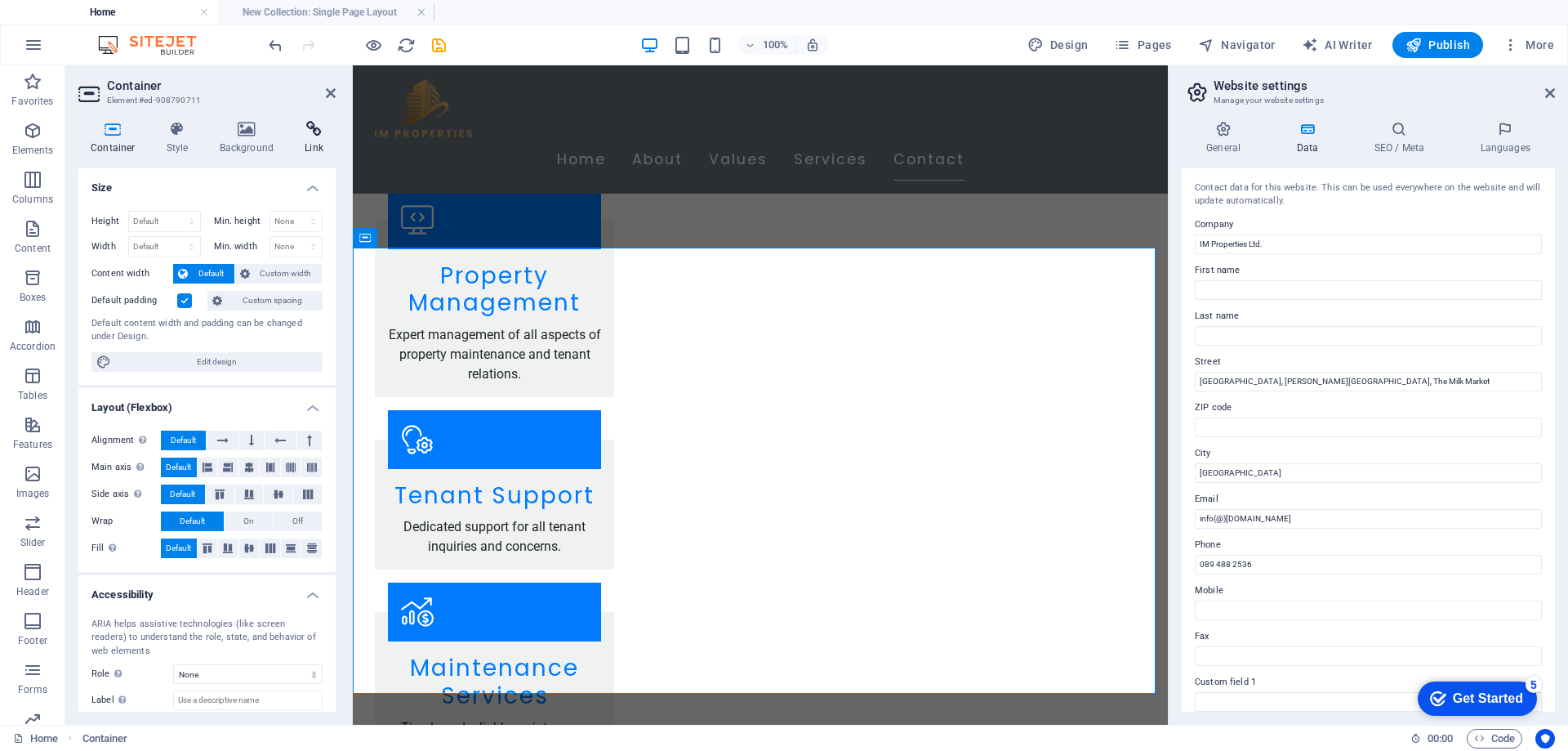
click at [321, 143] on h4 "Link" at bounding box center [313, 138] width 43 height 35
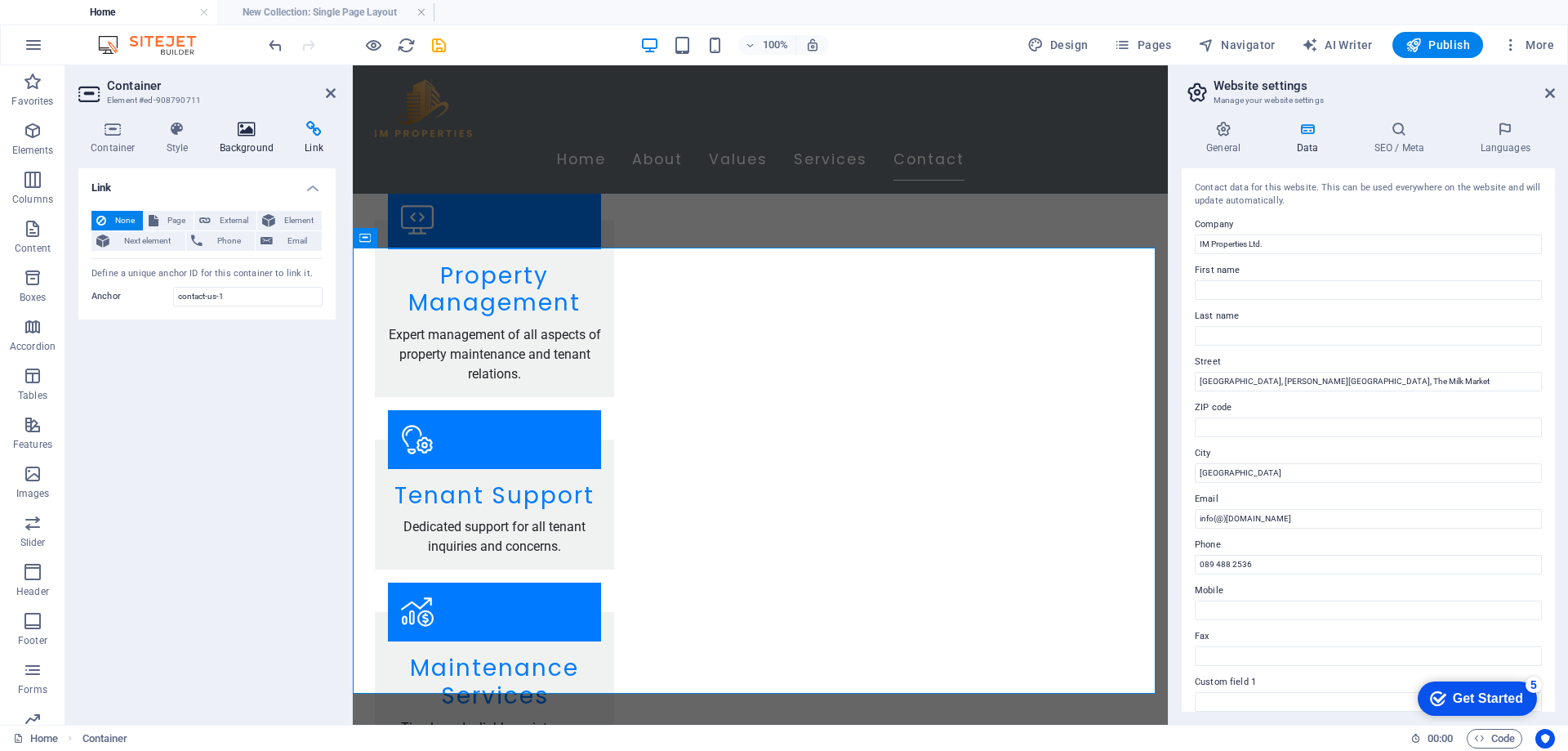
click at [259, 128] on icon at bounding box center [246, 129] width 79 height 16
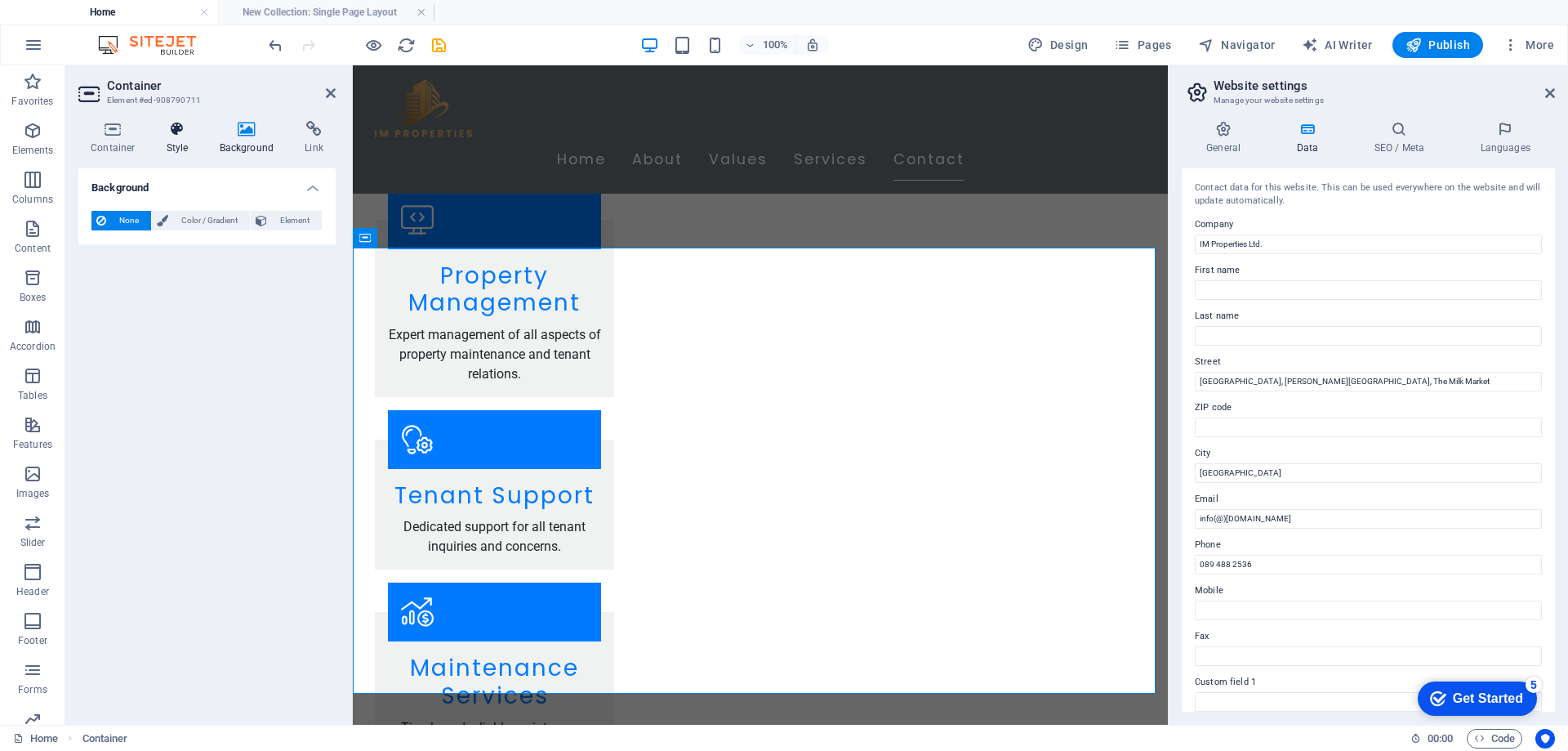
click at [155, 128] on icon at bounding box center [177, 129] width 47 height 16
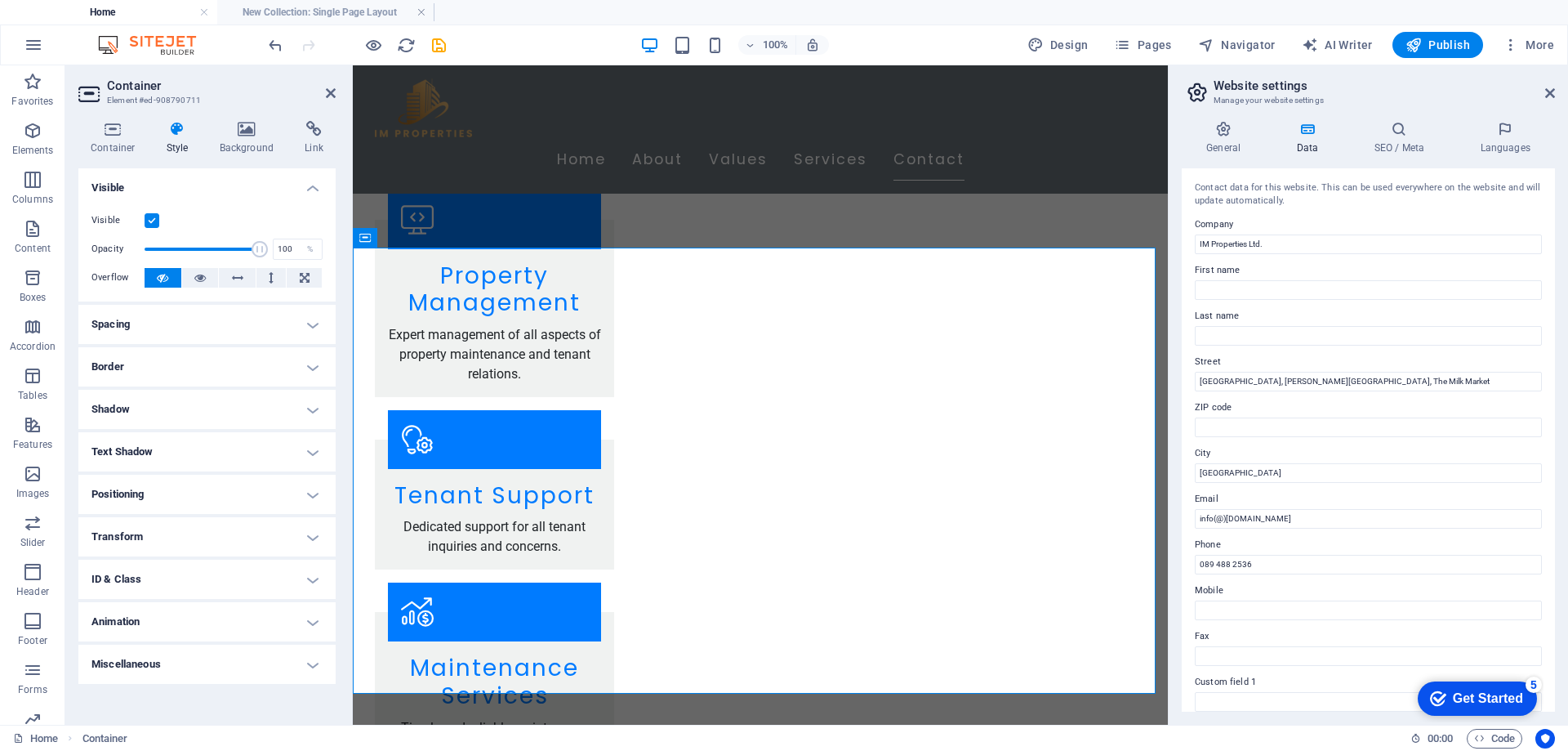
click at [130, 597] on h4 "ID & Class" at bounding box center [207, 579] width 258 height 39
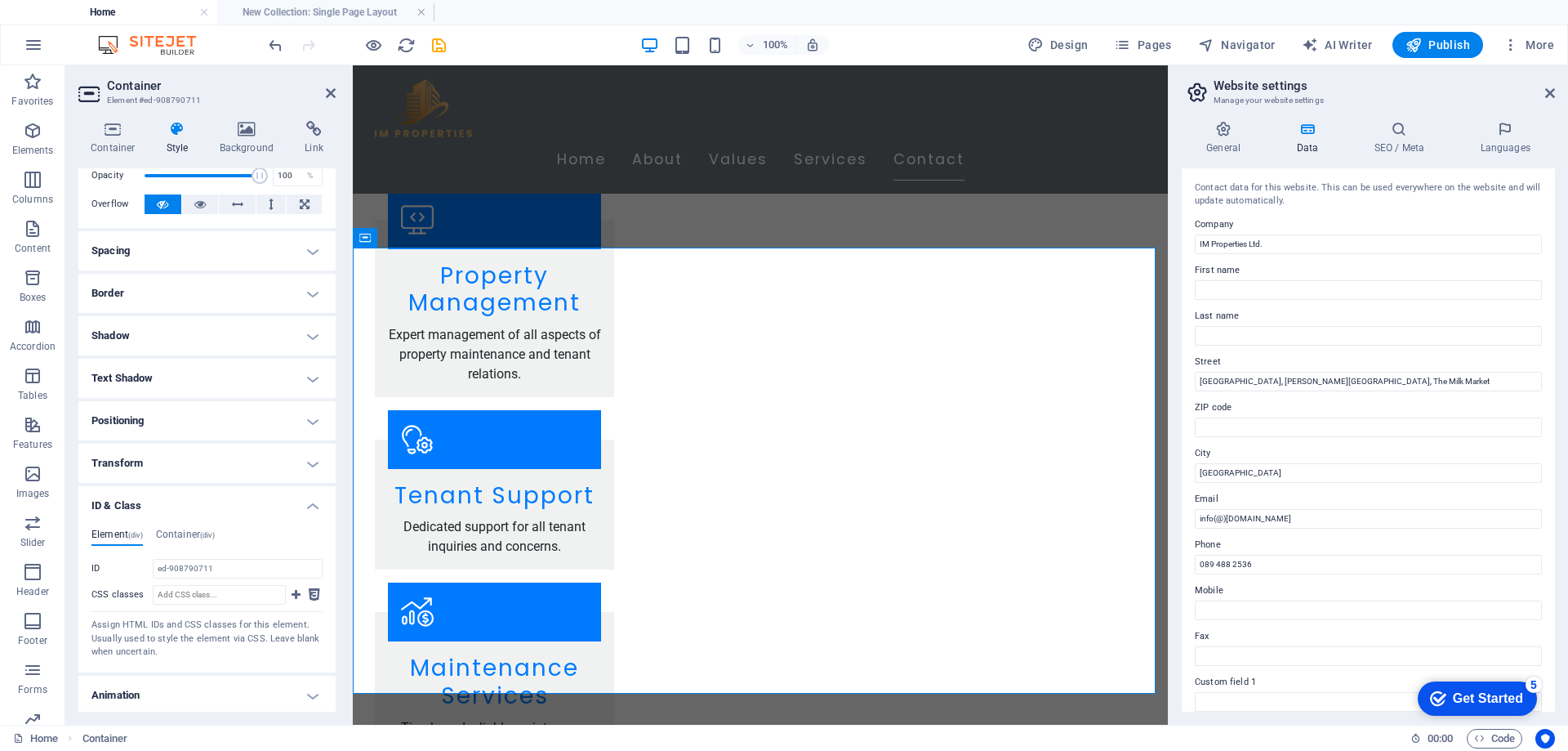
scroll to position [120, 0]
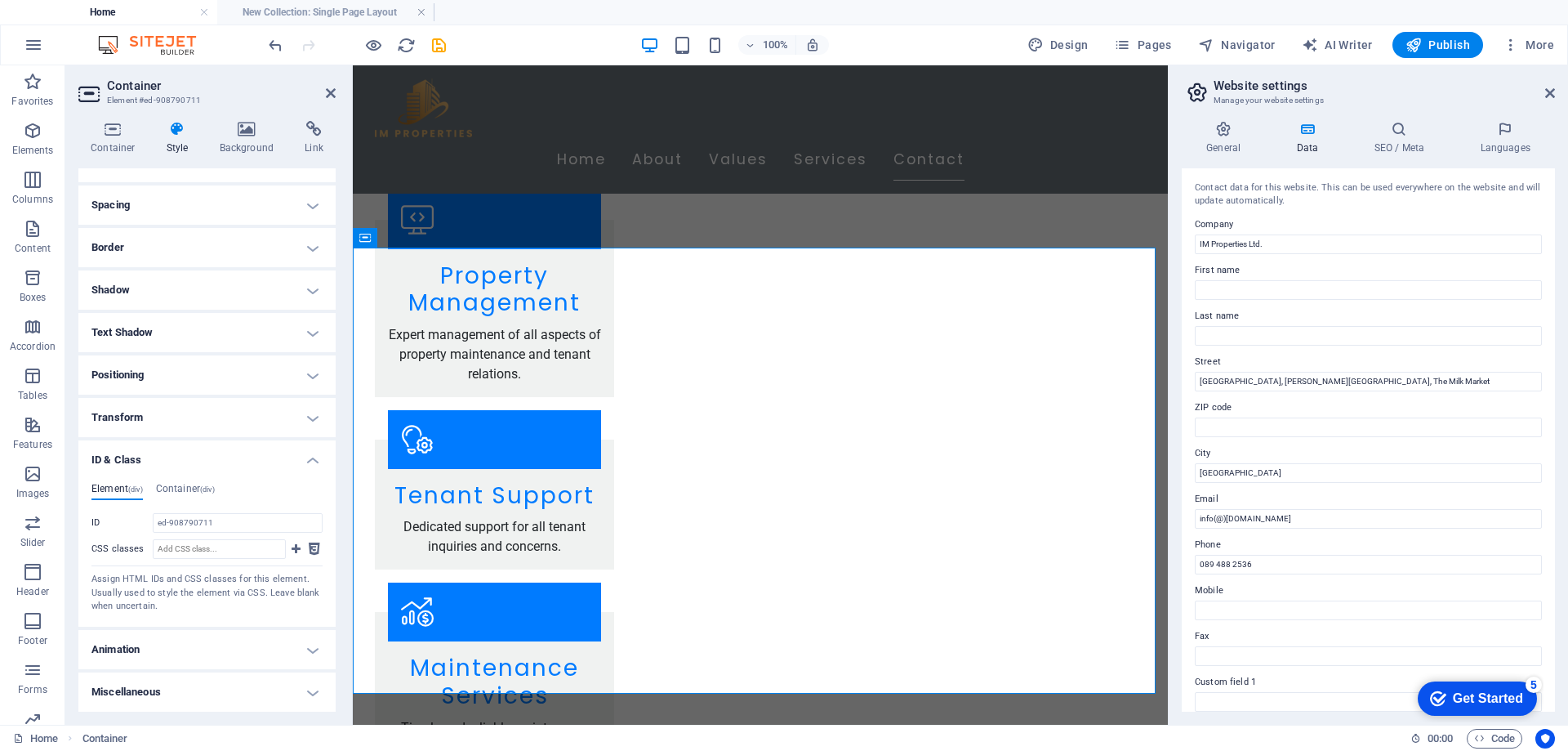
click at [150, 634] on h4 "Animation" at bounding box center [207, 649] width 258 height 39
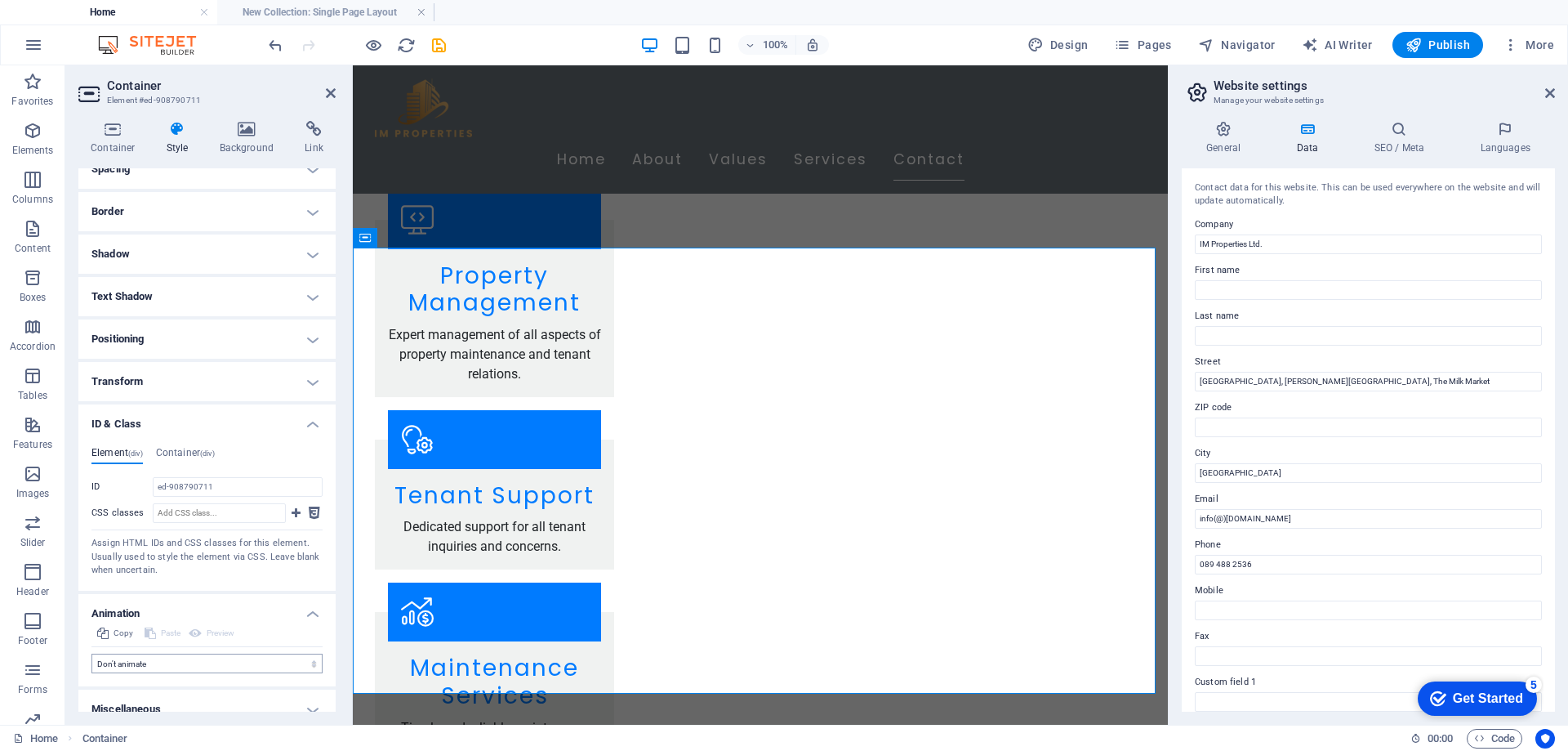
scroll to position [173, 0]
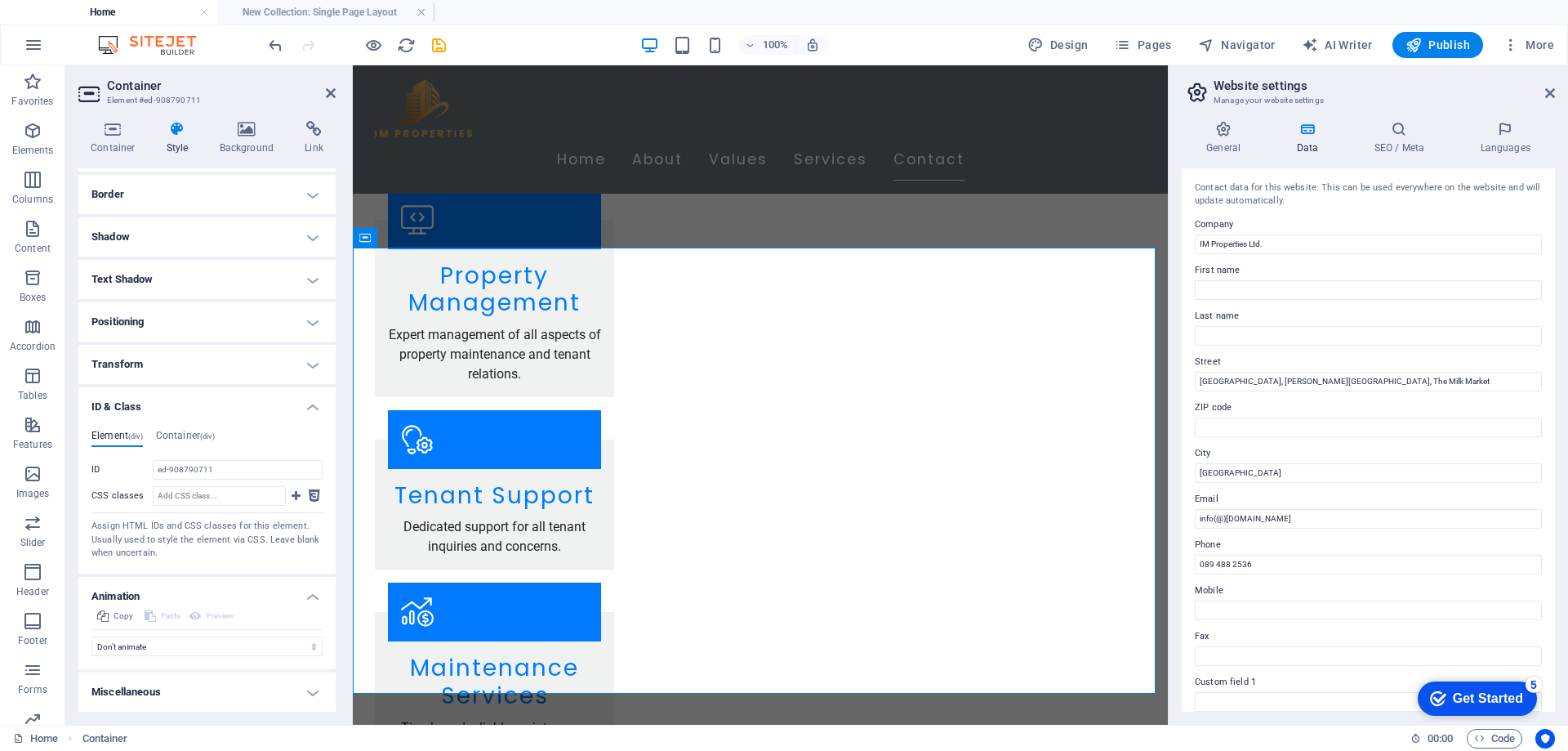
click at [195, 683] on h4 "Miscellaneous" at bounding box center [207, 692] width 258 height 39
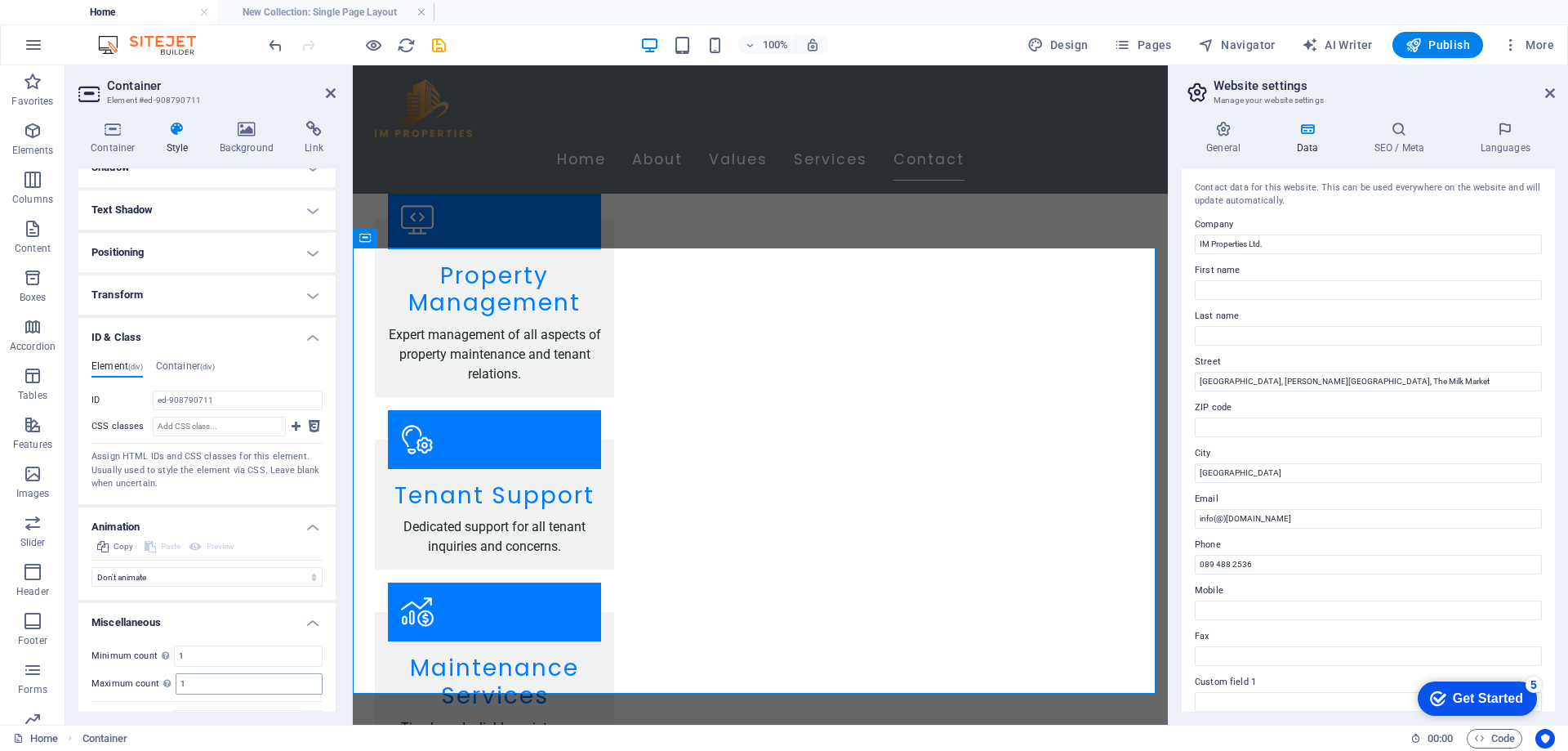
scroll to position [274, 0]
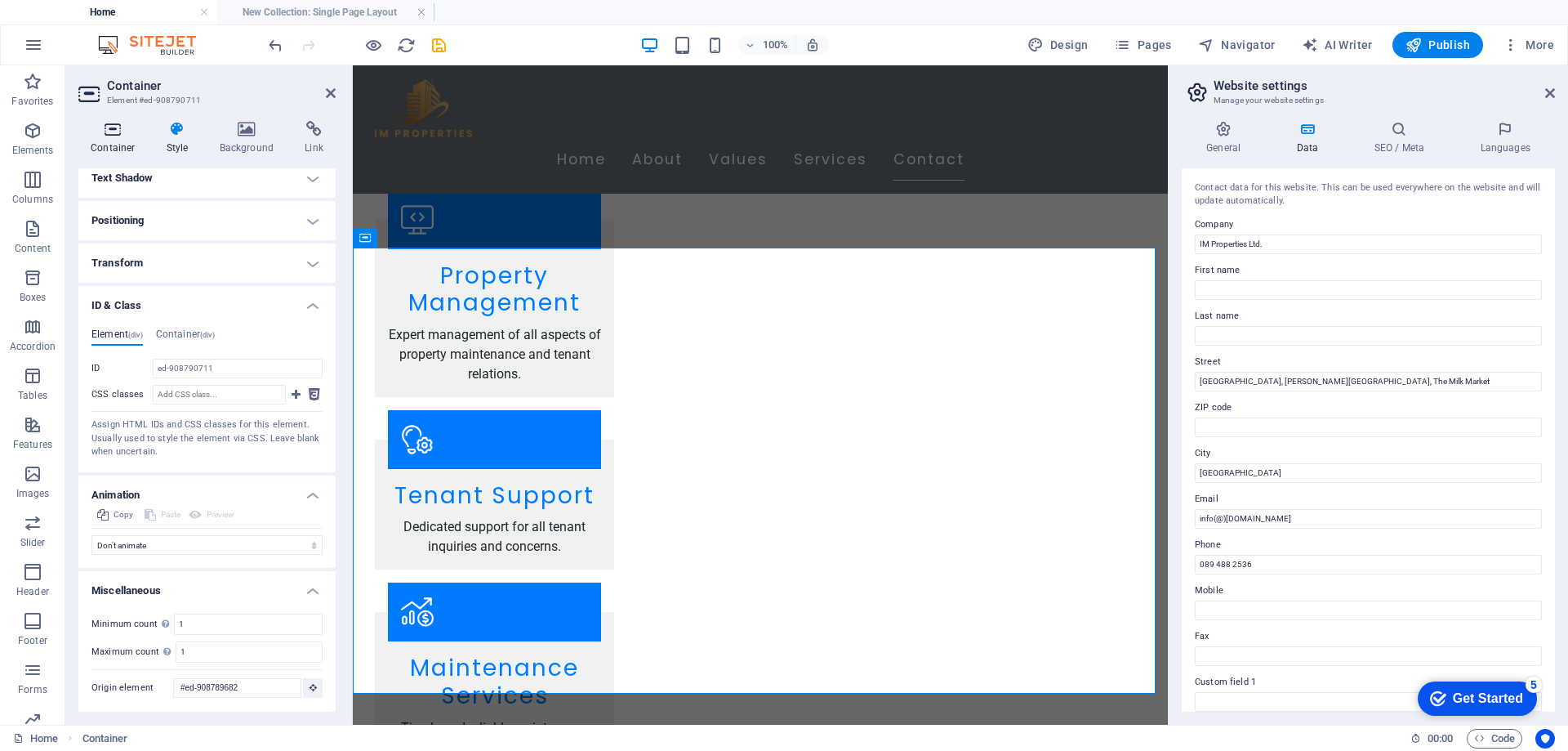
click at [95, 143] on h4 "Container" at bounding box center [117, 138] width 76 height 35
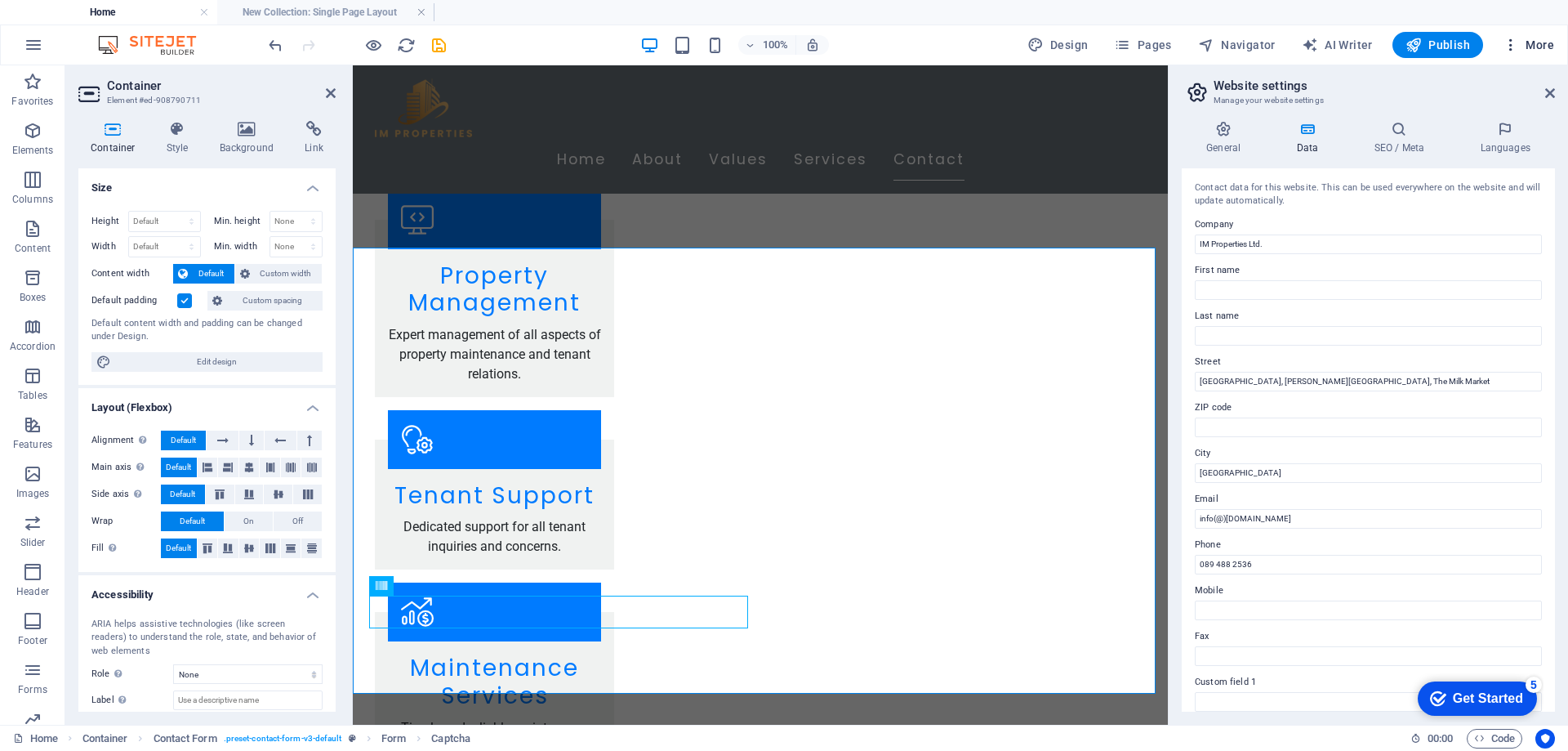
click at [1534, 48] on span "More" at bounding box center [1528, 45] width 51 height 16
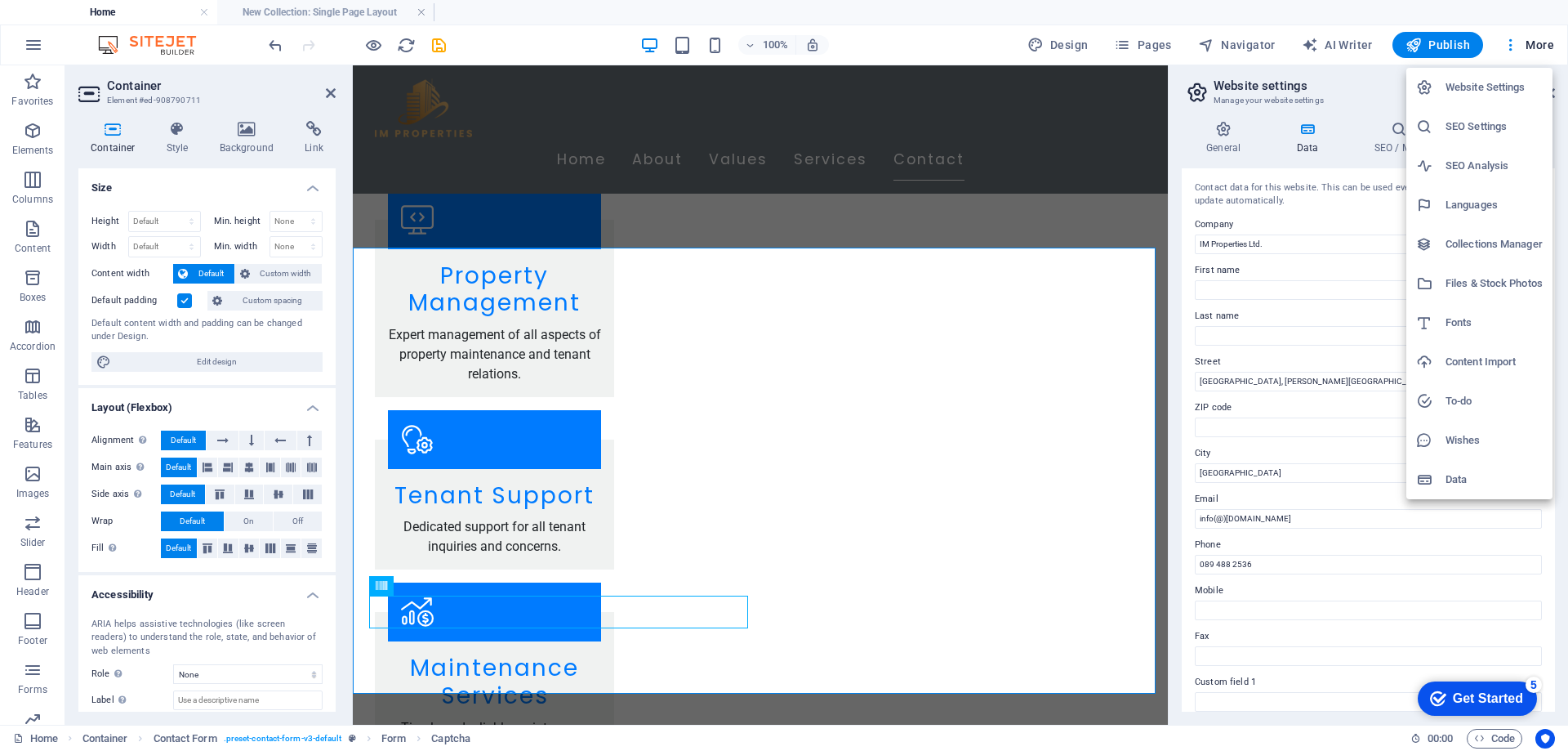
click at [1525, 88] on h6 "Website Settings" at bounding box center [1495, 88] width 97 height 19
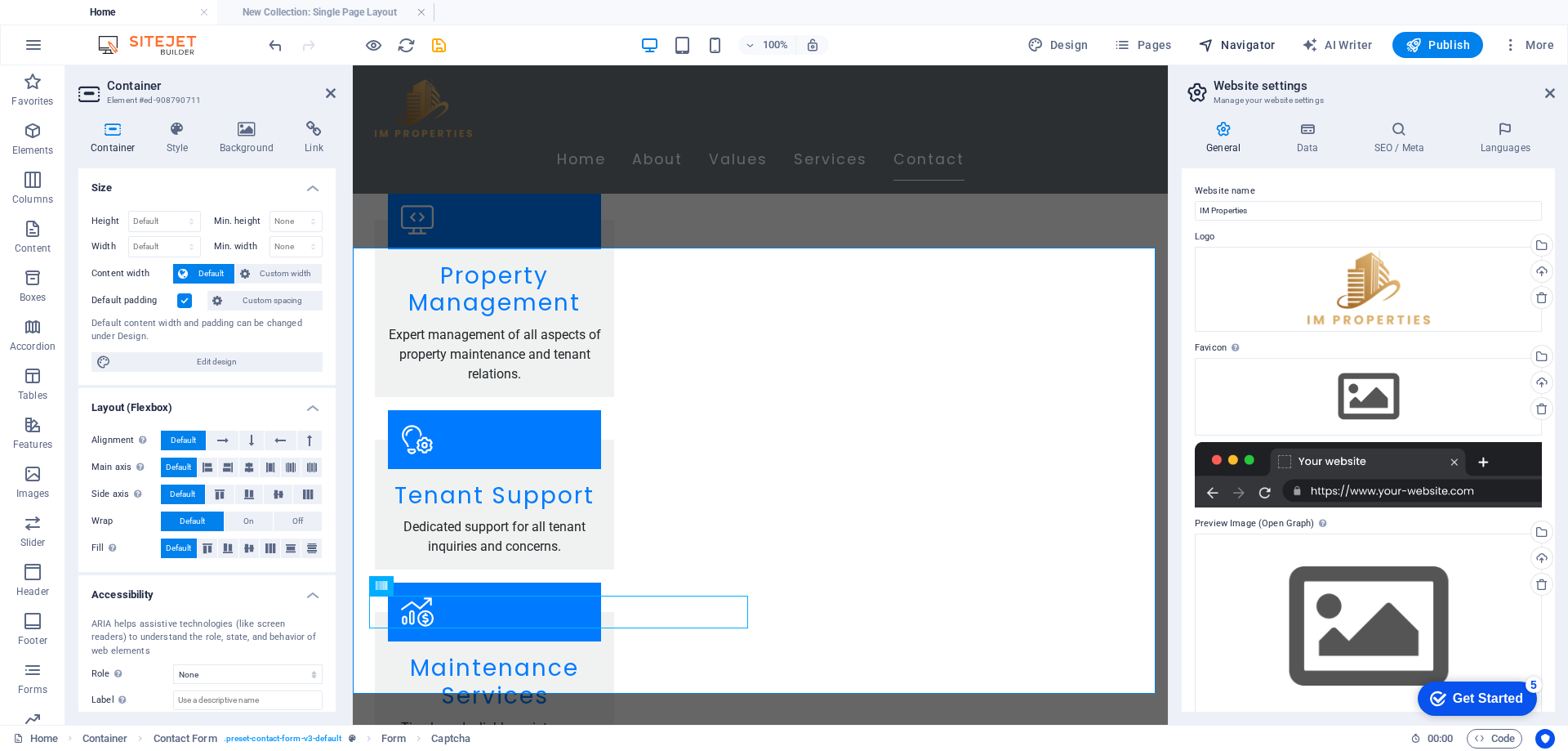
click at [1230, 47] on span "Navigator" at bounding box center [1237, 45] width 78 height 16
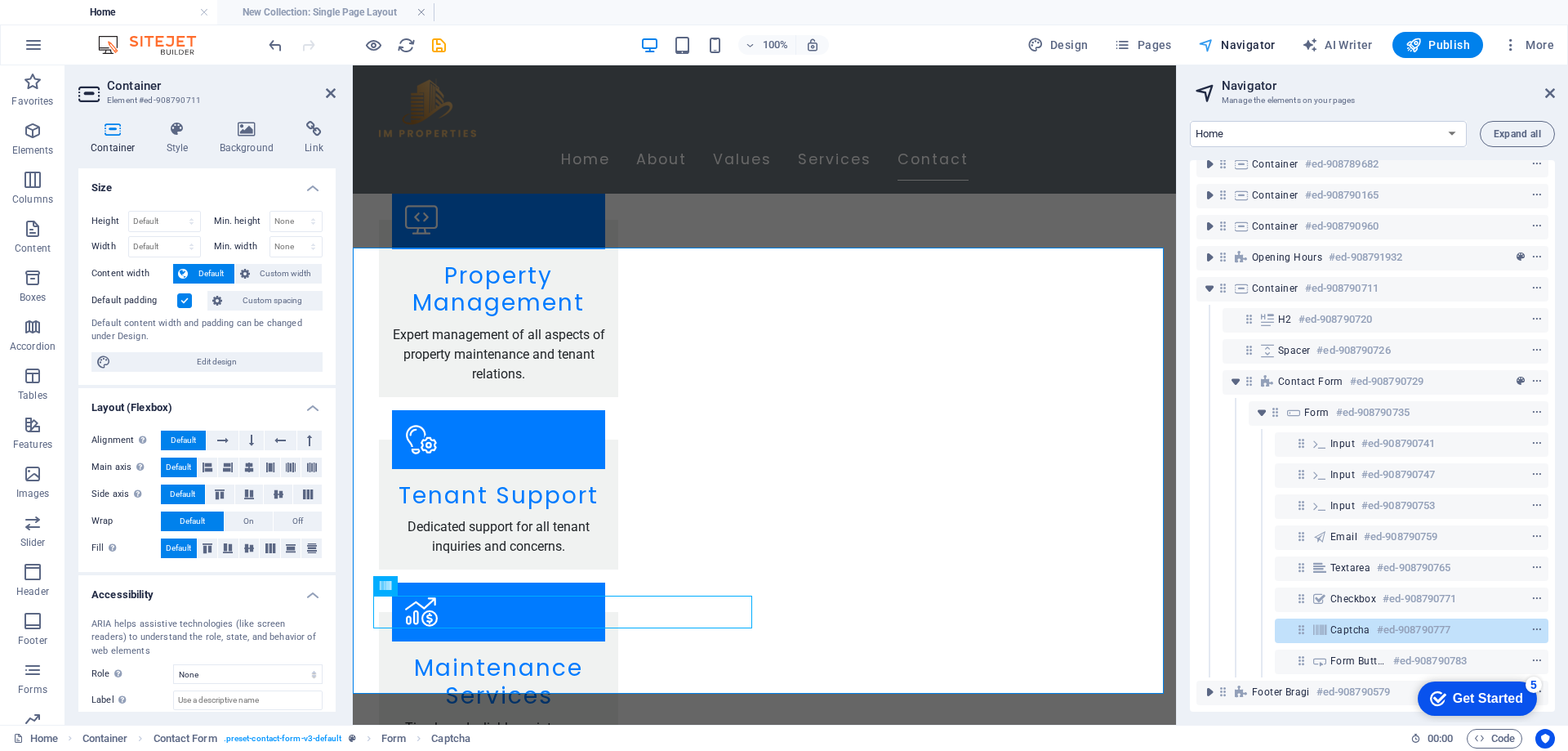
scroll to position [89, 0]
click at [1535, 624] on icon "context-menu" at bounding box center [1537, 630] width 12 height 12
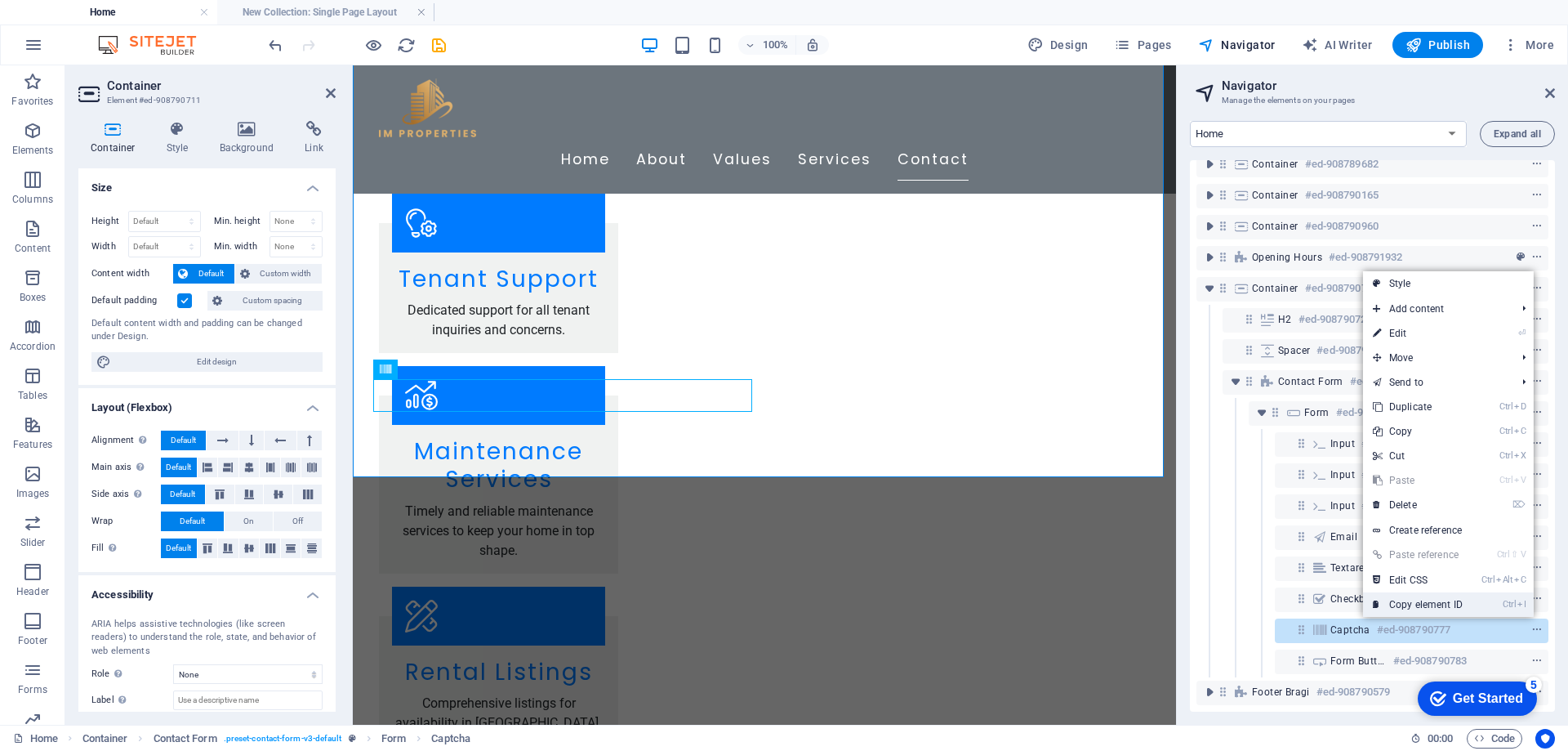
click at [1481, 604] on li "Ctrl I Copy element ID" at bounding box center [1448, 605] width 171 height 25
click at [1244, 523] on div "Email #ed-908790759" at bounding box center [1373, 538] width 352 height 31
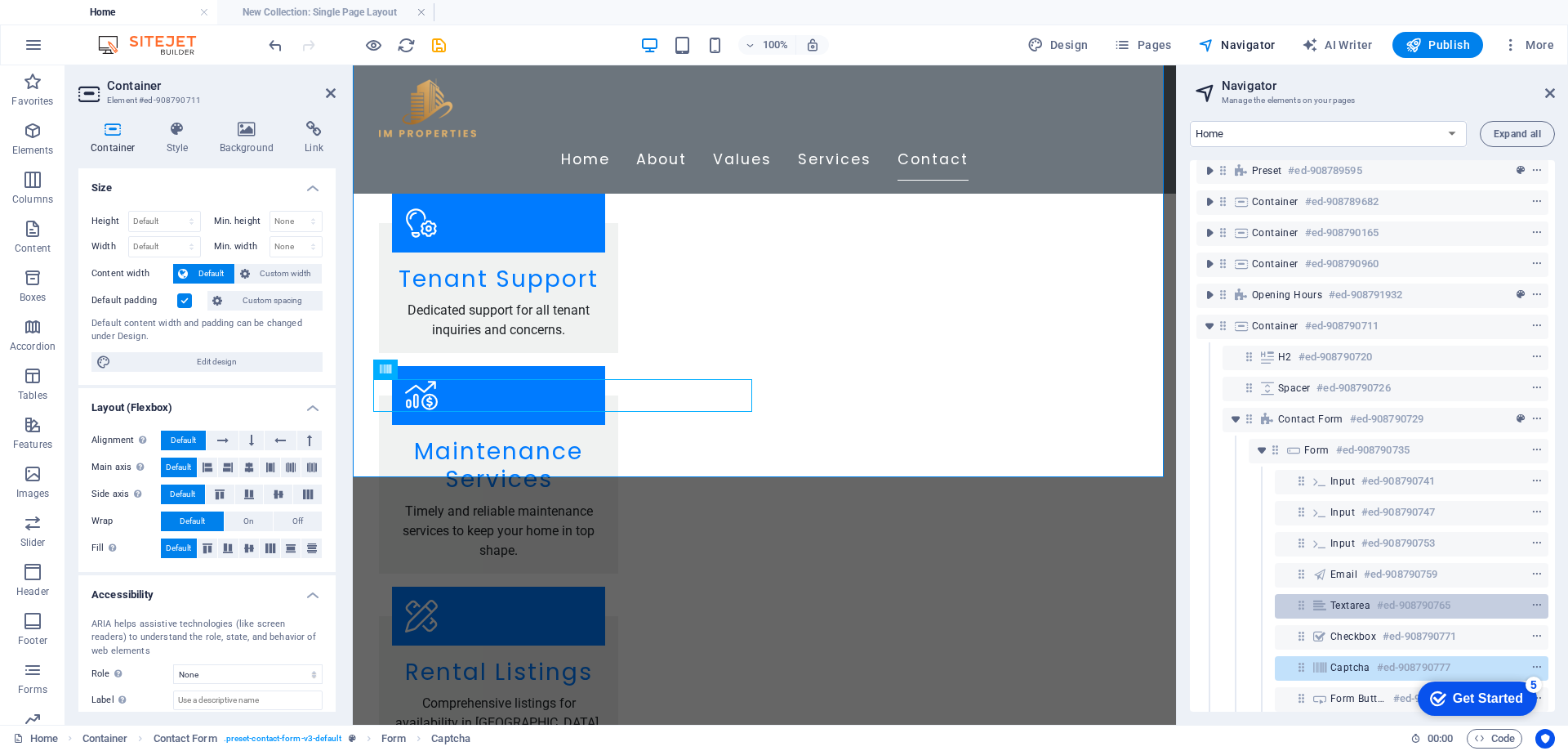
scroll to position [0, 0]
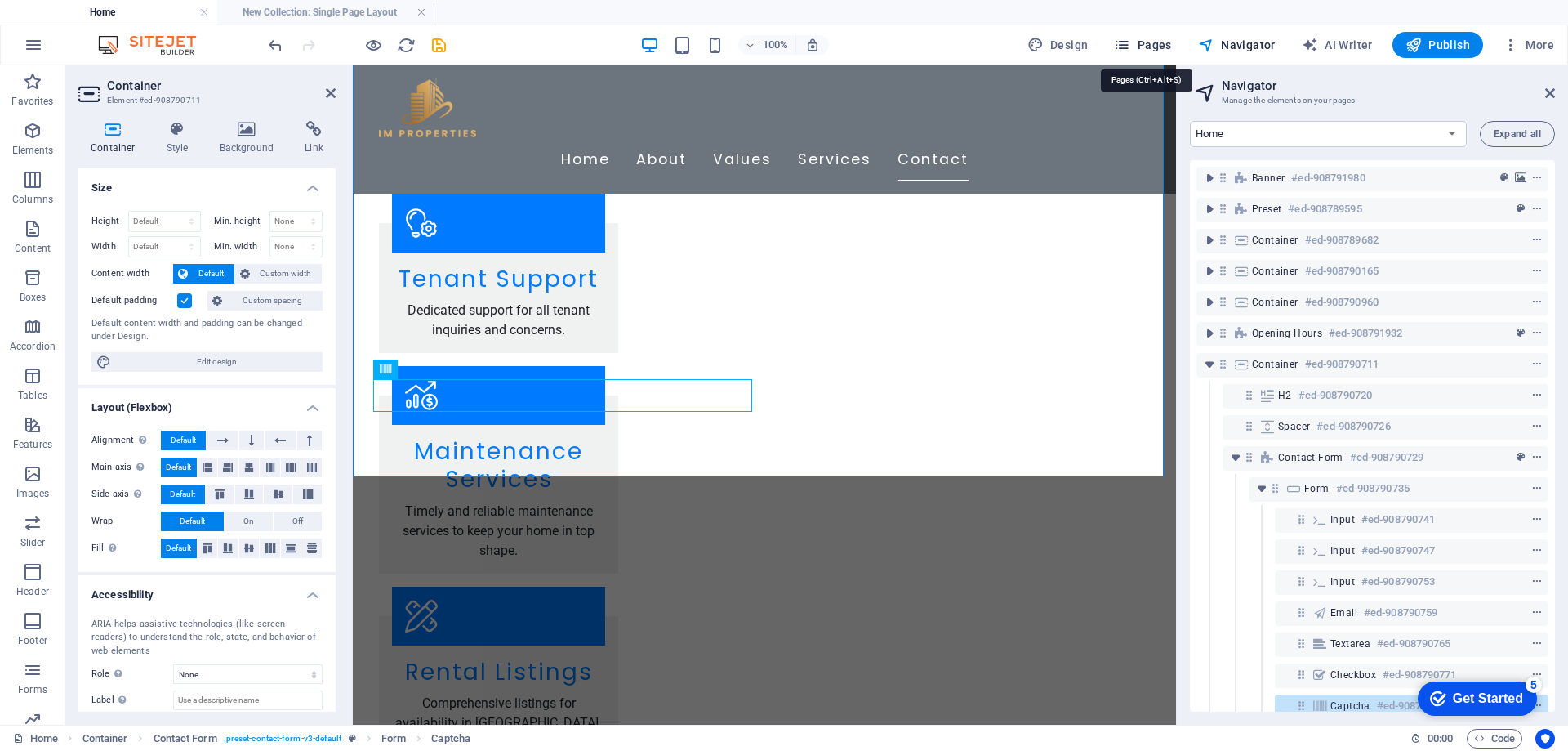
click at [1144, 46] on span "Pages" at bounding box center [1142, 45] width 58 height 16
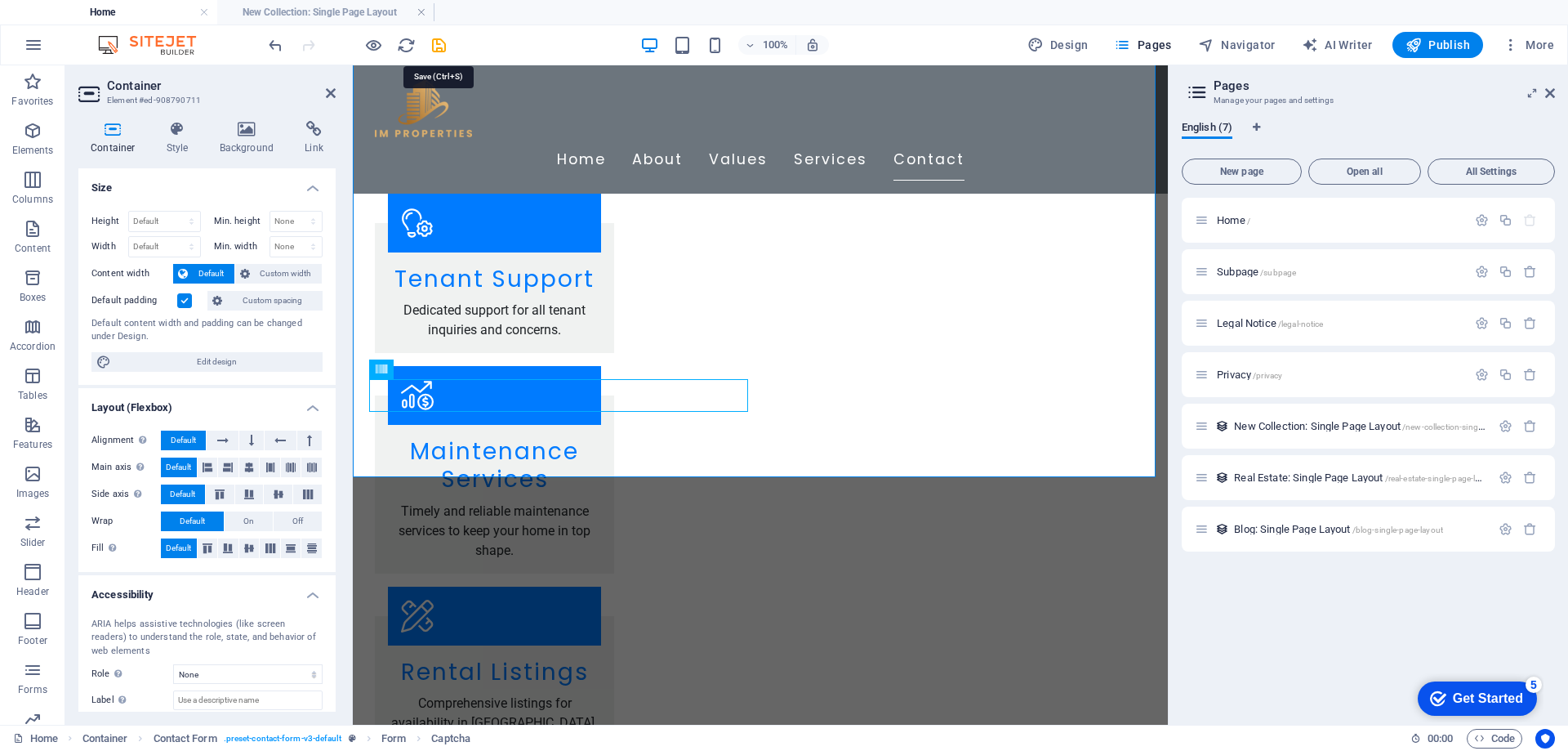
click at [434, 42] on icon "save" at bounding box center [438, 45] width 19 height 19
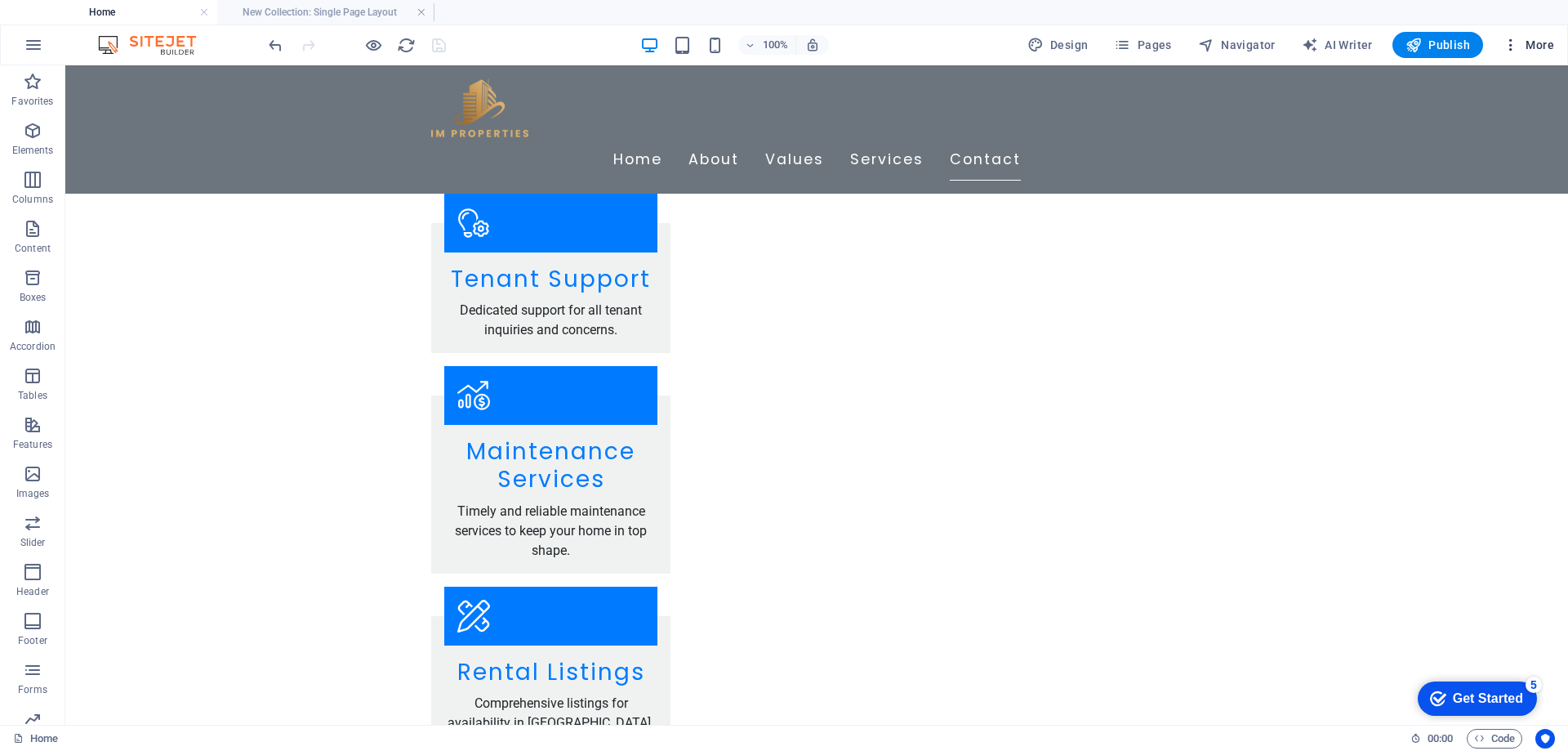
click at [1512, 47] on icon "button" at bounding box center [1510, 45] width 16 height 16
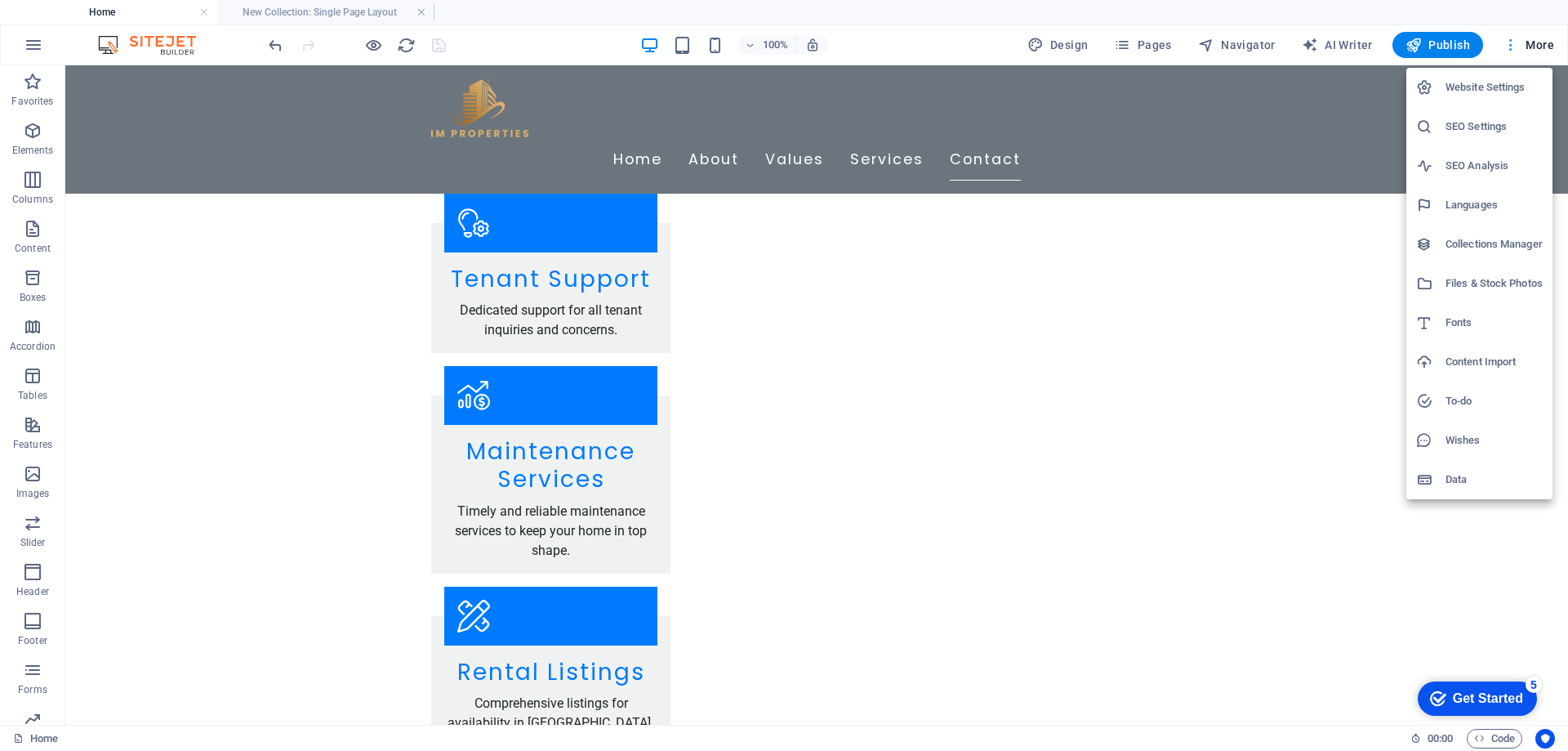
click at [1512, 47] on div at bounding box center [784, 376] width 1568 height 751
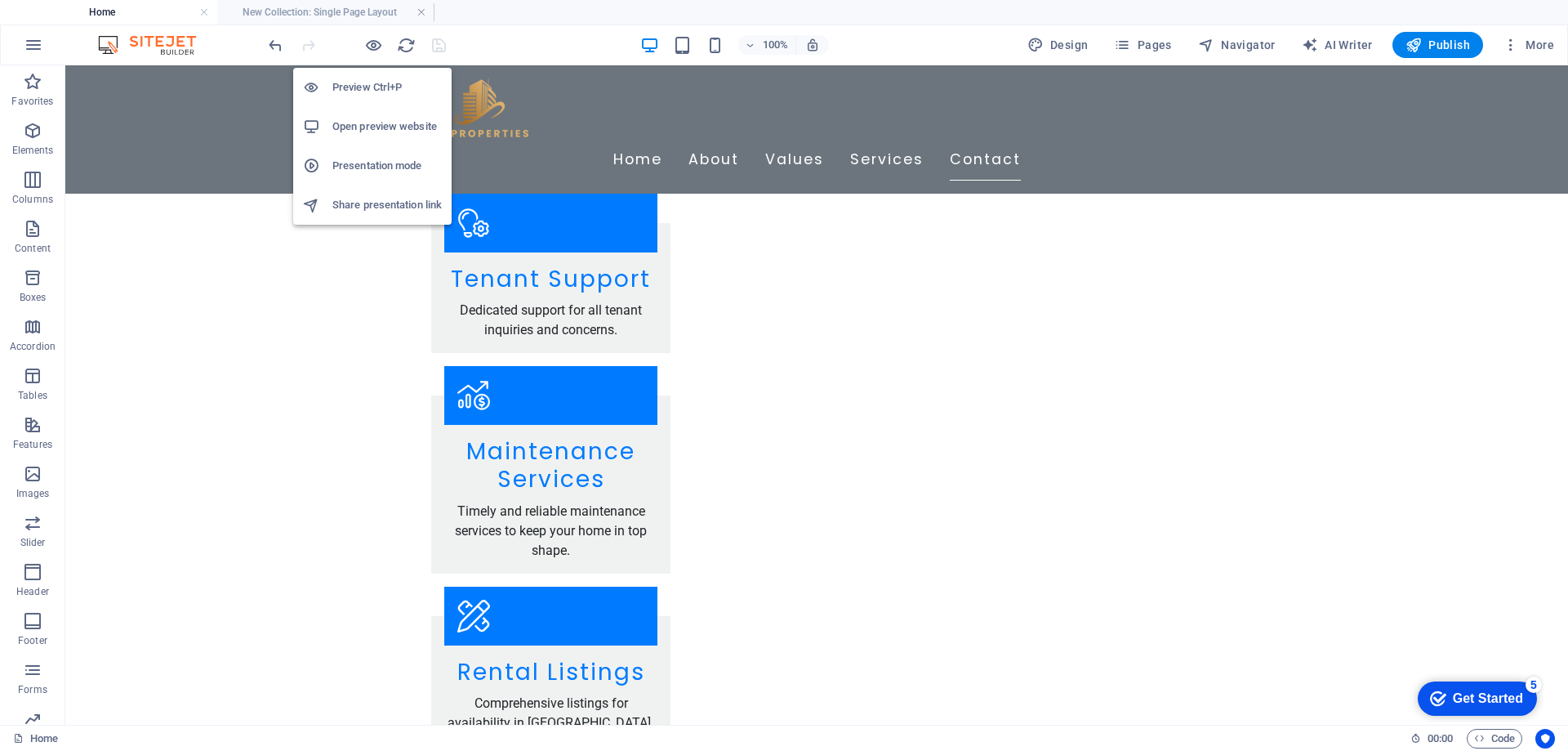
click at [384, 86] on h6 "Preview Ctrl+P" at bounding box center [387, 88] width 110 height 19
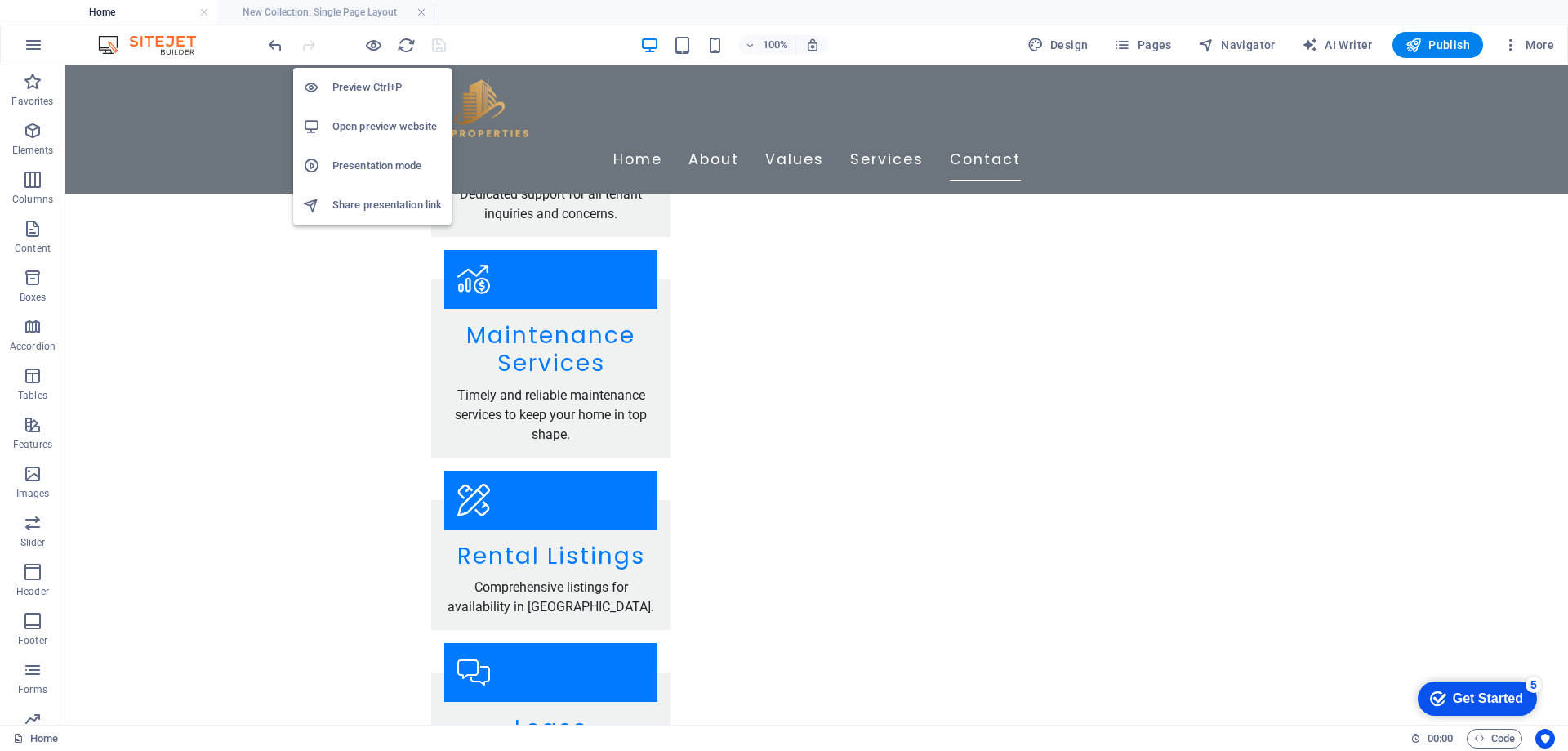
scroll to position [2622, 0]
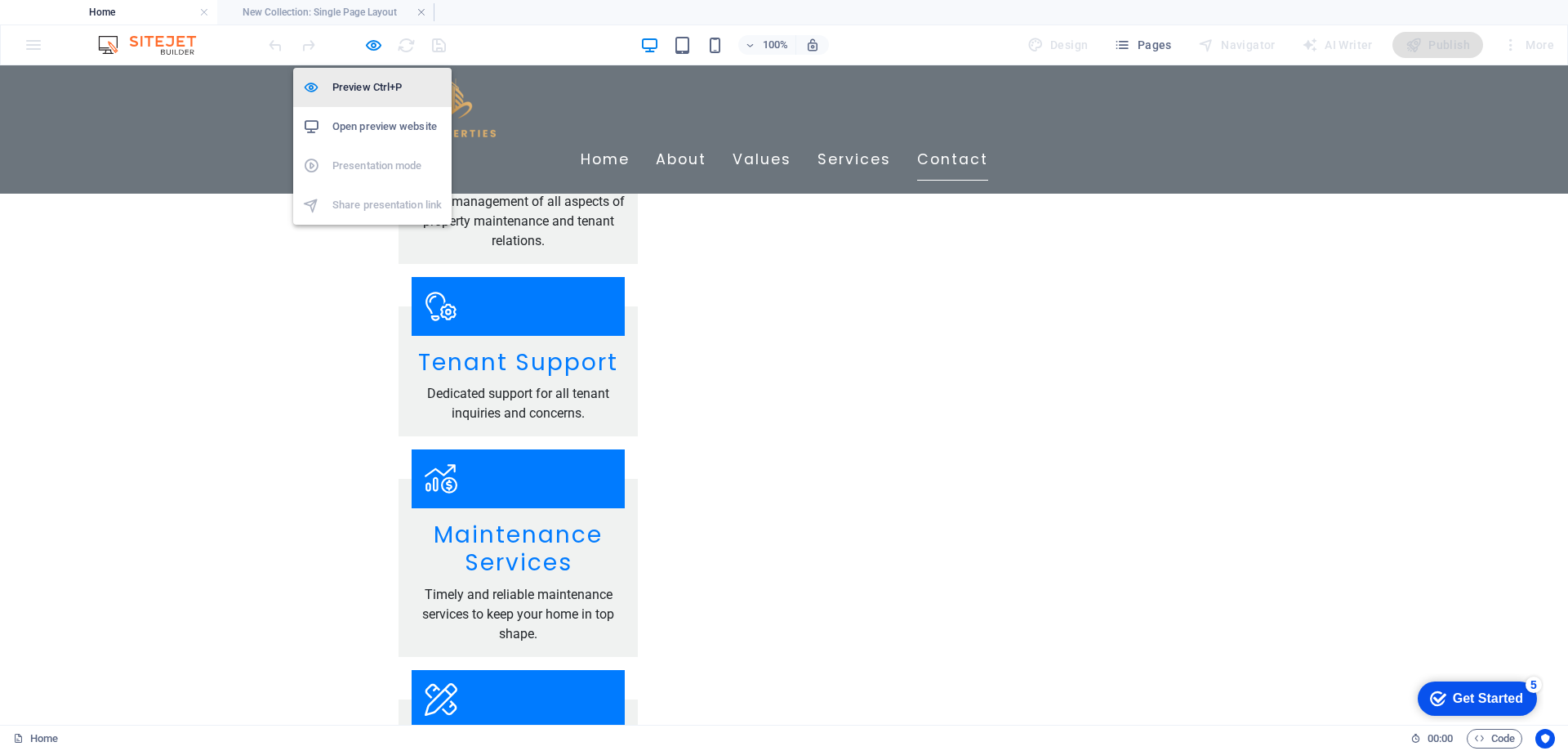
click at [384, 86] on h6 "Preview Ctrl+P" at bounding box center [387, 88] width 110 height 19
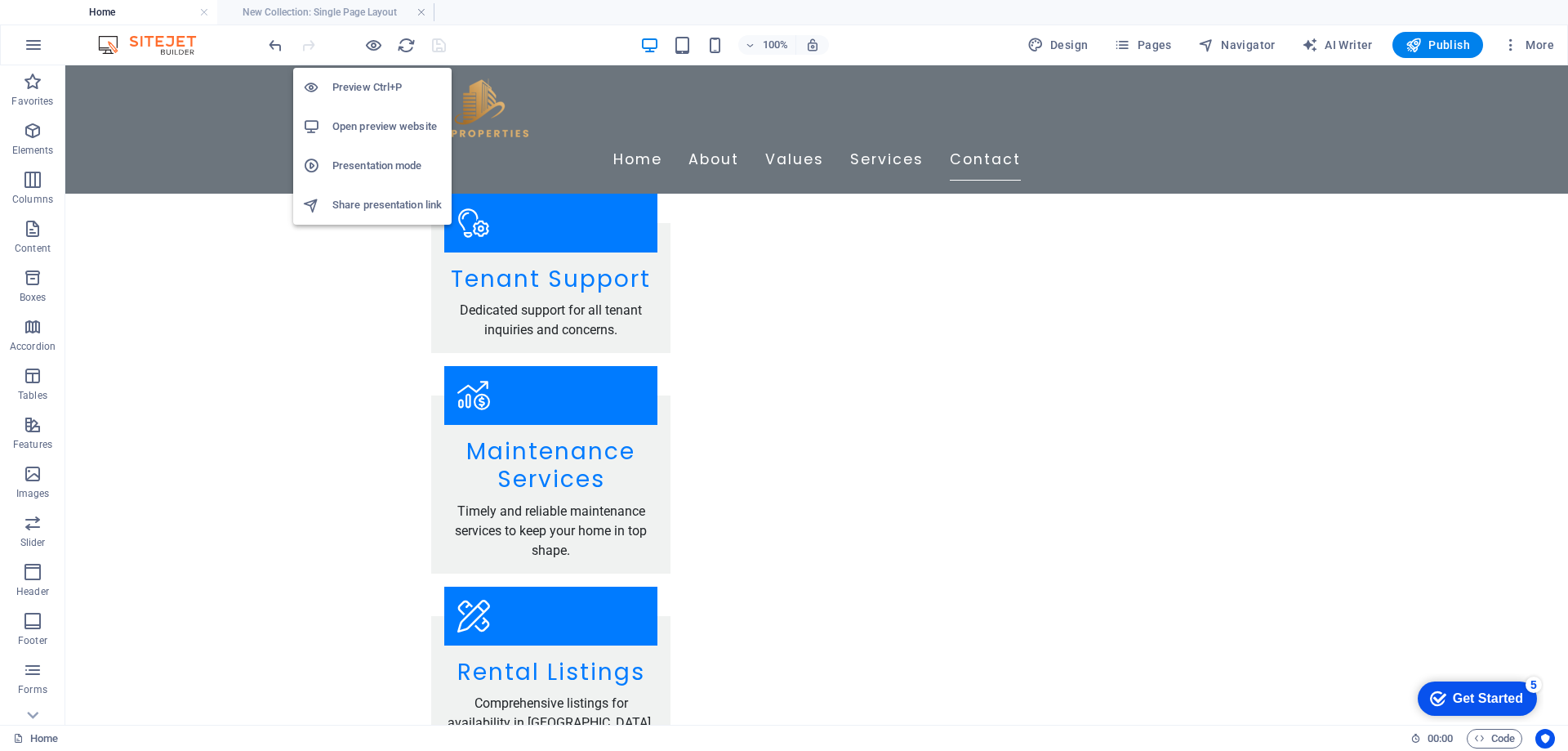
click at [384, 86] on h6 "Preview Ctrl+P" at bounding box center [387, 88] width 110 height 19
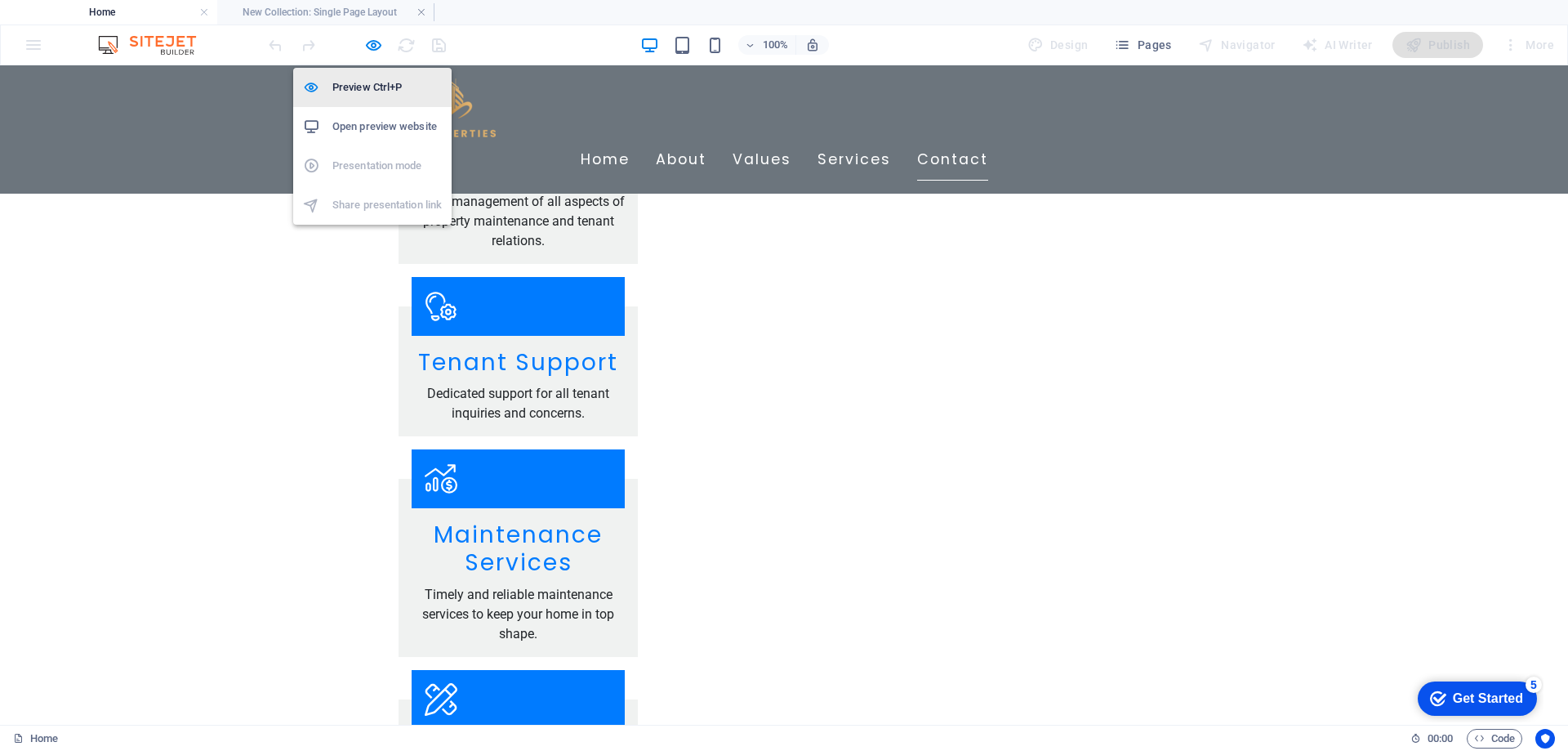
click at [384, 86] on h6 "Preview Ctrl+P" at bounding box center [387, 88] width 110 height 19
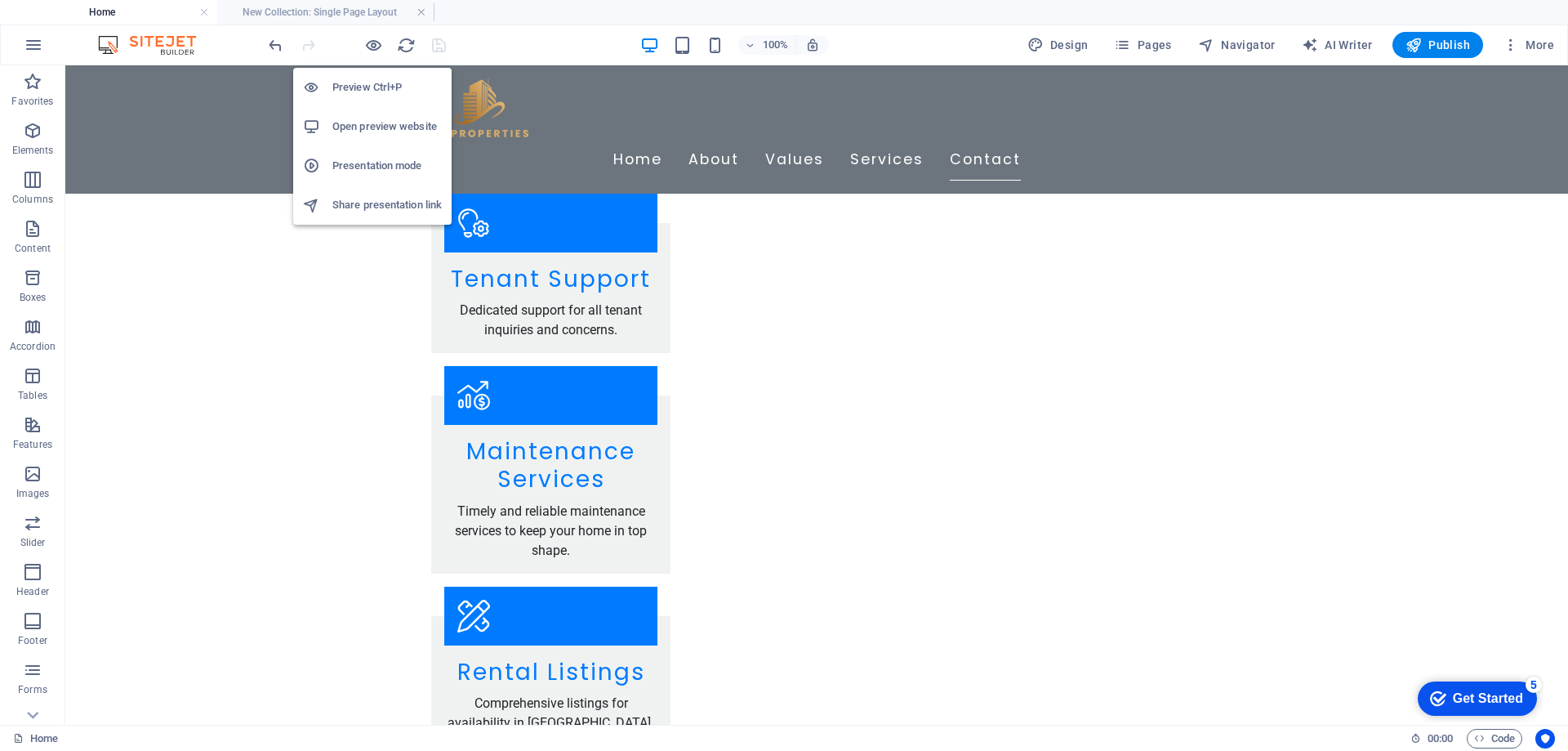
click at [379, 124] on h6 "Open preview website" at bounding box center [387, 127] width 110 height 19
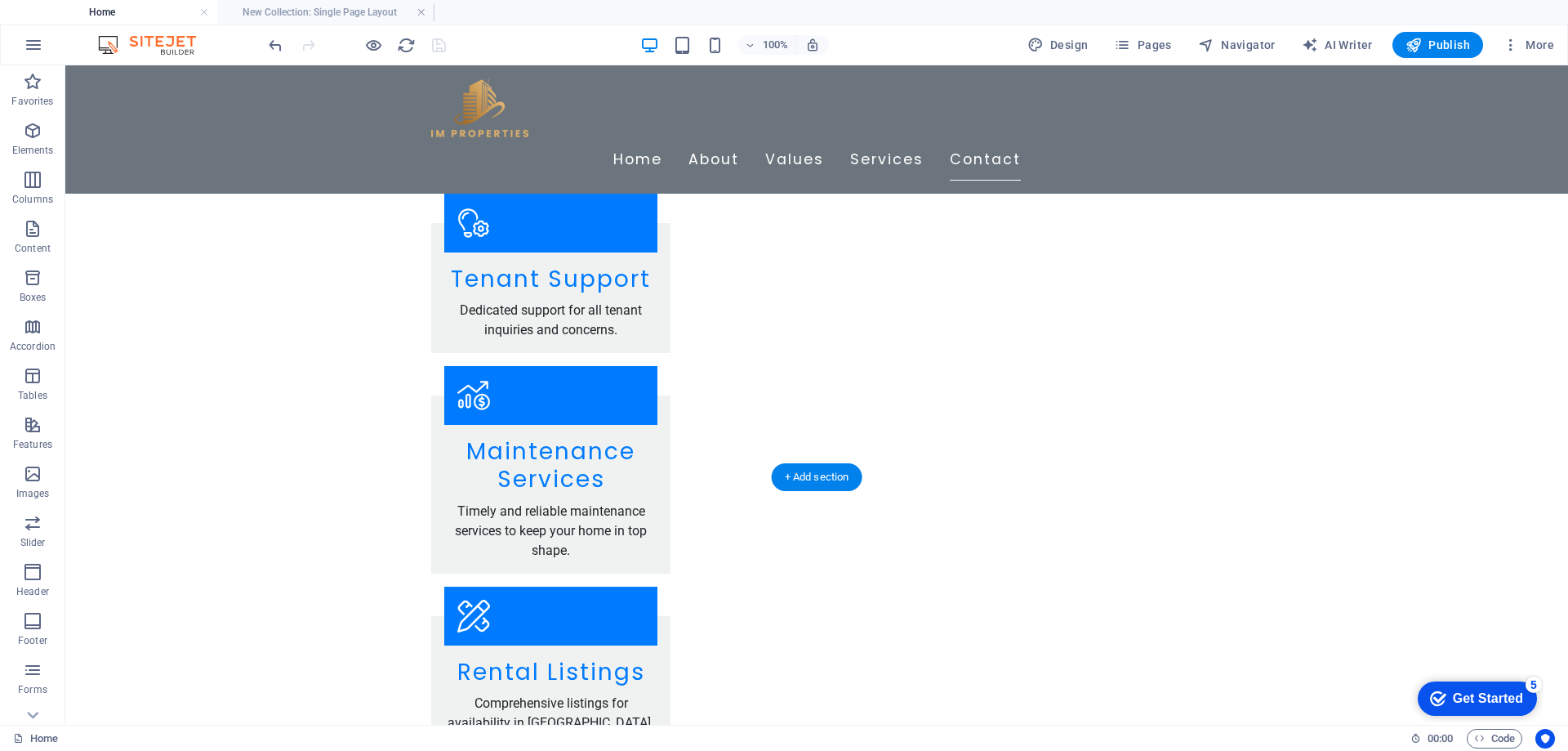
select select "px"
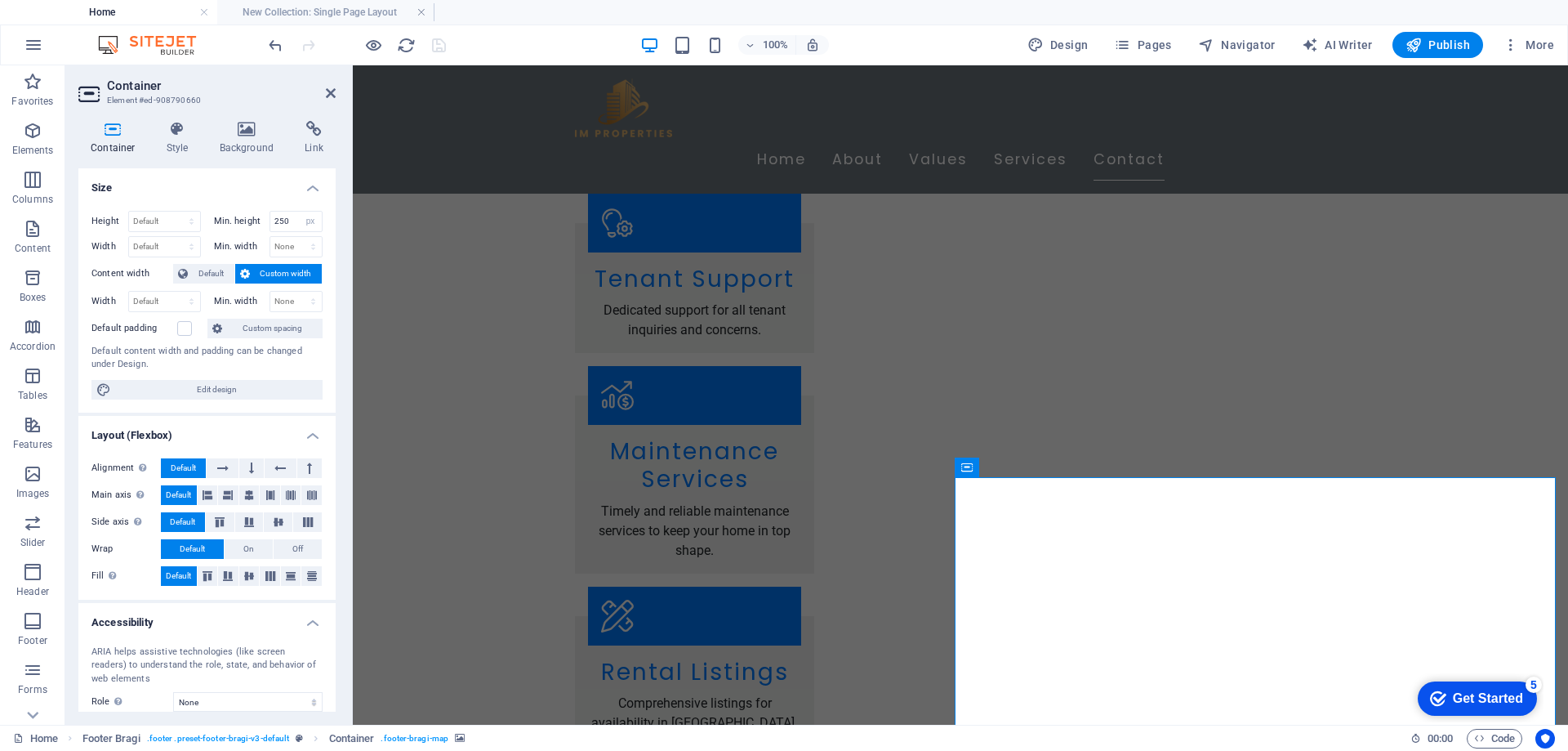
scroll to position [118, 0]
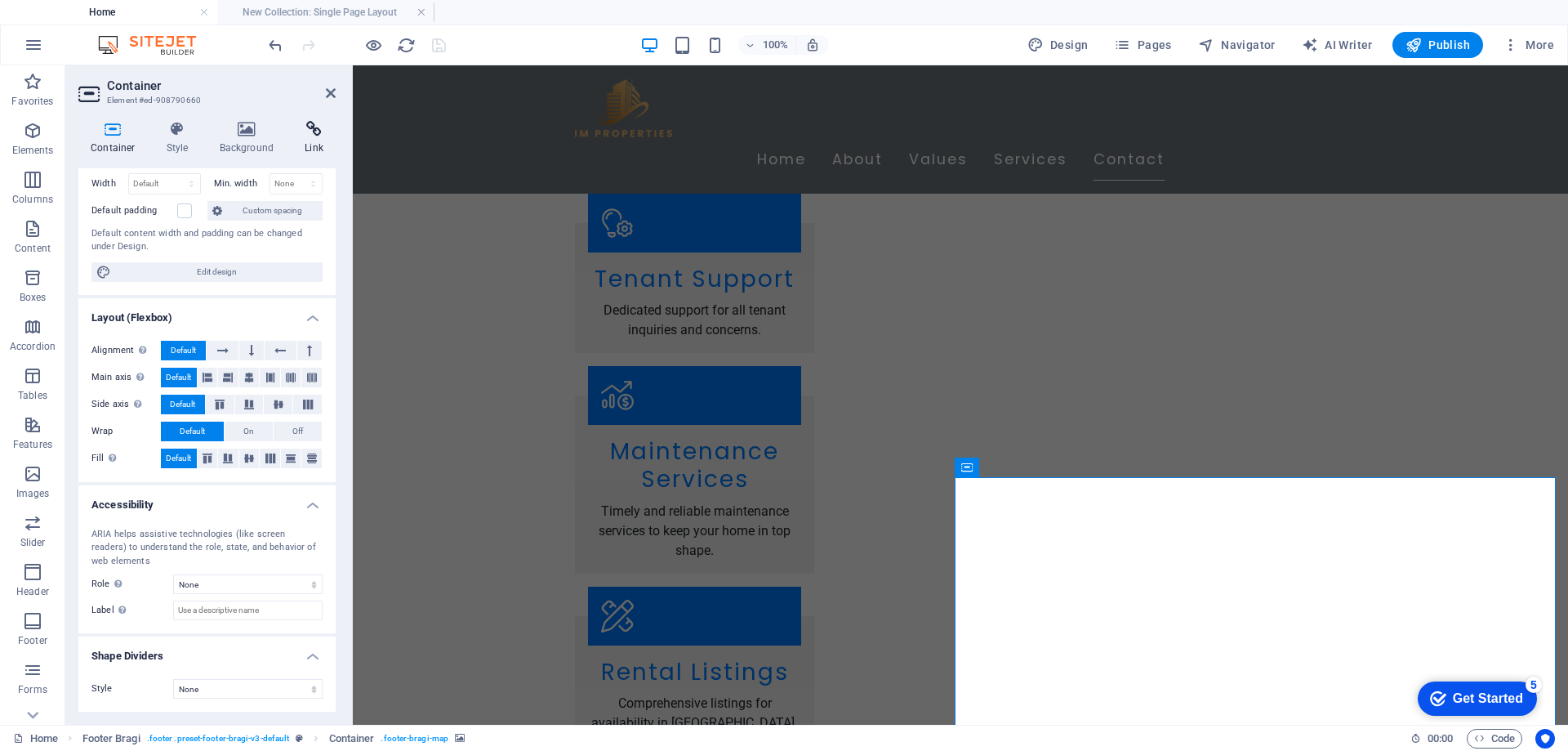
click at [307, 135] on icon at bounding box center [313, 129] width 43 height 16
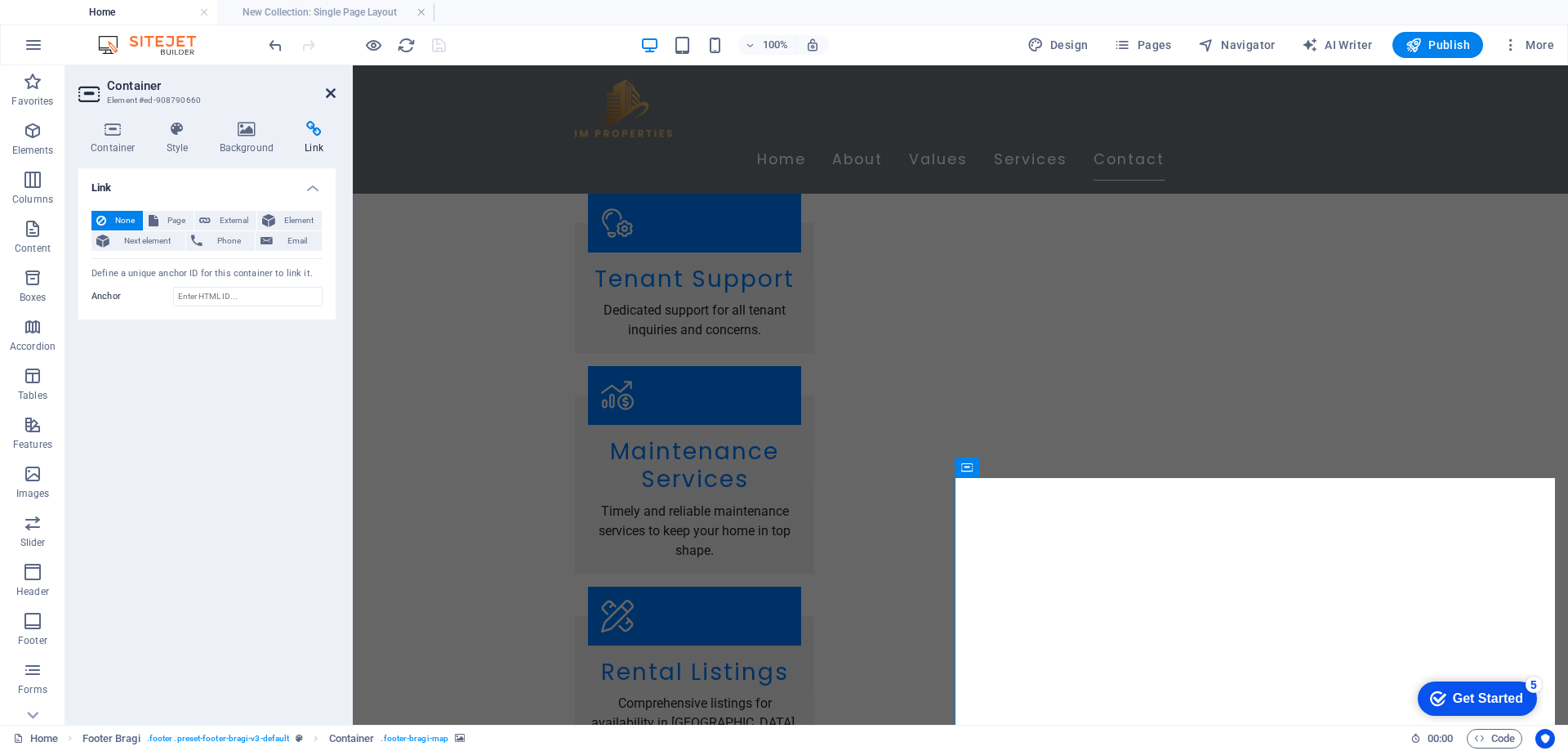
click at [333, 96] on icon at bounding box center [330, 93] width 10 height 13
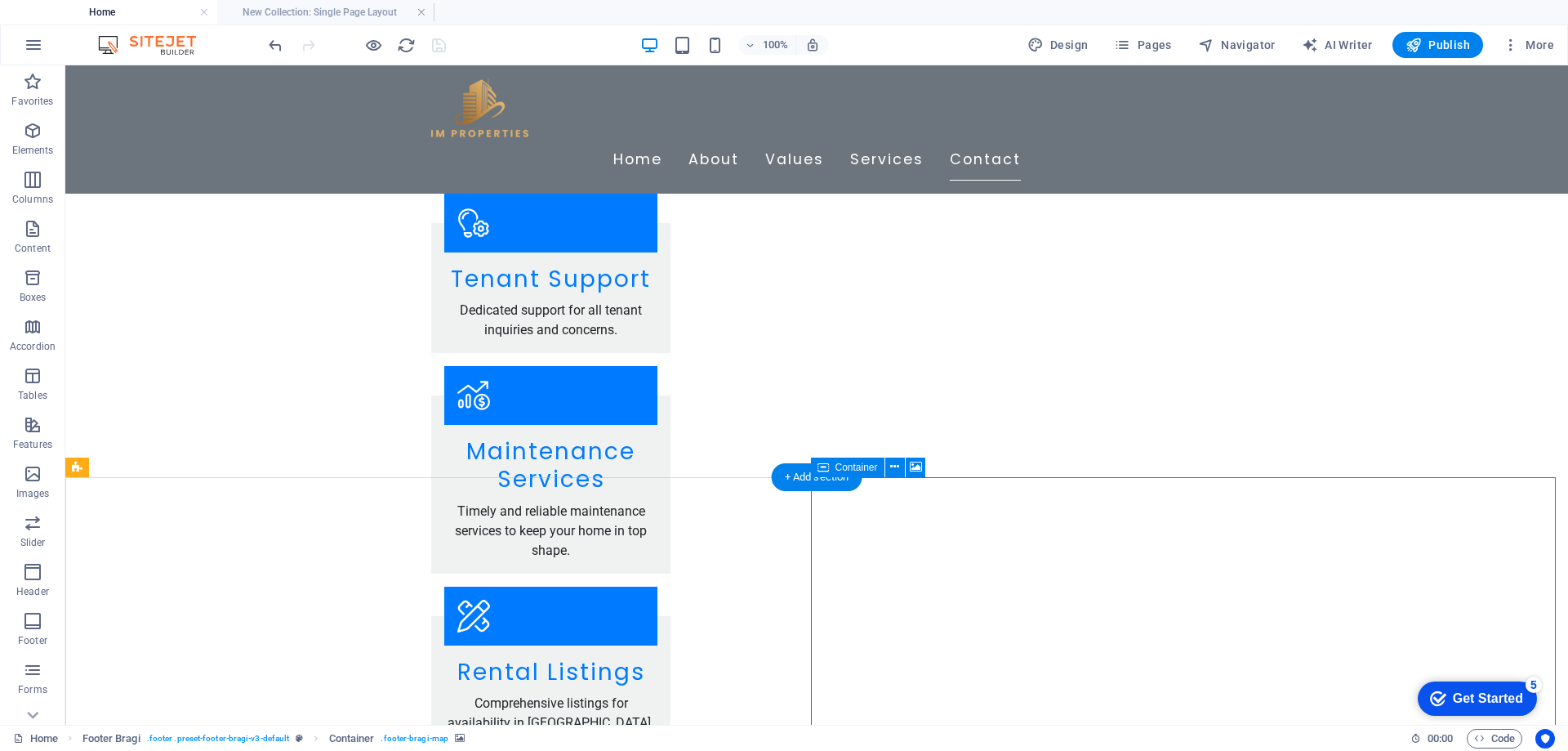
select select "px"
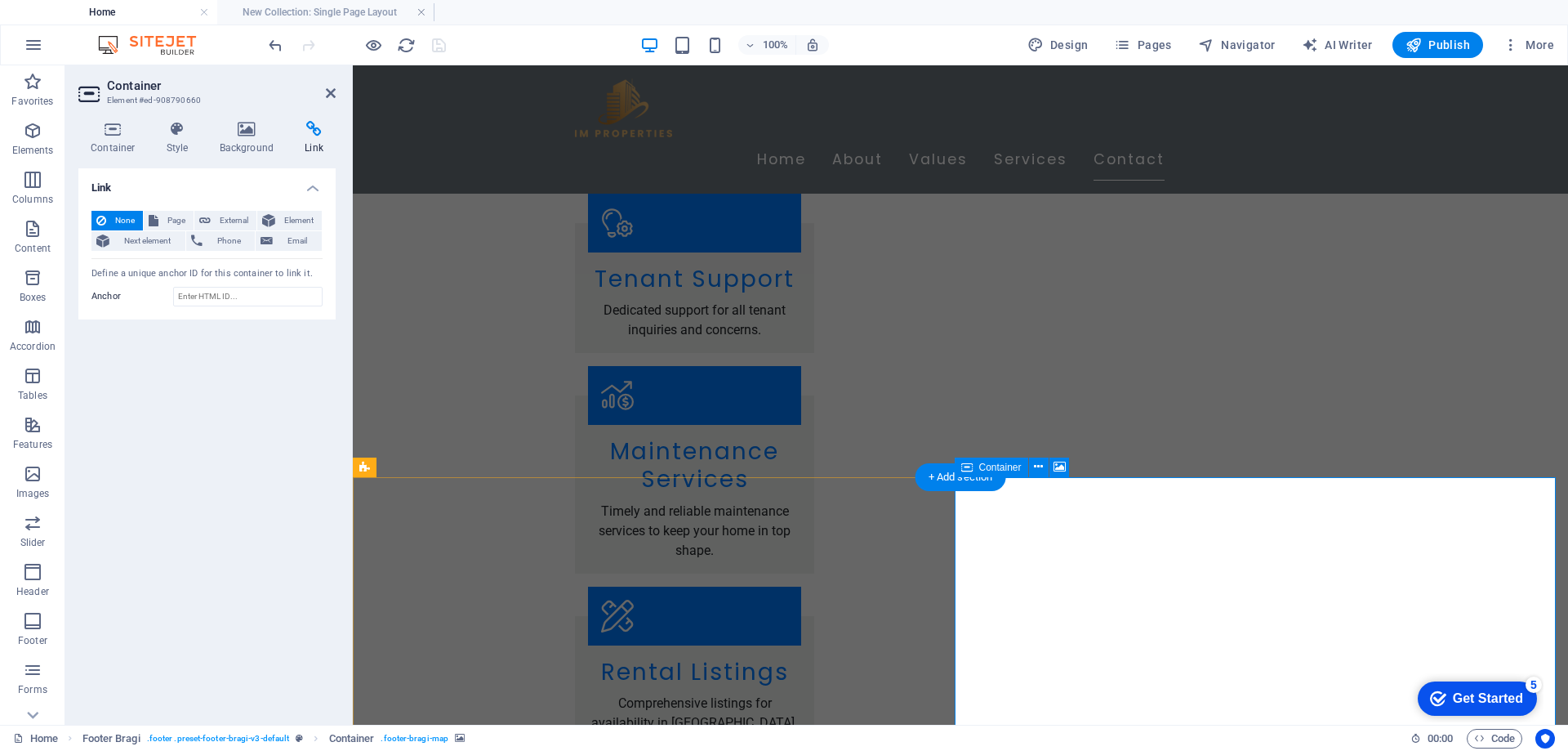
click at [99, 143] on h4 "Container" at bounding box center [117, 138] width 76 height 35
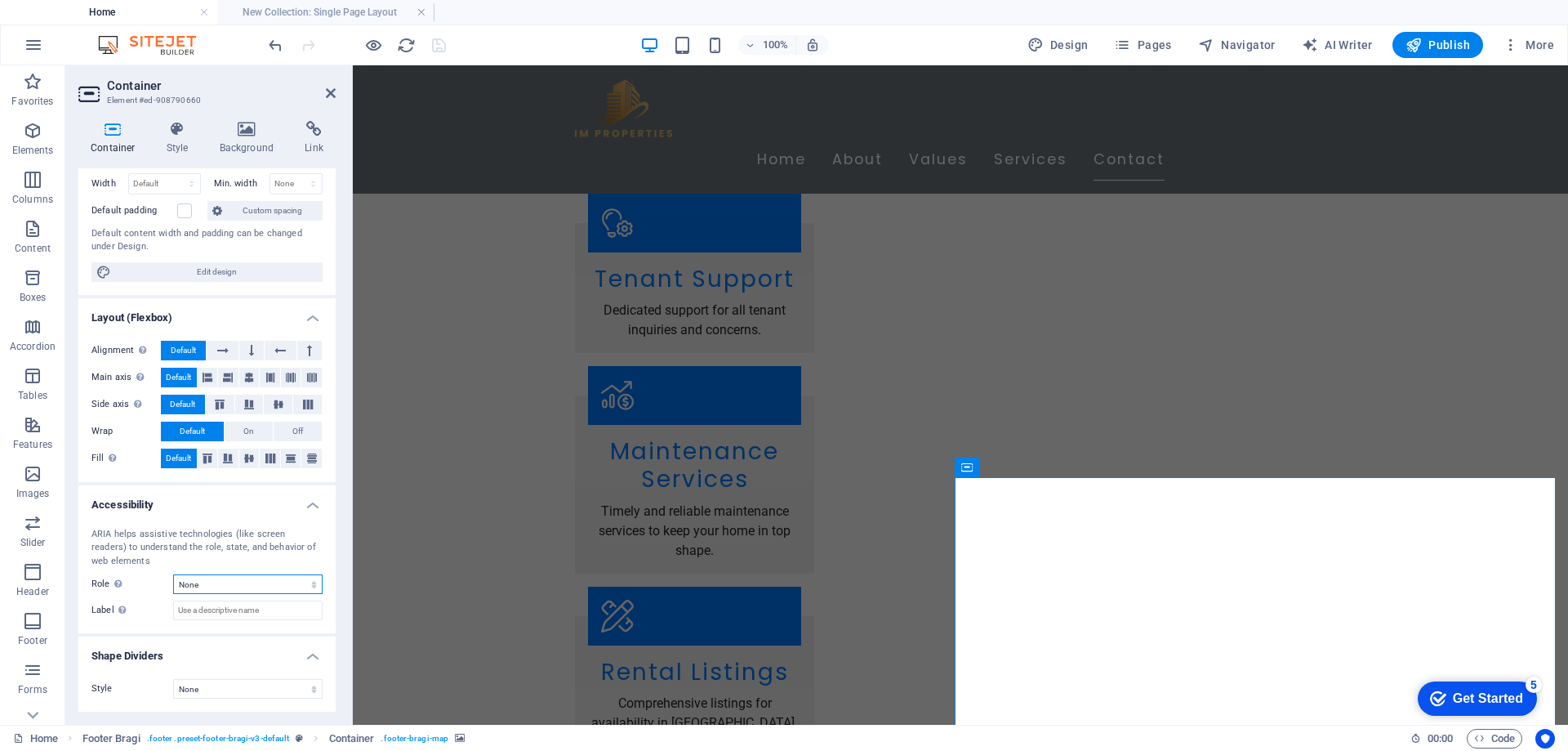
click at [205, 581] on select "None Alert Article Banner Comment Complementary Dialog Footer Header Marquee Pr…" at bounding box center [248, 585] width 150 height 19
click at [112, 136] on icon at bounding box center [113, 129] width 69 height 16
click at [184, 135] on icon at bounding box center [177, 129] width 47 height 16
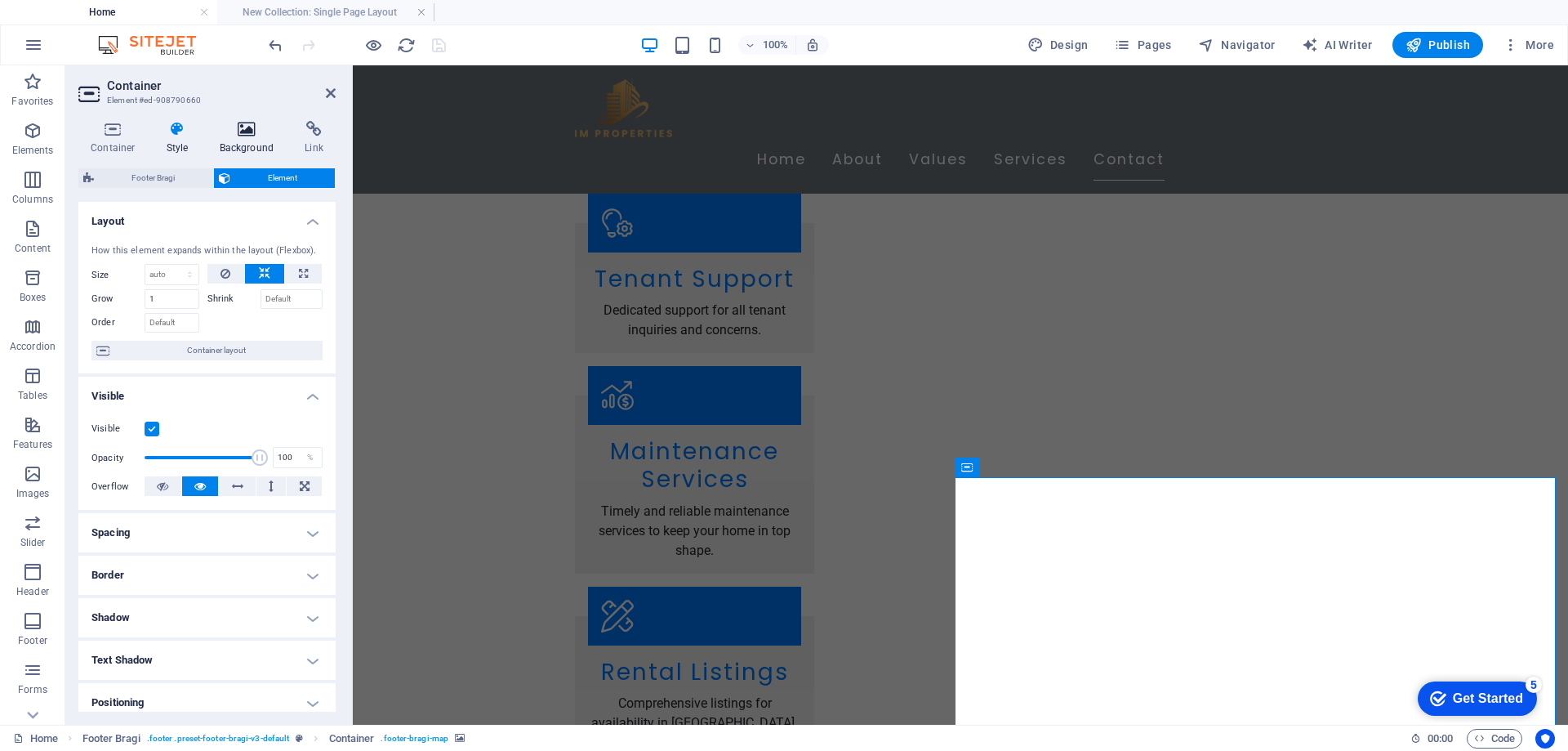
click at [259, 135] on icon at bounding box center [246, 129] width 79 height 16
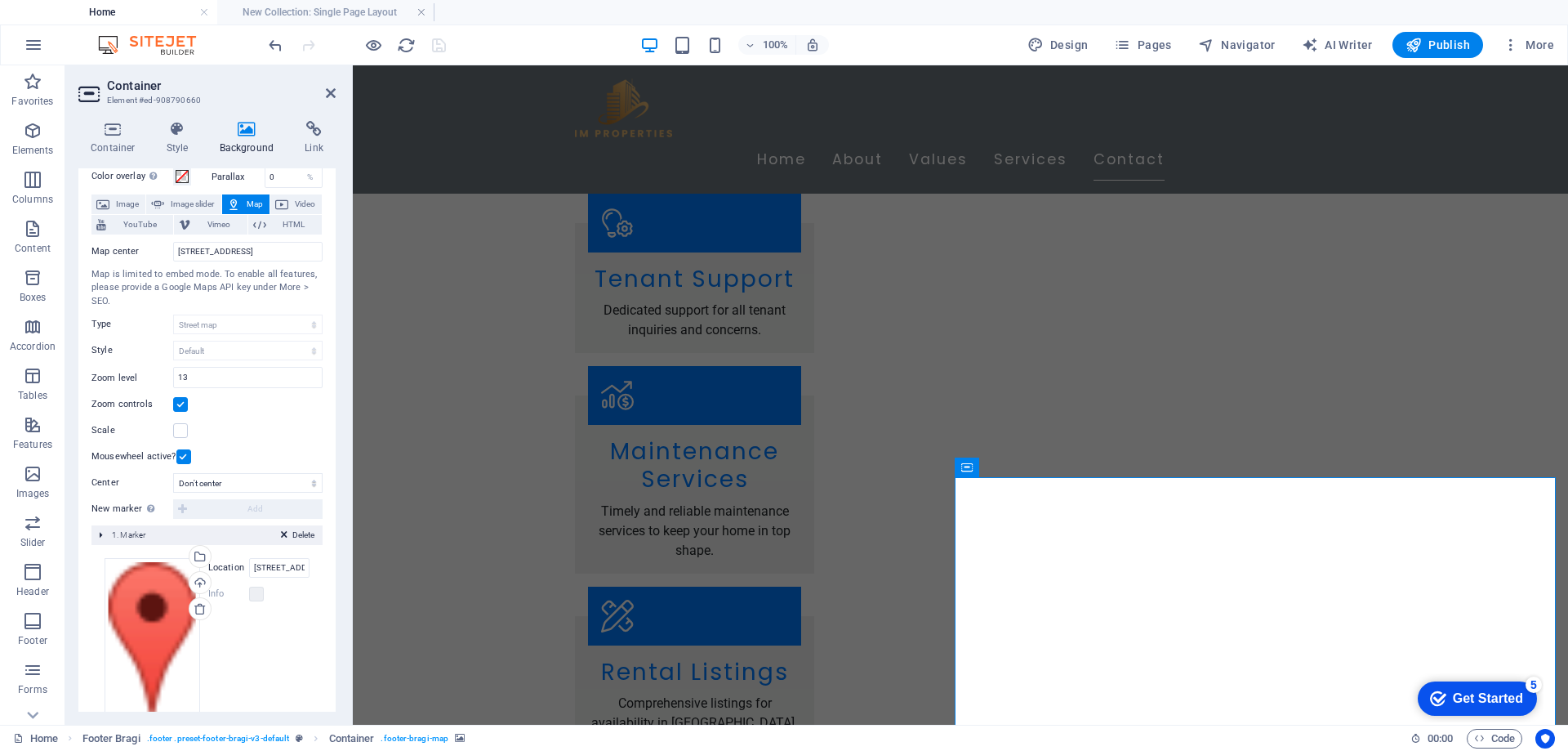
scroll to position [107, 0]
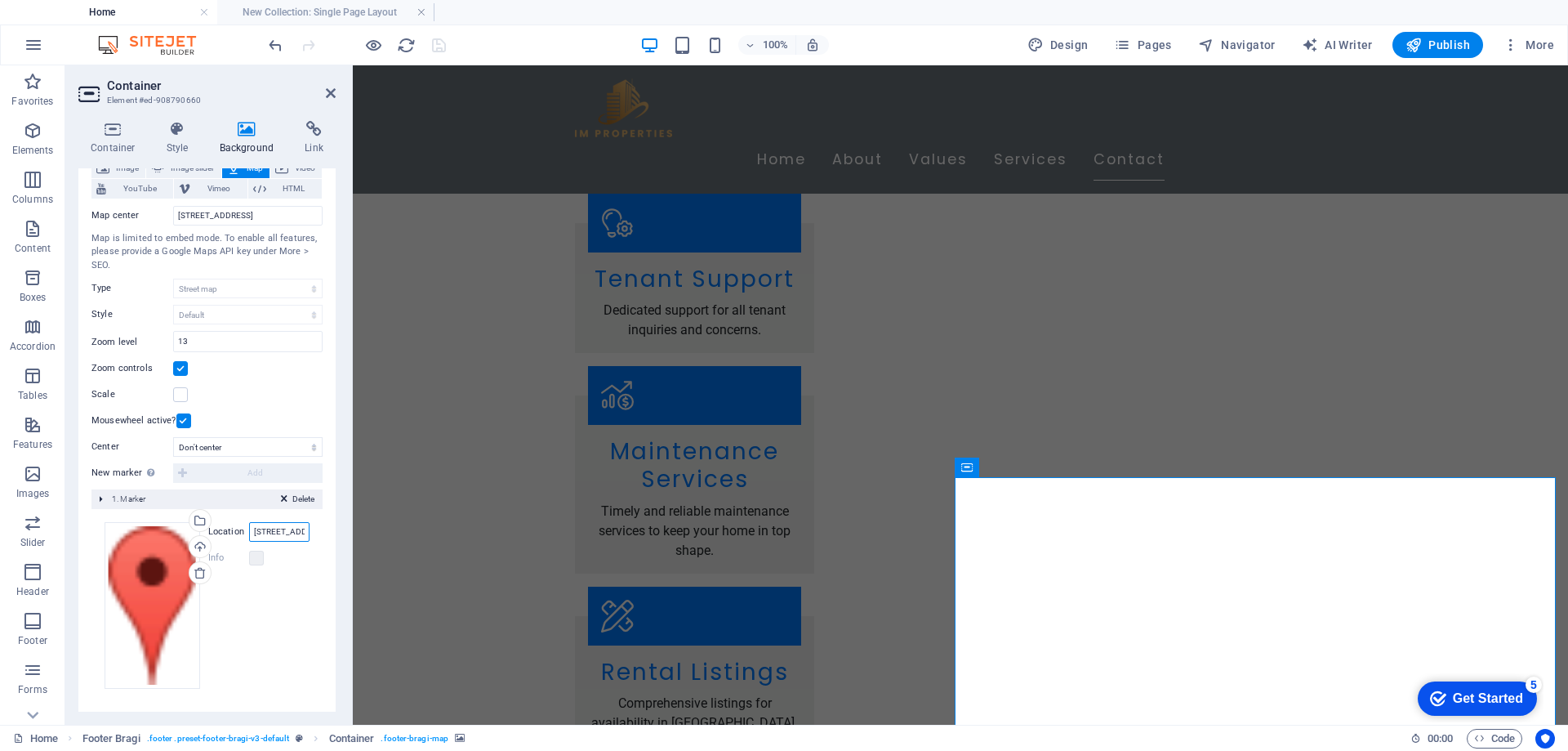
click at [279, 534] on input "Greengate House, V94 H9XY Limerick" at bounding box center [279, 532] width 60 height 19
click at [279, 530] on input "Greengate House, Limerick, ireland" at bounding box center [279, 532] width 60 height 19
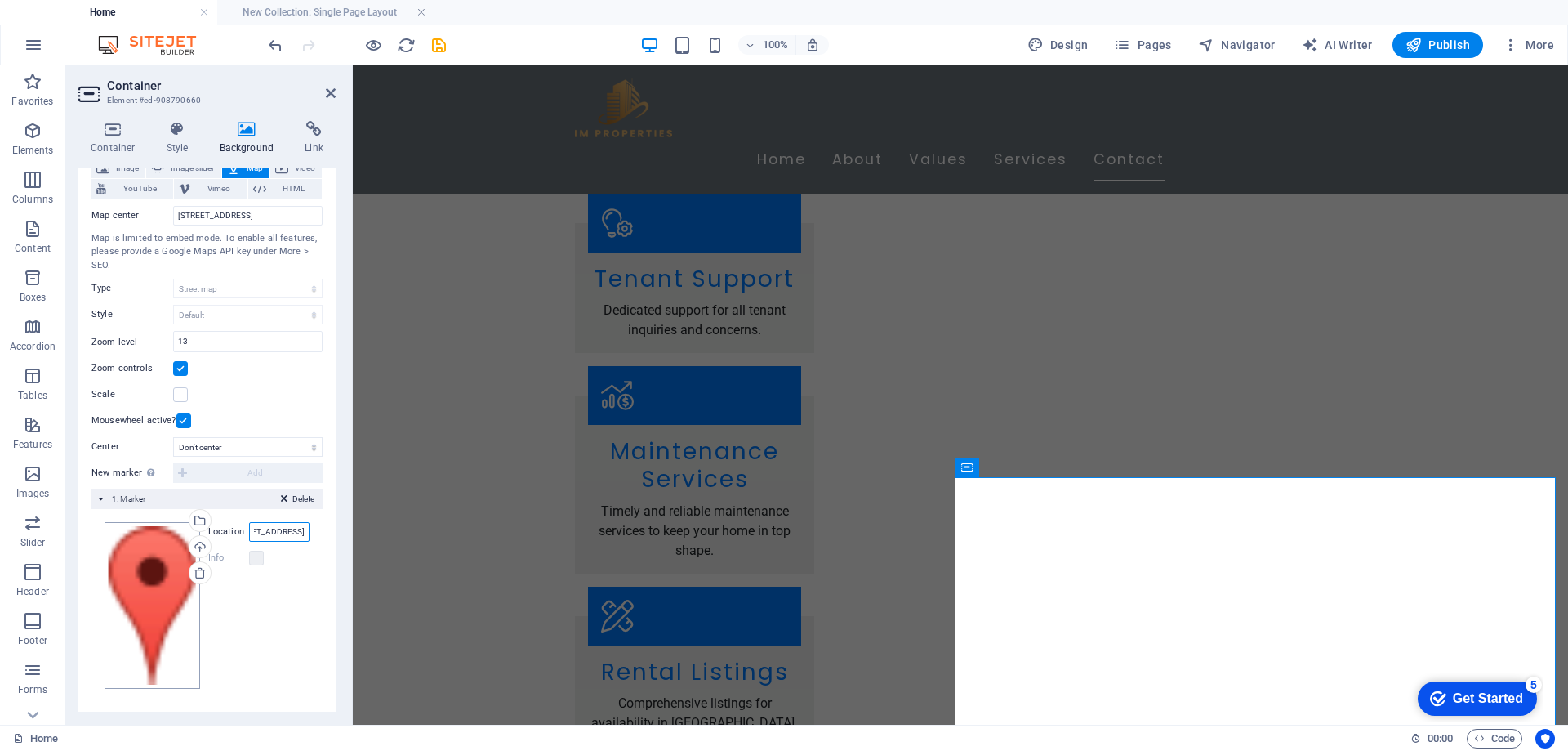
scroll to position [0, 0]
click at [254, 531] on div "Drag files here, click to choose files or select files from Files or our free s…" at bounding box center [207, 606] width 205 height 166
click at [271, 525] on div "Select files from the file manager, stock photos, or upload file(s)" at bounding box center [264, 522] width 106 height 61
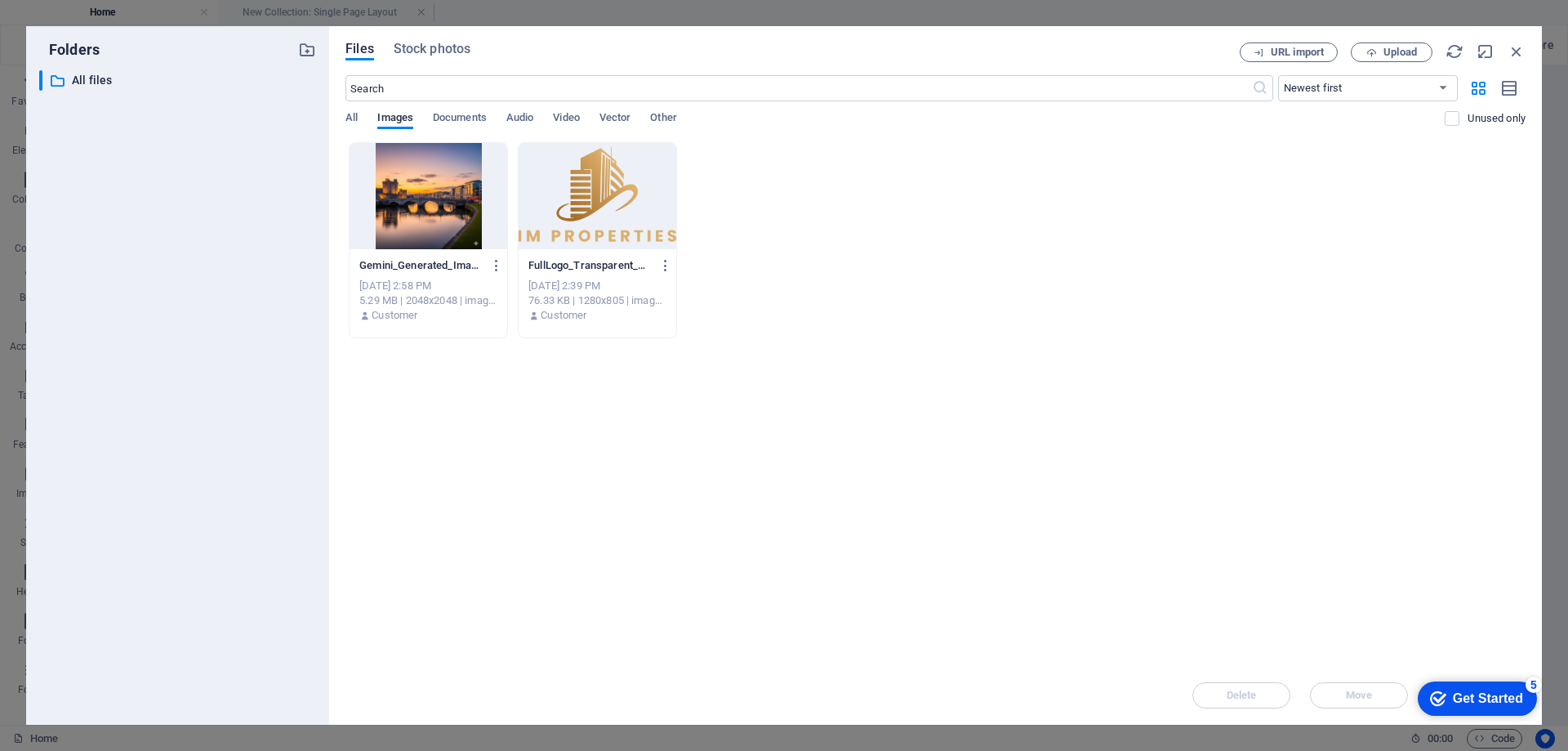
click at [271, 525] on div "​ All files All files" at bounding box center [177, 391] width 277 height 641
click at [1510, 51] on icon "button" at bounding box center [1517, 51] width 18 height 18
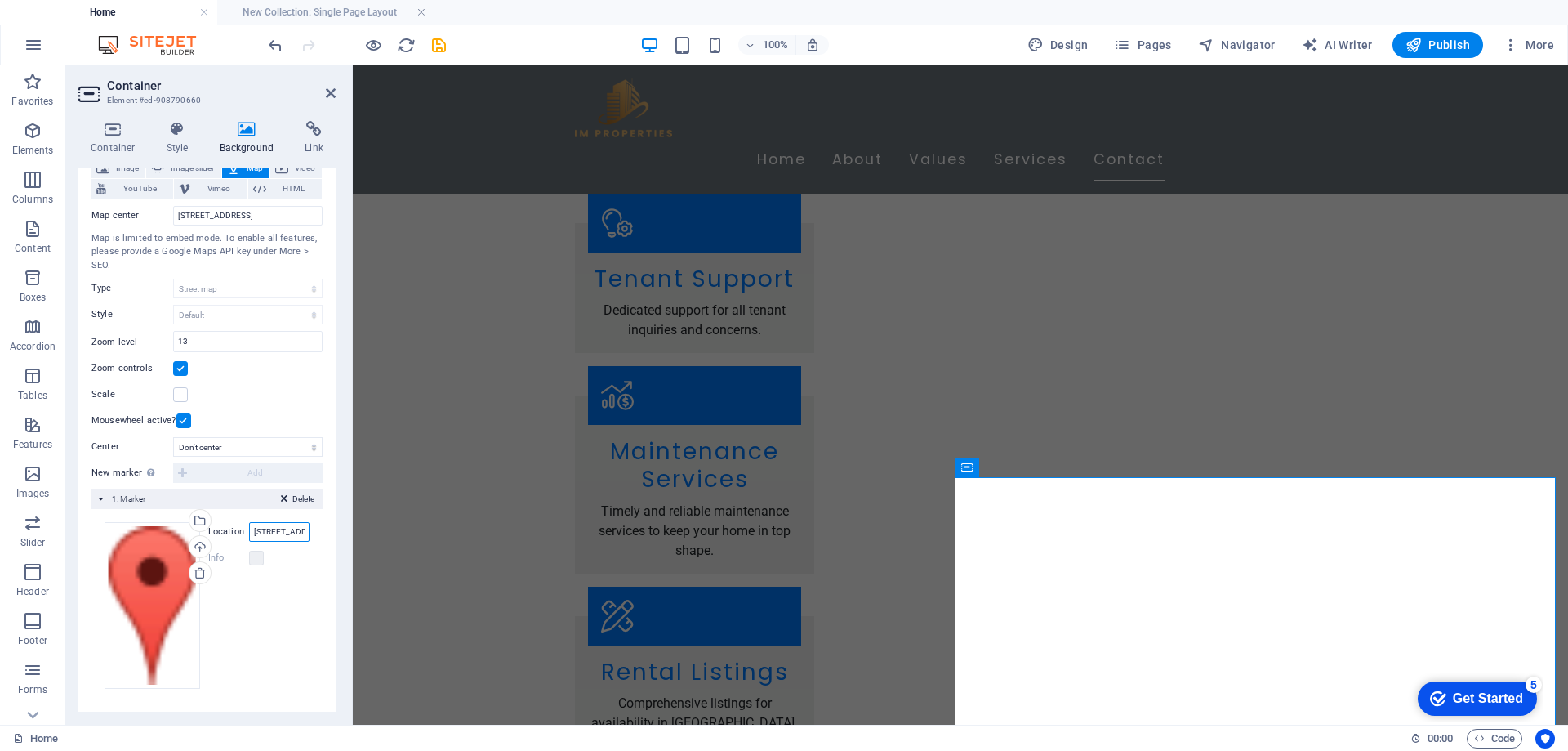
click at [266, 530] on input "1A Greengate House, The Milk Market,Limerick, Ireland" at bounding box center [279, 532] width 60 height 19
type input "Greengate House, The Milk Market,Limerick, Ireland"
click at [275, 600] on div "Drag files here, click to choose files or select files from Files or our free s…" at bounding box center [207, 606] width 205 height 166
click at [258, 556] on label at bounding box center [256, 558] width 15 height 15
click at [255, 556] on label at bounding box center [256, 558] width 15 height 15
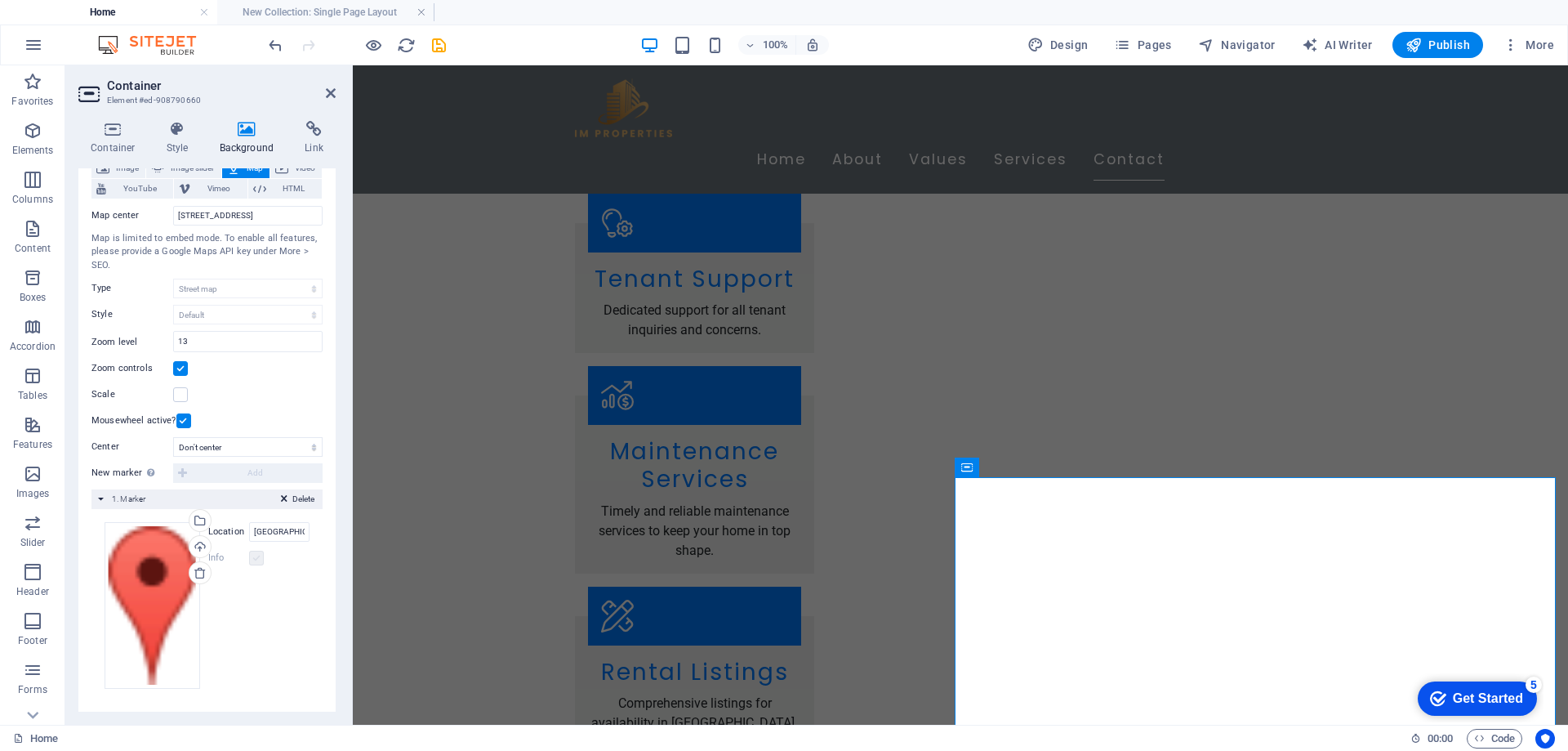
click at [255, 556] on label at bounding box center [256, 558] width 15 height 15
click at [296, 499] on span "Delete" at bounding box center [303, 499] width 22 height 15
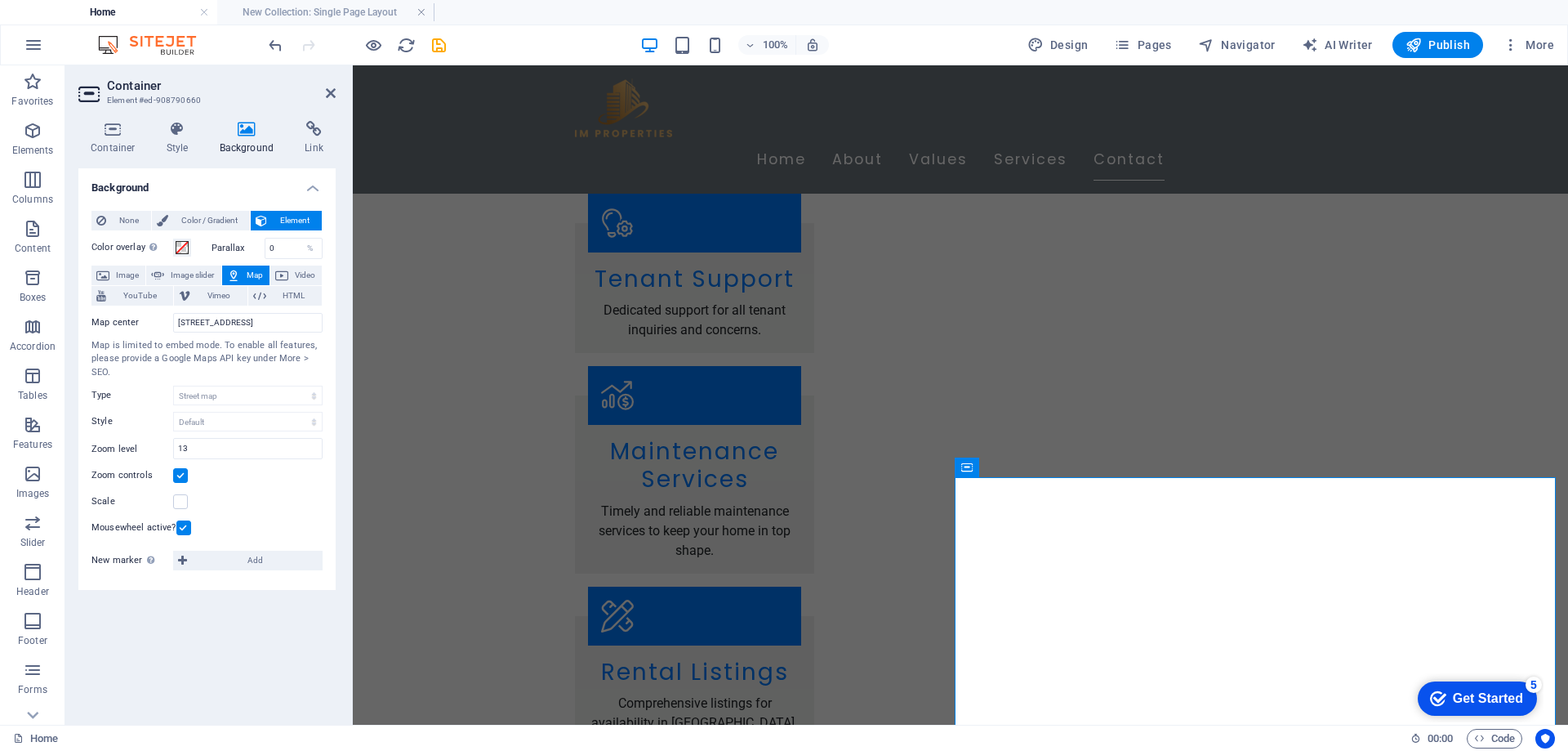
click at [189, 639] on div "Background None Color / Gradient Element Stretch background to full-width Color…" at bounding box center [207, 439] width 258 height 543
click at [203, 321] on input "Greengate House, V94 H9XY Limerick" at bounding box center [248, 322] width 150 height 19
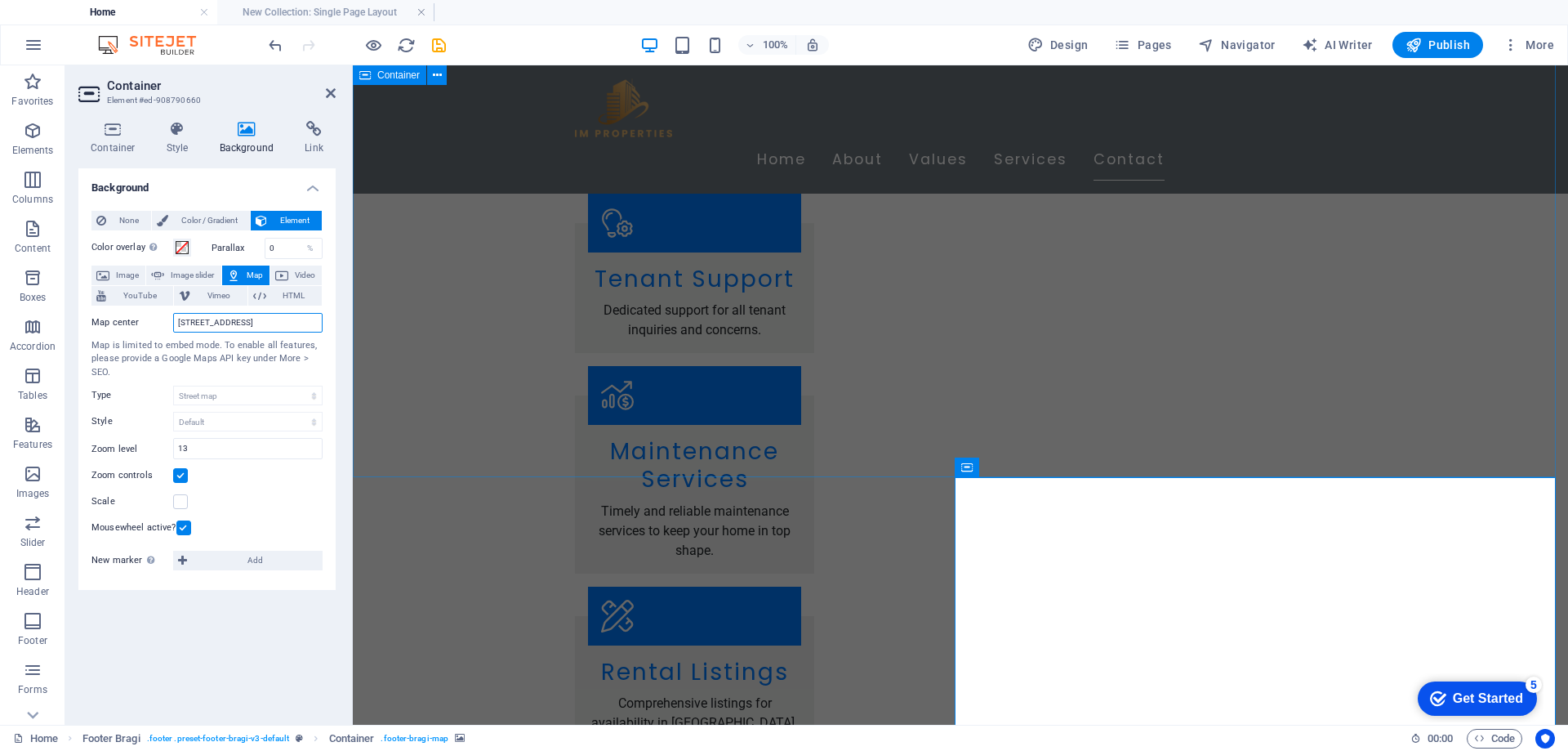
drag, startPoint x: 527, startPoint y: 387, endPoint x: 395, endPoint y: 323, distance: 146.7
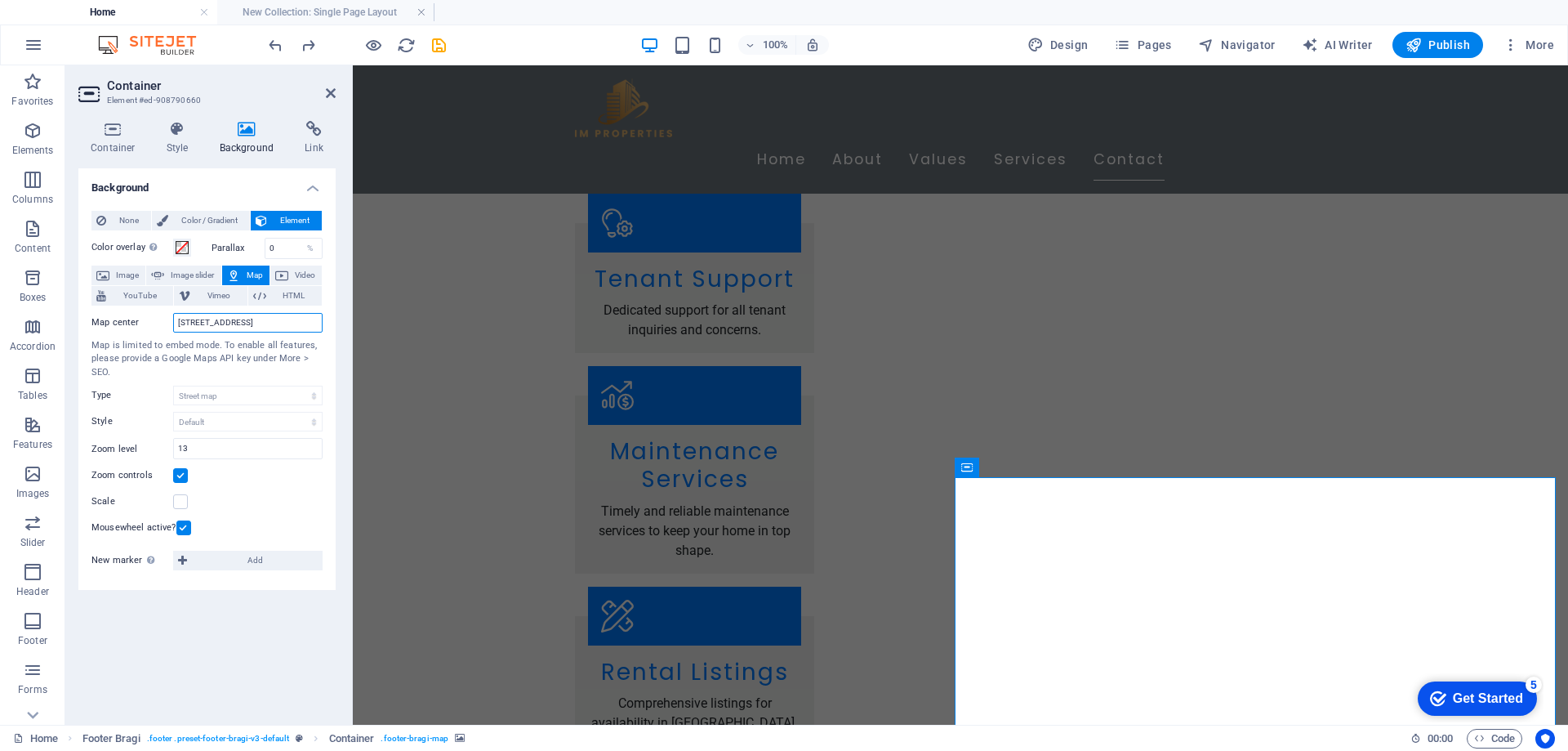
drag, startPoint x: 174, startPoint y: 322, endPoint x: 334, endPoint y: 323, distance: 160.0
click at [334, 323] on div "None Color / Gradient Element Stretch background to full-width Color overlay Pl…" at bounding box center [207, 394] width 258 height 393
drag, startPoint x: 210, startPoint y: 315, endPoint x: 73, endPoint y: 320, distance: 137.1
click at [73, 320] on div "Container Style Background Link Size Height Default px rem % vh vw Min. height …" at bounding box center [207, 416] width 283 height 617
click at [182, 321] on input "Greengate House, Carr Street, The Milk Market, Limerick" at bounding box center [248, 322] width 150 height 19
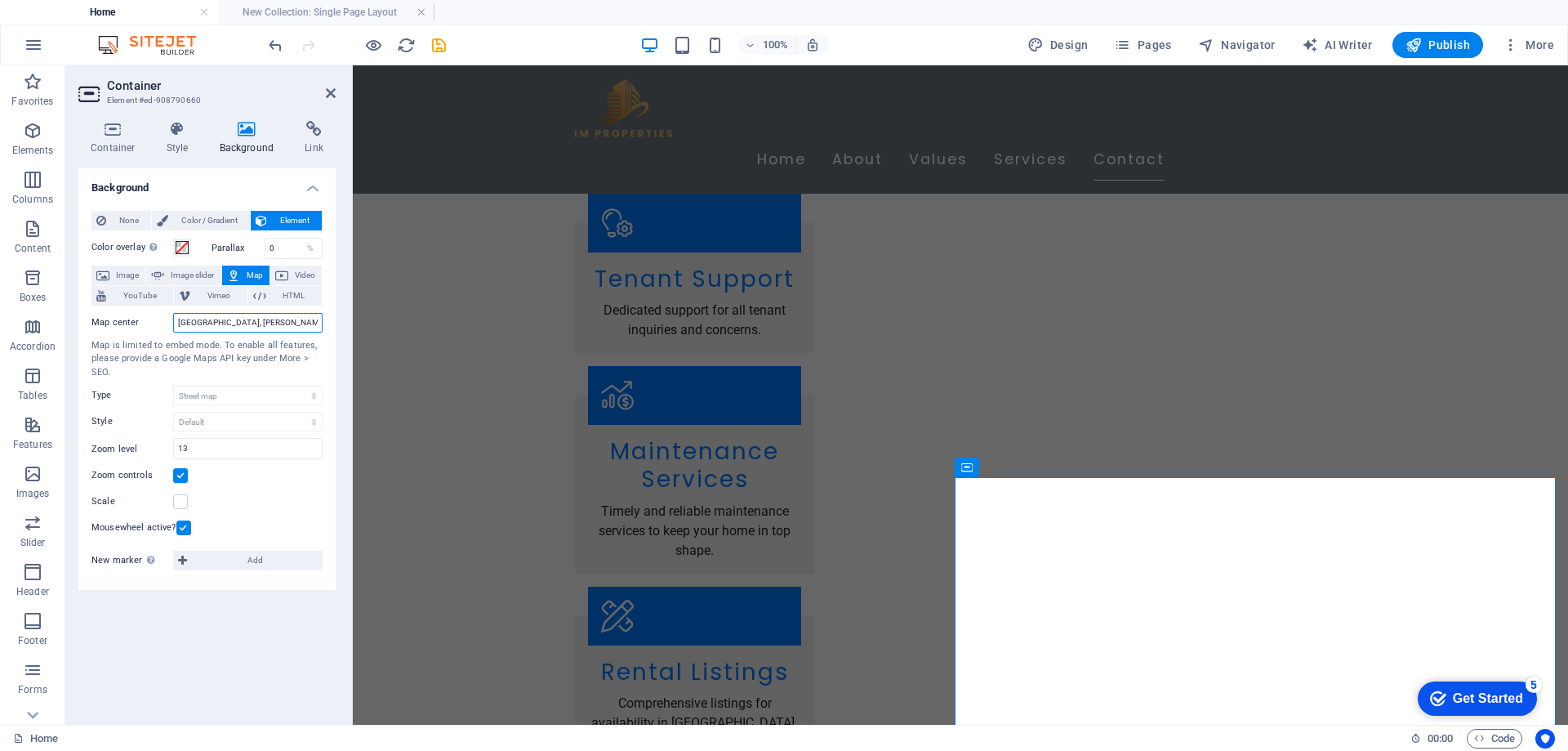
click at [175, 321] on input "Greengate House, Carr Street, The Milk Market, Limerick" at bounding box center [248, 322] width 150 height 19
click at [181, 321] on input "1 Greengate House, Carr Street, The Milk Market, Limerick" at bounding box center [248, 322] width 150 height 19
drag, startPoint x: 190, startPoint y: 319, endPoint x: 159, endPoint y: 322, distance: 31.1
click at [159, 322] on div "Map center 1A Greengate House, Carr Street, The Milk Market, Limerick" at bounding box center [206, 322] width 231 height 19
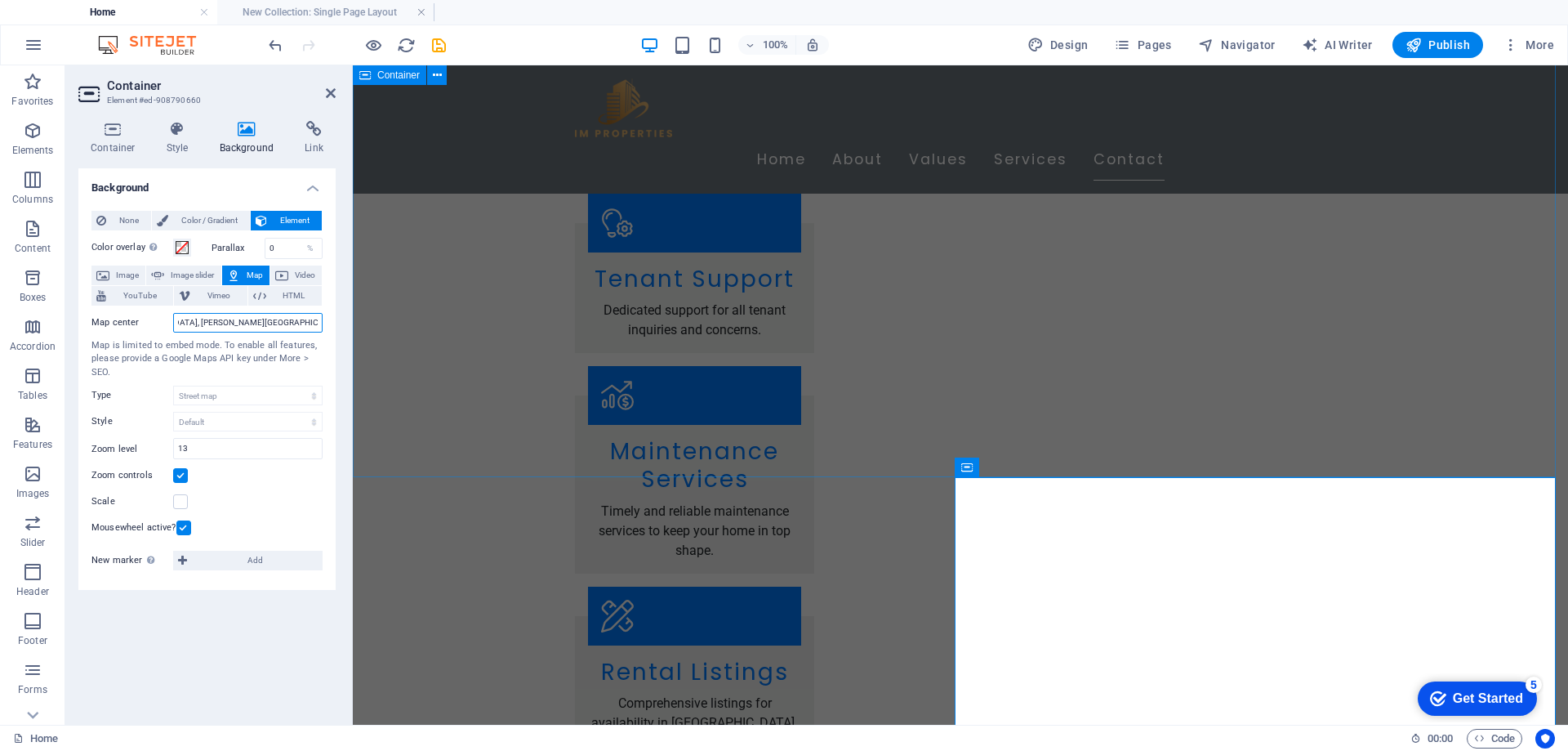
drag, startPoint x: 529, startPoint y: 385, endPoint x: 362, endPoint y: 335, distance: 174.3
click at [230, 345] on div "Map is limited to embed mode. To enable all features, please provide a Google M…" at bounding box center [206, 360] width 231 height 41
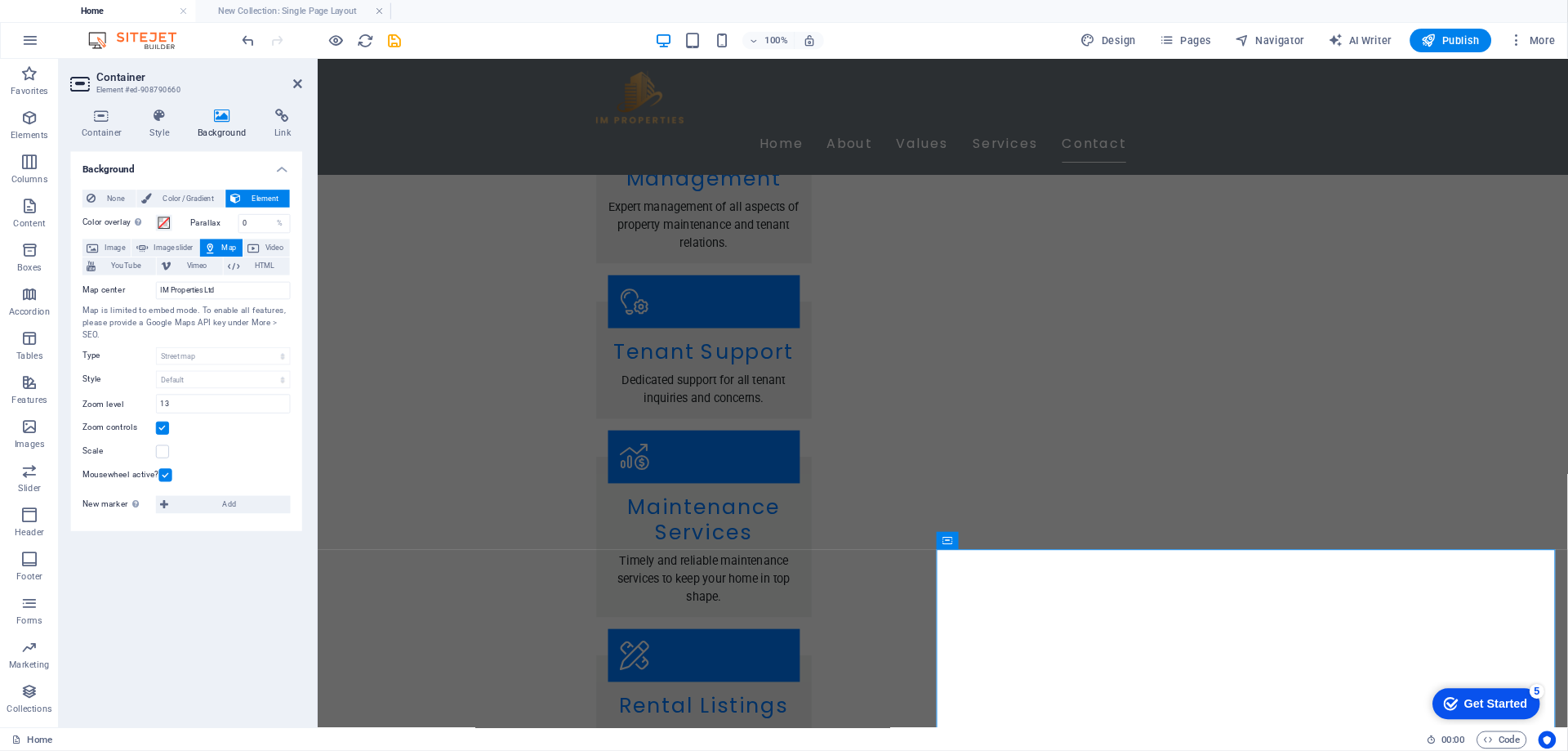
scroll to position [2711, 0]
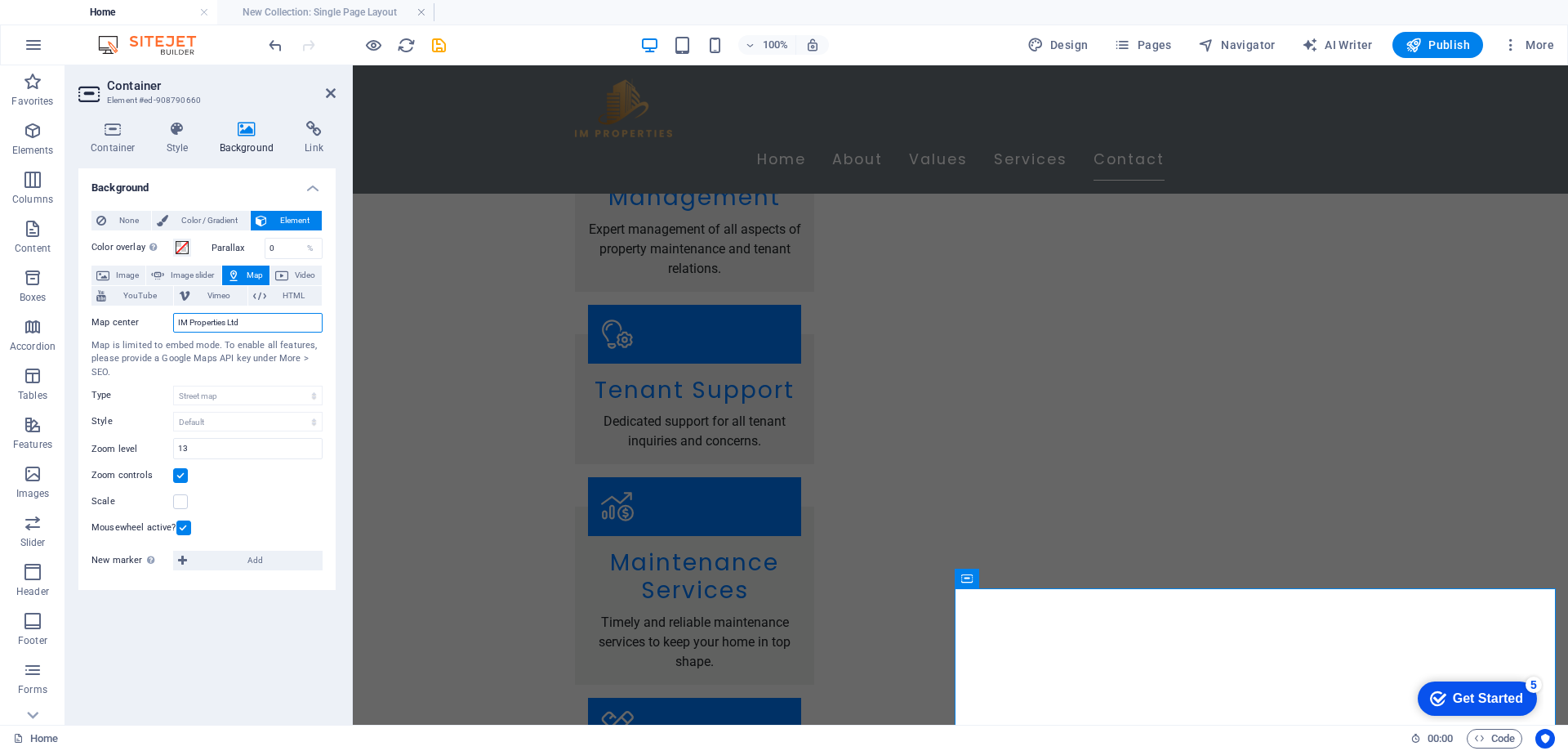
drag, startPoint x: 1697, startPoint y: 7, endPoint x: 204, endPoint y: 321, distance: 1525.7
click at [204, 321] on input "IM Properties Ltd" at bounding box center [248, 322] width 150 height 19
click at [262, 321] on input "IM Properties Ltd" at bounding box center [248, 322] width 150 height 19
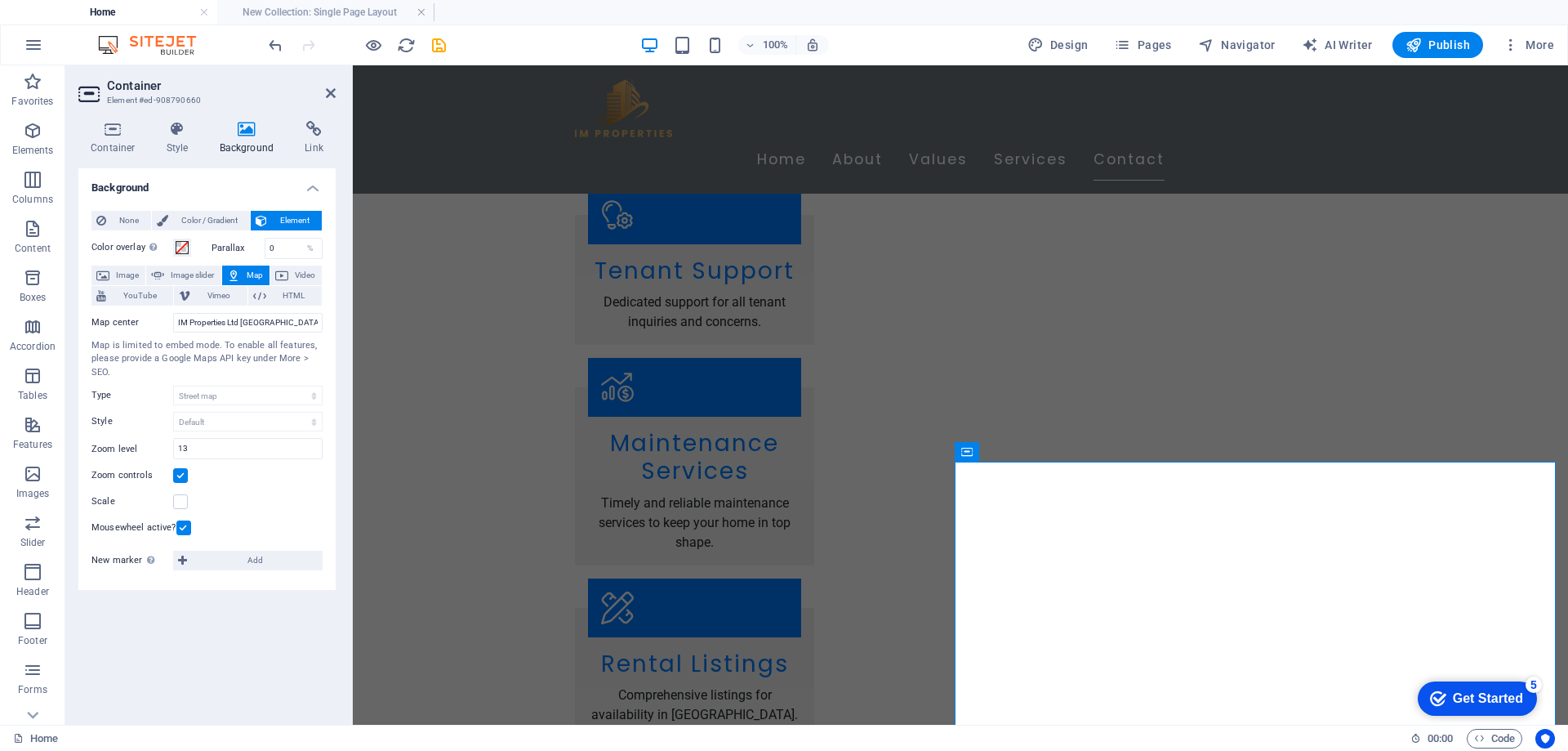
scroll to position [2851, 0]
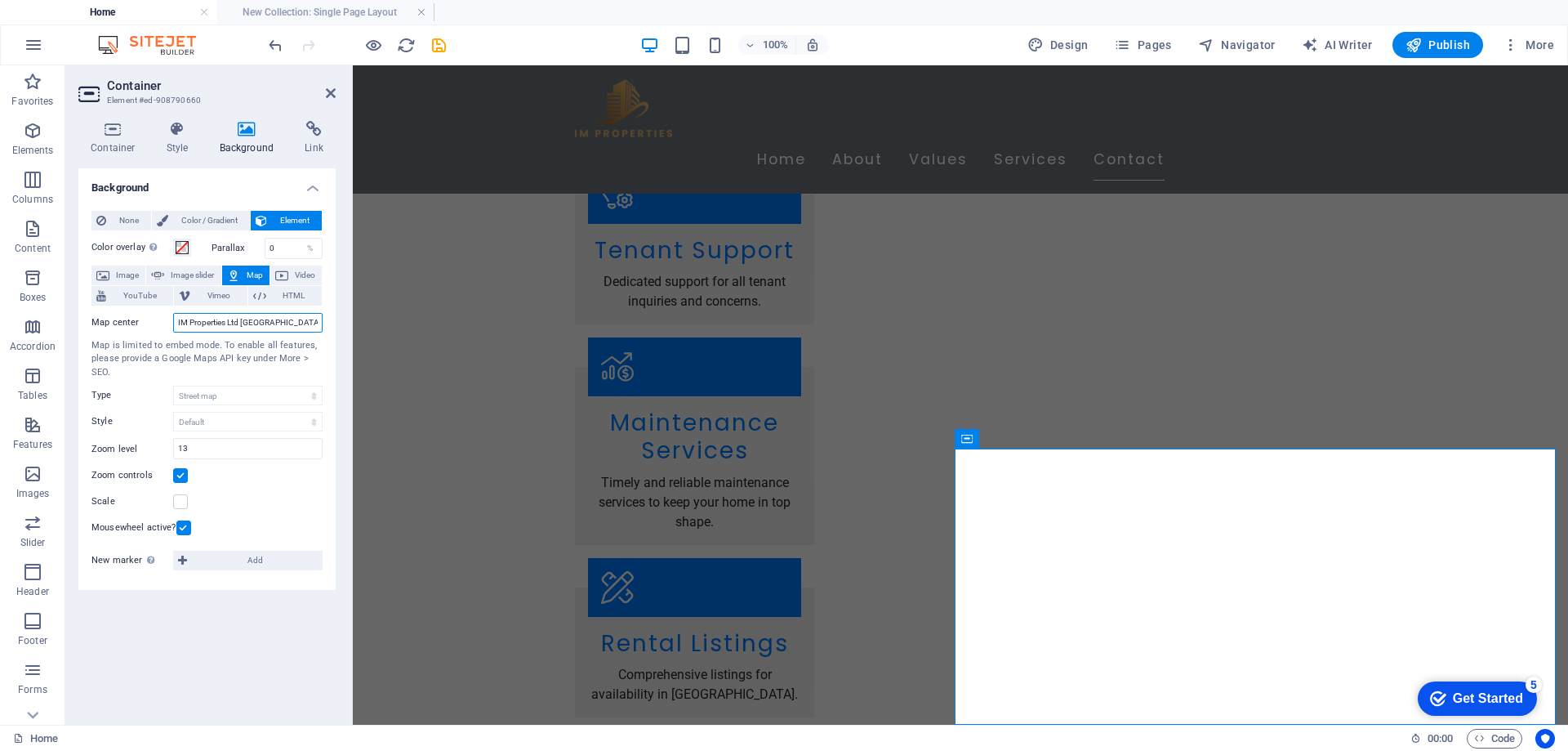
click at [199, 322] on input "IM Properties Ltd Limerick" at bounding box center [248, 322] width 150 height 19
drag, startPoint x: 239, startPoint y: 321, endPoint x: 174, endPoint y: 324, distance: 65.1
click at [174, 324] on input "IM Properties Ltd Limerick" at bounding box center [248, 322] width 150 height 19
click at [249, 326] on input "Greengate House, Carr Street, Limerick" at bounding box center [248, 322] width 150 height 19
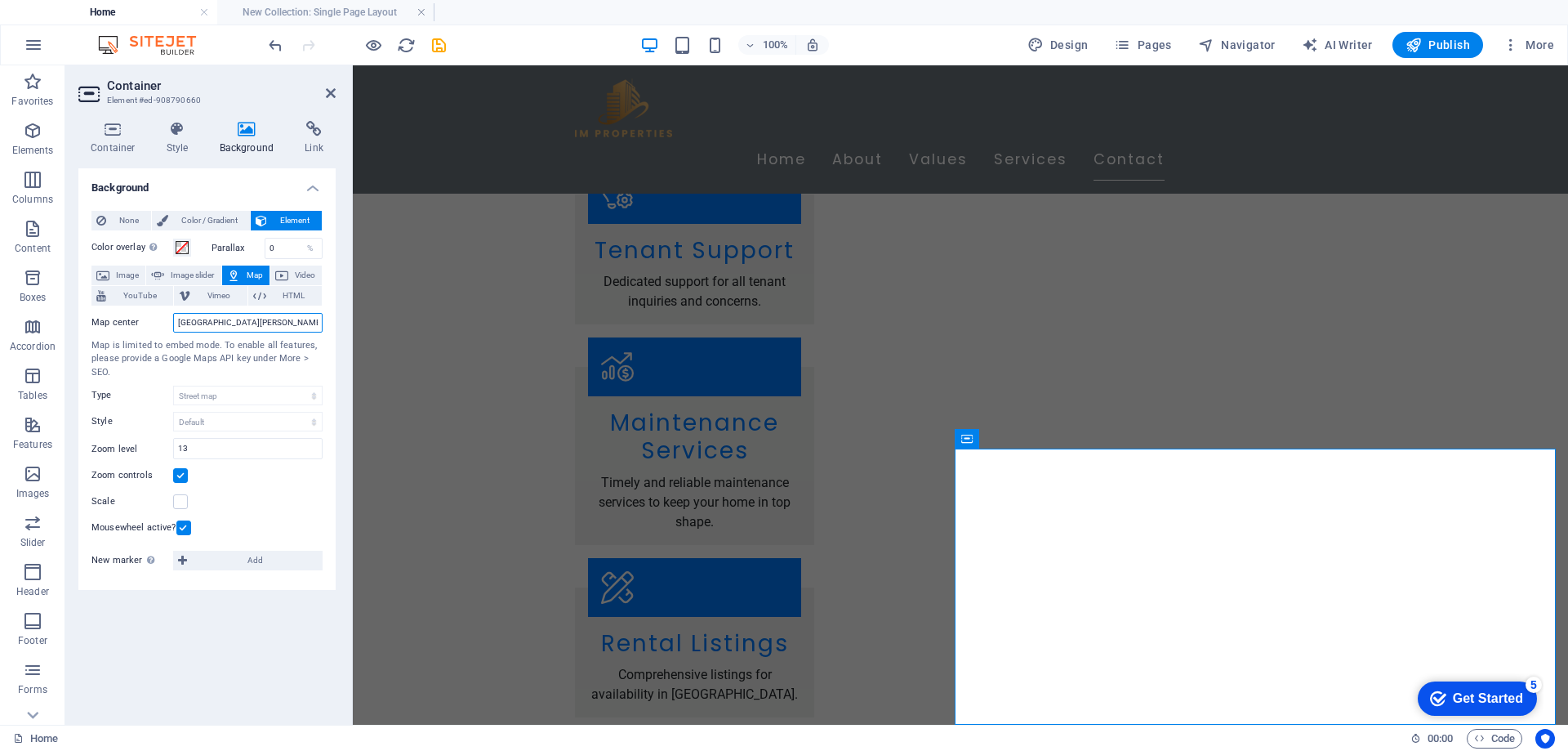
click at [174, 322] on input "Greengate House, Carr Street, Limerick" at bounding box center [248, 322] width 150 height 19
drag, startPoint x: 191, startPoint y: 321, endPoint x: 176, endPoint y: 321, distance: 15.0
click at [176, 321] on input "19A Greengate House, Carr Street, Limerick" at bounding box center [248, 322] width 150 height 19
type input "Greengate House, Carr Street, Limerick"
click at [121, 274] on span "Image" at bounding box center [127, 275] width 27 height 19
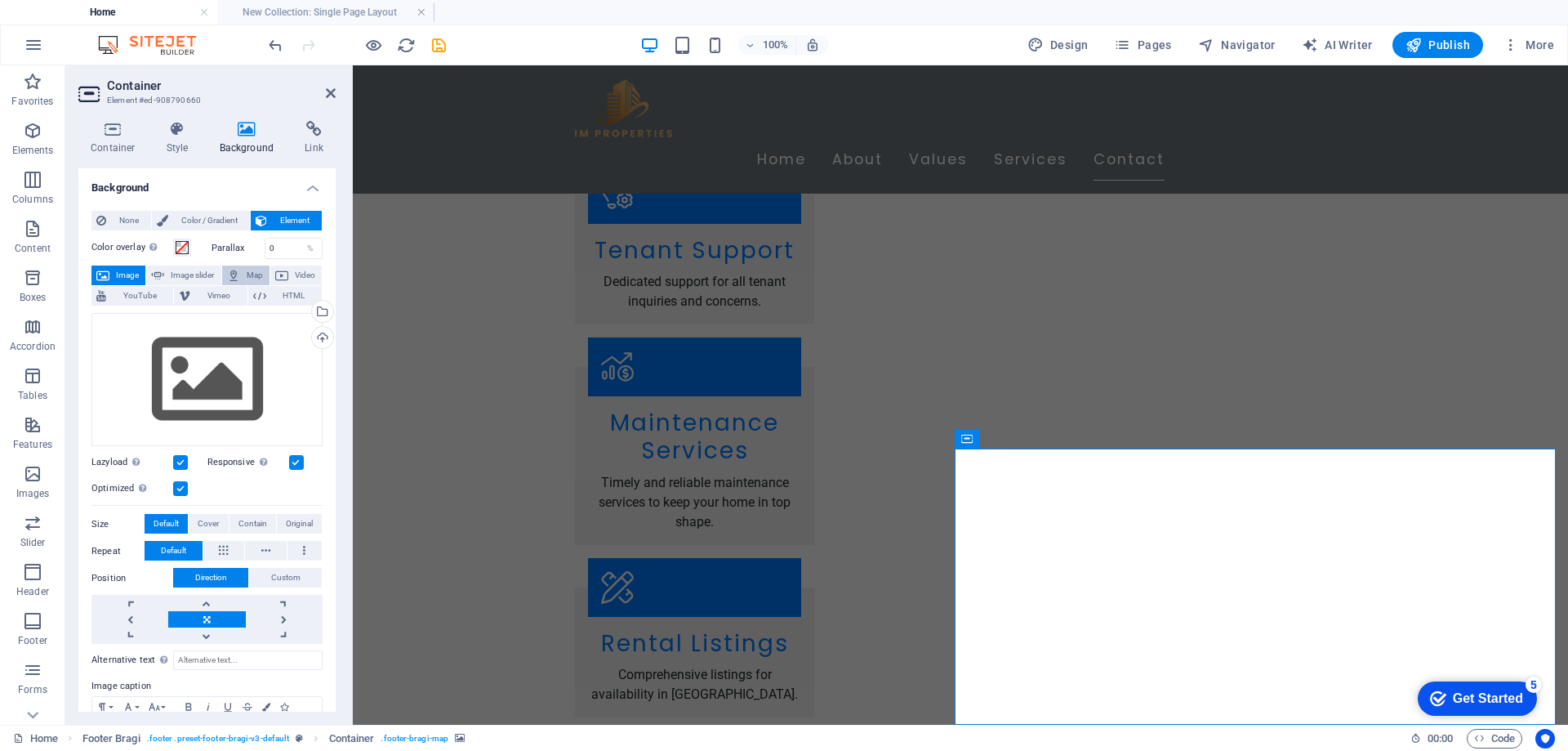
click at [249, 269] on span "Map" at bounding box center [255, 275] width 19 height 19
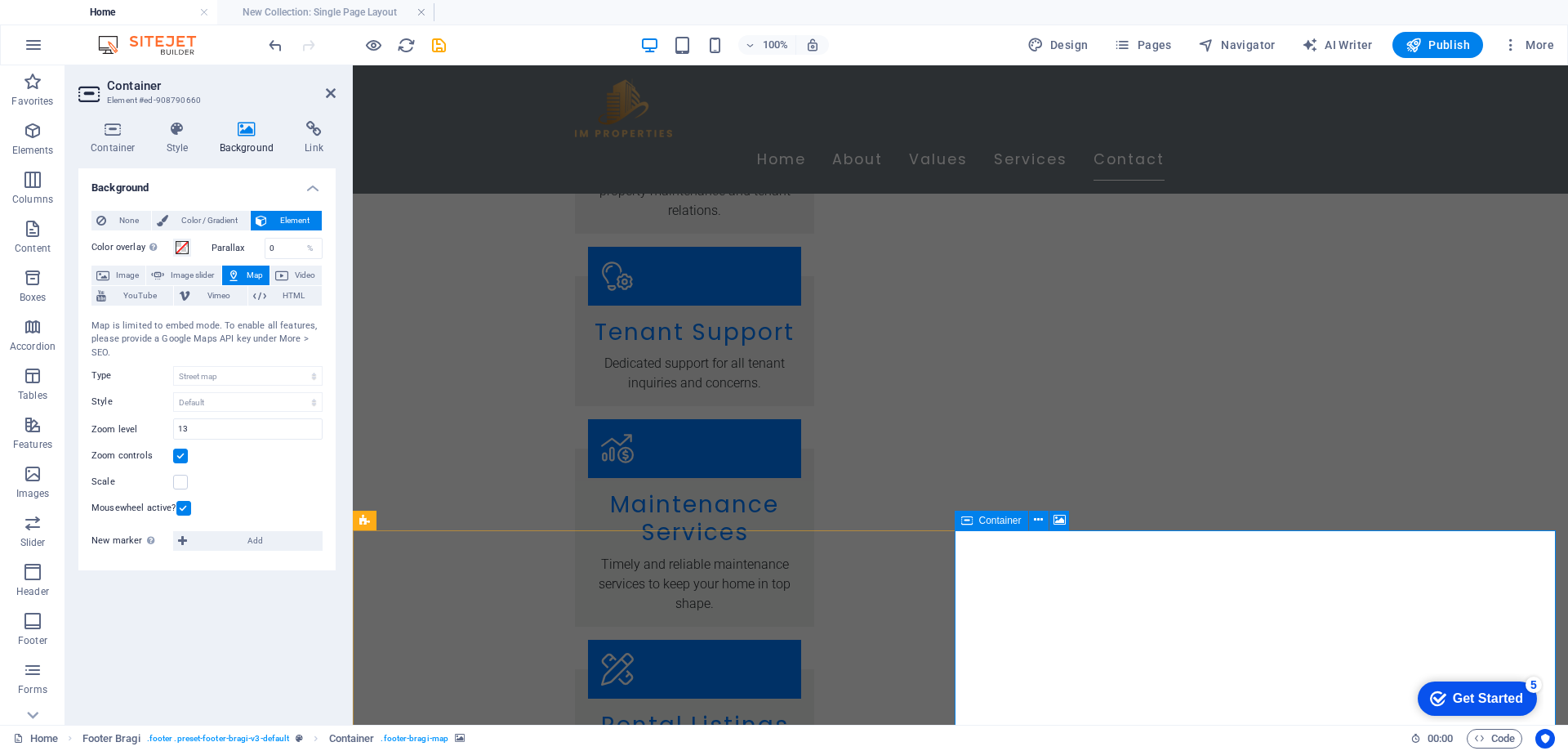
scroll to position [2831, 0]
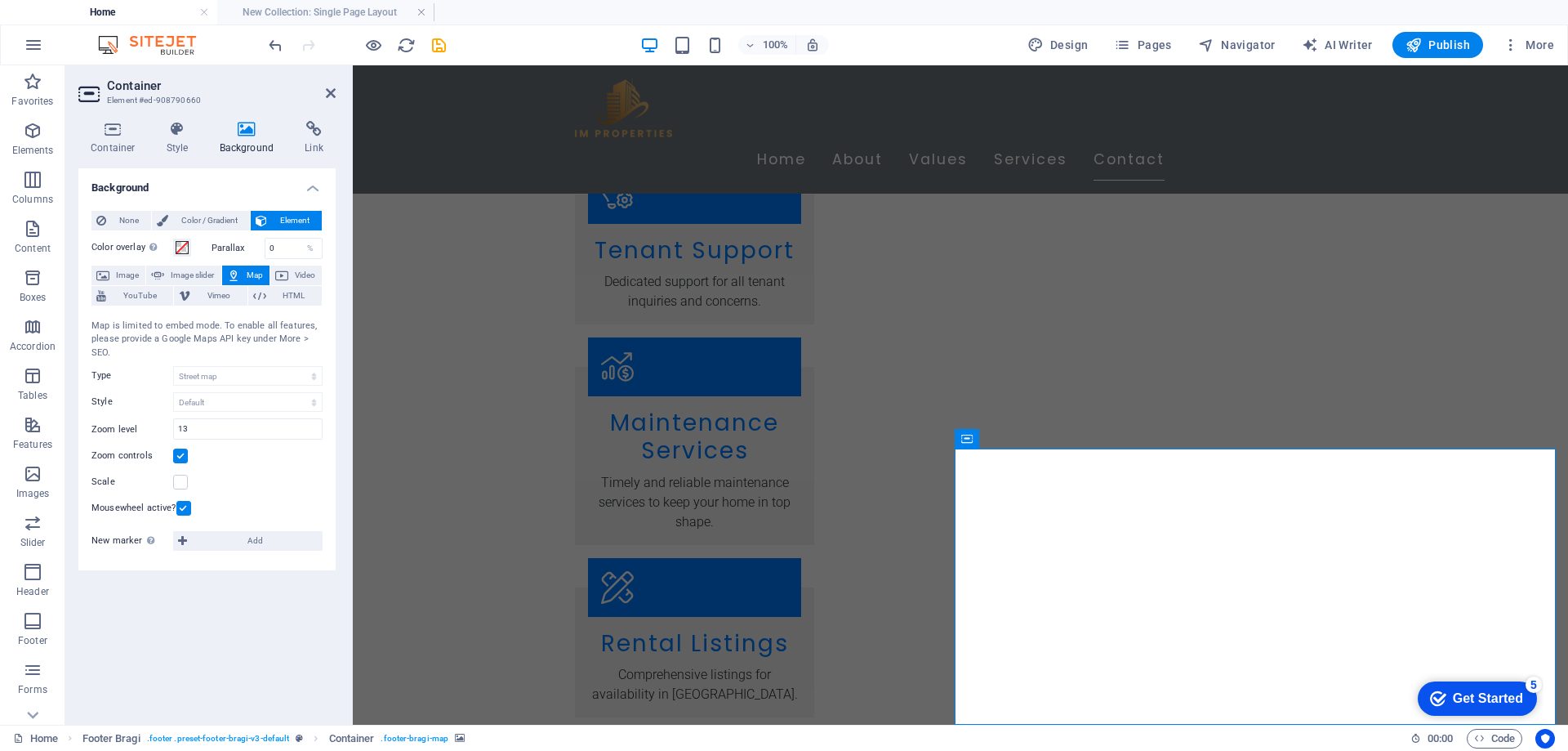
click at [174, 607] on div "Background None Color / Gradient Element Stretch background to full-width Color…" at bounding box center [207, 439] width 258 height 543
click at [337, 95] on aside "Container Element #ed-908790660 Container Style Background Link Size Height Def…" at bounding box center [209, 395] width 288 height 659
click at [332, 93] on icon at bounding box center [330, 93] width 10 height 13
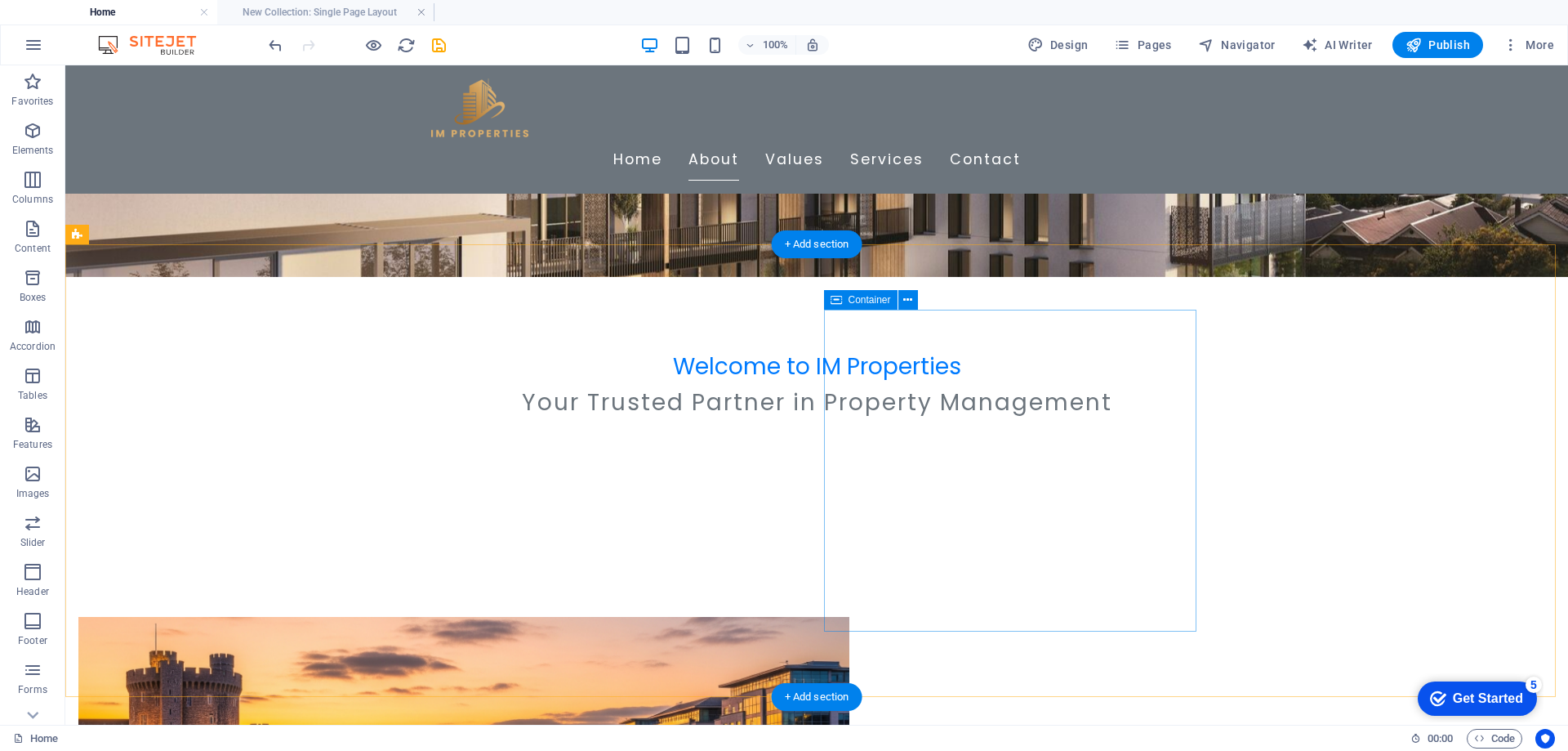
scroll to position [0, 0]
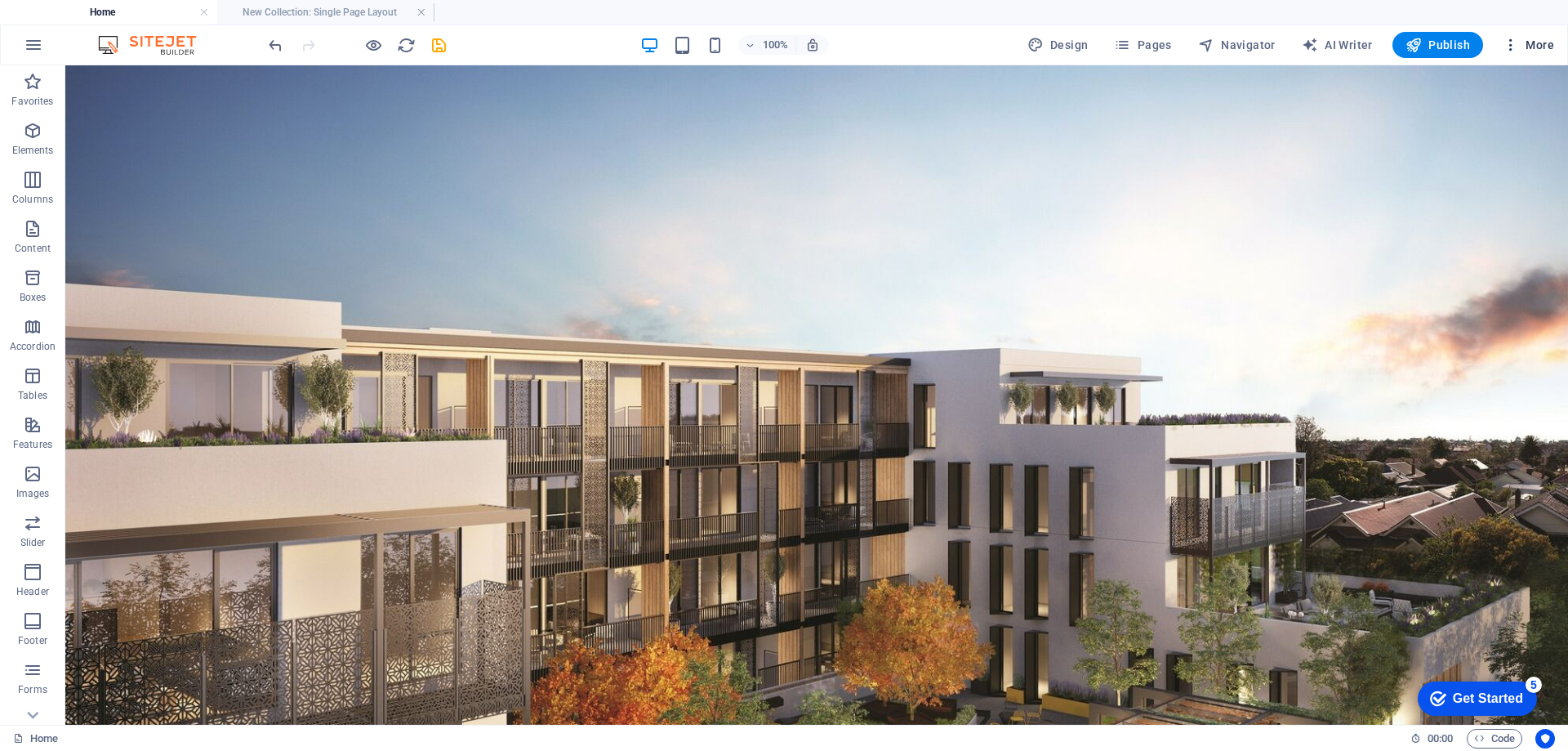
click at [1506, 45] on icon "button" at bounding box center [1510, 45] width 16 height 16
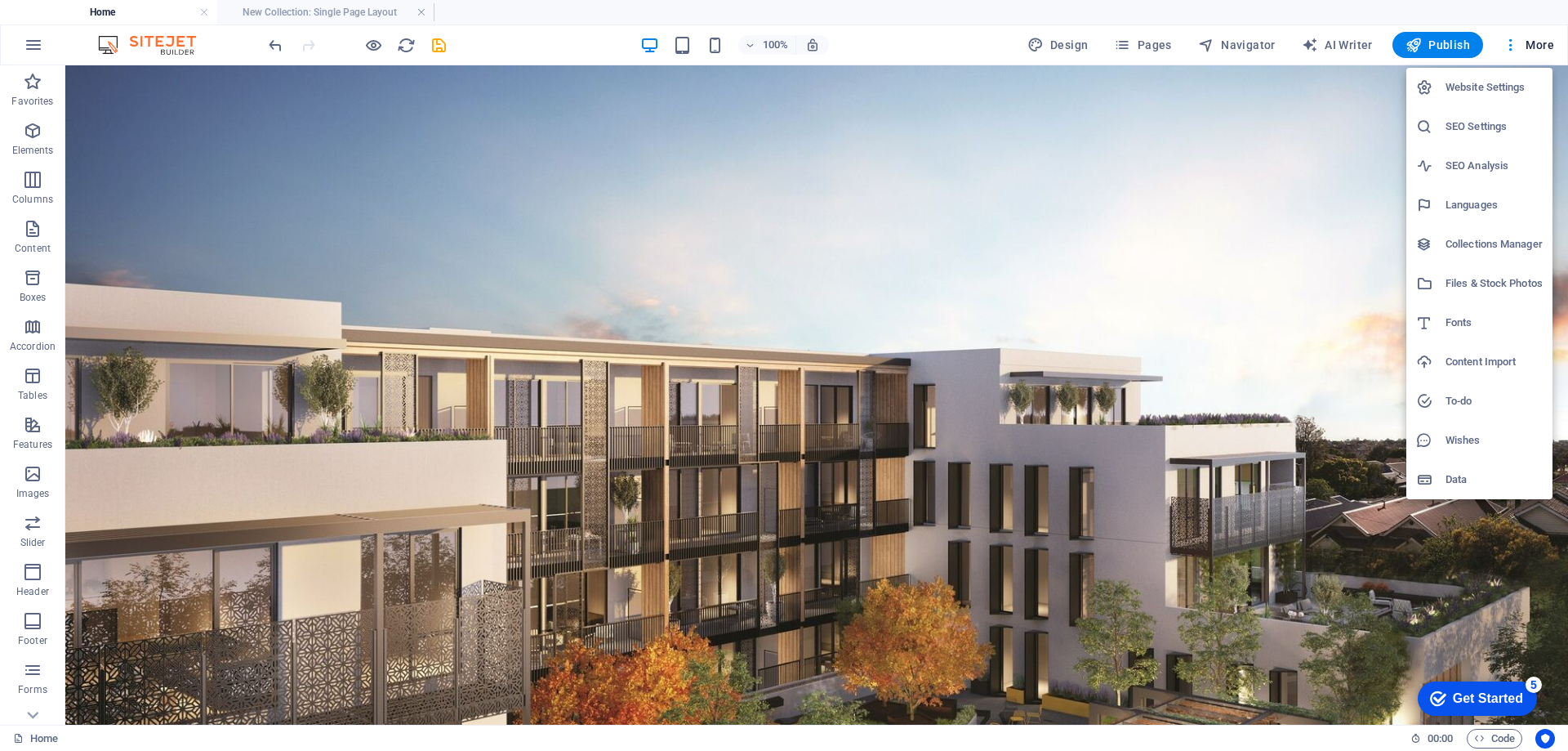
click at [435, 44] on div at bounding box center [784, 376] width 1568 height 751
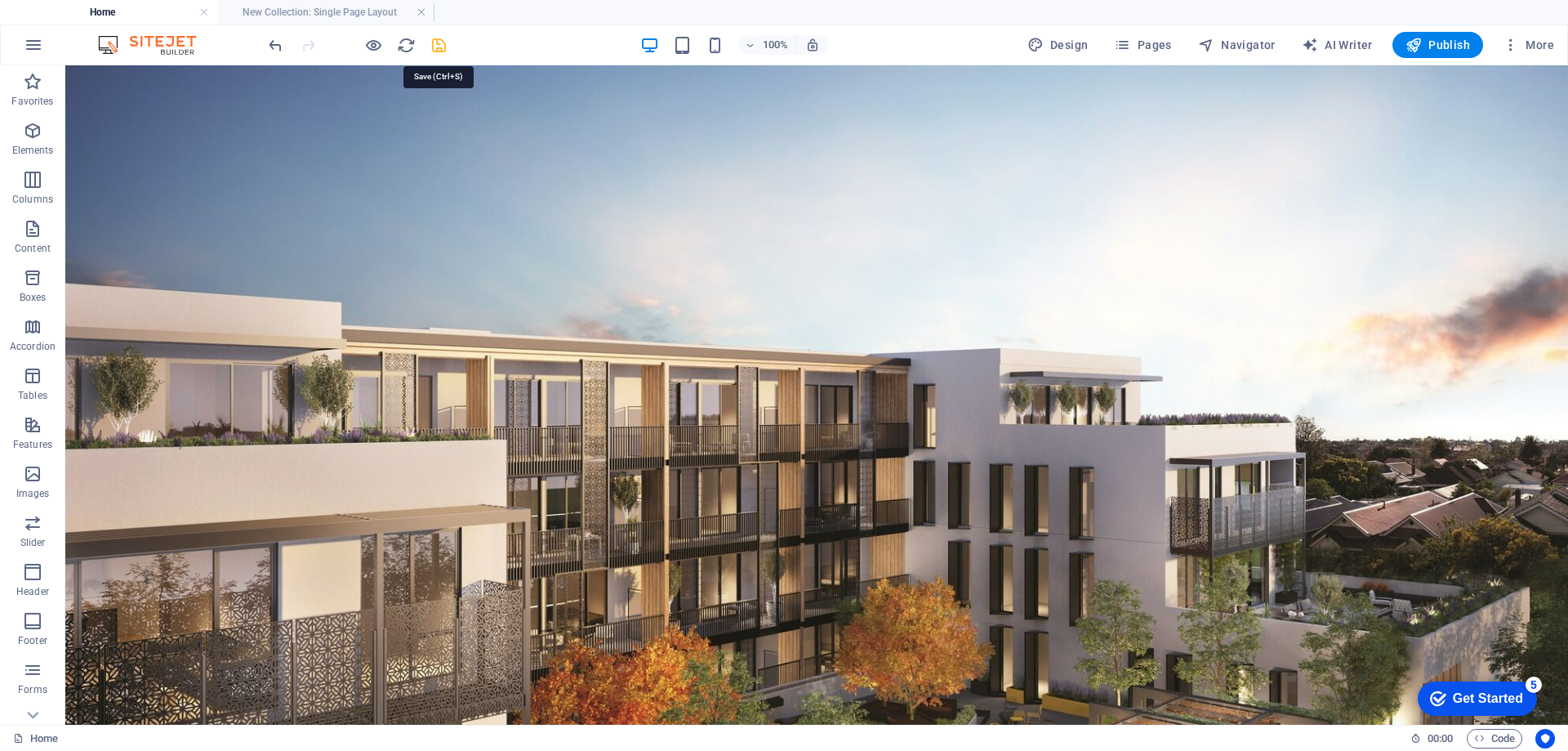
click at [436, 44] on icon "save" at bounding box center [438, 45] width 19 height 19
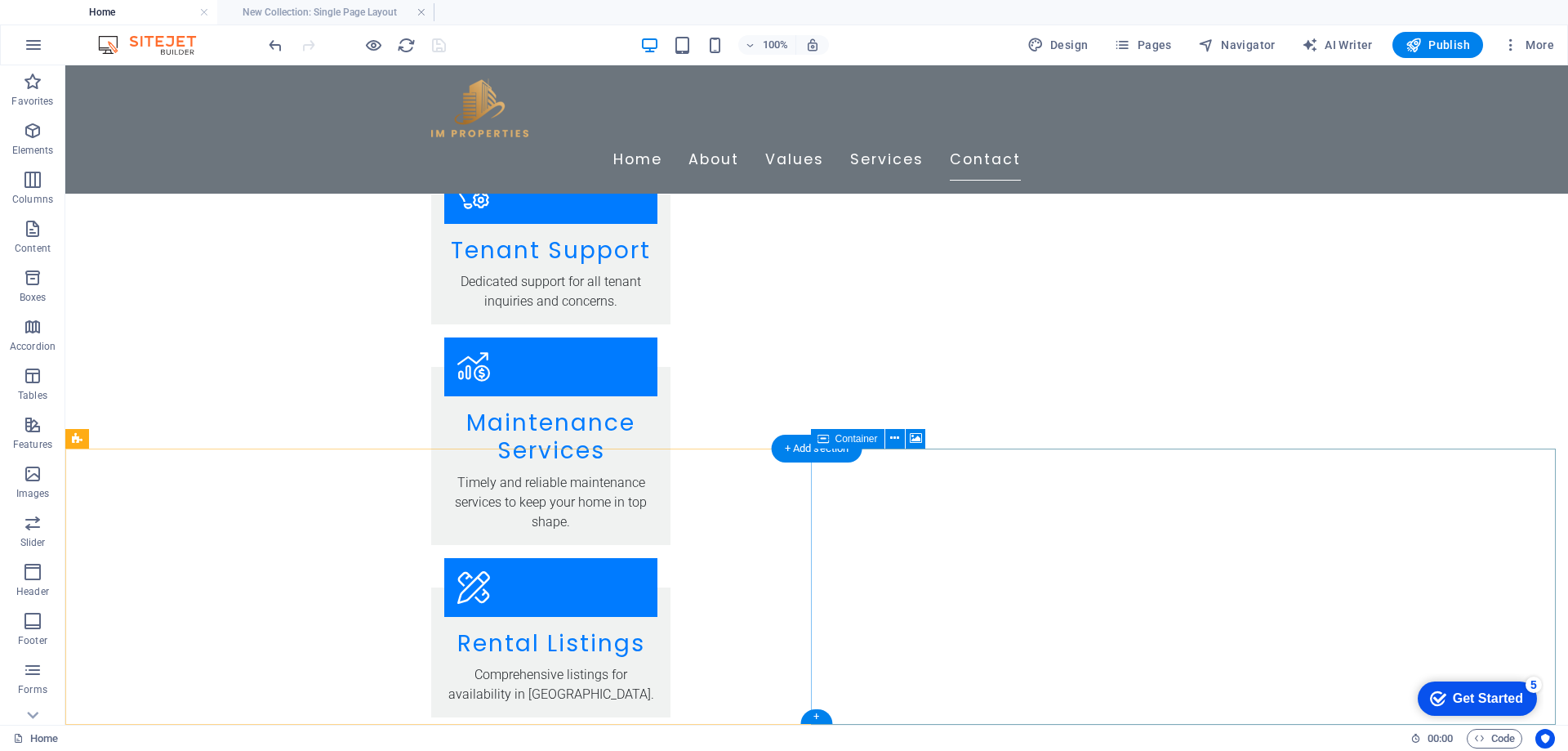
scroll to position [2586, 0]
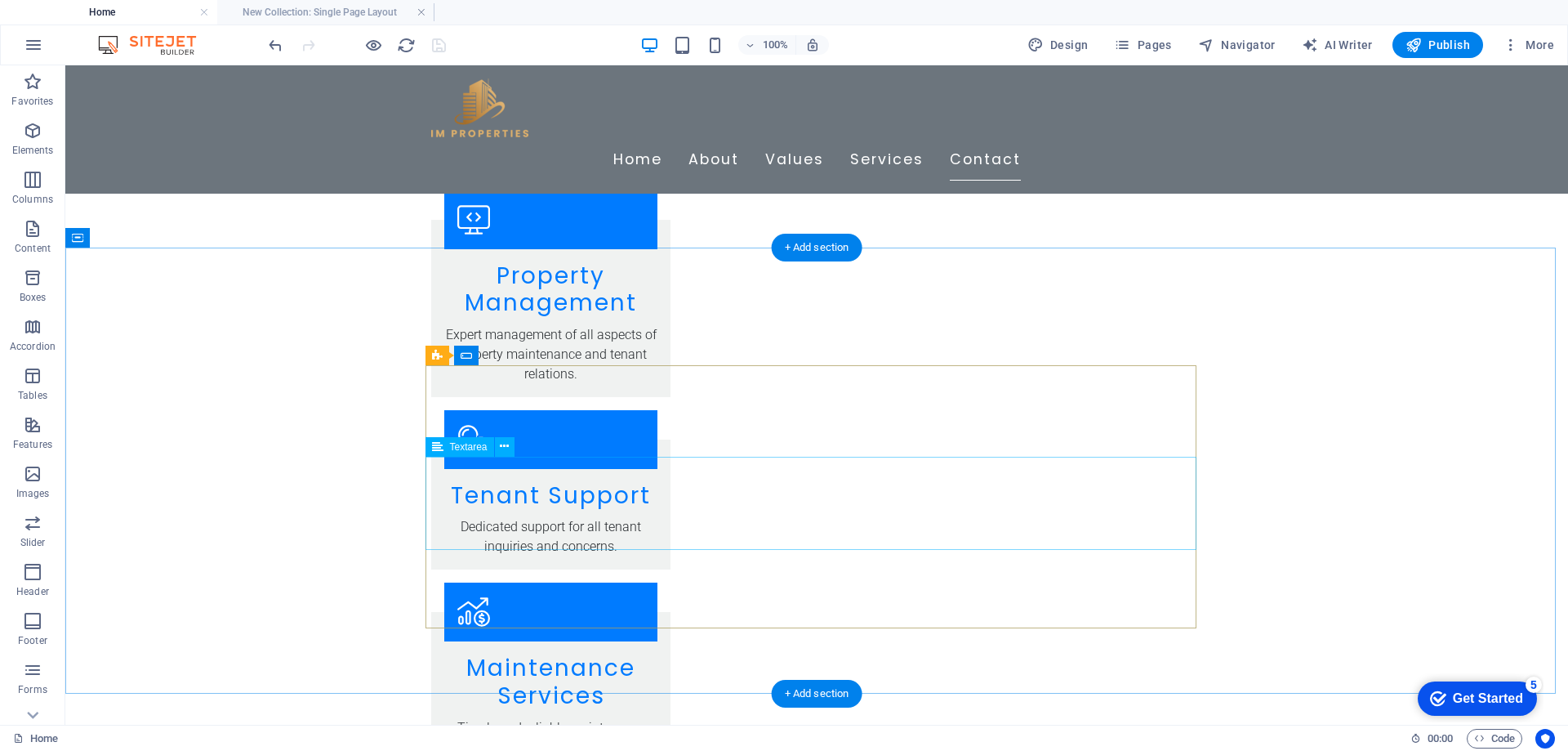
select select "px"
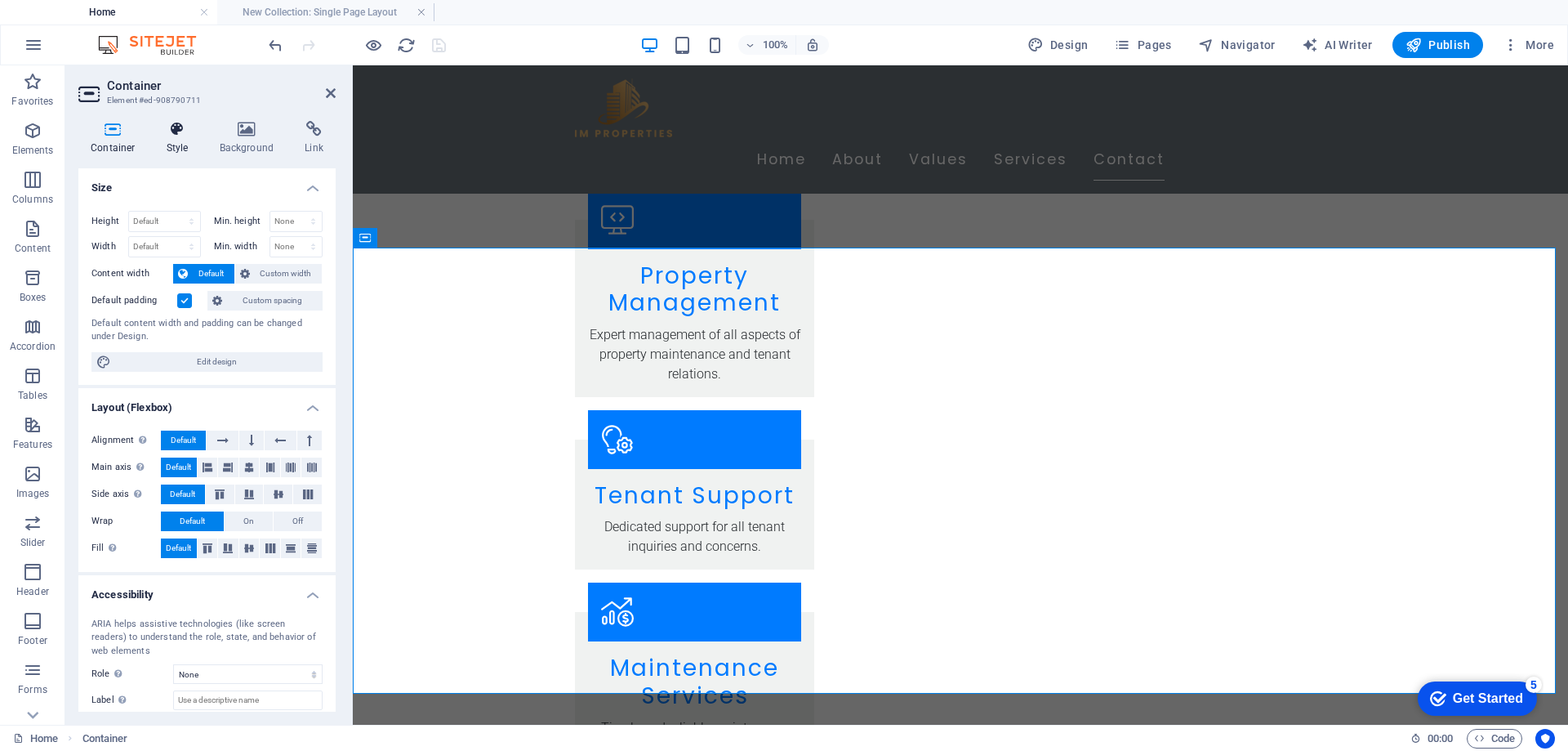
click at [156, 136] on icon at bounding box center [177, 129] width 47 height 16
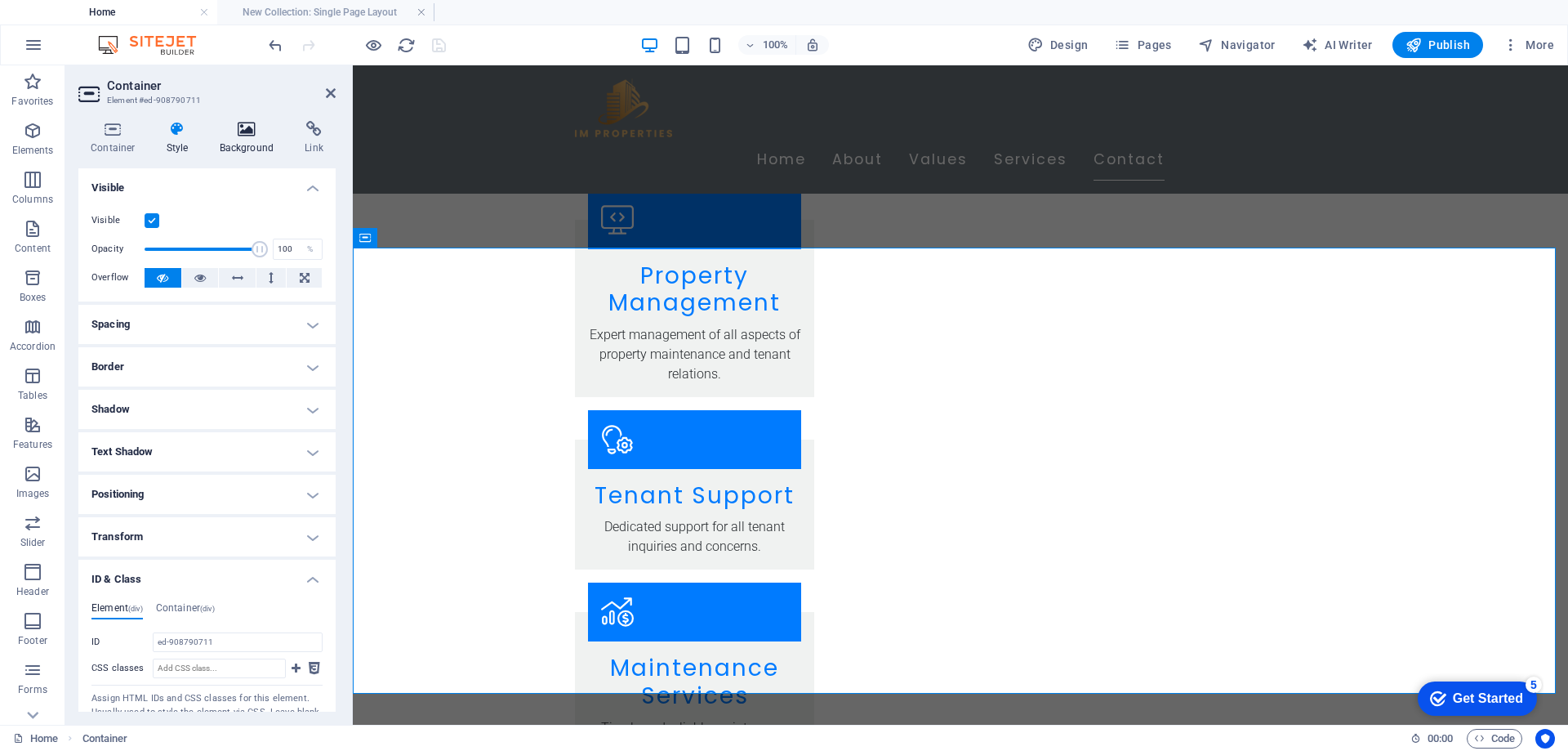
click at [231, 136] on icon at bounding box center [246, 129] width 79 height 16
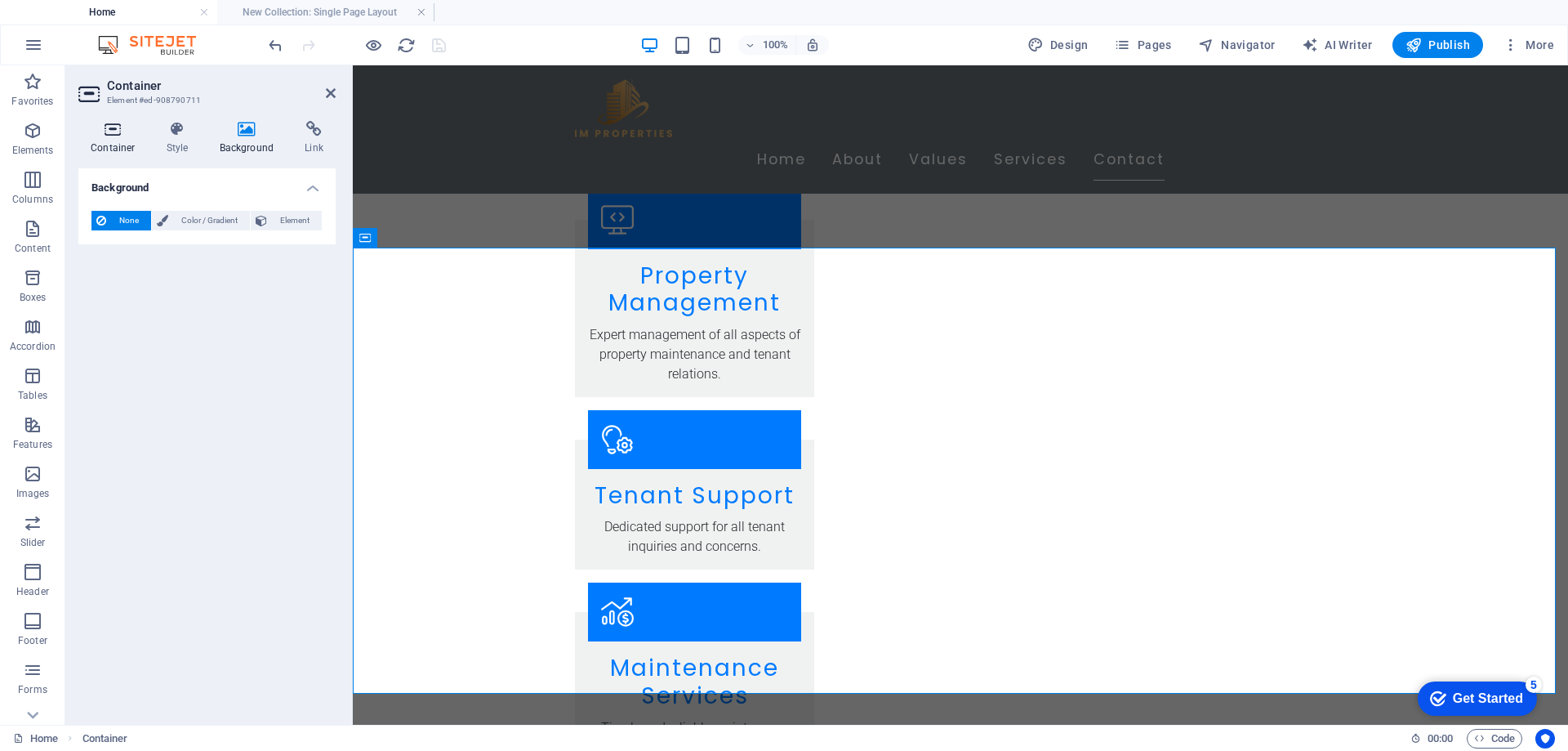
click at [116, 140] on h4 "Container" at bounding box center [117, 138] width 76 height 35
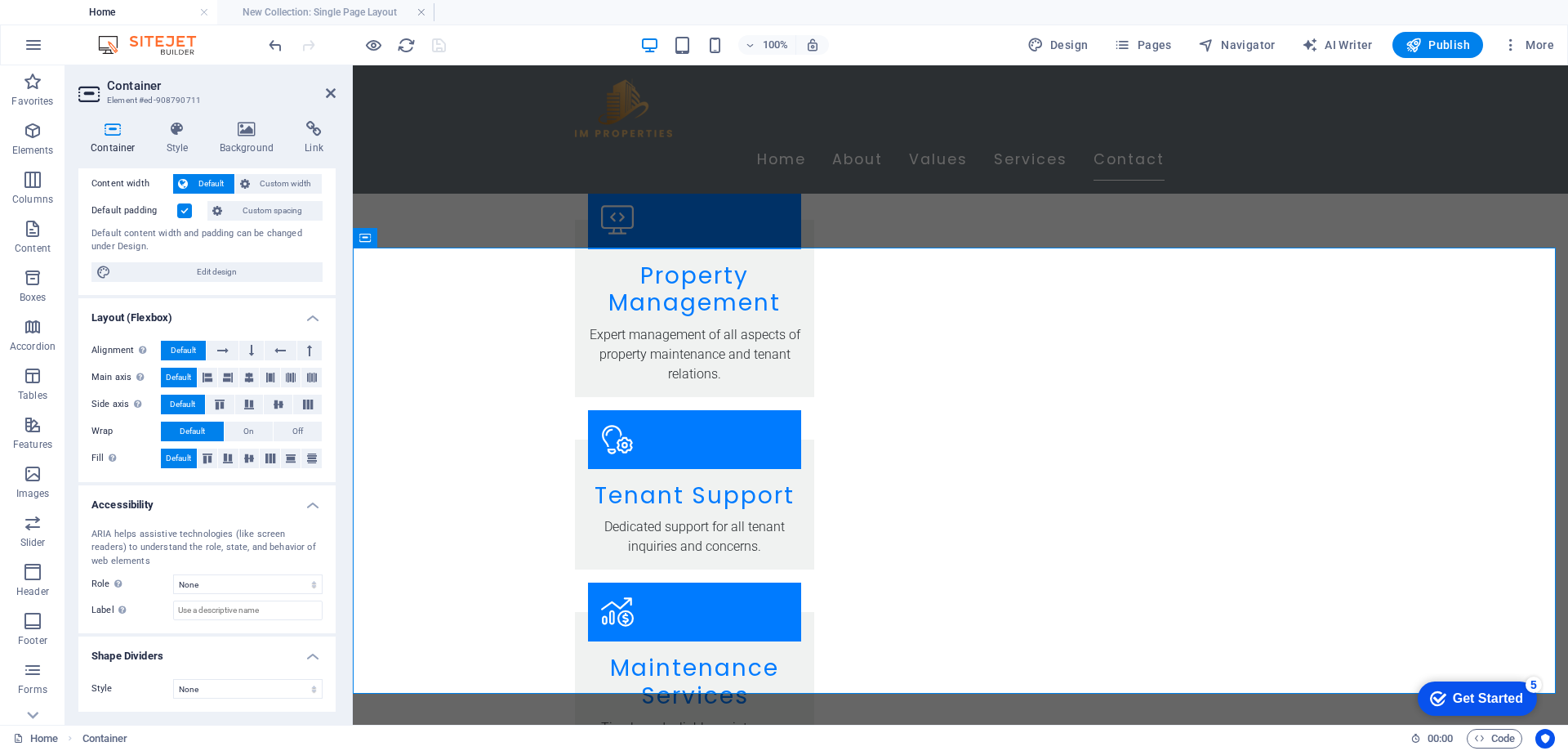
scroll to position [0, 0]
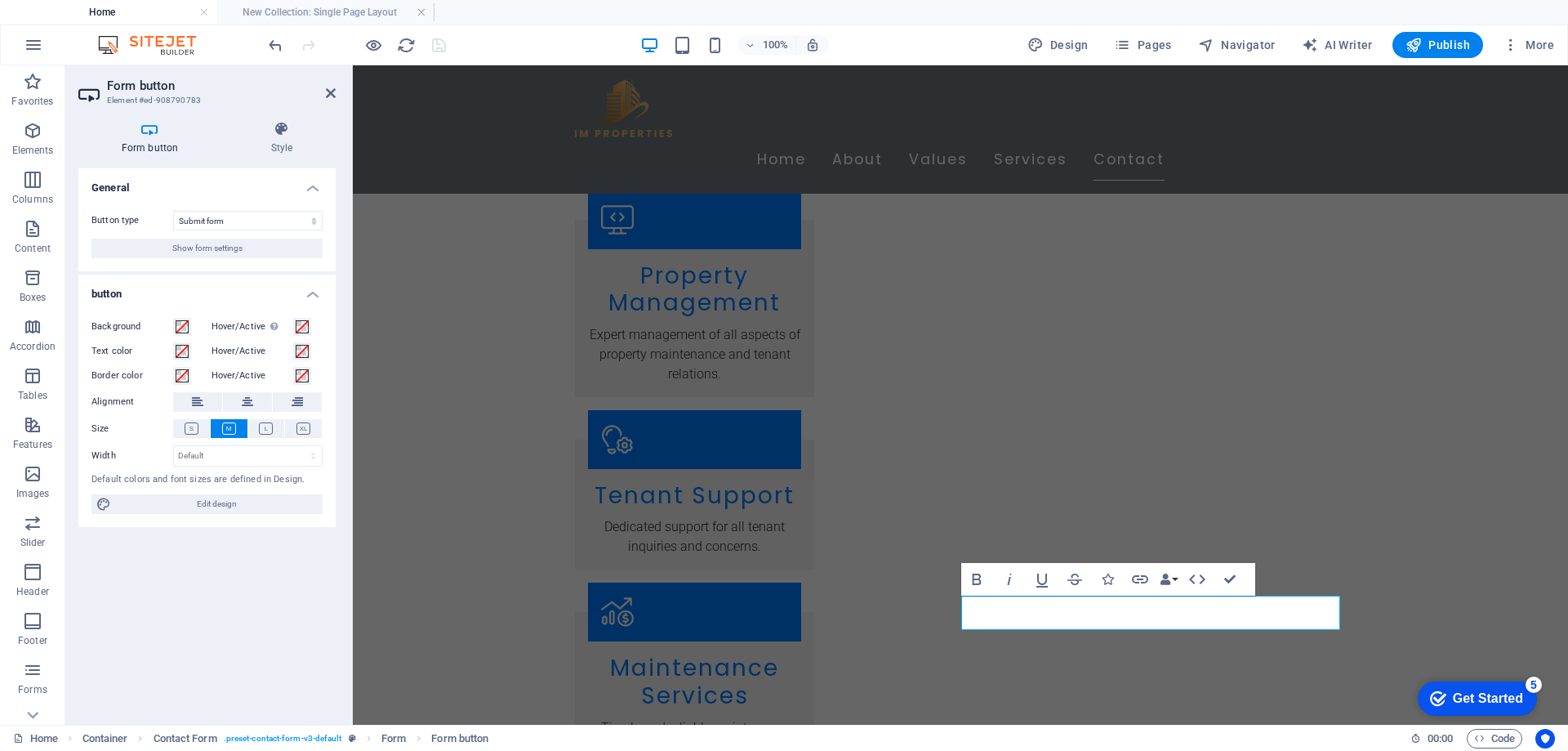
click at [196, 623] on div "General Button type Submit form Reset form No action Show form settings button …" at bounding box center [207, 439] width 258 height 543
click at [224, 249] on span "Show form settings" at bounding box center [207, 248] width 70 height 19
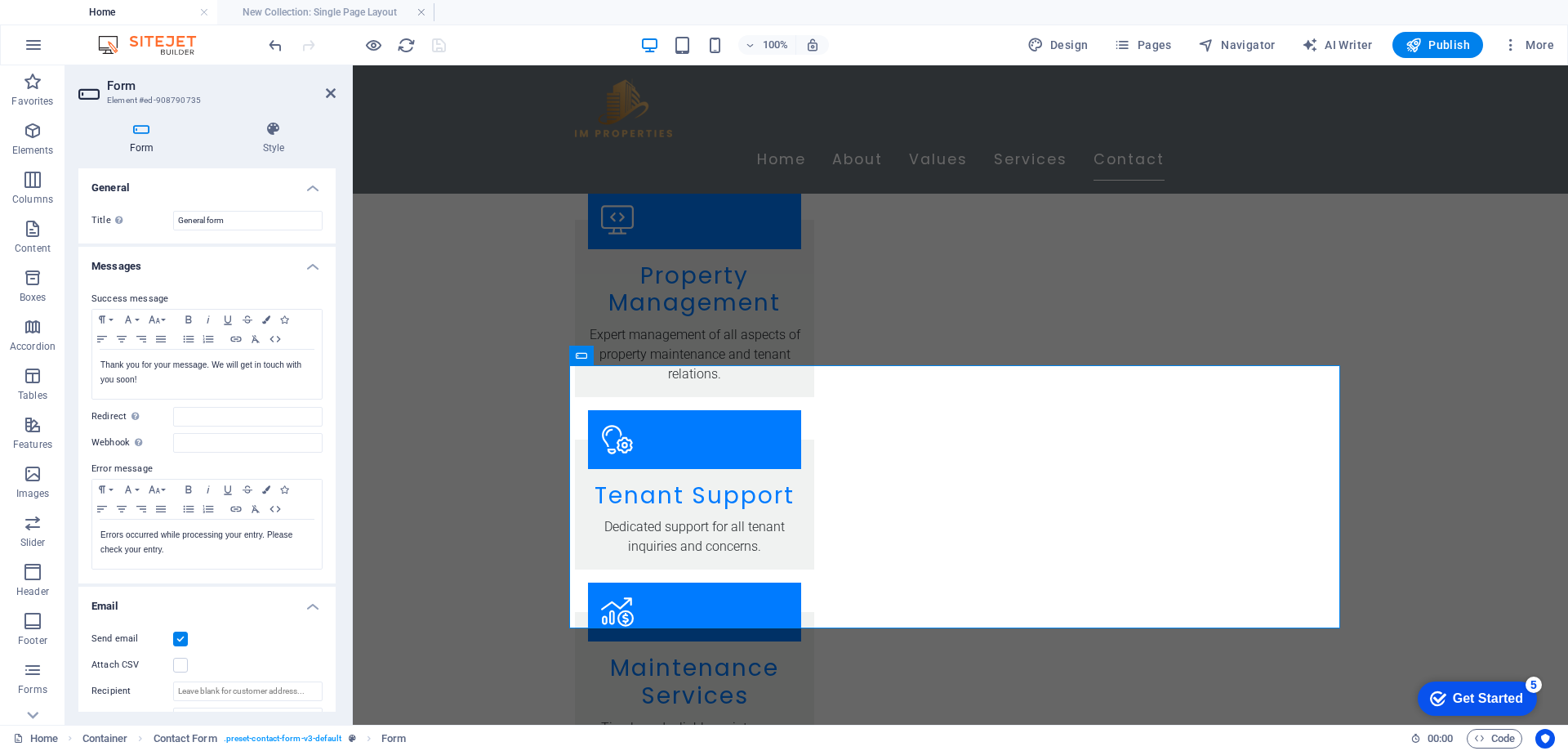
click at [284, 120] on div "Form Style General Title Define a name for the form. General form Messages Succ…" at bounding box center [207, 416] width 283 height 617
click at [277, 120] on div "Form Style General Title Define a name for the form. General form Messages Succ…" at bounding box center [207, 416] width 283 height 617
click at [275, 128] on icon at bounding box center [274, 129] width 124 height 16
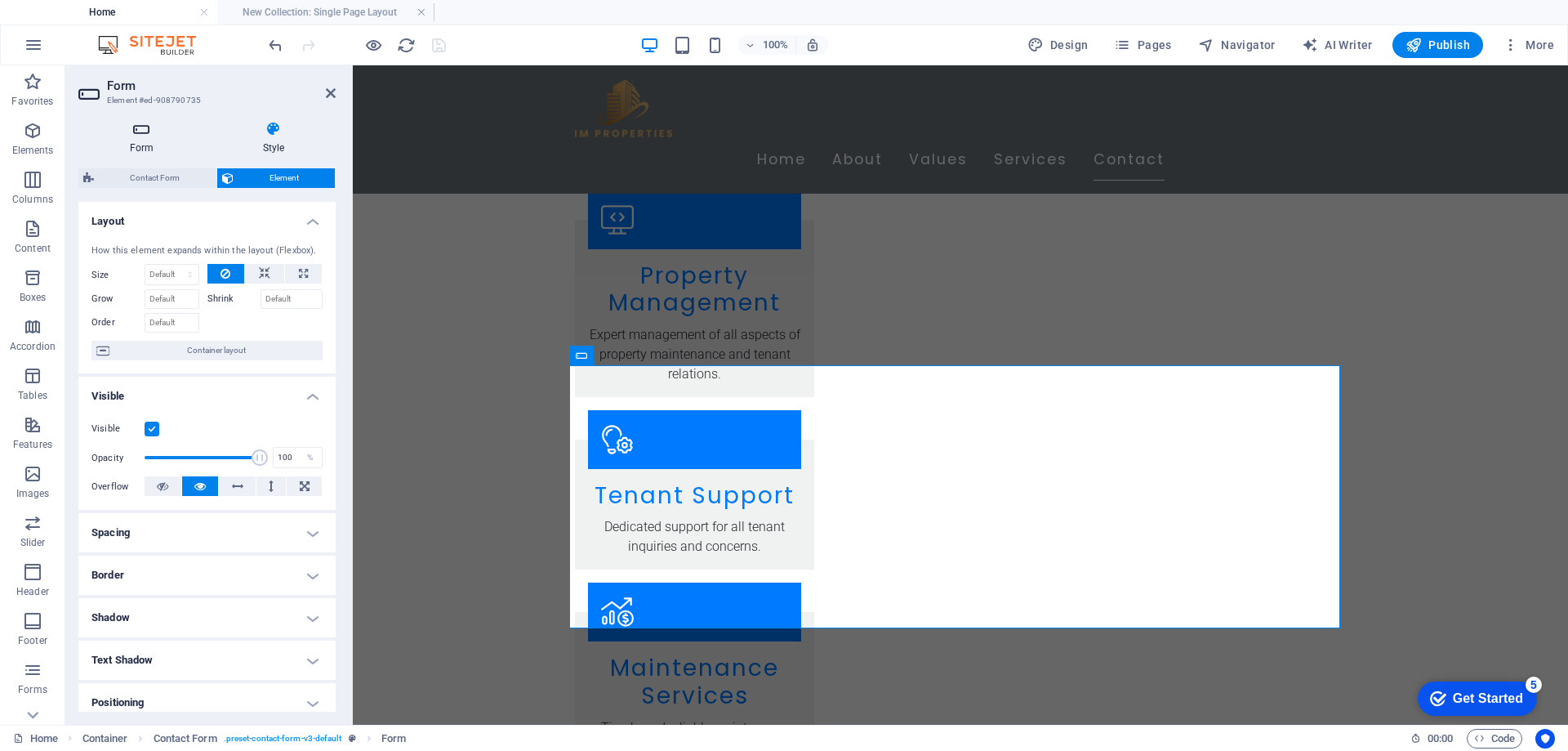
click at [139, 140] on h4 "Form" at bounding box center [145, 138] width 133 height 35
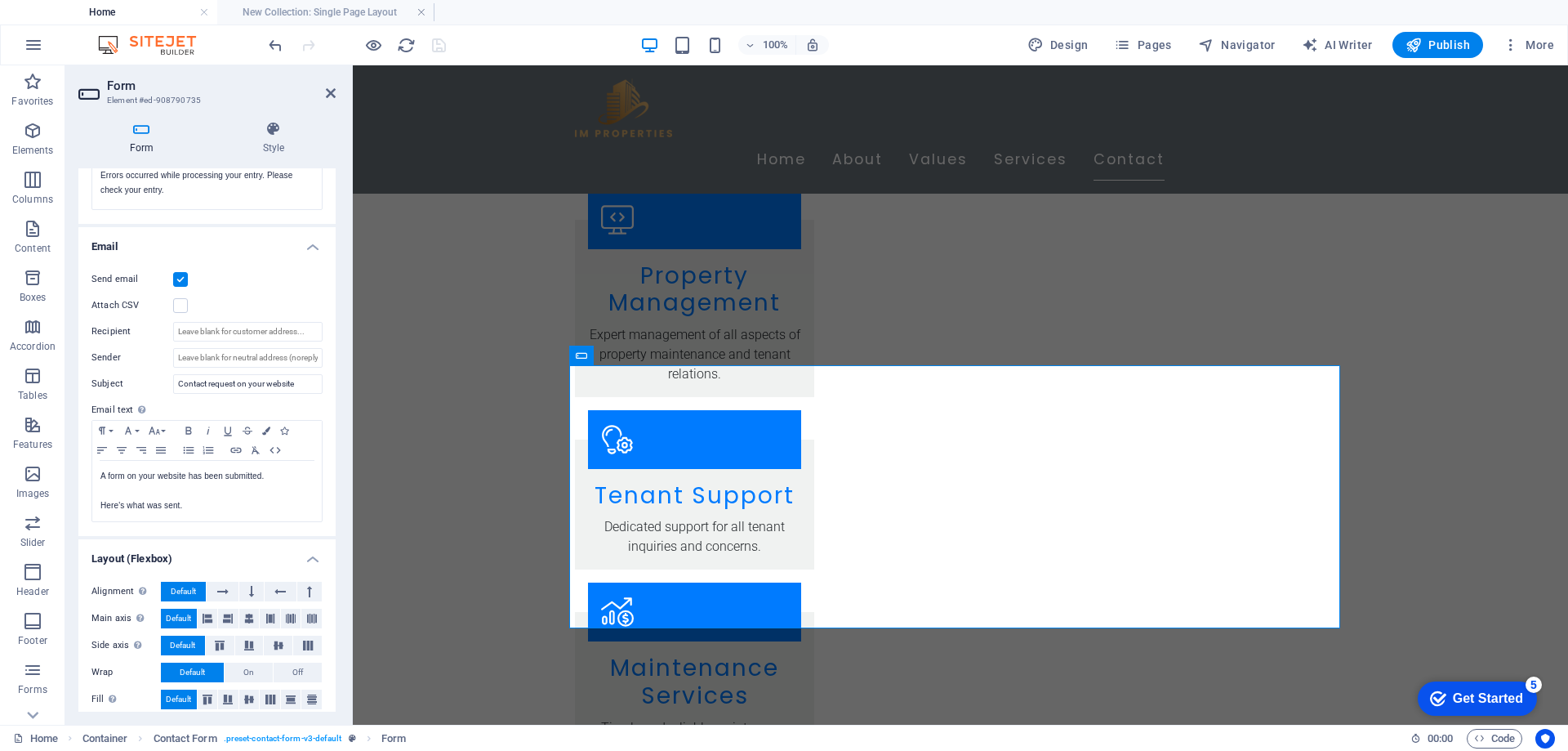
scroll to position [371, 0]
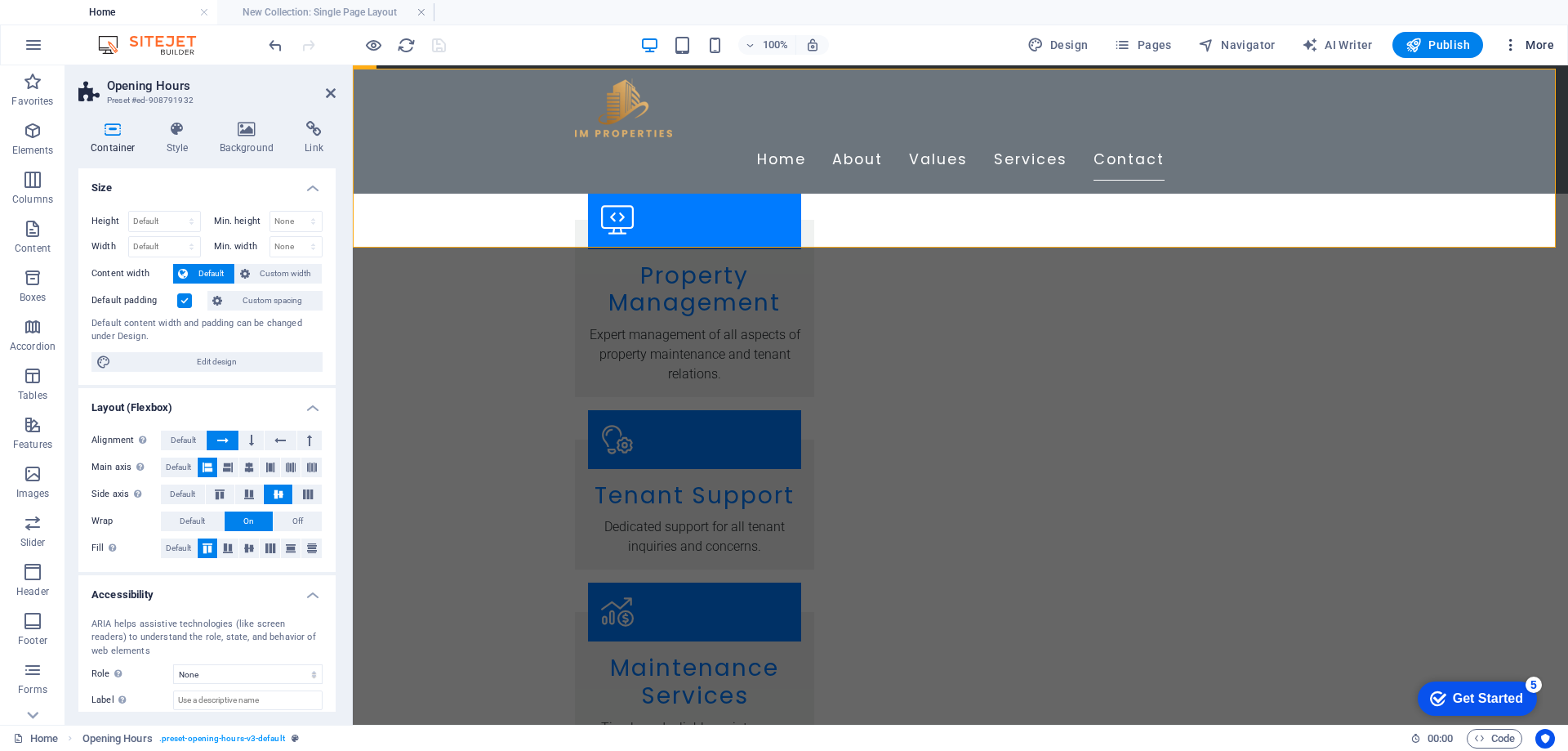
click at [1542, 43] on span "More" at bounding box center [1528, 45] width 51 height 16
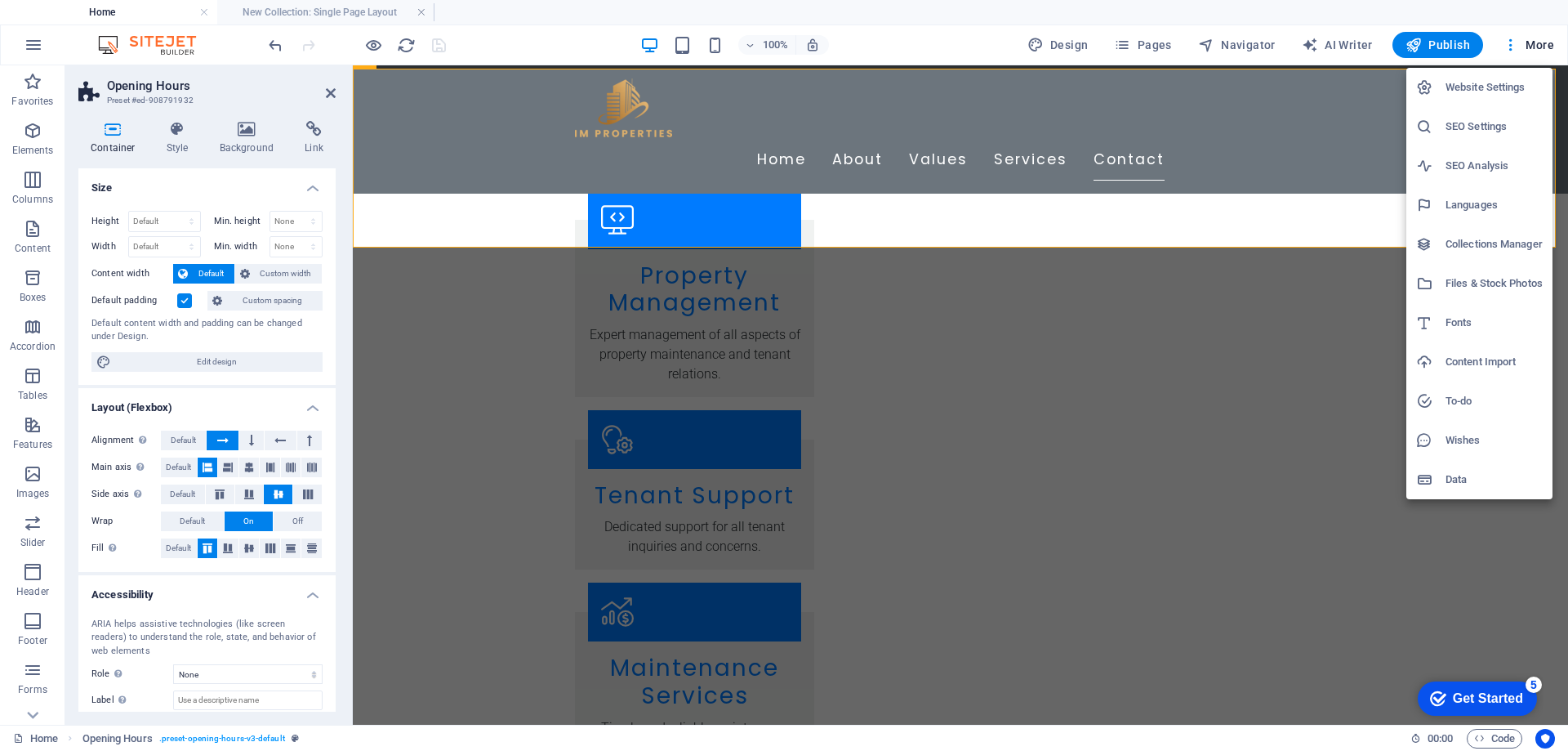
click at [1466, 44] on div at bounding box center [784, 376] width 1568 height 751
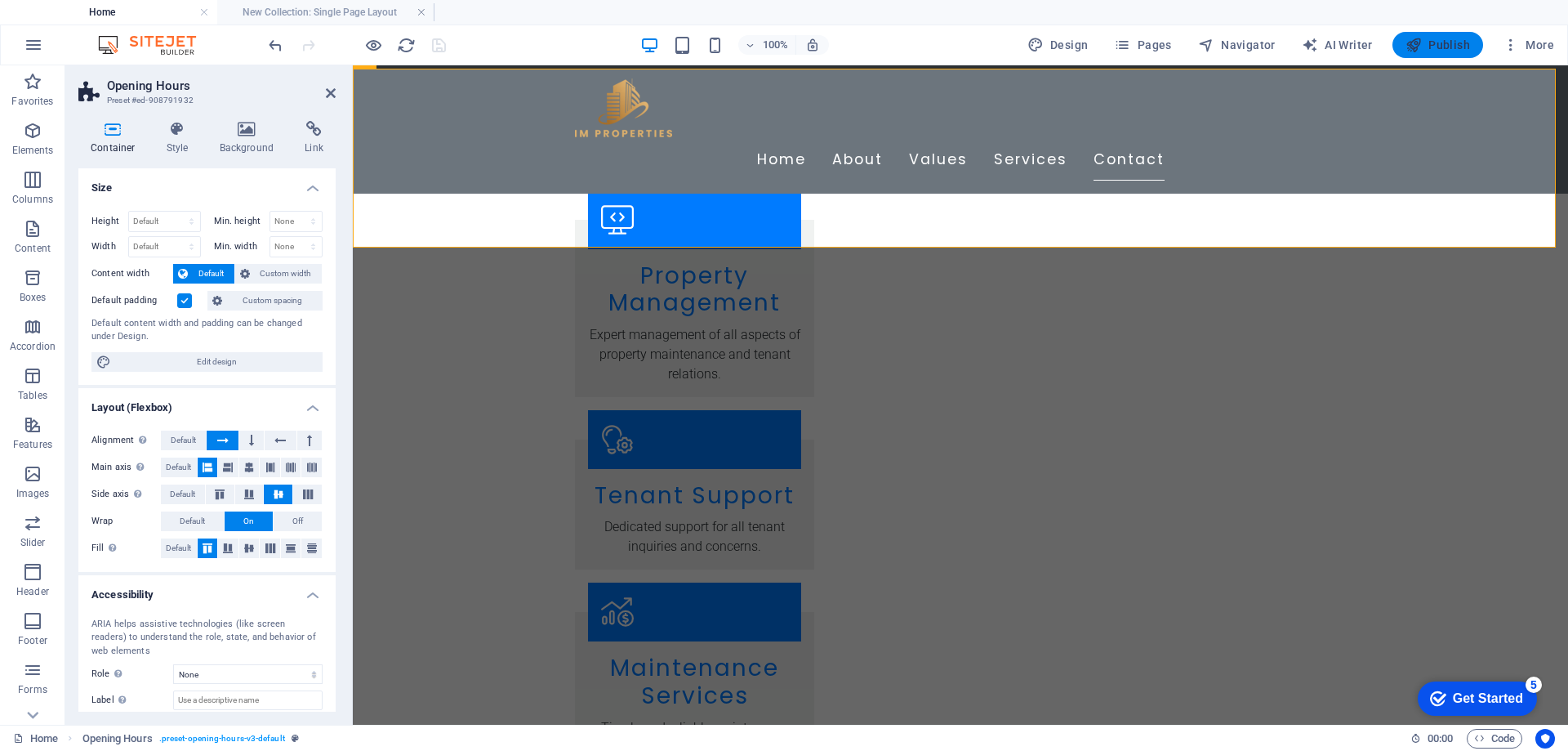
click at [1466, 45] on span "Publish" at bounding box center [1438, 45] width 65 height 16
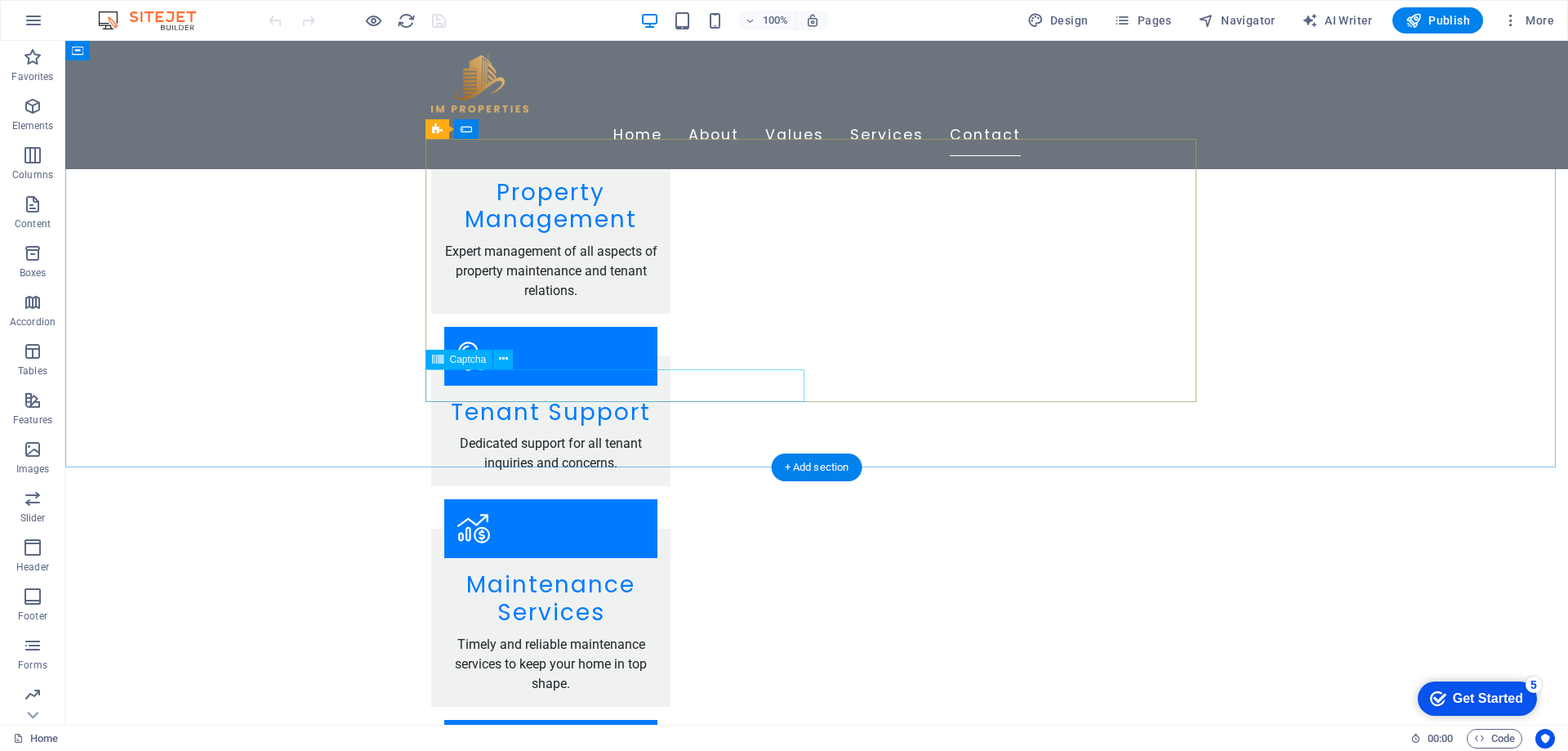
scroll to position [2826, 0]
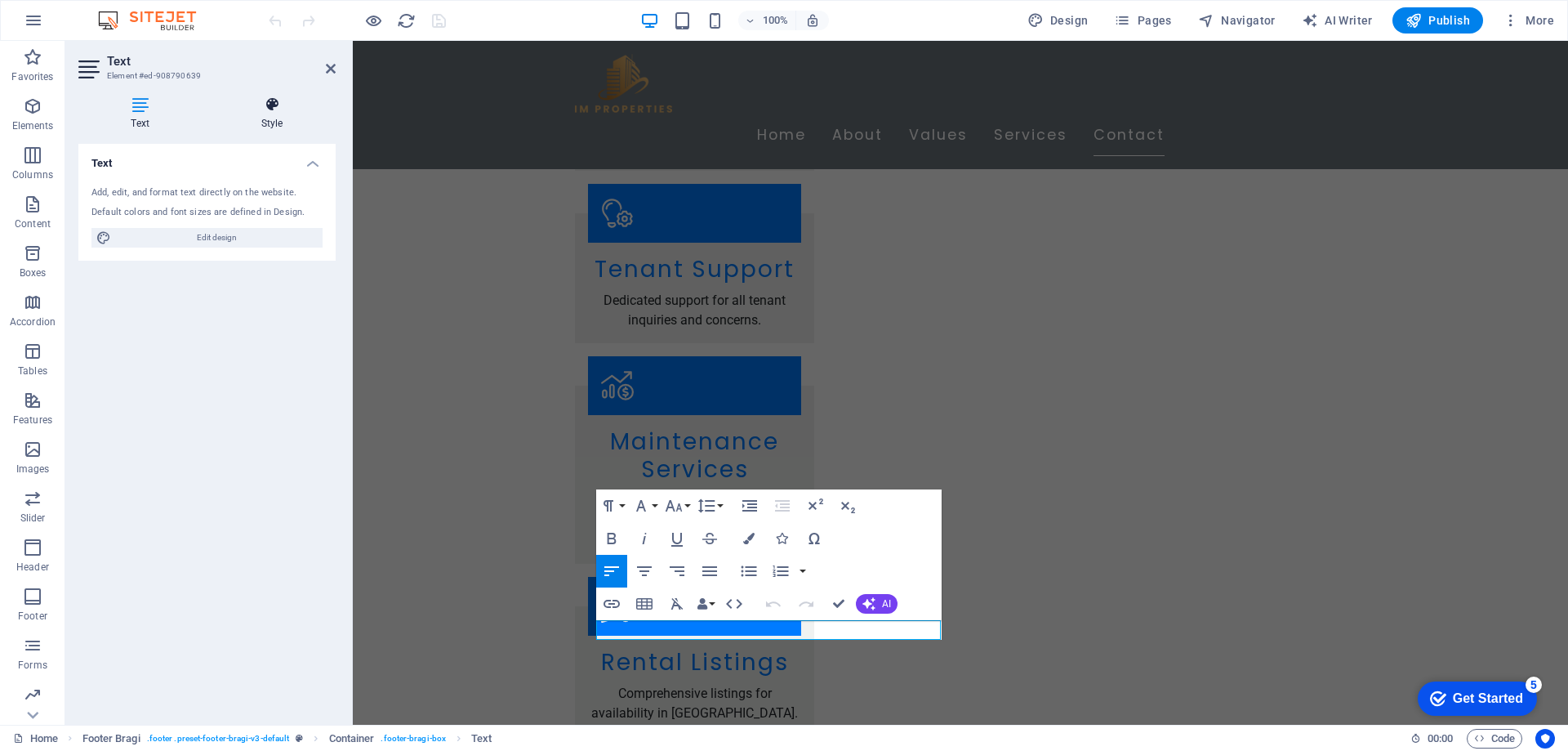
click at [282, 116] on h4 "Style" at bounding box center [272, 113] width 127 height 35
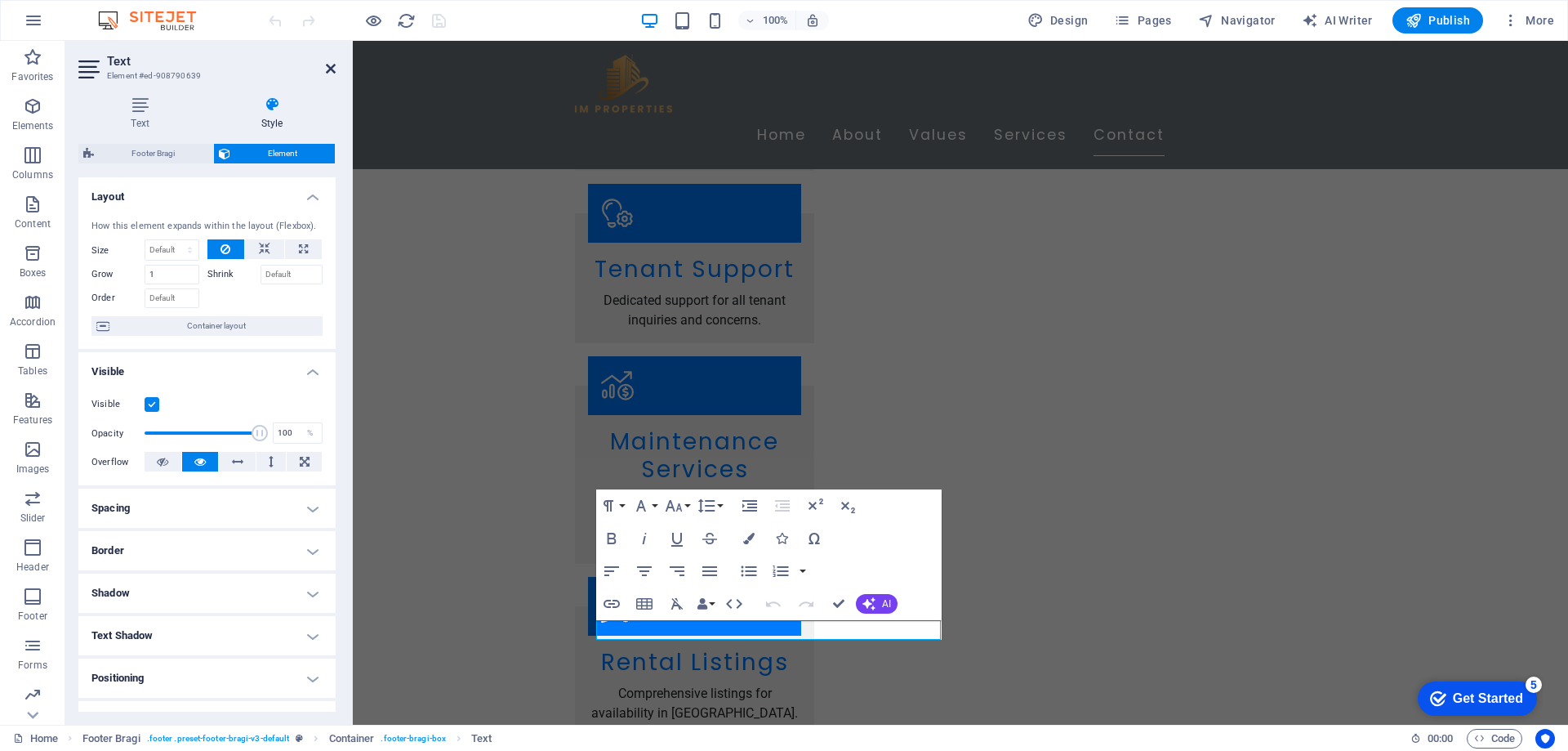
click at [328, 67] on icon at bounding box center [330, 68] width 10 height 13
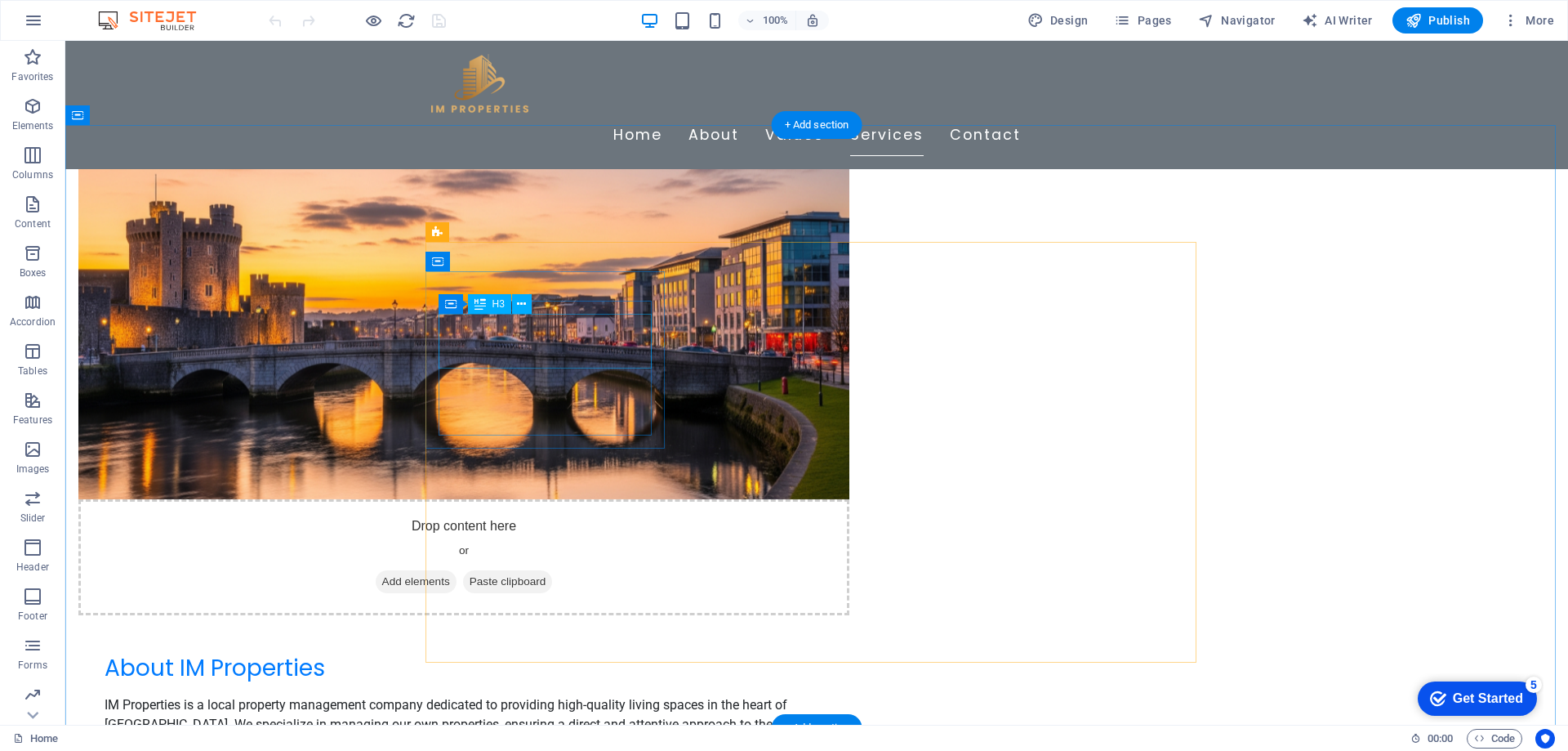
scroll to position [1144, 0]
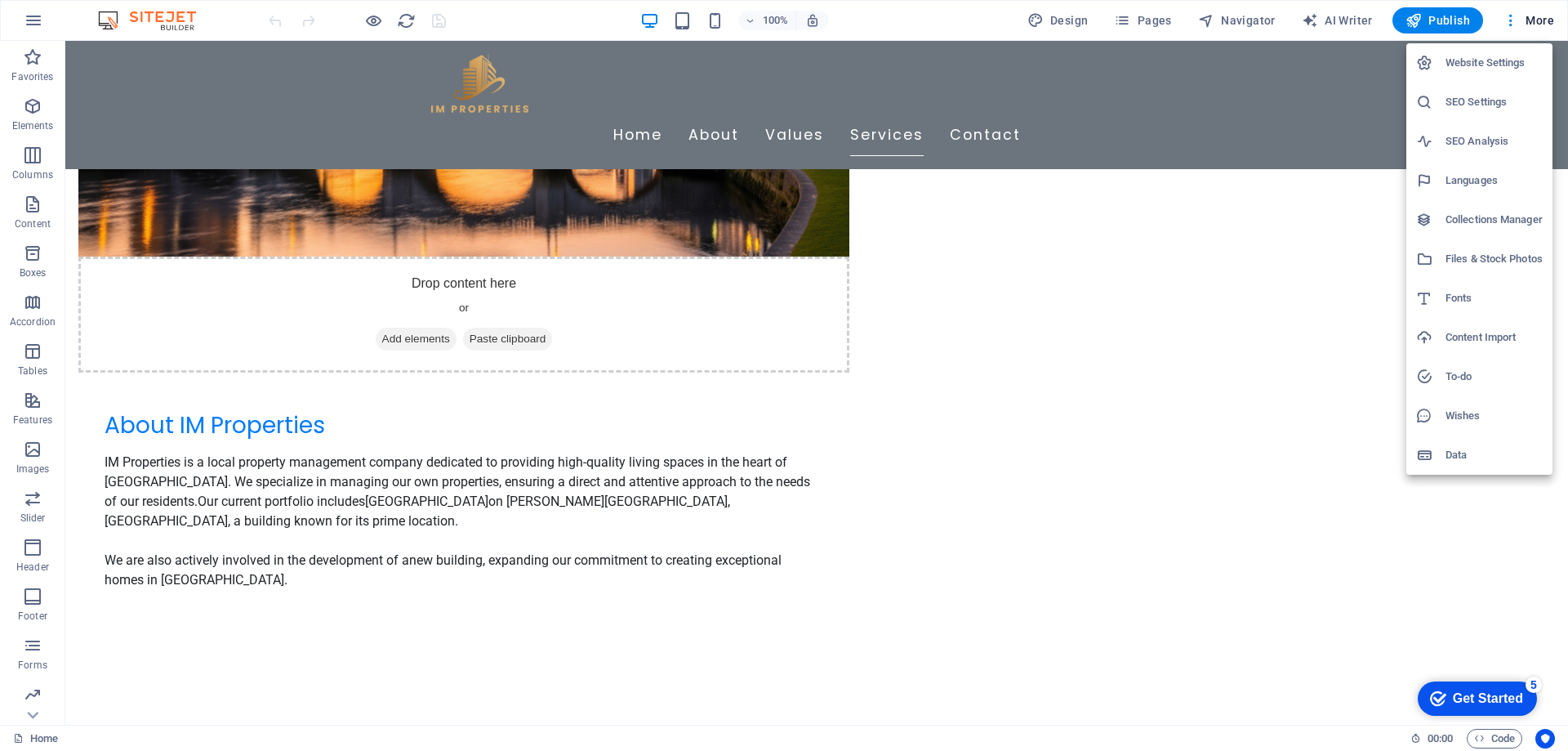
click at [1483, 59] on h6 "Website Settings" at bounding box center [1495, 63] width 97 height 19
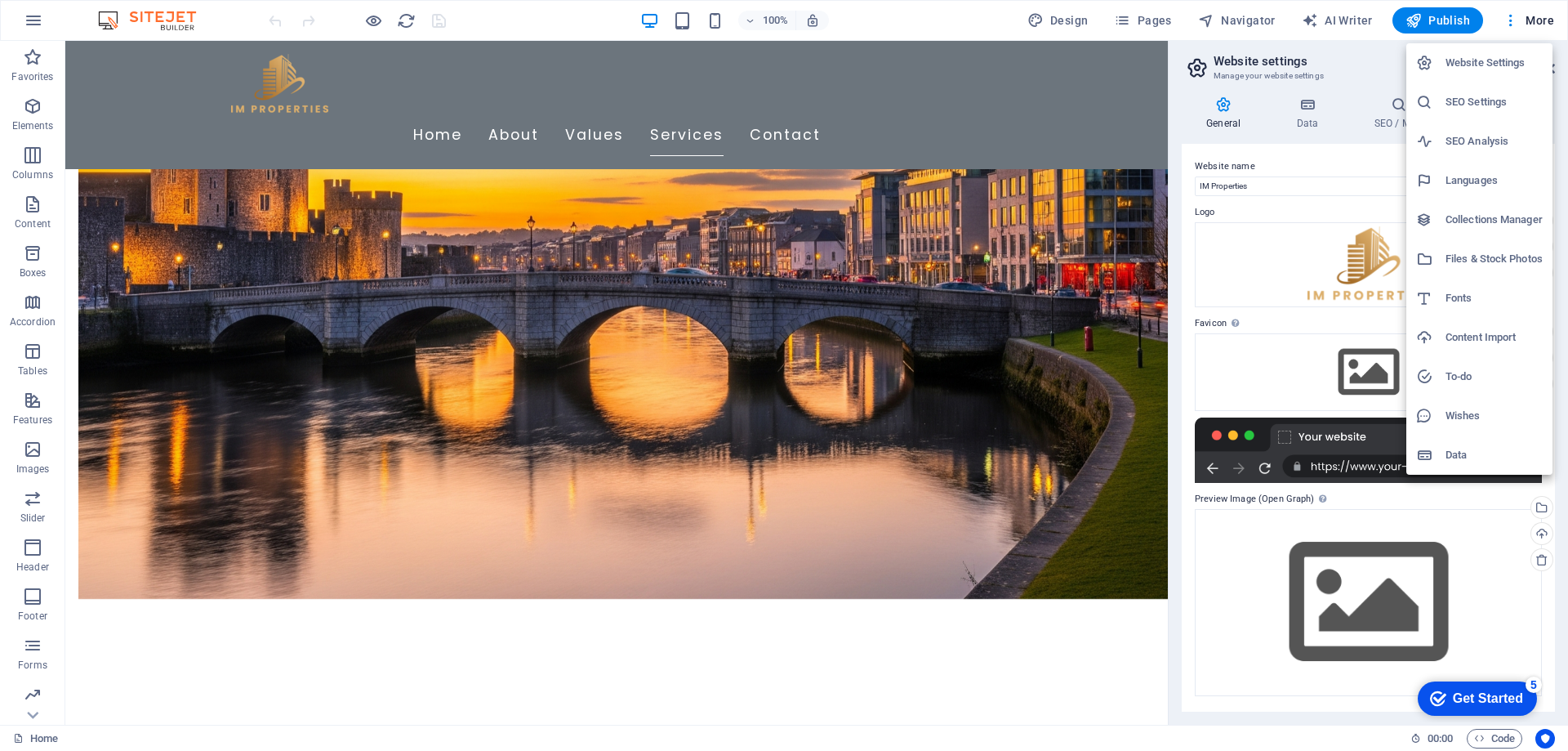
click at [1500, 105] on h6 "SEO Settings" at bounding box center [1495, 102] width 97 height 19
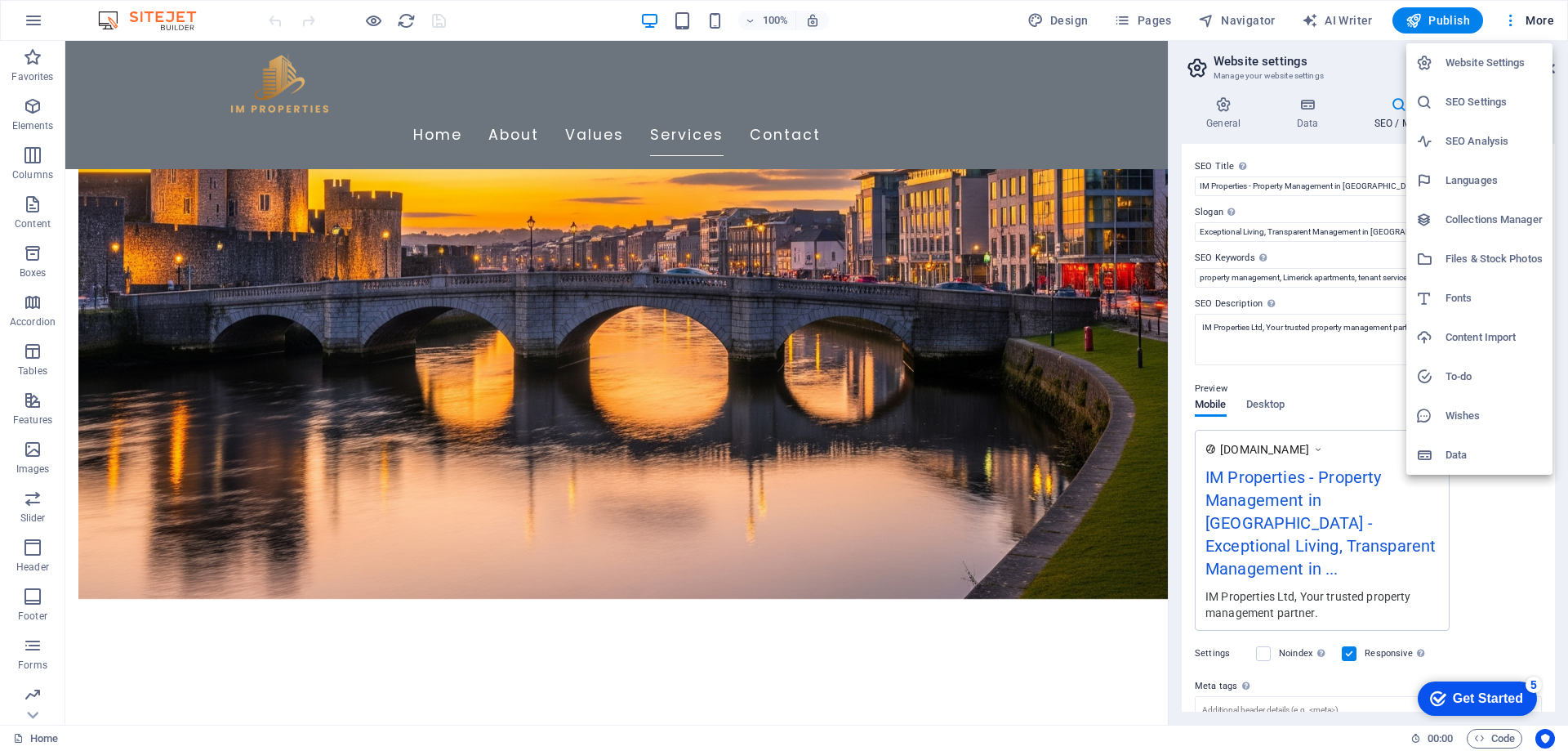
click at [1493, 76] on li "Website Settings" at bounding box center [1479, 63] width 146 height 39
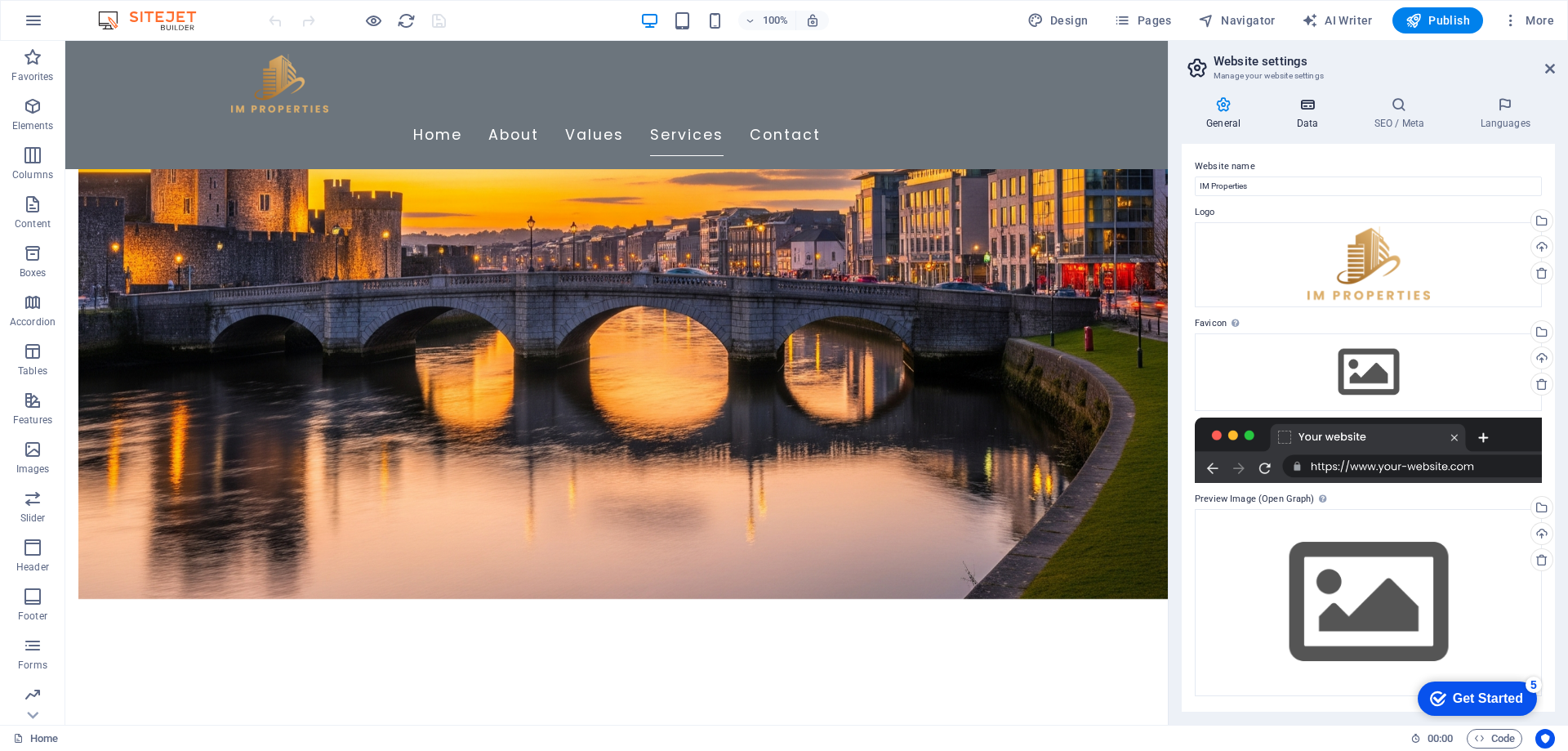
click at [1283, 107] on icon at bounding box center [1307, 105] width 71 height 16
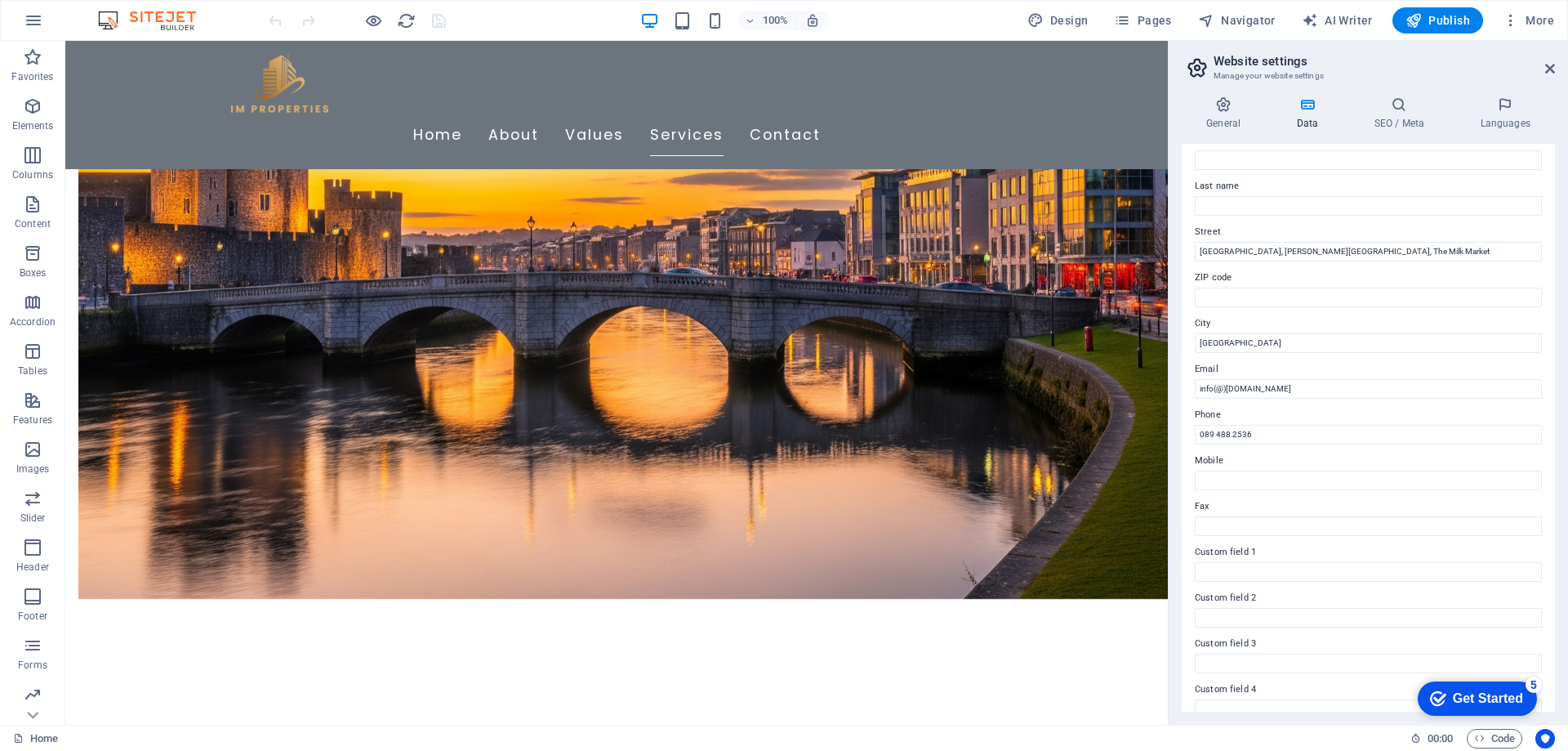
scroll to position [0, 0]
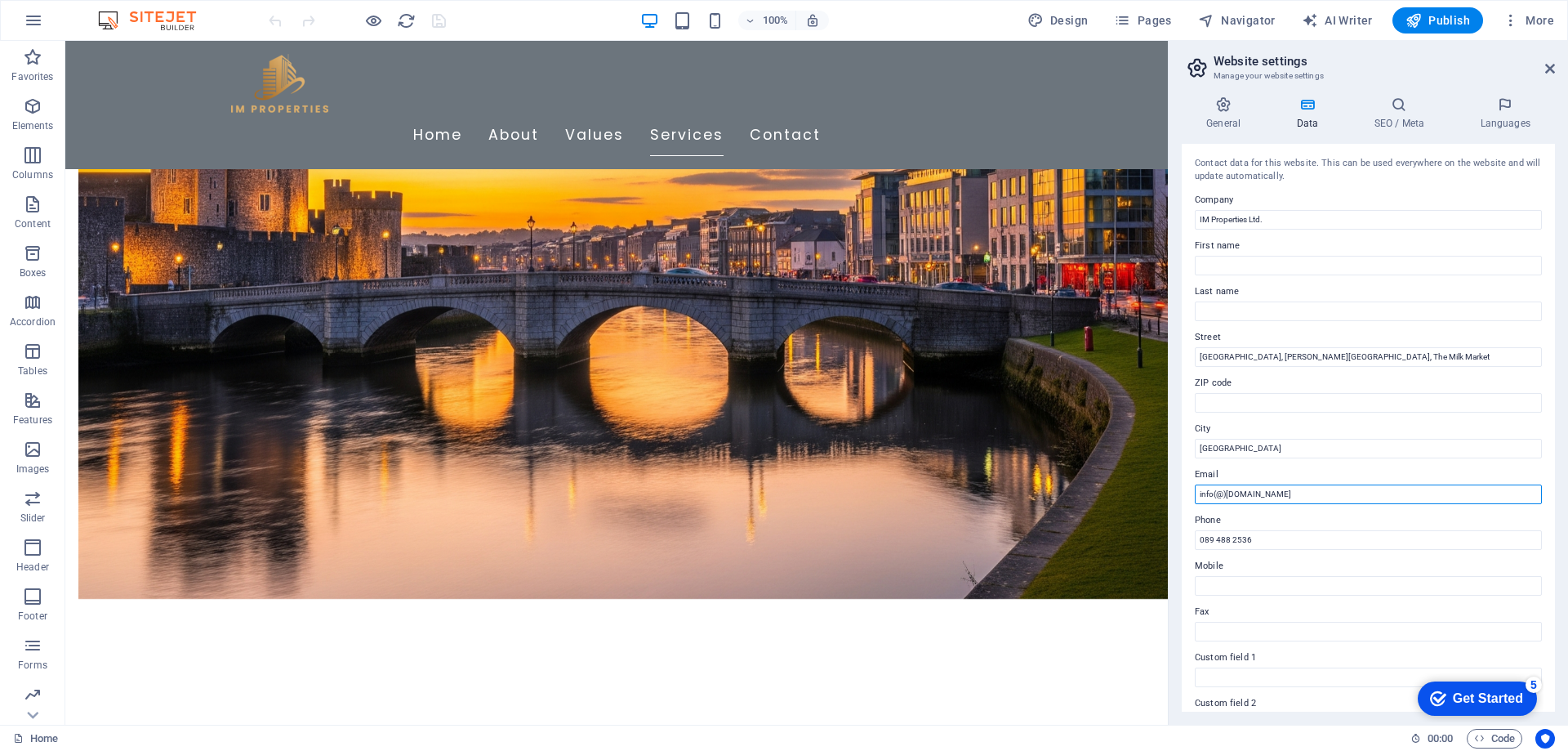
click at [1225, 492] on input "info(@)[DOMAIN_NAME]" at bounding box center [1369, 494] width 347 height 19
type input "[EMAIL_ADDRESS][DOMAIN_NAME]"
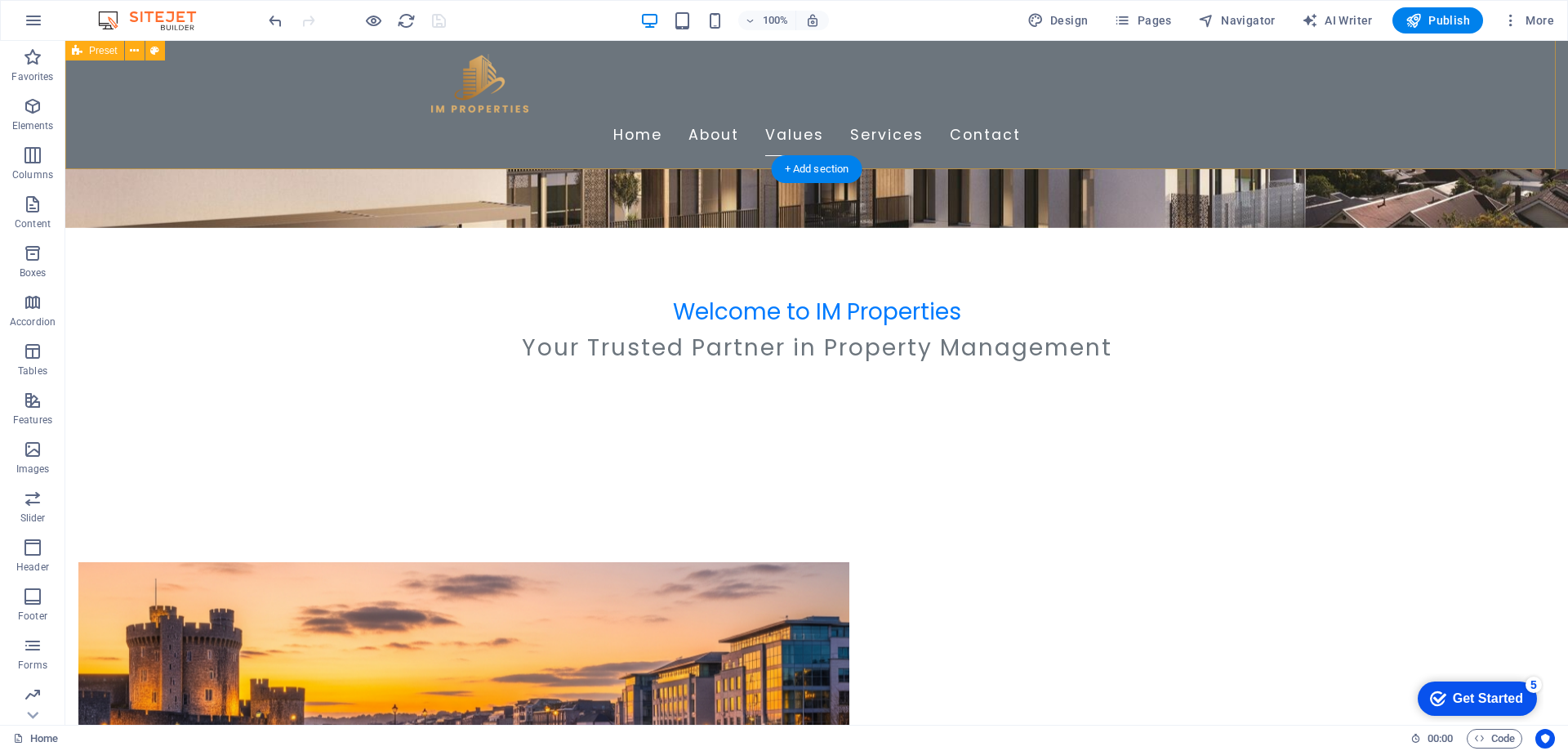
scroll to position [408, 0]
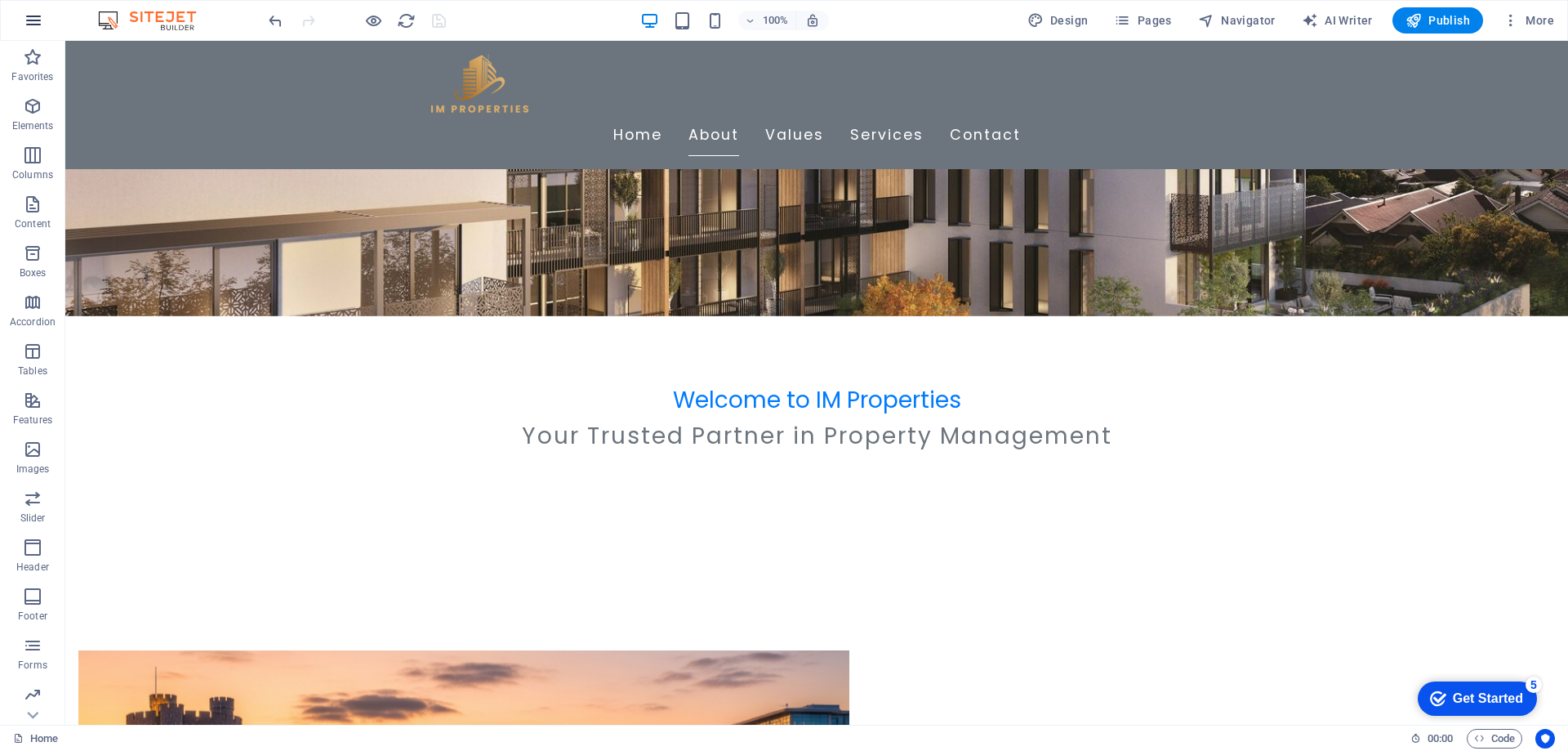
click at [0, 0] on icon "button" at bounding box center [0, 0] width 0 height 0
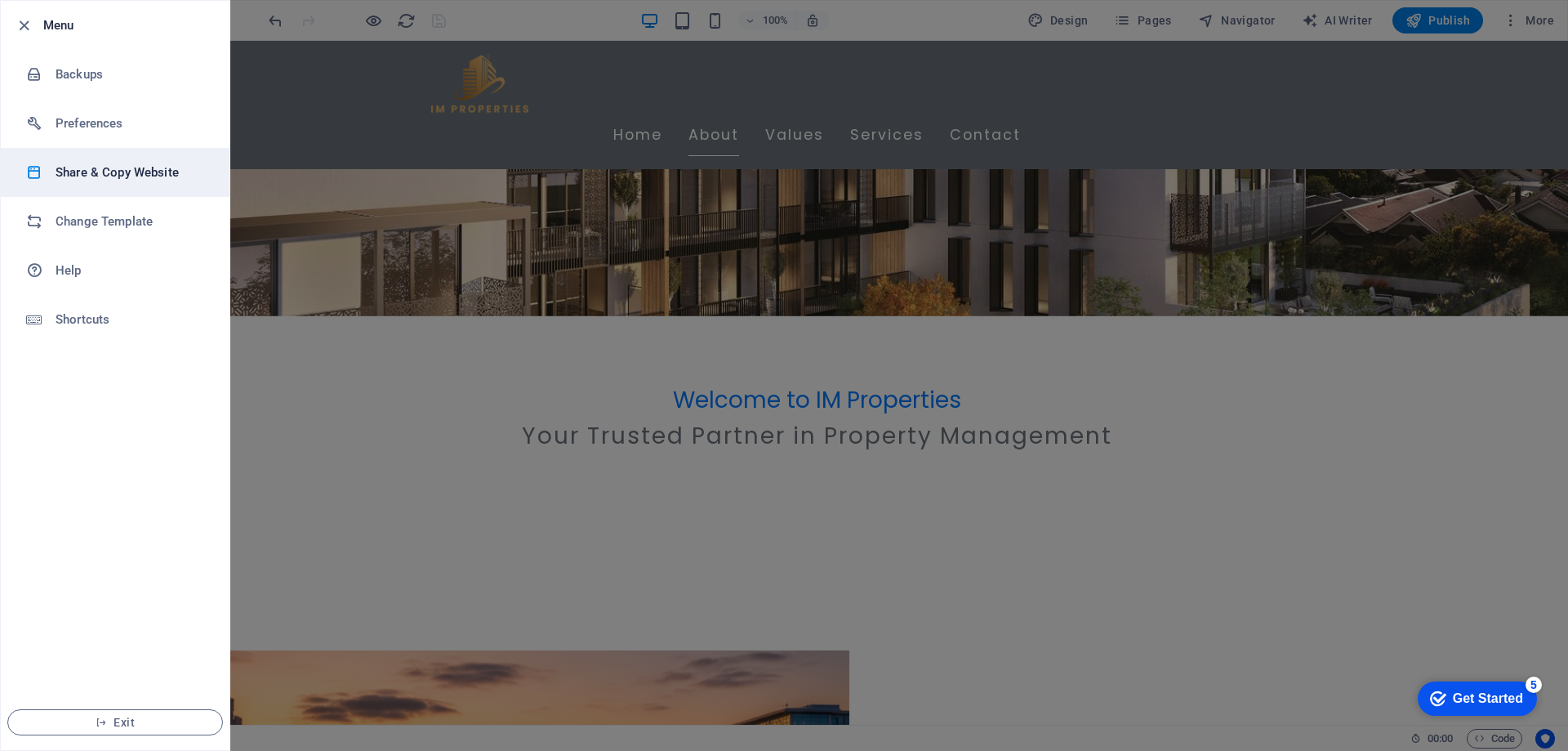
click at [109, 182] on li "Share & Copy Website" at bounding box center [115, 172] width 228 height 49
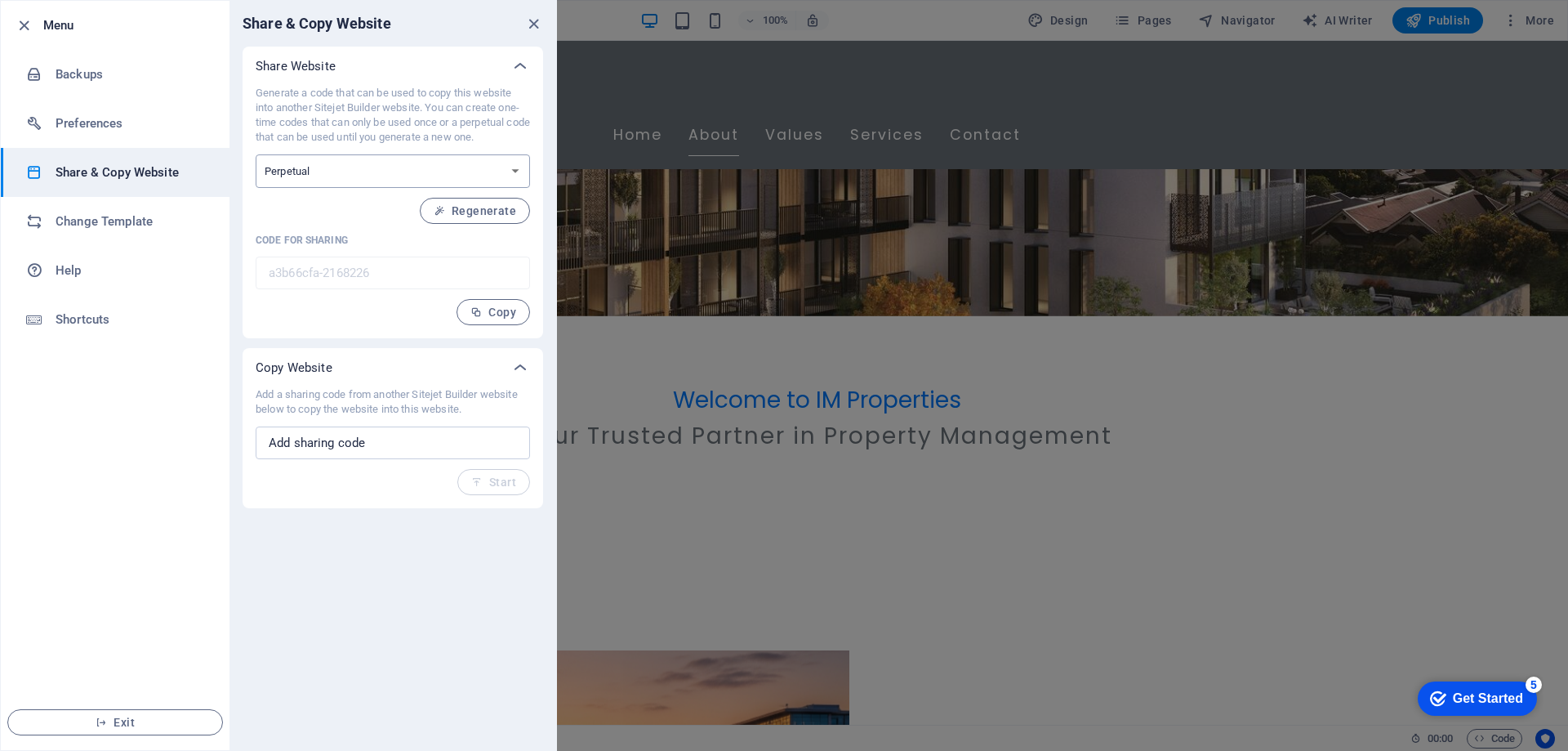
click at [289, 182] on select "One-time Perpetual" at bounding box center [393, 171] width 274 height 34
click at [392, 123] on p "Generate a code that can be used to copy this website into another Sitejet Buil…" at bounding box center [393, 115] width 274 height 58
click at [456, 99] on p "Generate a code that can be used to copy this website into another Sitejet Buil…" at bounding box center [393, 115] width 274 height 58
click at [331, 440] on input "text" at bounding box center [393, 443] width 274 height 33
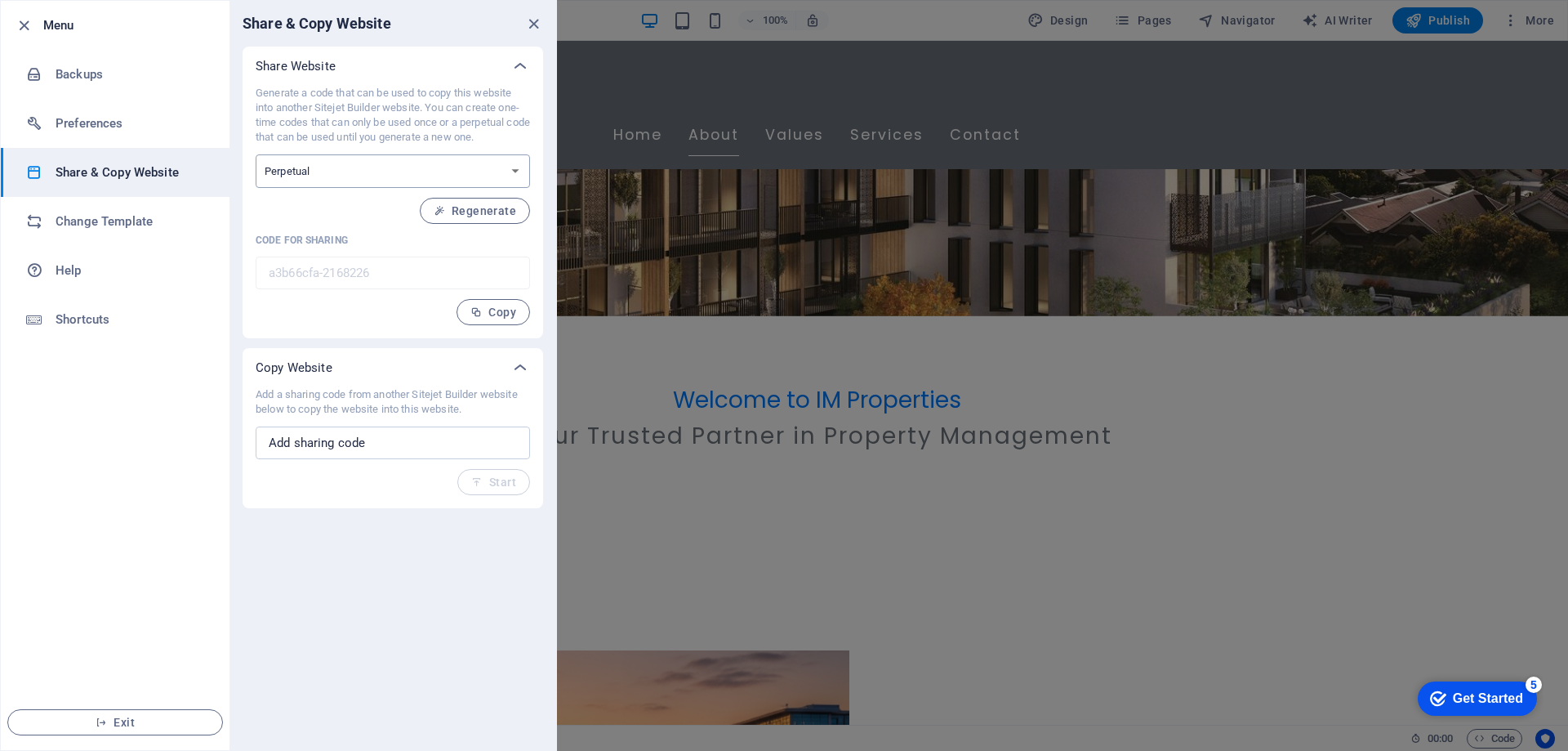
click at [334, 170] on select "One-time Perpetual" at bounding box center [393, 171] width 274 height 34
click at [479, 213] on span "Regenerate" at bounding box center [475, 211] width 82 height 13
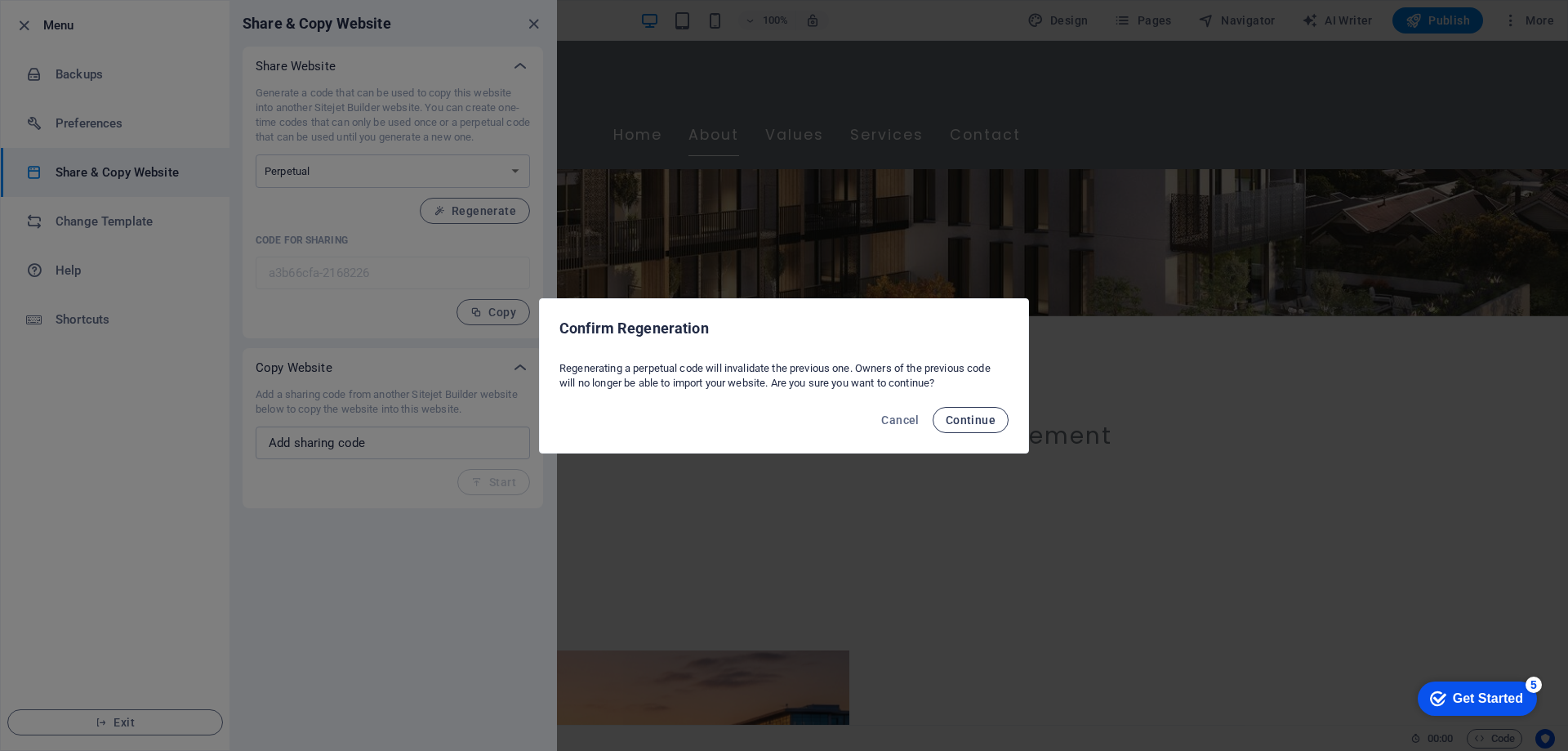
click at [975, 417] on span "Continue" at bounding box center [970, 420] width 50 height 13
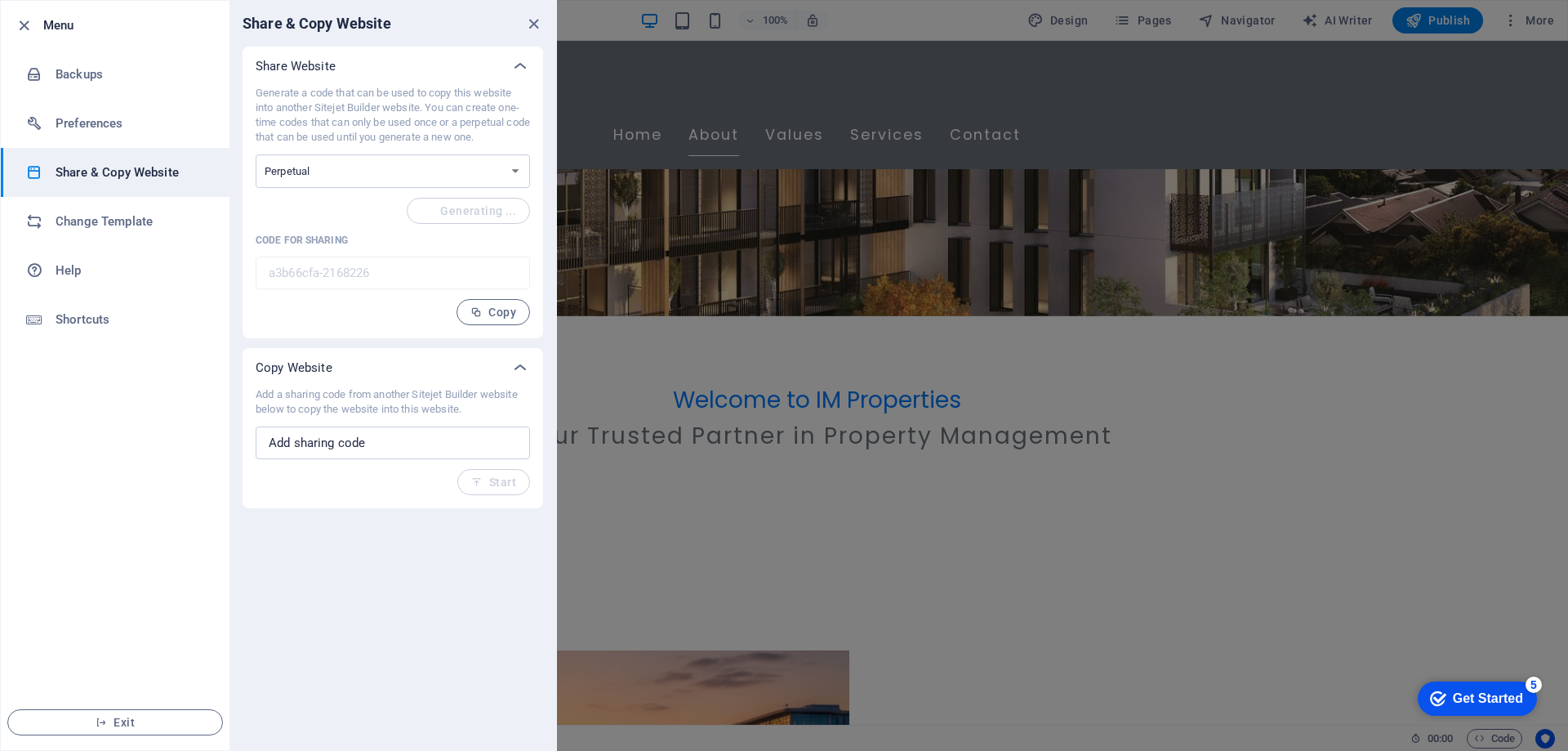
type input "4627b7cf-2168226"
click at [482, 315] on icon "button" at bounding box center [475, 312] width 12 height 12
click at [95, 225] on h6 "Change Template" at bounding box center [131, 221] width 151 height 19
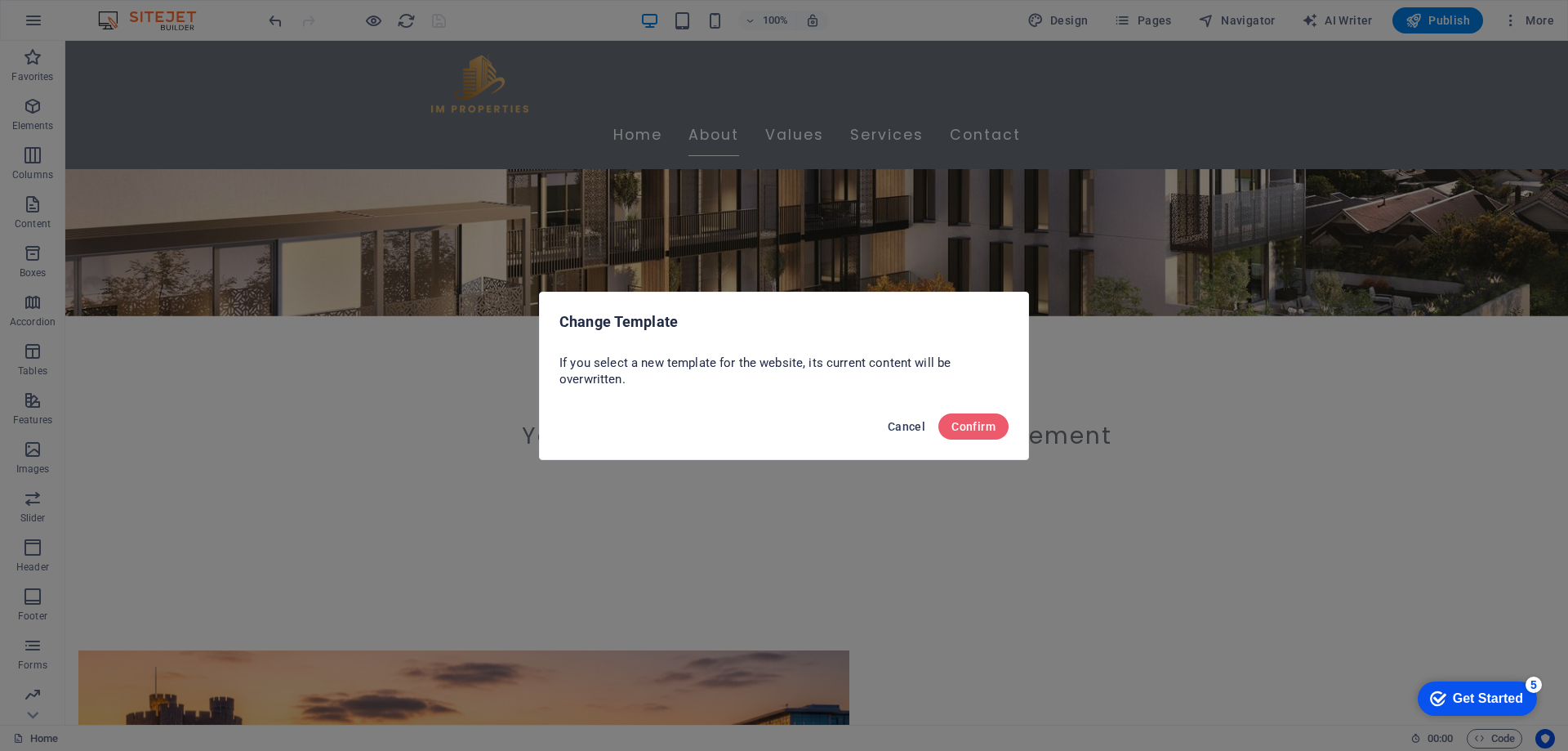
click at [922, 424] on span "Cancel" at bounding box center [907, 426] width 37 height 13
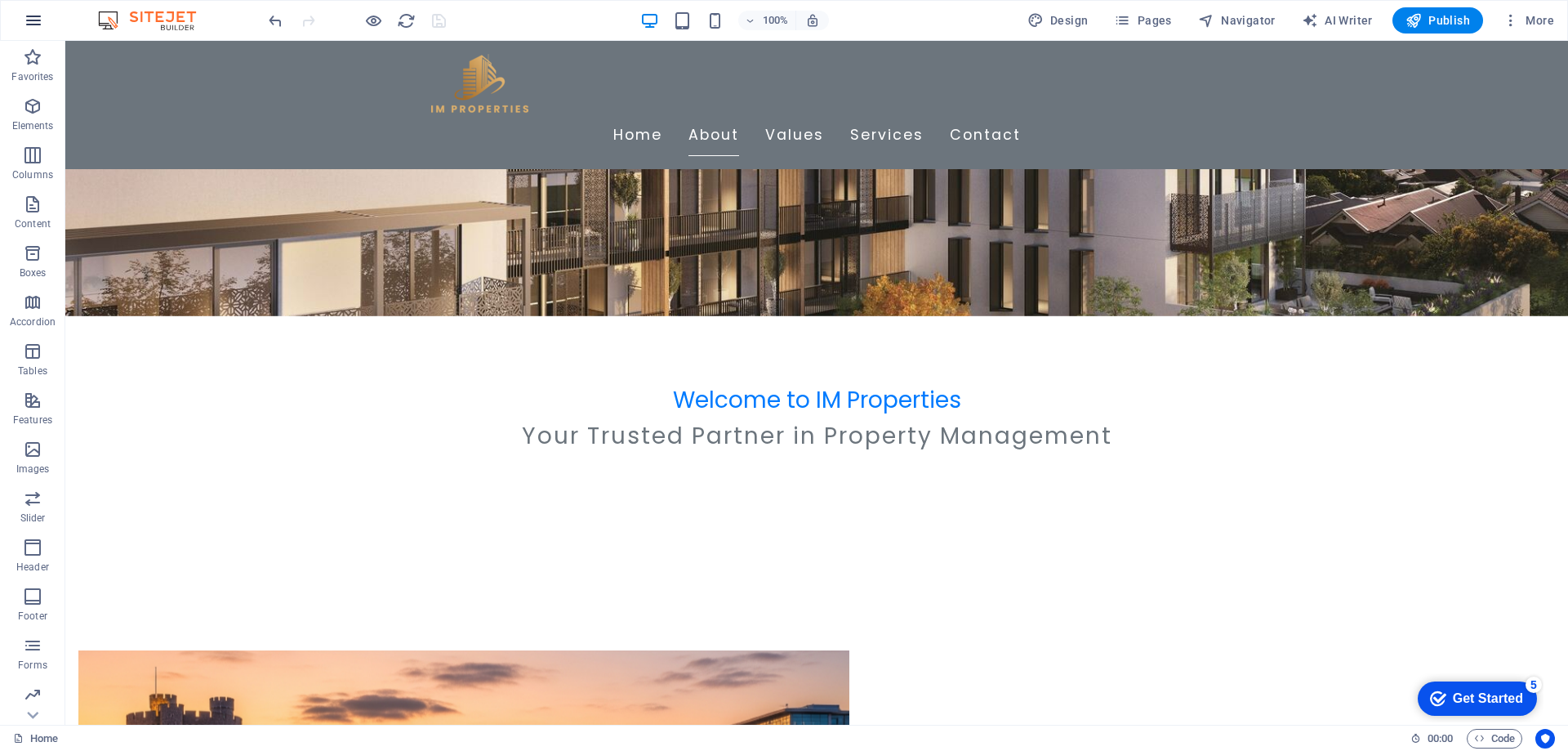
click at [0, 0] on icon "button" at bounding box center [0, 0] width 0 height 0
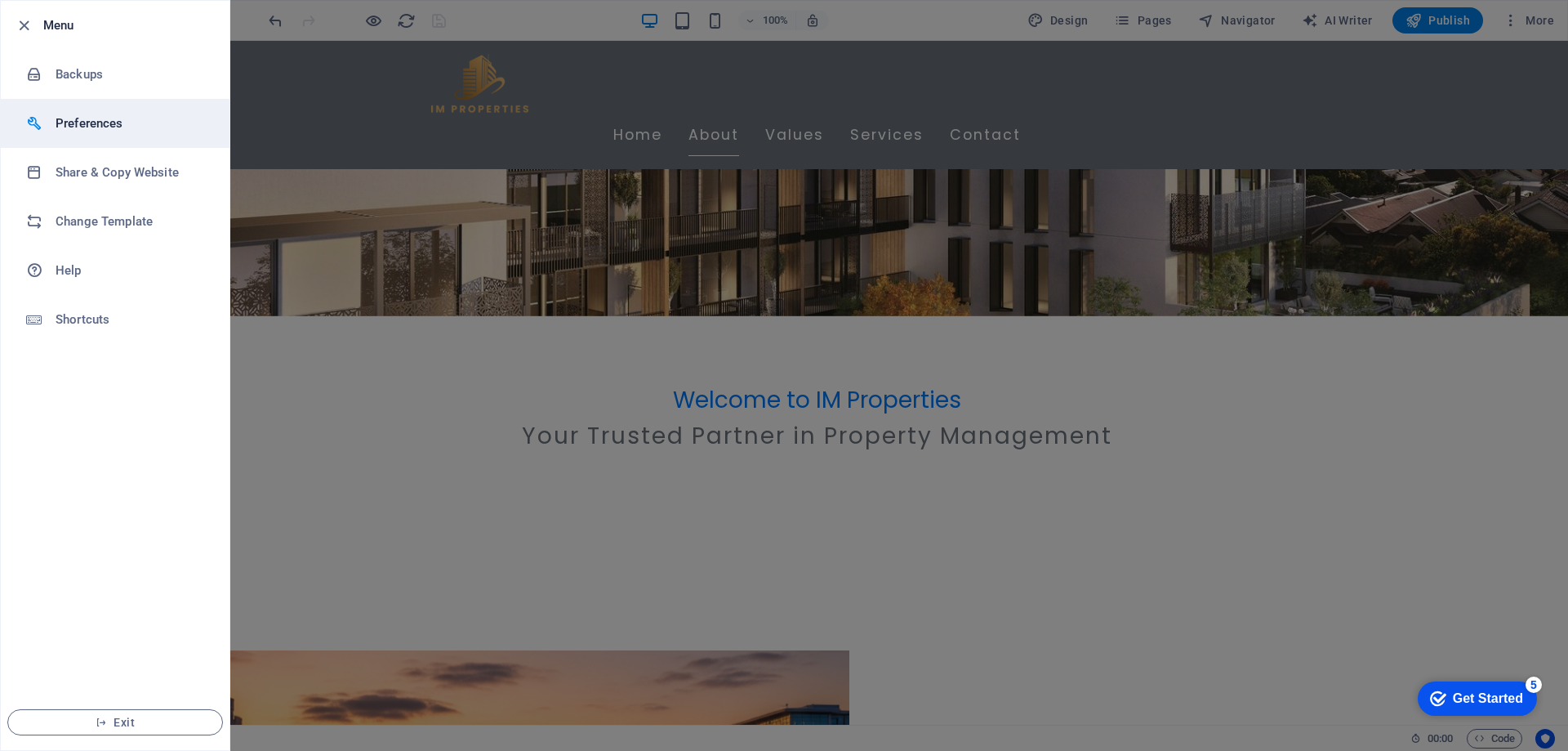
click at [89, 130] on h6 "Preferences" at bounding box center [131, 123] width 151 height 19
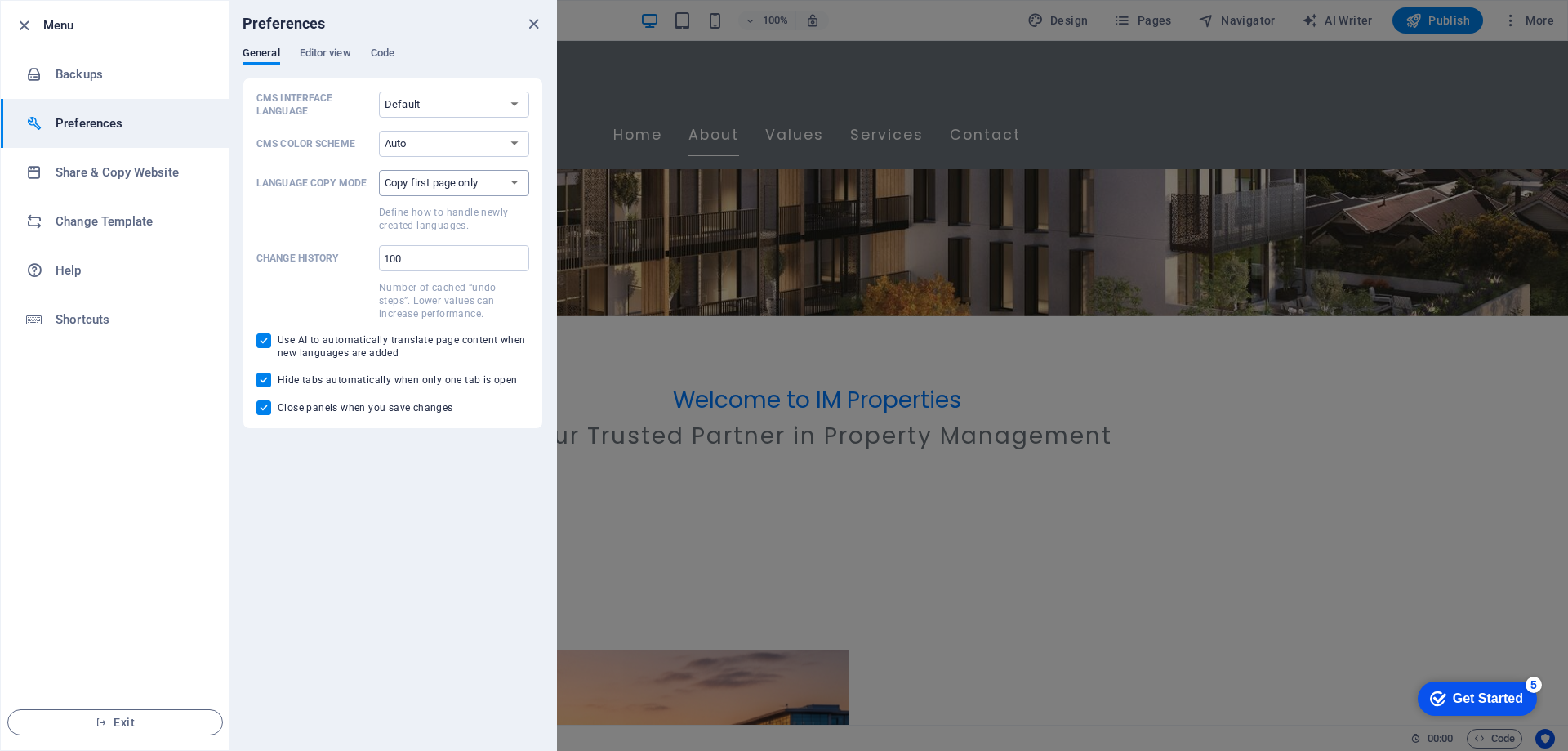
click at [436, 188] on select "Copy first page only Copy all pages" at bounding box center [454, 183] width 151 height 27
click at [379, 170] on select "Copy first page only Copy all pages" at bounding box center [454, 183] width 151 height 27
click at [339, 209] on span at bounding box center [314, 217] width 116 height 29
click at [379, 196] on select "Copy first page only Copy all pages" at bounding box center [454, 183] width 151 height 27
click at [430, 183] on select "Copy first page only Copy all pages" at bounding box center [454, 183] width 151 height 27
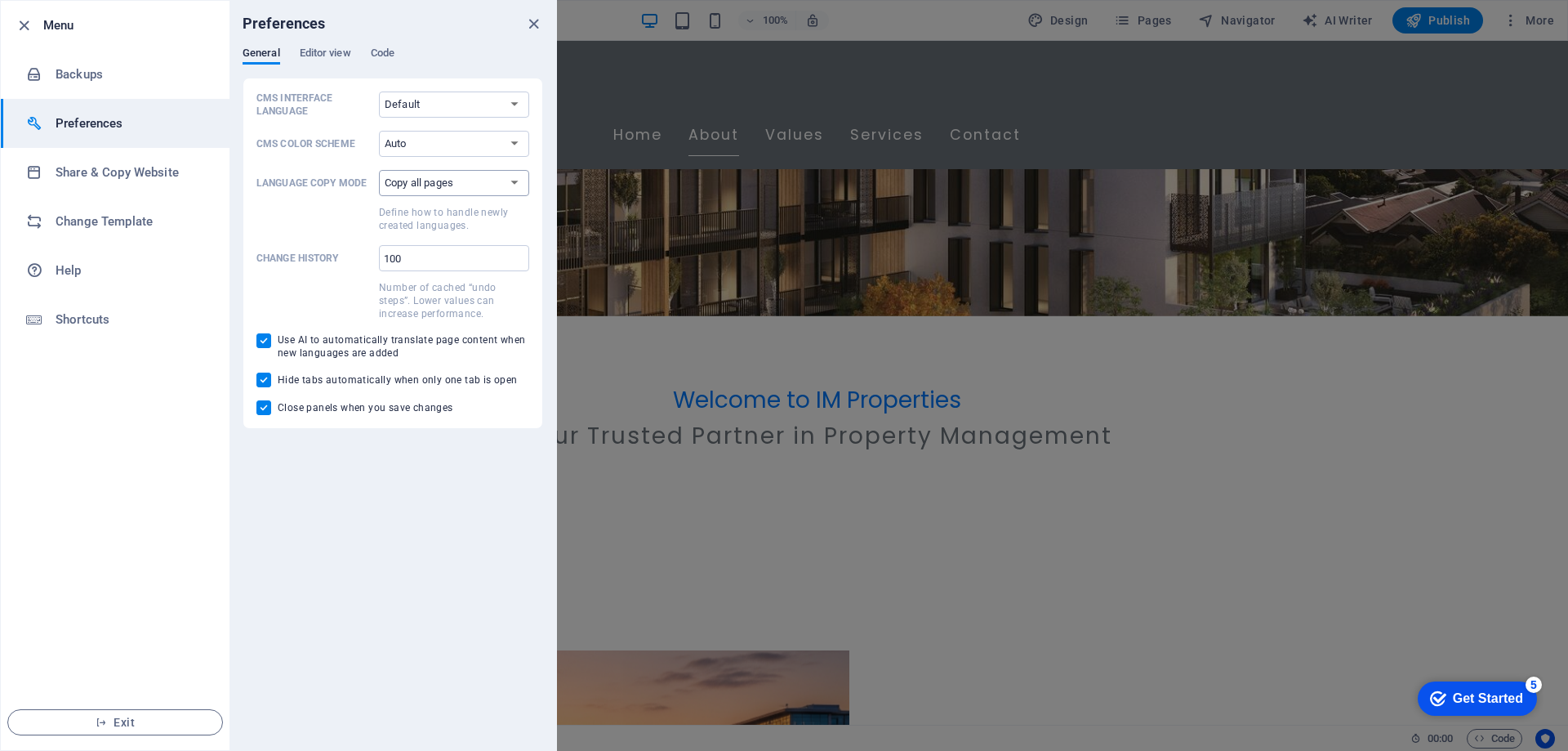
select select "index"
click at [379, 170] on select "Copy first page only Copy all pages" at bounding box center [454, 183] width 151 height 27
click at [406, 145] on select "Auto Dark Light" at bounding box center [454, 144] width 151 height 27
click at [437, 141] on select "Auto Dark Light" at bounding box center [454, 144] width 151 height 27
click at [456, 104] on select "Default Deutsch English Español Français Magyar Italiano Nederlands Polski Port…" at bounding box center [454, 105] width 151 height 27
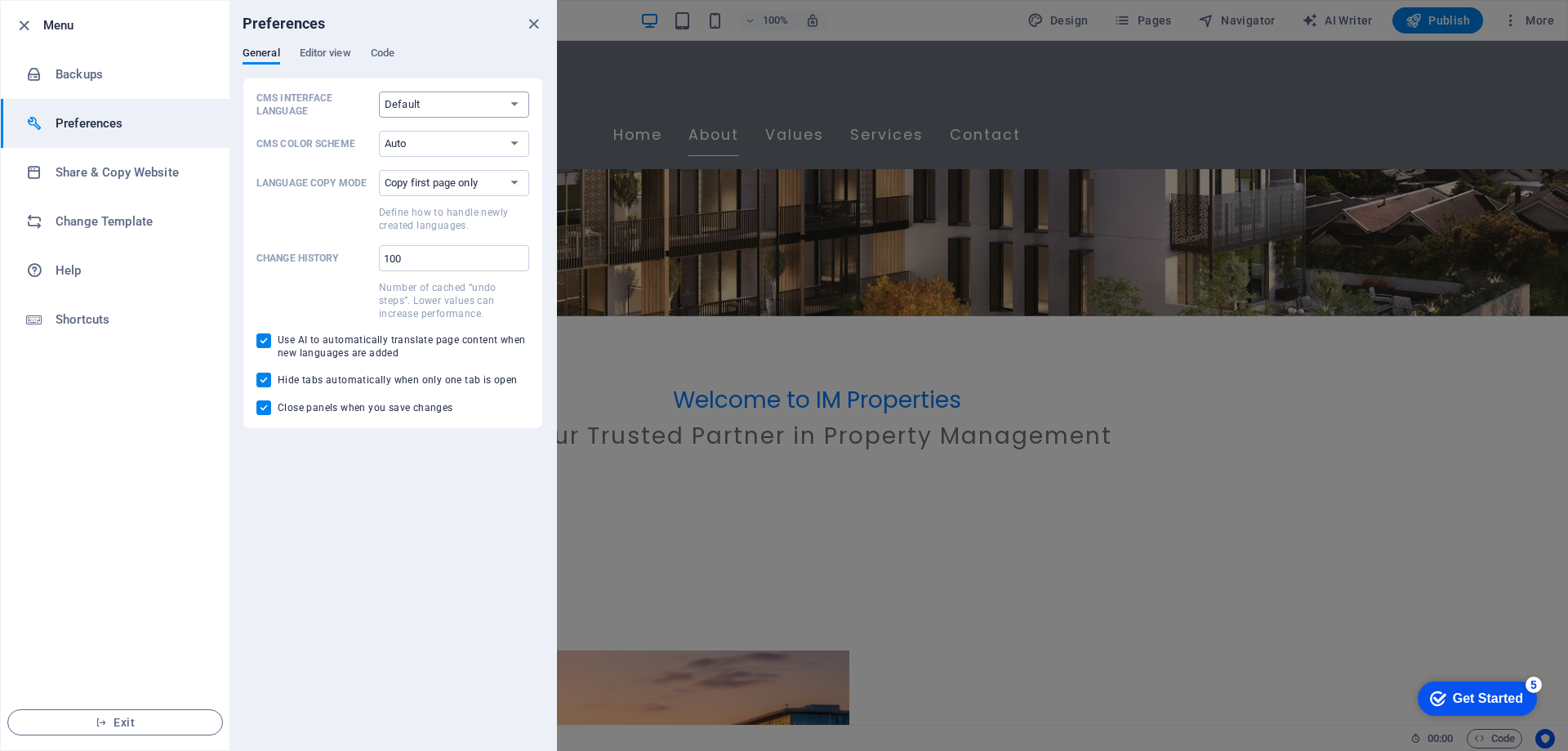
click at [456, 104] on select "Default Deutsch English Español Français Magyar Italiano Nederlands Polski Port…" at bounding box center [454, 105] width 151 height 27
click at [340, 56] on span "Editor view" at bounding box center [326, 55] width 51 height 23
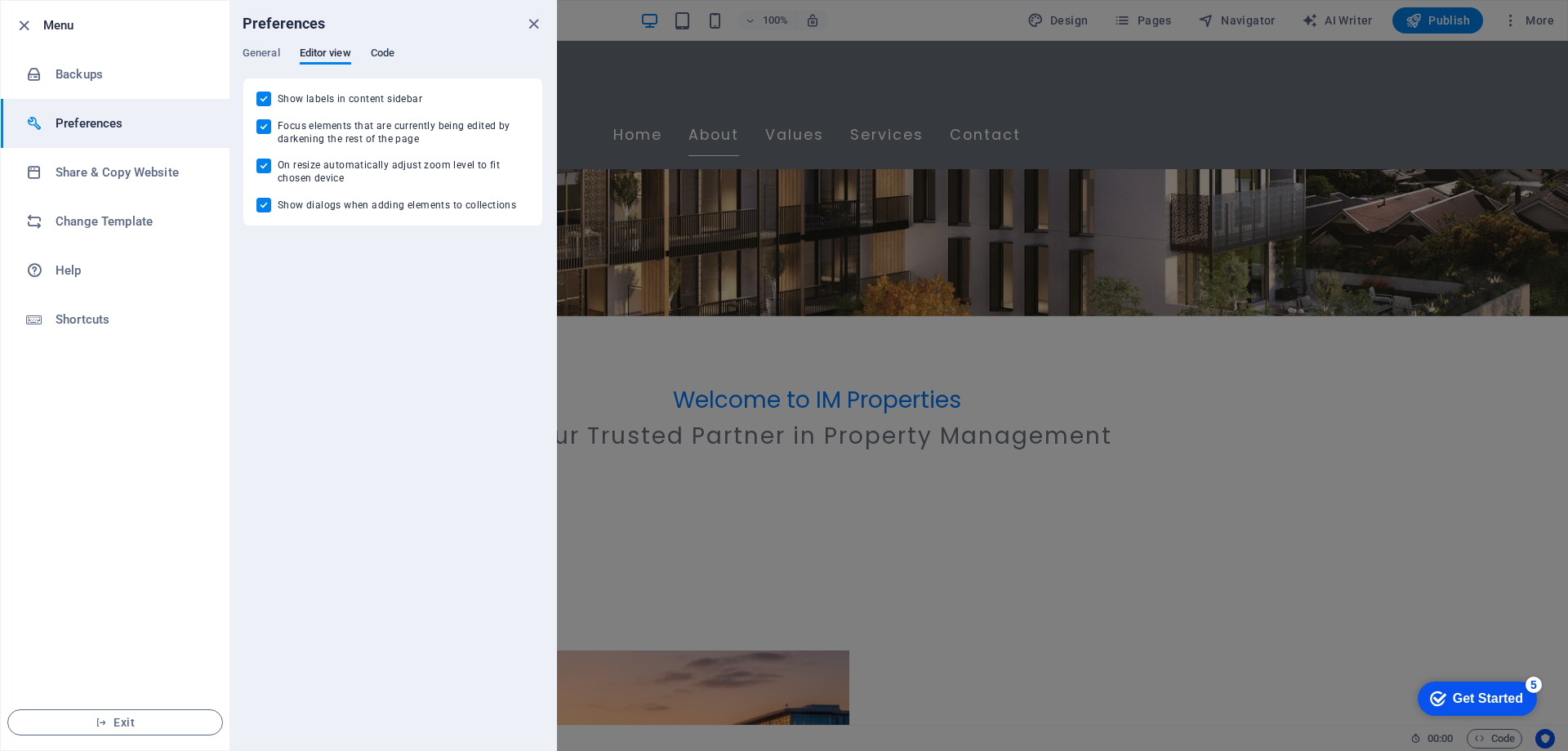
click at [382, 58] on span "Code" at bounding box center [382, 55] width 24 height 23
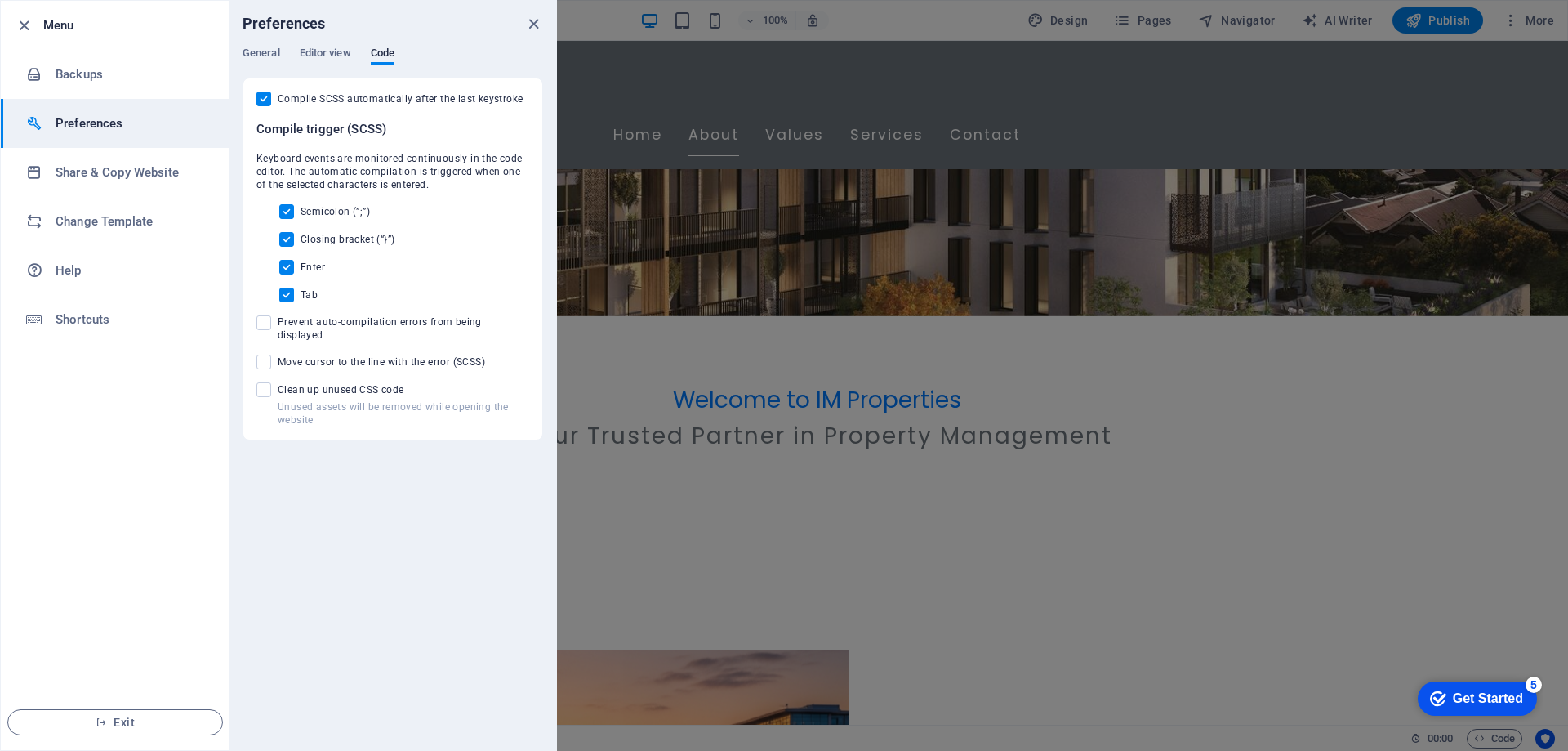
click at [263, 65] on div "General Editor view Code" at bounding box center [392, 62] width 300 height 31
click at [271, 50] on span "General" at bounding box center [261, 55] width 37 height 23
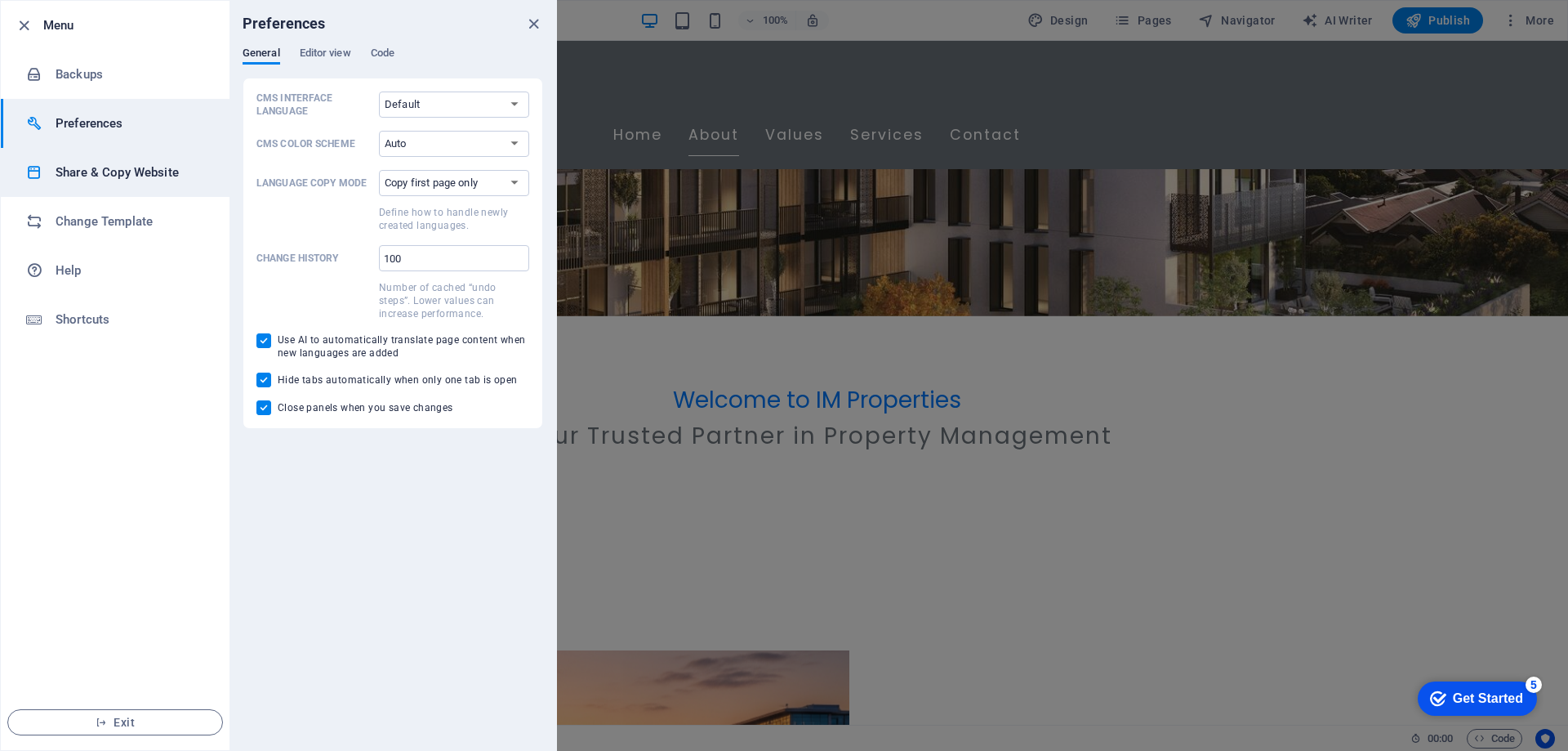
click at [80, 174] on h6 "Share & Copy Website" at bounding box center [131, 173] width 151 height 19
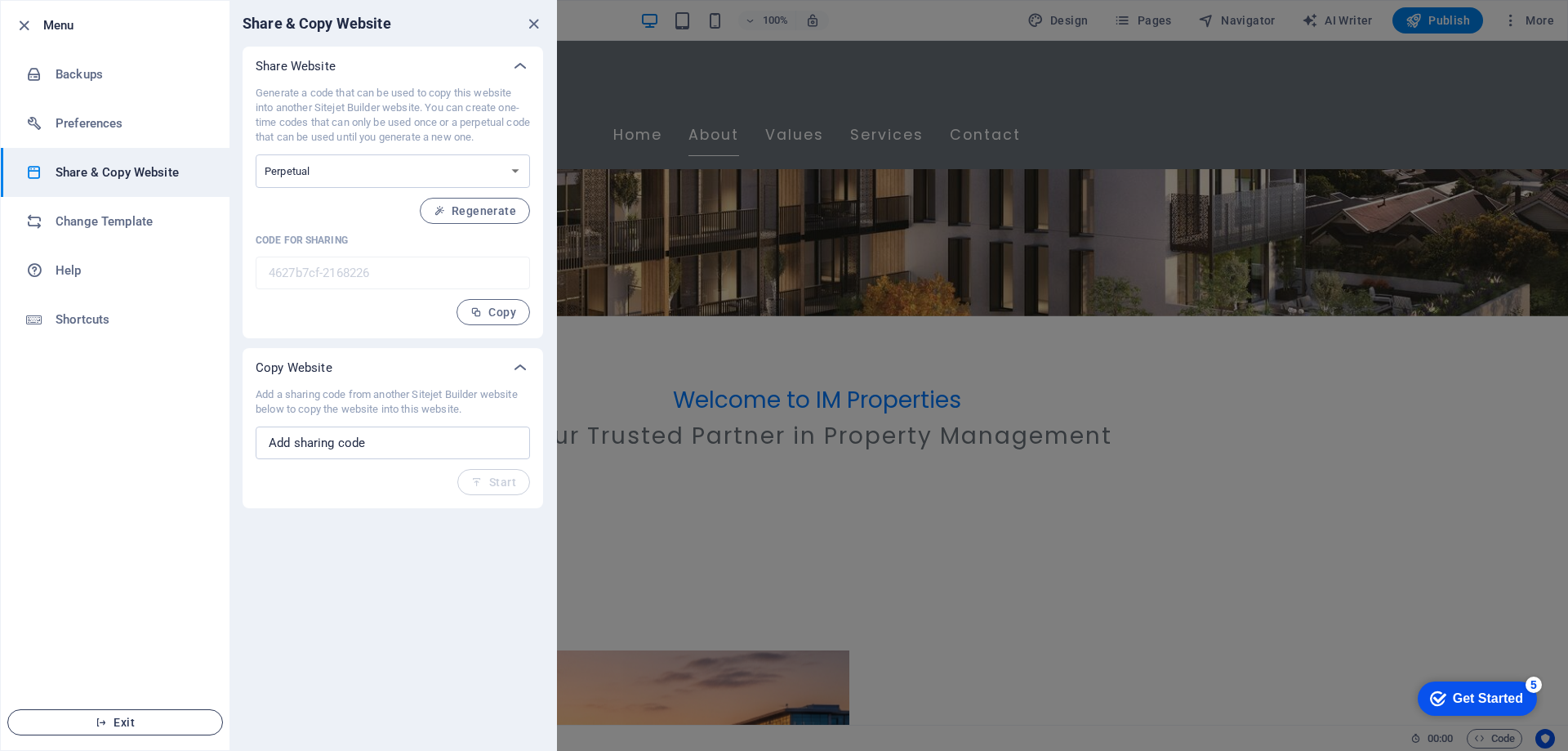
click at [45, 732] on button "Exit" at bounding box center [115, 723] width 216 height 27
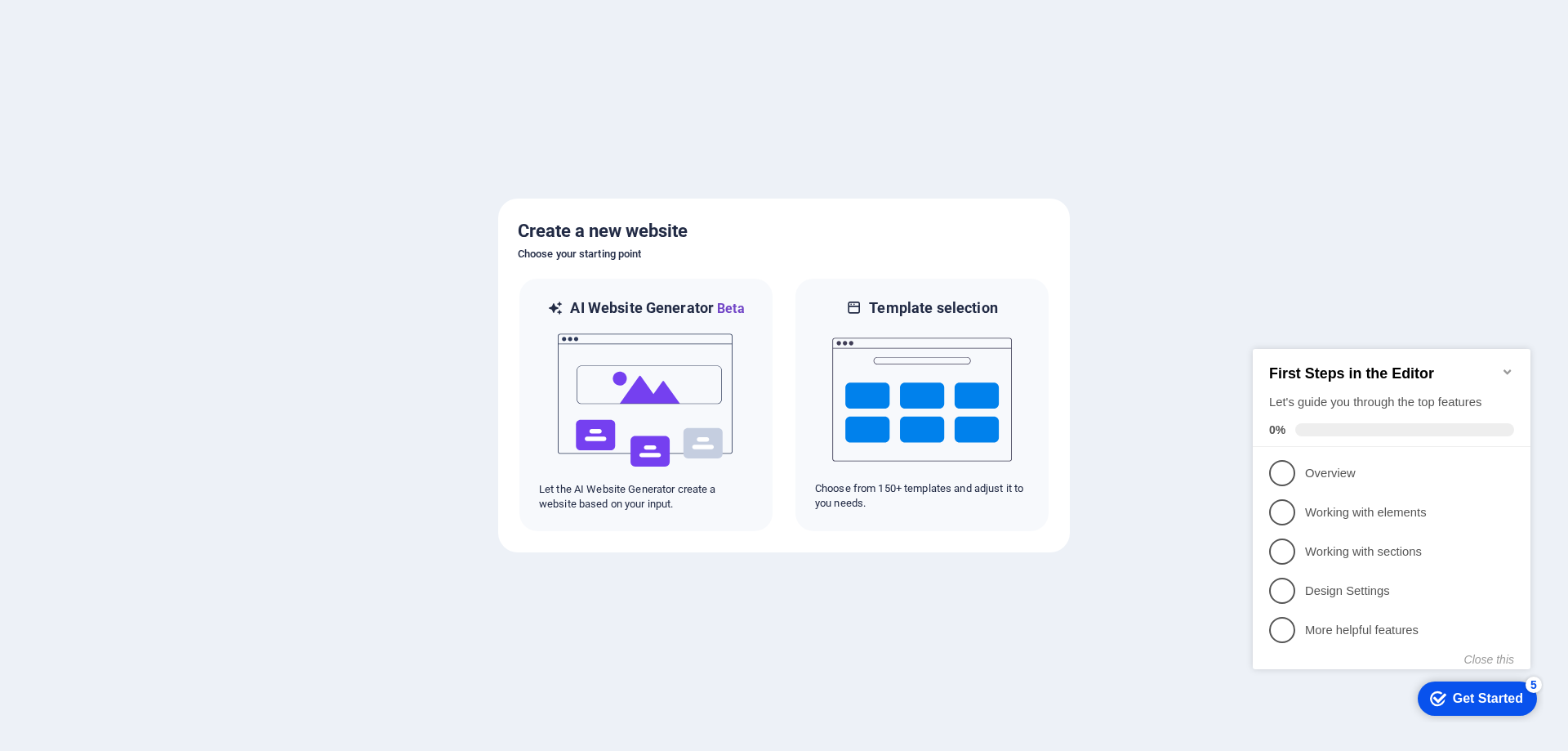
click at [1510, 366] on icon "Minimize checklist" at bounding box center [1508, 371] width 13 height 13
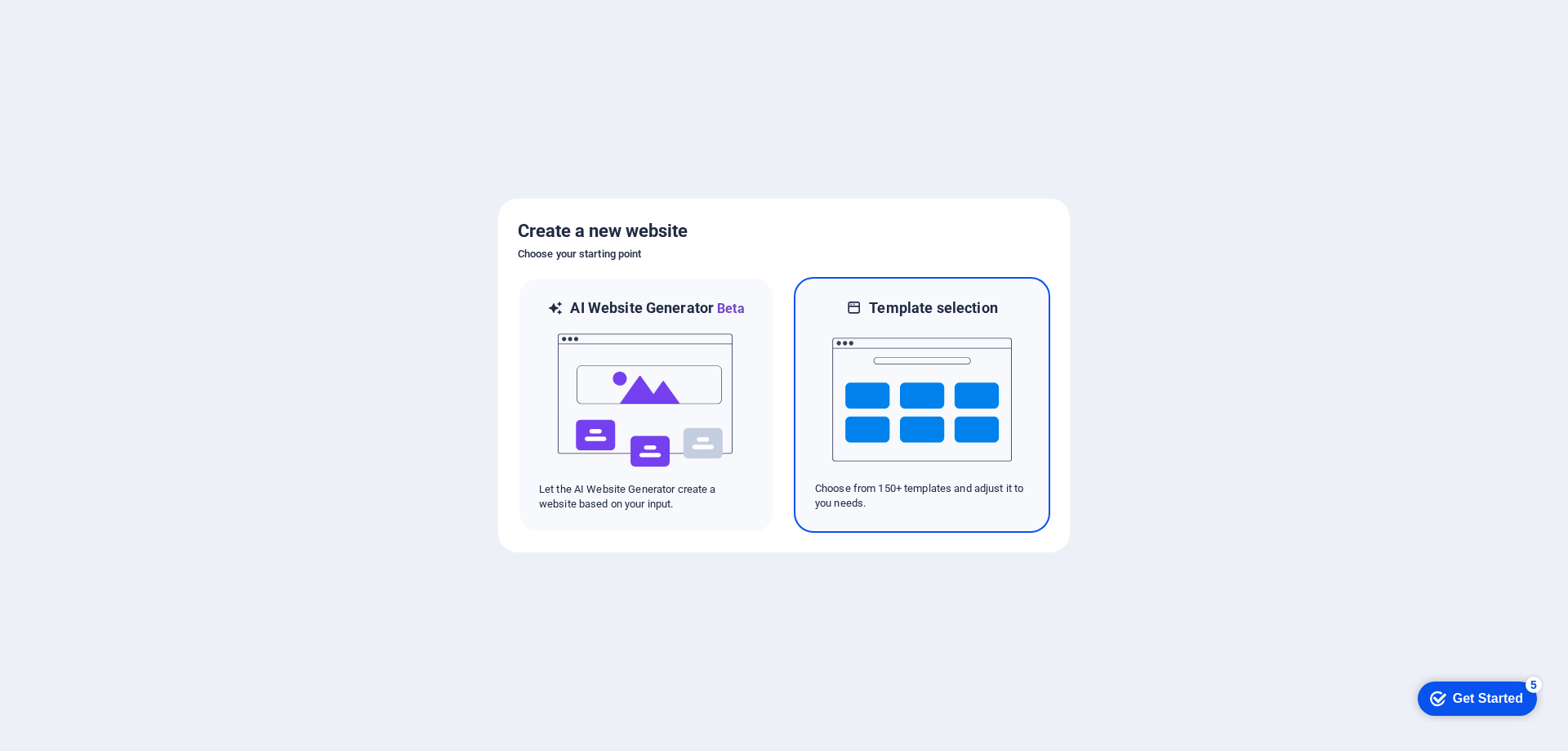
click at [961, 366] on img at bounding box center [922, 399] width 180 height 164
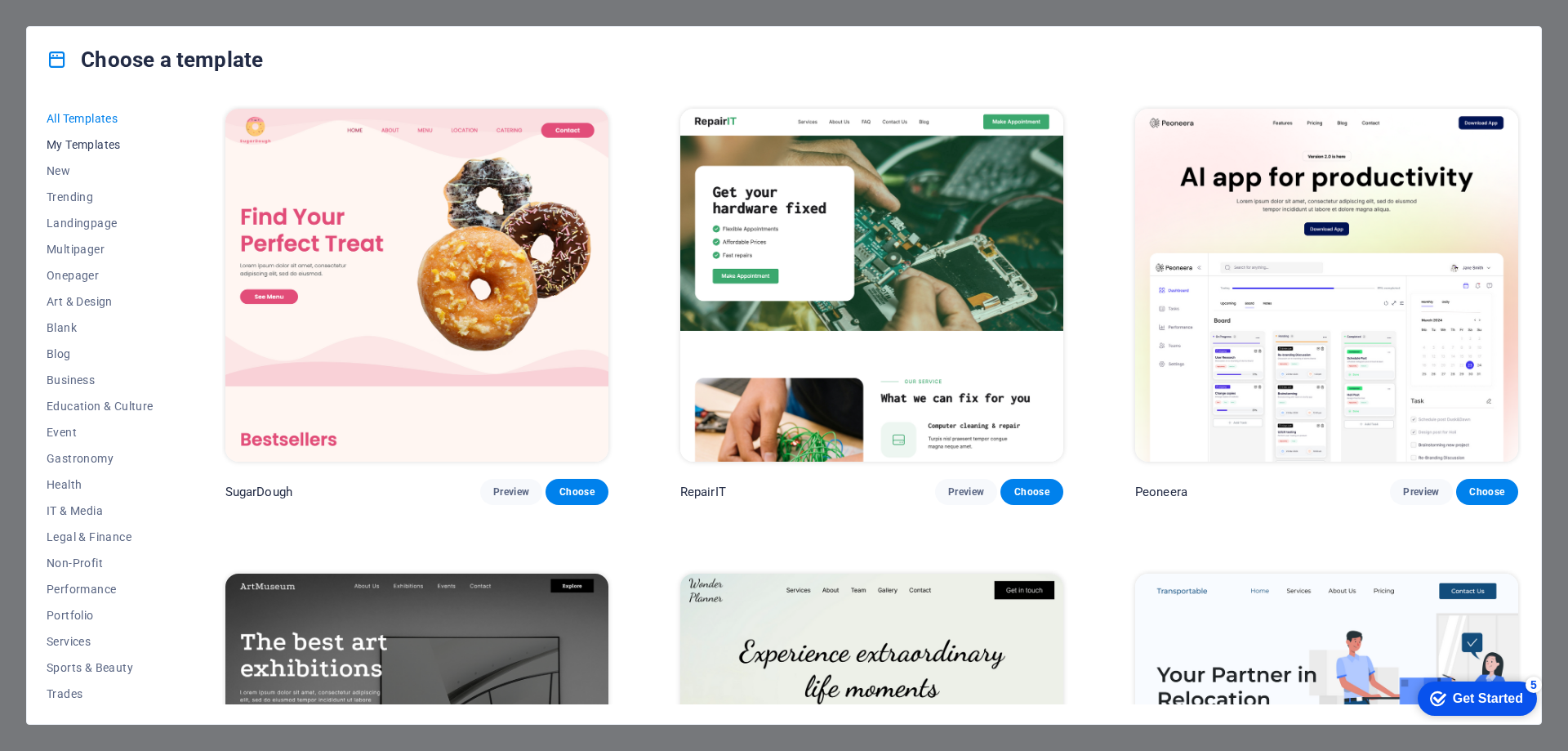
click at [82, 135] on button "My Templates" at bounding box center [100, 145] width 107 height 27
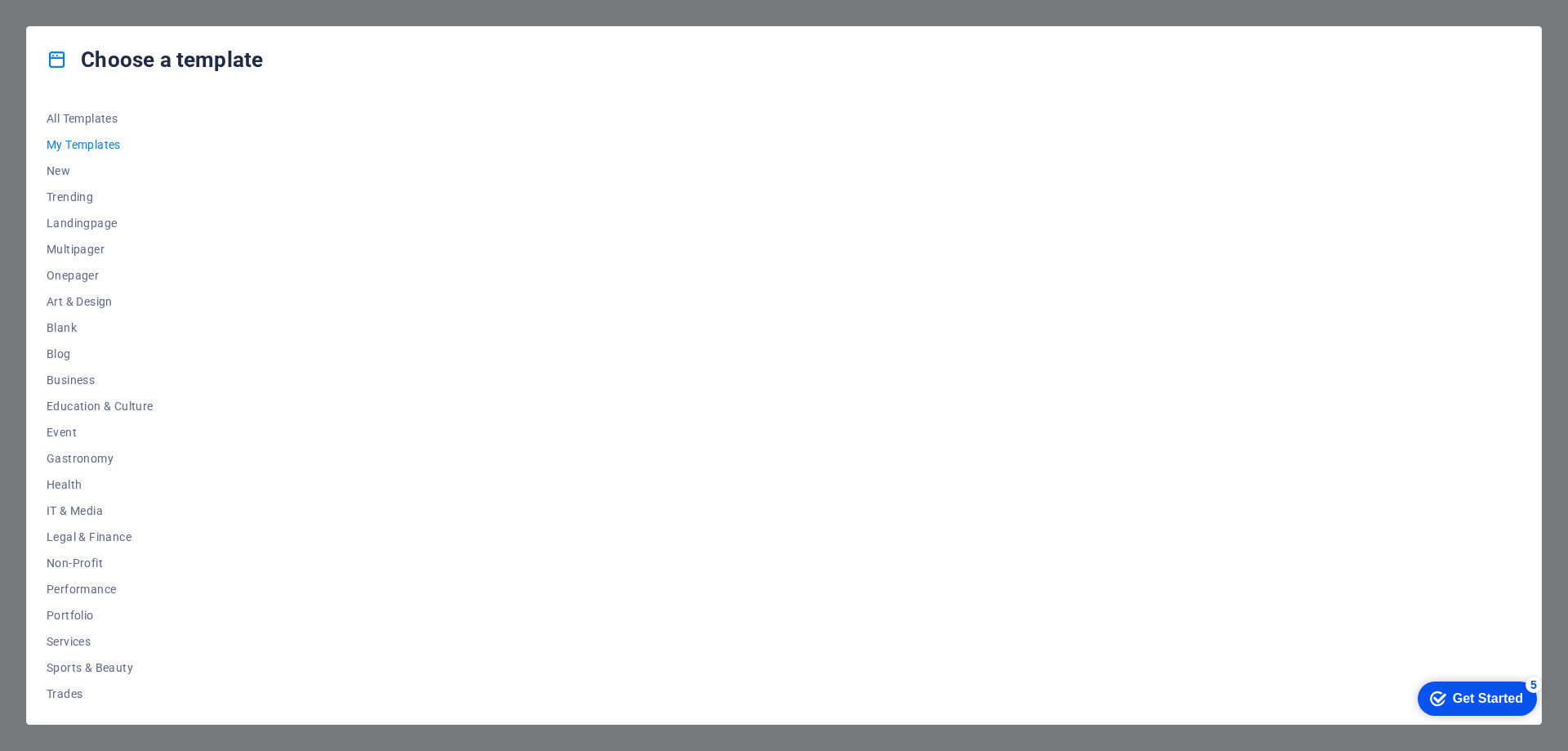
click at [321, 248] on div at bounding box center [872, 405] width 1300 height 599
click at [103, 135] on button "My Templates" at bounding box center [100, 145] width 107 height 27
click at [102, 115] on span "All Templates" at bounding box center [100, 118] width 107 height 13
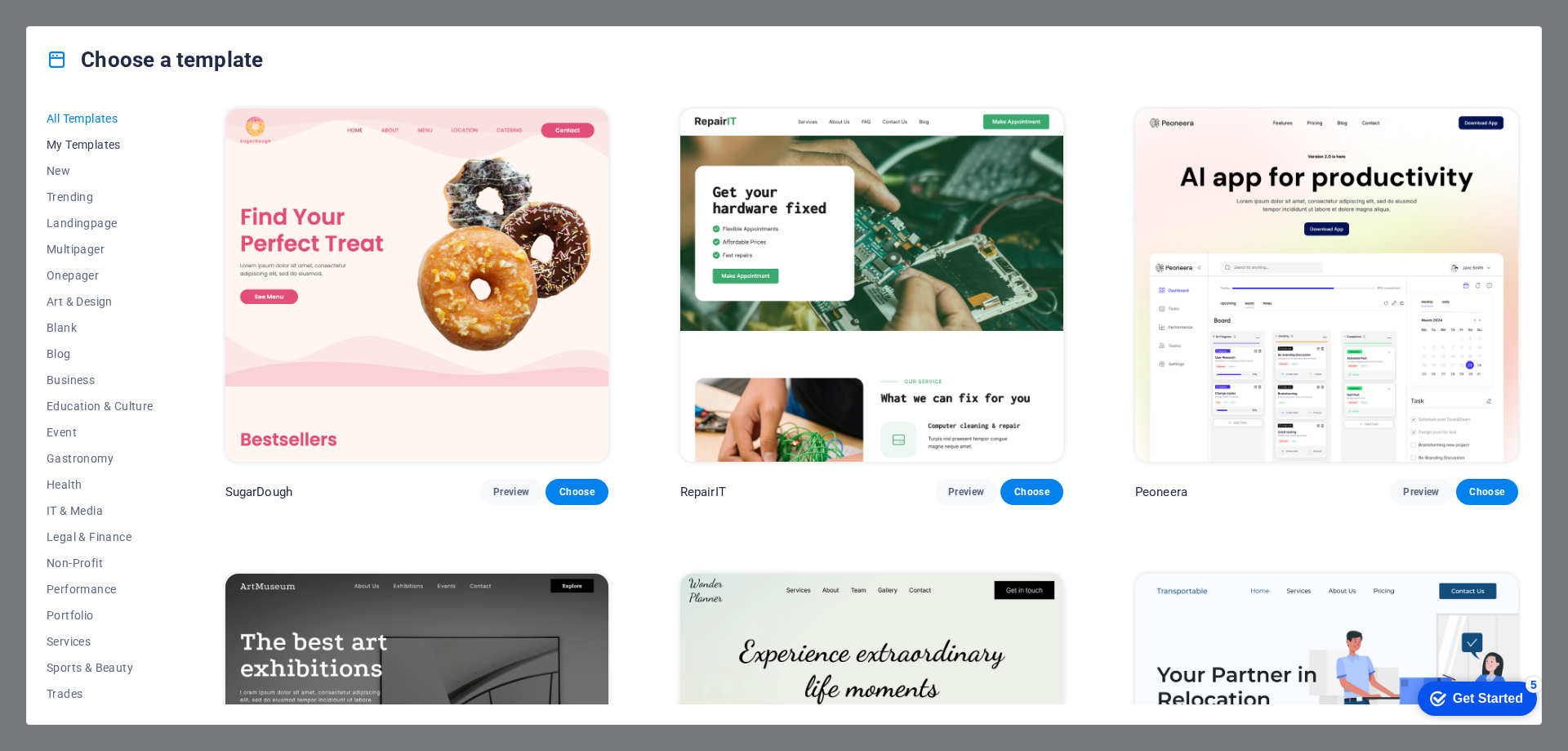
click at [96, 153] on button "My Templates" at bounding box center [100, 145] width 107 height 27
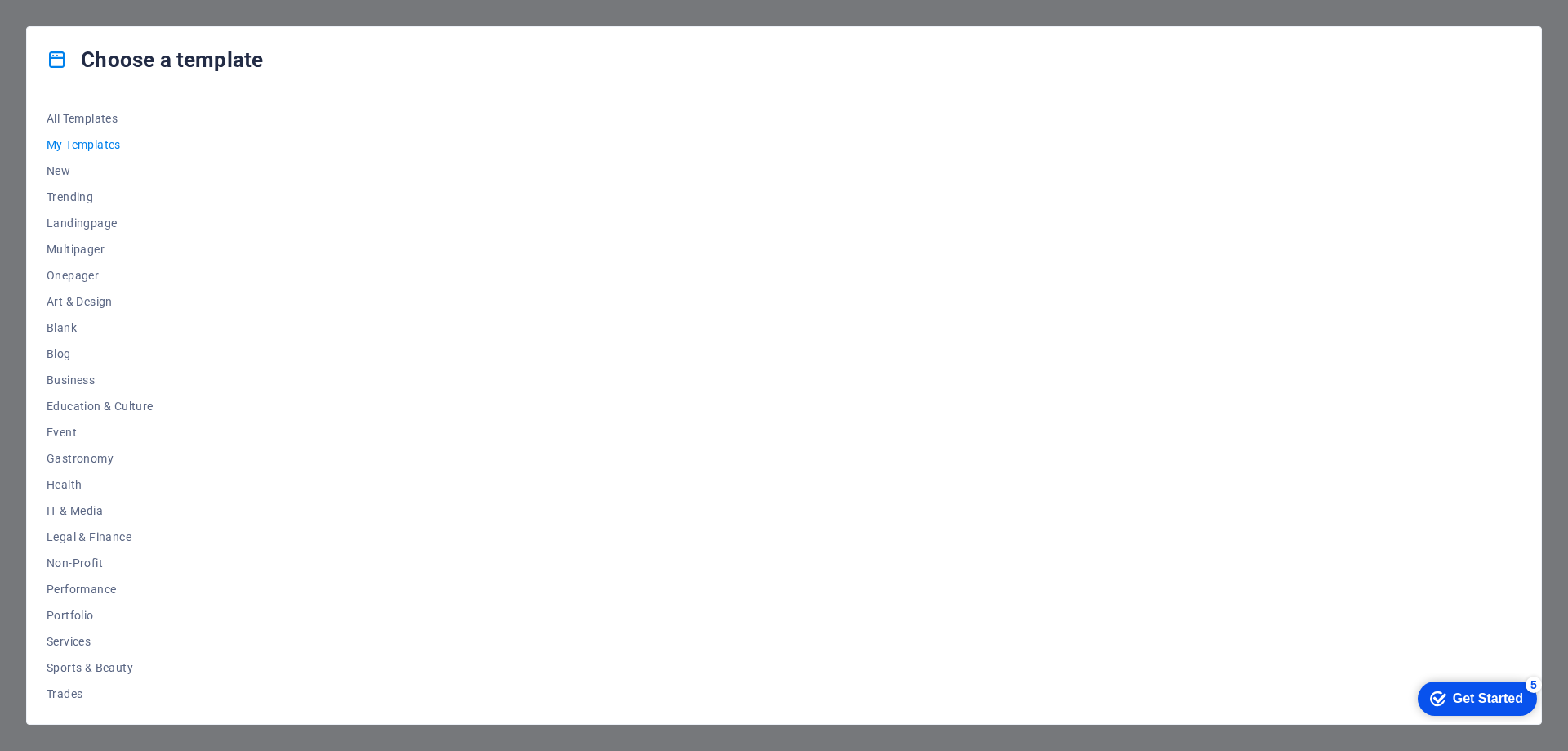
click at [1437, 105] on div at bounding box center [872, 405] width 1300 height 599
click at [433, 311] on div at bounding box center [872, 405] width 1300 height 599
click at [0, 27] on div "Choose a template All Templates My Templates New Trending Landingpage Multipage…" at bounding box center [784, 376] width 1568 height 751
click at [58, 372] on button "Business" at bounding box center [100, 380] width 107 height 27
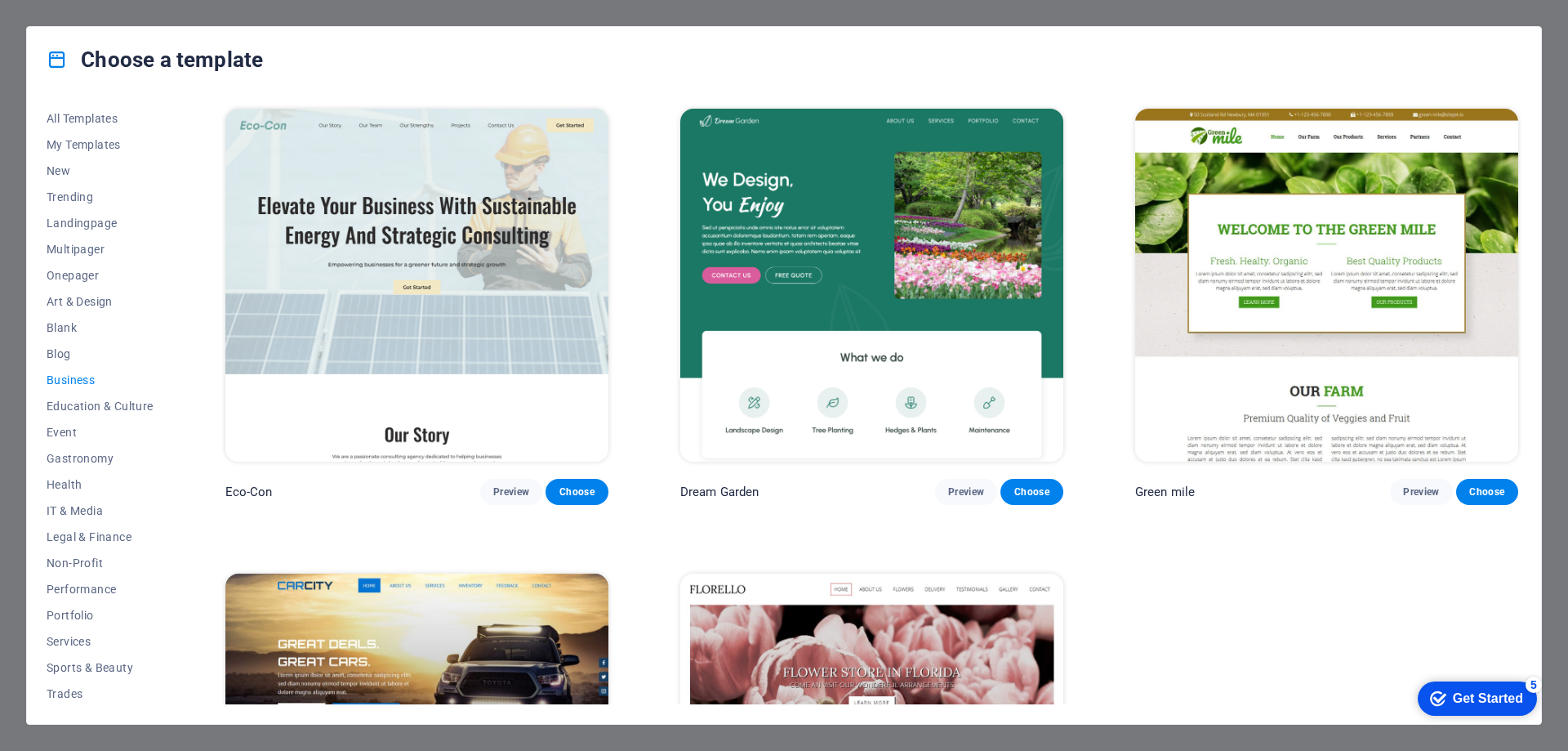
click at [406, 259] on img at bounding box center [417, 285] width 383 height 353
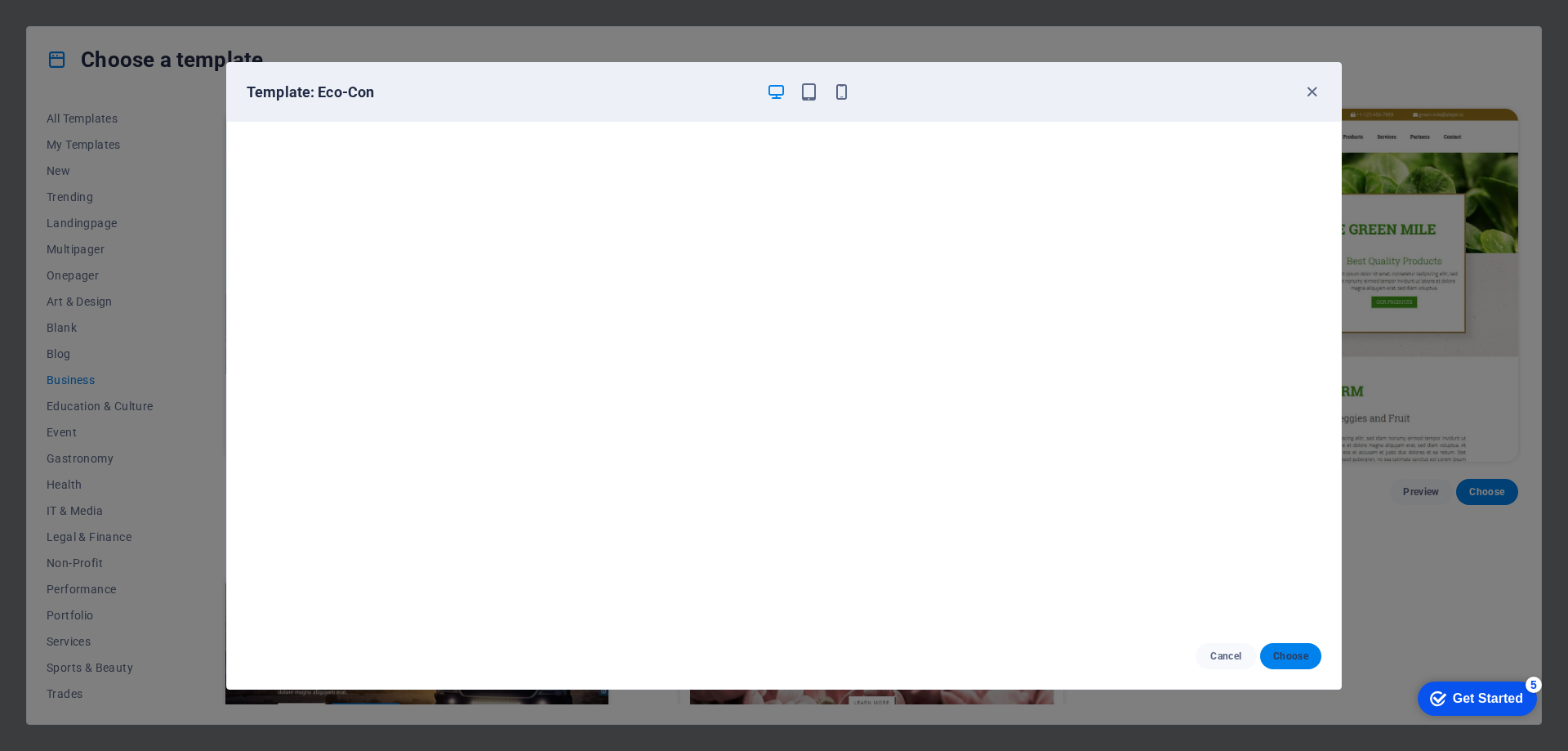
click at [1278, 655] on span "Choose" at bounding box center [1291, 655] width 35 height 13
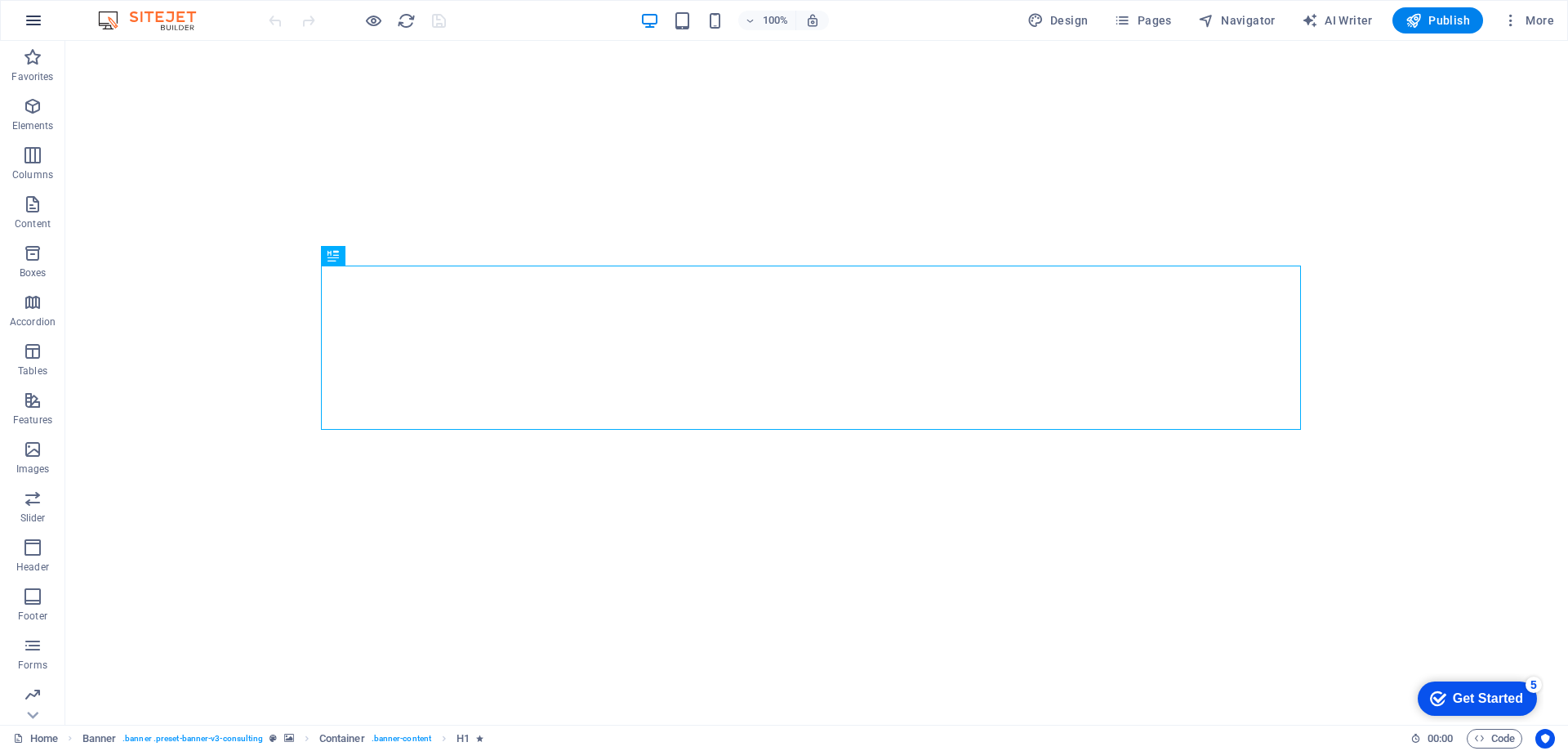
click at [30, 13] on icon "button" at bounding box center [34, 20] width 19 height 19
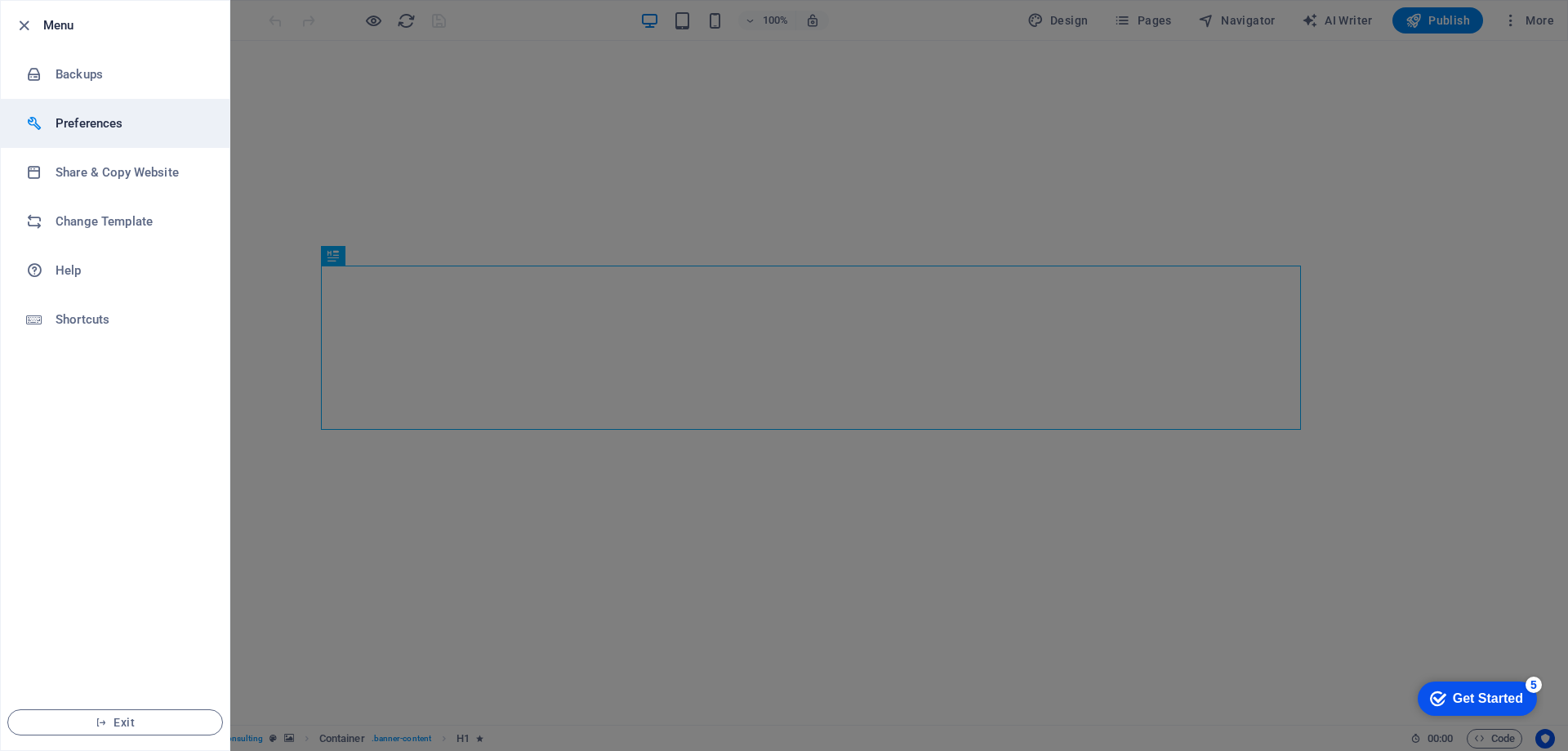
click at [110, 118] on h6 "Preferences" at bounding box center [131, 123] width 151 height 19
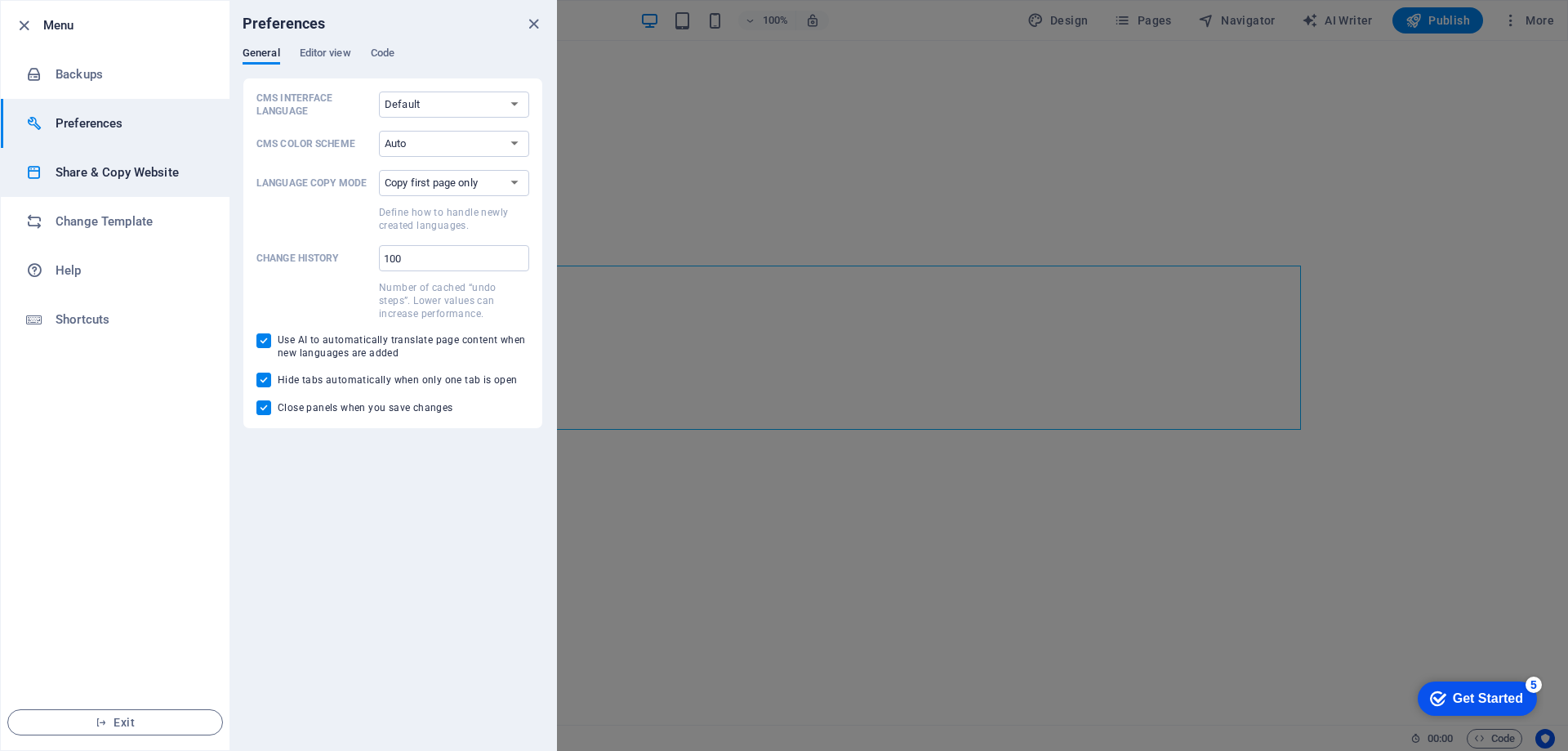
click at [111, 180] on h6 "Share & Copy Website" at bounding box center [131, 173] width 151 height 19
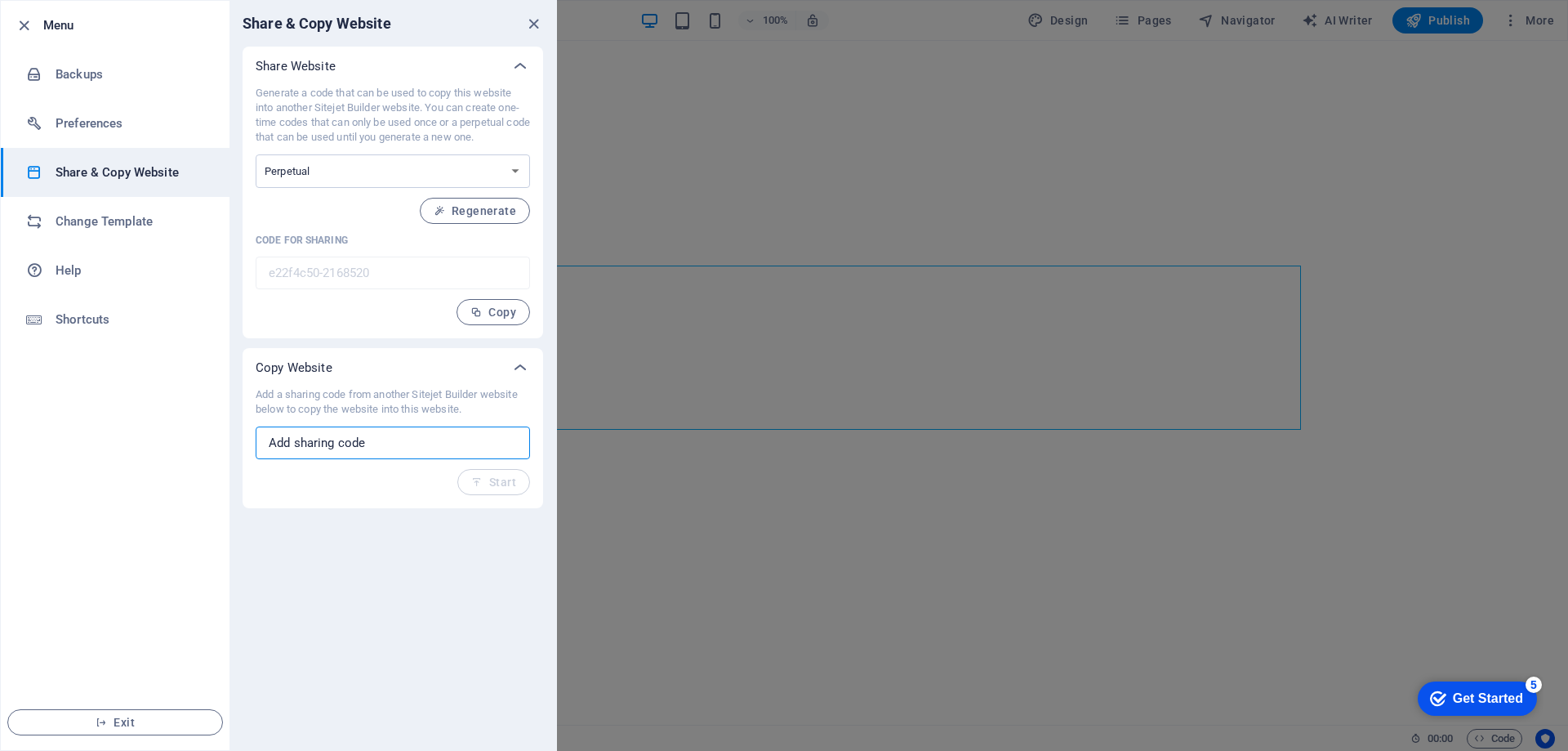
drag, startPoint x: 390, startPoint y: 458, endPoint x: 396, endPoint y: 435, distance: 23.8
click at [390, 457] on input "text" at bounding box center [393, 443] width 274 height 33
paste input "4627b7cf-2168226"
type input "4627b7cf-2168226"
click at [490, 480] on span "Start" at bounding box center [493, 482] width 45 height 13
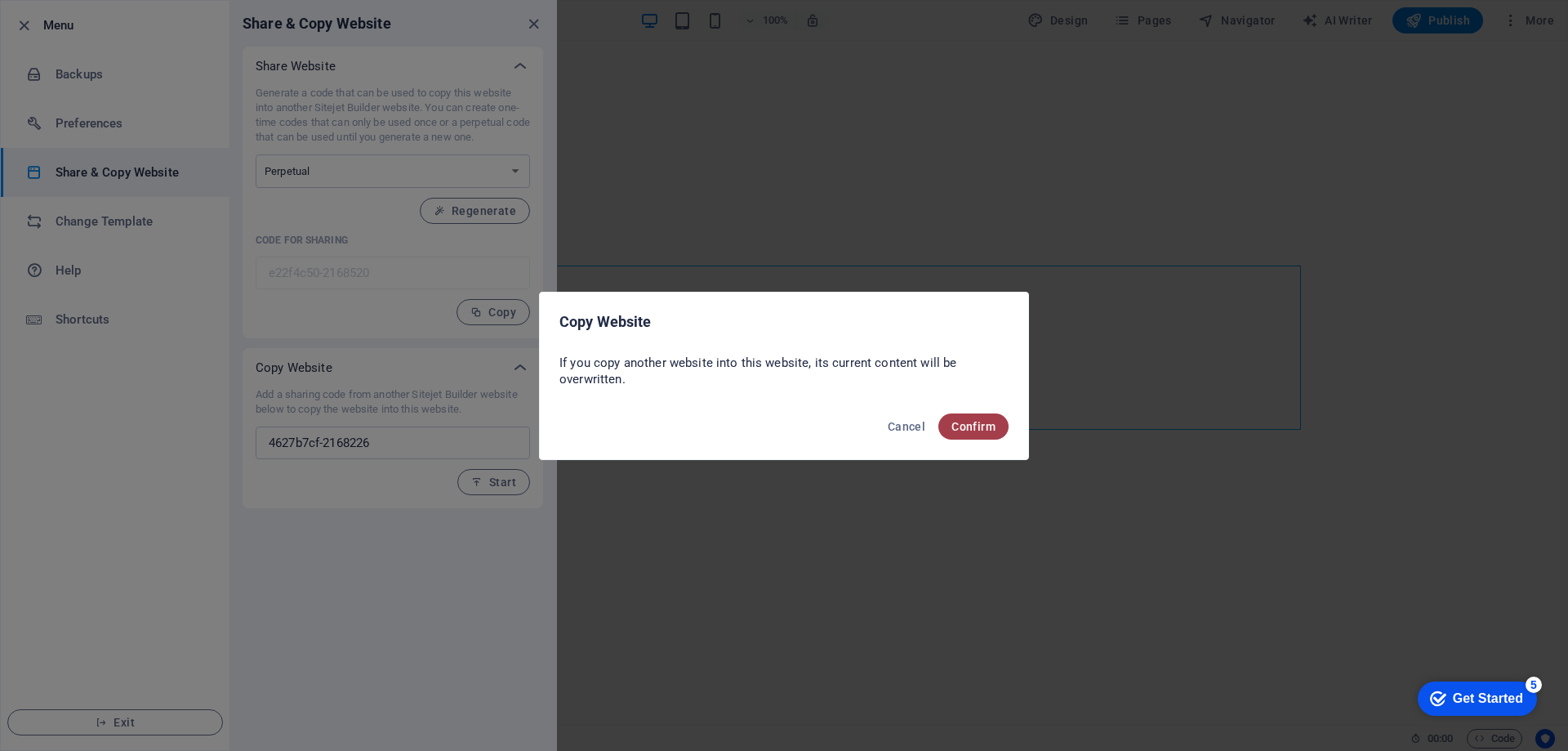
click at [974, 427] on span "Confirm" at bounding box center [974, 426] width 44 height 13
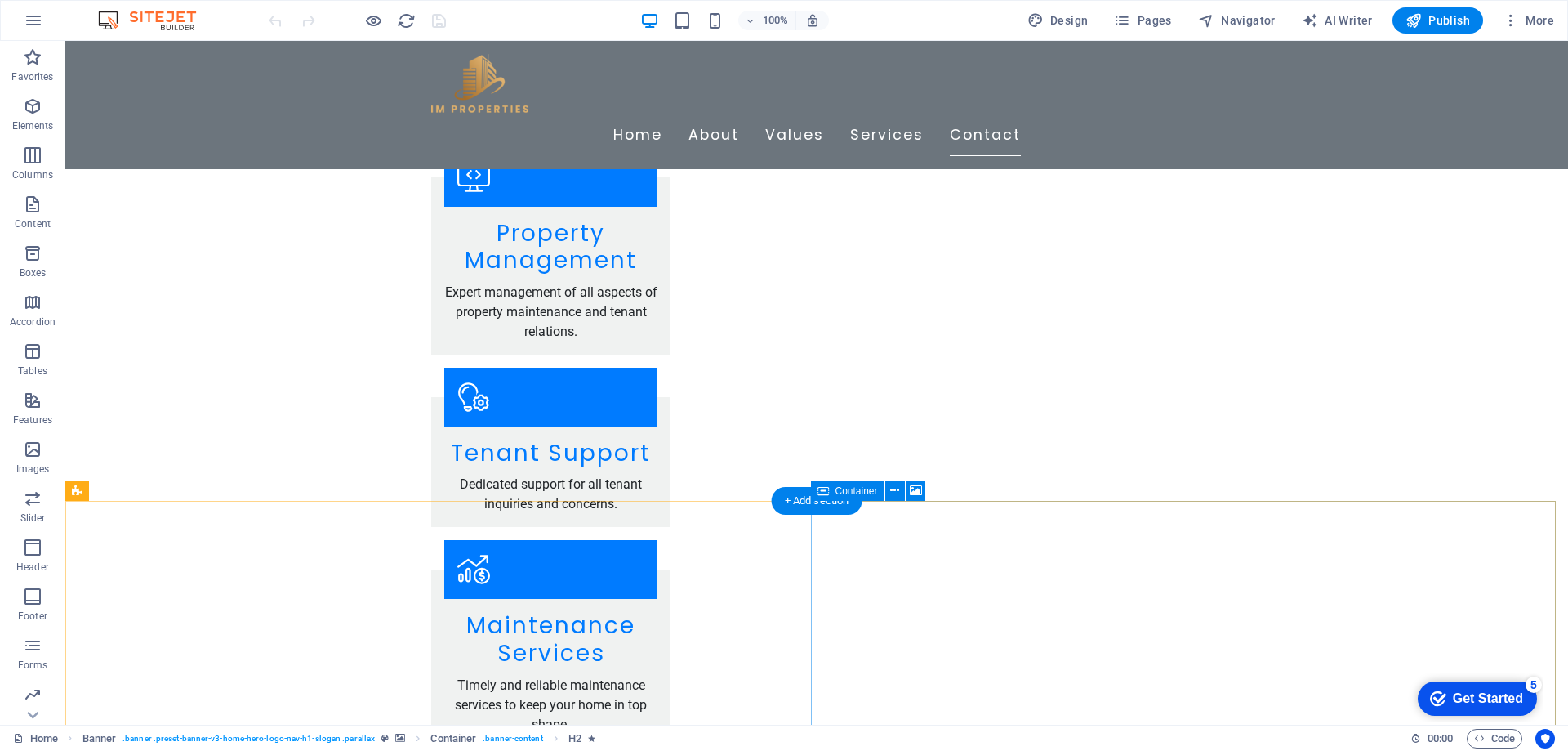
scroll to position [2778, 0]
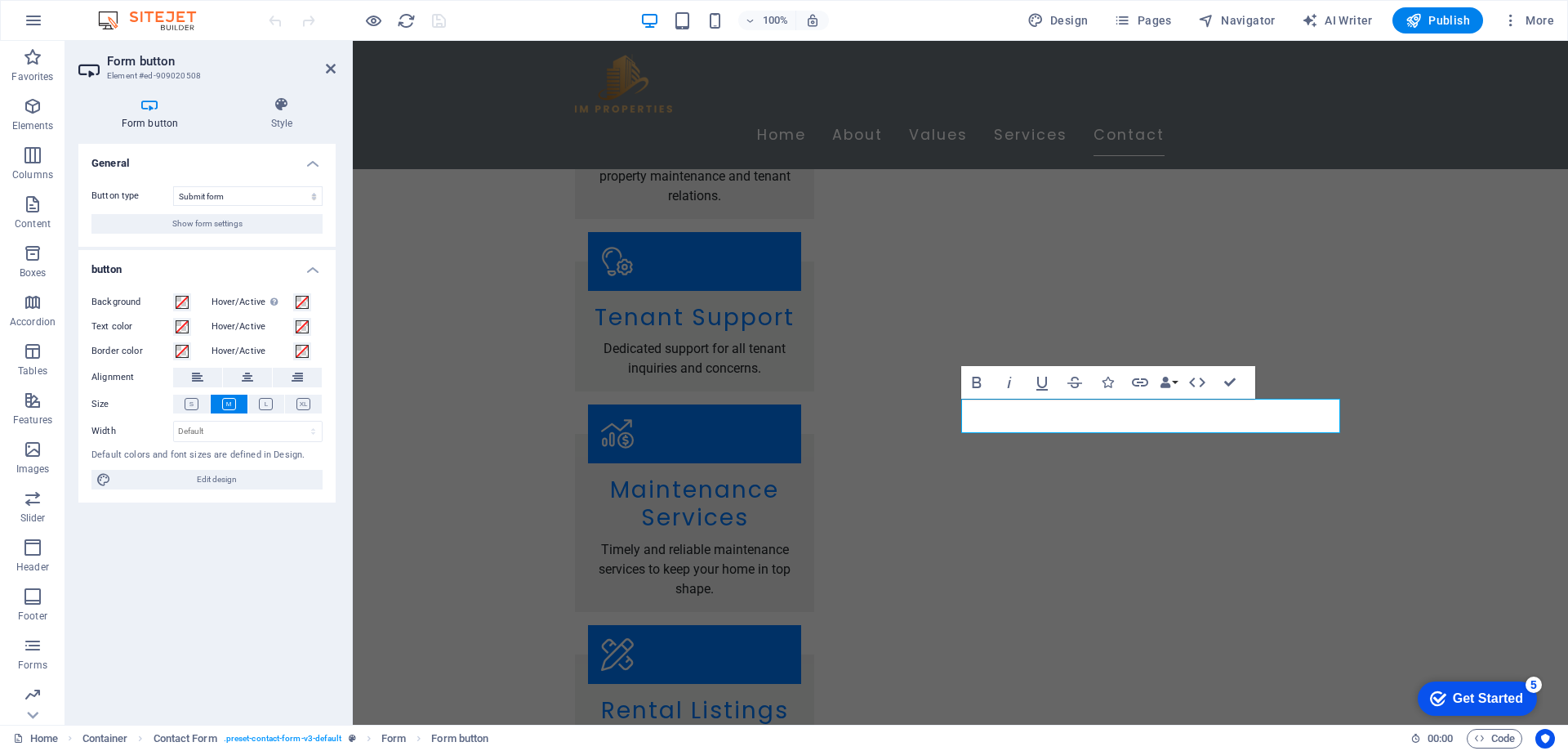
click at [143, 112] on h4 "Form button" at bounding box center [153, 113] width 150 height 35
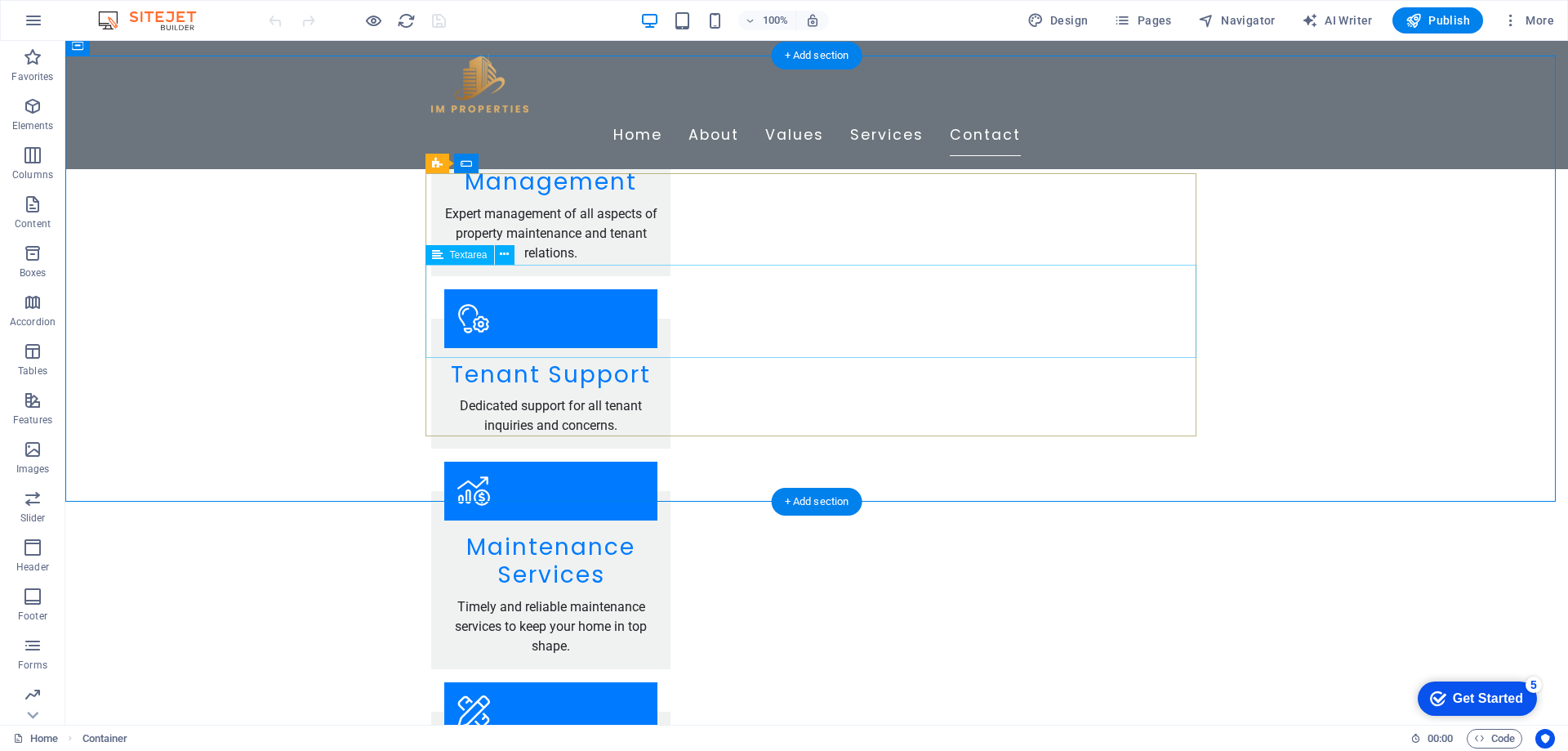
scroll to position [2696, 0]
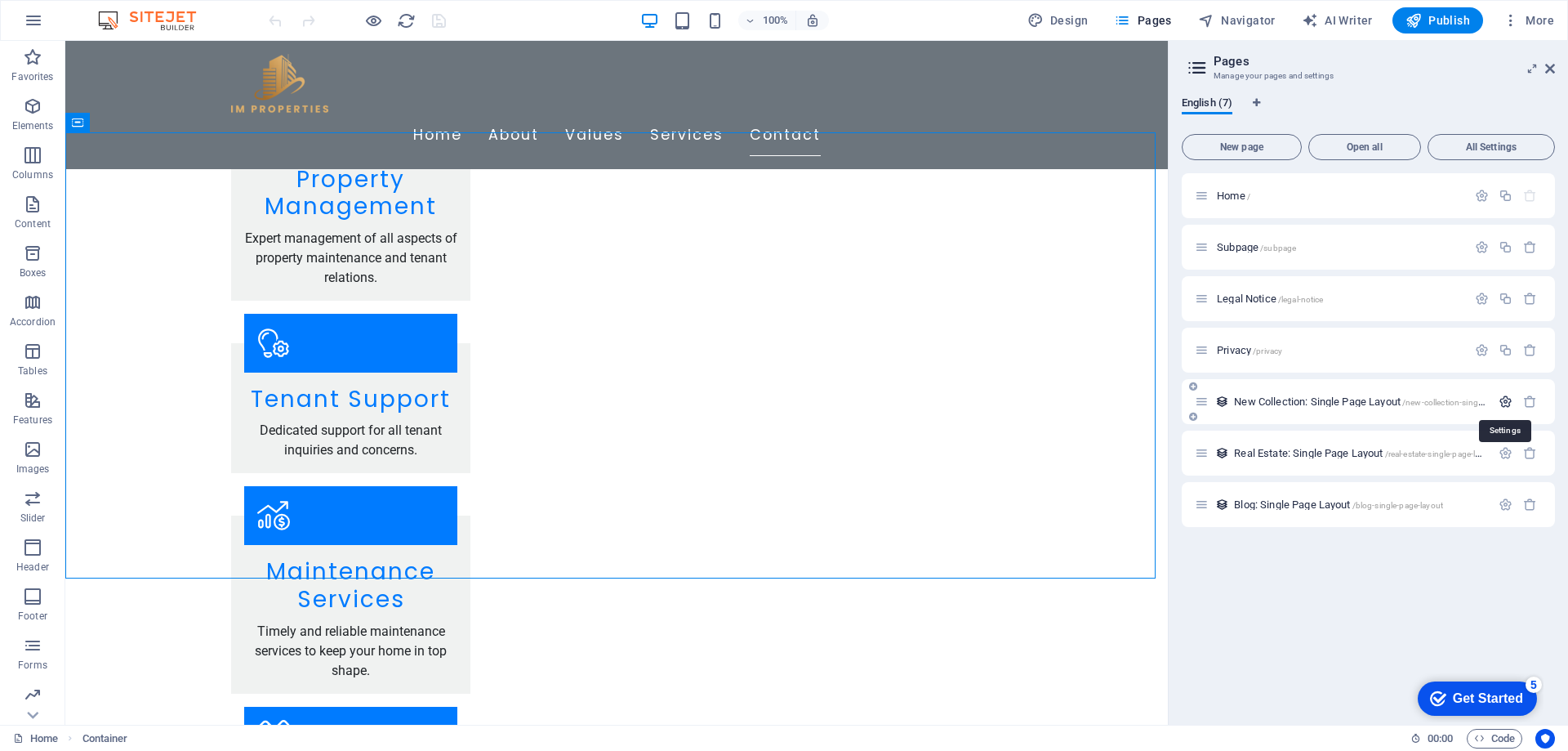
click at [1507, 401] on icon "button" at bounding box center [1506, 402] width 14 height 14
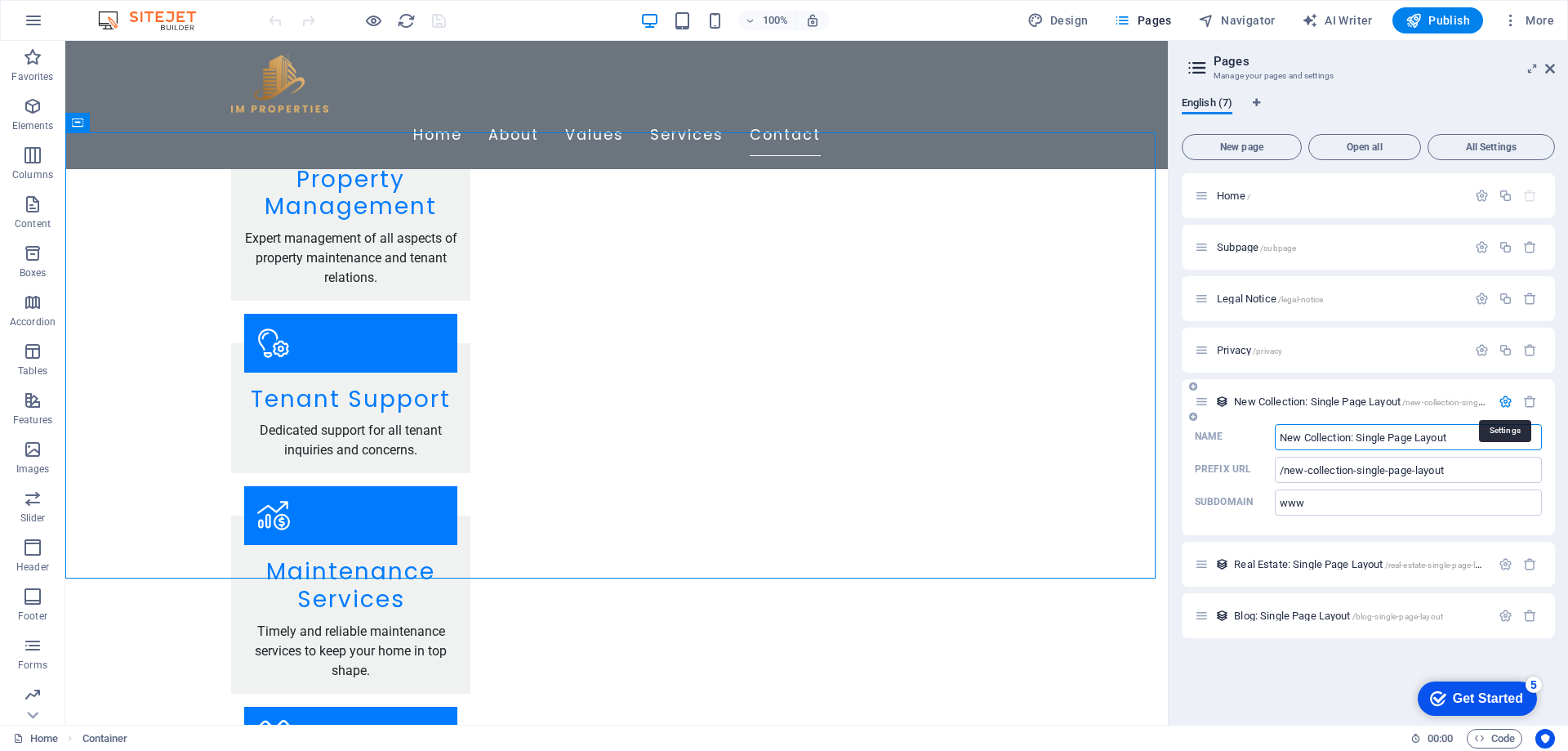
click at [1507, 401] on icon "button" at bounding box center [1506, 402] width 14 height 14
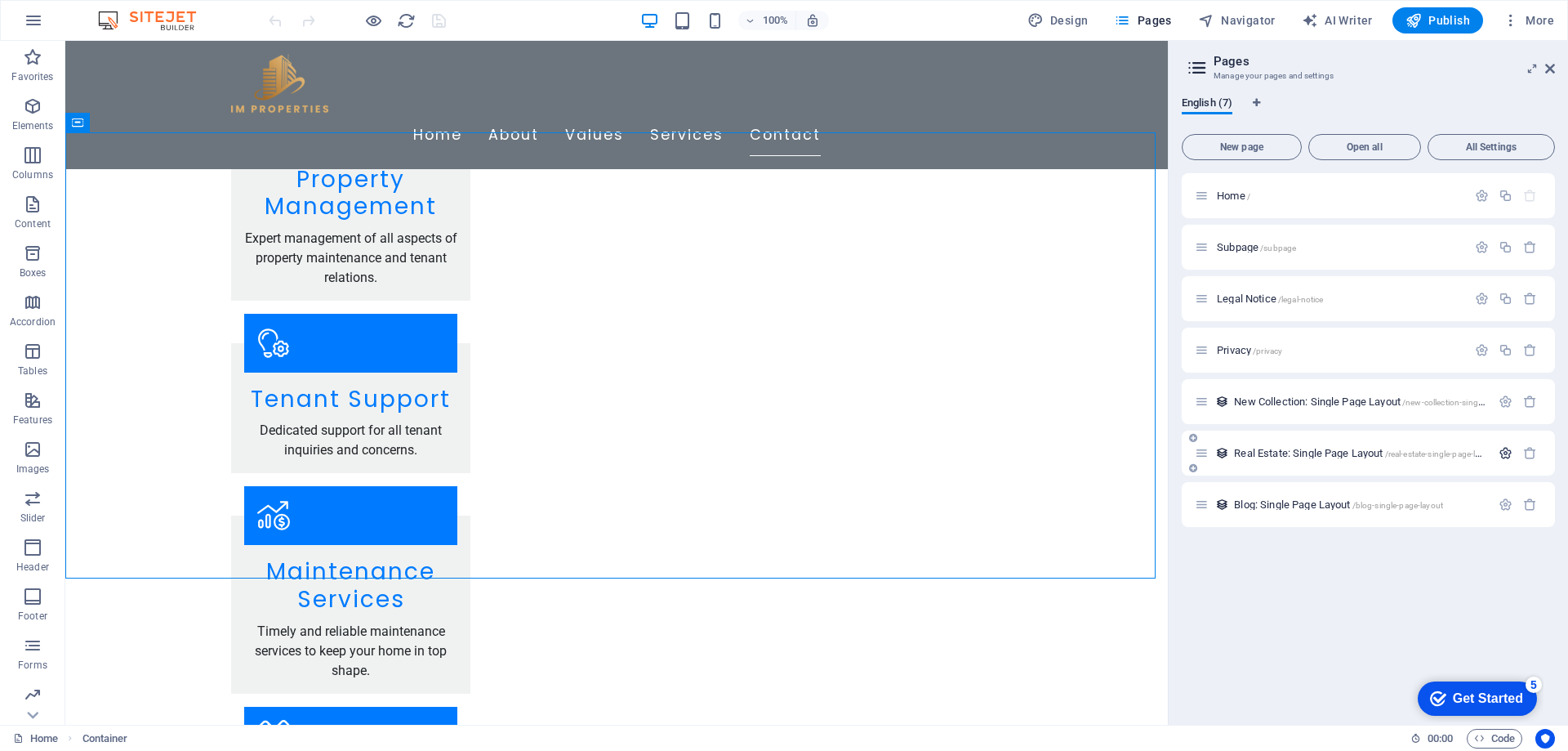
click at [1510, 453] on icon "button" at bounding box center [1506, 453] width 14 height 14
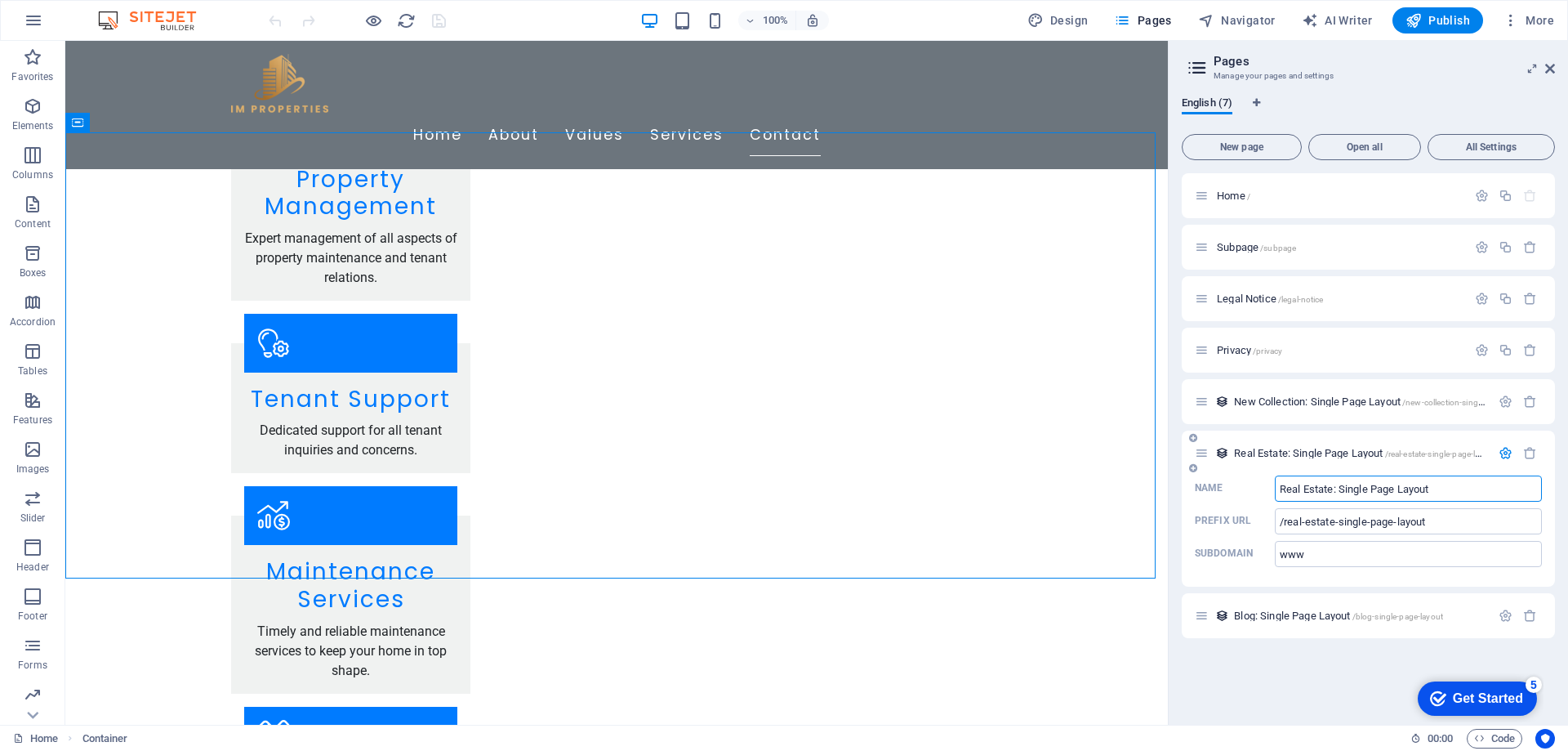
click at [1510, 451] on icon "button" at bounding box center [1506, 453] width 14 height 14
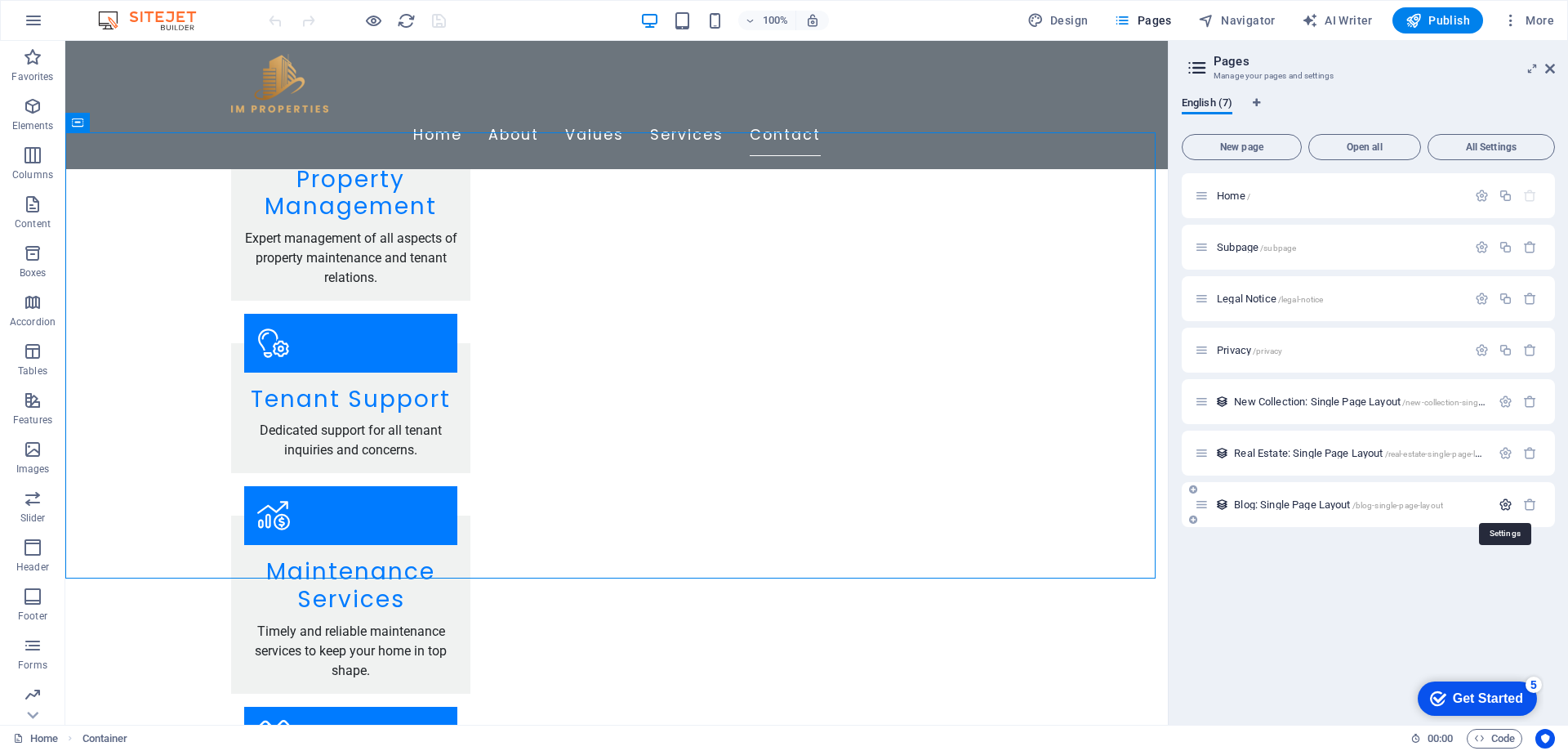
click at [1500, 505] on icon "button" at bounding box center [1506, 505] width 14 height 14
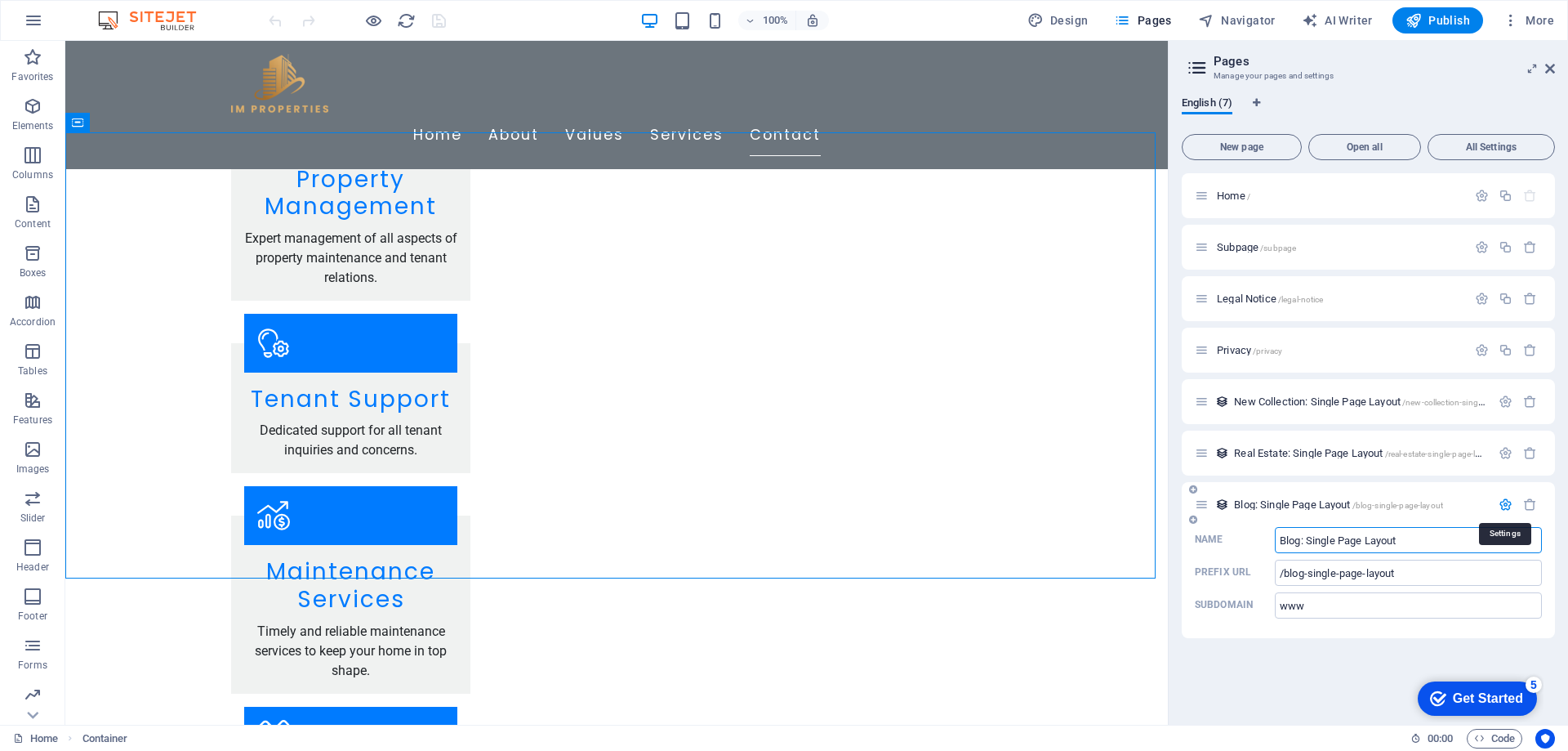
click at [1500, 503] on icon "button" at bounding box center [1506, 505] width 14 height 14
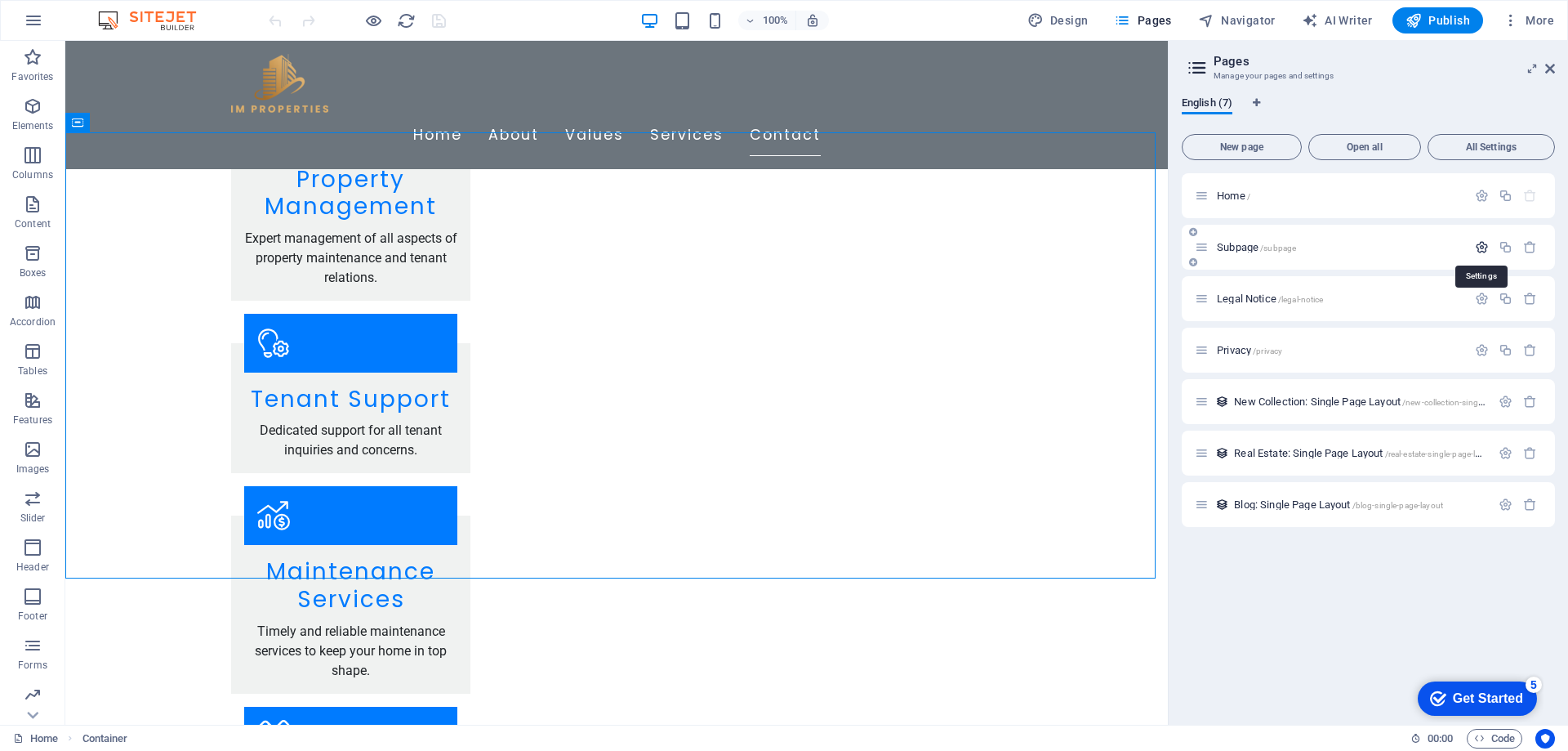
click at [1482, 246] on icon "button" at bounding box center [1482, 247] width 14 height 14
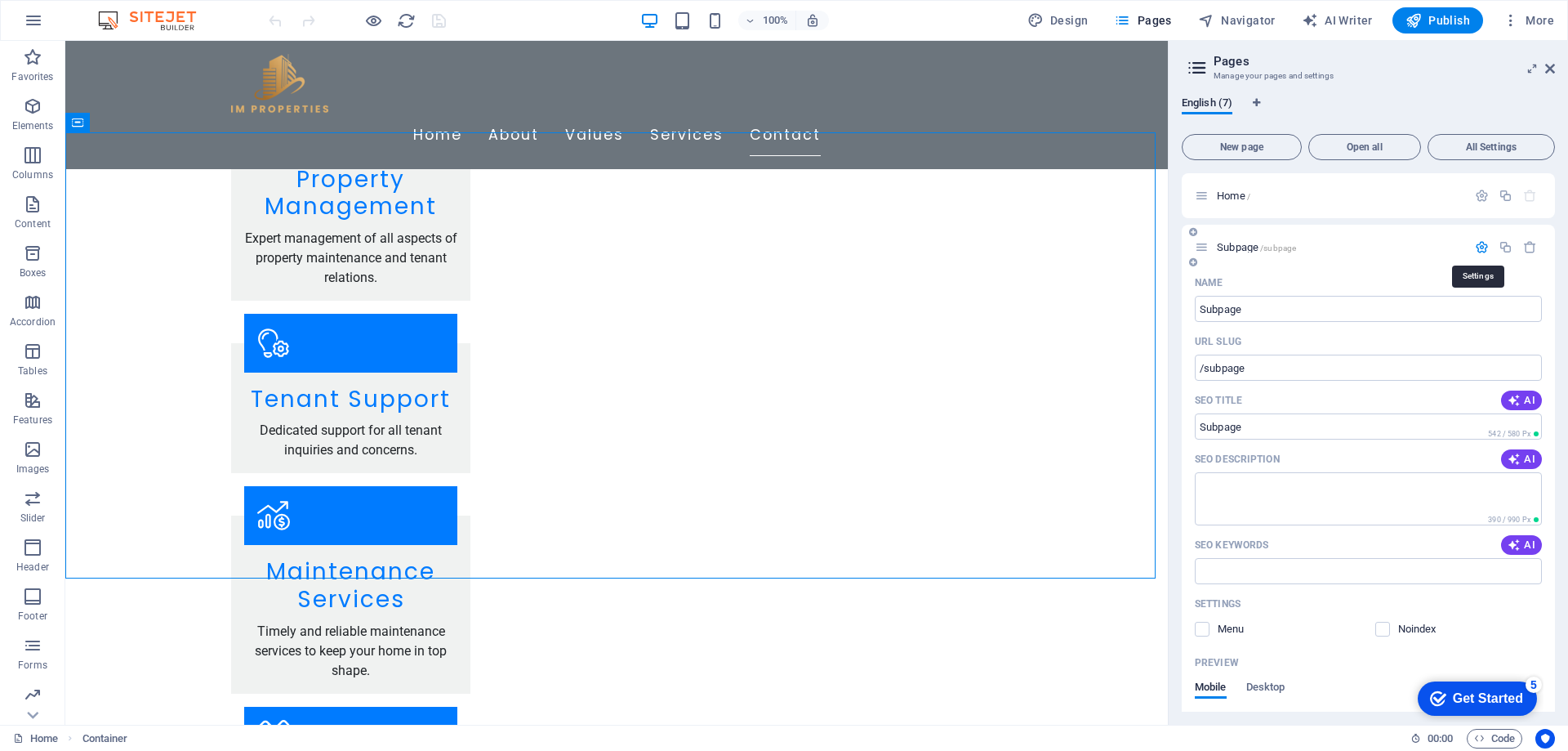
click at [1482, 246] on icon "button" at bounding box center [1482, 247] width 14 height 14
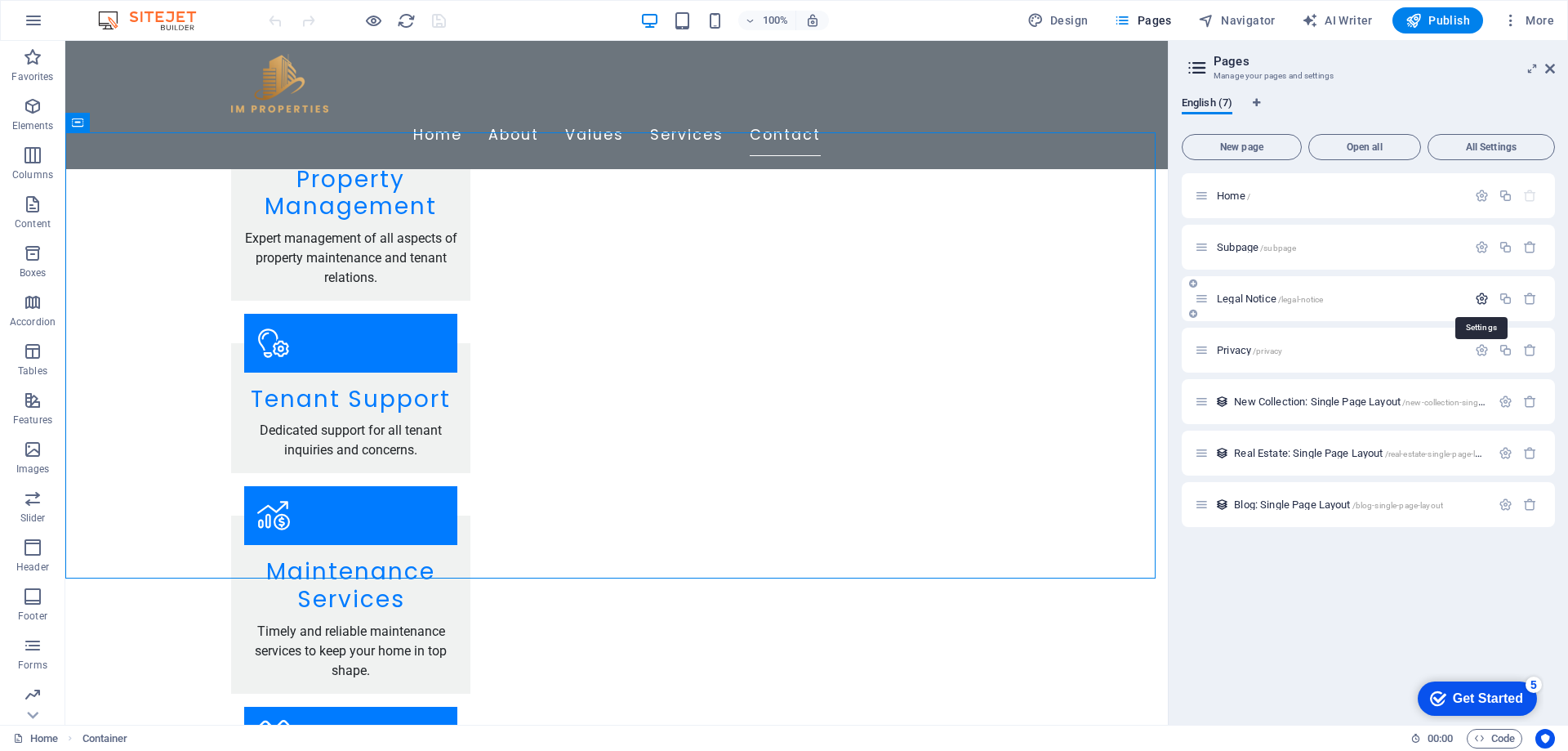
click at [1487, 300] on icon "button" at bounding box center [1482, 298] width 14 height 14
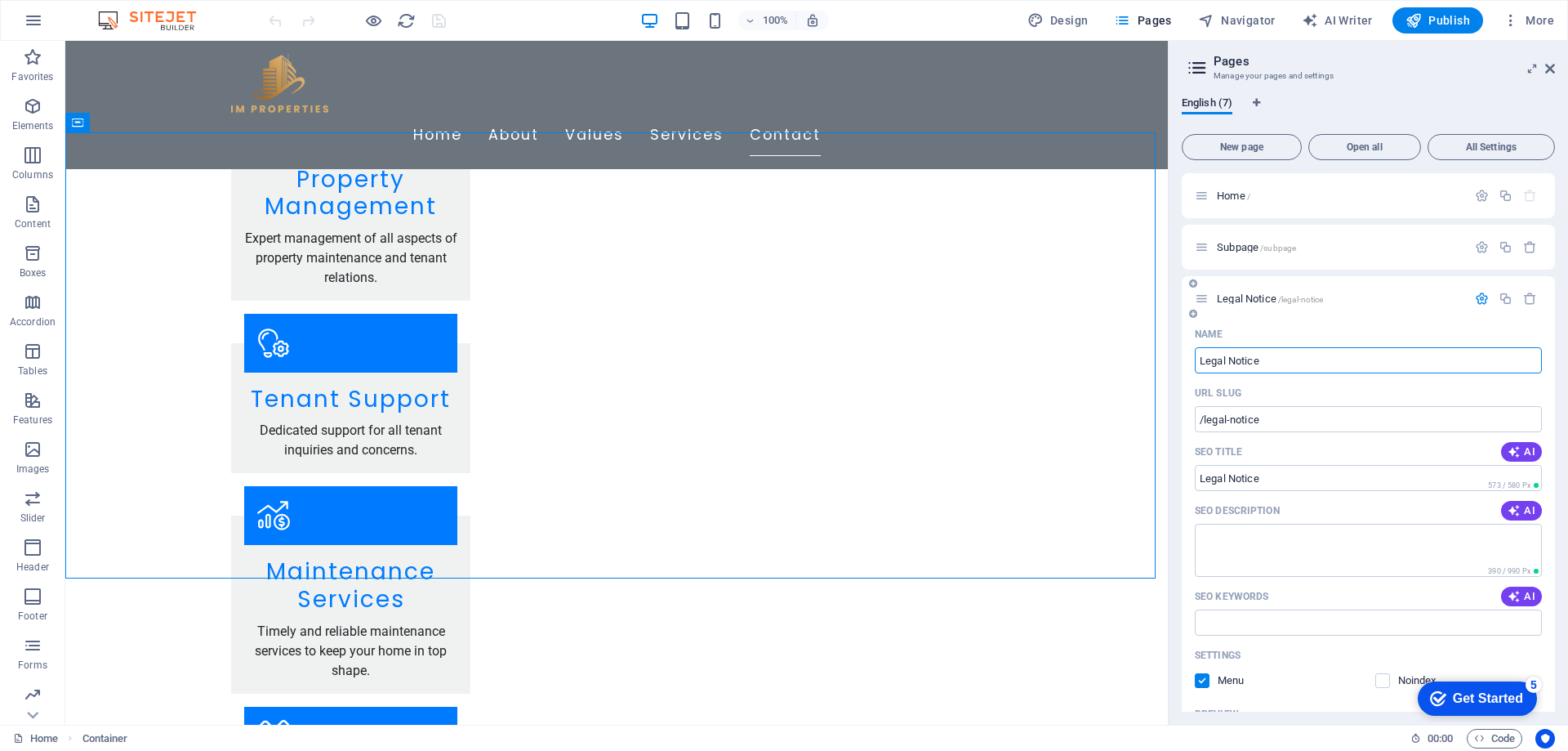
click at [1487, 300] on button "button" at bounding box center [1482, 298] width 24 height 14
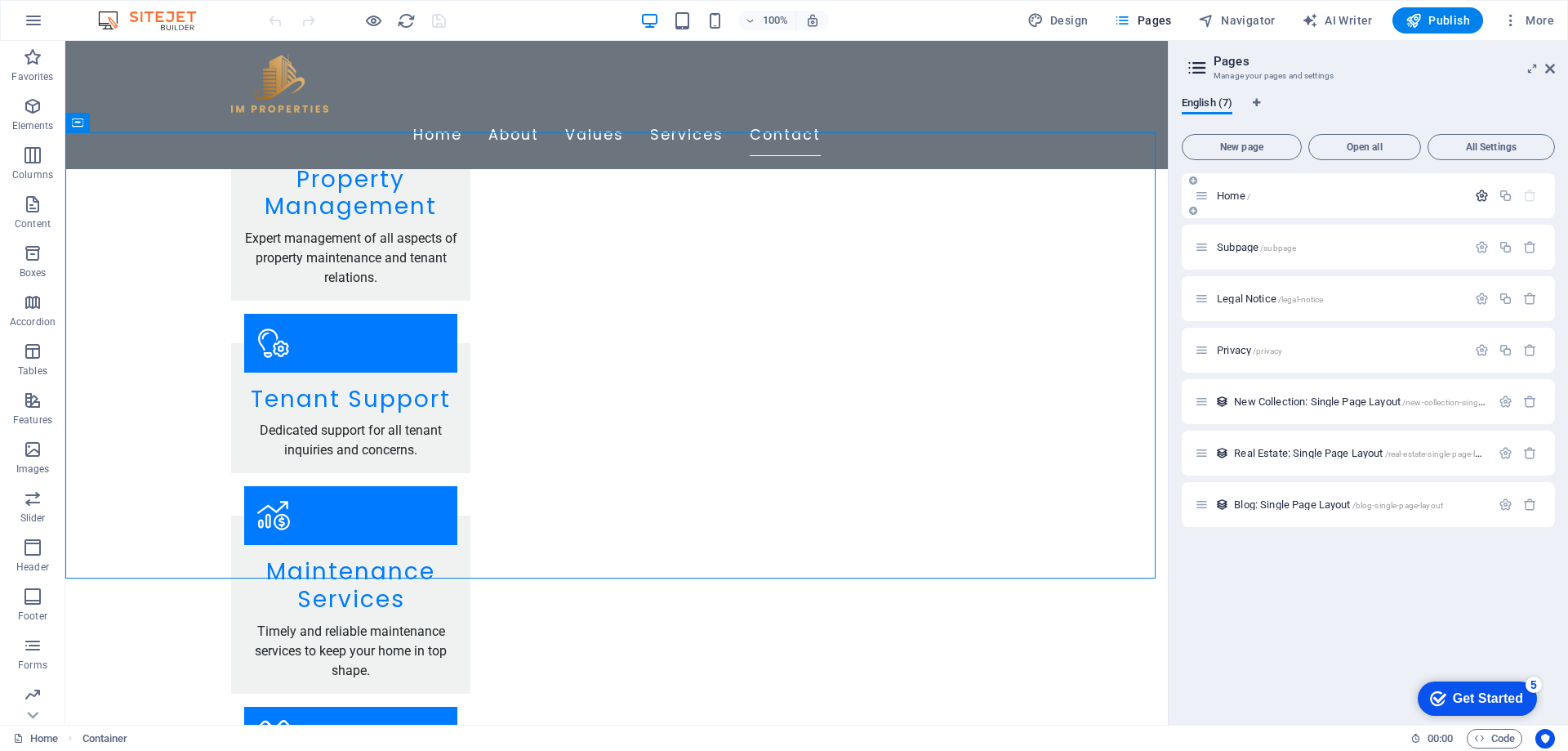
click at [1484, 198] on icon "button" at bounding box center [1482, 196] width 14 height 14
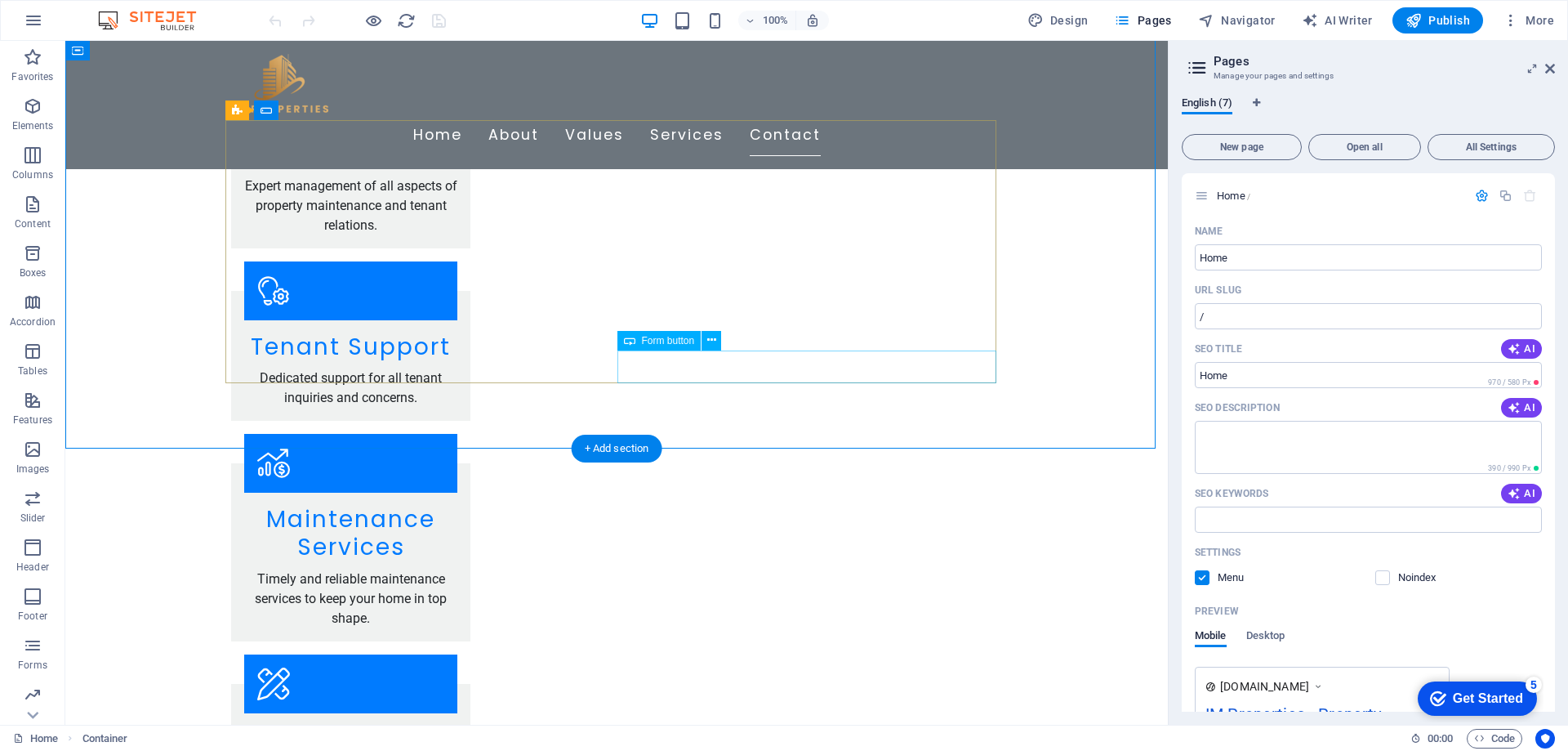
scroll to position [2663, 0]
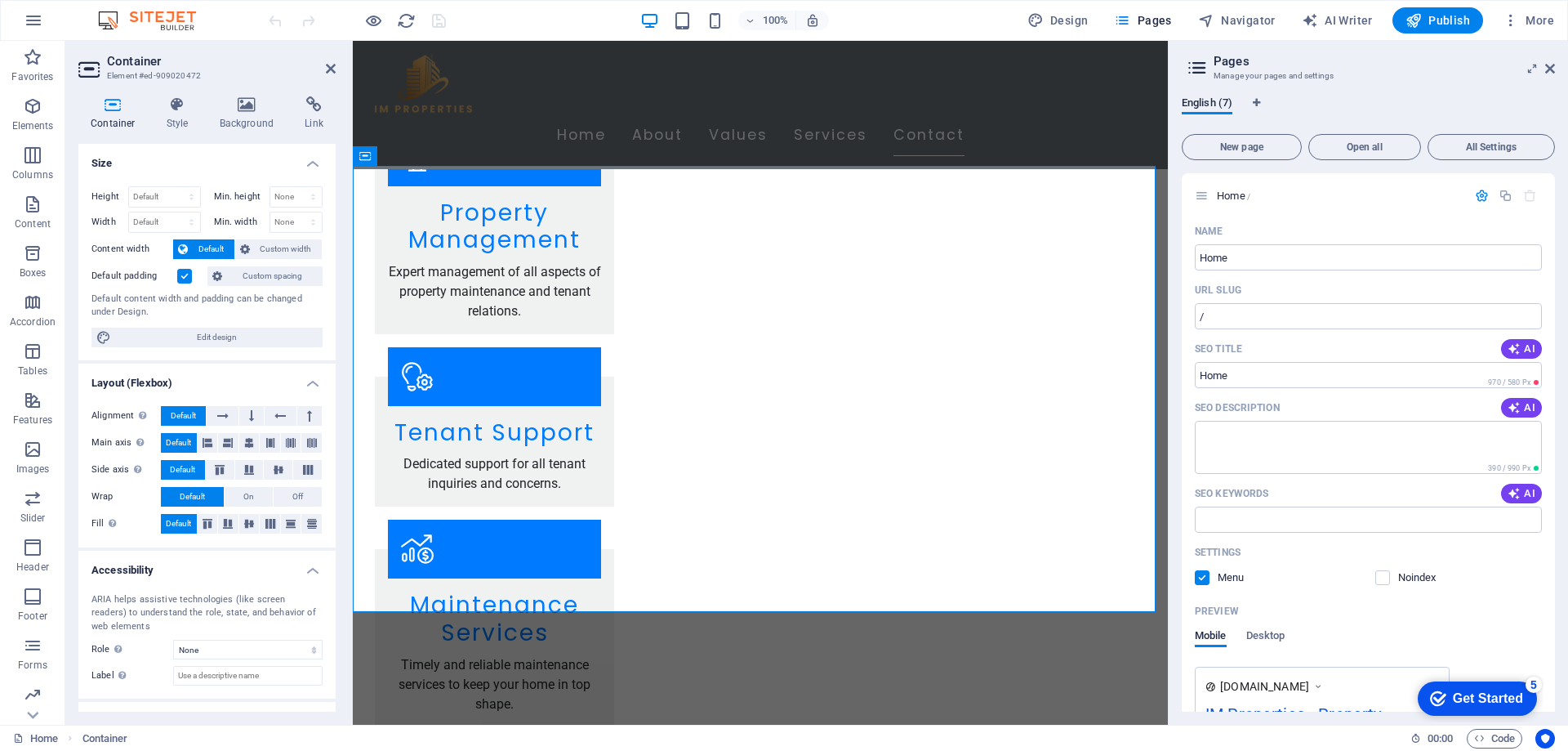
scroll to position [66, 0]
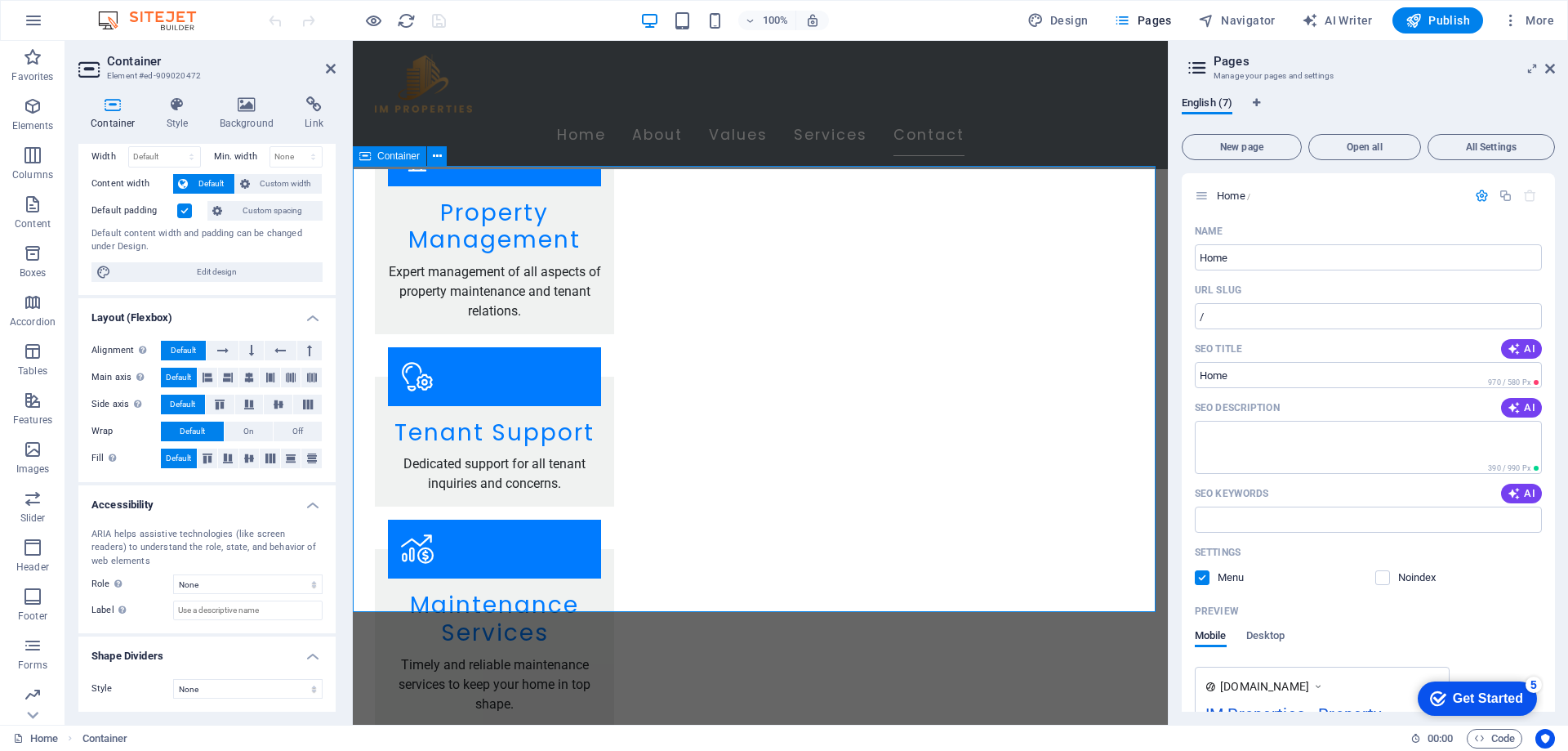
click at [436, 151] on icon at bounding box center [437, 156] width 9 height 17
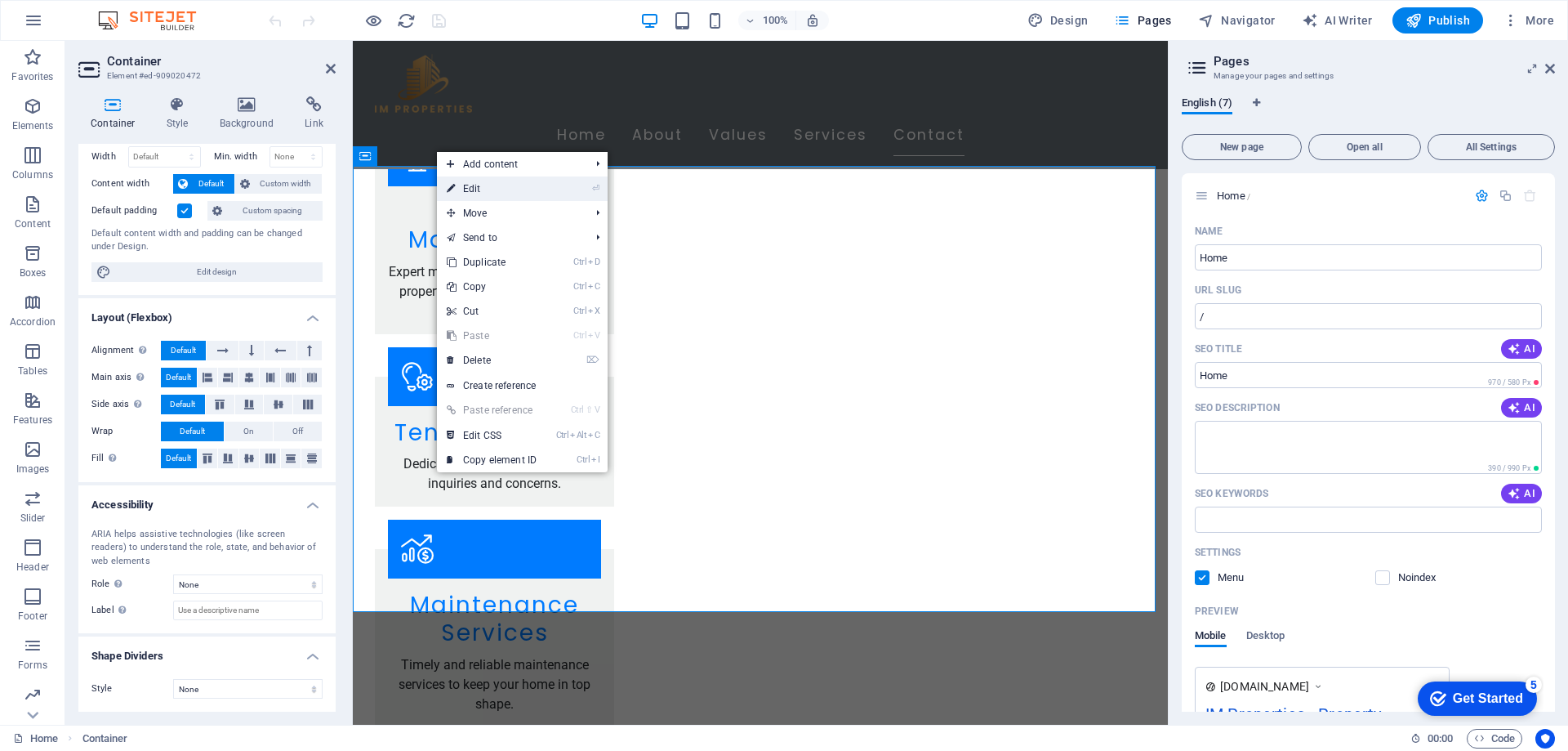
drag, startPoint x: 457, startPoint y: 184, endPoint x: 104, endPoint y: 143, distance: 355.4
click at [457, 184] on link "⏎ Edit" at bounding box center [492, 189] width 110 height 25
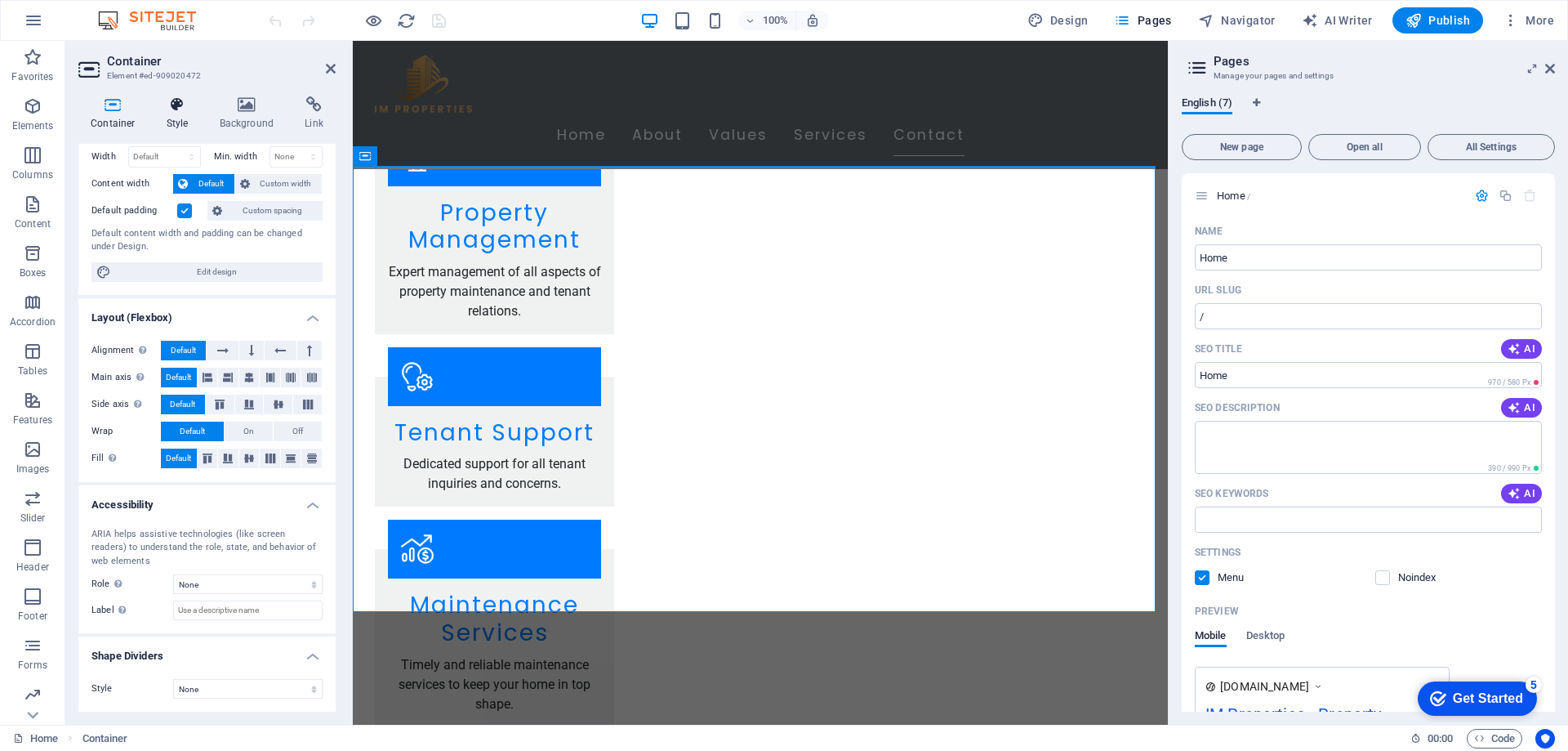
click at [162, 122] on h4 "Style" at bounding box center [181, 113] width 53 height 35
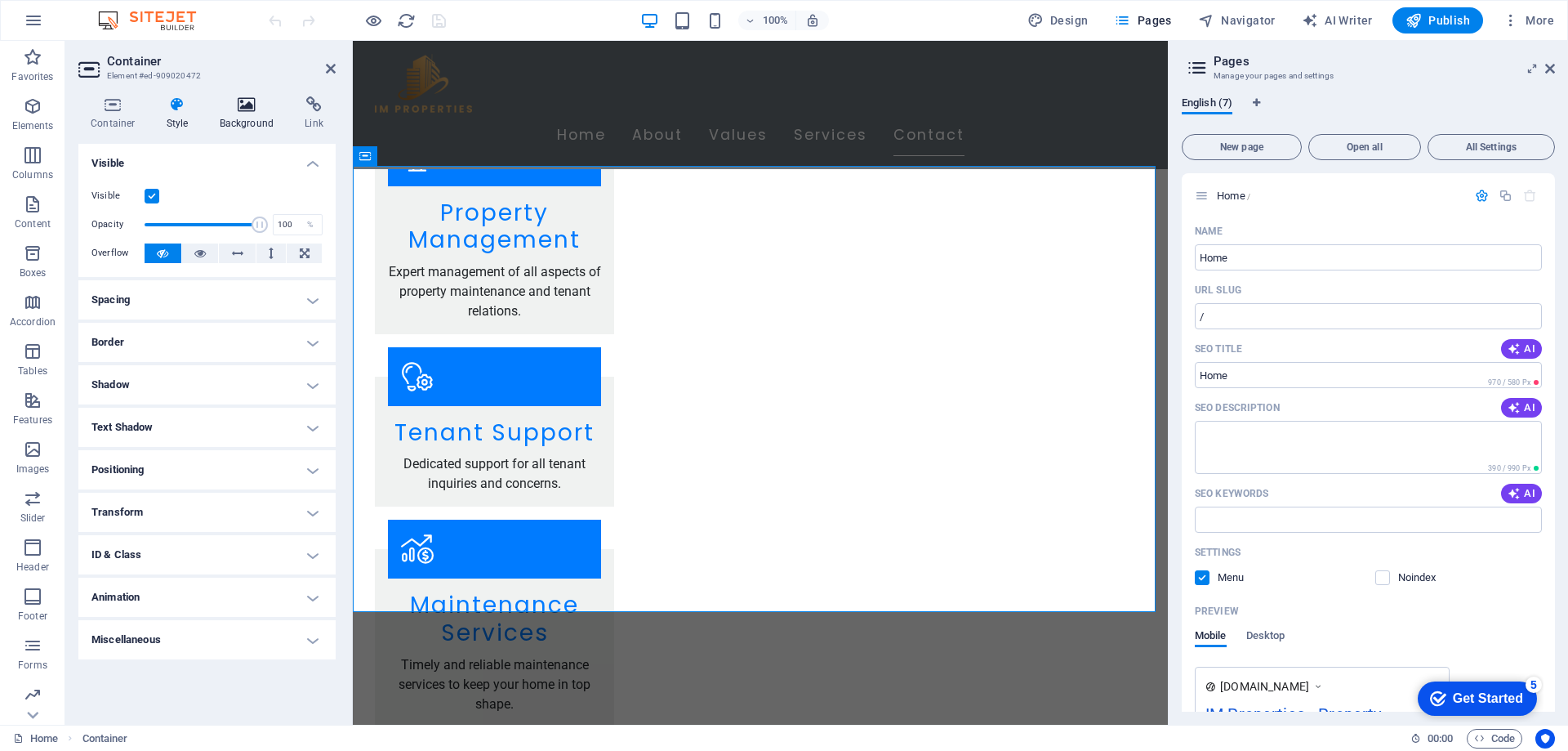
click at [218, 117] on h4 "Background" at bounding box center [250, 113] width 86 height 35
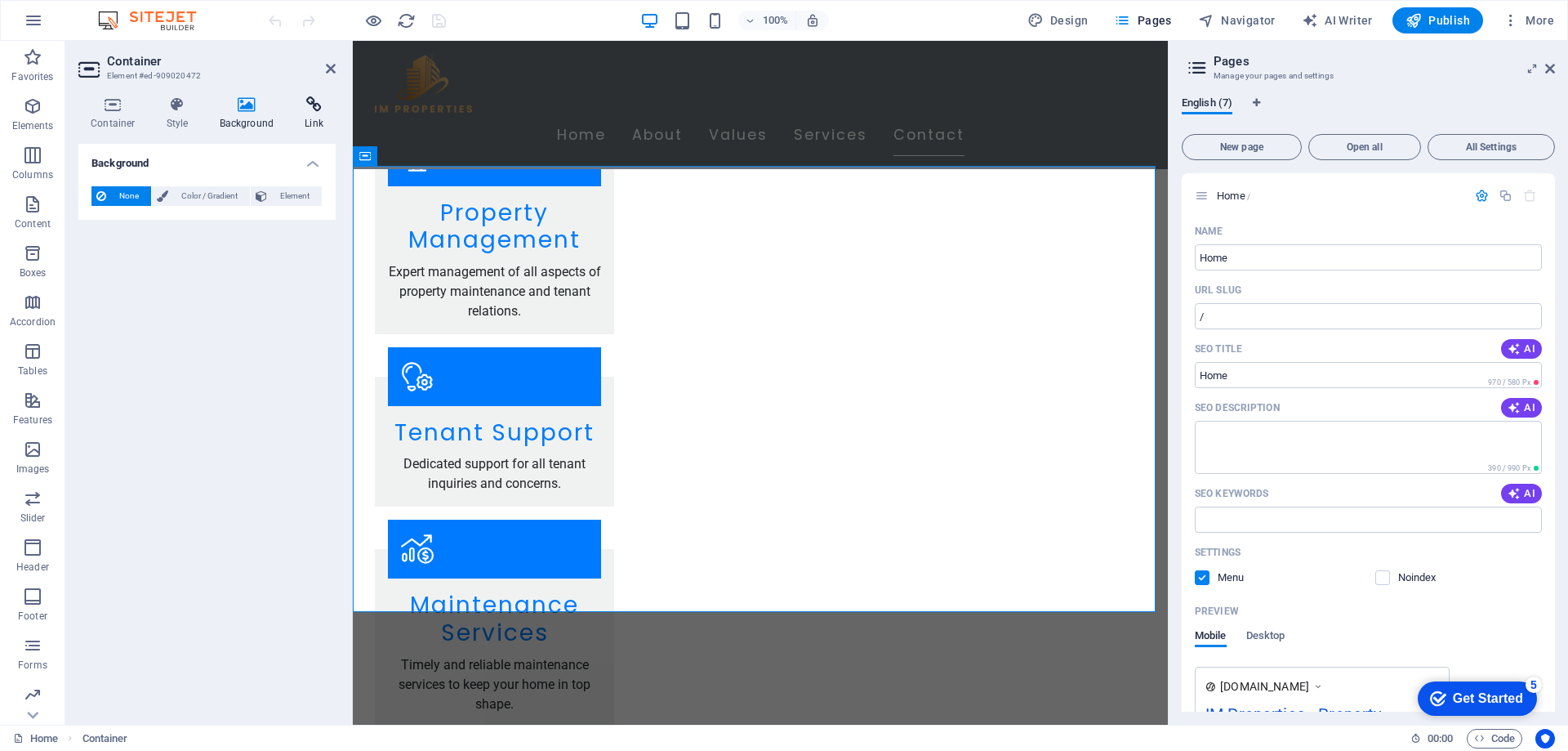
click at [296, 116] on h4 "Link" at bounding box center [313, 113] width 43 height 35
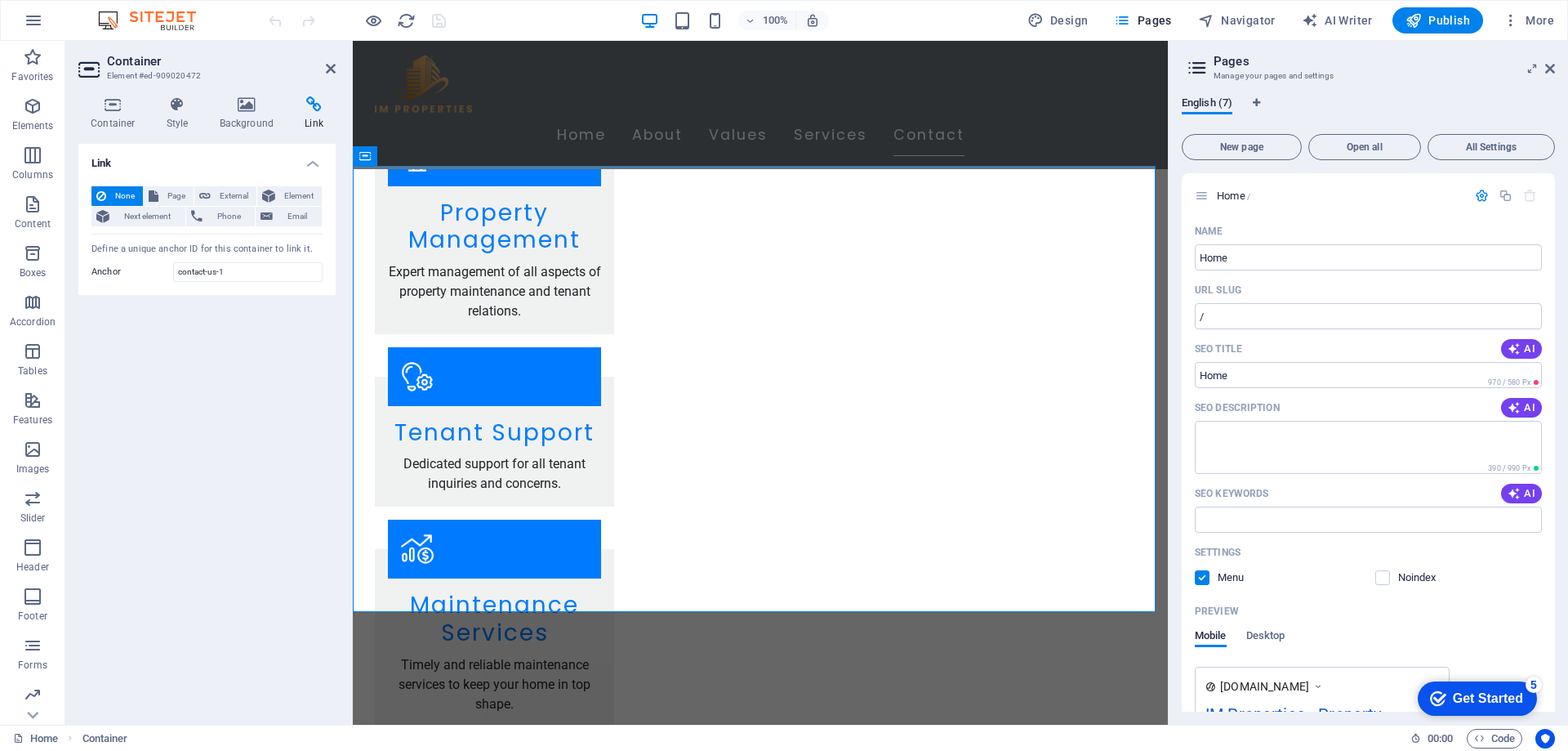
click at [171, 359] on div "Link None Page External Element Next element Phone Email Page Home Subpage Lega…" at bounding box center [207, 427] width 258 height 568
click at [297, 217] on span "Email" at bounding box center [297, 216] width 39 height 19
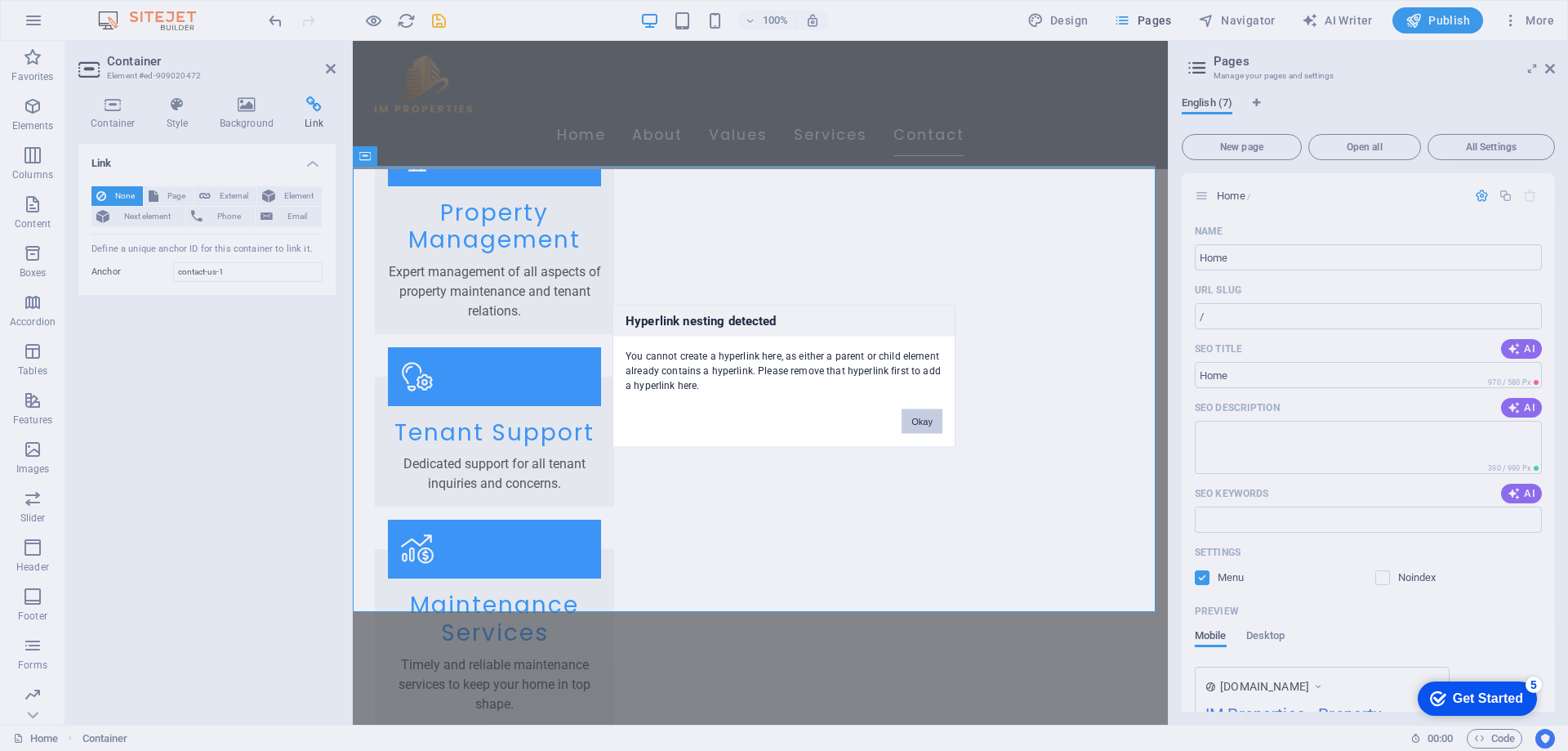
click at [904, 413] on button "Okay" at bounding box center [922, 421] width 41 height 25
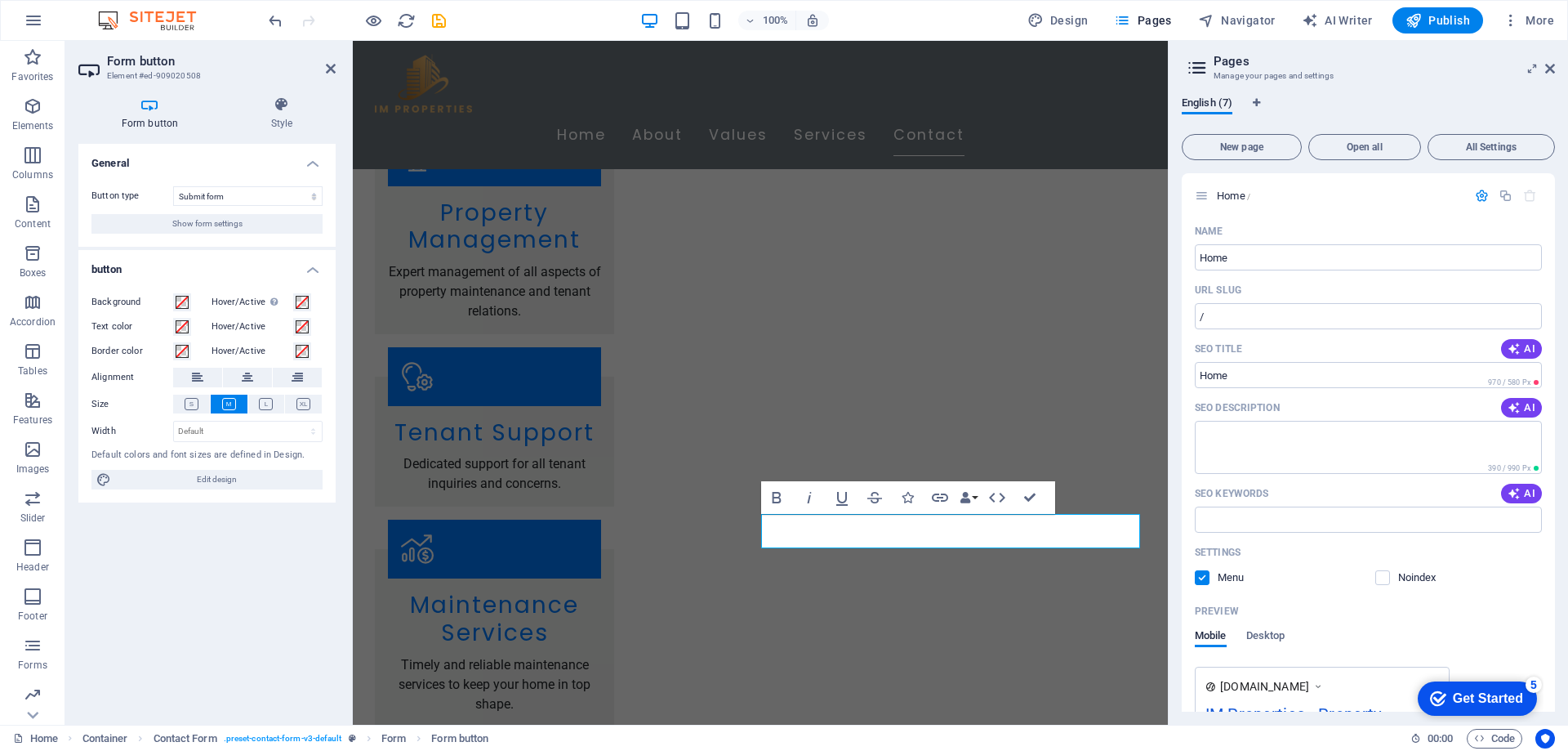
click at [237, 588] on div "General Button type Submit form Reset form No action Show form settings button …" at bounding box center [207, 427] width 258 height 568
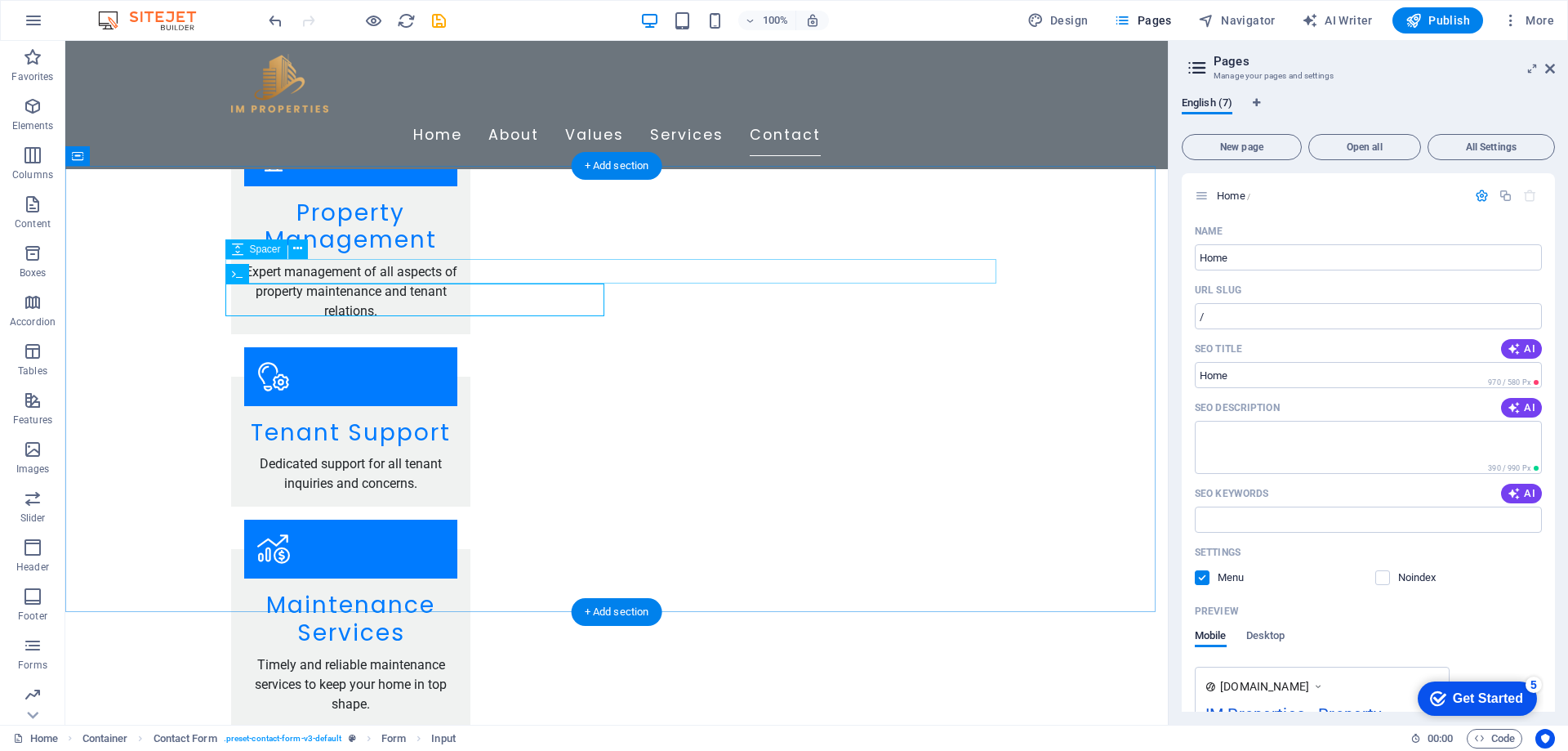
select select "px"
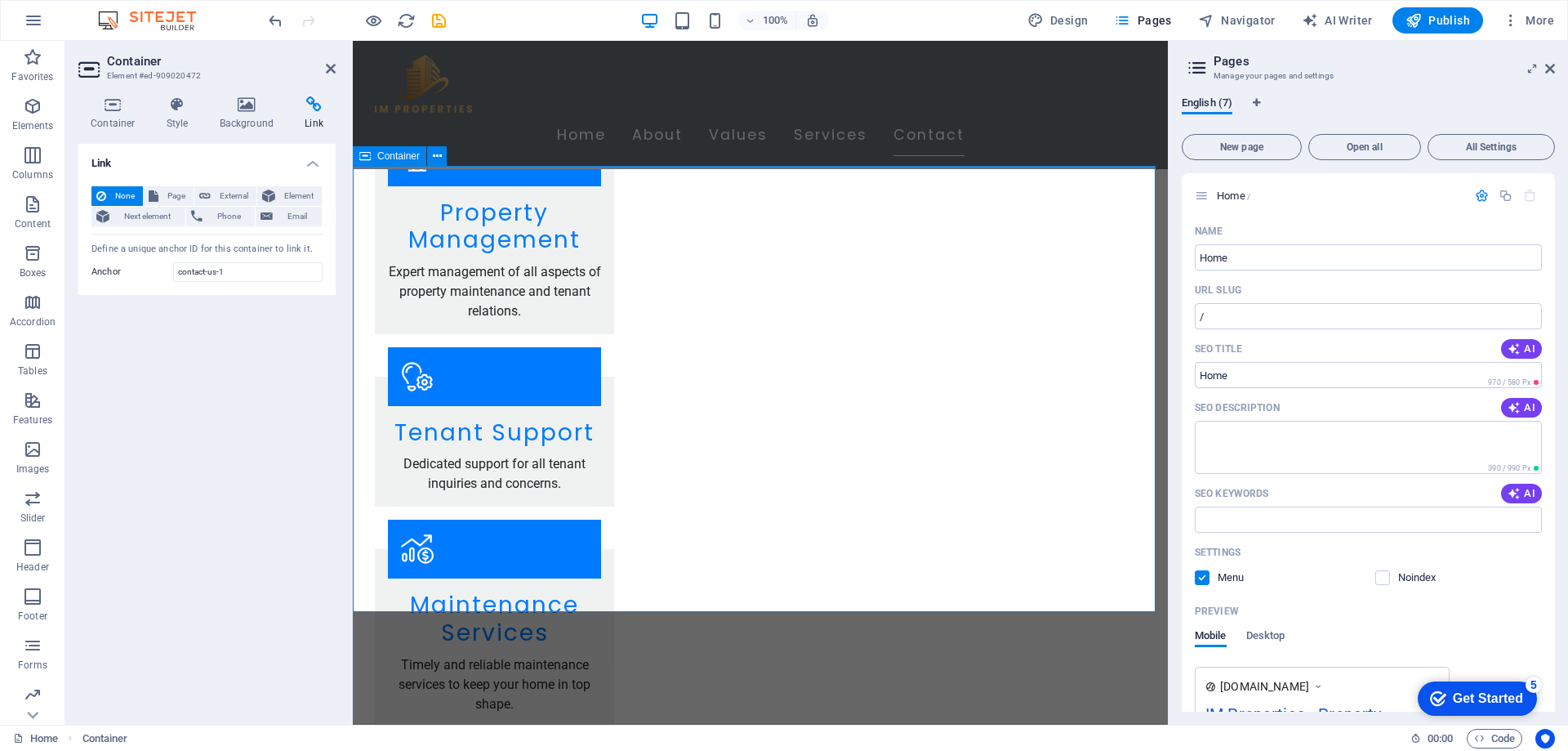
click at [164, 115] on h4 "Style" at bounding box center [181, 113] width 53 height 35
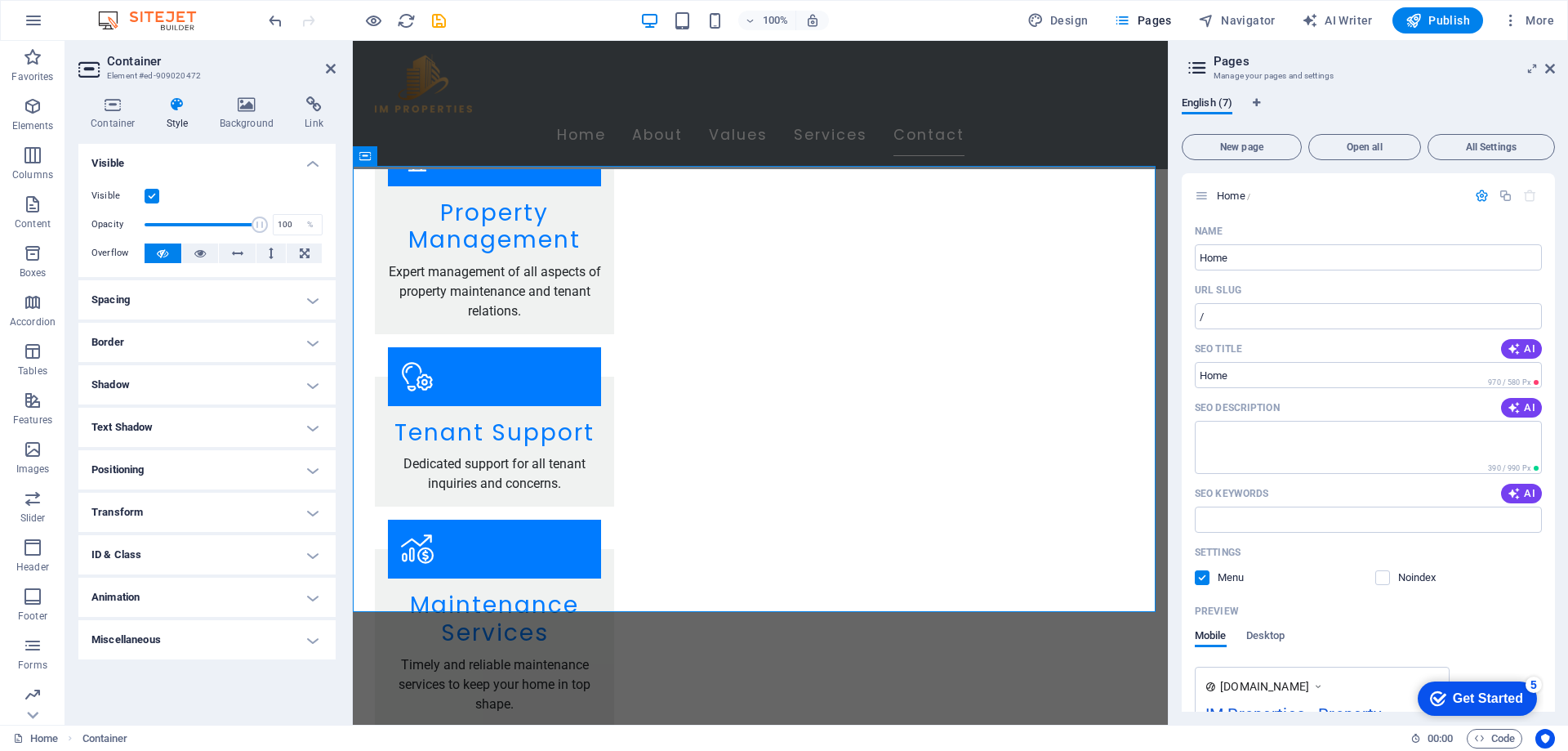
click at [178, 640] on h4 "Miscellaneous" at bounding box center [207, 639] width 258 height 39
click at [179, 640] on h4 "Miscellaneous" at bounding box center [207, 634] width 258 height 29
click at [155, 310] on h4 "Spacing" at bounding box center [207, 299] width 258 height 39
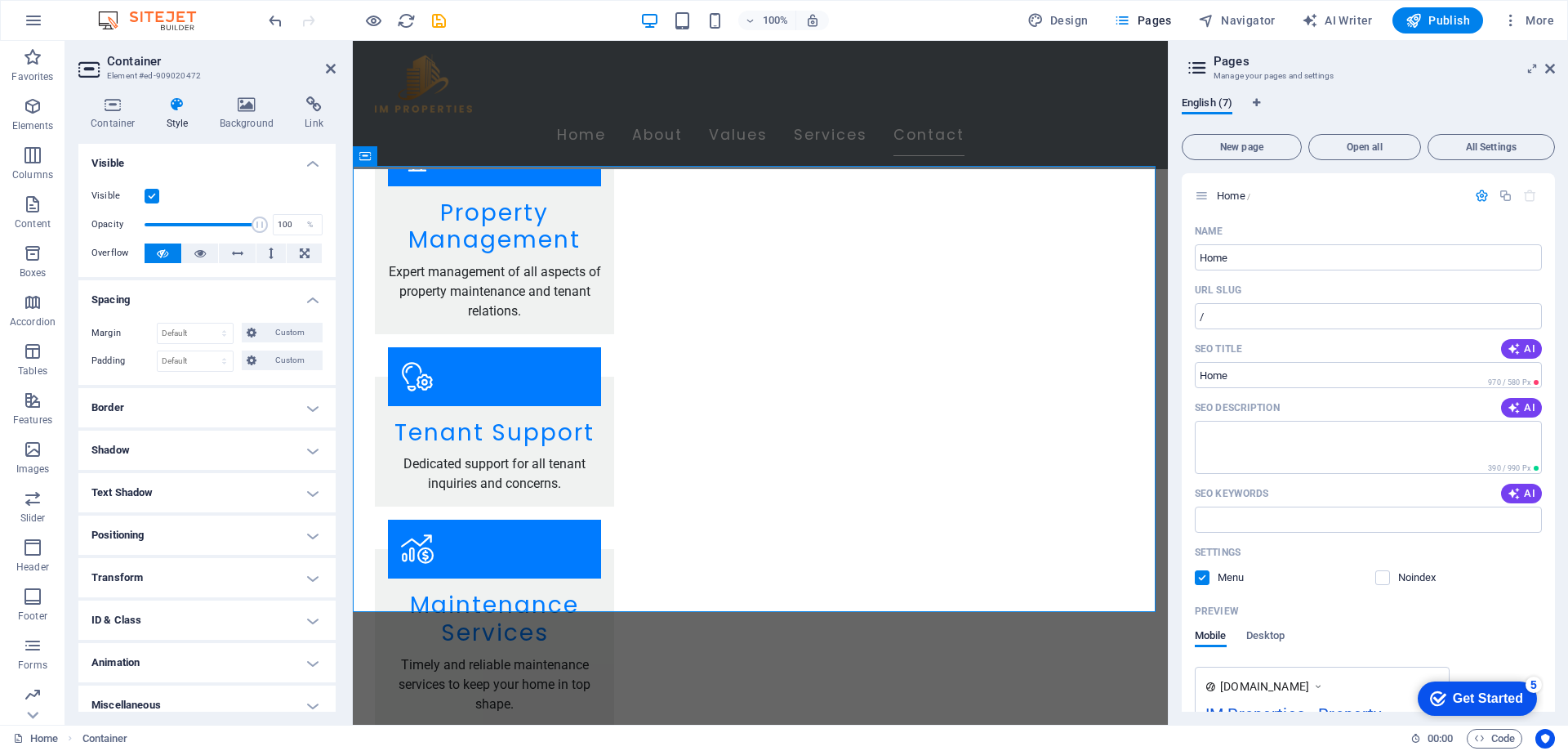
click at [174, 302] on h4 "Spacing" at bounding box center [207, 294] width 258 height 29
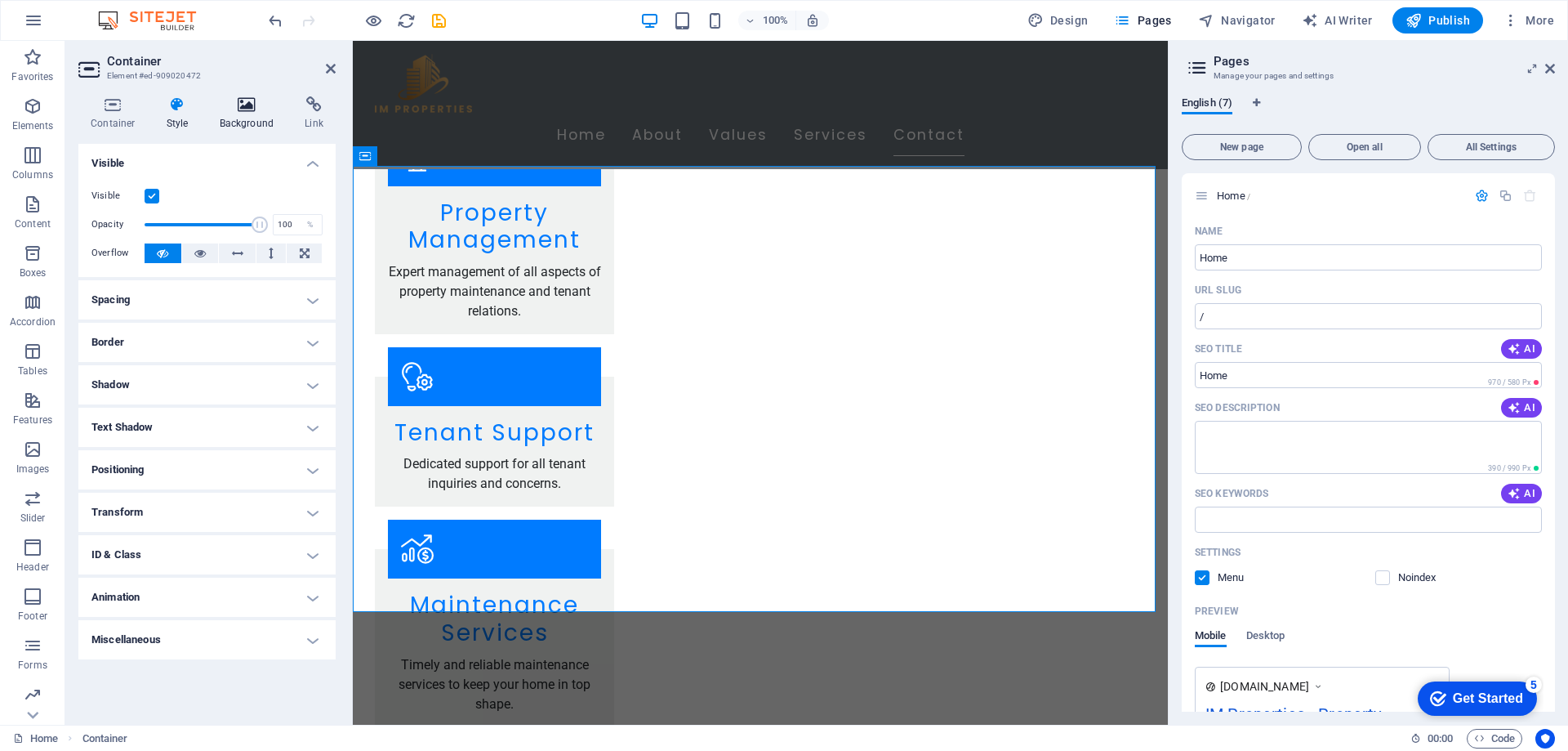
click at [250, 114] on h4 "Background" at bounding box center [250, 113] width 86 height 35
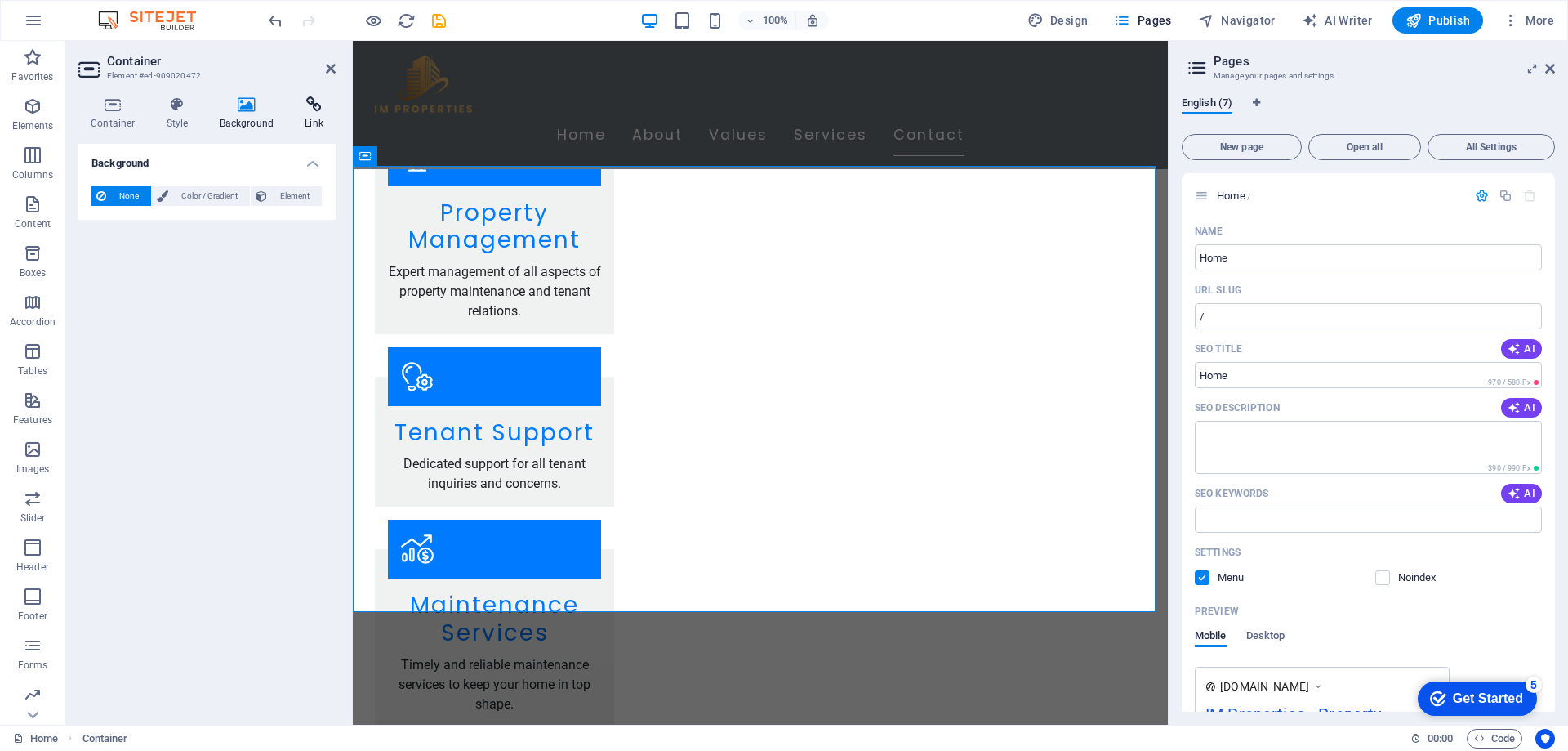
click at [306, 112] on h4 "Link" at bounding box center [313, 113] width 43 height 35
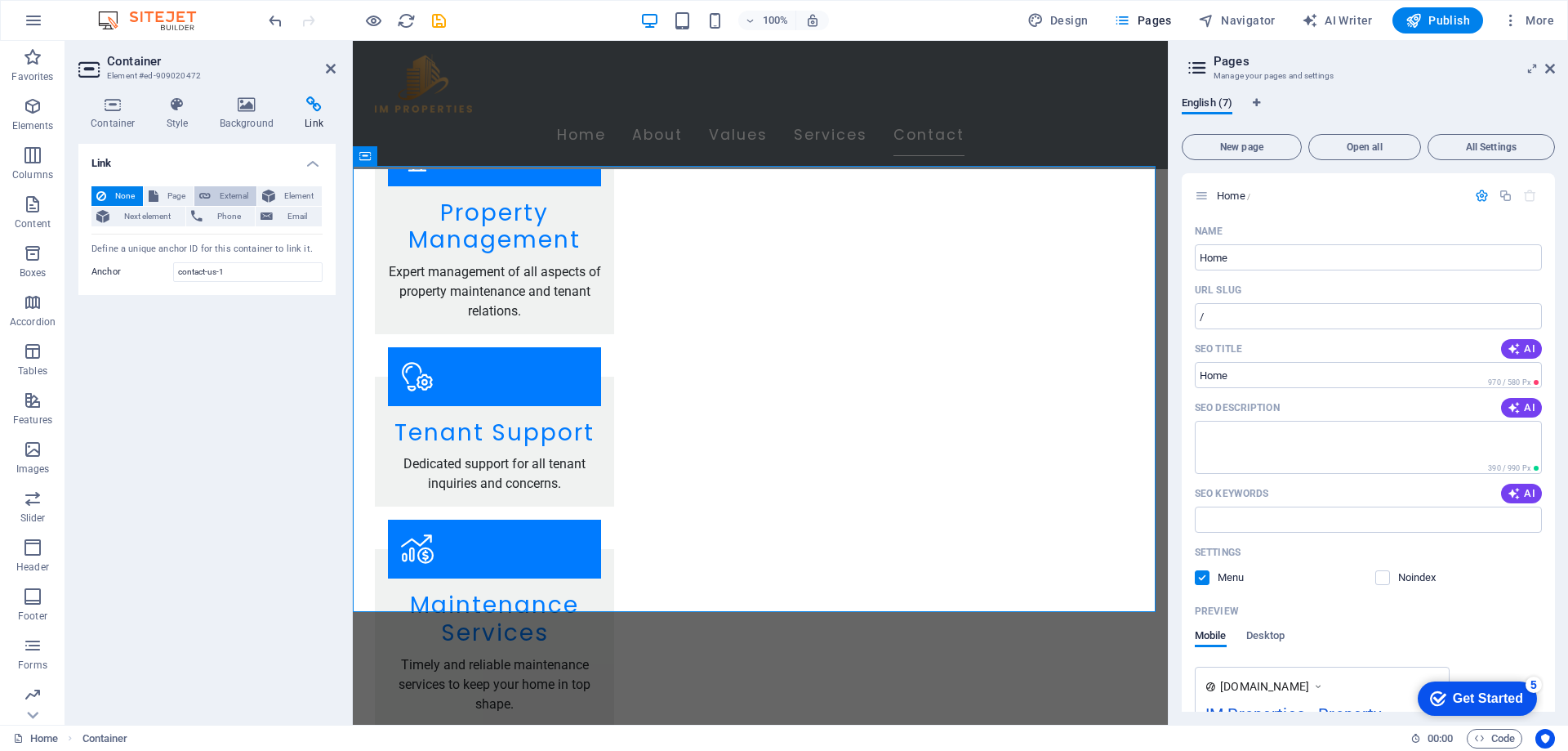
click at [205, 190] on icon at bounding box center [205, 196] width 12 height 19
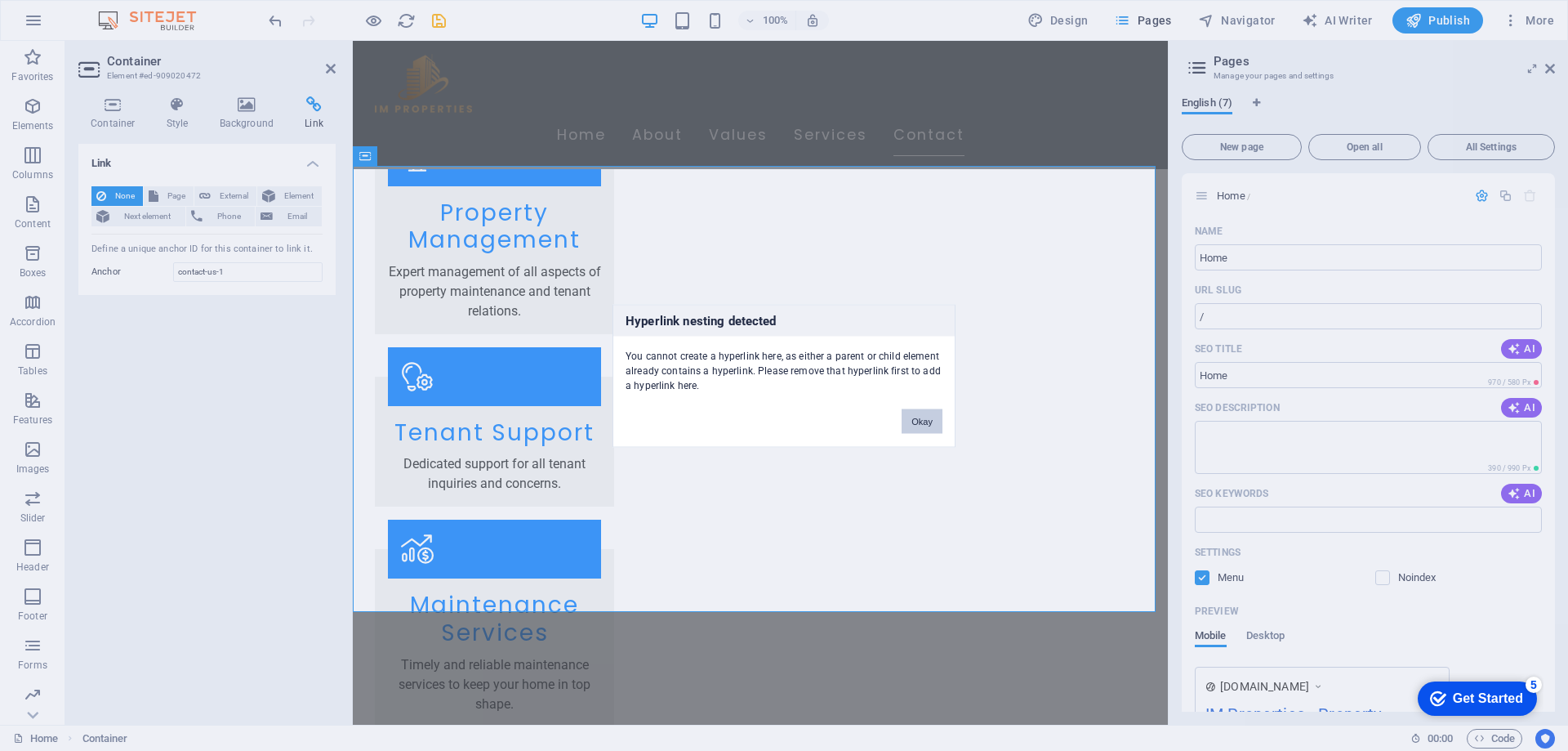
click at [923, 413] on button "Okay" at bounding box center [922, 421] width 41 height 25
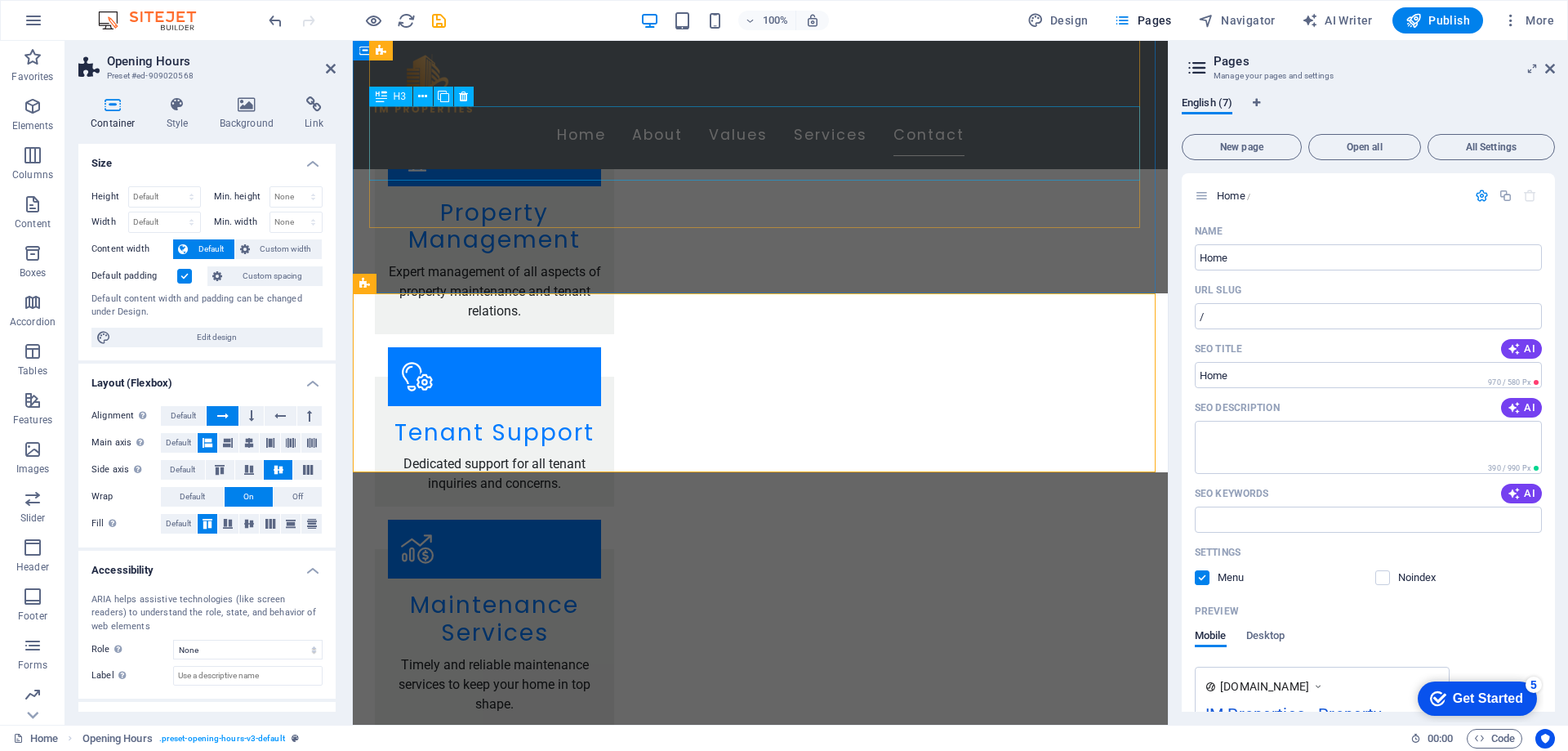
scroll to position [2357, 0]
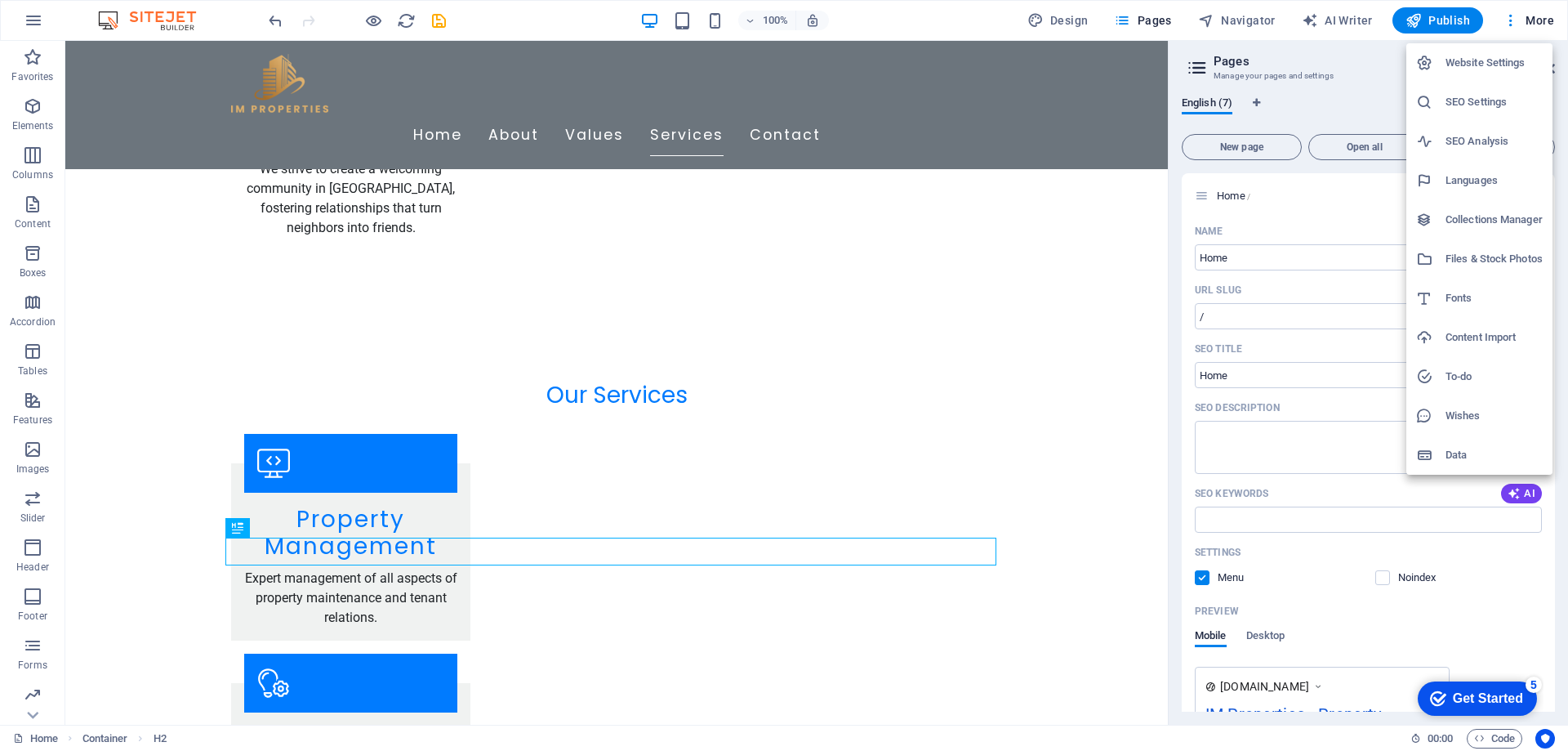
click at [1497, 58] on h6 "Website Settings" at bounding box center [1495, 63] width 97 height 19
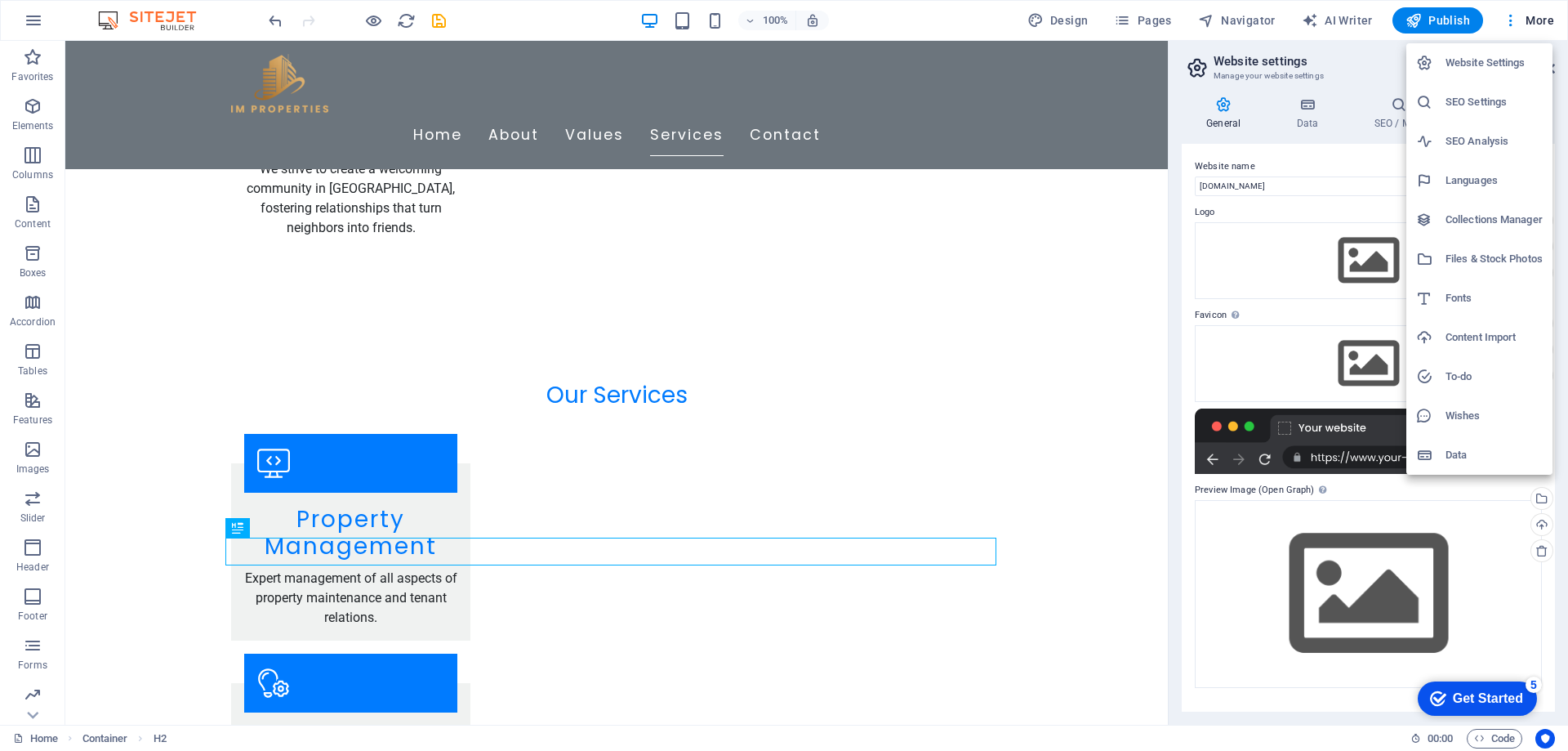
click at [1508, 58] on h6 "Website Settings" at bounding box center [1495, 63] width 97 height 19
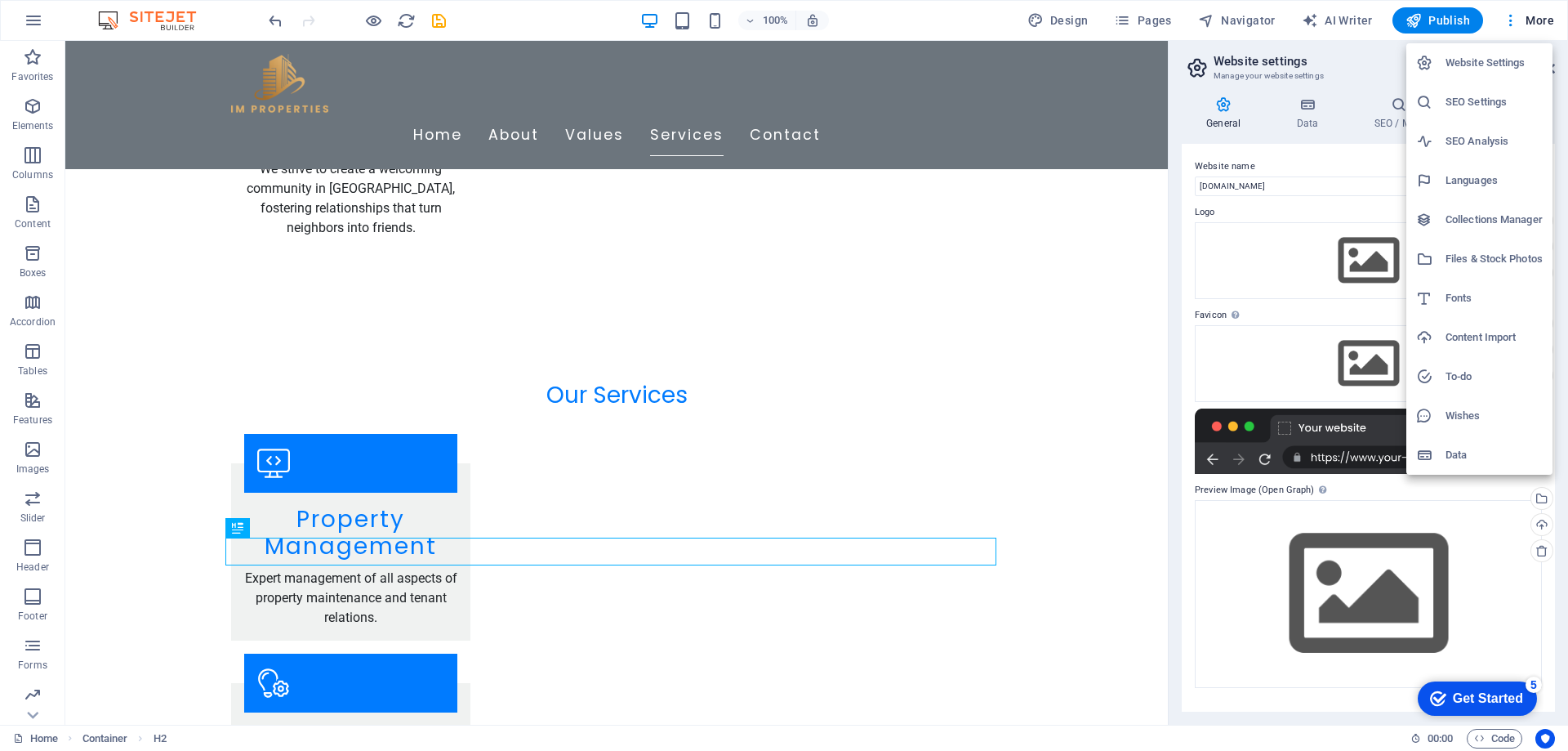
click at [1513, 97] on h6 "SEO Settings" at bounding box center [1495, 102] width 97 height 19
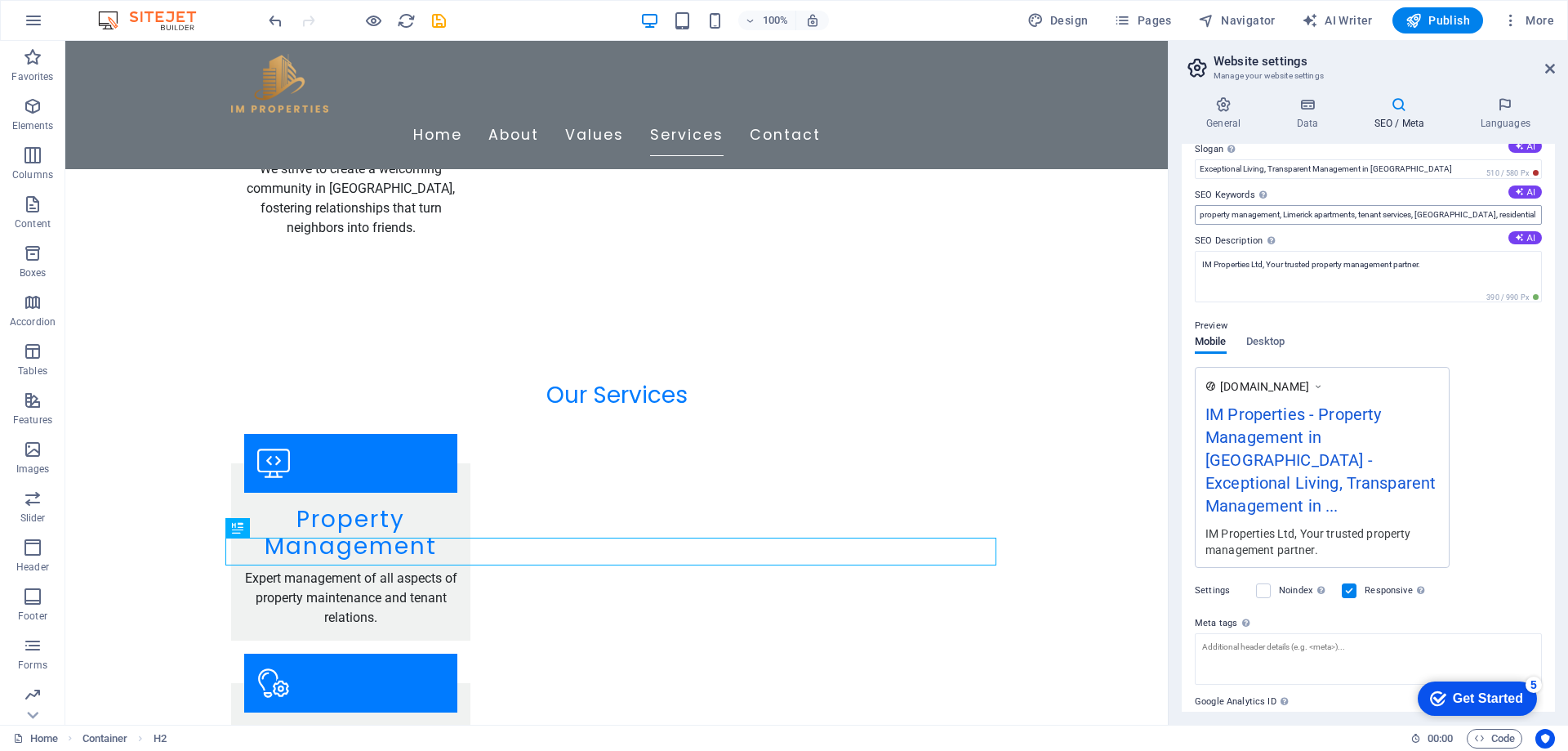
scroll to position [0, 0]
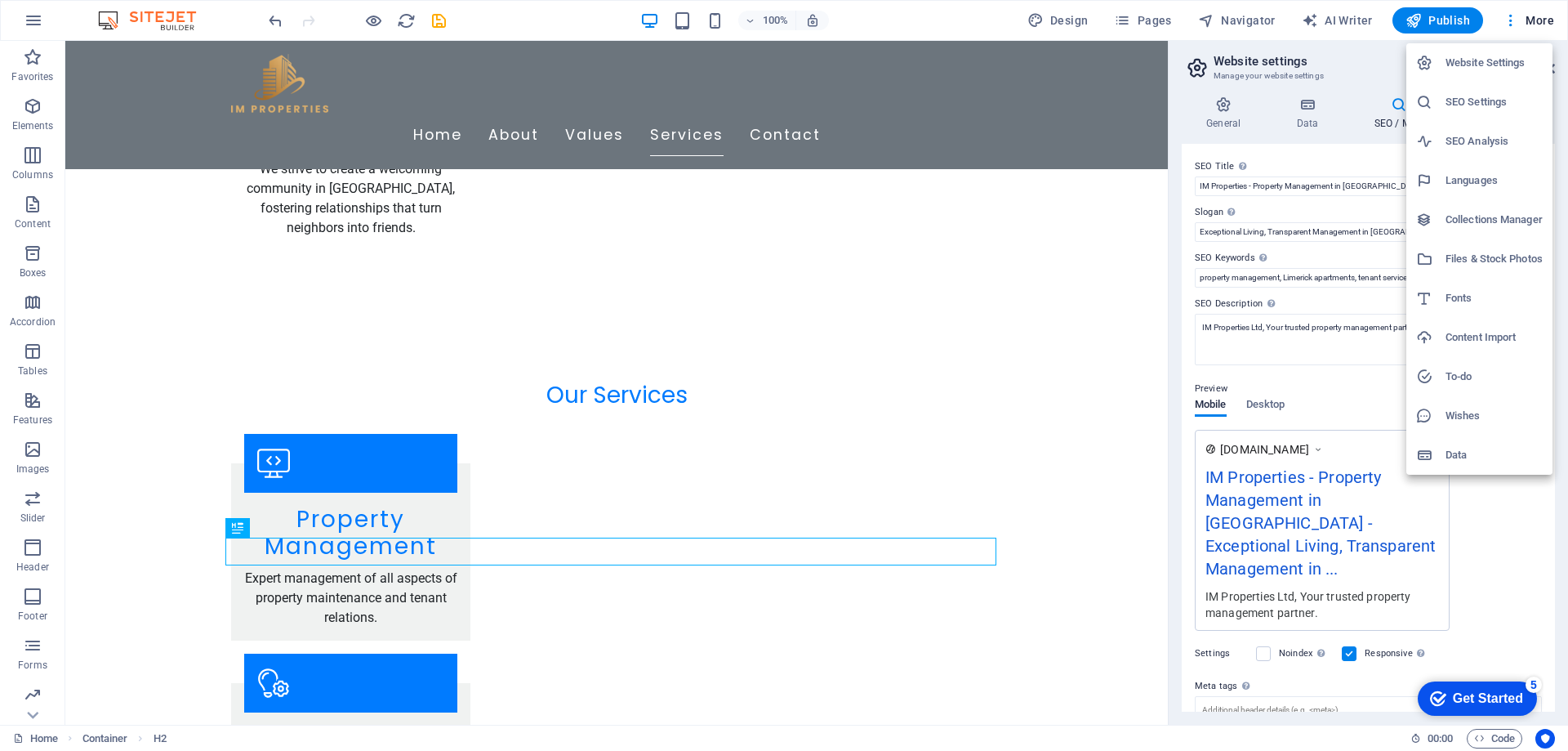
click at [1462, 459] on h6 "Data" at bounding box center [1495, 455] width 97 height 19
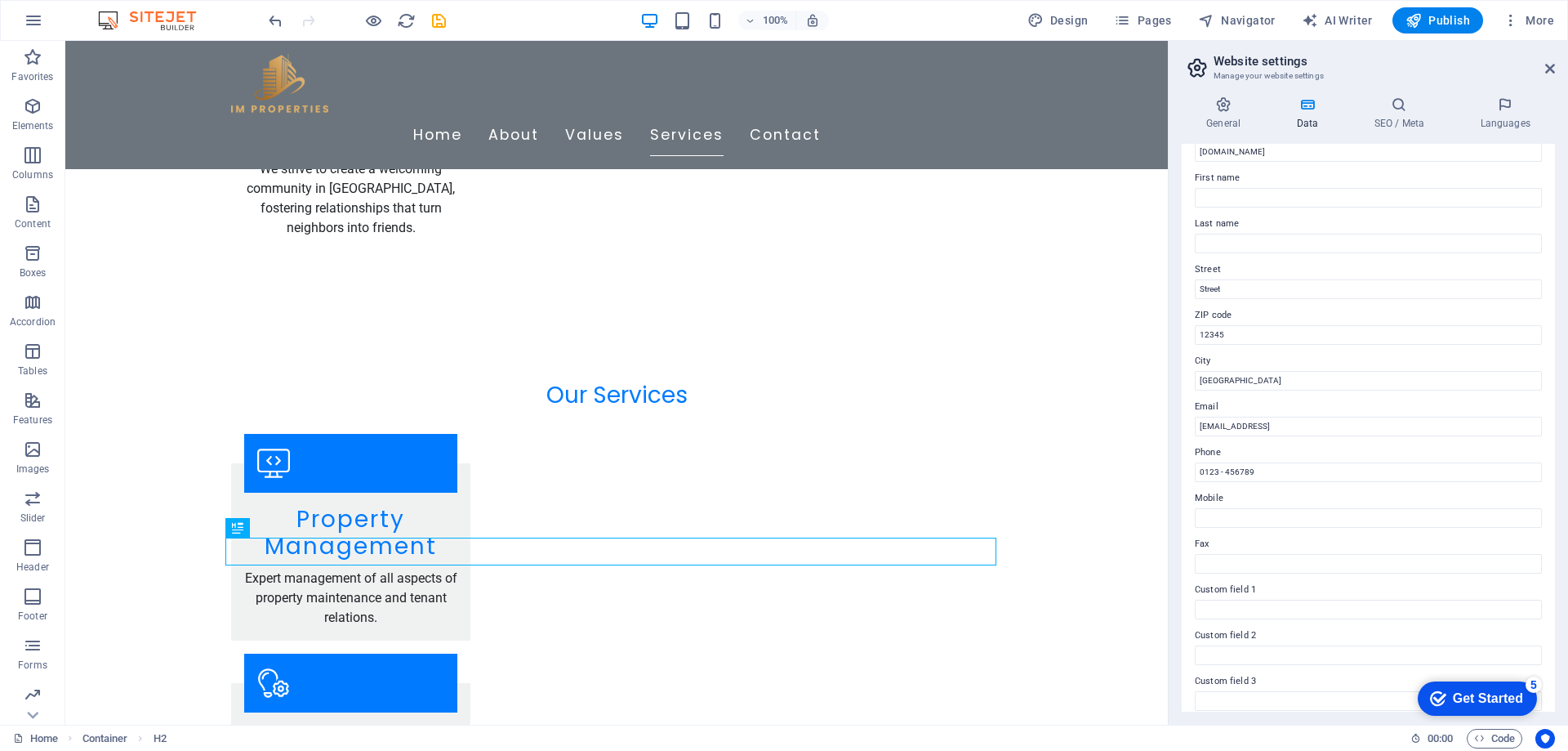
scroll to position [217, 0]
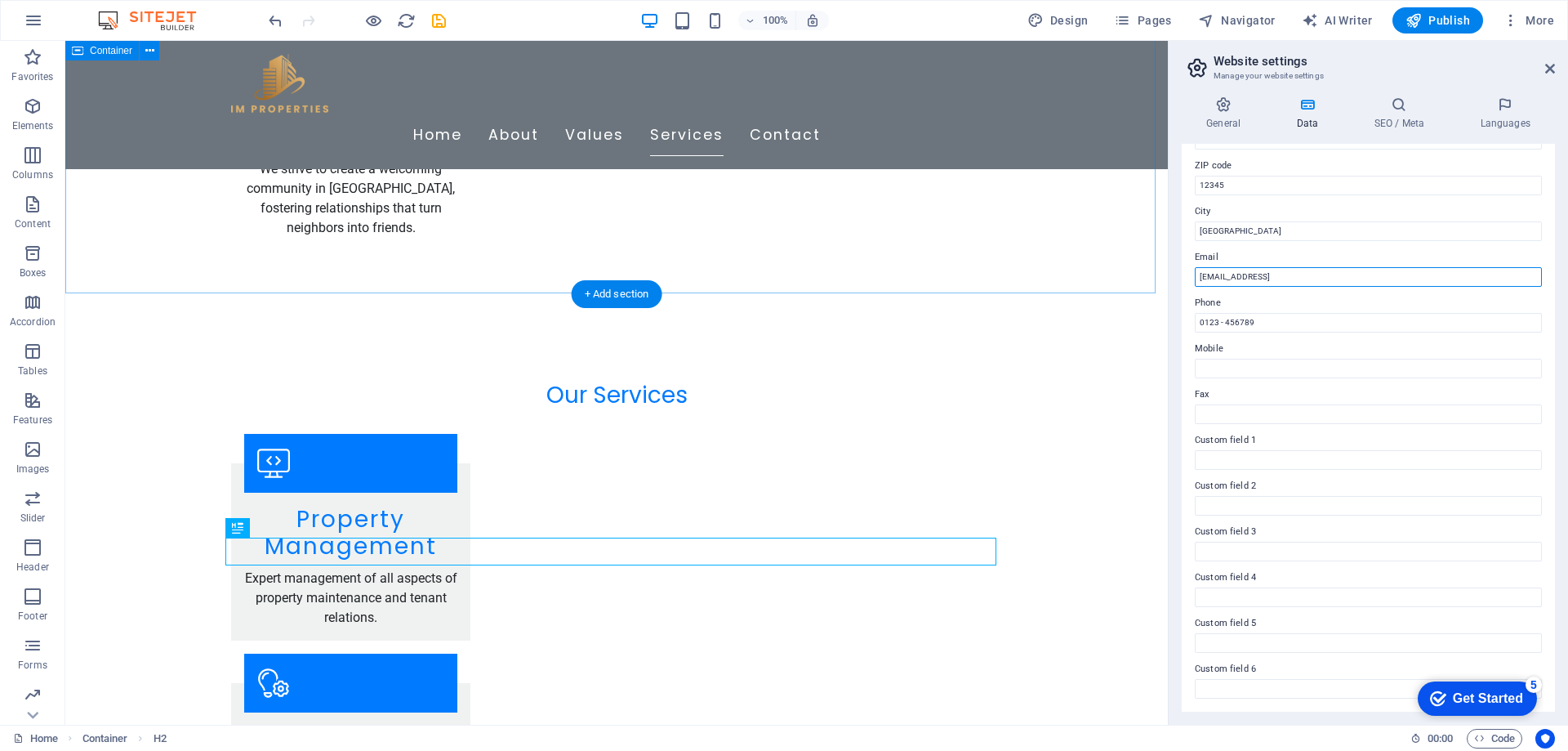
drag, startPoint x: 1467, startPoint y: 318, endPoint x: 1155, endPoint y: 280, distance: 314.3
type input "a"
type input "i"
type input "[EMAIL_ADDRESS][DOMAIN_NAME]"
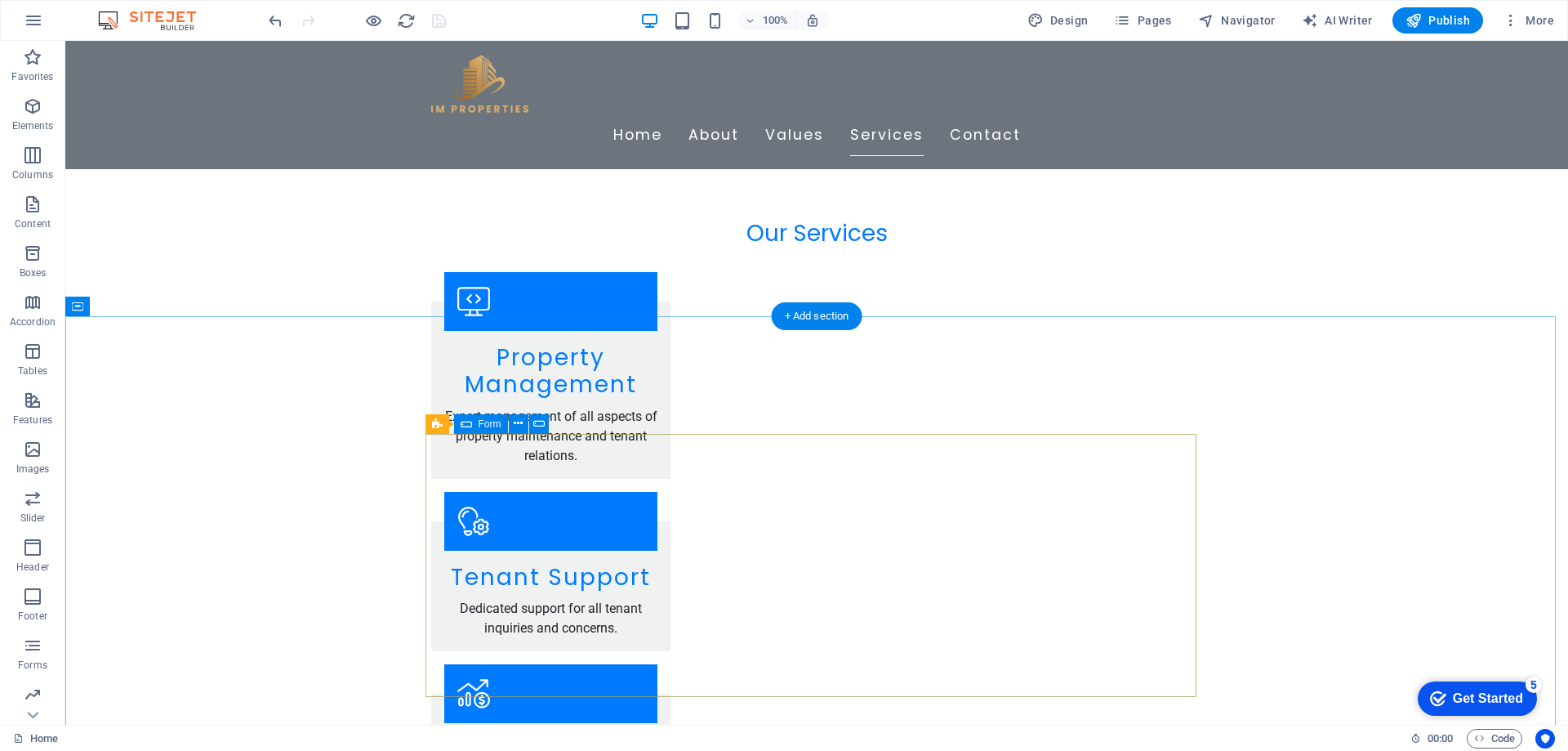
scroll to position [2520, 0]
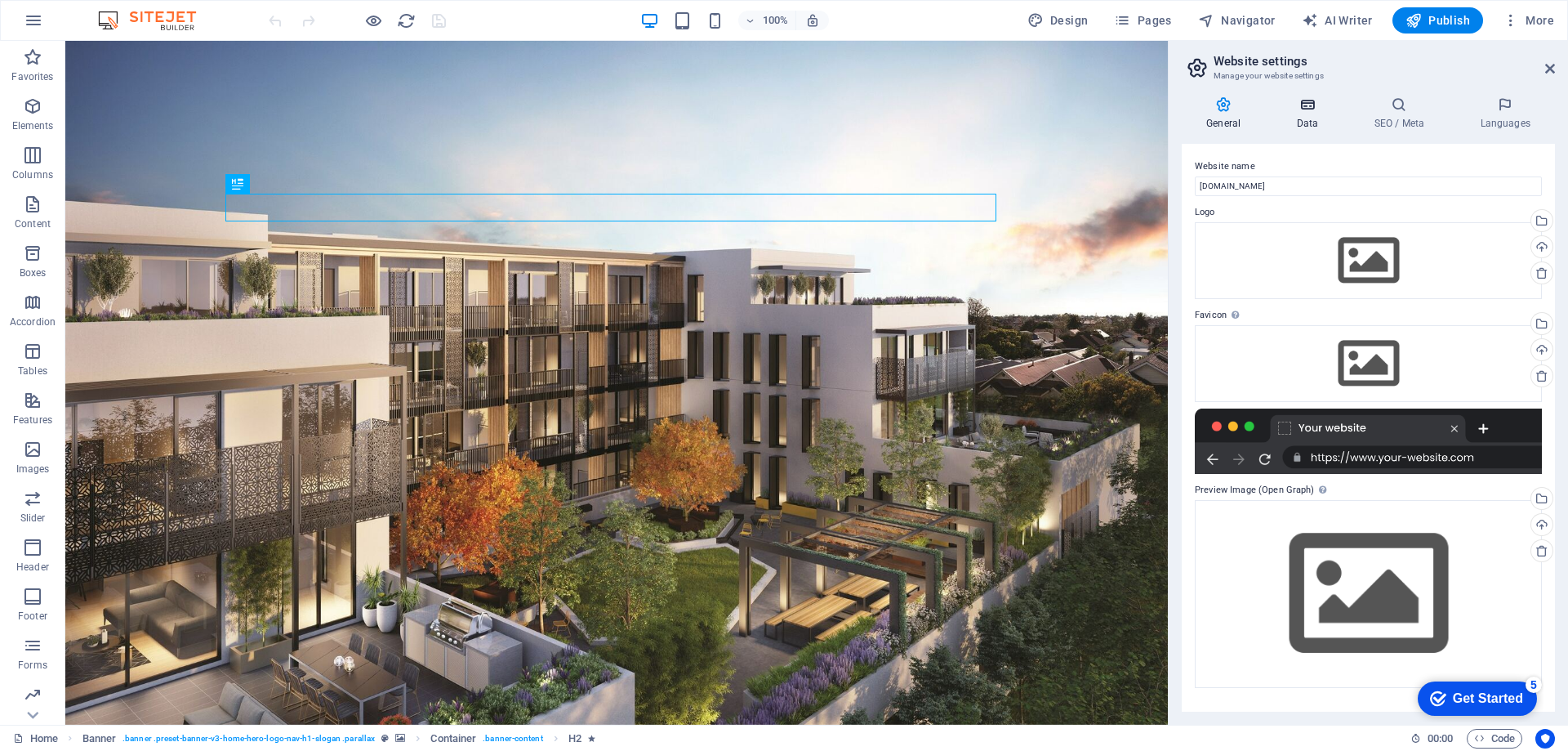
click at [0, 0] on h4 "Data" at bounding box center [0, 0] width 0 height 0
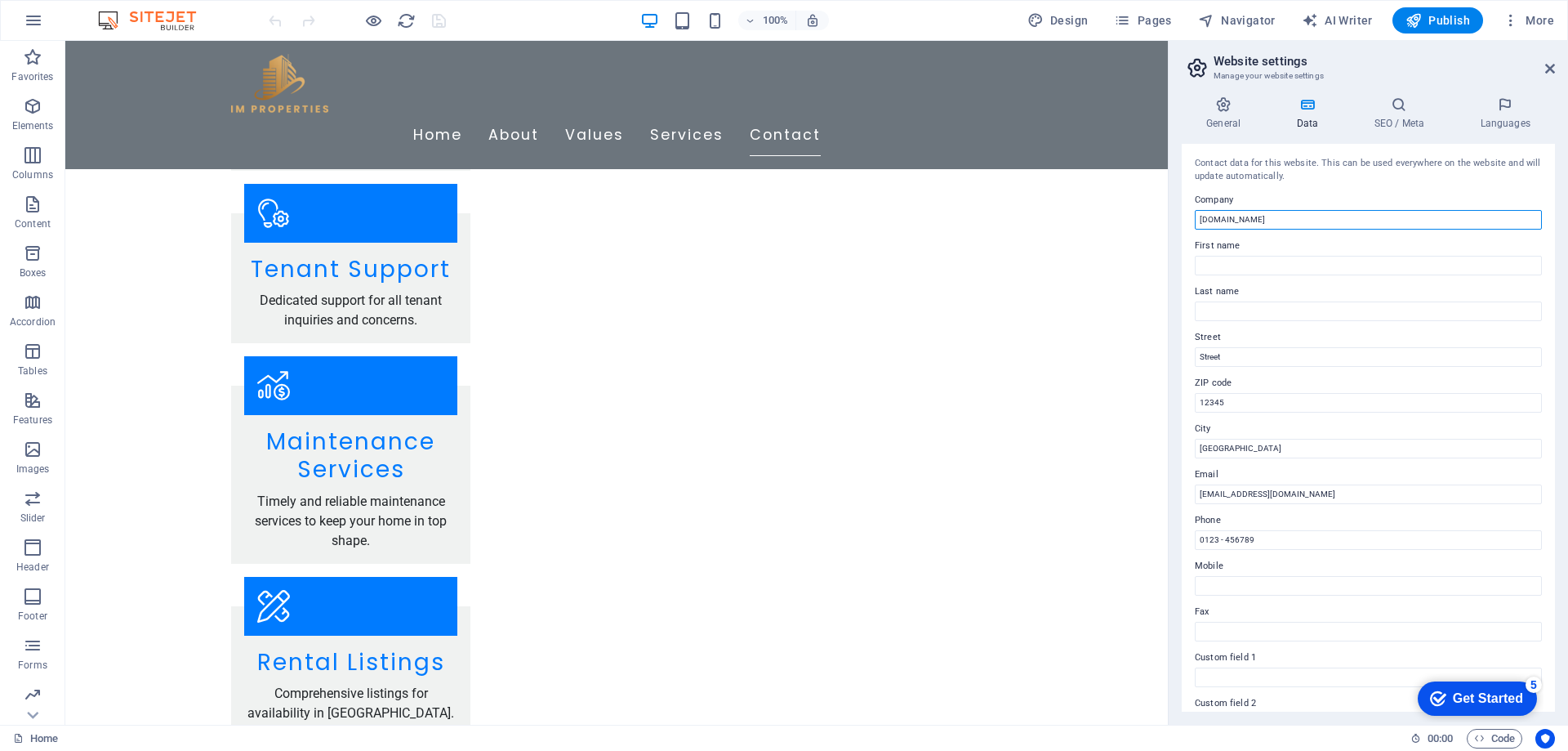
drag, startPoint x: 1351, startPoint y: 264, endPoint x: 1125, endPoint y: 223, distance: 229.7
type input "IM Properties Ltd"
drag, startPoint x: 1236, startPoint y: 353, endPoint x: 1175, endPoint y: 359, distance: 61.3
type input "[GEOGRAPHIC_DATA], [PERSON_NAME][GEOGRAPHIC_DATA], The Milk Market"
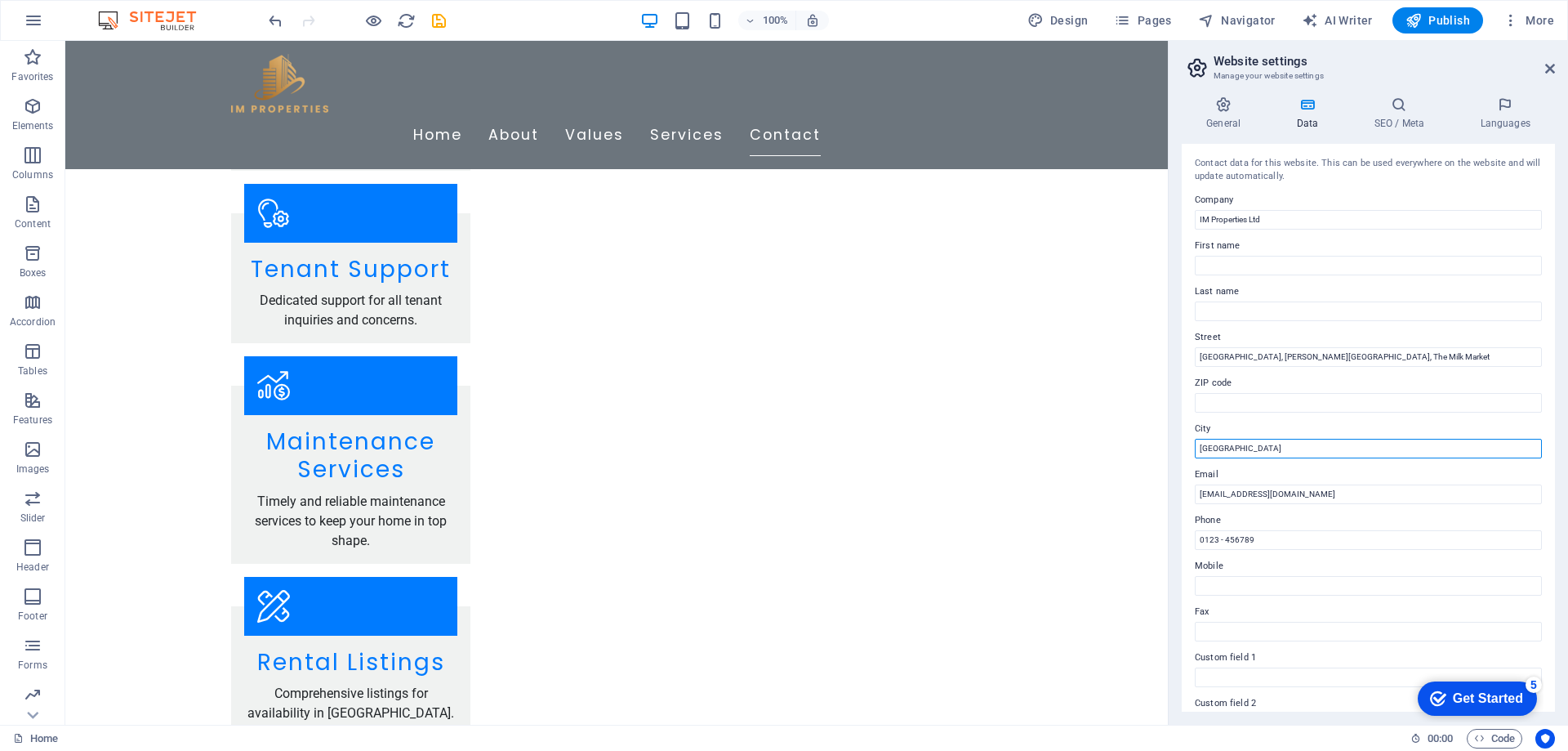
type input "[GEOGRAPHIC_DATA]"
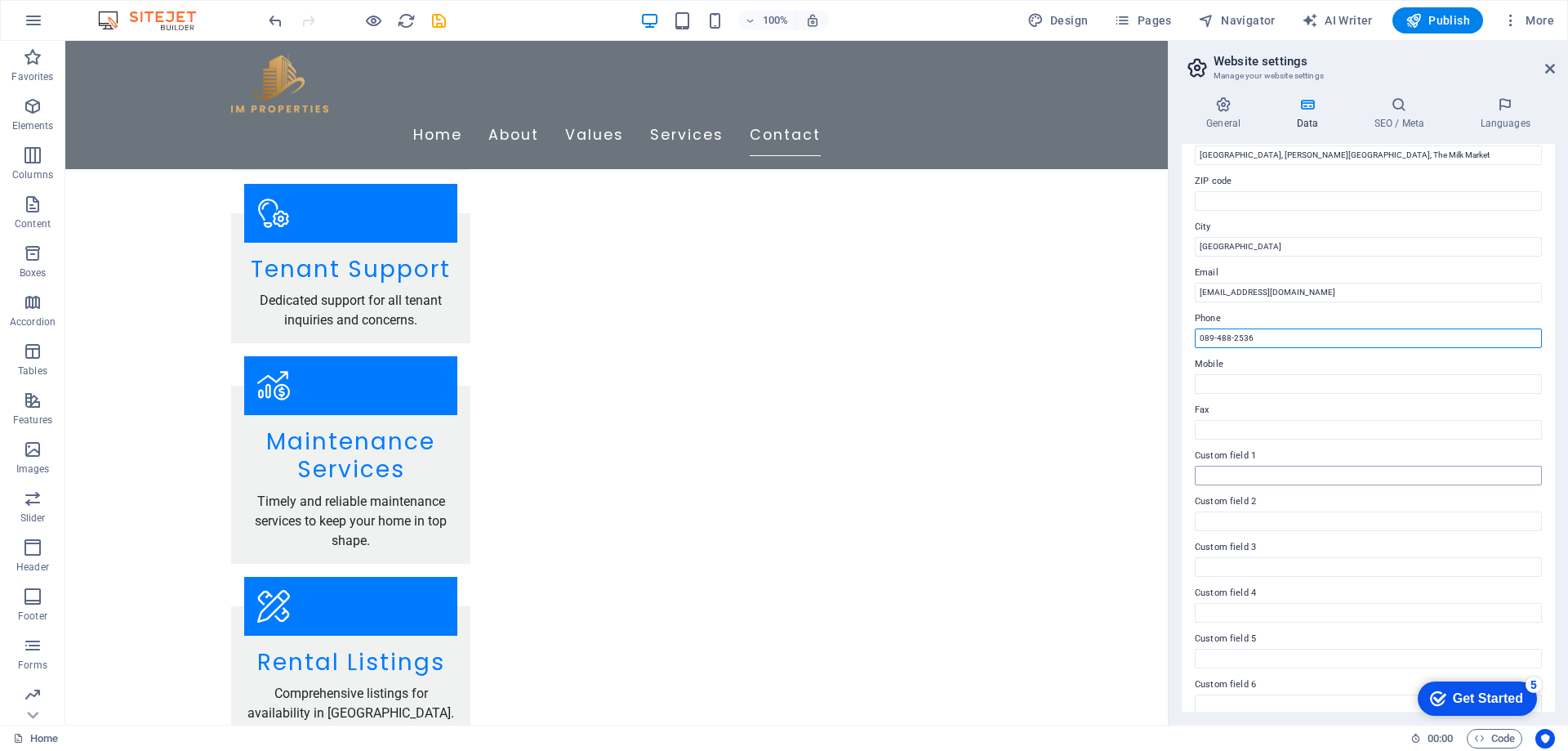
scroll to position [217, 0]
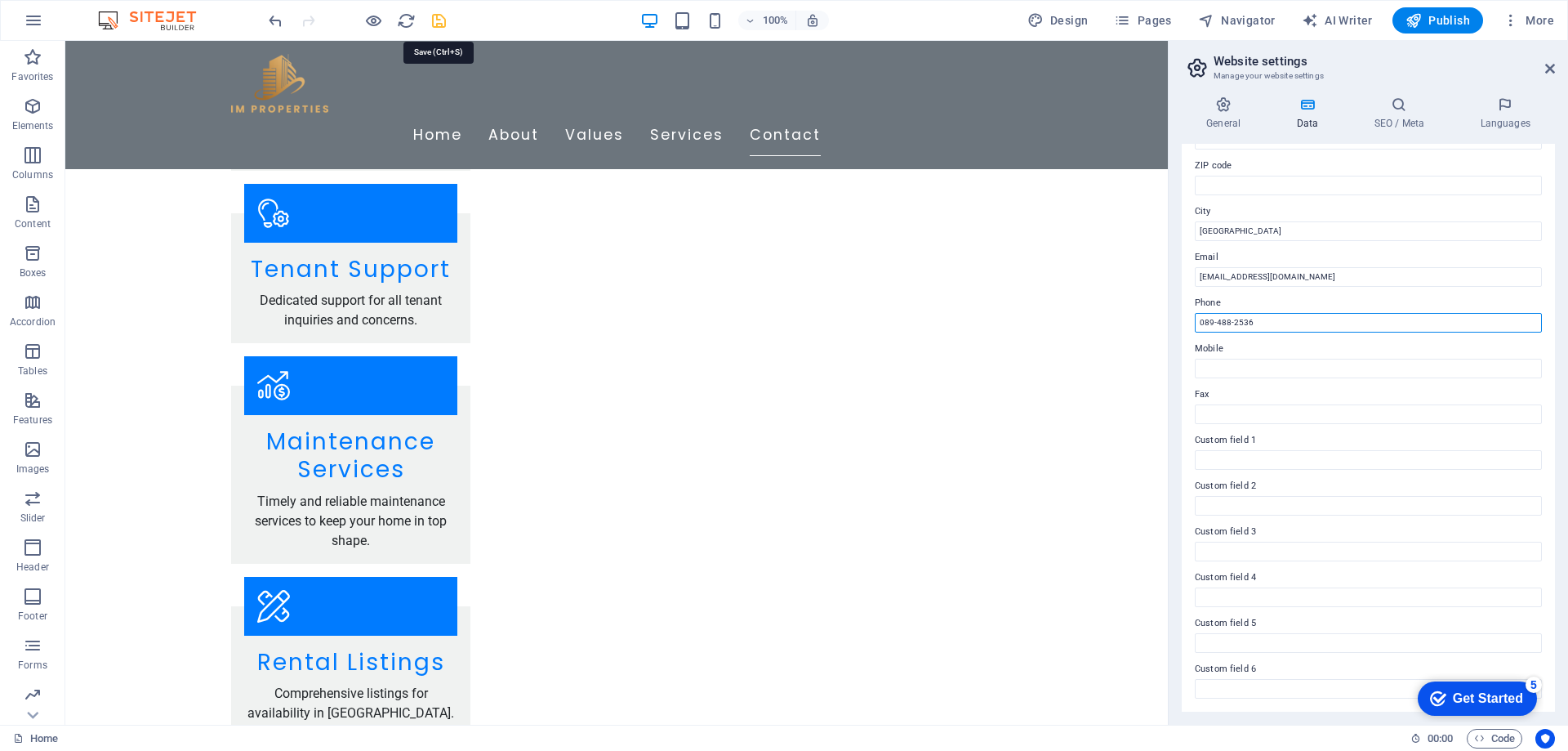
type input "089-488-2536"
click at [392, 595] on icon "save" at bounding box center [285, 639] width 213 height 89
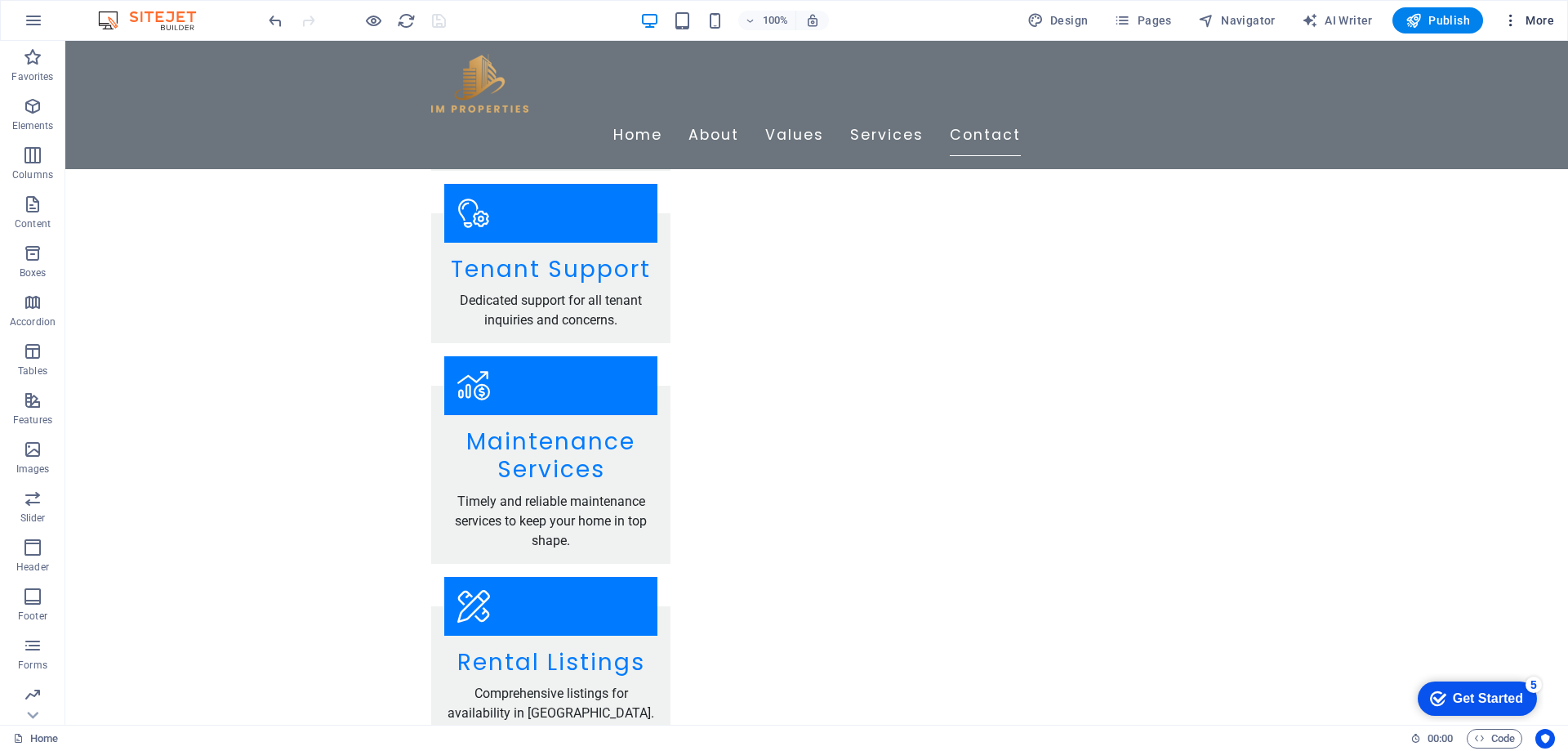
click at [1556, 19] on button "More" at bounding box center [1528, 20] width 65 height 27
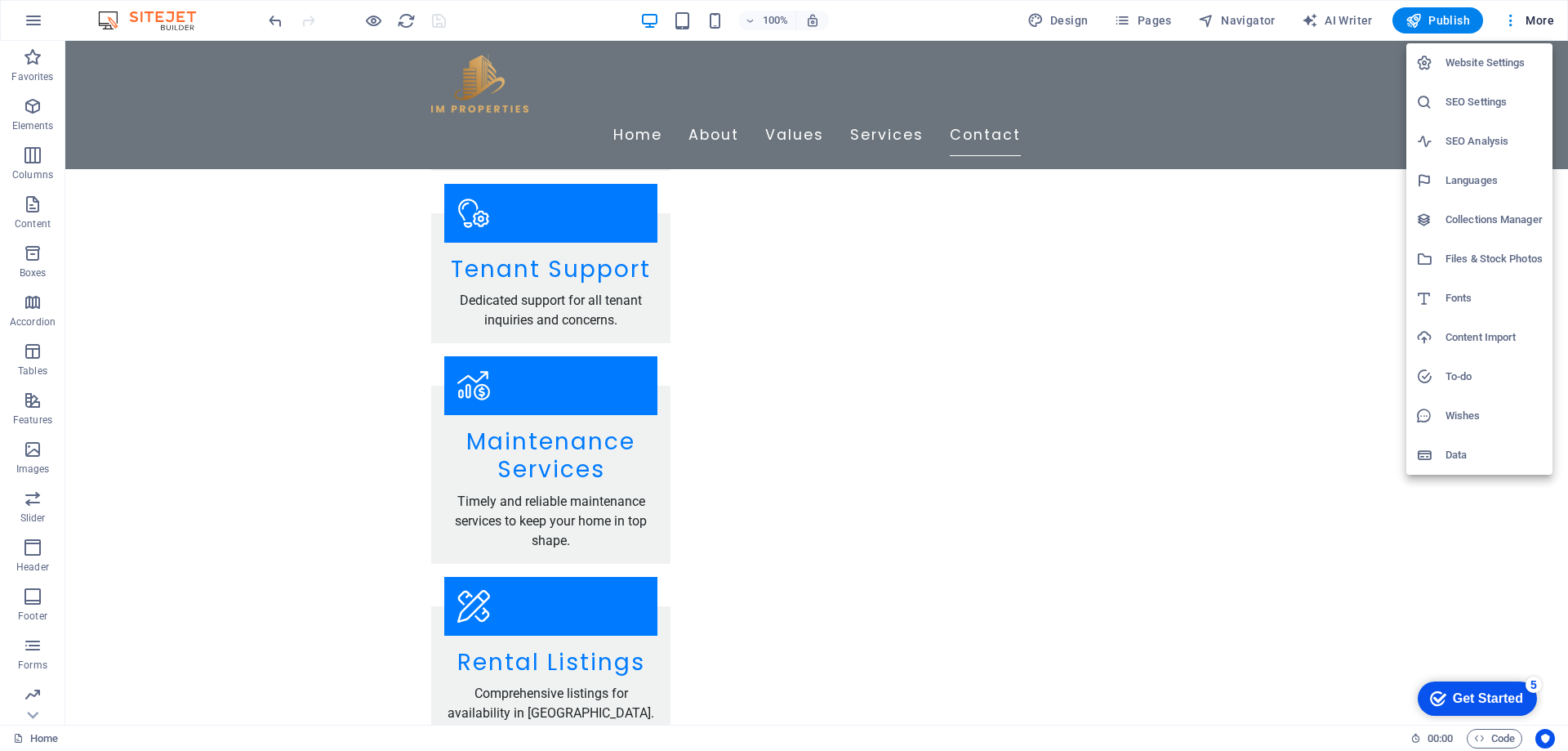
click at [1329, 94] on div at bounding box center [784, 376] width 1568 height 751
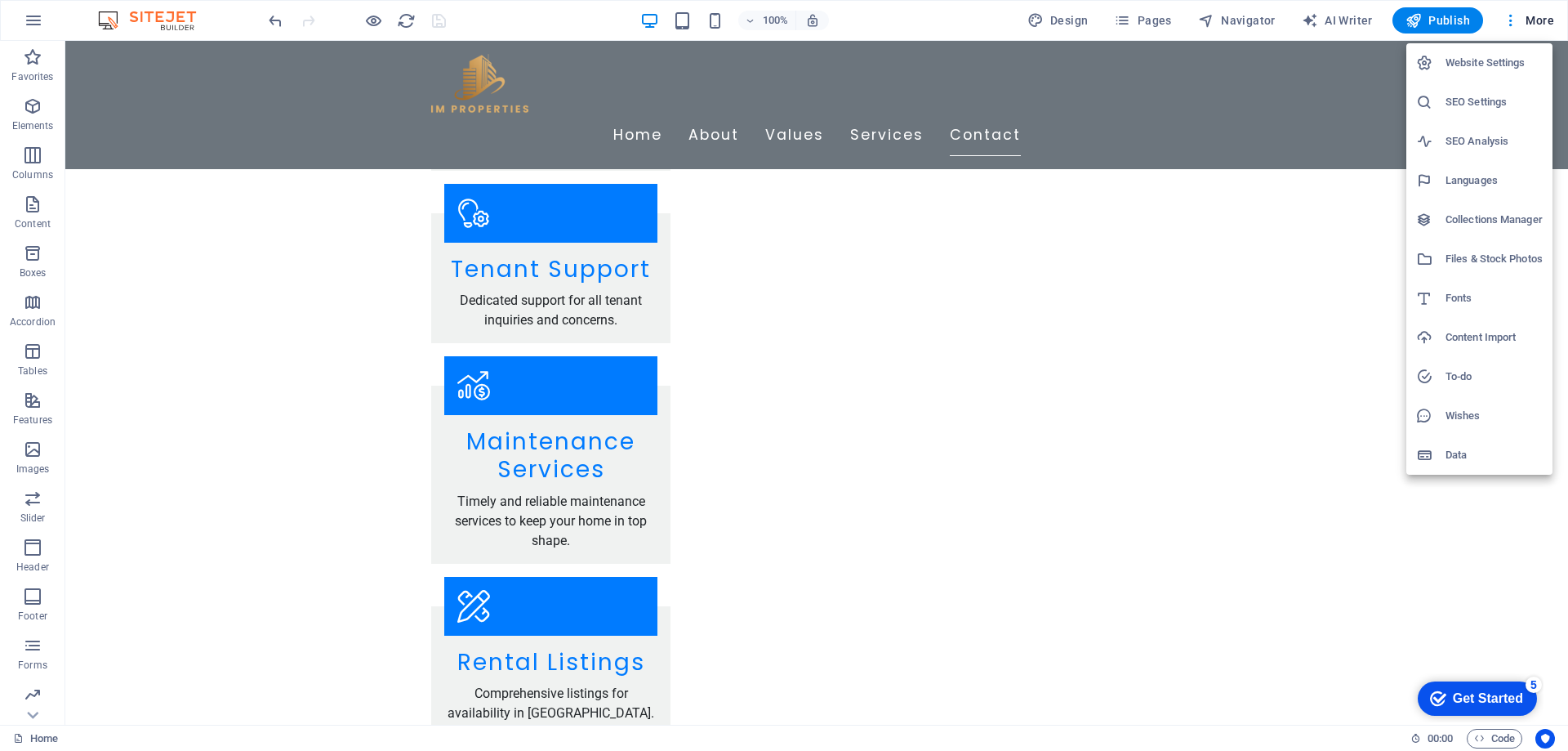
click at [1495, 66] on h6 "Website Settings" at bounding box center [1495, 63] width 97 height 19
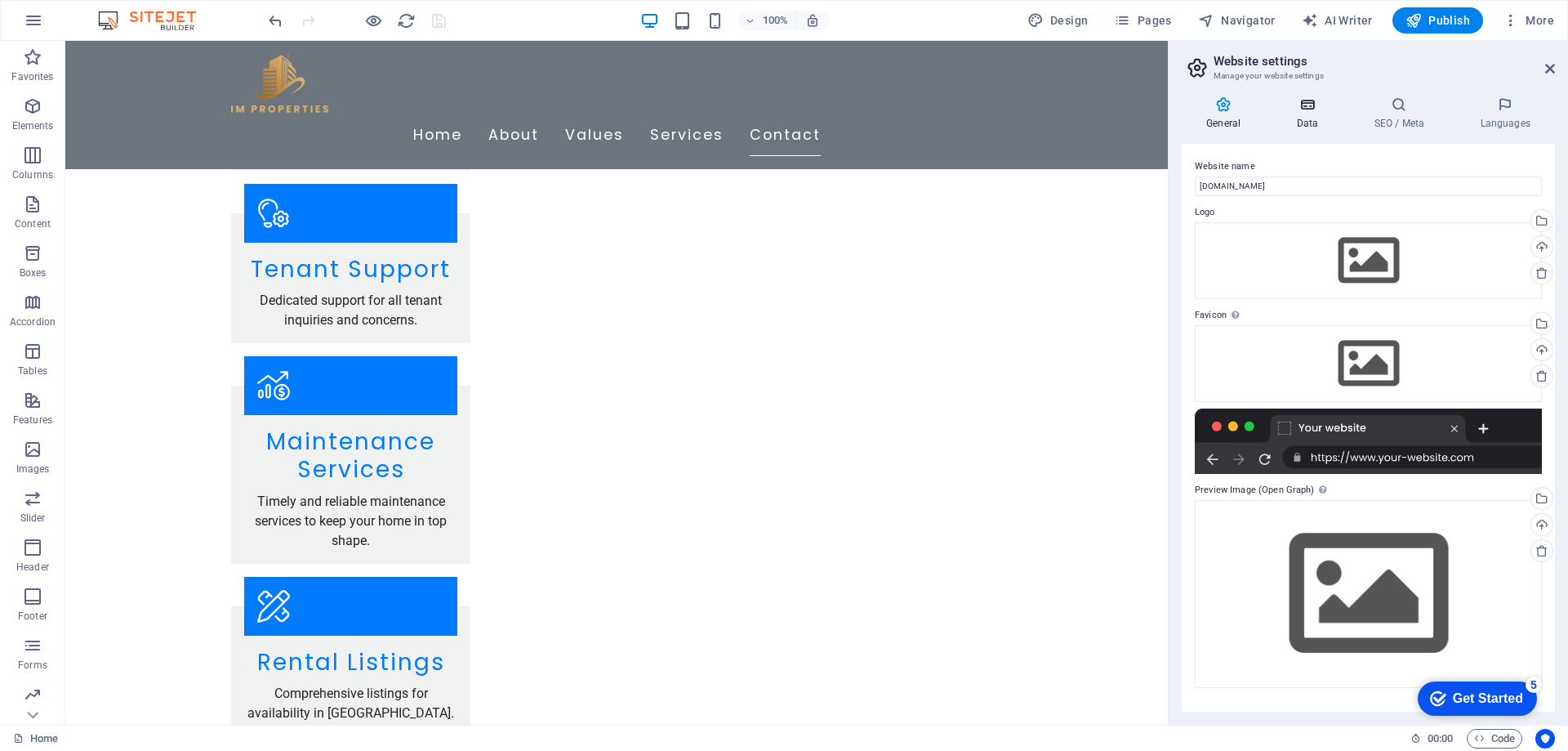
click at [1302, 107] on icon at bounding box center [1307, 105] width 71 height 16
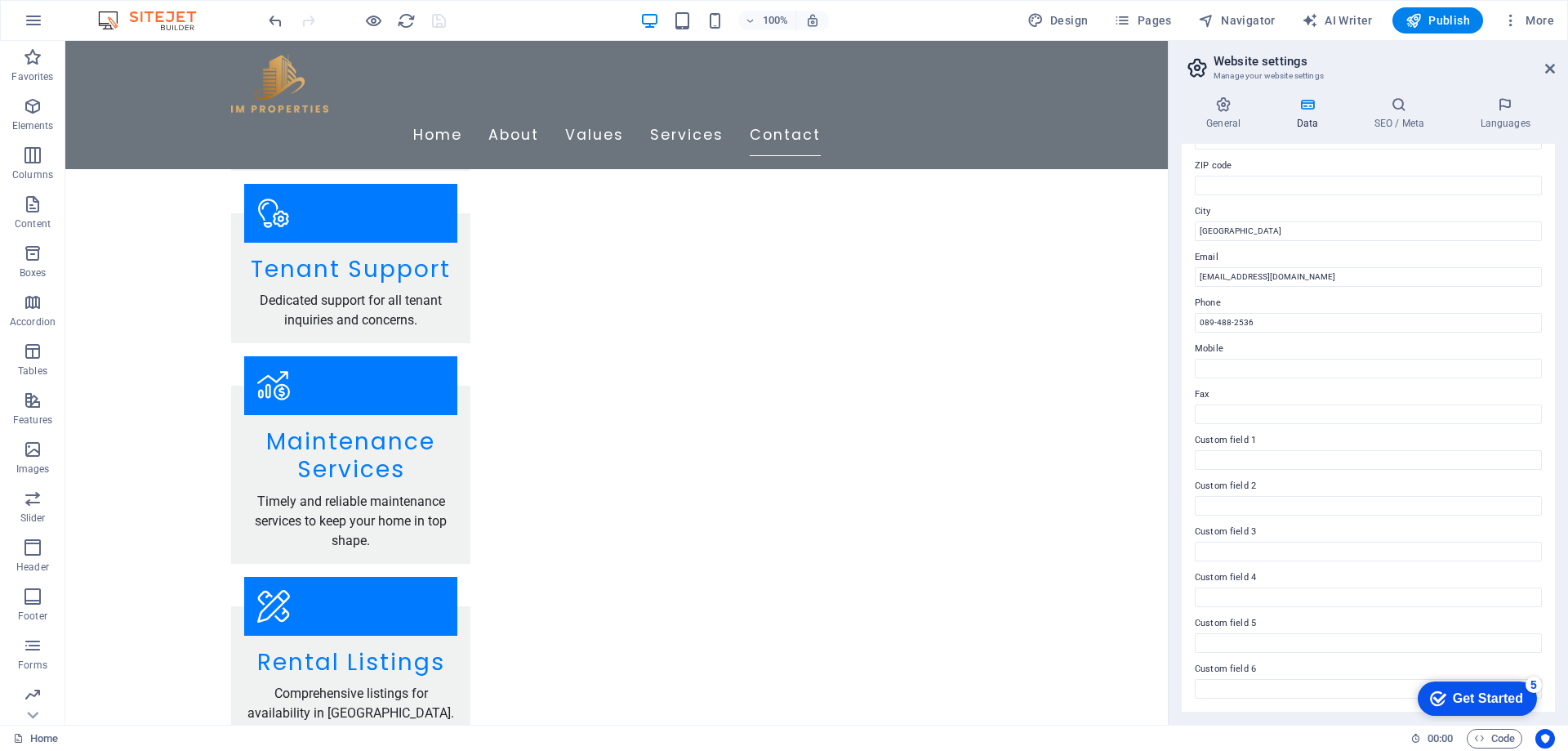
scroll to position [135, 0]
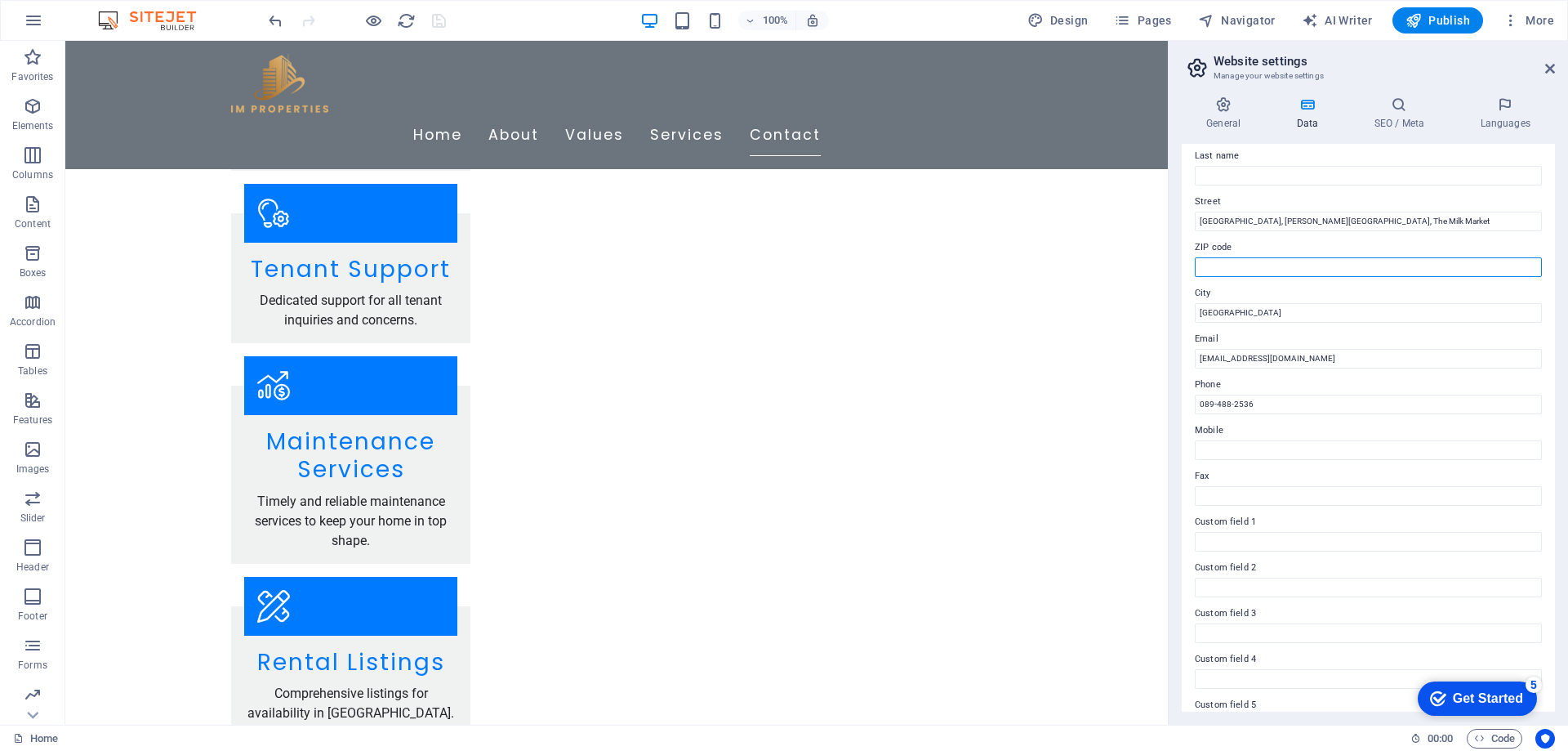
click at [1244, 264] on input "ZIP code" at bounding box center [1369, 267] width 347 height 19
paste input "V94 A3NV"
type input "V94 A3NV"
click at [432, 18] on icon "save" at bounding box center [438, 20] width 19 height 19
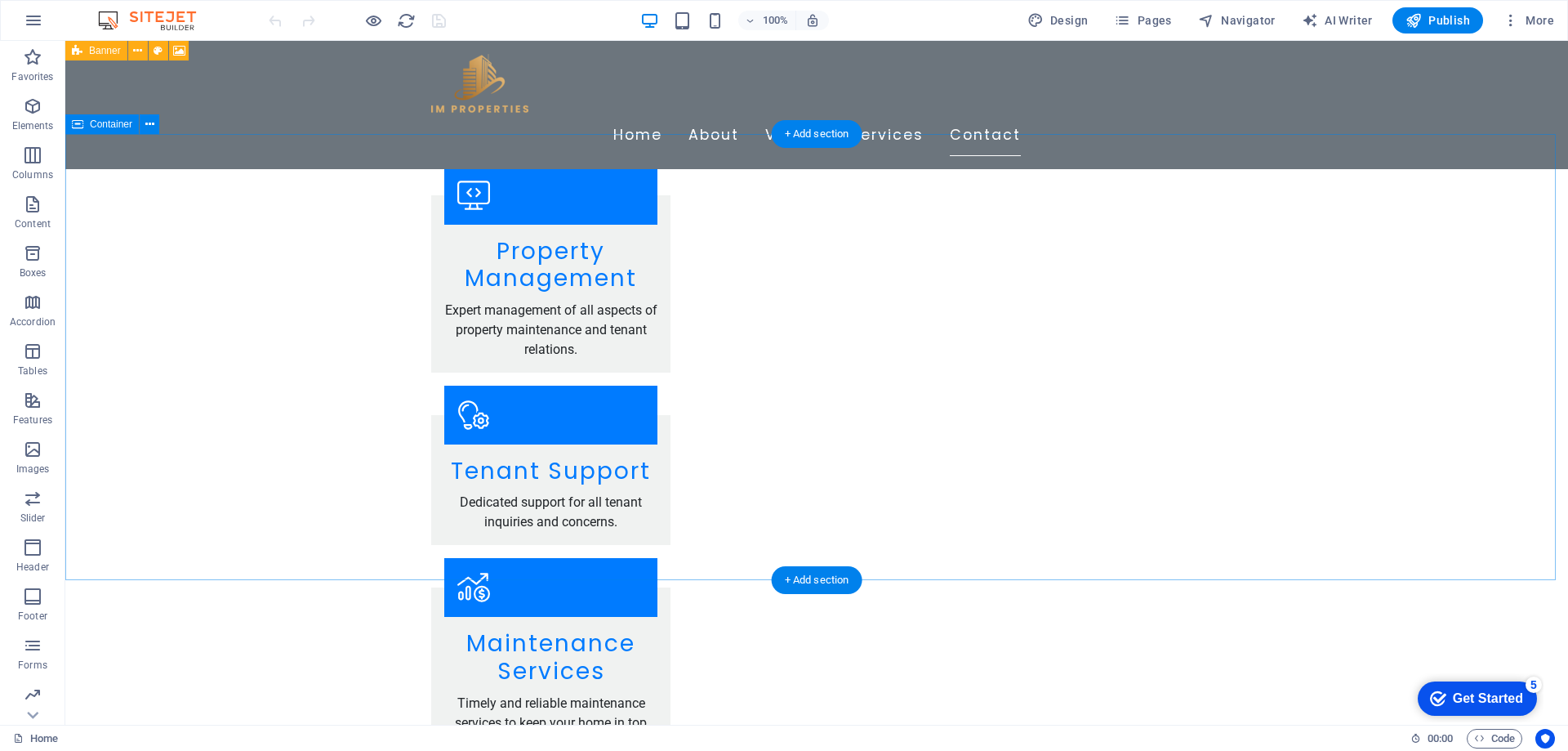
scroll to position [2533, 0]
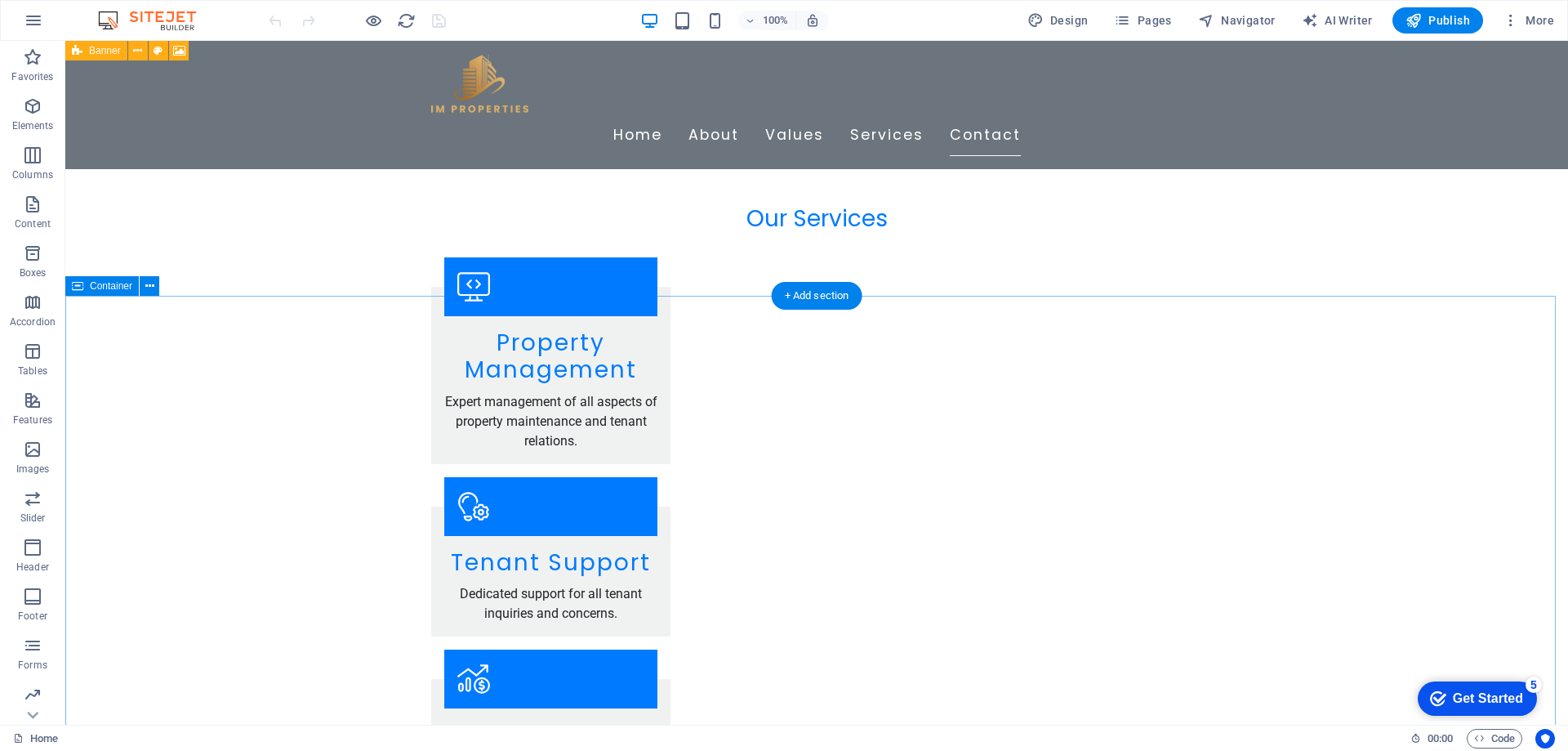
click at [153, 283] on icon at bounding box center [150, 286] width 9 height 17
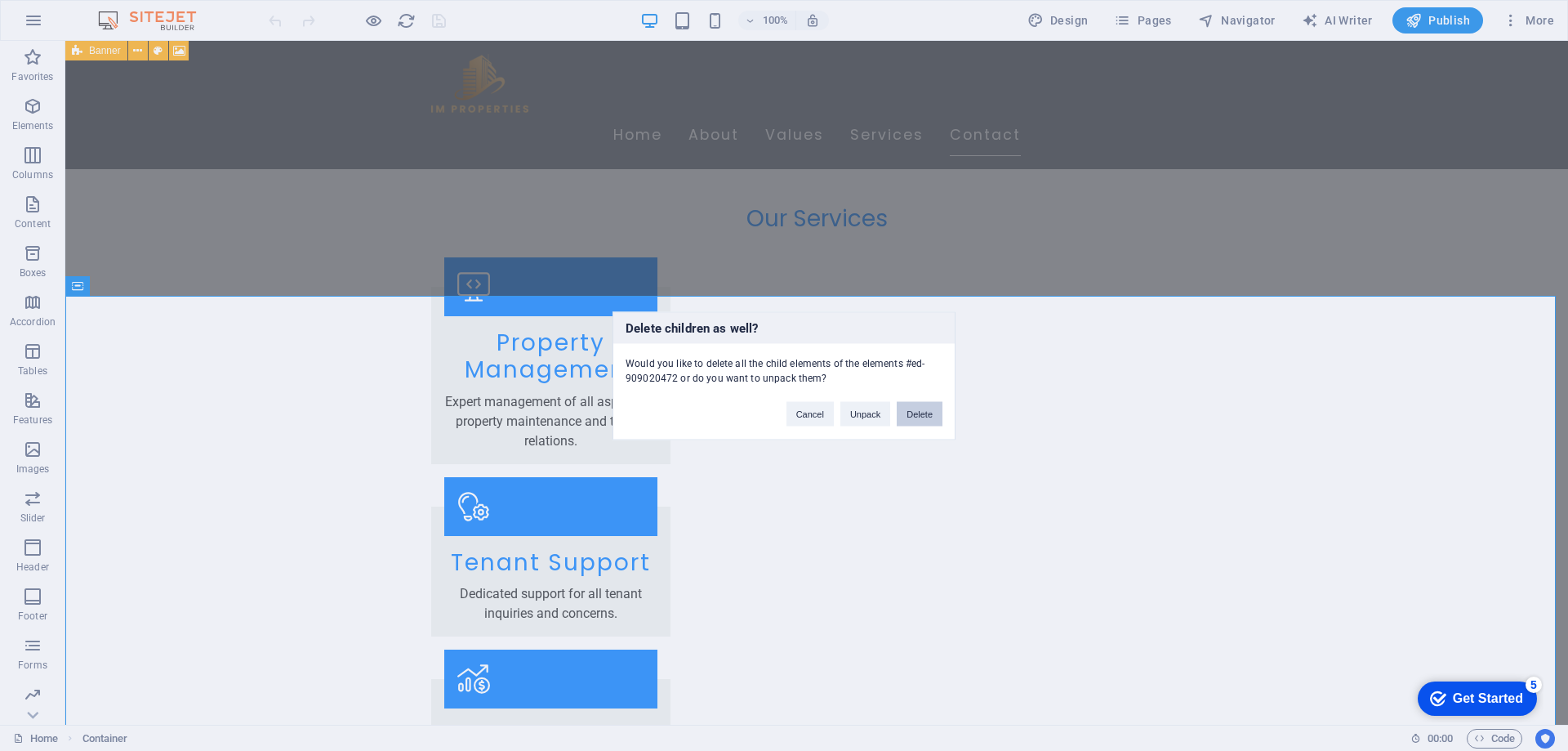
click at [911, 413] on button "Delete" at bounding box center [920, 414] width 46 height 25
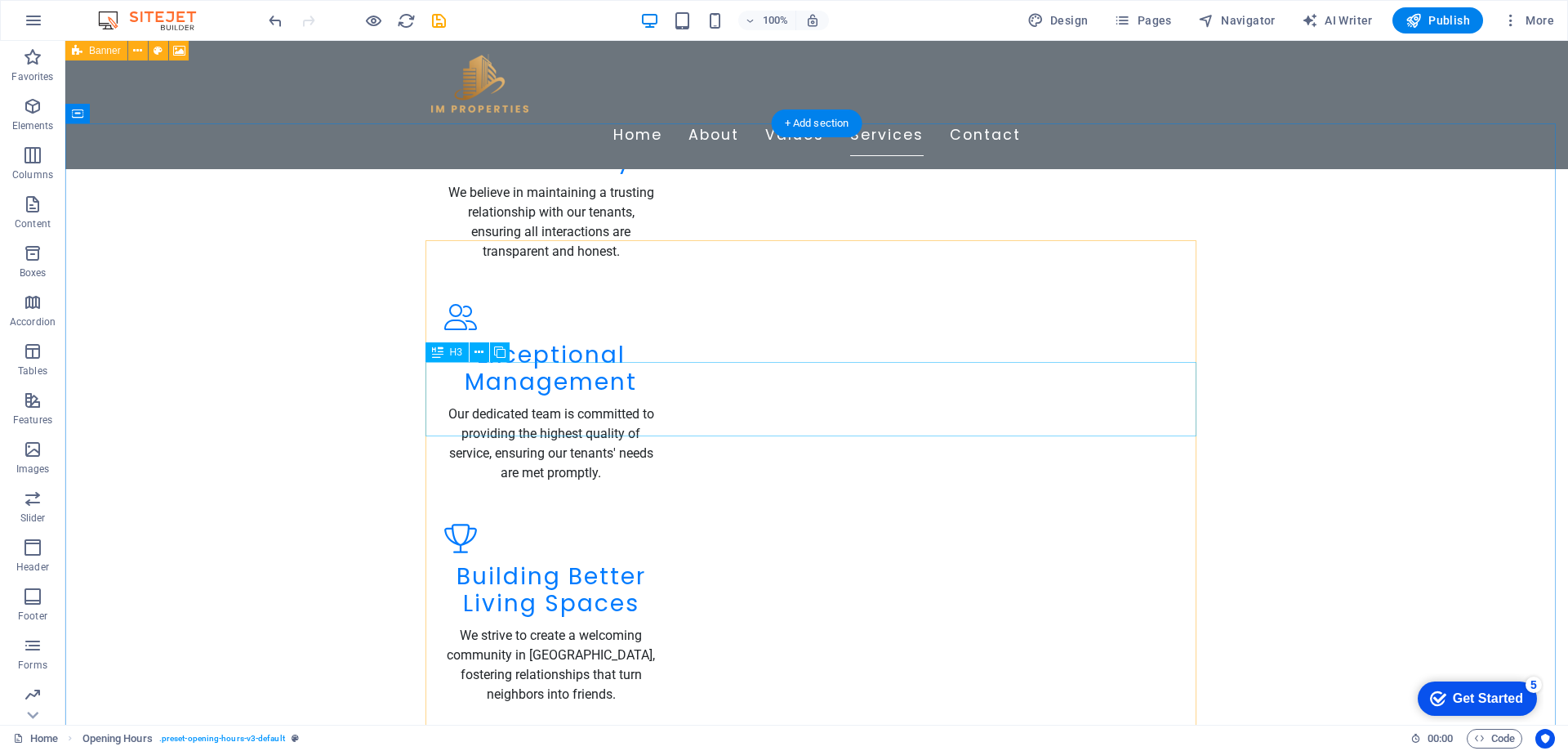
scroll to position [1726, 0]
